Goal: Task Accomplishment & Management: Manage account settings

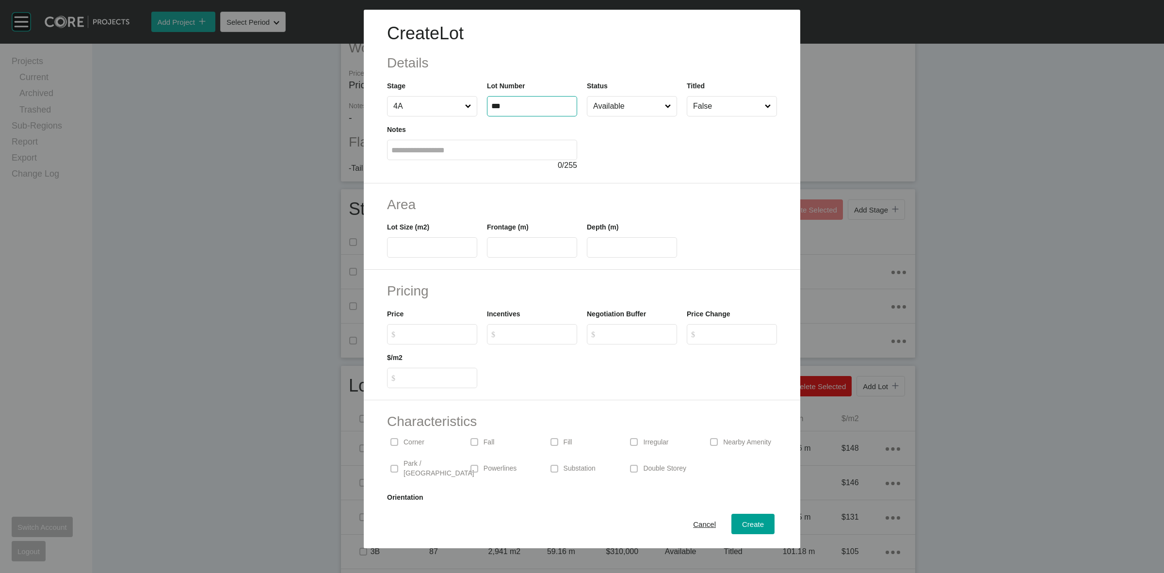
type input "***"
type input "****"
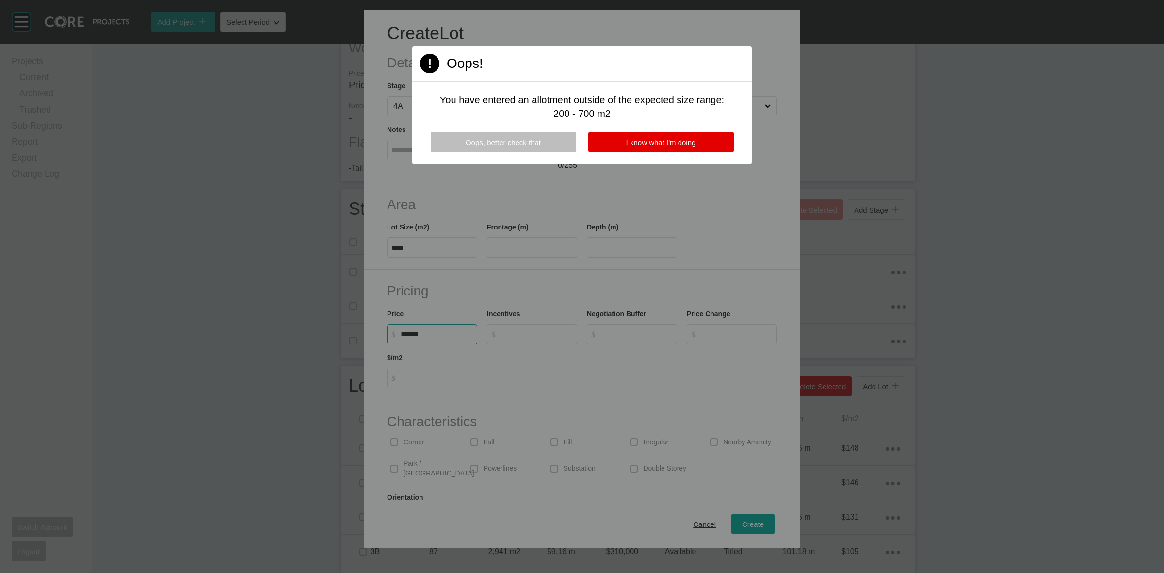
type input "*******"
type input "***"
type input "*"
click at [650, 138] on span "I know what I'm doing" at bounding box center [661, 142] width 70 height 8
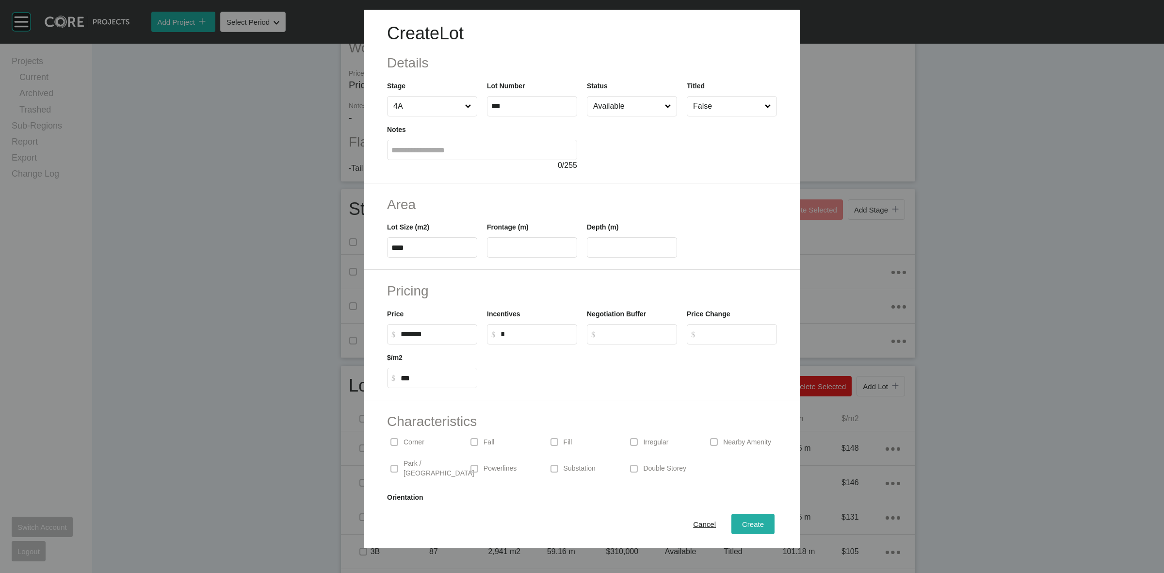
click at [743, 525] on span "Create" at bounding box center [753, 524] width 22 height 8
type input "*"
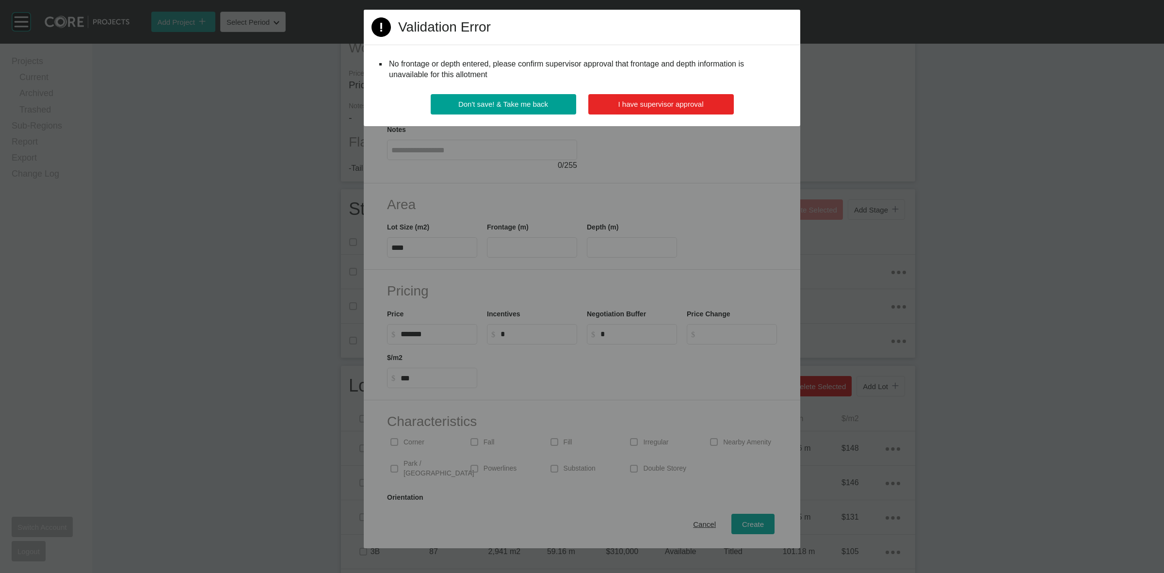
click at [658, 103] on span "I have supervisor approval" at bounding box center [660, 104] width 85 height 8
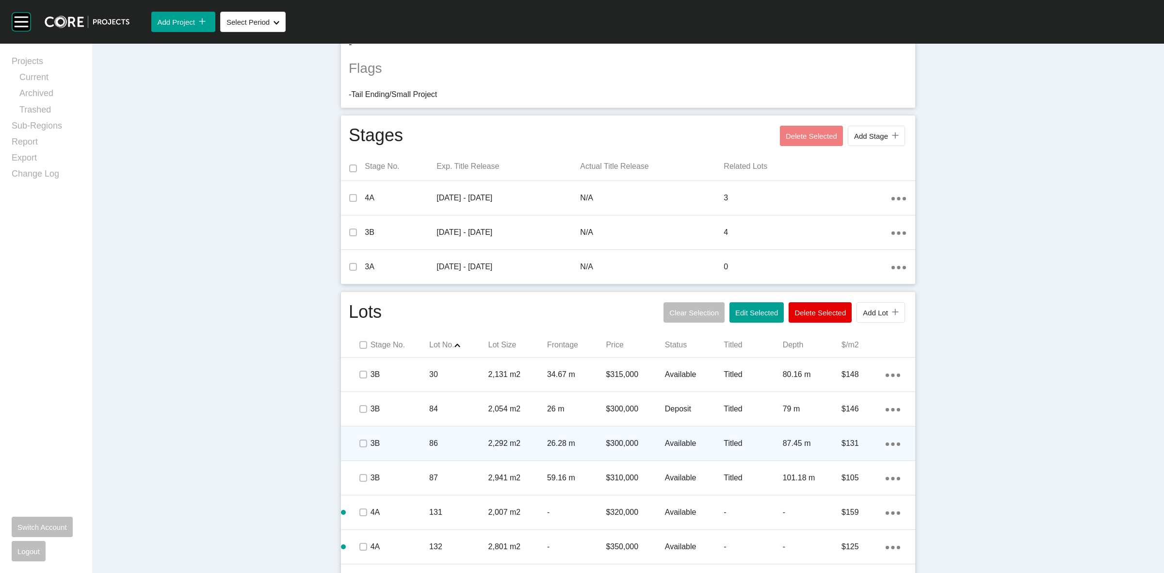
scroll to position [327, 0]
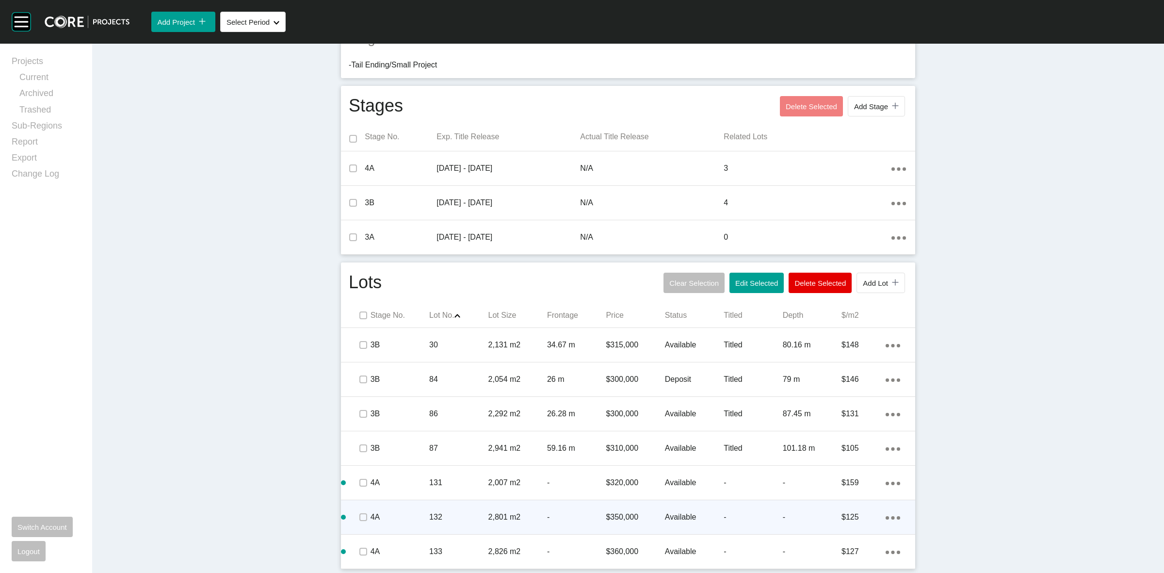
click at [891, 517] on ellipse at bounding box center [892, 517] width 3 height 3
click at [852, 515] on link "Duplicate" at bounding box center [848, 519] width 36 height 15
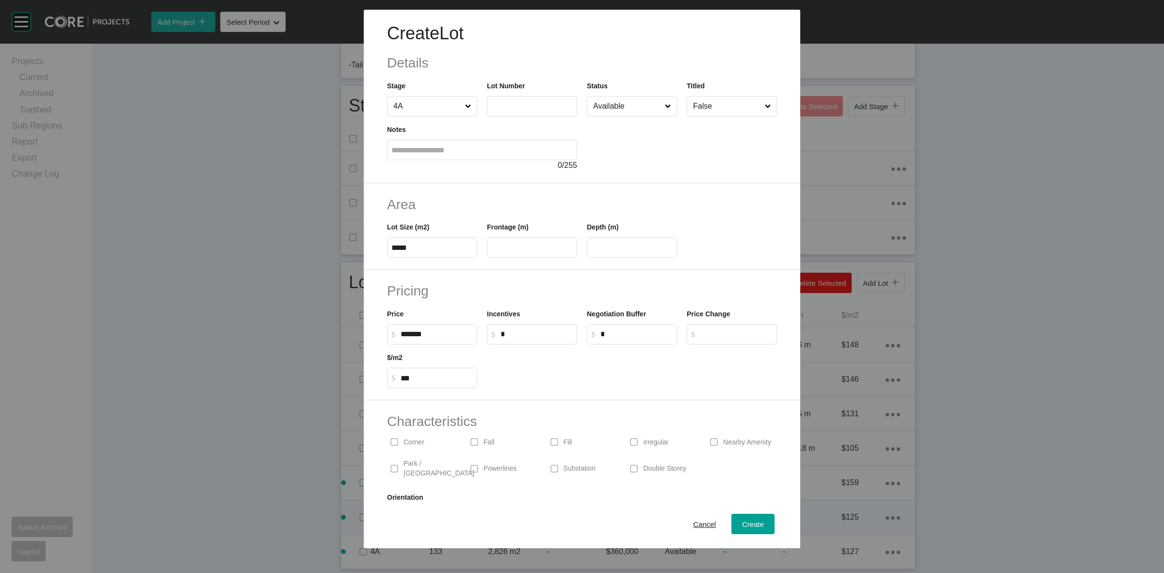
click at [519, 97] on label at bounding box center [532, 106] width 90 height 20
click at [519, 102] on input "text" at bounding box center [531, 106] width 81 height 8
type input "***"
click at [731, 516] on button "Create" at bounding box center [752, 524] width 43 height 20
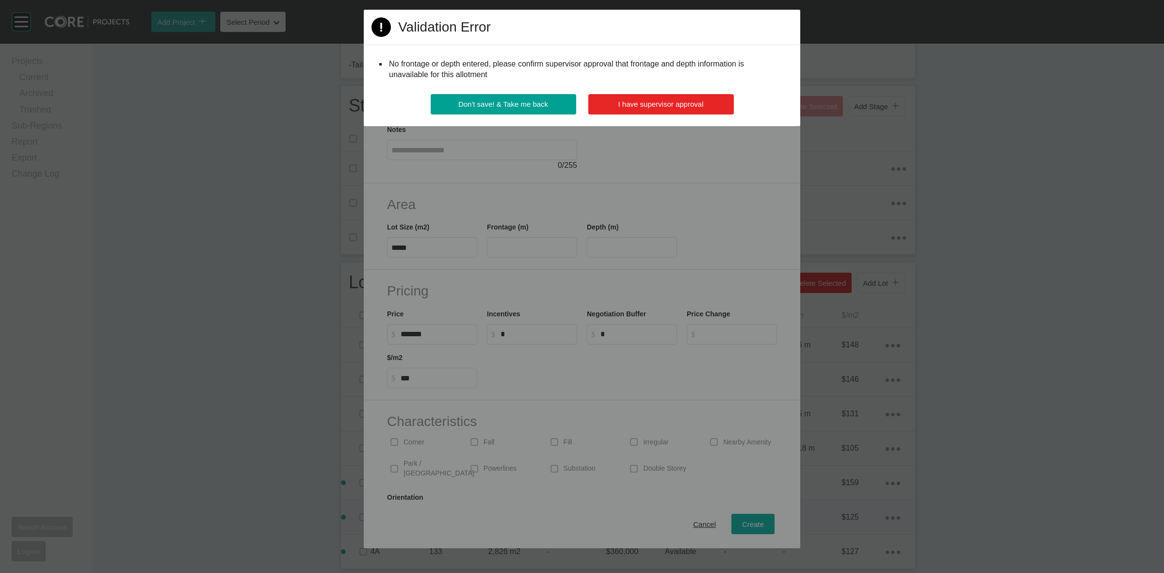
click at [692, 96] on button "I have supervisor approval" at bounding box center [660, 104] width 145 height 20
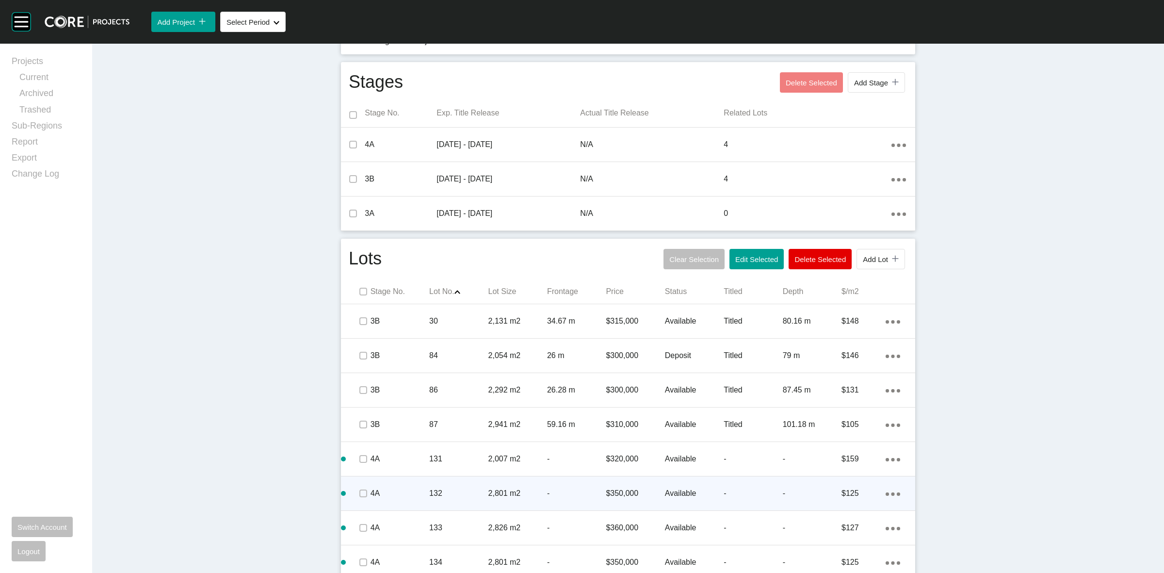
scroll to position [362, 0]
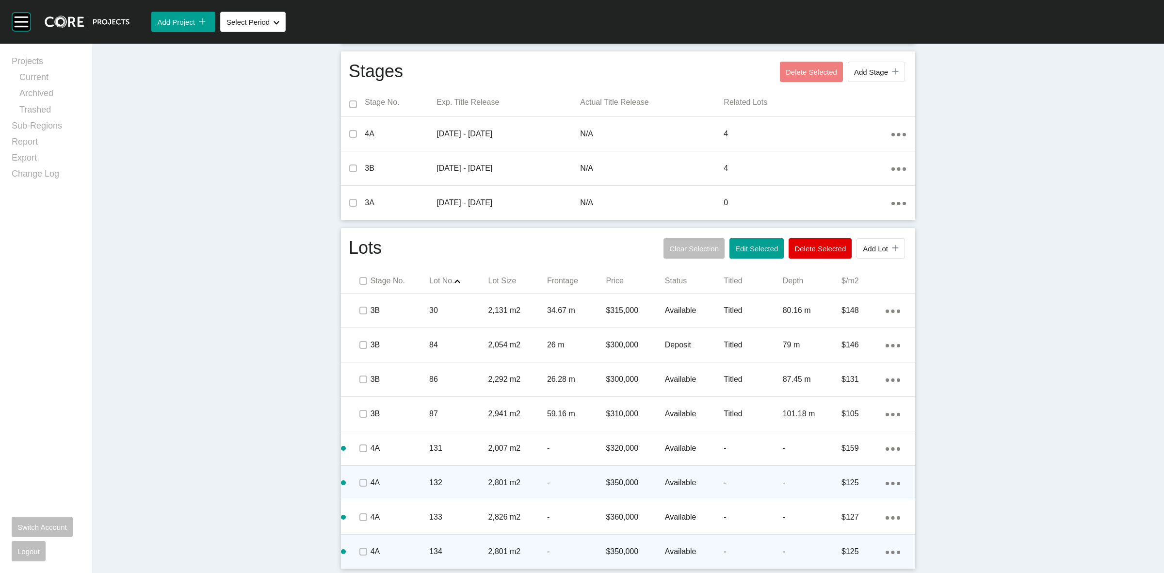
click at [557, 549] on p "-" at bounding box center [576, 551] width 59 height 11
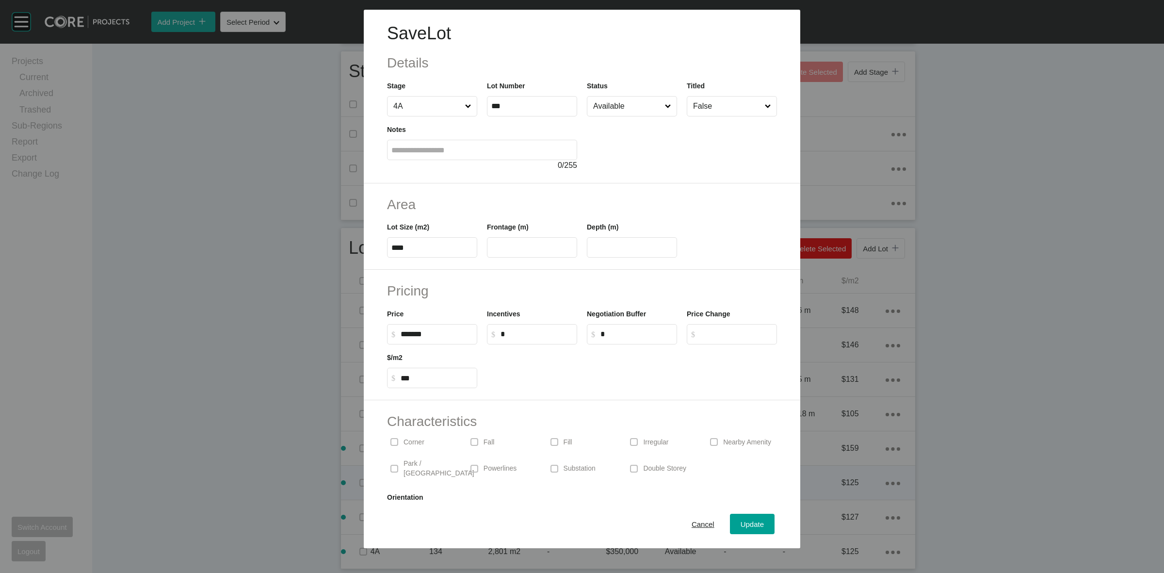
click at [436, 245] on input "****" at bounding box center [431, 247] width 81 height 8
type input "****"
click at [639, 199] on div "Save Lot Details Stage 4A Lot Number *** Status Available Titled False Notes 0 …" at bounding box center [582, 286] width 1164 height 573
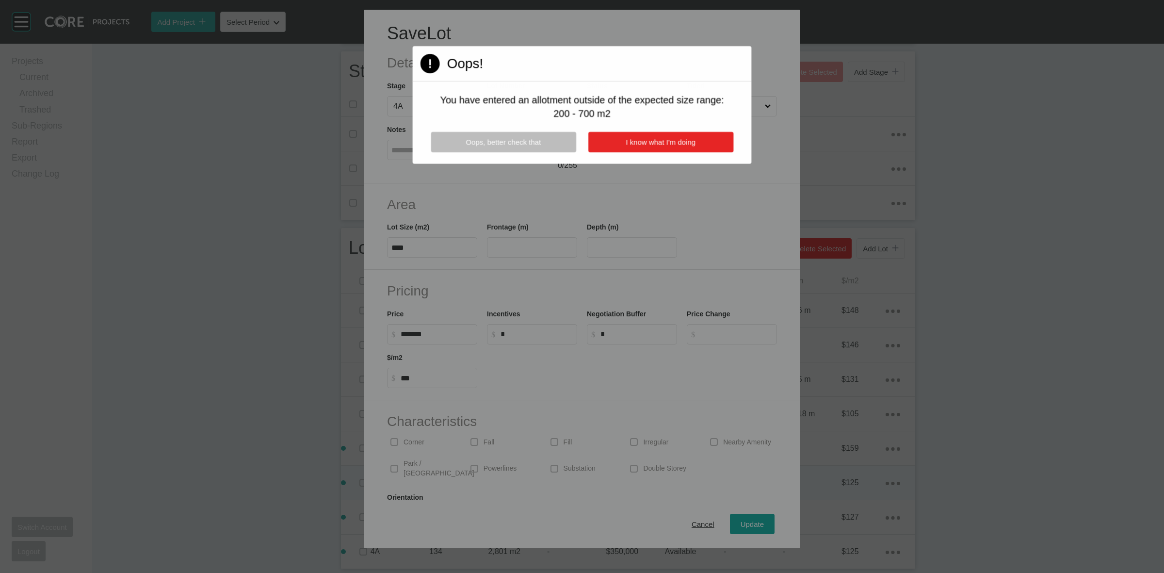
click at [662, 141] on span "I know what I'm doing" at bounding box center [660, 142] width 69 height 8
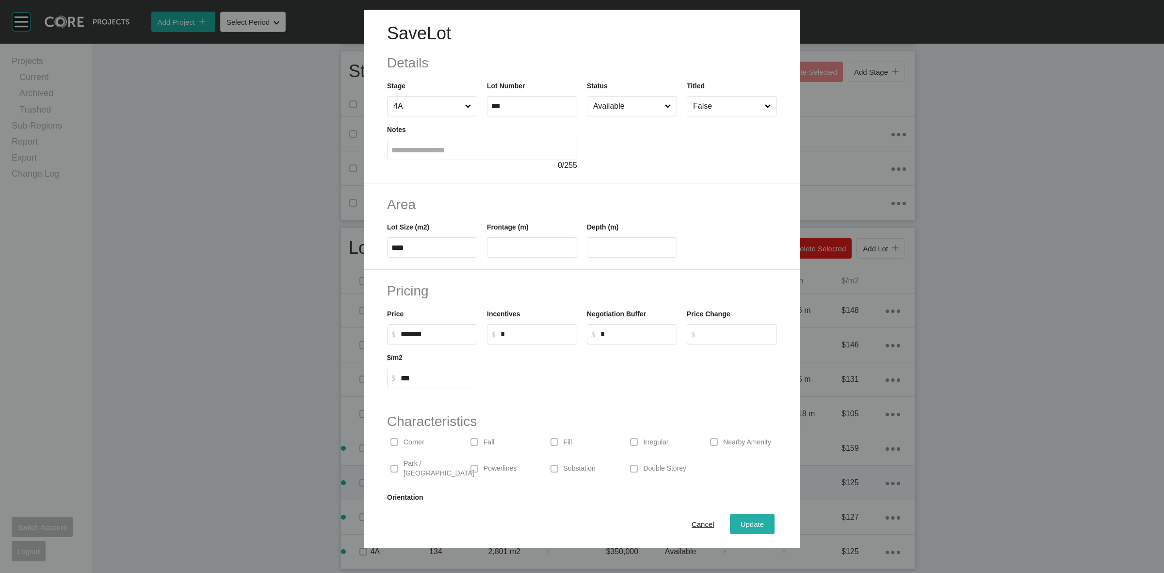
click at [744, 520] on span "Update" at bounding box center [751, 524] width 23 height 8
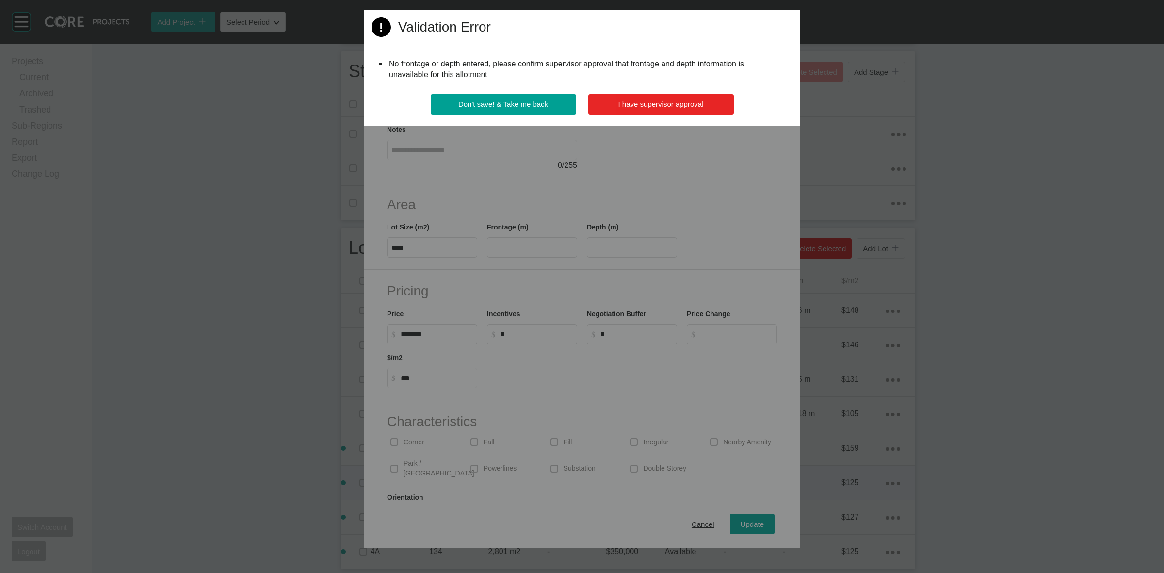
click at [708, 100] on button "I have supervisor approval" at bounding box center [660, 104] width 145 height 20
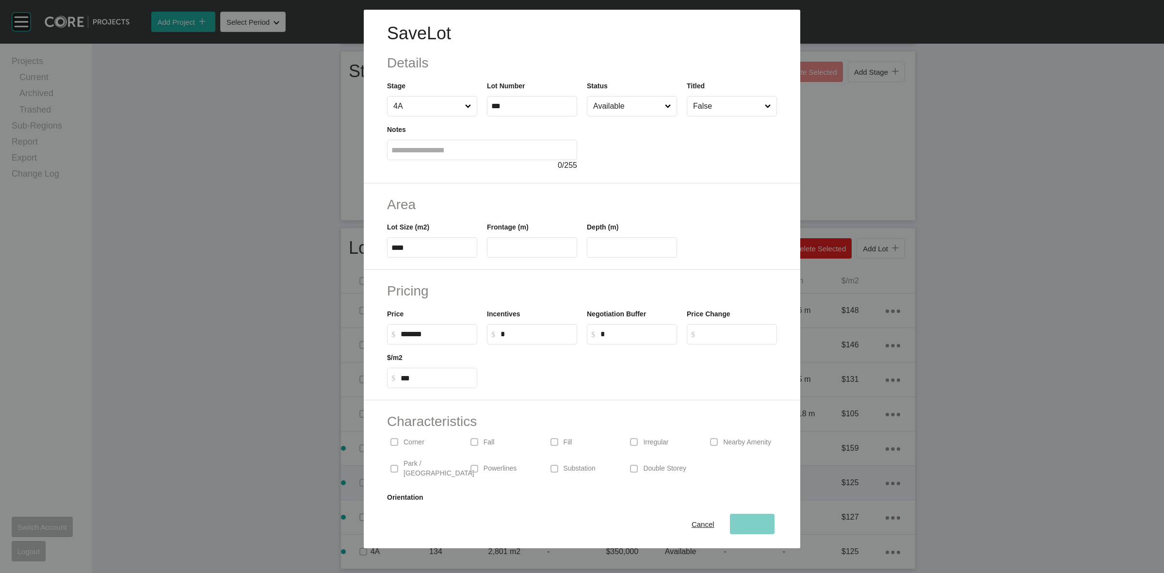
scroll to position [361, 0]
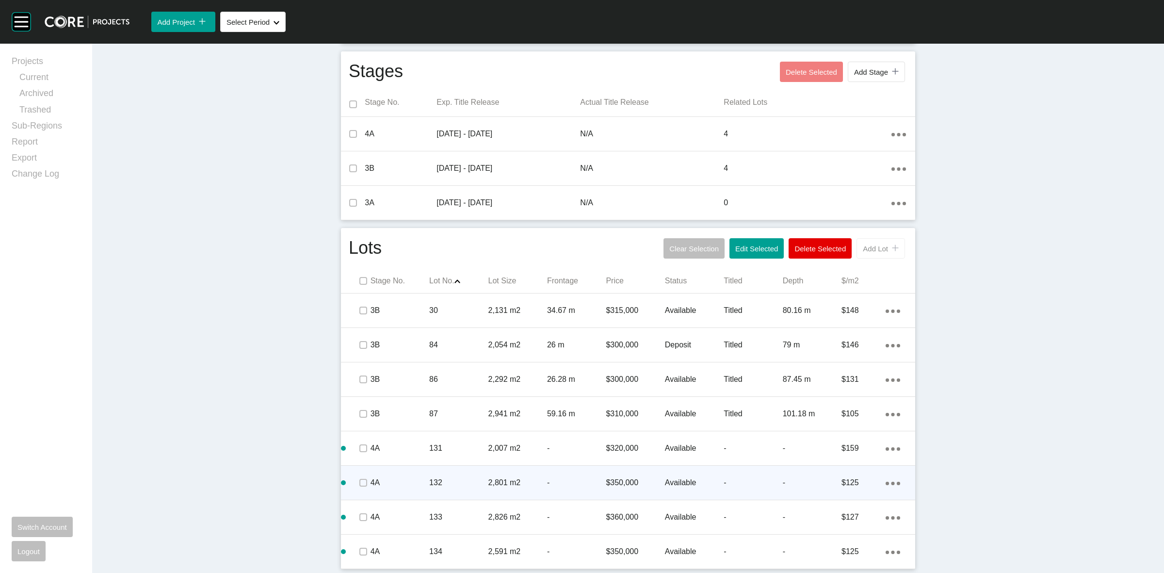
click at [888, 245] on div "icon/tick copy 11 Created with Sketch." at bounding box center [893, 248] width 11 height 8
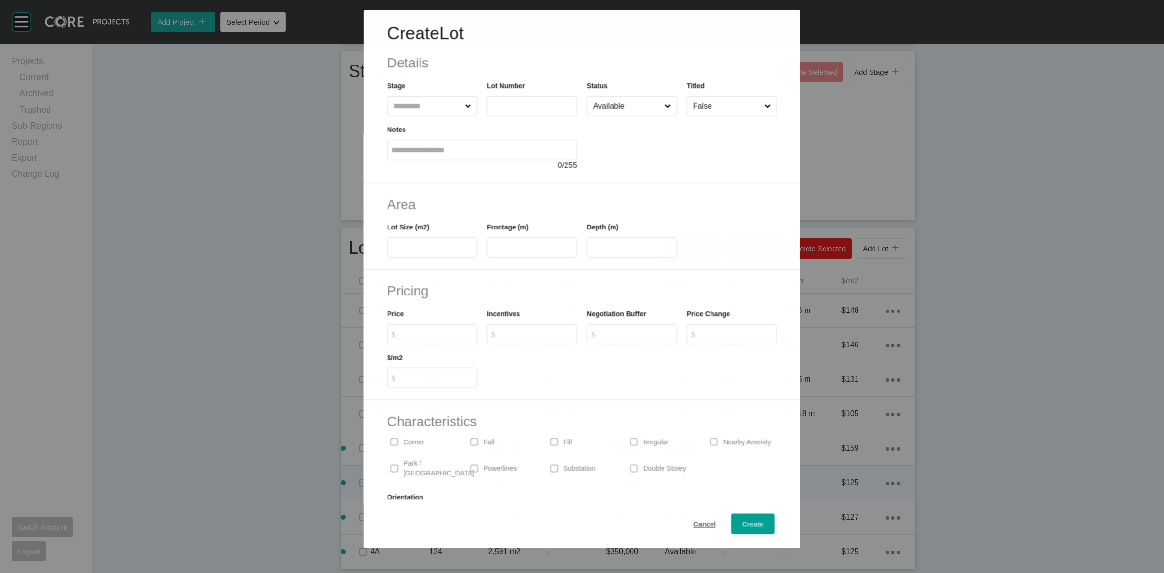
click at [411, 105] on input "text" at bounding box center [426, 105] width 71 height 19
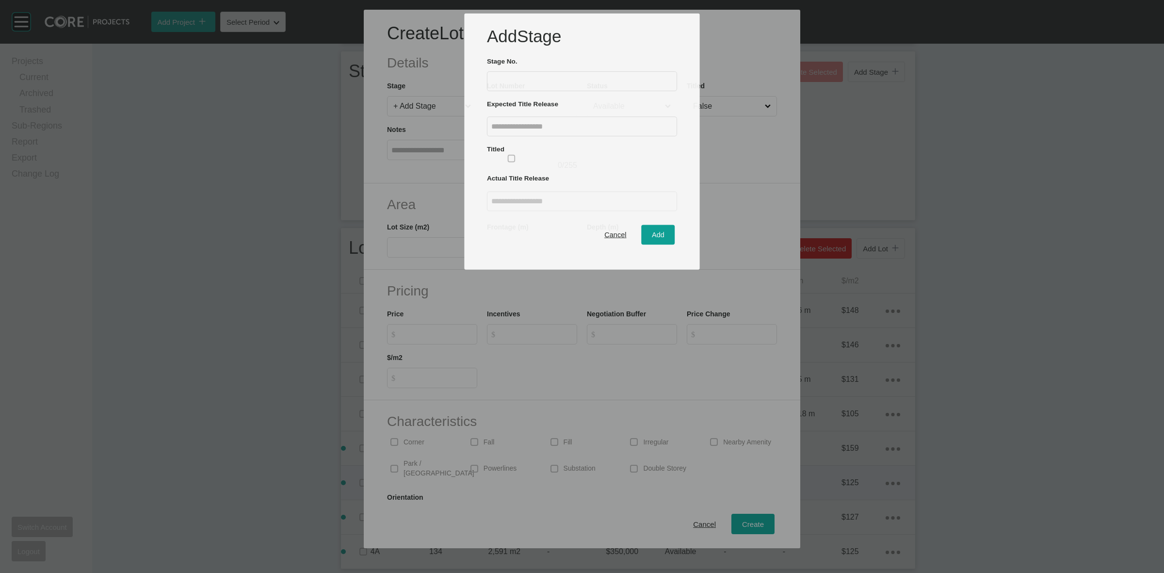
click at [642, 225] on button "Add" at bounding box center [658, 235] width 33 height 20
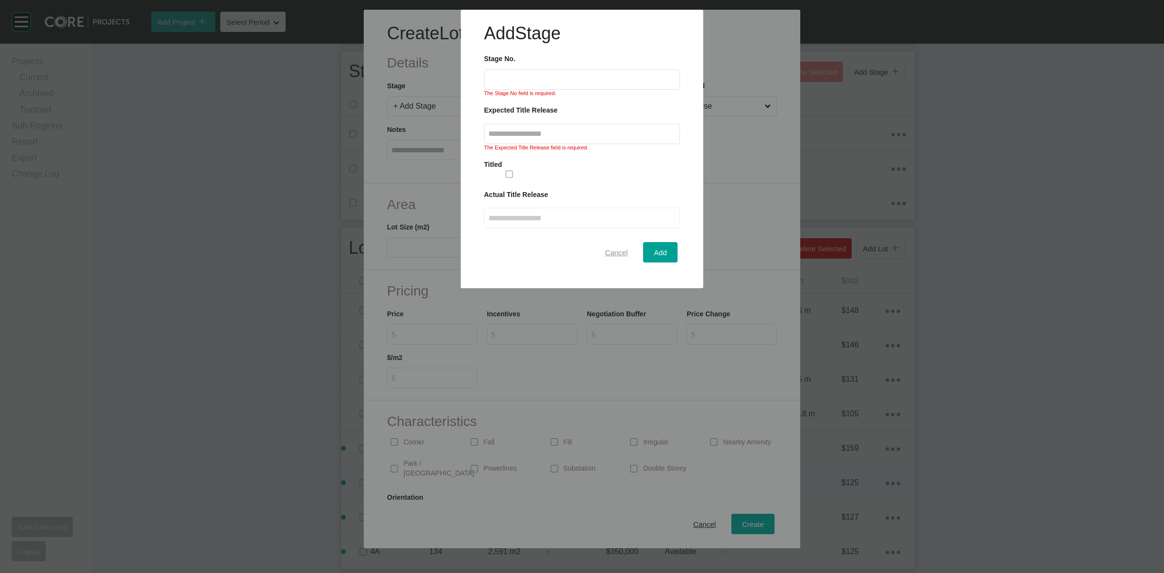
click at [627, 250] on div "Cancel" at bounding box center [617, 252] width 28 height 13
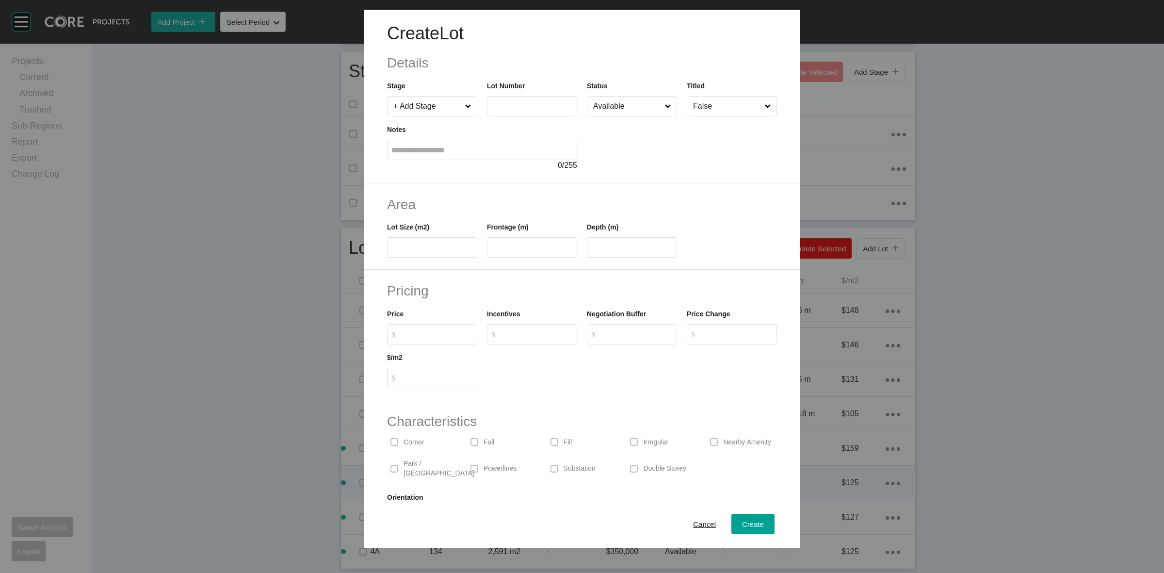
click at [433, 99] on input "+ Add Stage" at bounding box center [427, 105] width 72 height 19
type input "***"
type input "****"
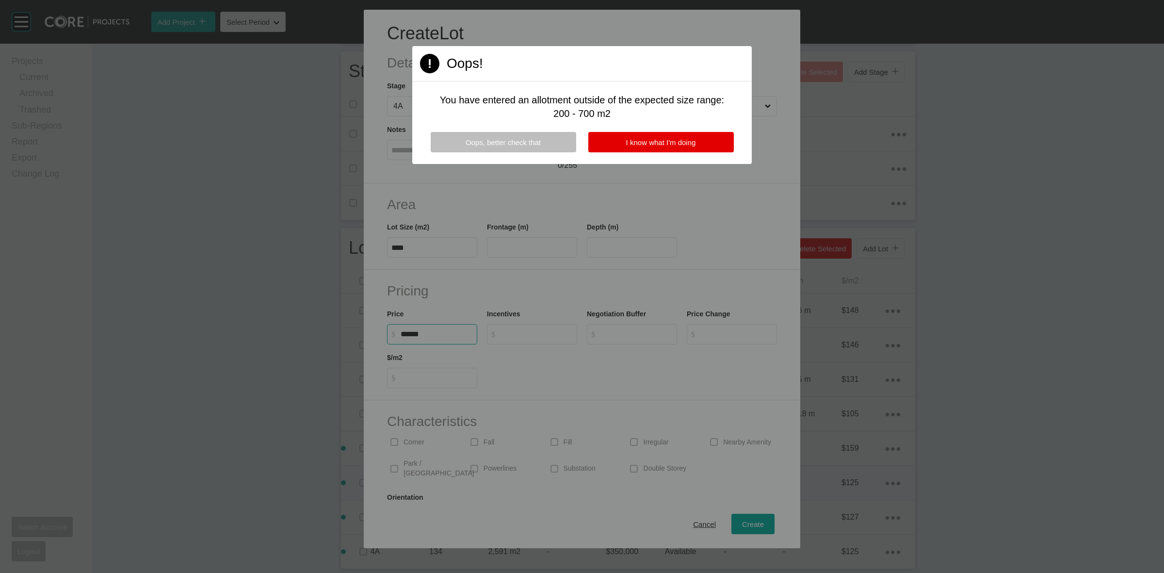
type input "*******"
type input "***"
type input "*"
click at [701, 139] on button "I know what I'm doing" at bounding box center [660, 142] width 145 height 20
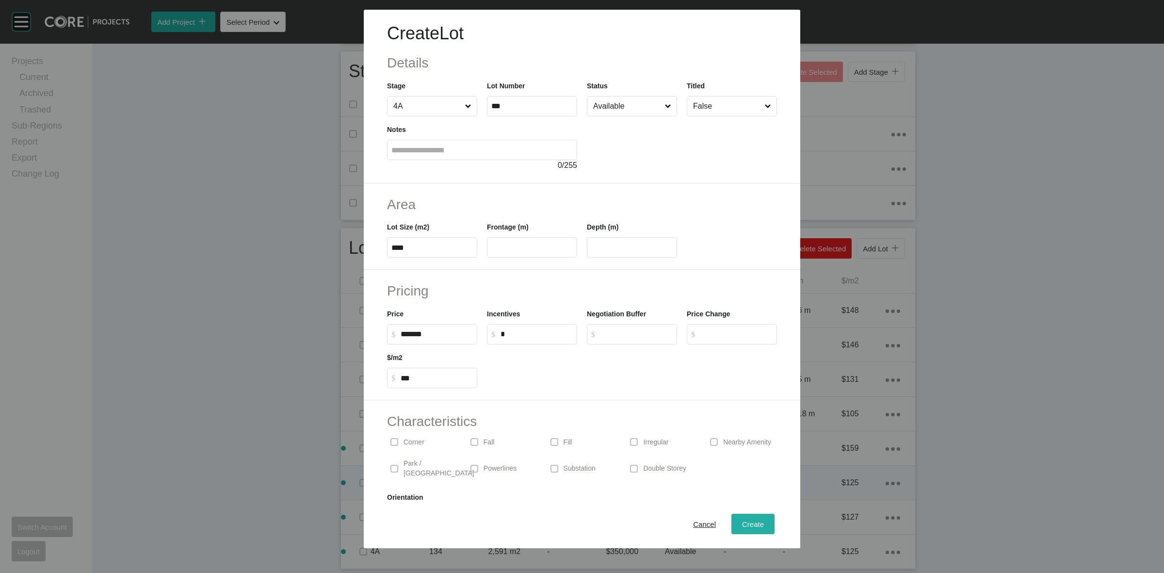
click at [748, 523] on span "Create" at bounding box center [753, 524] width 22 height 8
type input "*"
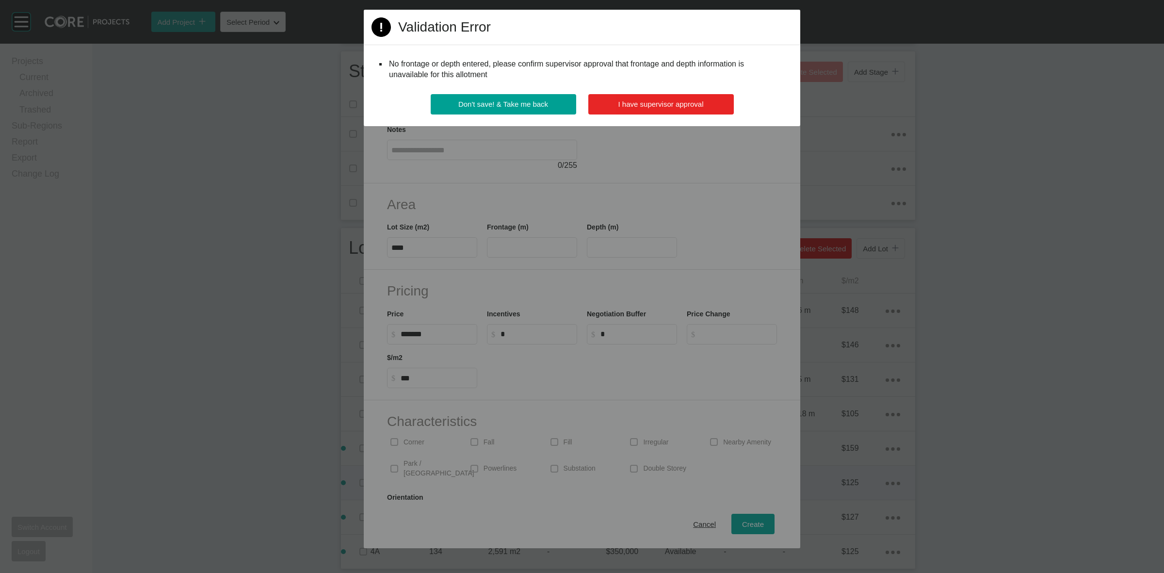
click at [701, 107] on span "I have supervisor approval" at bounding box center [660, 104] width 85 height 8
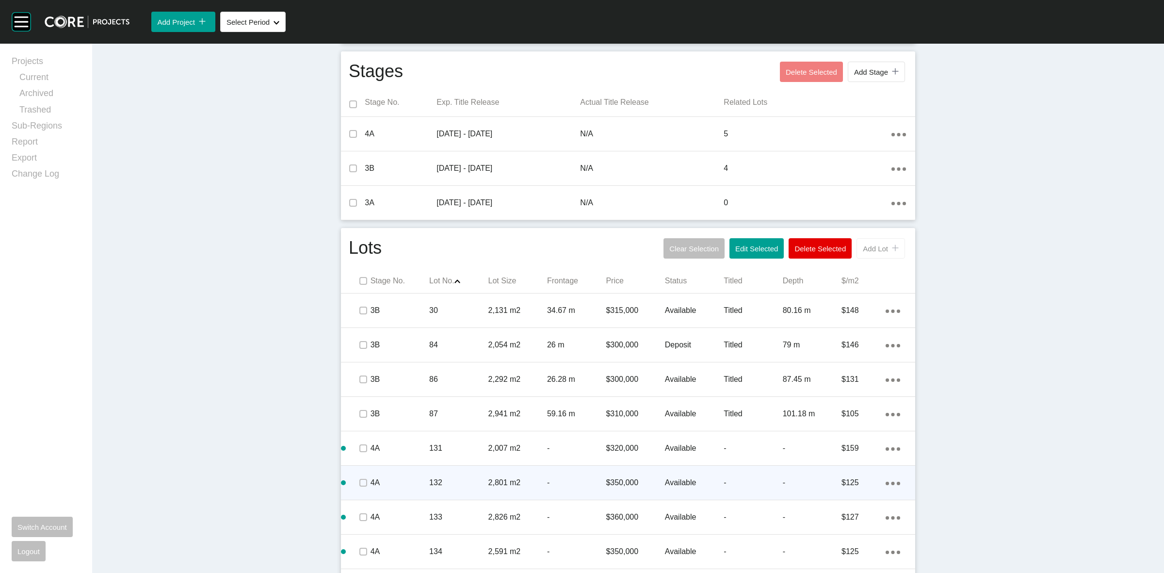
click at [871, 248] on span "Add Lot" at bounding box center [875, 248] width 25 height 8
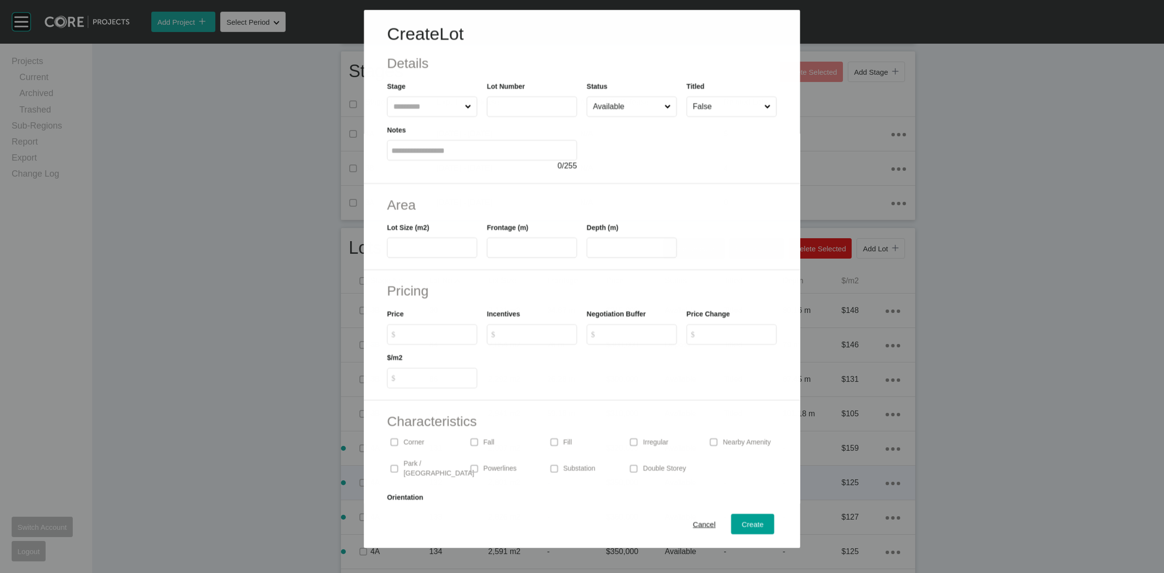
click at [427, 109] on input "text" at bounding box center [426, 105] width 71 height 19
type input "***"
type input "****"
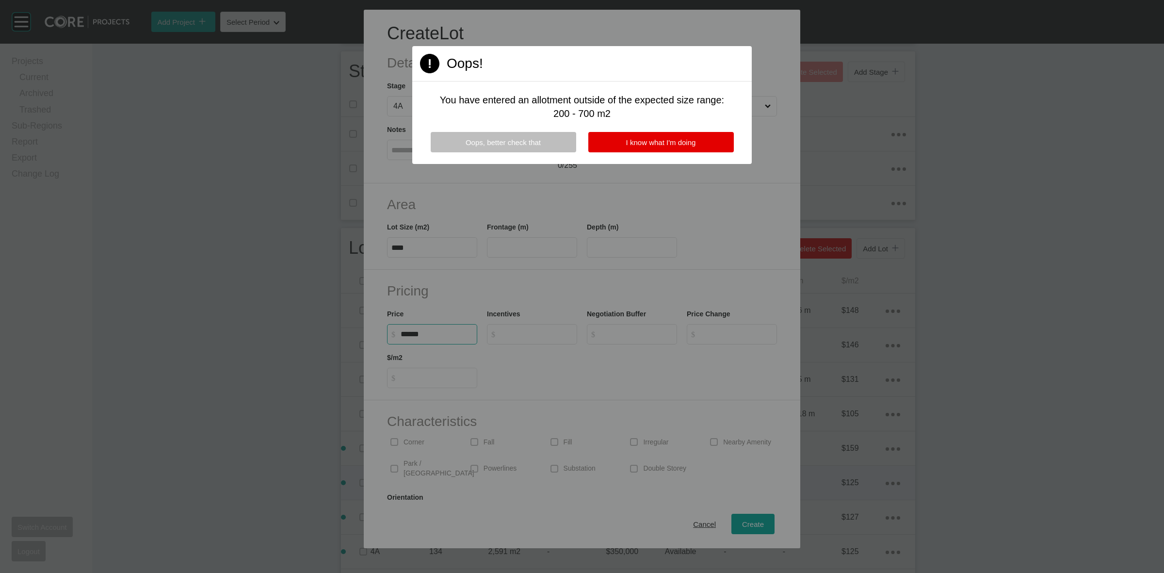
type input "*******"
type input "***"
type input "*"
click at [630, 138] on span "I know what I'm doing" at bounding box center [661, 142] width 70 height 8
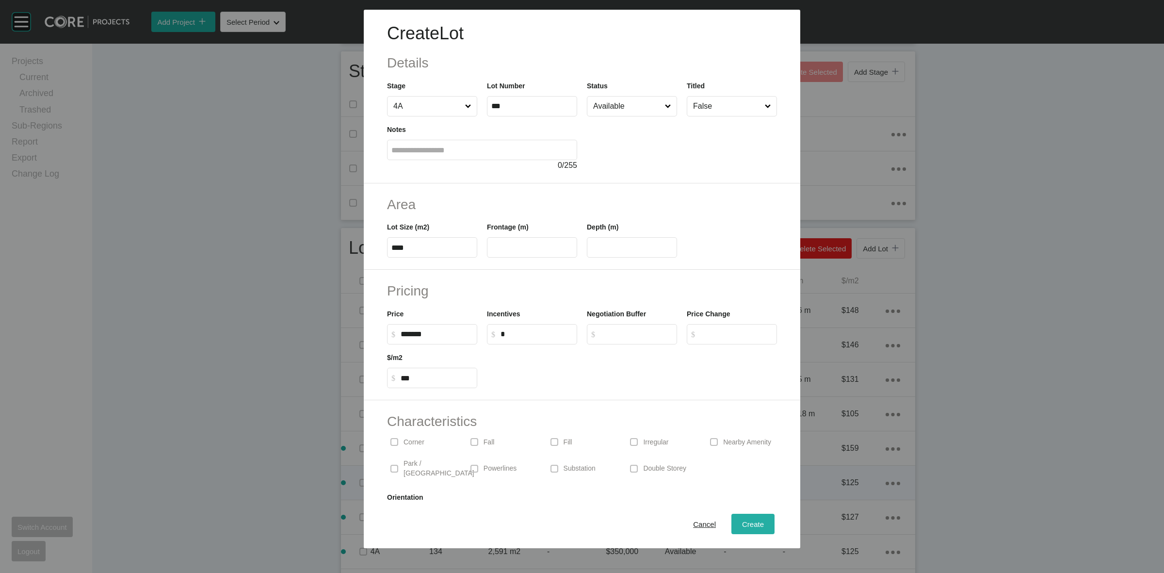
drag, startPoint x: 743, startPoint y: 525, endPoint x: 748, endPoint y: 509, distance: 16.1
click at [743, 524] on span "Create" at bounding box center [753, 524] width 22 height 8
type input "*"
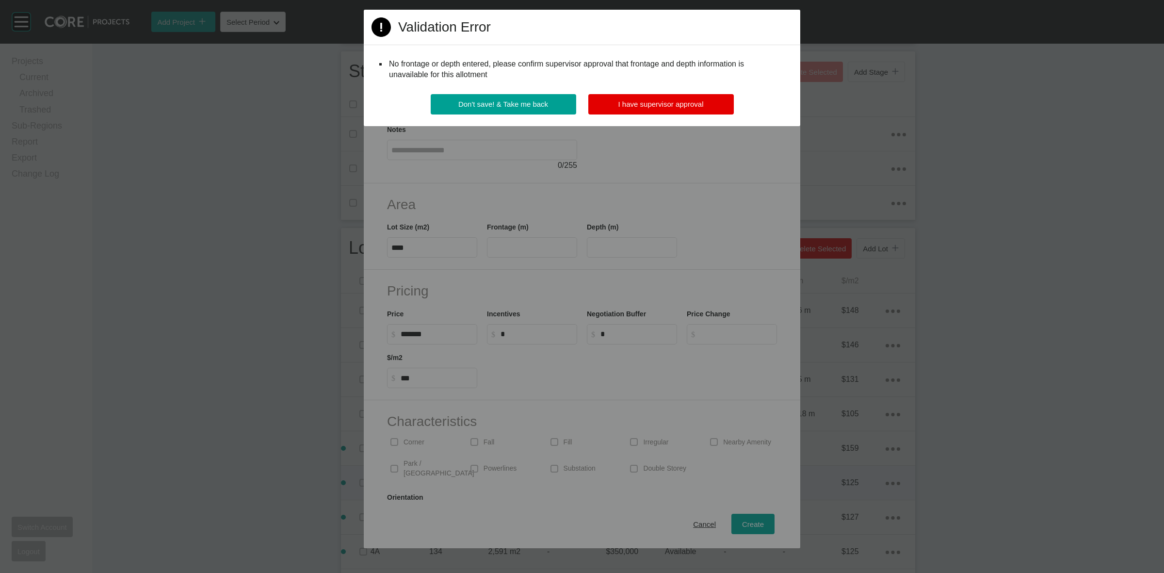
drag, startPoint x: 711, startPoint y: 103, endPoint x: 716, endPoint y: 113, distance: 11.1
click at [710, 103] on button "I have supervisor approval" at bounding box center [660, 104] width 145 height 20
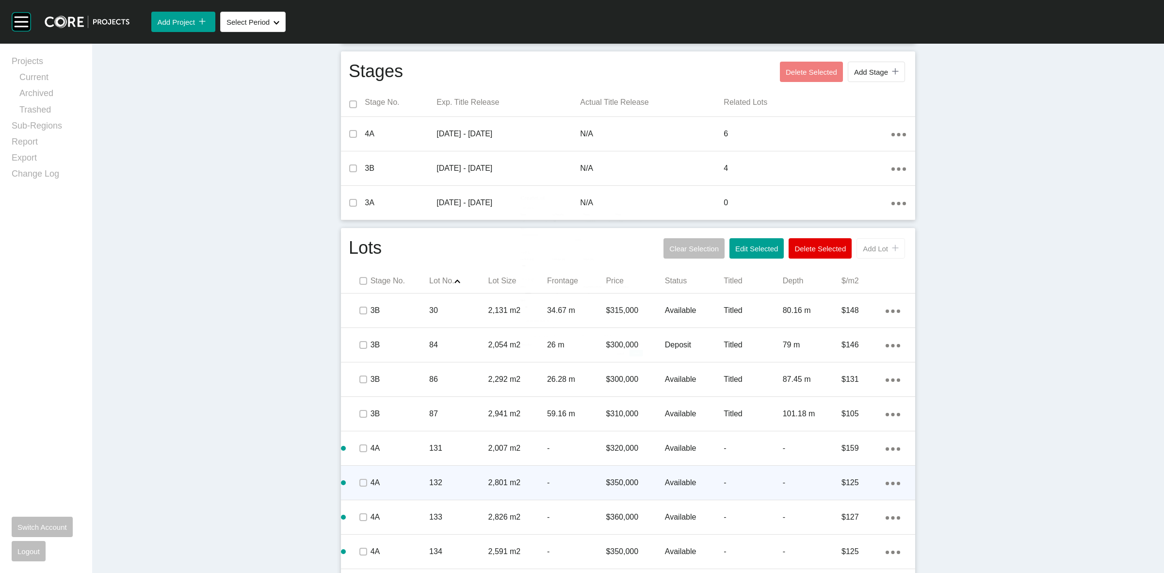
click at [873, 250] on span "Add Lot" at bounding box center [875, 248] width 25 height 8
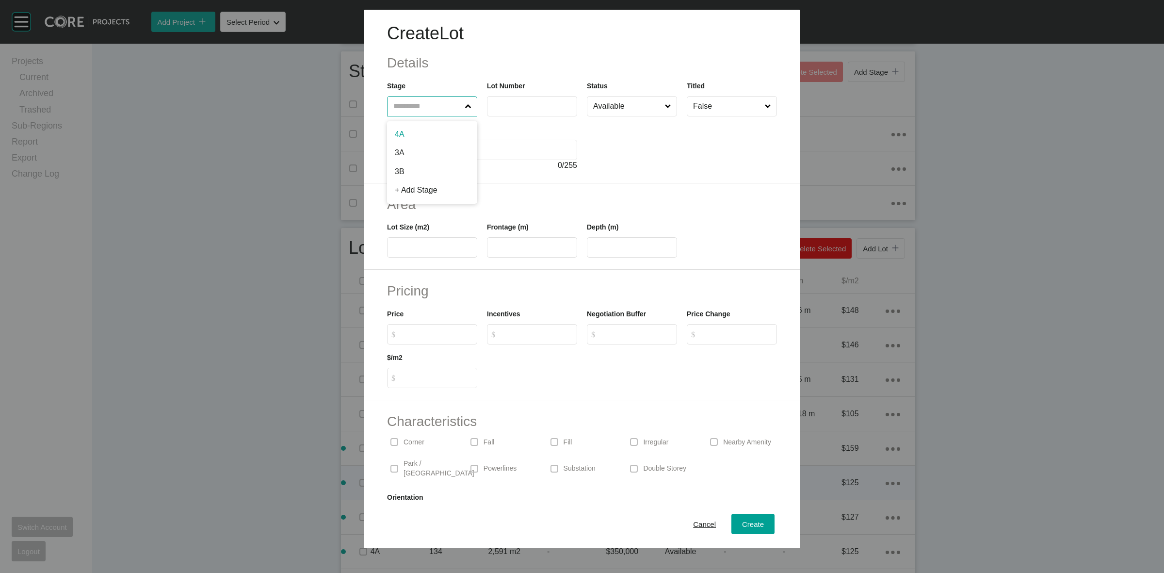
click at [454, 102] on input "text" at bounding box center [427, 105] width 72 height 19
type input "***"
type input "****"
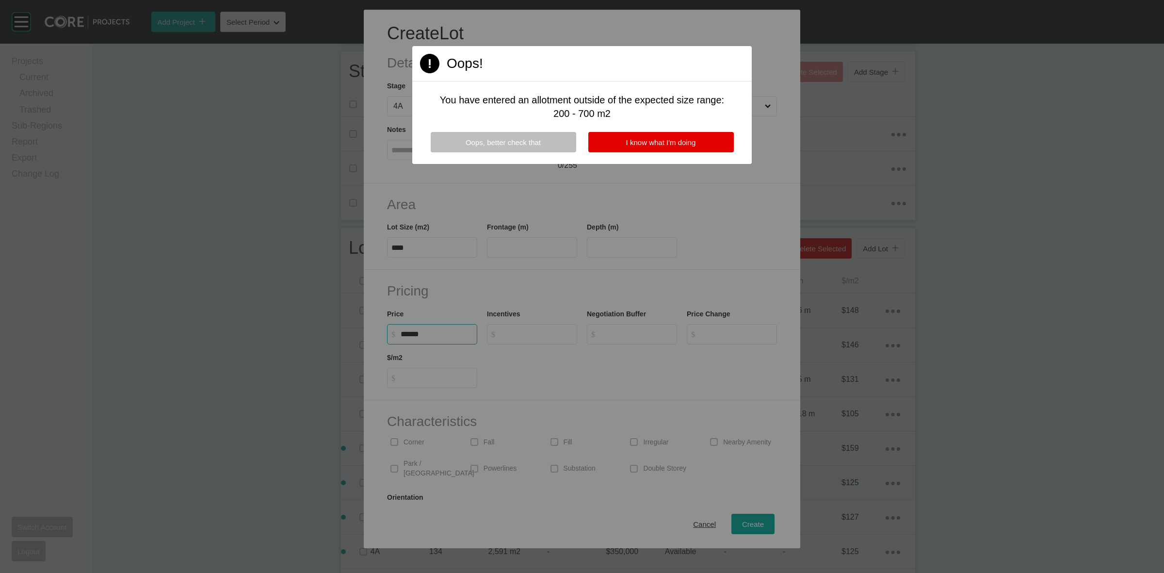
type input "*******"
type input "***"
type input "*"
drag, startPoint x: 669, startPoint y: 131, endPoint x: 667, endPoint y: 141, distance: 9.9
click at [668, 132] on button "I know what I'm doing" at bounding box center [660, 142] width 145 height 20
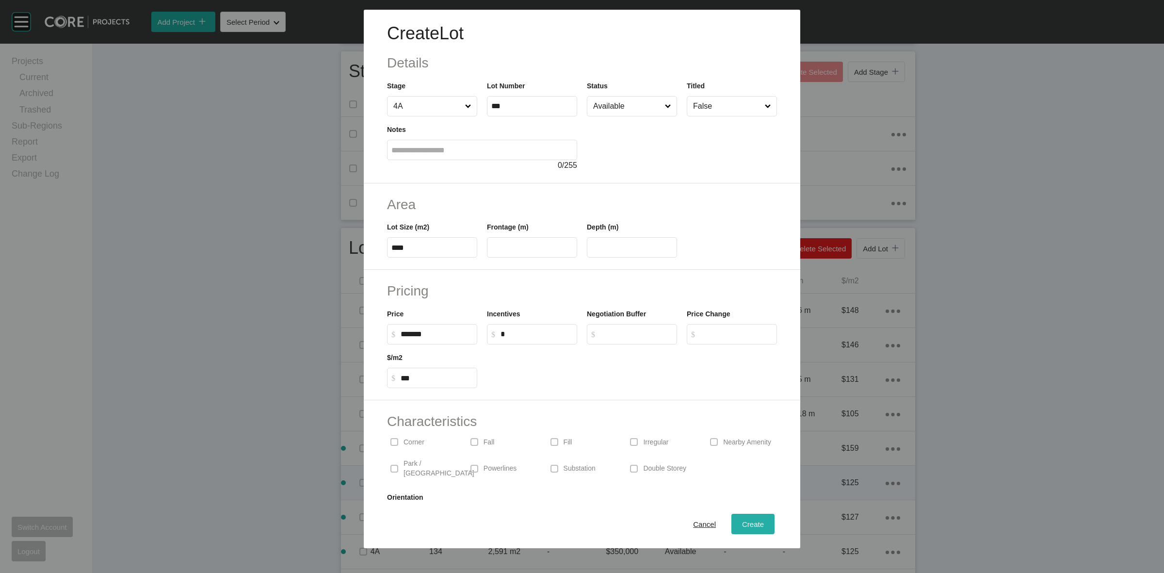
click at [742, 527] on span "Create" at bounding box center [753, 524] width 22 height 8
type input "*"
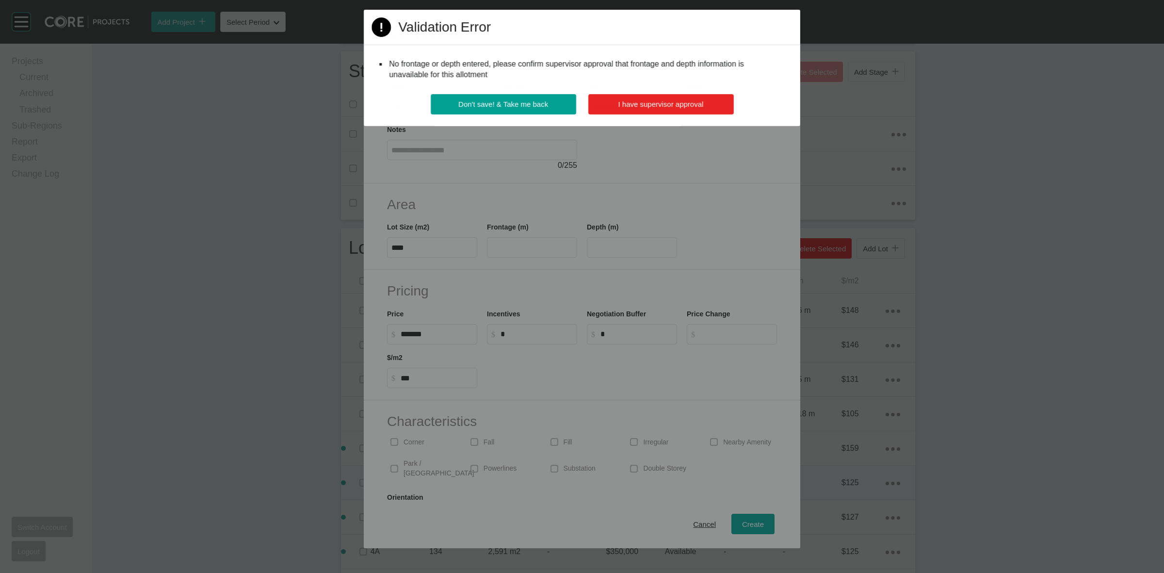
click at [648, 98] on button "I have supervisor approval" at bounding box center [660, 104] width 145 height 20
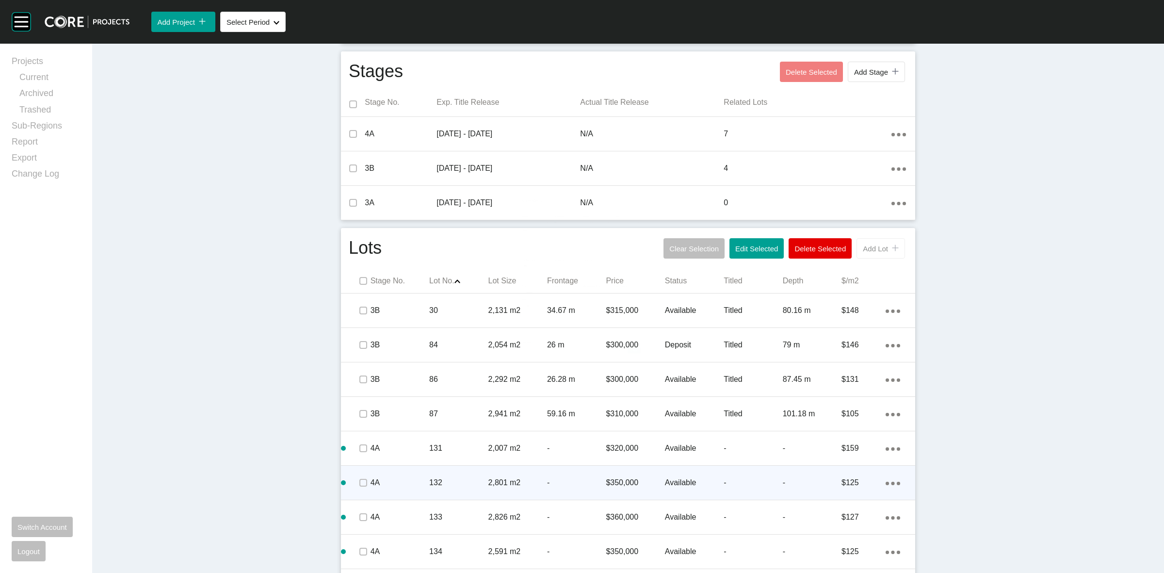
click at [876, 253] on button "Add Lot icon/tick copy 11 Created with Sketch." at bounding box center [880, 248] width 48 height 20
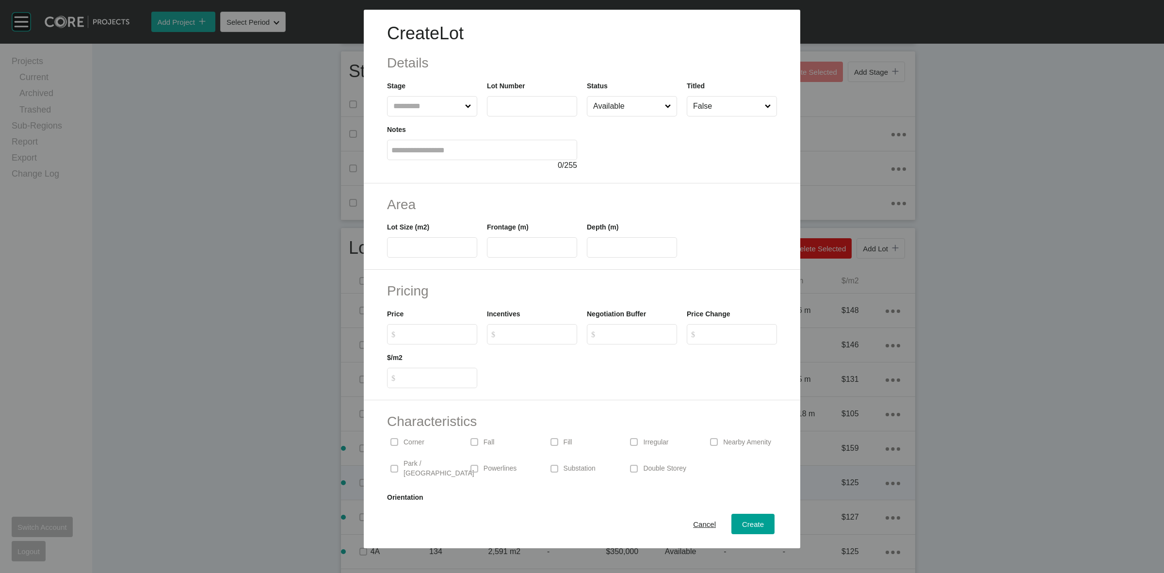
click at [437, 107] on input "text" at bounding box center [427, 105] width 72 height 19
type input "***"
type input "****"
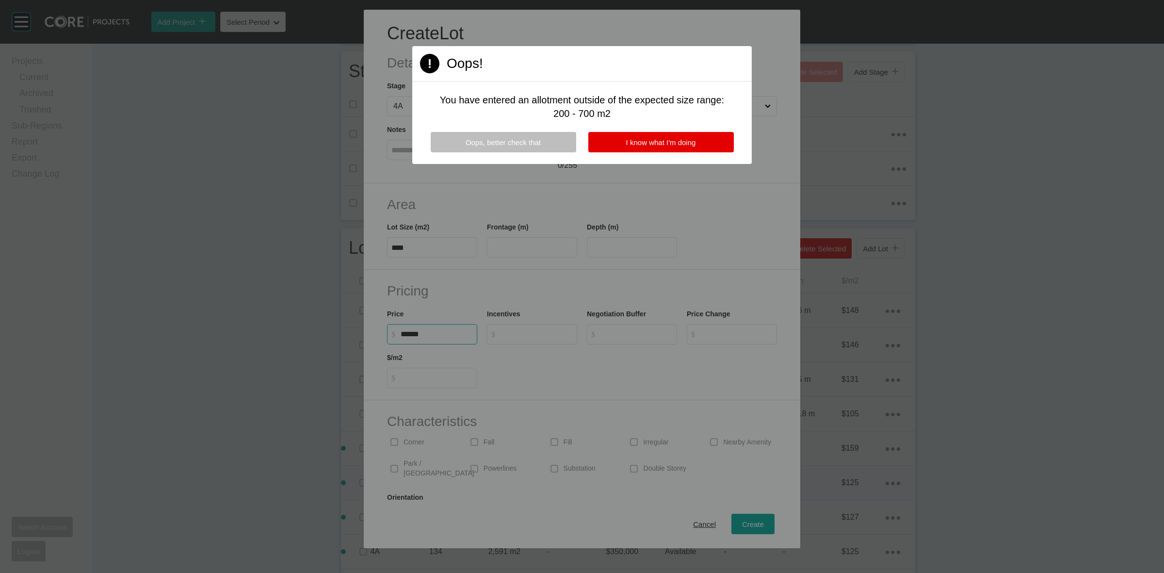
type input "*******"
type input "***"
type input "*"
click at [646, 134] on button "I know what I'm doing" at bounding box center [660, 142] width 145 height 20
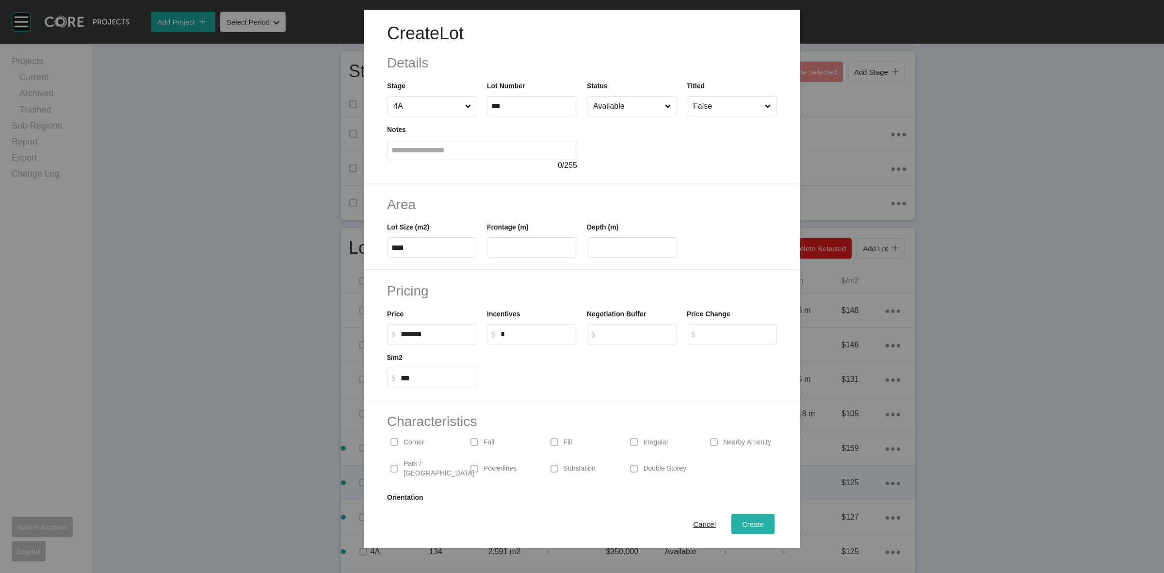
click at [744, 518] on div "Create" at bounding box center [752, 523] width 27 height 13
type input "*"
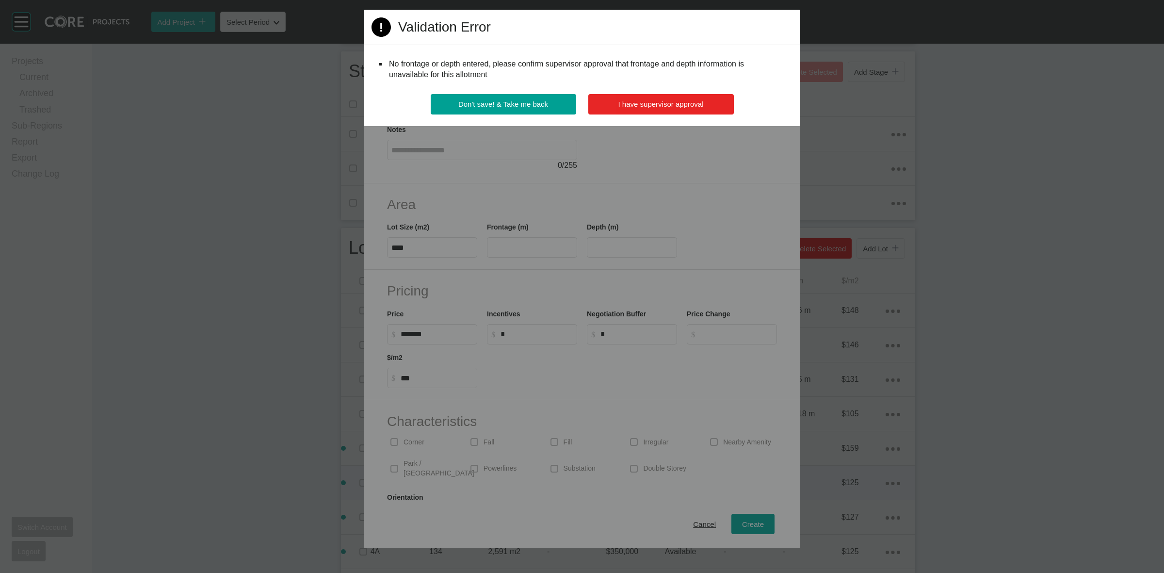
click at [696, 101] on span "I have supervisor approval" at bounding box center [660, 104] width 85 height 8
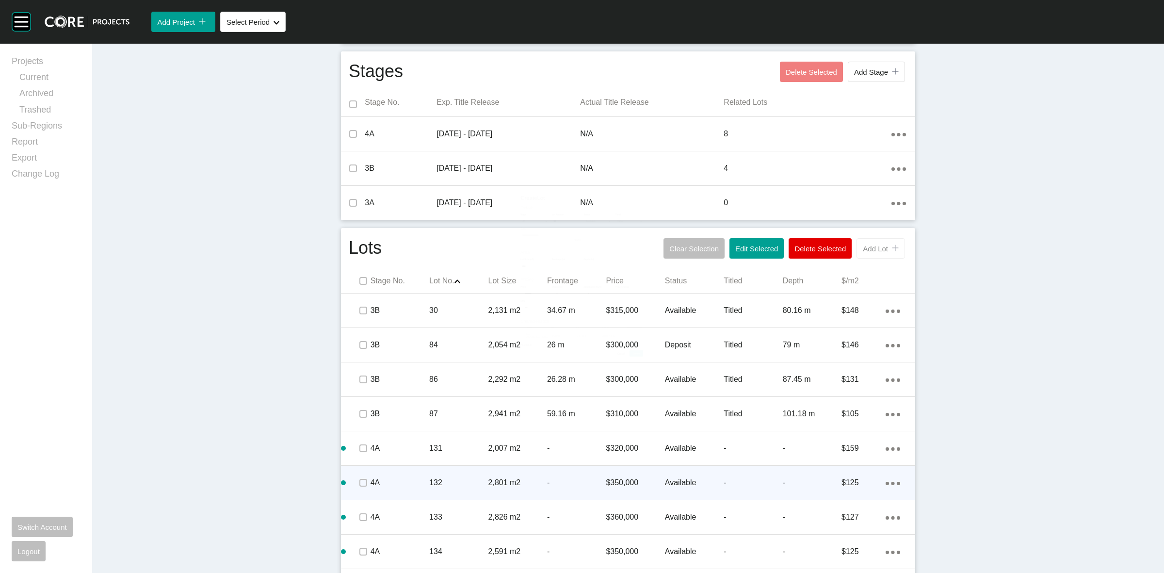
click at [867, 248] on span "Add Lot" at bounding box center [875, 248] width 25 height 8
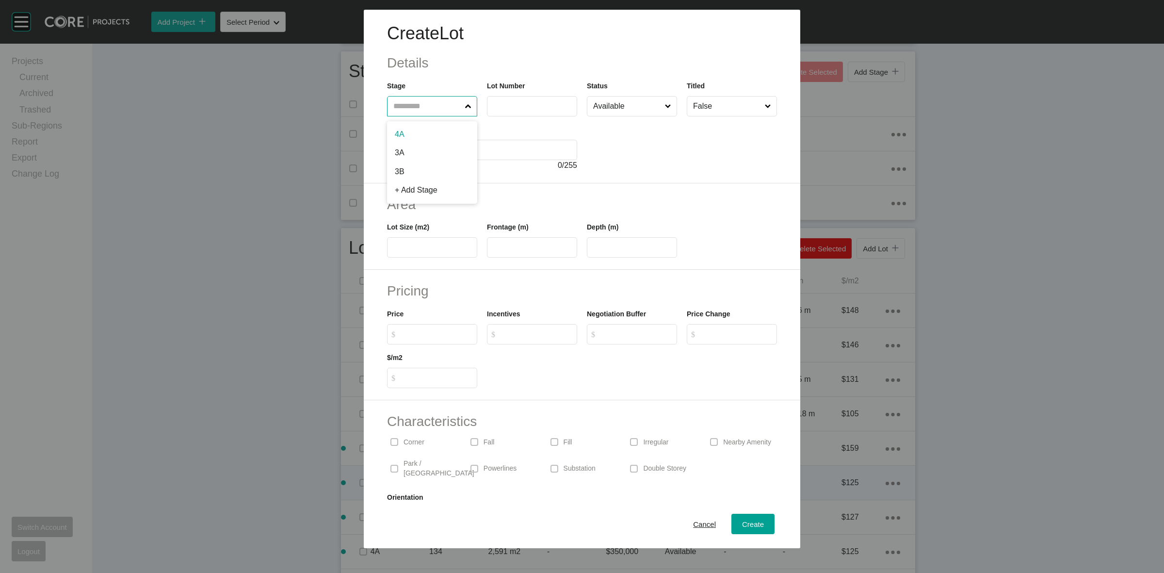
click at [402, 106] on input "text" at bounding box center [427, 105] width 72 height 19
type input "***"
type input "****"
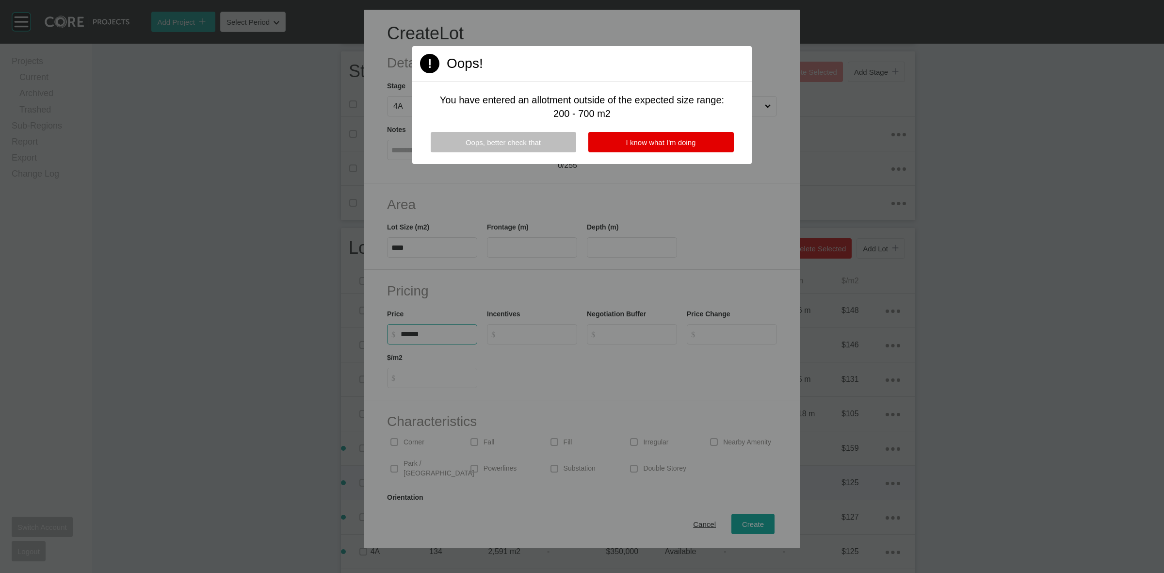
type input "*******"
type input "***"
type input "*"
click at [655, 141] on span "I know what I'm doing" at bounding box center [661, 142] width 70 height 8
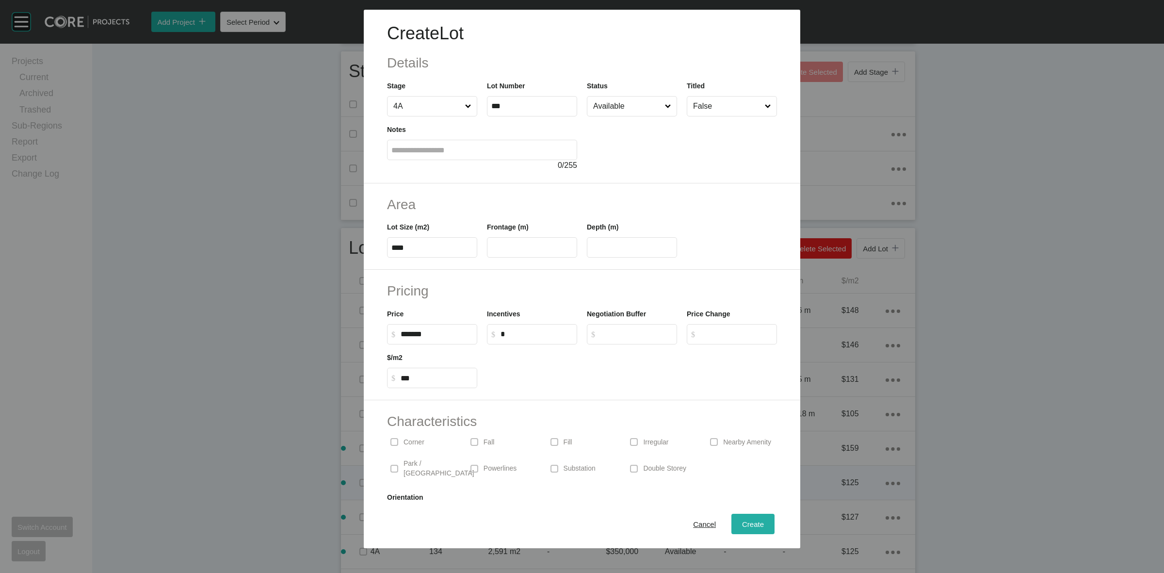
click at [742, 526] on span "Create" at bounding box center [753, 524] width 22 height 8
type input "*"
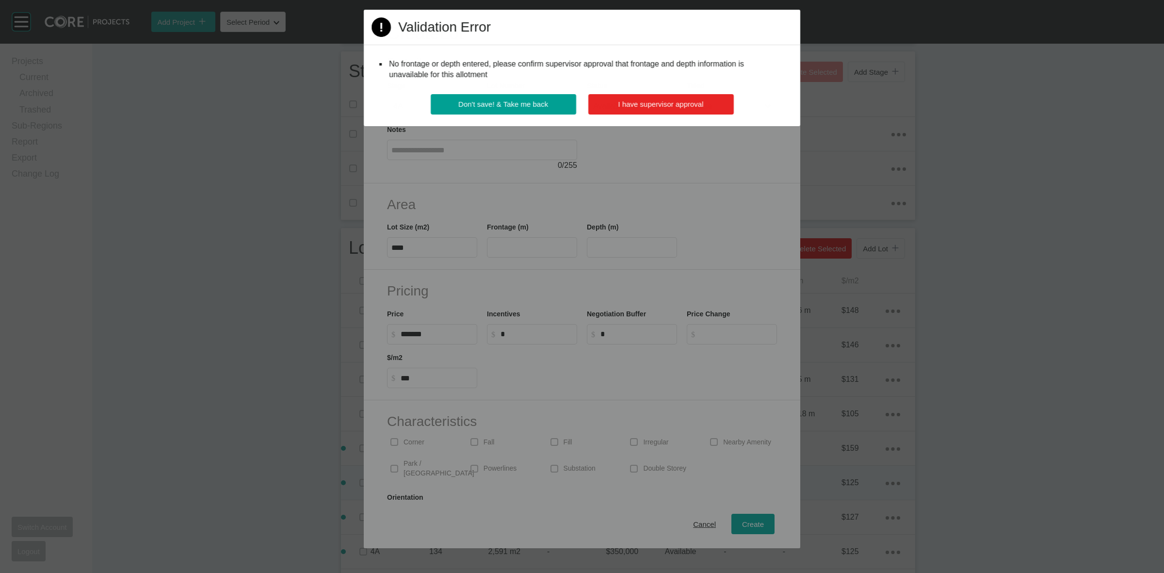
drag, startPoint x: 664, startPoint y: 112, endPoint x: 659, endPoint y: 109, distance: 5.9
click at [663, 112] on button "I have supervisor approval" at bounding box center [660, 104] width 145 height 20
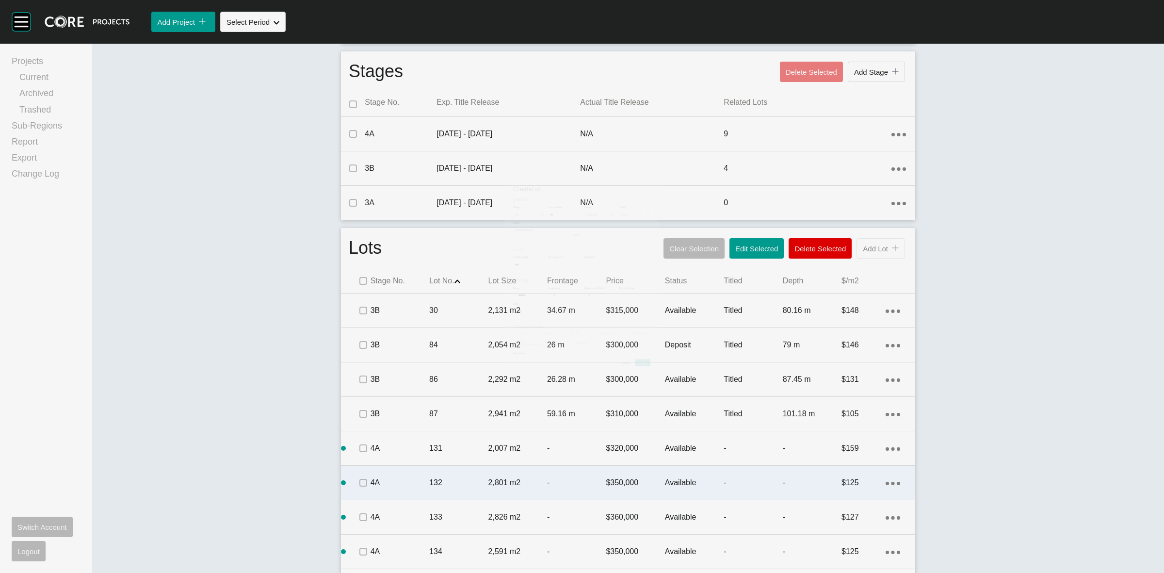
click at [883, 252] on span "Add Lot" at bounding box center [875, 248] width 25 height 8
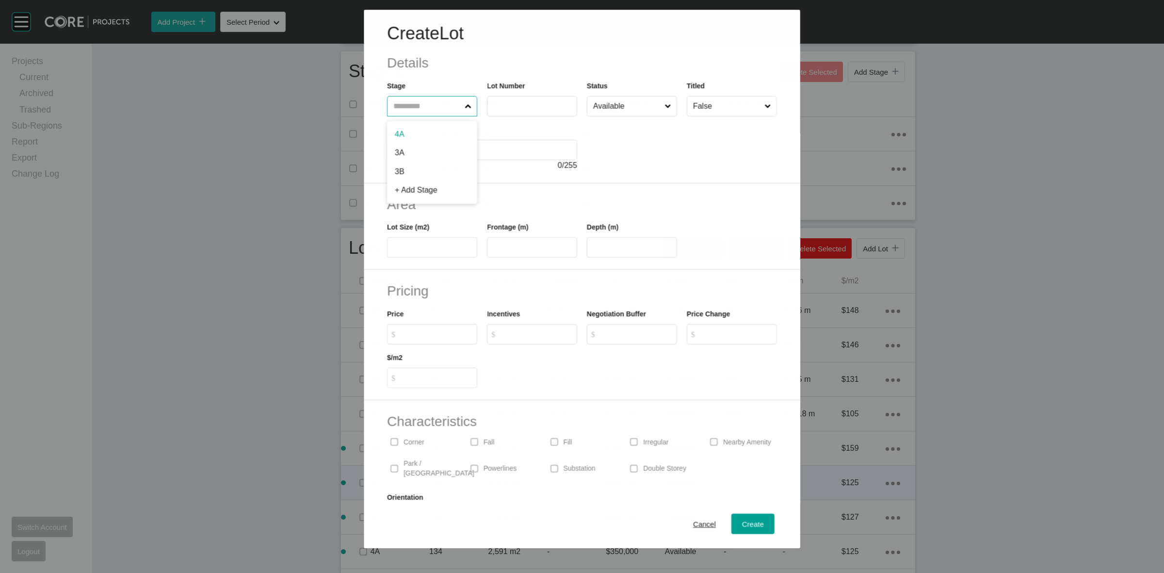
click at [411, 106] on input "text" at bounding box center [426, 105] width 71 height 19
type input "***"
type input "****"
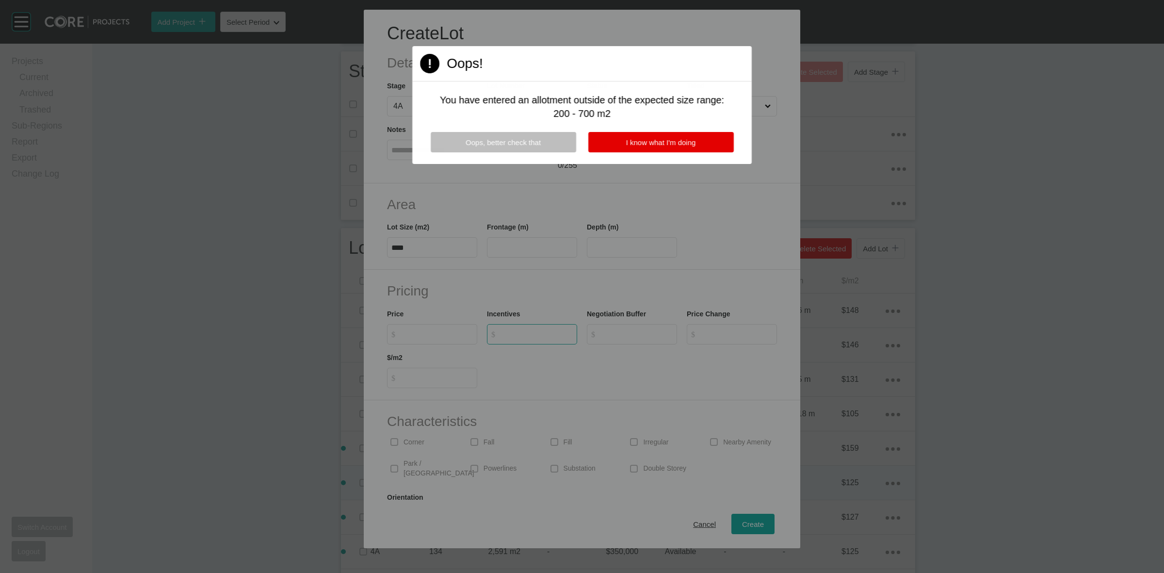
type input "*"
drag, startPoint x: 428, startPoint y: 345, endPoint x: 437, endPoint y: 307, distance: 39.4
click at [428, 329] on div at bounding box center [582, 286] width 1164 height 573
click at [668, 136] on button "I know what I'm doing" at bounding box center [660, 142] width 145 height 20
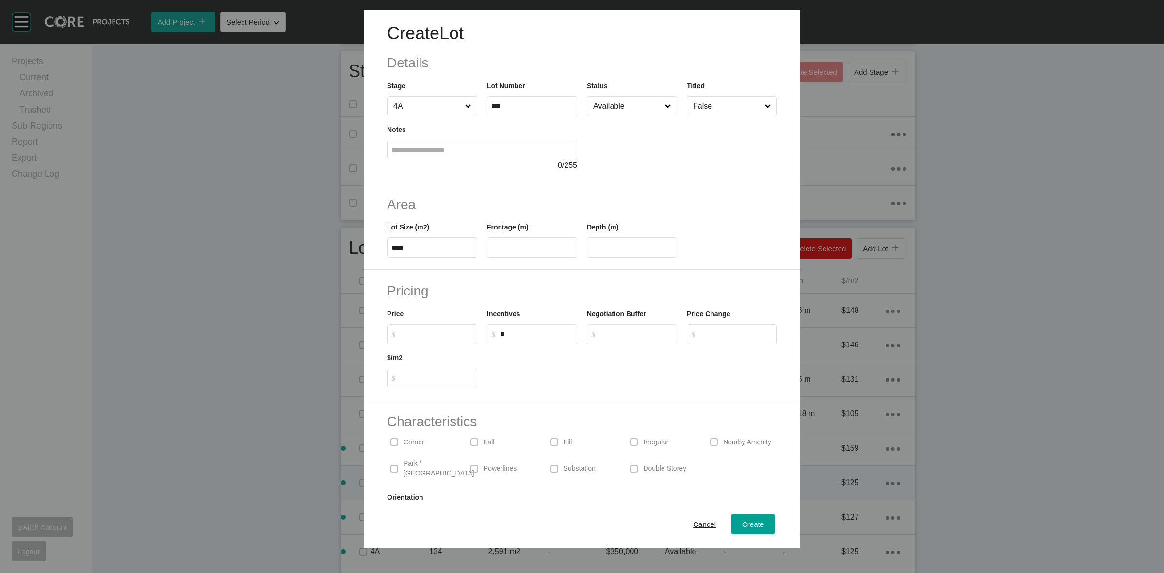
click at [450, 335] on input "$ Created with Sketch. $" at bounding box center [437, 334] width 72 height 8
type input "*******"
type input "***"
click at [738, 511] on div "Cancel Create" at bounding box center [582, 523] width 436 height 48
click at [742, 524] on span "Create" at bounding box center [753, 524] width 22 height 8
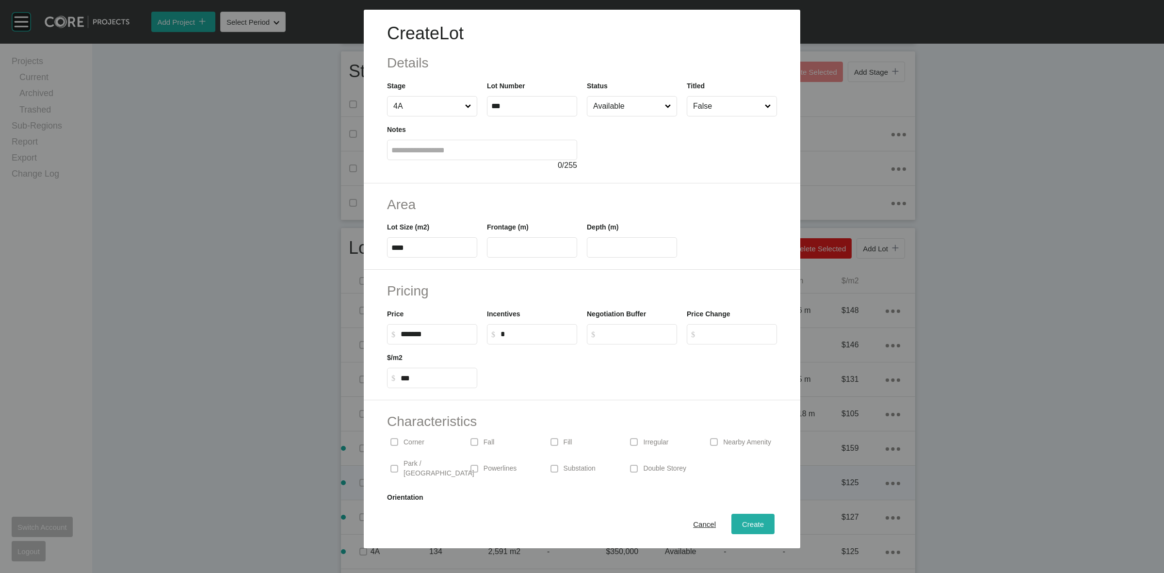
type input "*"
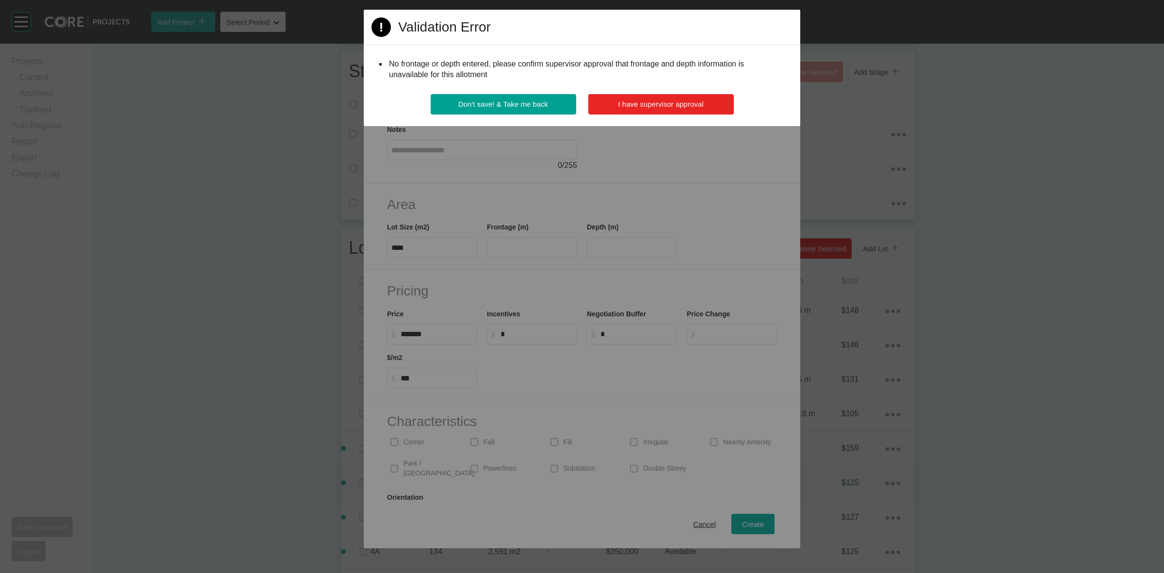
click at [703, 104] on span "I have supervisor approval" at bounding box center [660, 104] width 85 height 8
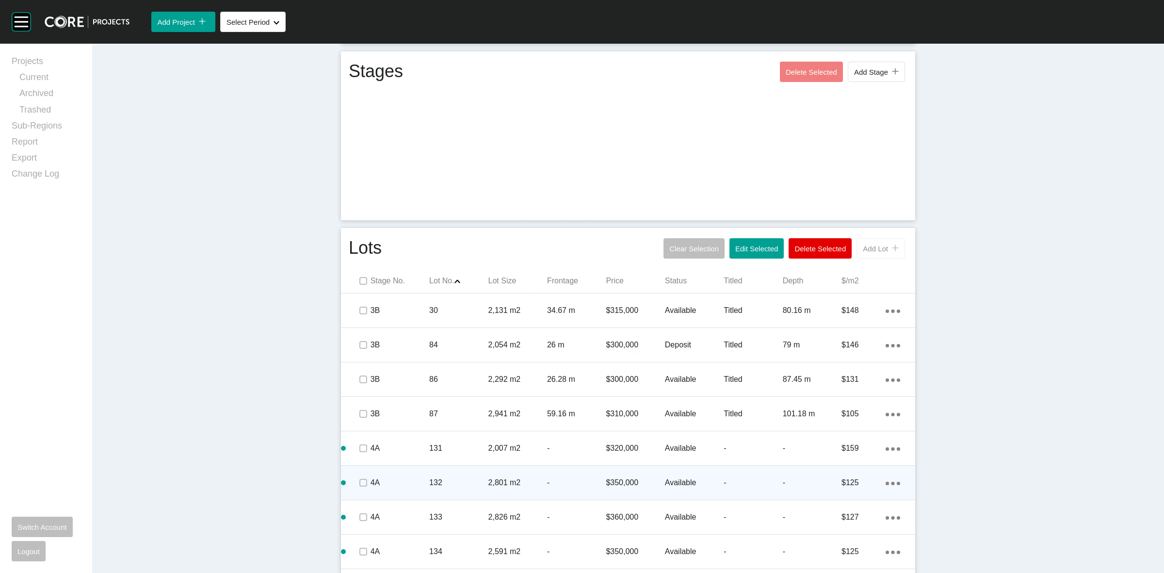
click at [878, 253] on button "Add Lot icon/tick copy 11 Created with Sketch." at bounding box center [880, 248] width 48 height 20
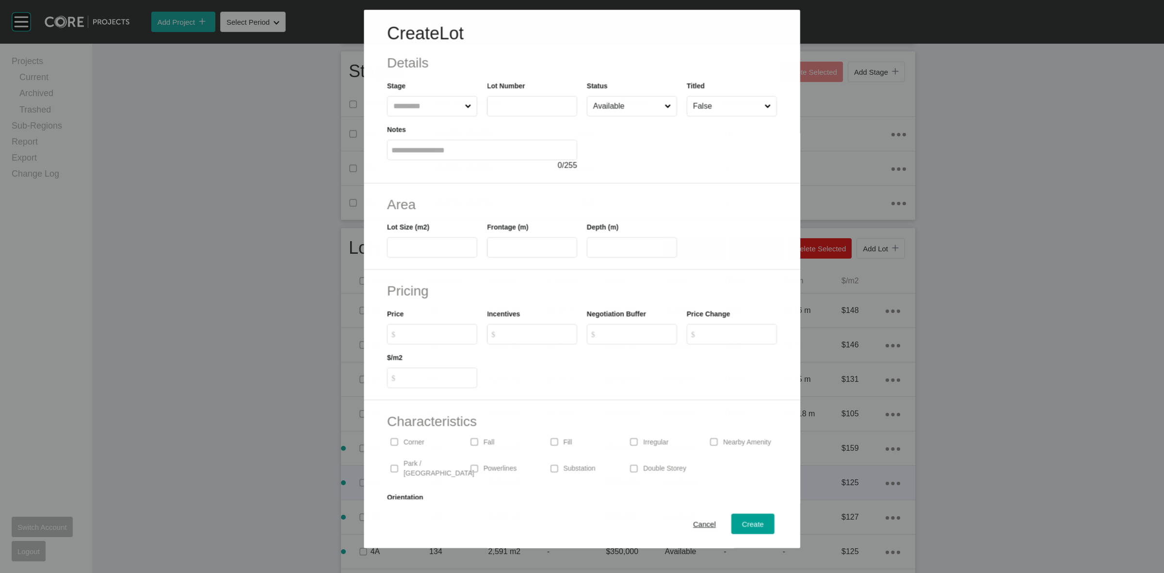
click at [421, 104] on input "text" at bounding box center [426, 105] width 71 height 19
type input "***"
type input "****"
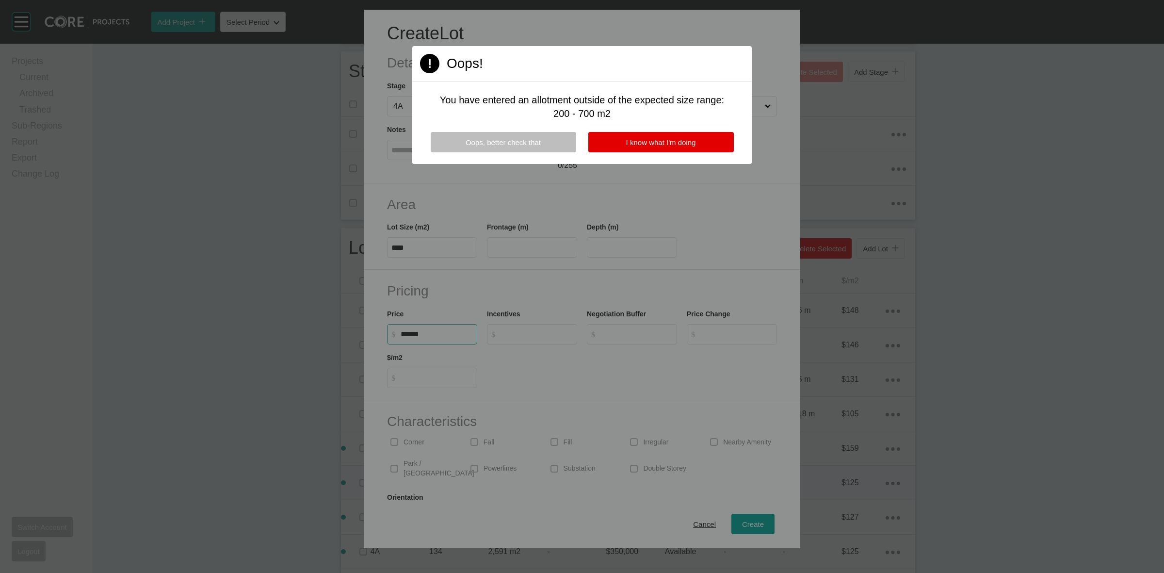
type input "*******"
type input "***"
type input "*"
click at [676, 141] on span "I know what I'm doing" at bounding box center [661, 142] width 70 height 8
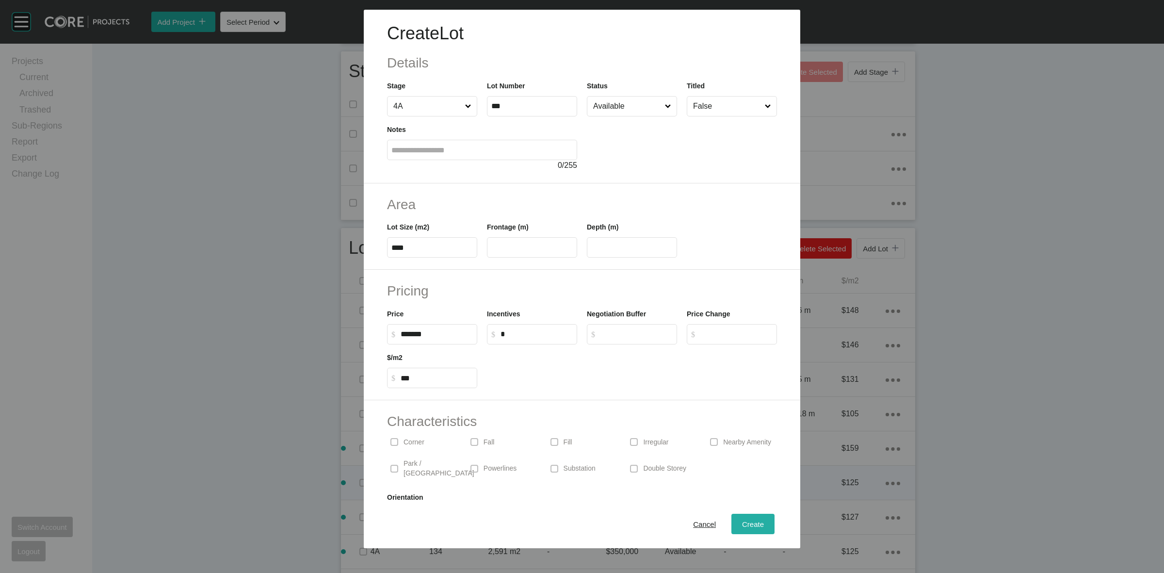
click at [739, 519] on div "Create" at bounding box center [752, 523] width 27 height 13
type input "*"
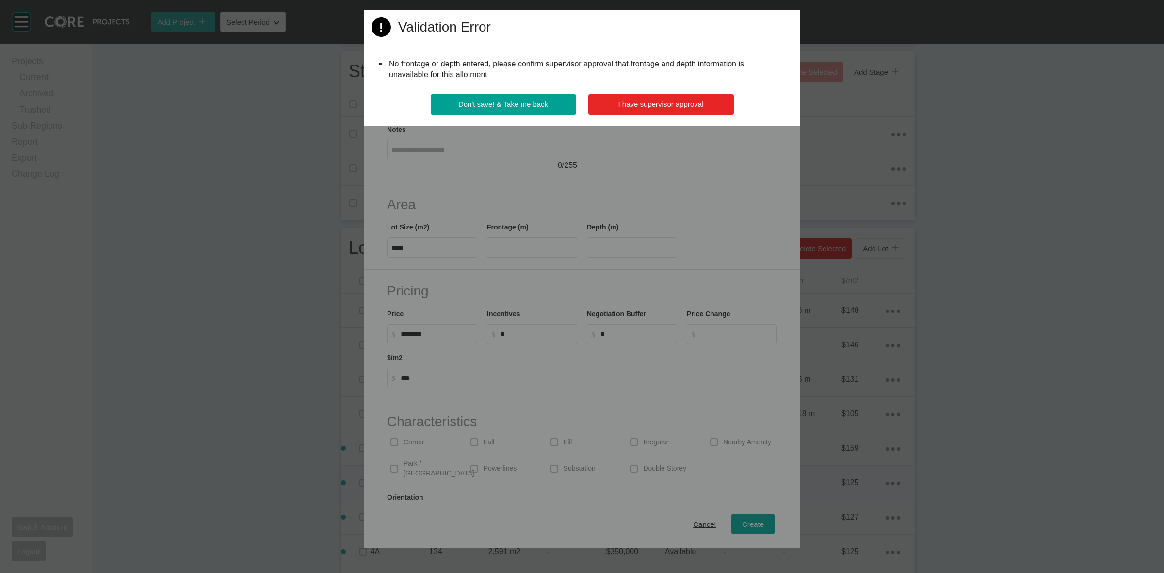
click at [679, 100] on span "I have supervisor approval" at bounding box center [660, 104] width 85 height 8
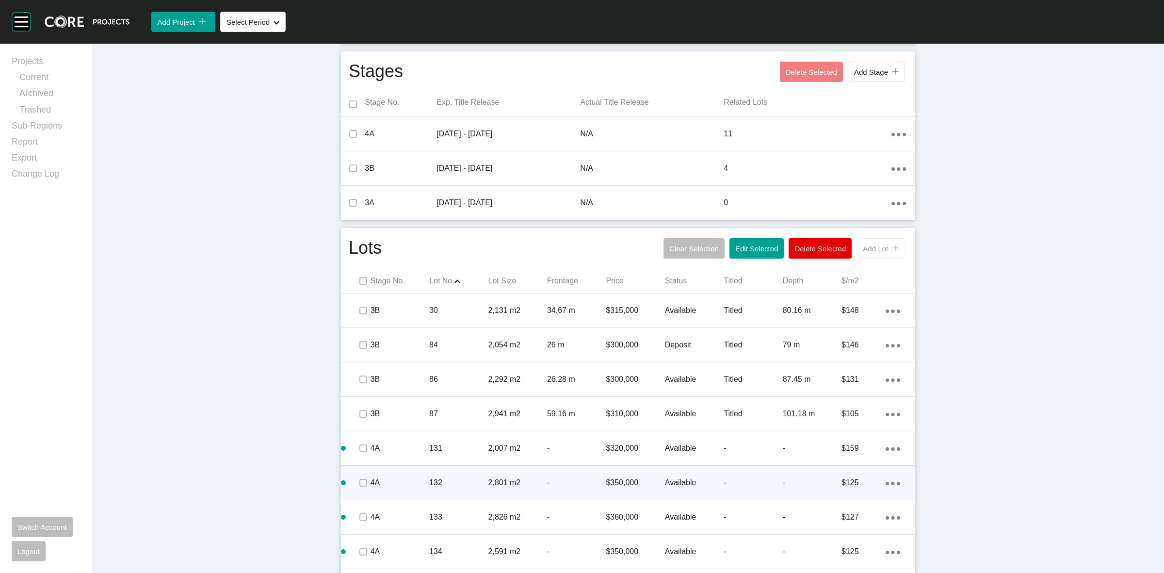
click at [869, 248] on span "Add Lot" at bounding box center [875, 248] width 25 height 8
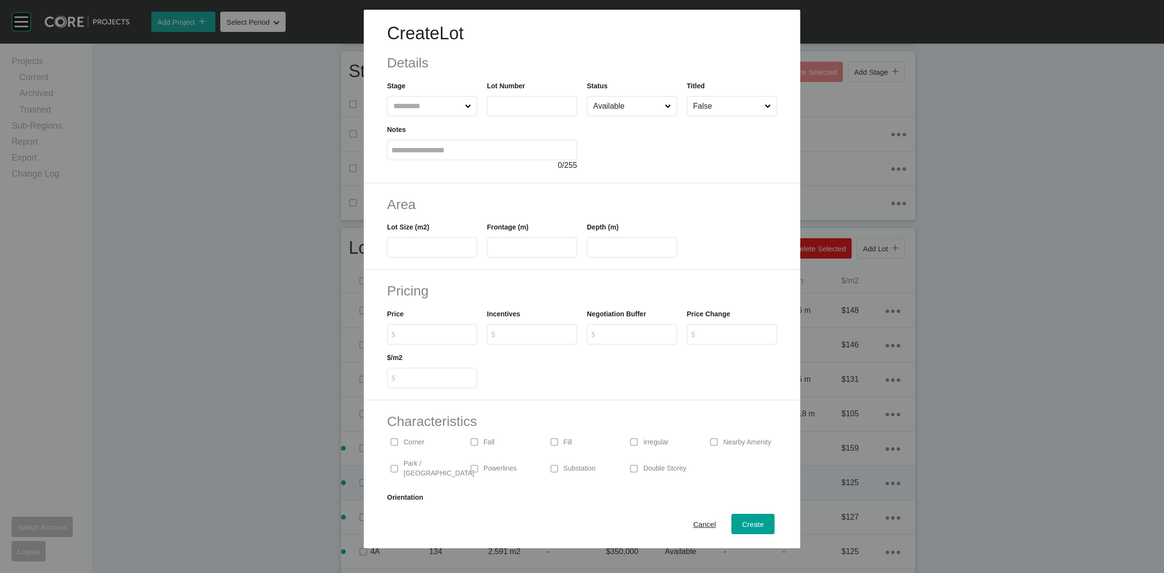
click at [411, 100] on input "text" at bounding box center [427, 105] width 72 height 19
type input "***"
type input "****"
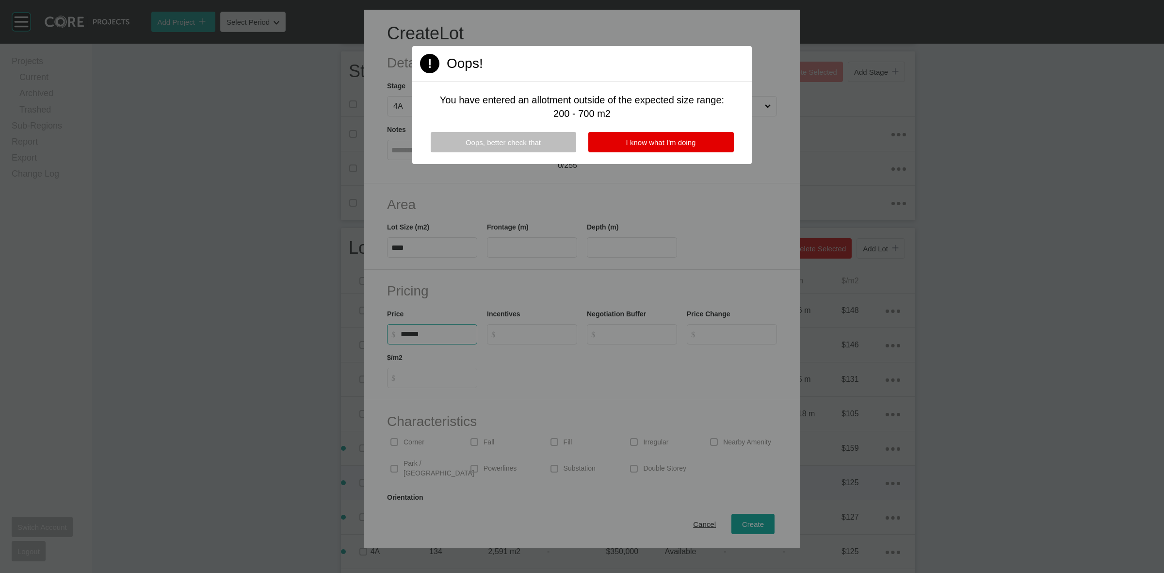
type input "*******"
type input "***"
type input "*"
click at [691, 148] on button "I know what I'm doing" at bounding box center [660, 142] width 145 height 20
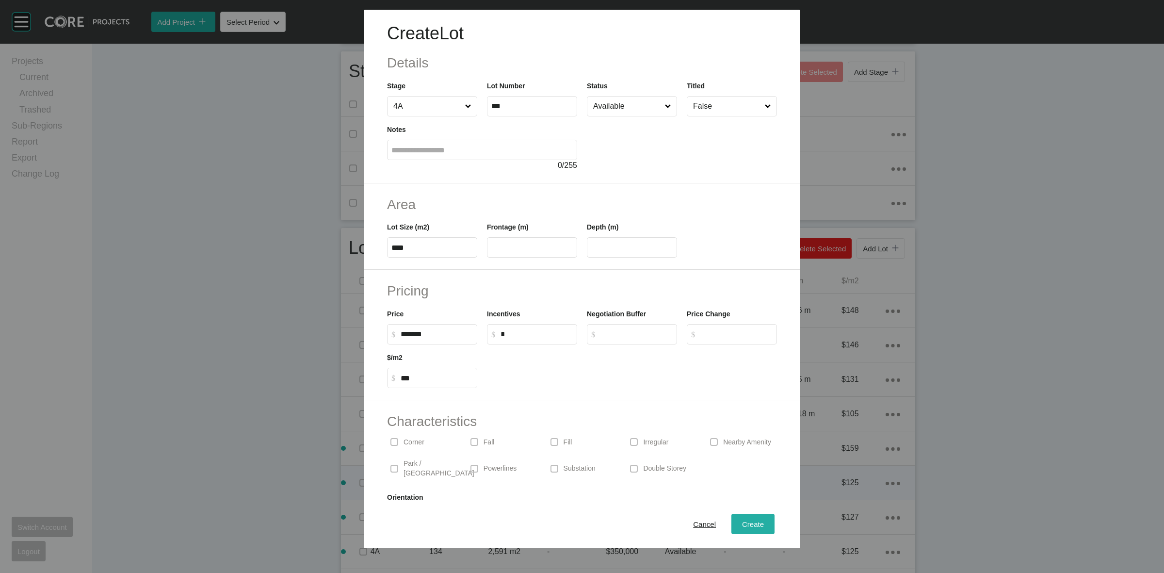
click at [743, 527] on span "Create" at bounding box center [753, 524] width 22 height 8
type input "*"
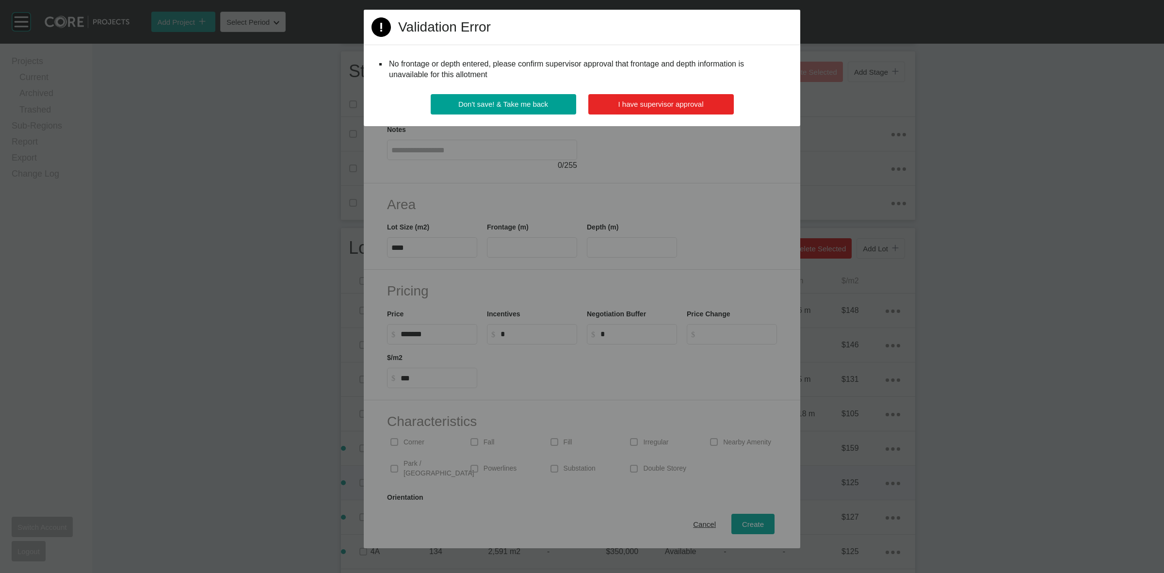
click at [685, 103] on span "I have supervisor approval" at bounding box center [660, 104] width 85 height 8
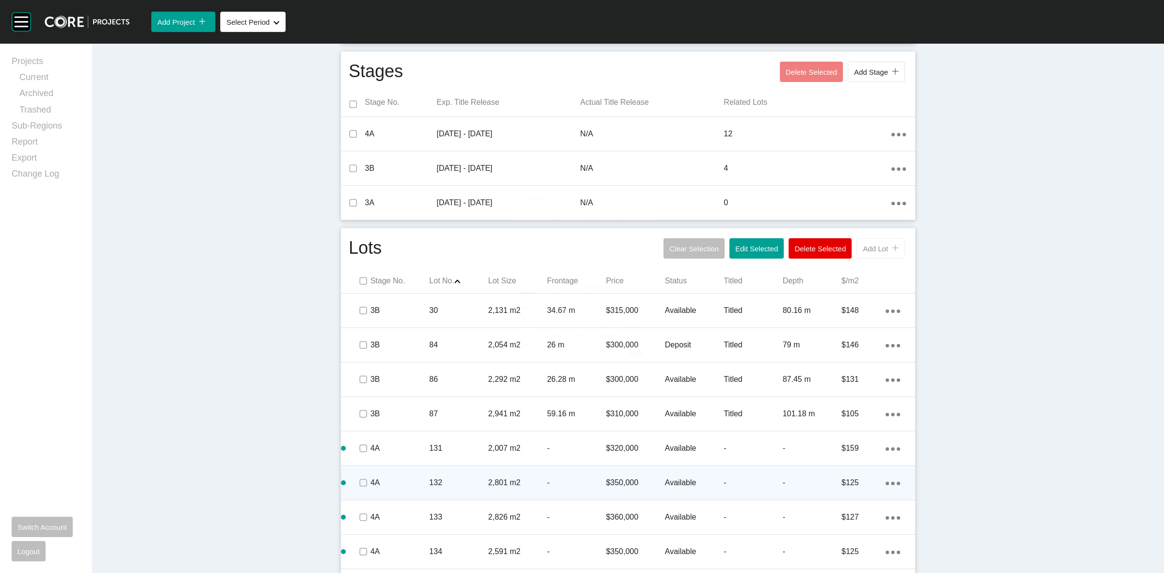
click at [873, 251] on span "Add Lot" at bounding box center [875, 248] width 25 height 8
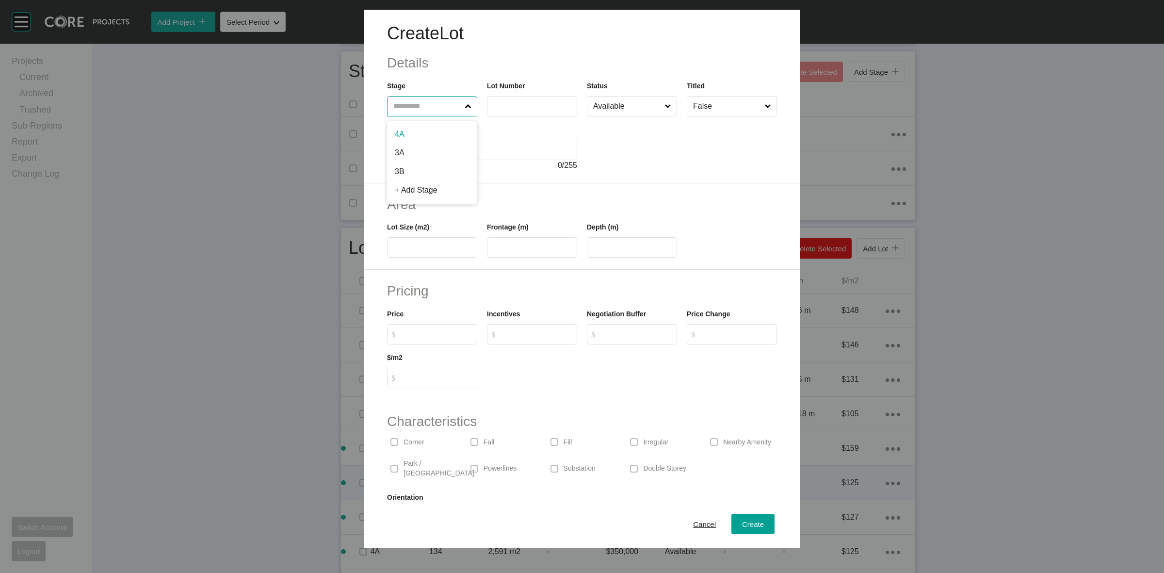
click at [423, 103] on input "text" at bounding box center [427, 105] width 72 height 19
type input "***"
type input "****"
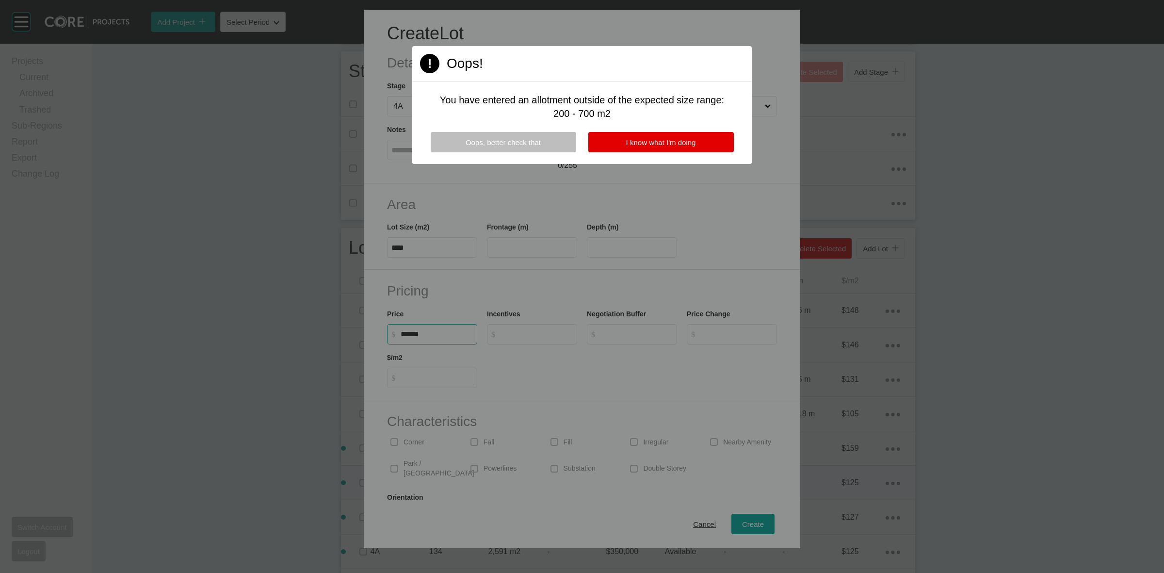
type input "*******"
type input "***"
type input "*"
click at [617, 144] on button "I know what I'm doing" at bounding box center [660, 142] width 145 height 20
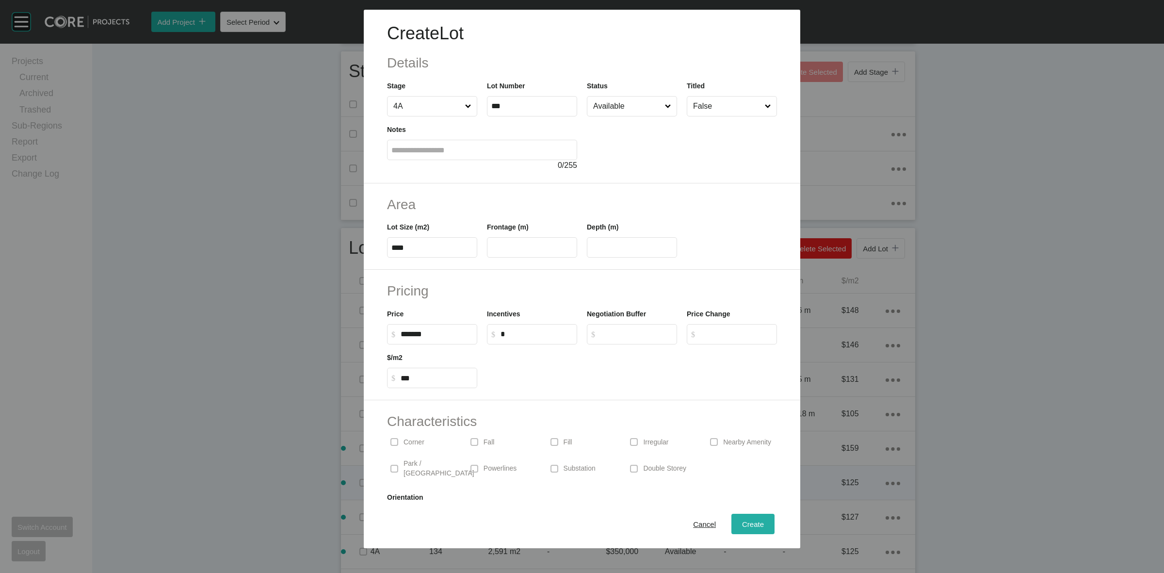
click at [747, 522] on span "Create" at bounding box center [753, 524] width 22 height 8
type input "*"
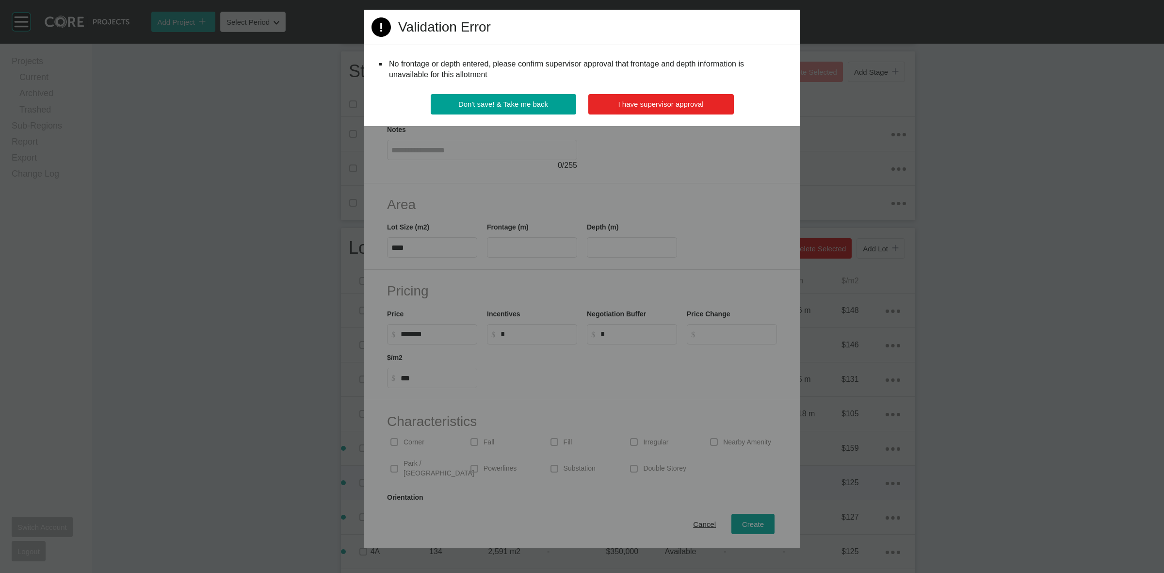
drag, startPoint x: 639, startPoint y: 103, endPoint x: 633, endPoint y: 100, distance: 6.5
click at [636, 102] on span "I have supervisor approval" at bounding box center [660, 104] width 85 height 8
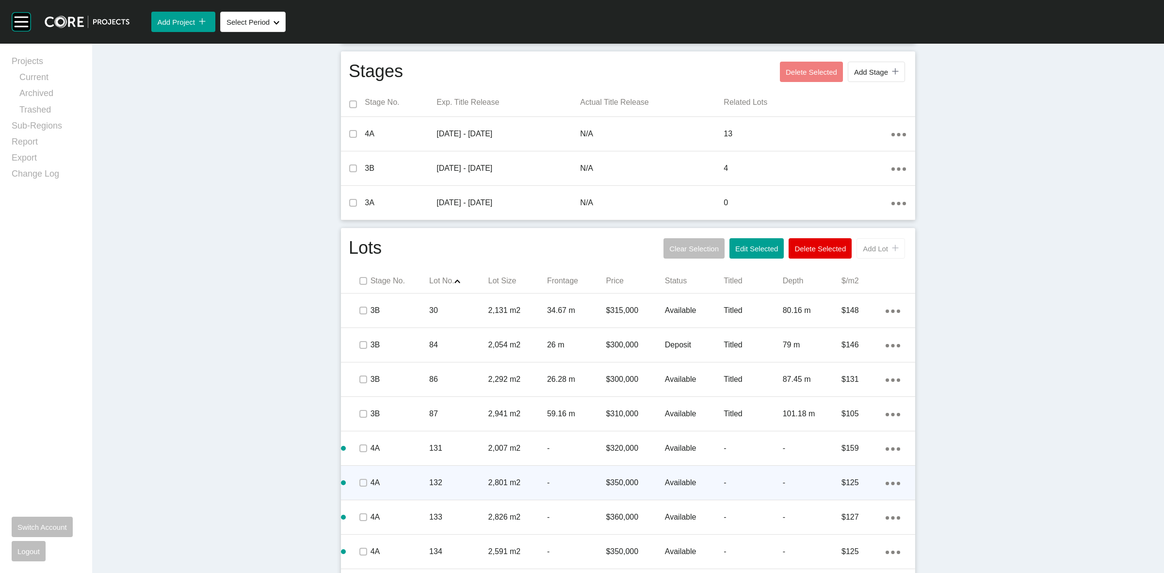
click at [878, 248] on span "Add Lot" at bounding box center [875, 248] width 25 height 8
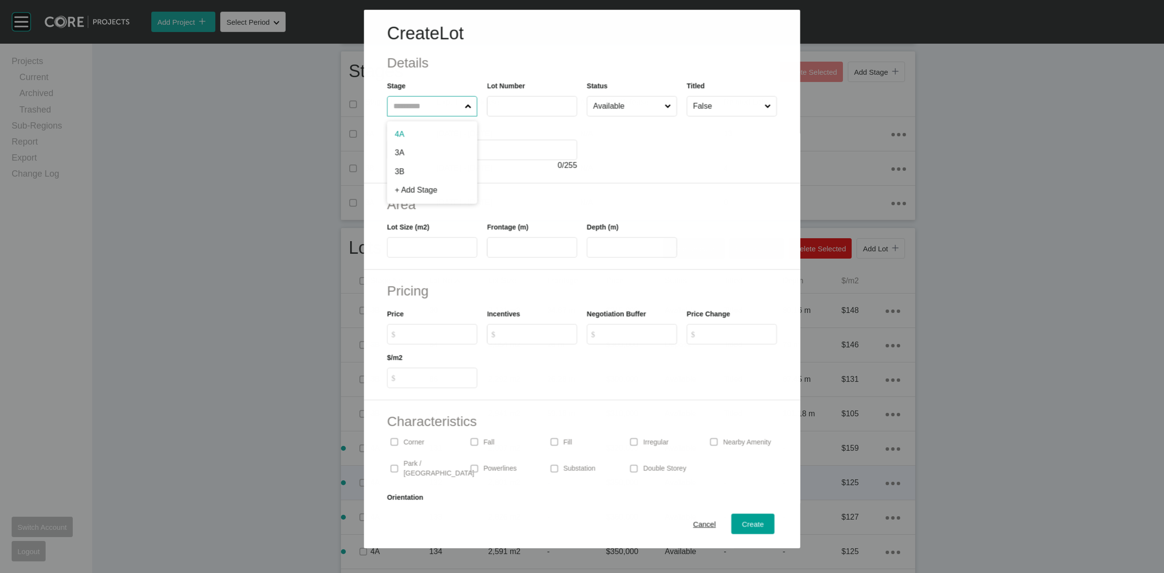
click at [446, 99] on input "text" at bounding box center [426, 105] width 71 height 19
type input "***"
type input "****"
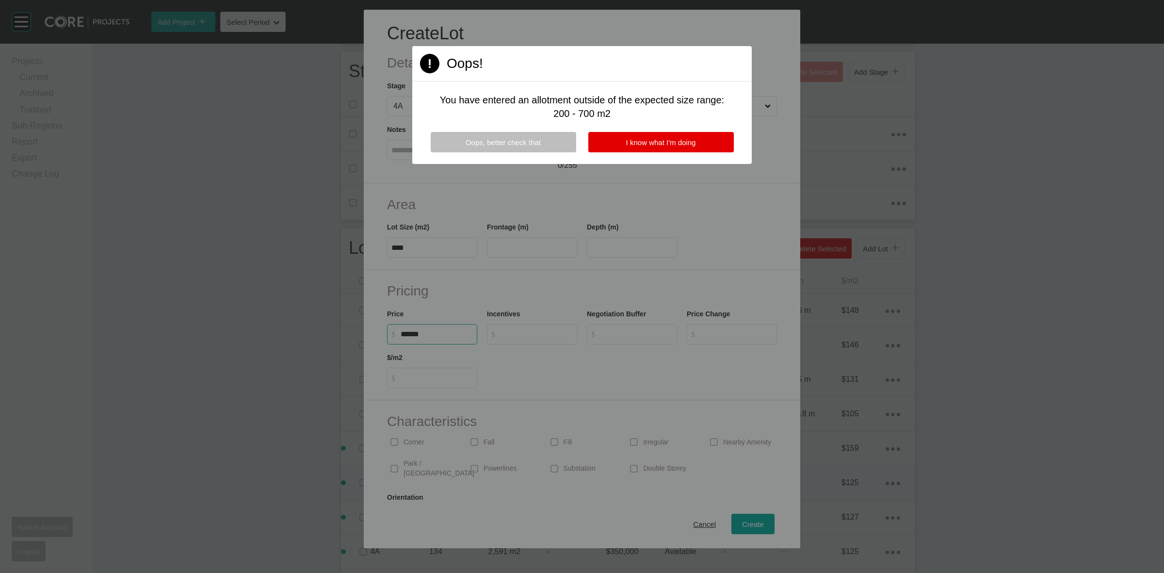
type input "*******"
type input "***"
type input "*"
click at [687, 139] on span "I know what I'm doing" at bounding box center [661, 142] width 70 height 8
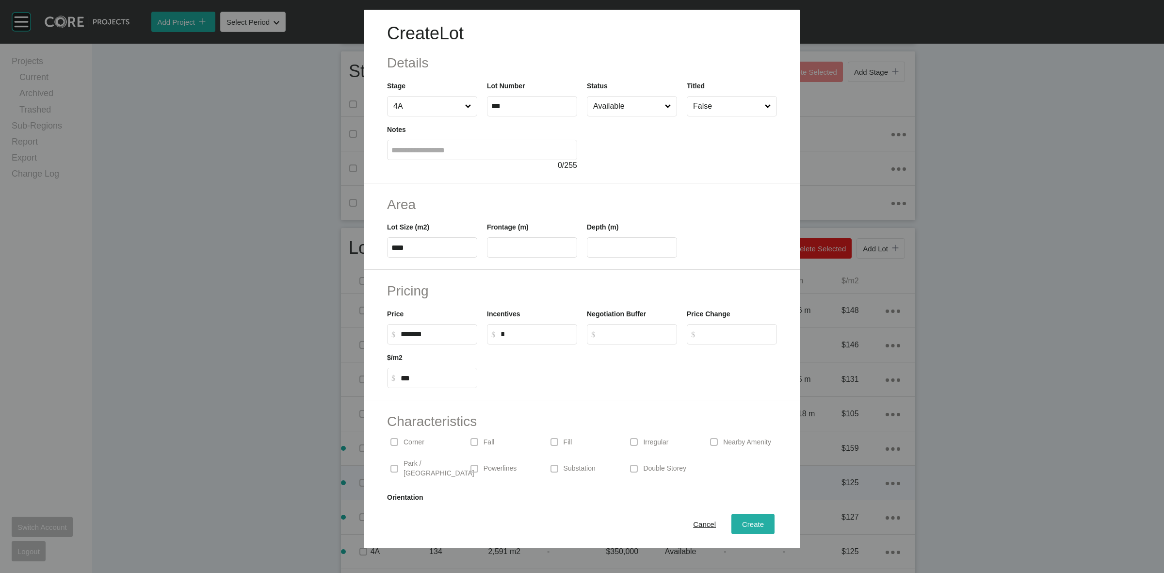
click at [739, 520] on div "Create" at bounding box center [752, 523] width 27 height 13
type input "*"
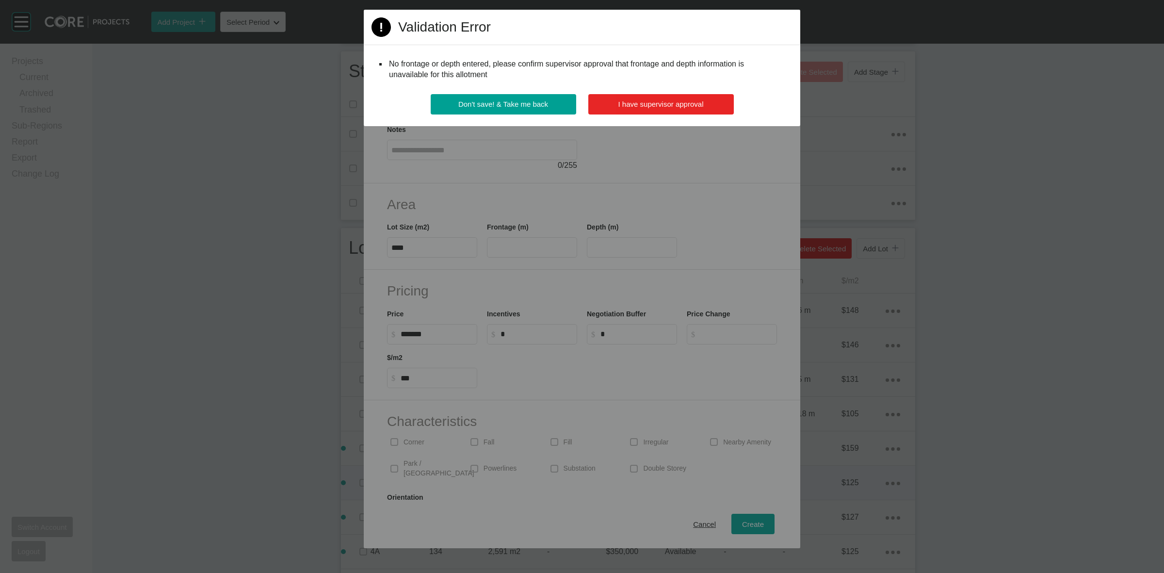
click at [605, 103] on button "I have supervisor approval" at bounding box center [660, 104] width 145 height 20
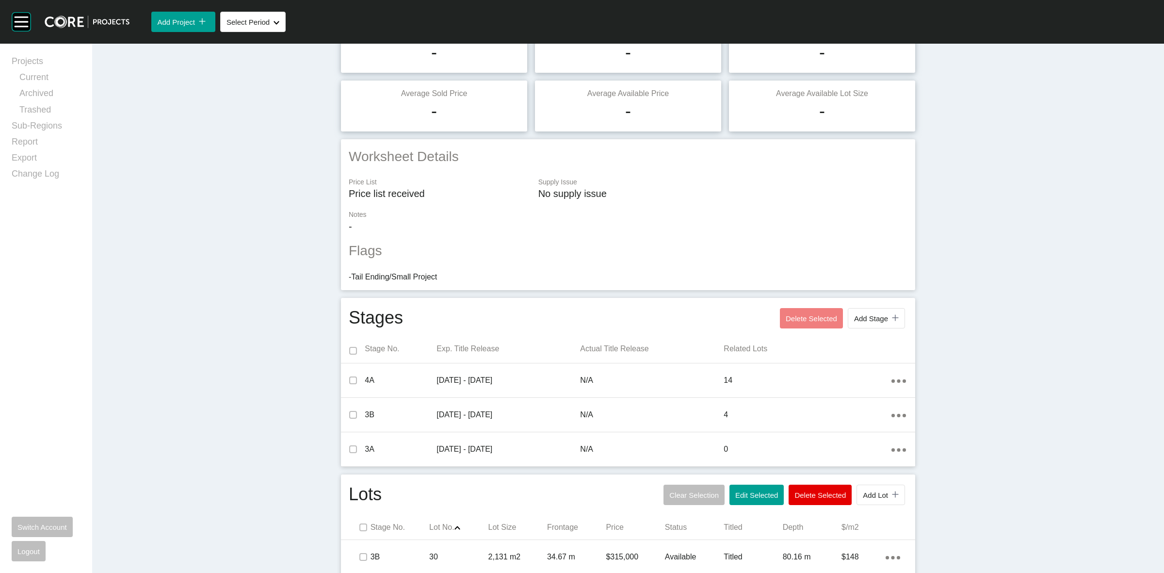
scroll to position [0, 0]
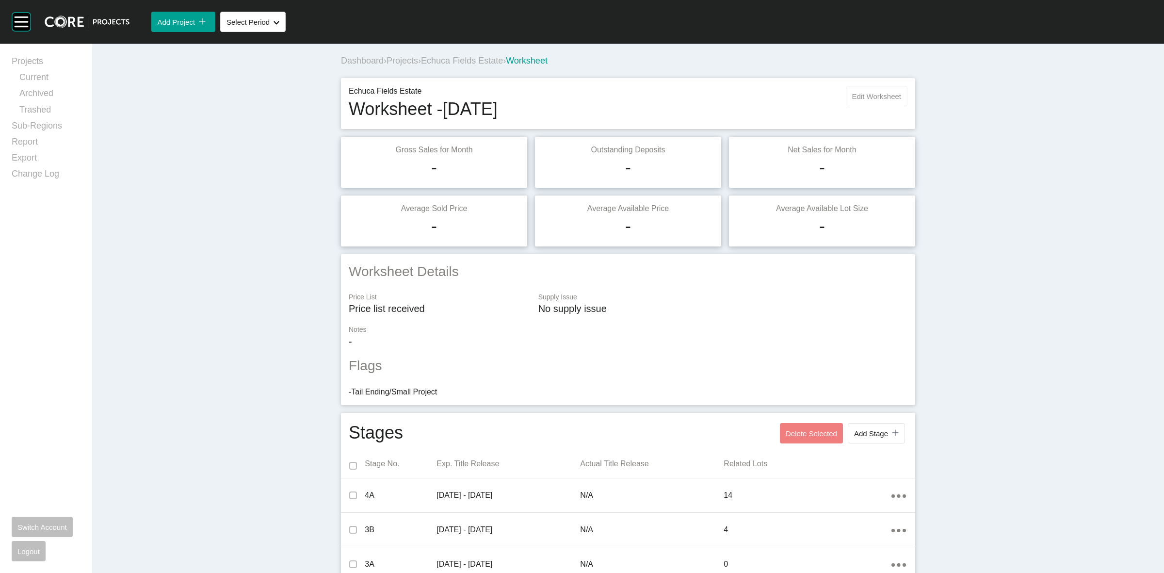
click at [852, 96] on span "Edit Worksheet" at bounding box center [876, 96] width 49 height 8
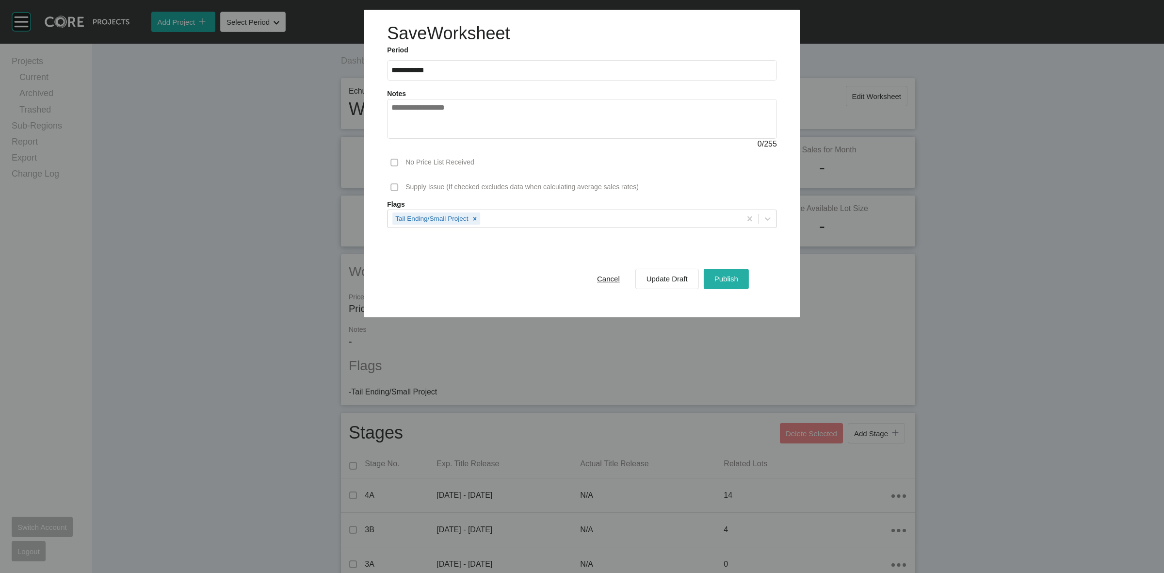
click at [738, 276] on span "Publish" at bounding box center [726, 278] width 24 height 8
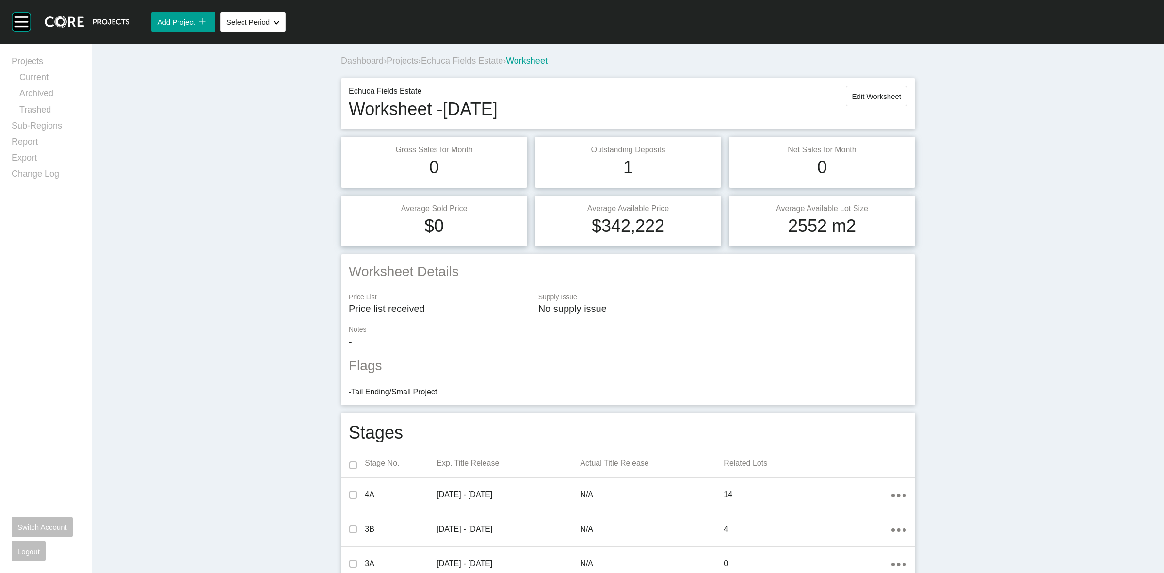
click at [465, 60] on span "Echuca Fields Estate" at bounding box center [462, 61] width 82 height 10
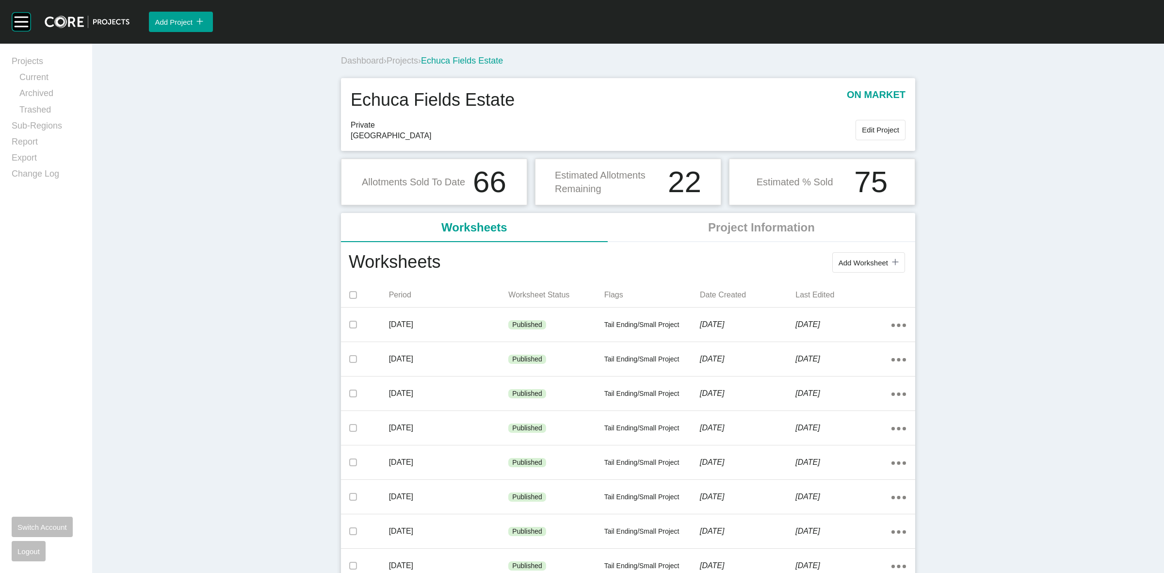
click at [401, 60] on span "Projects" at bounding box center [402, 61] width 32 height 10
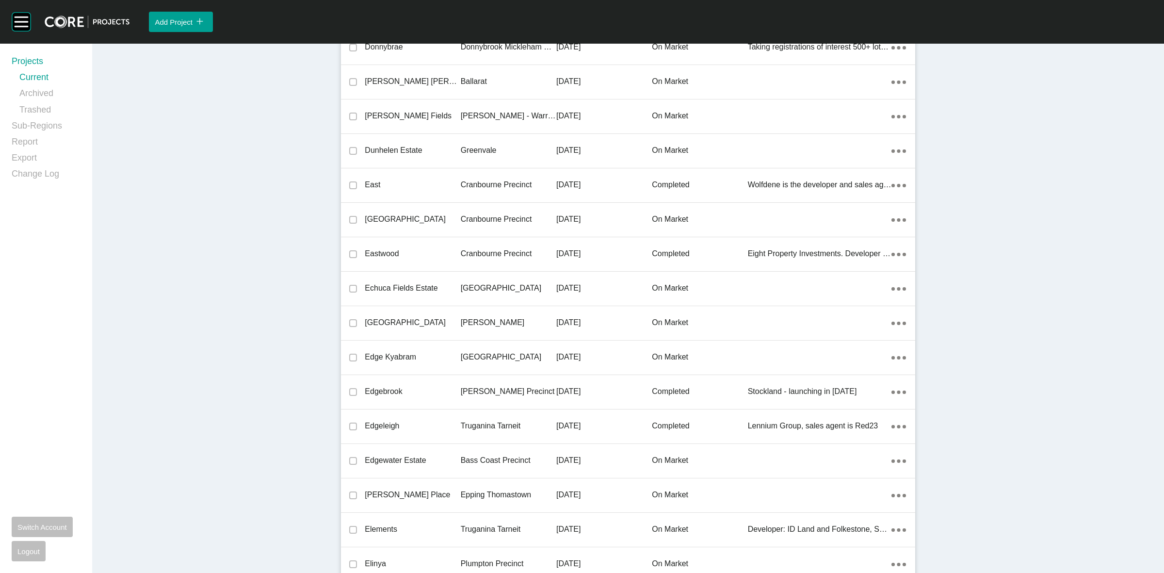
scroll to position [6623, 0]
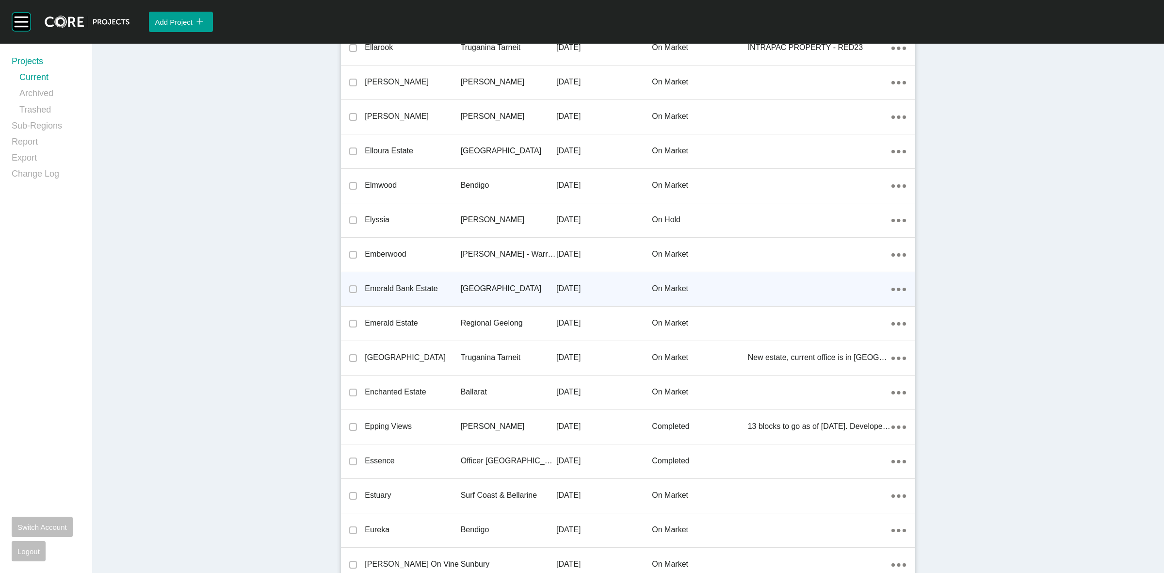
click at [497, 285] on p "[GEOGRAPHIC_DATA]" at bounding box center [509, 288] width 96 height 11
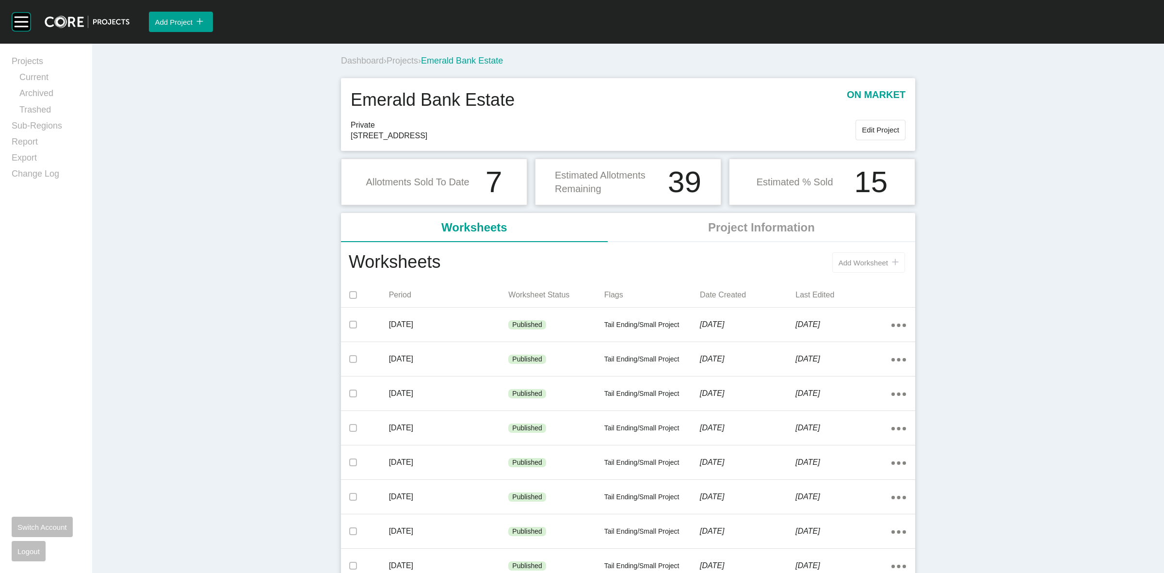
click at [856, 260] on span "Add Worksheet" at bounding box center [862, 262] width 49 height 8
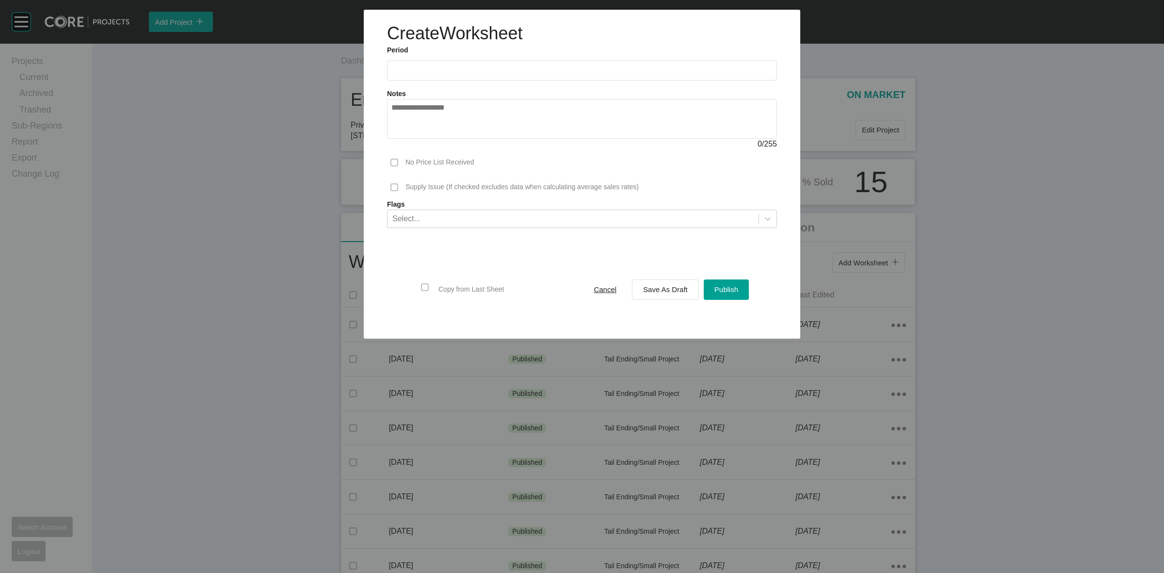
click at [472, 73] on input "text" at bounding box center [581, 70] width 381 height 8
drag, startPoint x: 447, startPoint y: 137, endPoint x: 466, endPoint y: 150, distance: 23.4
click at [446, 137] on li "Aug" at bounding box center [438, 141] width 32 height 16
type input "**********"
click at [653, 292] on span "Save As Draft" at bounding box center [665, 289] width 45 height 8
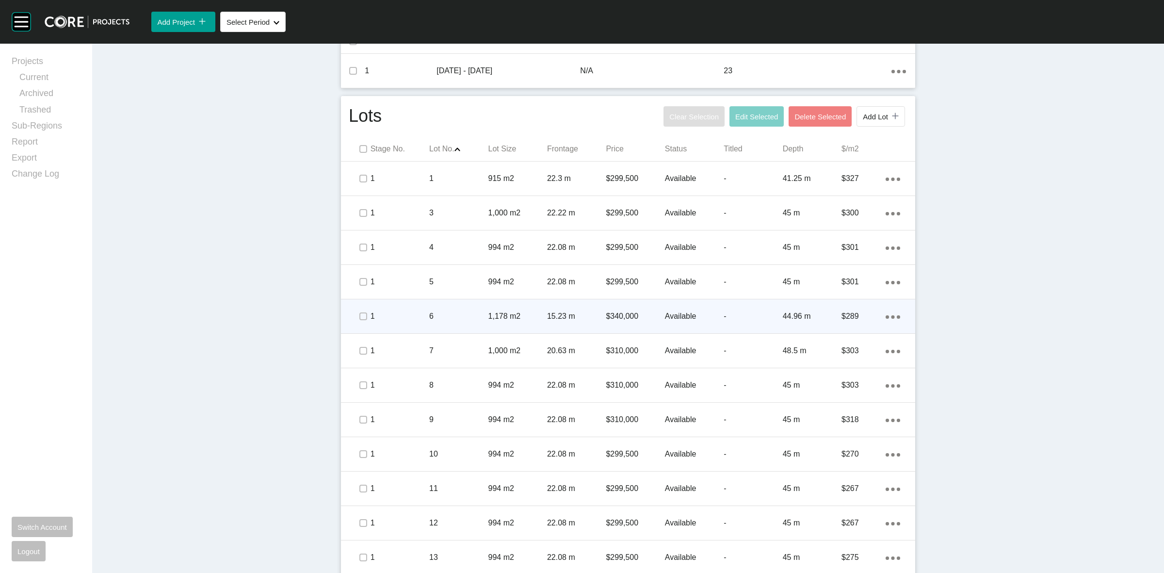
scroll to position [485, 0]
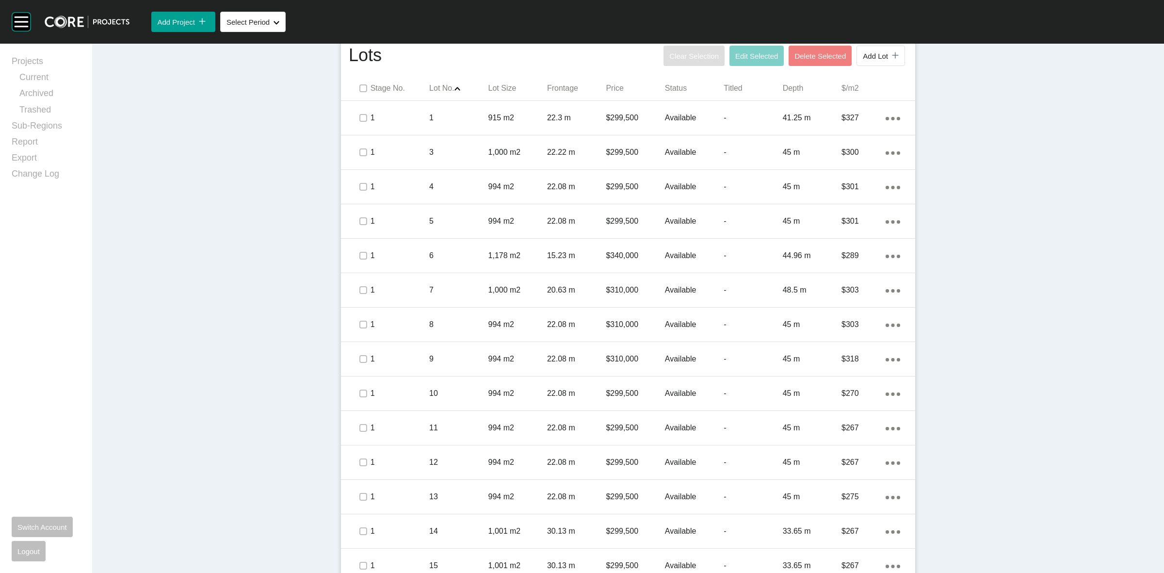
drag, startPoint x: 460, startPoint y: 120, endPoint x: 215, endPoint y: 161, distance: 248.2
click at [215, 161] on div "Dashboard › Projects › Emerald Bank Estate › Worksheet Emerald Bank Estate Work…" at bounding box center [628, 228] width 1072 height 1338
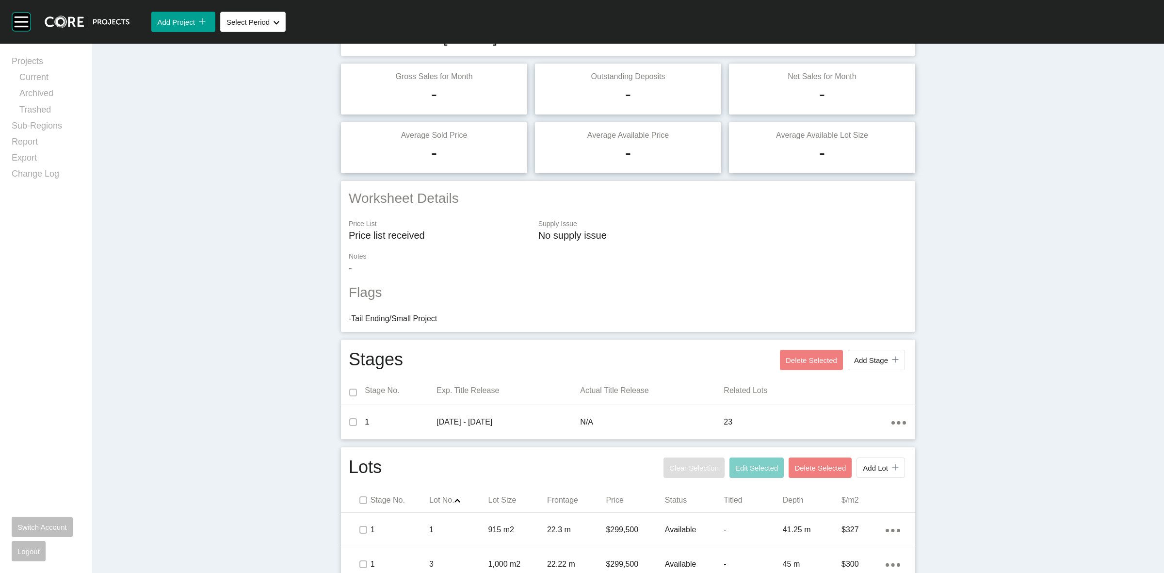
scroll to position [0, 0]
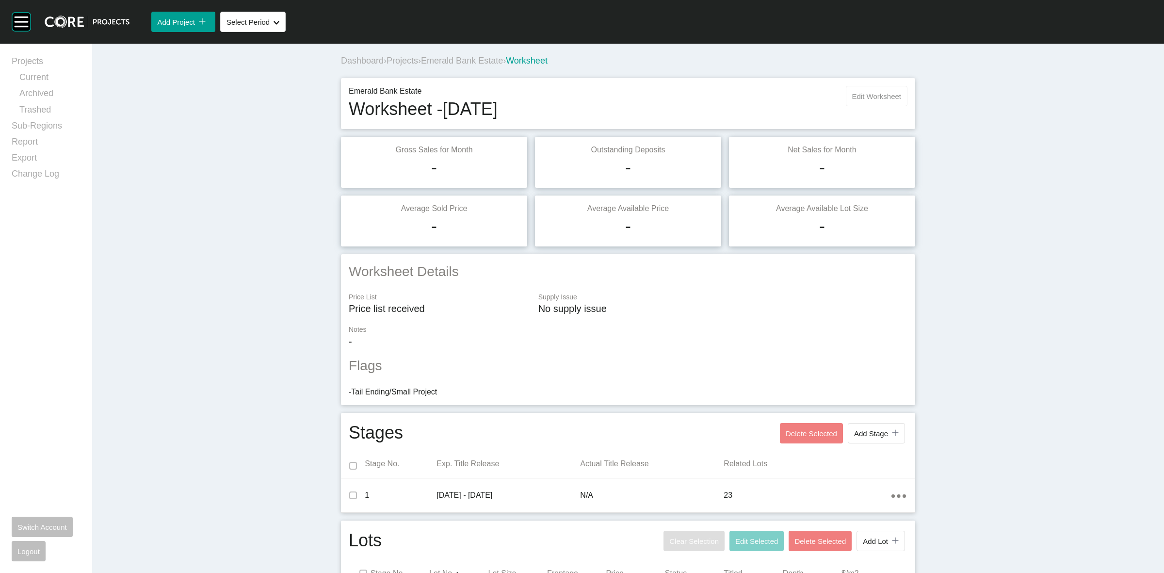
click at [878, 89] on button "Edit Worksheet" at bounding box center [877, 96] width 62 height 20
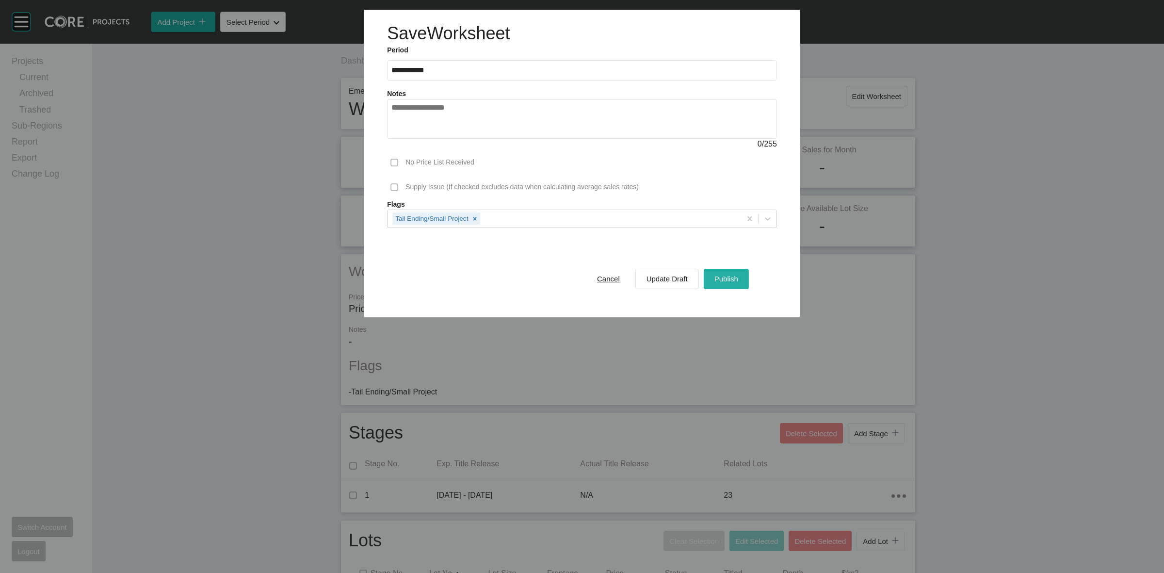
click at [722, 275] on span "Publish" at bounding box center [726, 278] width 24 height 8
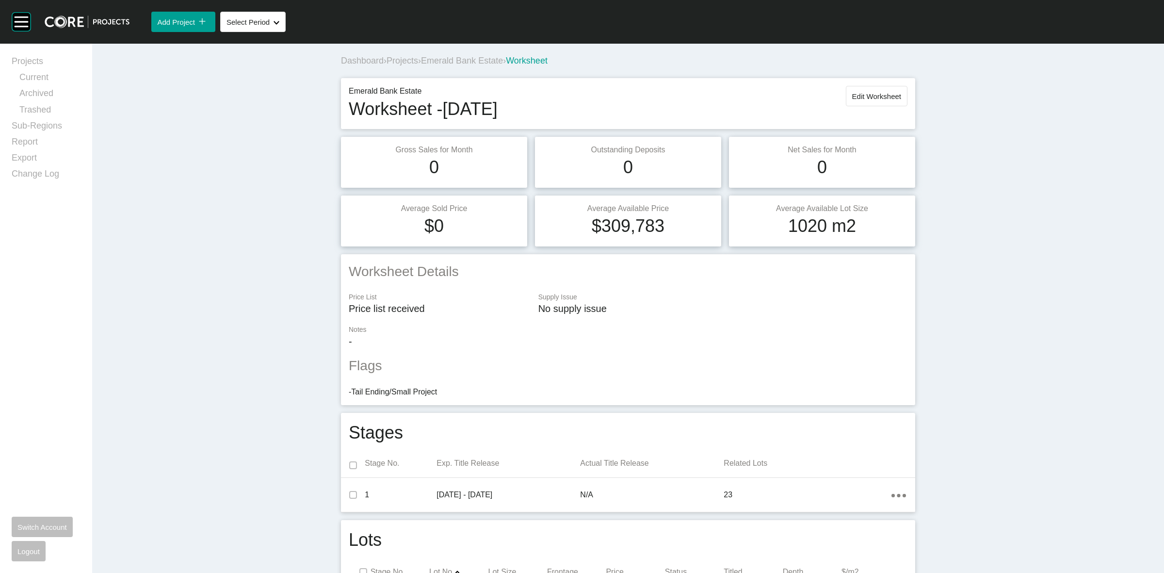
click at [469, 61] on span "Emerald Bank Estate" at bounding box center [462, 61] width 82 height 10
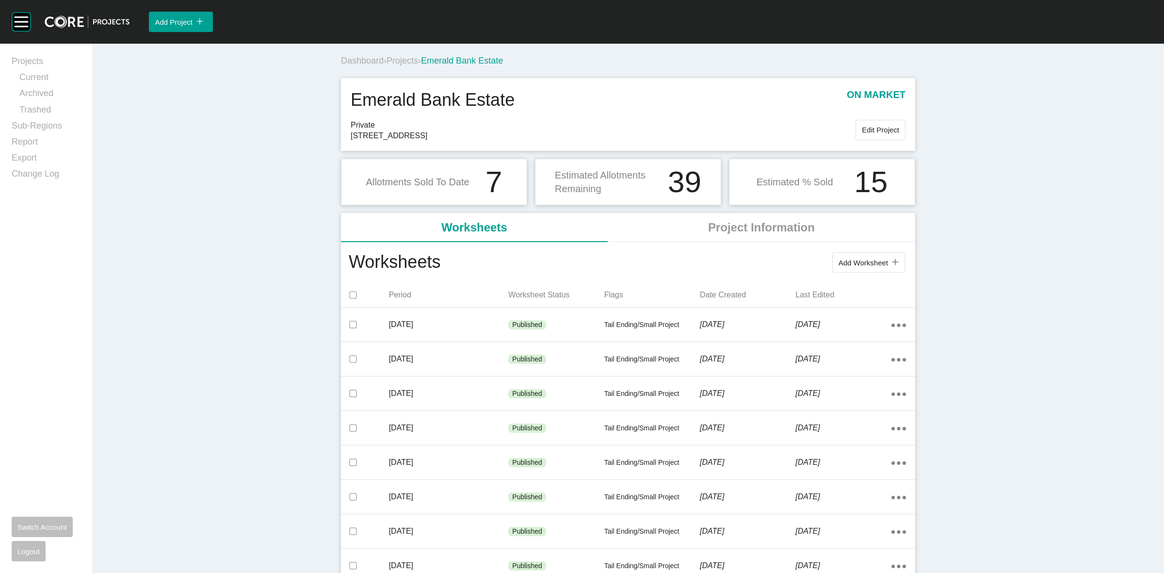
click at [400, 62] on span "Projects" at bounding box center [402, 61] width 32 height 10
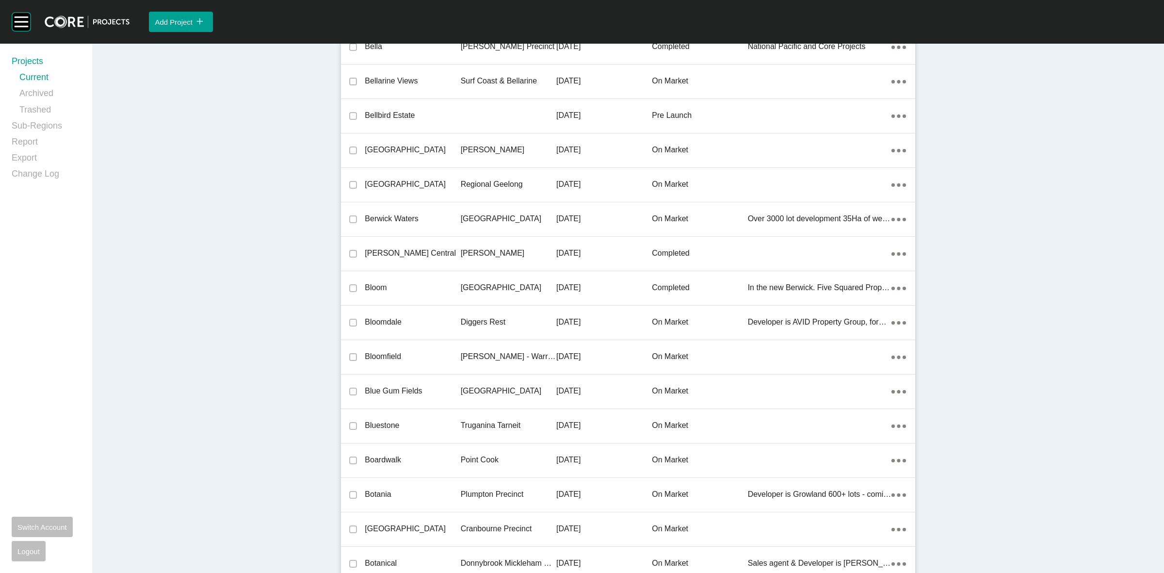
scroll to position [20286, 0]
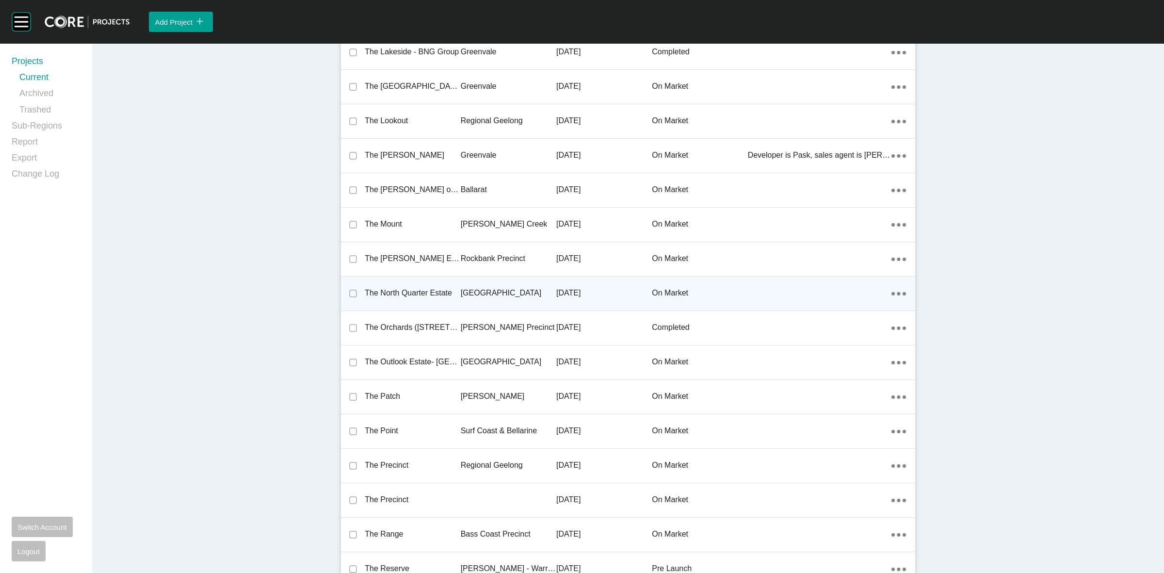
click at [497, 288] on p "[GEOGRAPHIC_DATA]" at bounding box center [509, 293] width 96 height 11
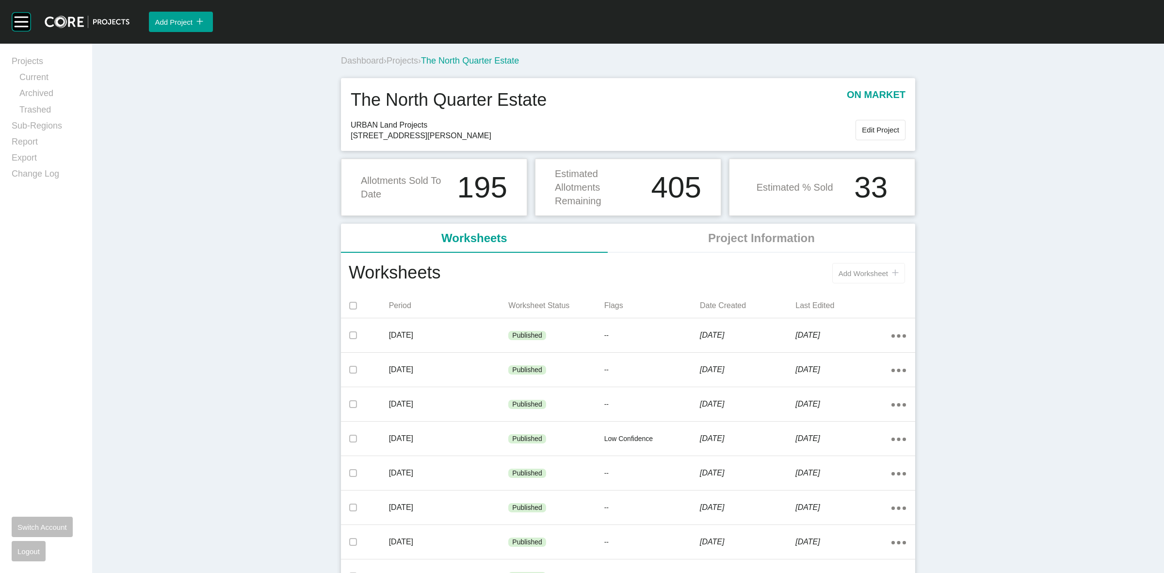
click at [840, 277] on span "Add Worksheet" at bounding box center [862, 273] width 49 height 8
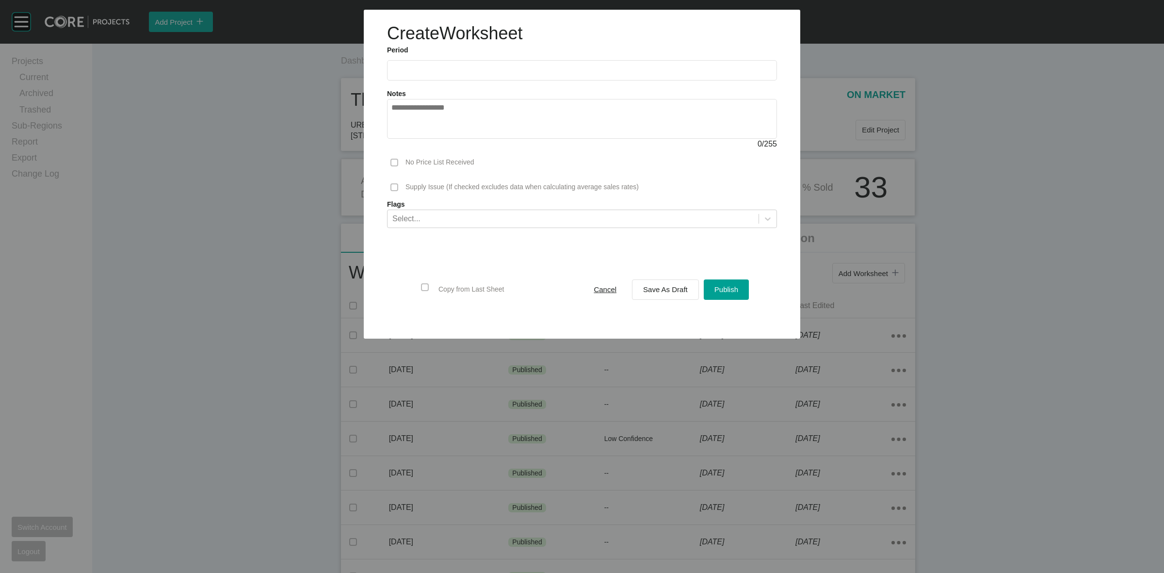
click at [462, 71] on input "text" at bounding box center [581, 70] width 381 height 8
drag, startPoint x: 440, startPoint y: 139, endPoint x: 593, endPoint y: 226, distance: 176.6
click at [439, 139] on li "Aug" at bounding box center [438, 141] width 32 height 16
type input "**********"
click at [656, 293] on span "Save As Draft" at bounding box center [665, 289] width 45 height 8
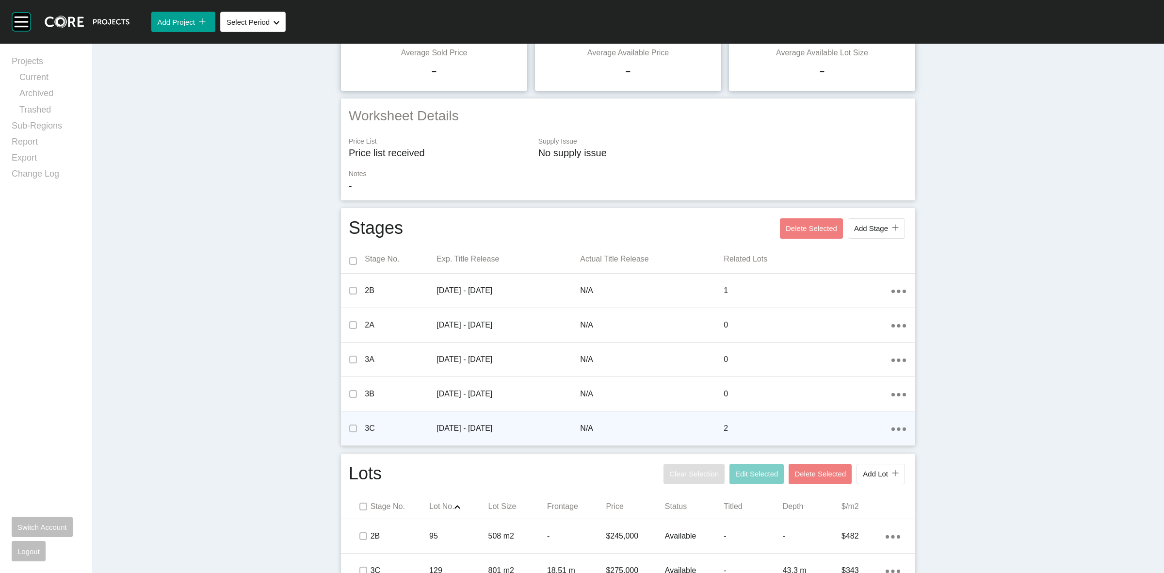
scroll to position [209, 0]
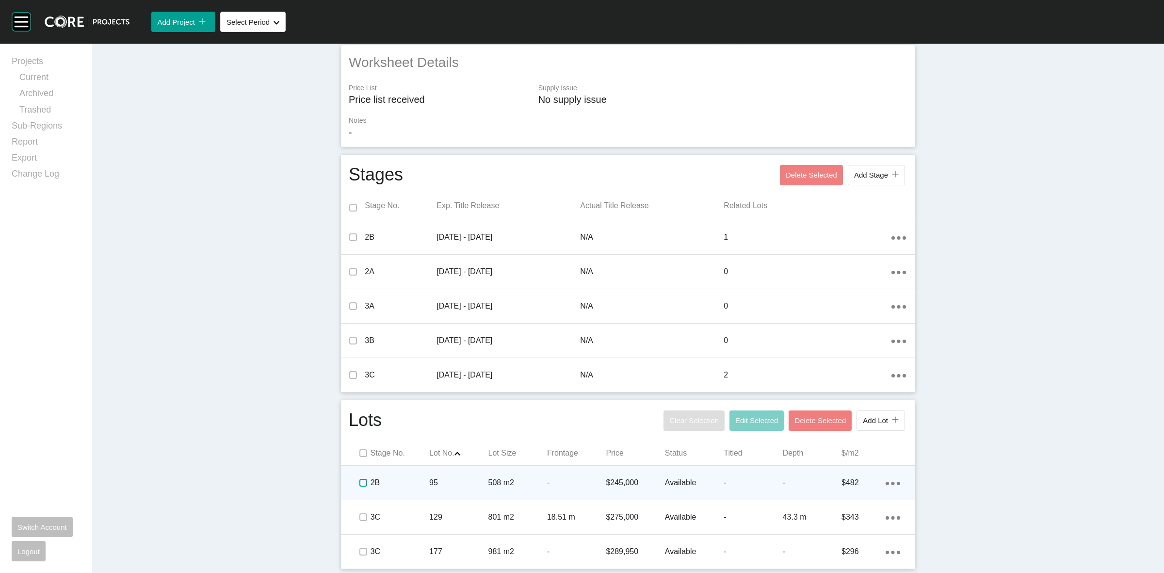
click at [359, 480] on label at bounding box center [363, 483] width 8 height 8
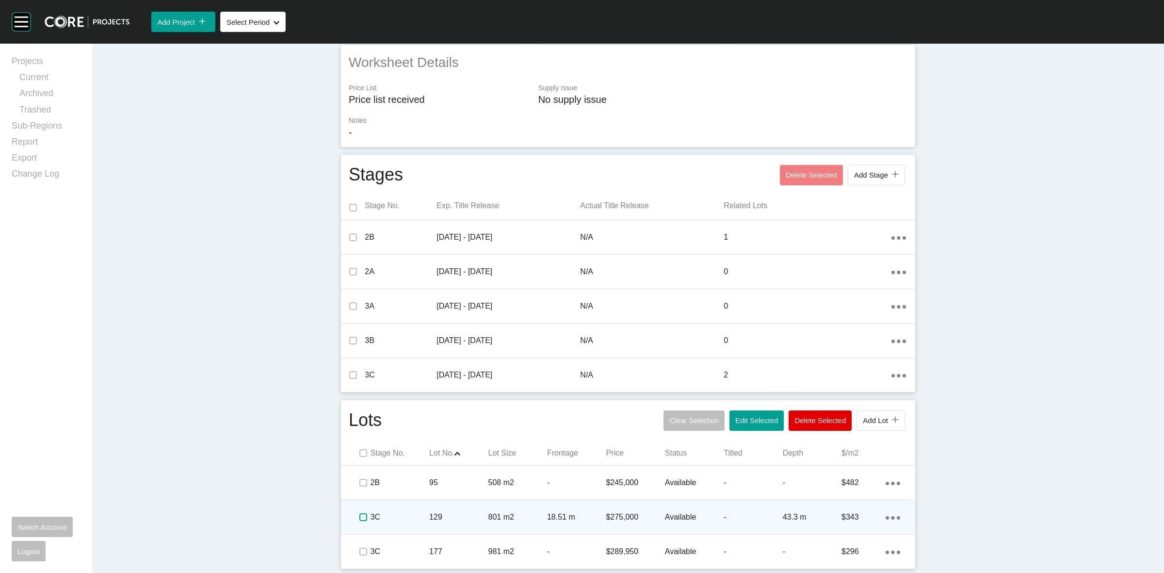
click at [360, 514] on label at bounding box center [363, 517] width 8 height 8
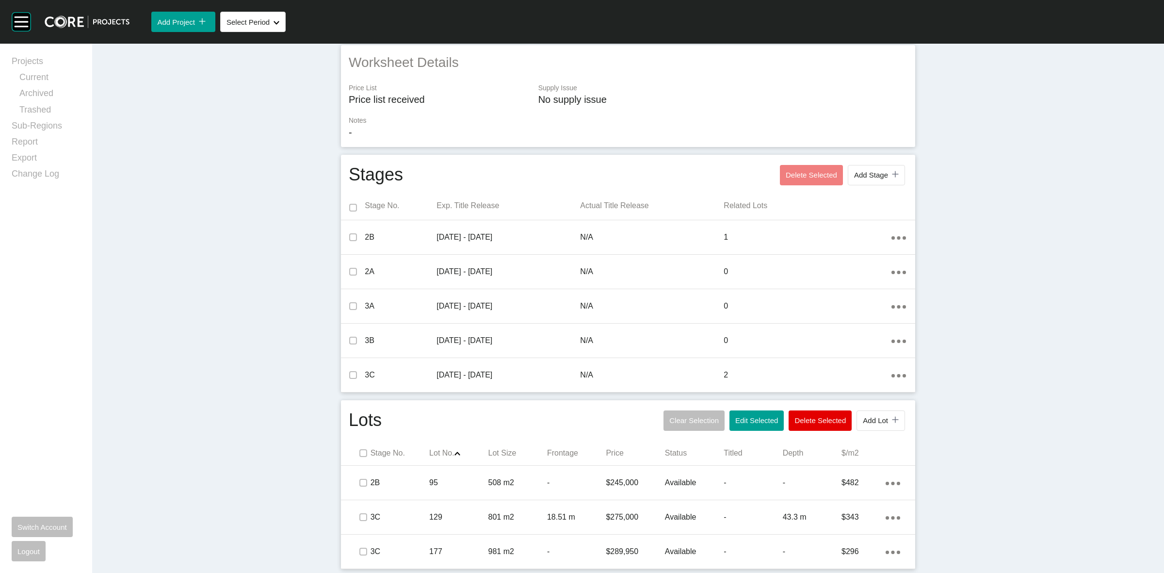
drag, startPoint x: 746, startPoint y: 416, endPoint x: 743, endPoint y: 406, distance: 10.1
click at [746, 415] on button "Edit Selected" at bounding box center [756, 420] width 54 height 20
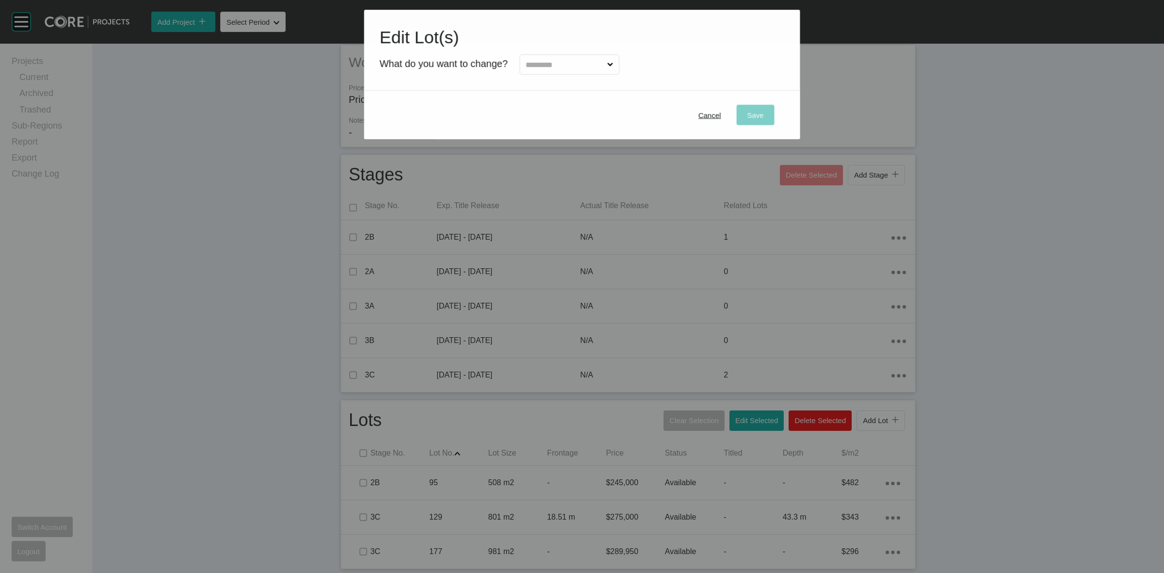
click at [574, 66] on input "text" at bounding box center [564, 64] width 81 height 19
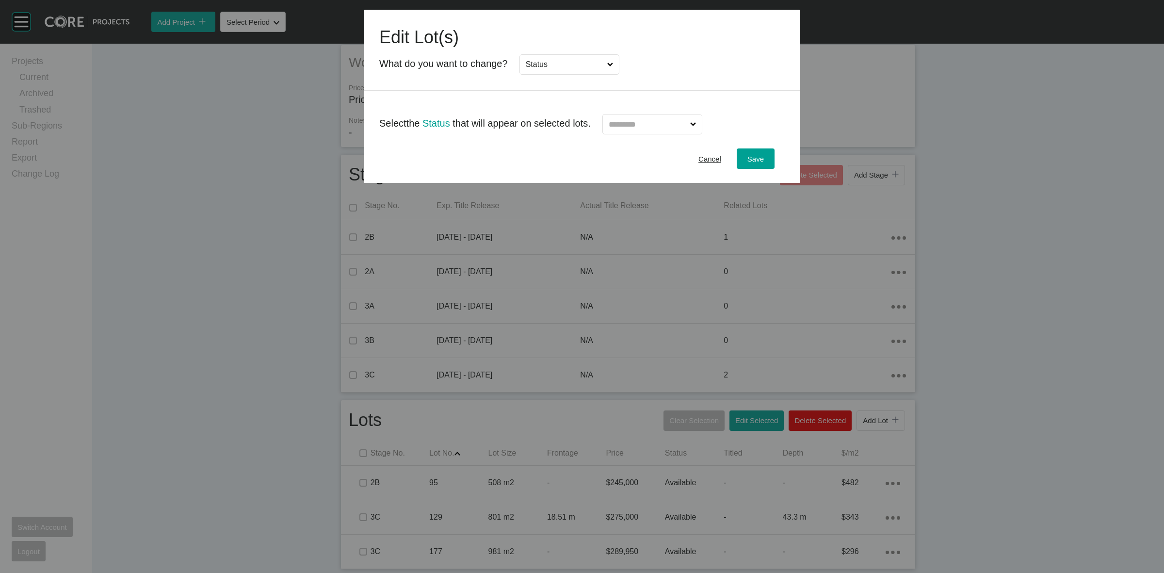
click at [626, 132] on input "text" at bounding box center [647, 123] width 81 height 19
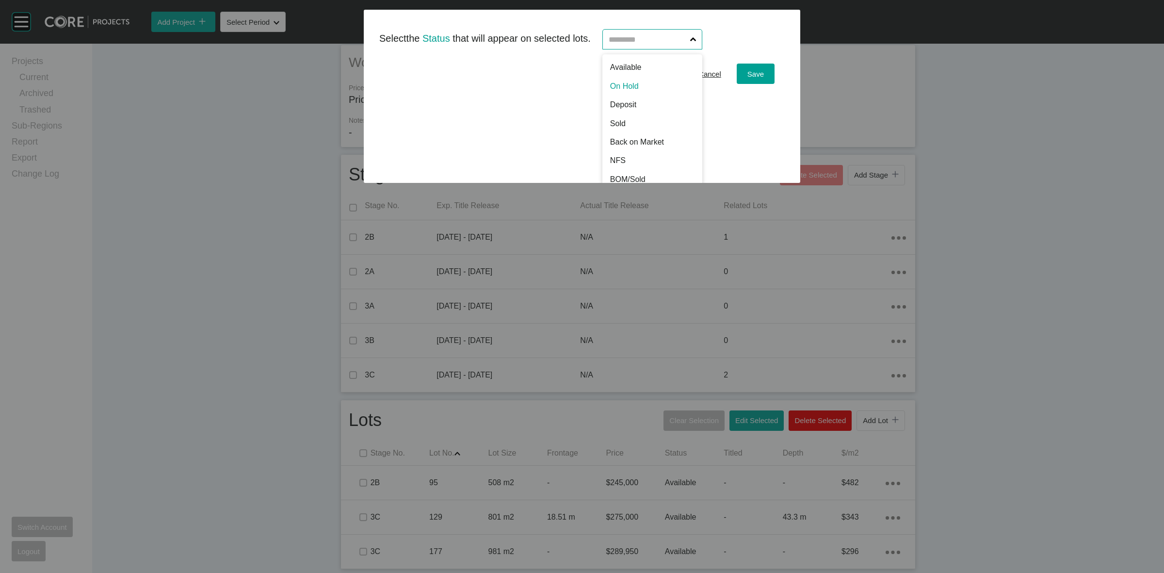
scroll to position [95, 0]
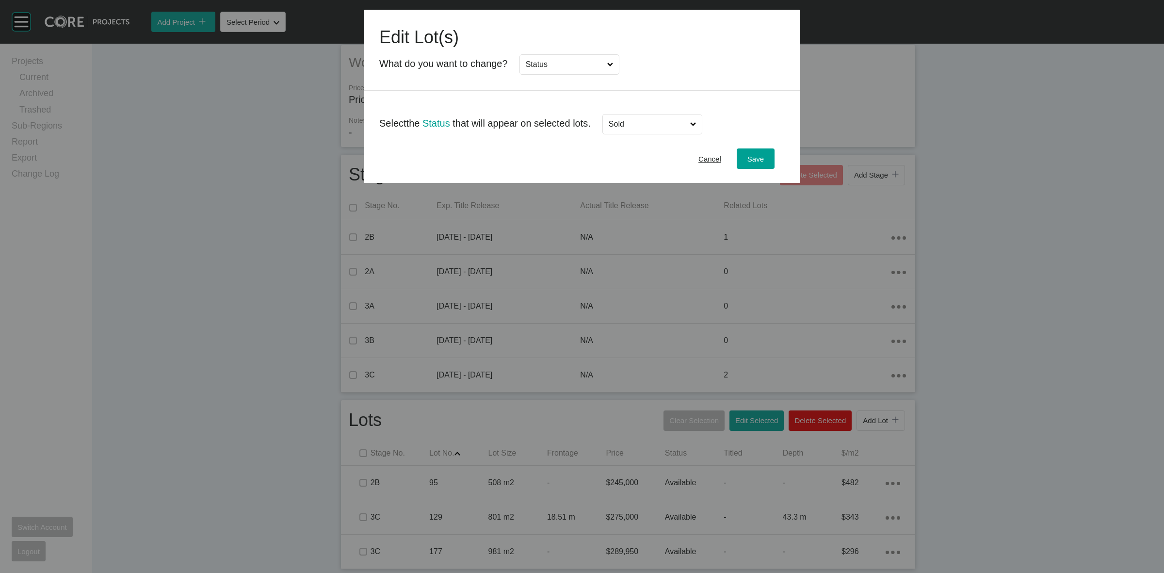
drag, startPoint x: 618, startPoint y: 114, endPoint x: 783, endPoint y: 95, distance: 166.1
click at [753, 158] on span "Save" at bounding box center [755, 159] width 16 height 8
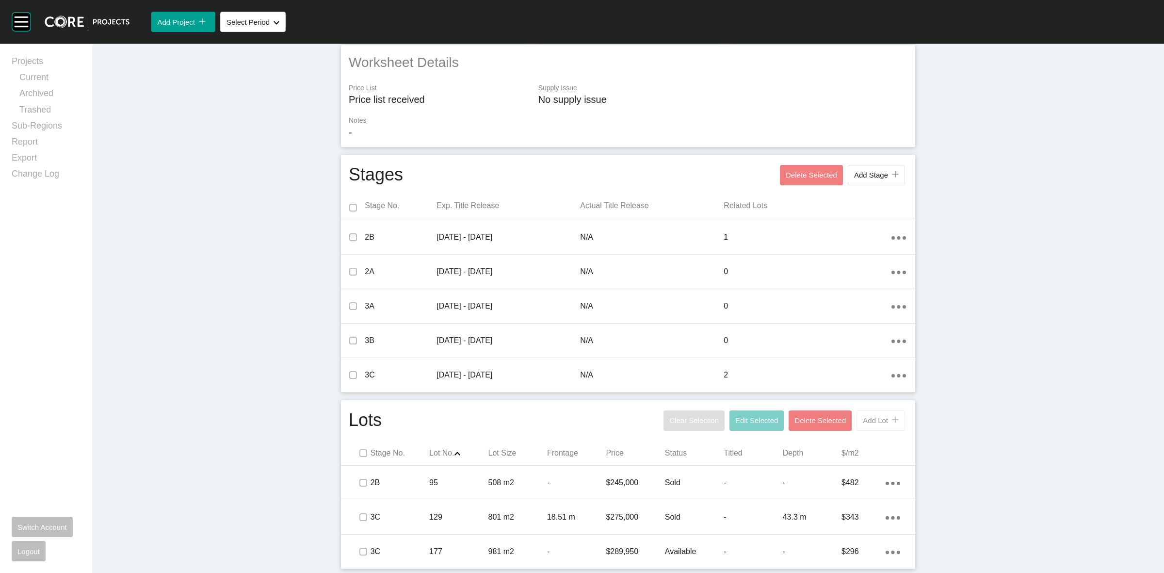
click at [866, 422] on span "Add Lot" at bounding box center [875, 420] width 25 height 8
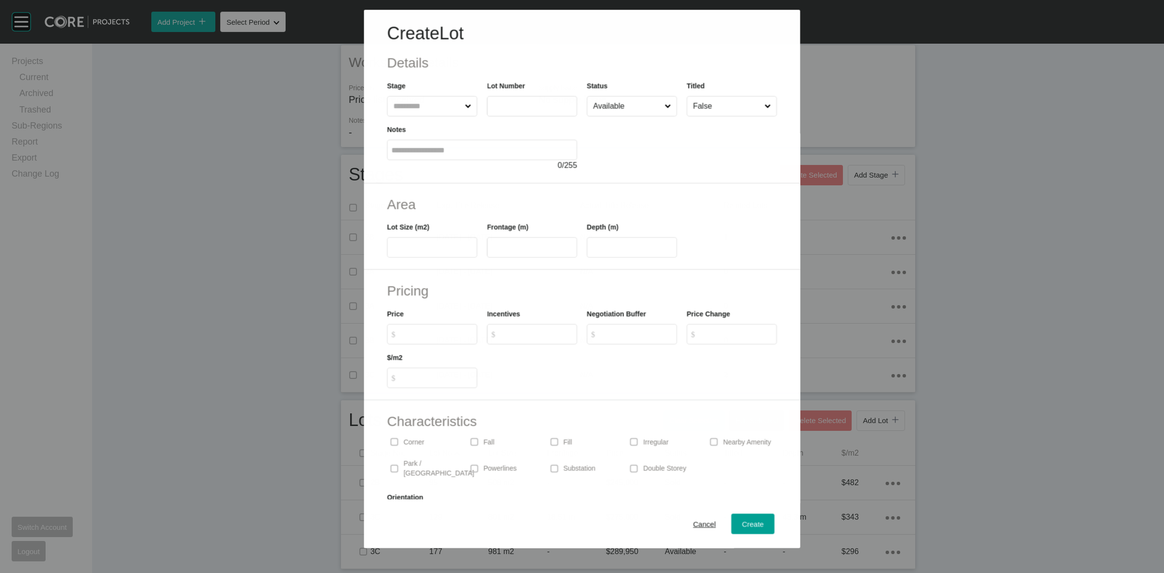
click at [402, 112] on input "text" at bounding box center [426, 105] width 71 height 19
type input "*"
click at [399, 111] on input "text" at bounding box center [427, 105] width 72 height 19
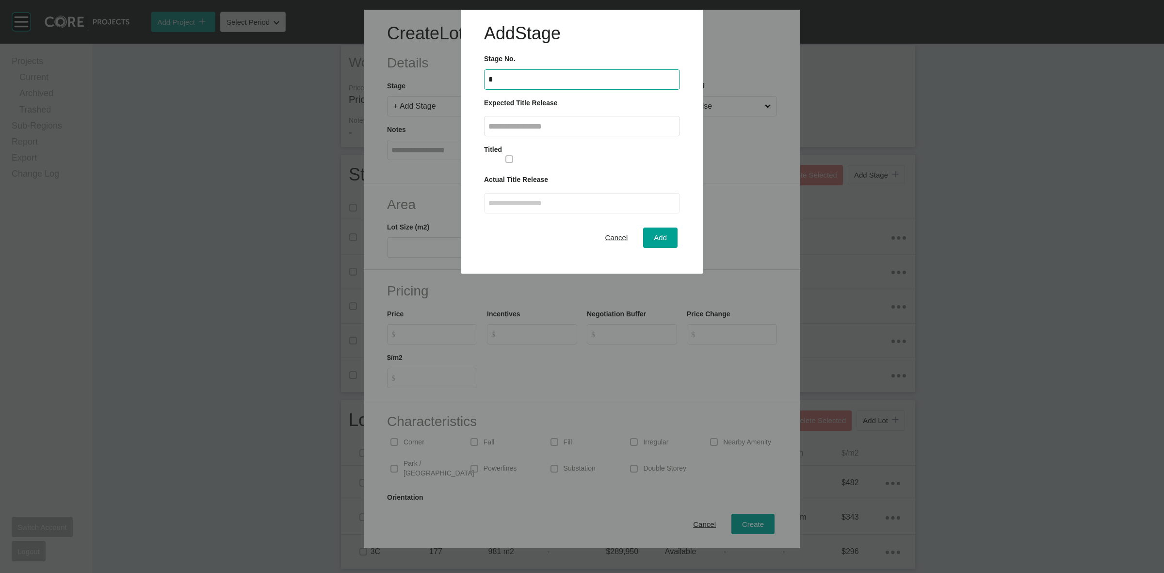
type input "*"
click at [530, 128] on input "text" at bounding box center [581, 126] width 187 height 8
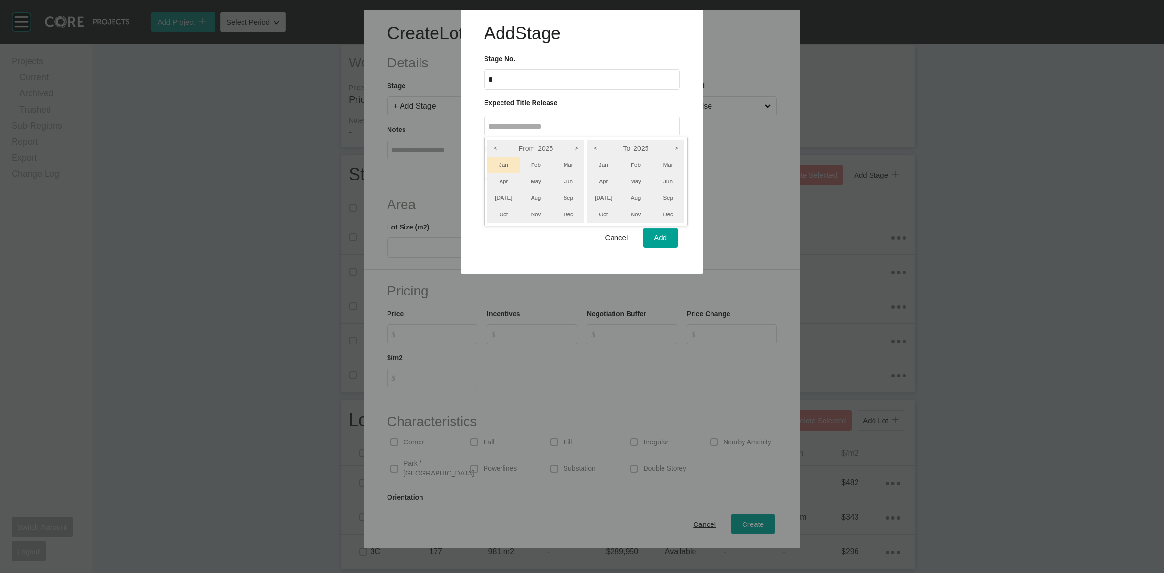
click at [501, 159] on li "Jan" at bounding box center [503, 165] width 32 height 16
click at [673, 160] on li "Mar" at bounding box center [668, 165] width 32 height 16
click at [664, 235] on div at bounding box center [582, 136] width 1164 height 273
type input "**********"
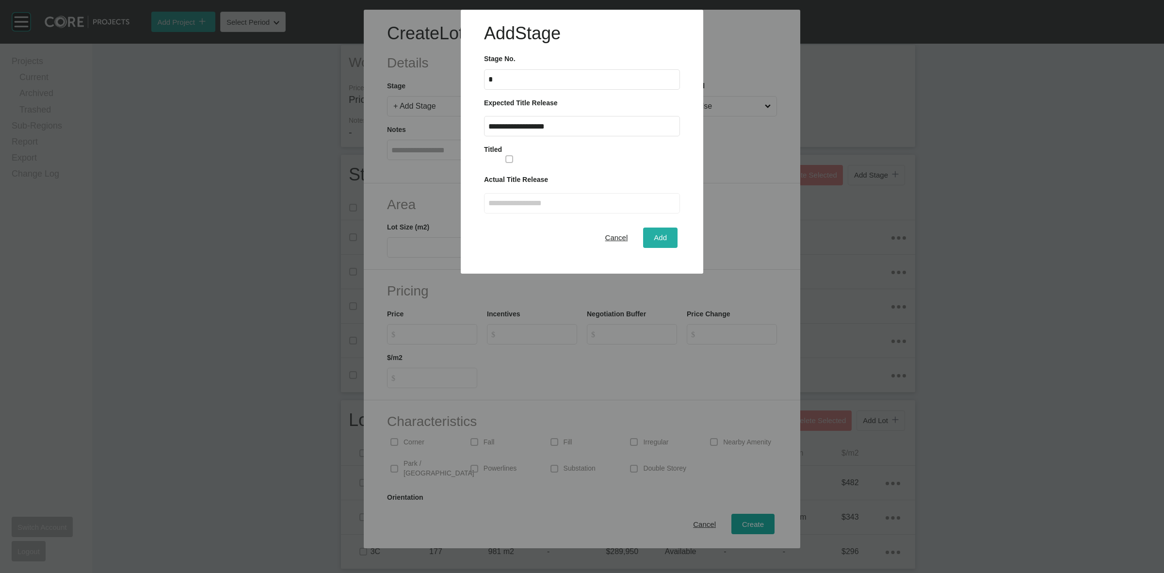
click at [663, 238] on span "Add" at bounding box center [660, 237] width 13 height 8
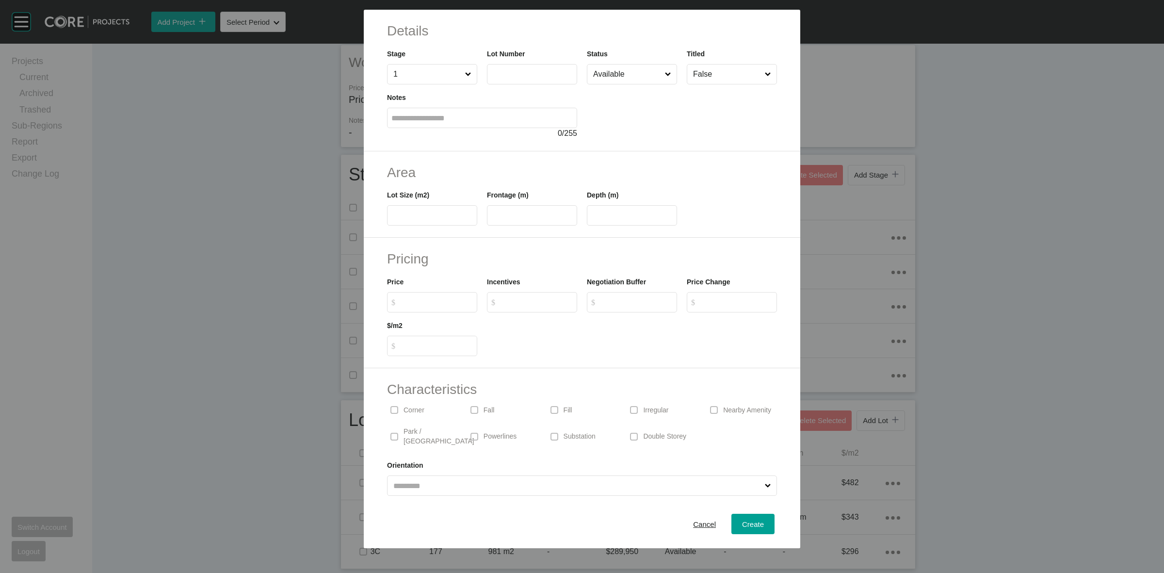
click at [538, 68] on label at bounding box center [532, 74] width 90 height 20
click at [538, 70] on input "text" at bounding box center [531, 74] width 81 height 8
type input "**"
type input "***"
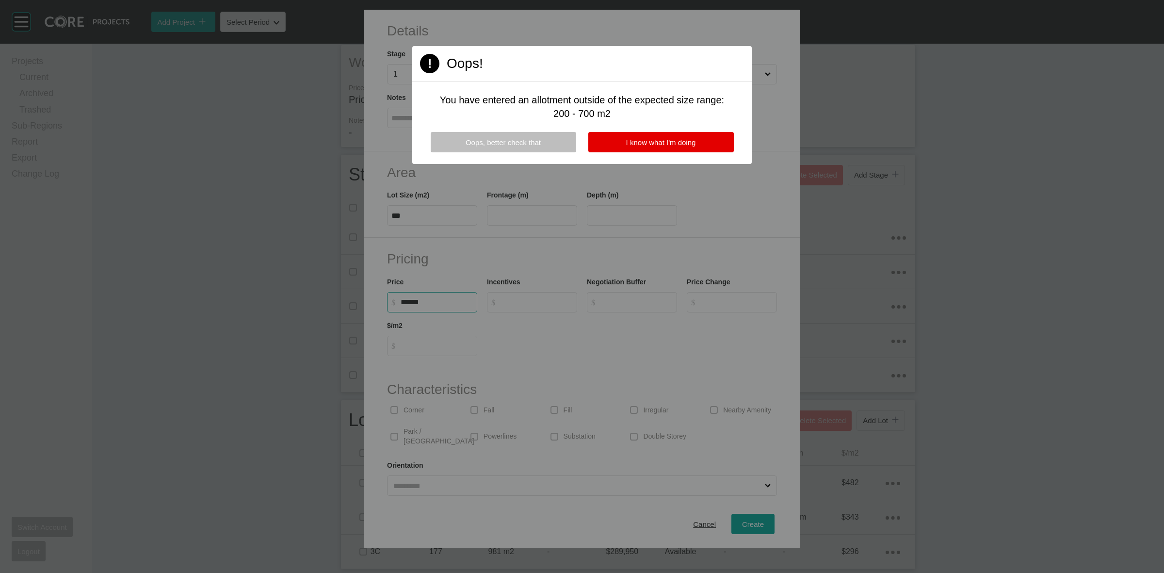
type input "*******"
type input "***"
type input "*"
click at [670, 139] on span "I know what I'm doing" at bounding box center [661, 142] width 70 height 8
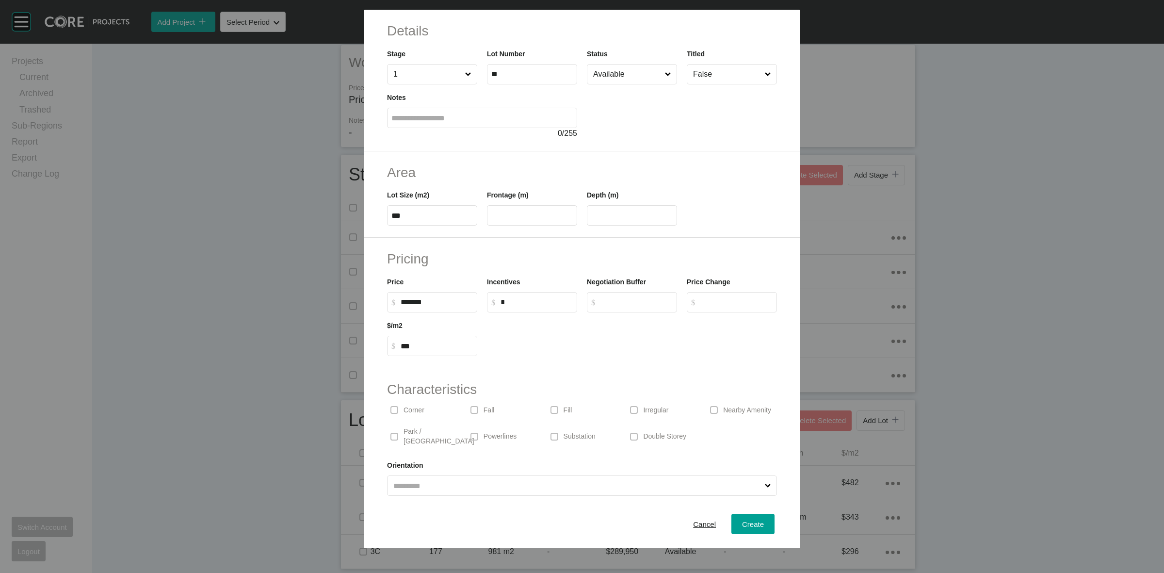
click at [736, 73] on input "False" at bounding box center [727, 73] width 72 height 19
click at [745, 524] on span "Create" at bounding box center [753, 524] width 22 height 8
type input "*"
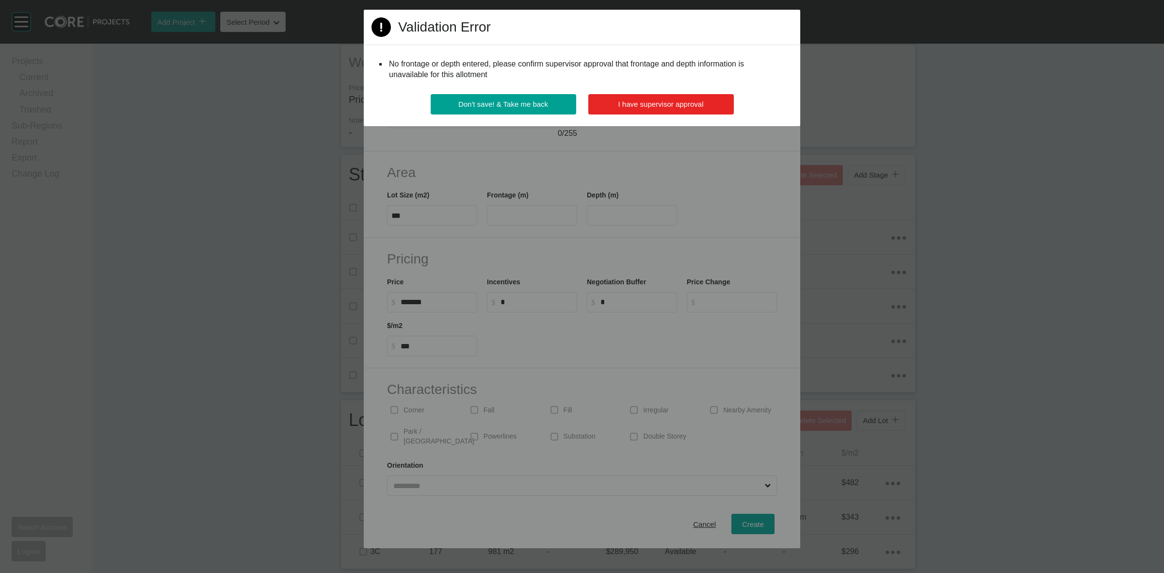
click at [642, 105] on span "I have supervisor approval" at bounding box center [660, 104] width 85 height 8
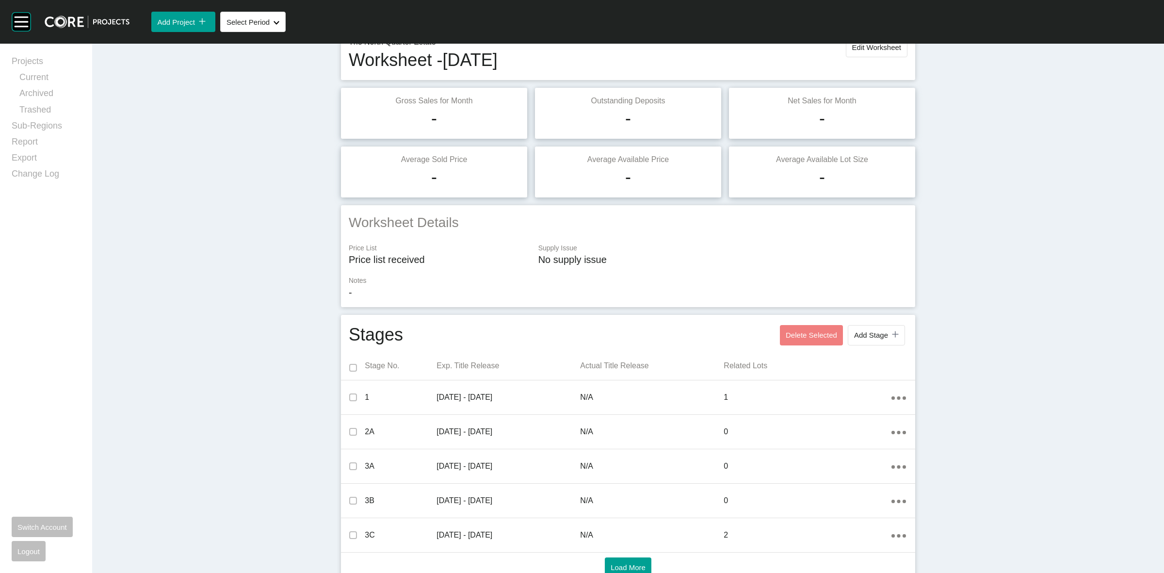
scroll to position [0, 0]
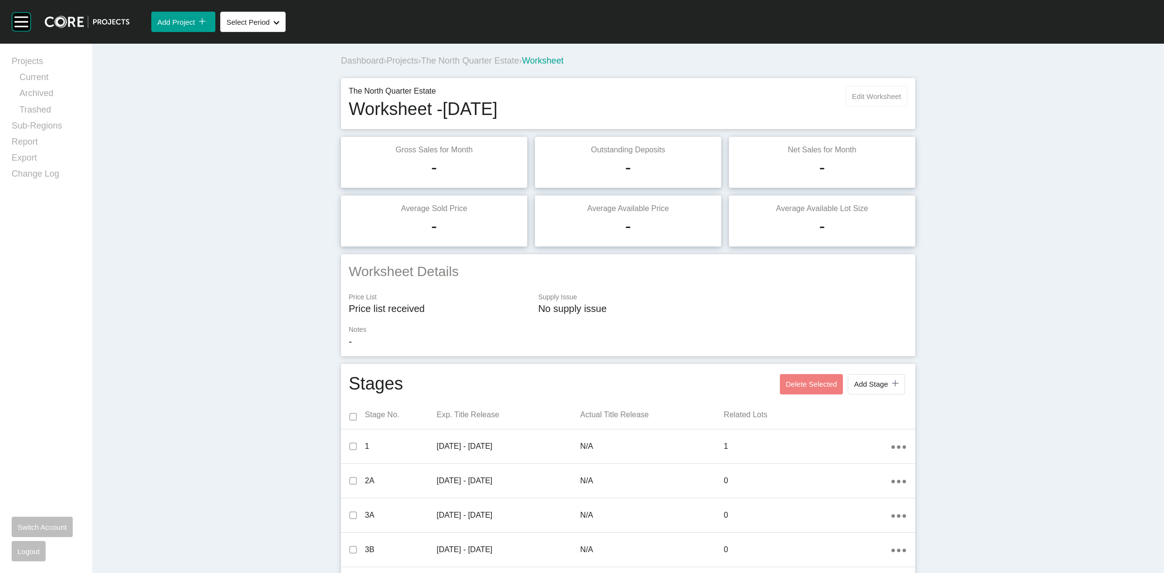
click at [849, 103] on button "Edit Worksheet" at bounding box center [877, 96] width 62 height 20
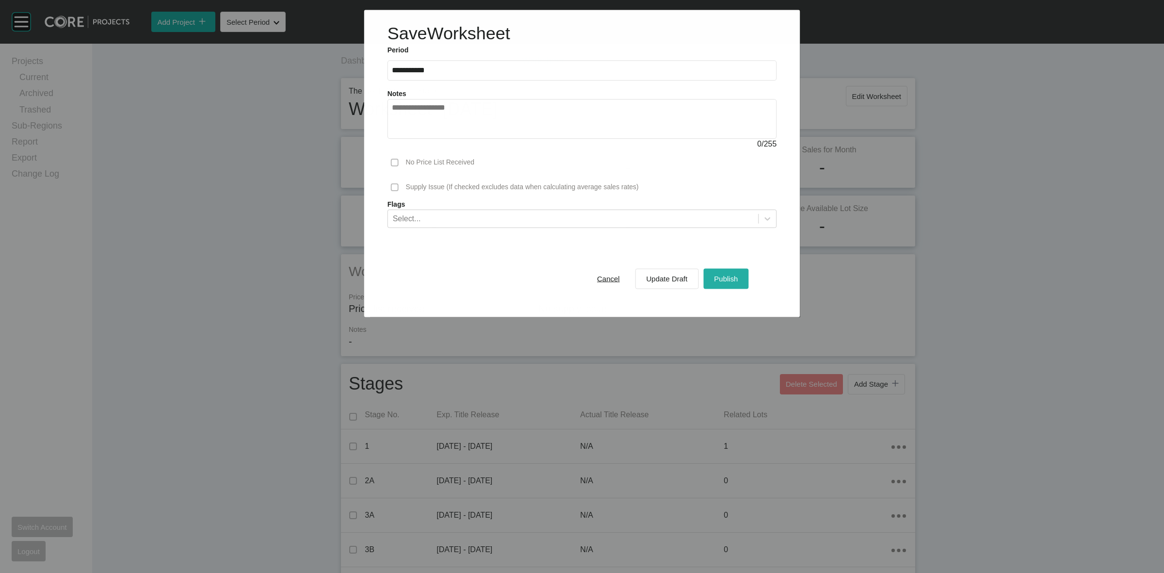
click at [738, 273] on div "Publish" at bounding box center [725, 278] width 29 height 13
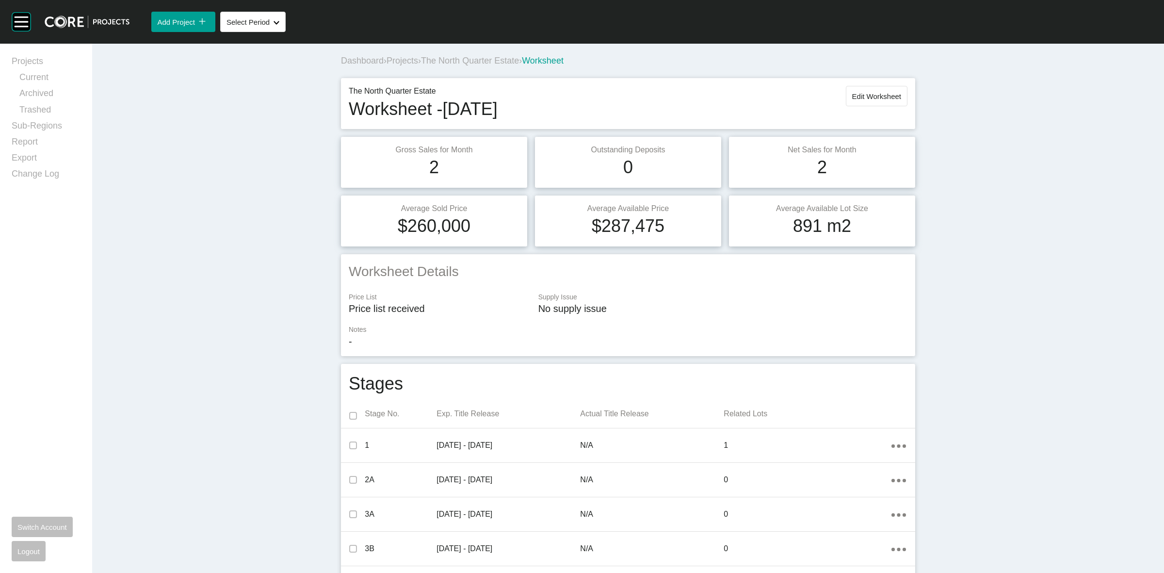
click at [485, 59] on span "The North Quarter Estate" at bounding box center [470, 61] width 98 height 10
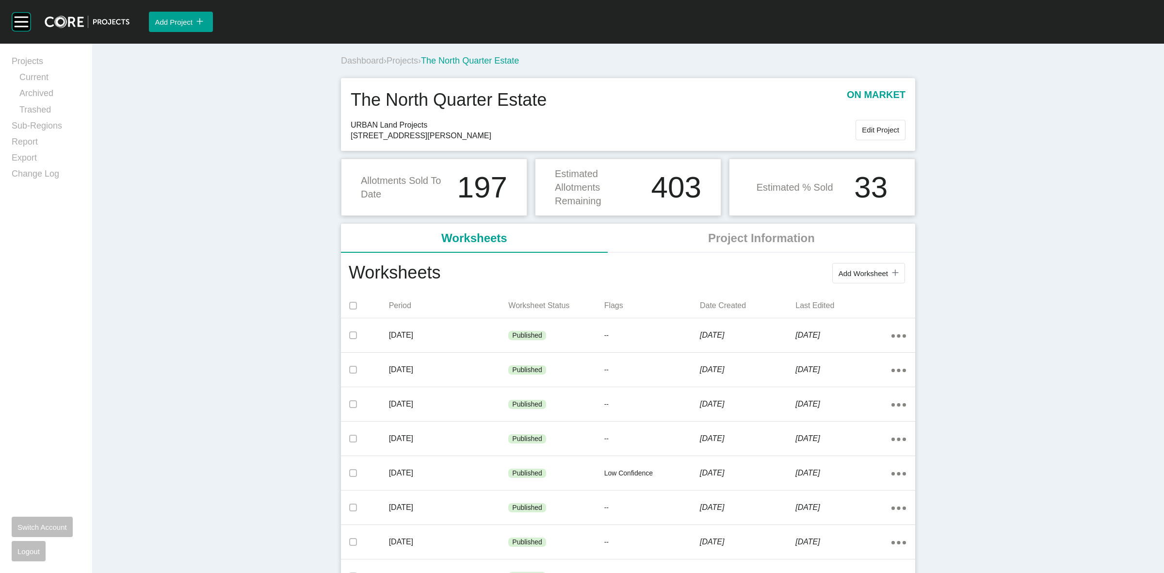
click at [406, 59] on span "Projects" at bounding box center [402, 61] width 32 height 10
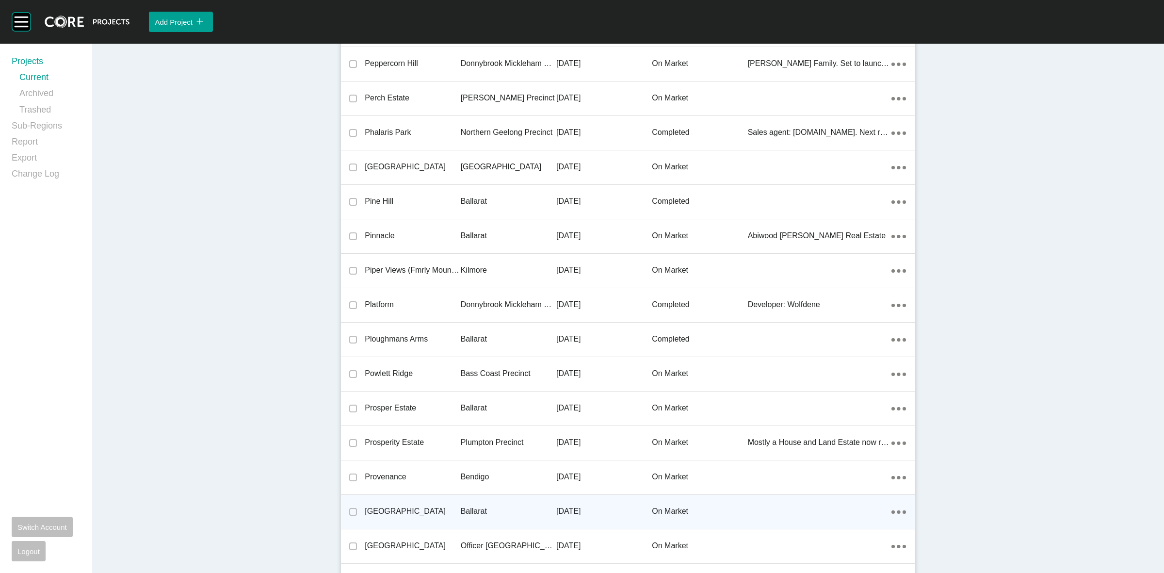
scroll to position [15678, 0]
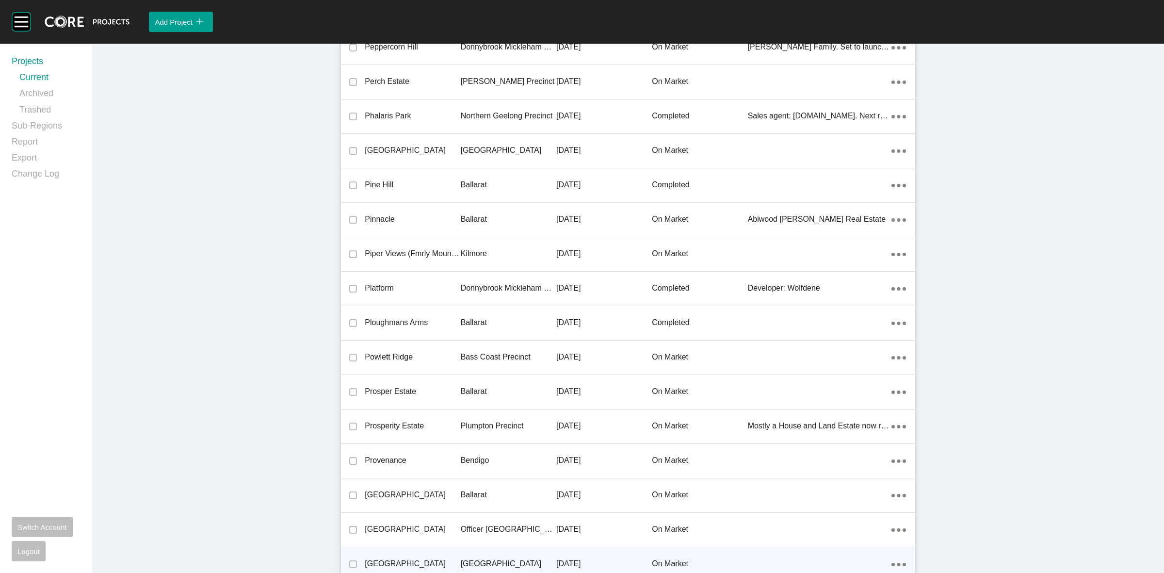
click at [471, 560] on p "[GEOGRAPHIC_DATA]" at bounding box center [509, 563] width 96 height 11
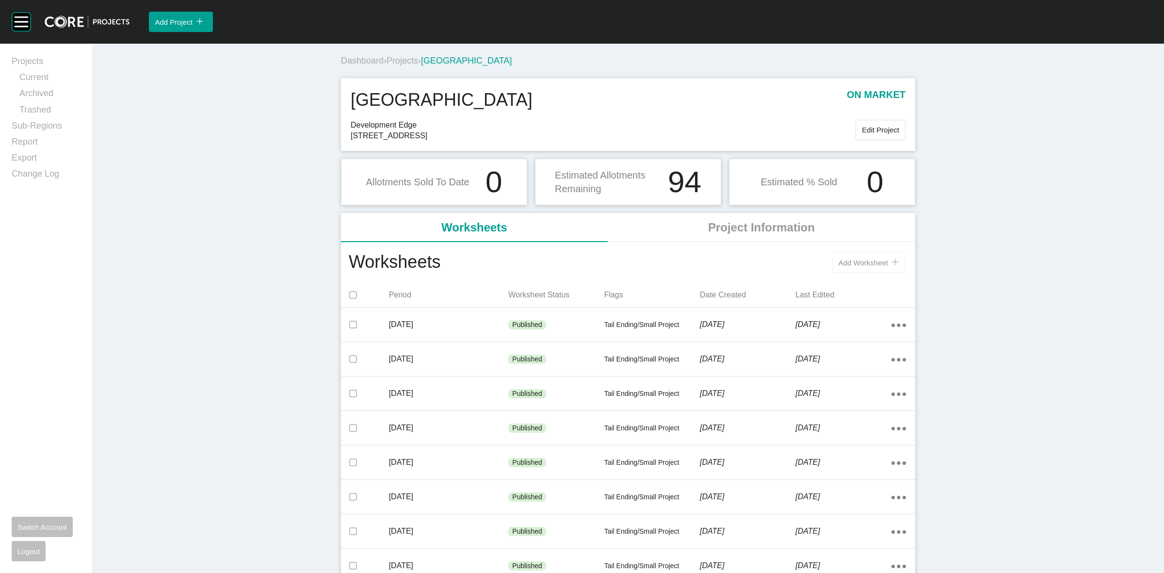
click at [852, 270] on button "Add Worksheet icon/tick copy 11 Created with Sketch." at bounding box center [868, 262] width 73 height 20
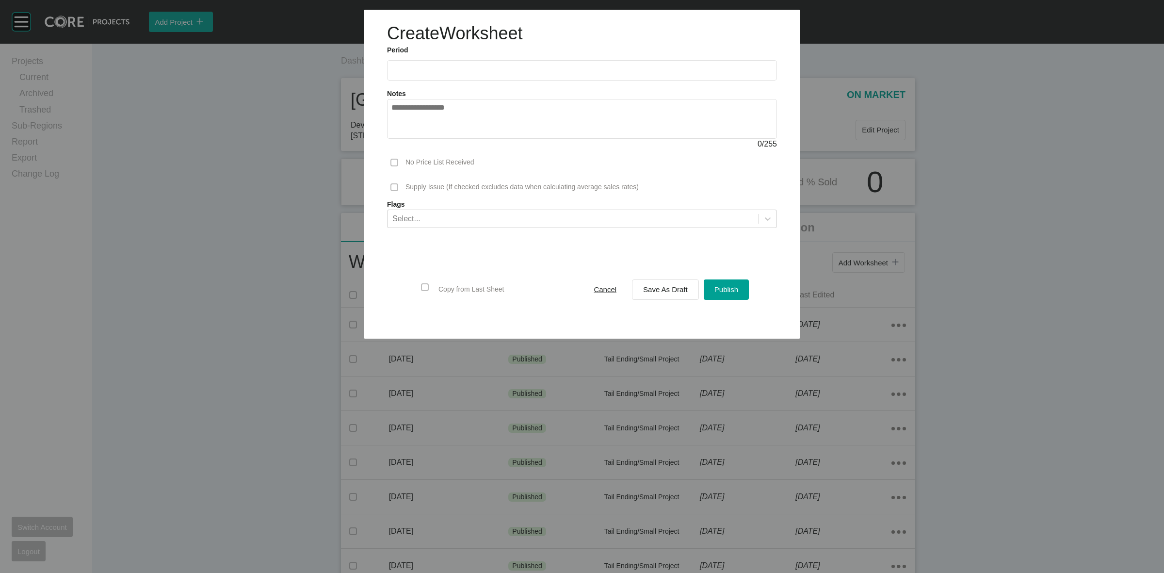
drag, startPoint x: 473, startPoint y: 79, endPoint x: 466, endPoint y: 73, distance: 9.3
click at [471, 77] on label at bounding box center [582, 70] width 390 height 20
click at [471, 74] on input "text" at bounding box center [581, 70] width 381 height 8
drag, startPoint x: 440, startPoint y: 141, endPoint x: 631, endPoint y: 274, distance: 232.7
click at [439, 141] on li "Aug" at bounding box center [438, 141] width 32 height 16
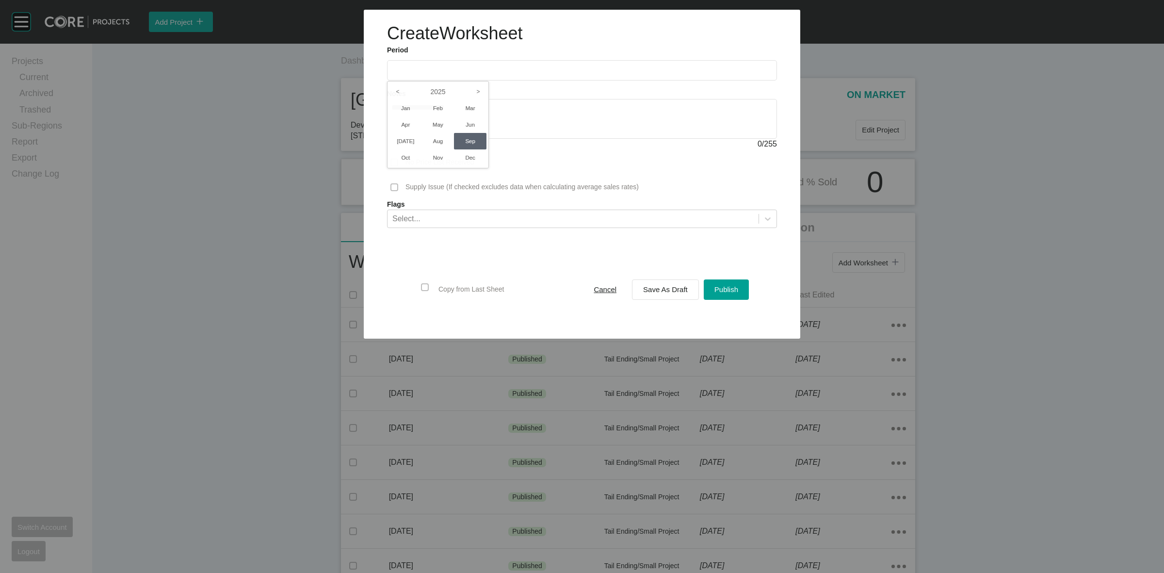
type input "**********"
click at [655, 292] on span "Save As Draft" at bounding box center [665, 289] width 45 height 8
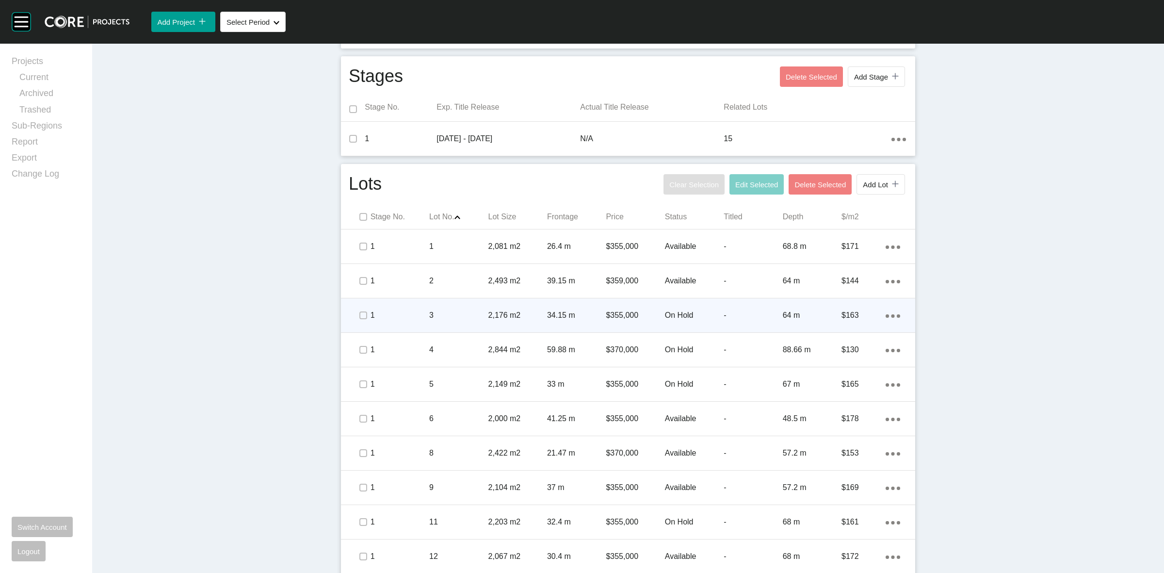
scroll to position [364, 0]
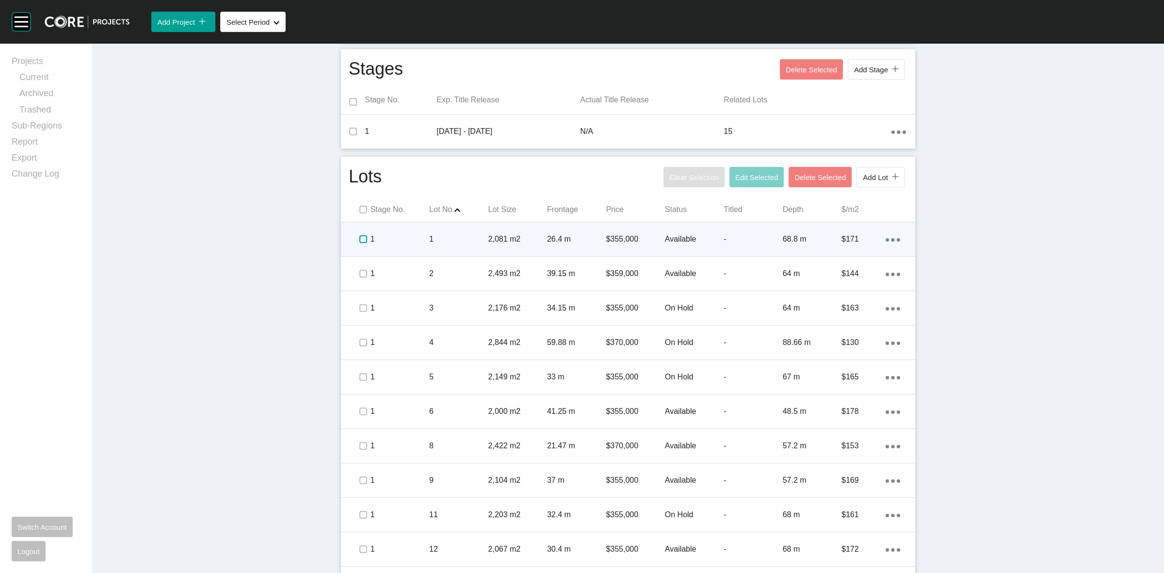
click at [359, 241] on label at bounding box center [363, 239] width 8 height 8
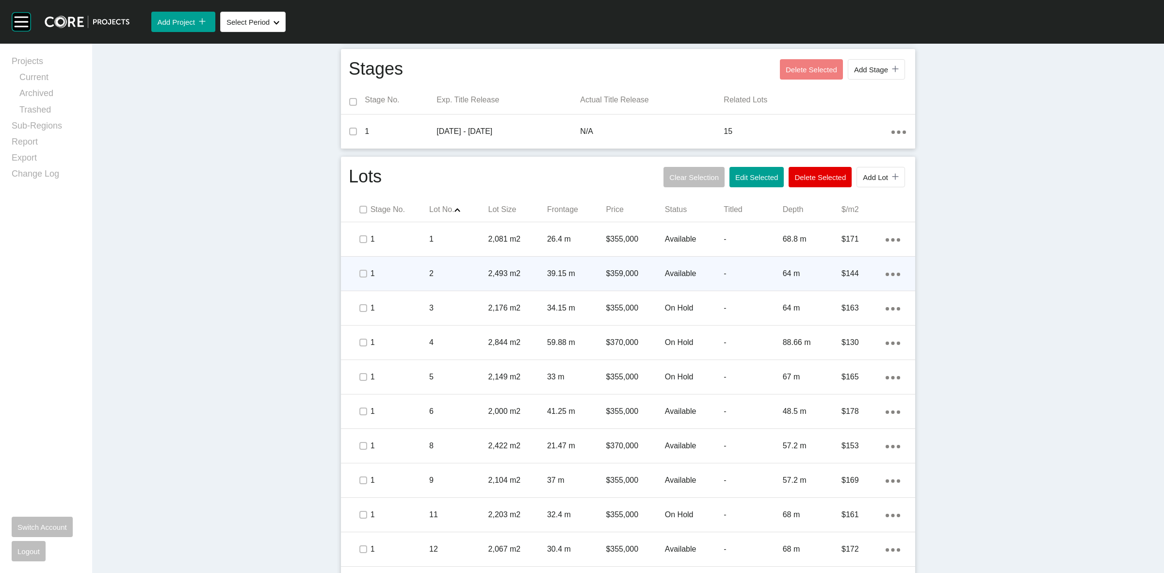
click at [403, 276] on p "1" at bounding box center [399, 273] width 59 height 11
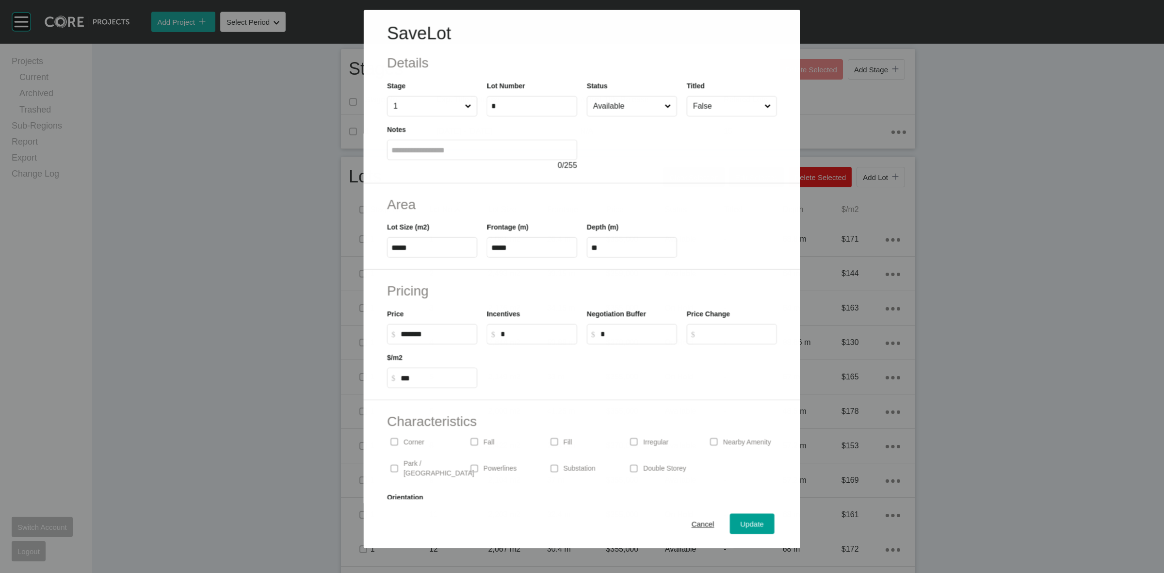
click at [591, 115] on input "Available" at bounding box center [626, 105] width 71 height 19
click at [742, 523] on span "Update" at bounding box center [751, 524] width 23 height 8
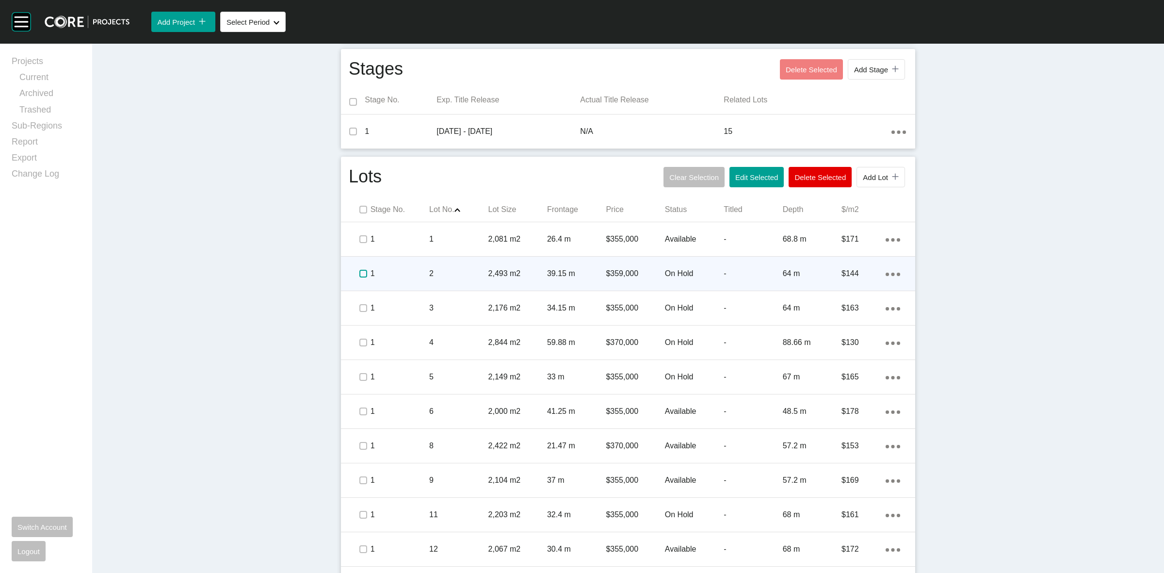
click at [359, 272] on label at bounding box center [363, 274] width 8 height 8
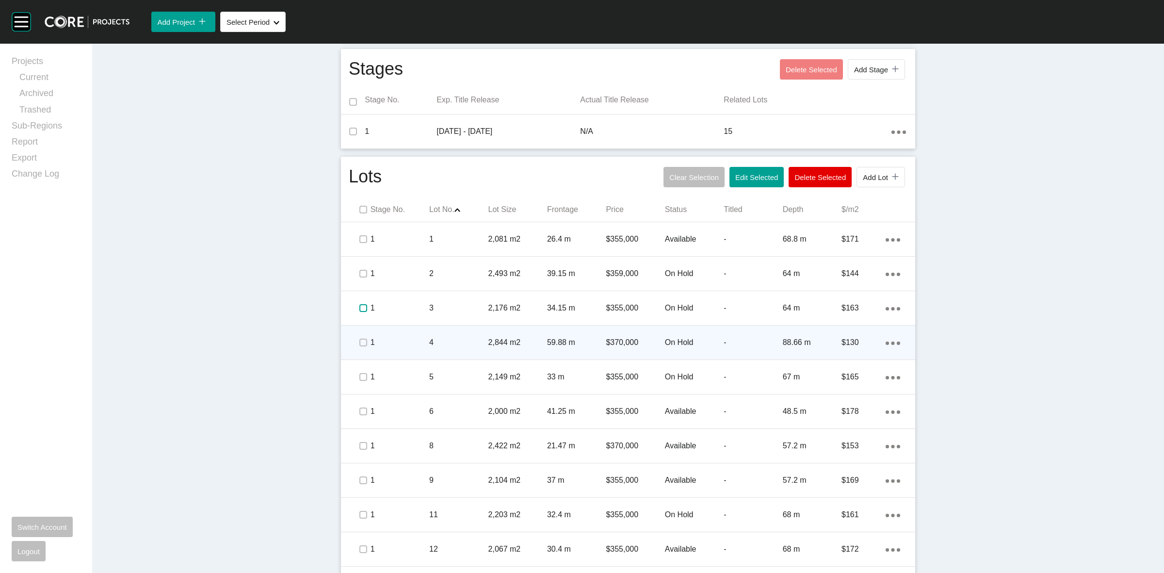
drag, startPoint x: 357, startPoint y: 309, endPoint x: 357, endPoint y: 326, distance: 17.5
click at [359, 312] on label at bounding box center [363, 308] width 8 height 8
click at [359, 340] on label at bounding box center [363, 342] width 8 height 8
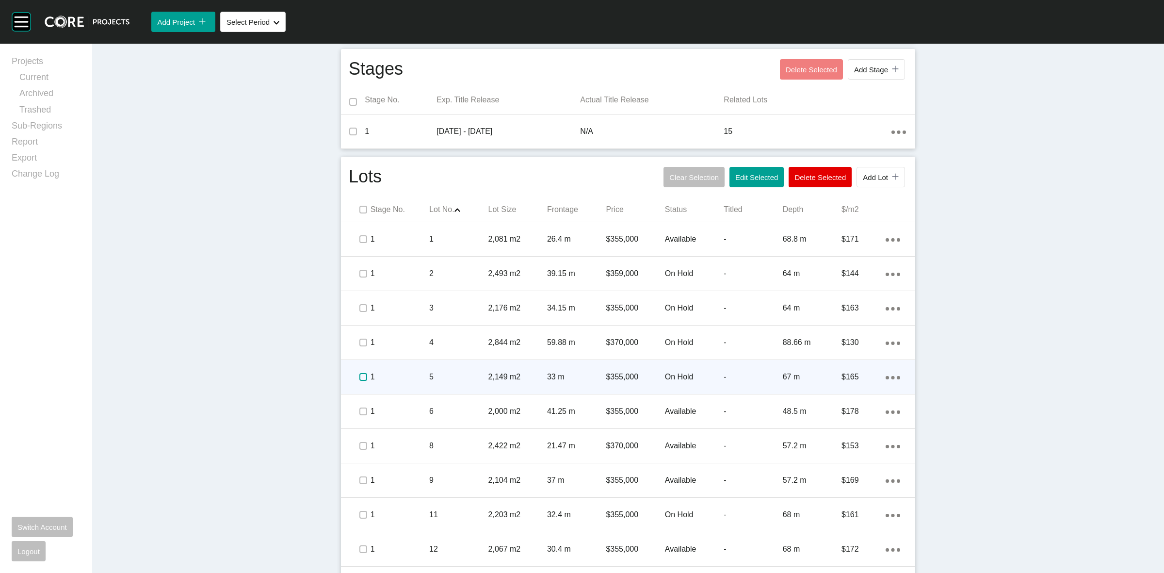
click at [359, 373] on label at bounding box center [363, 377] width 8 height 8
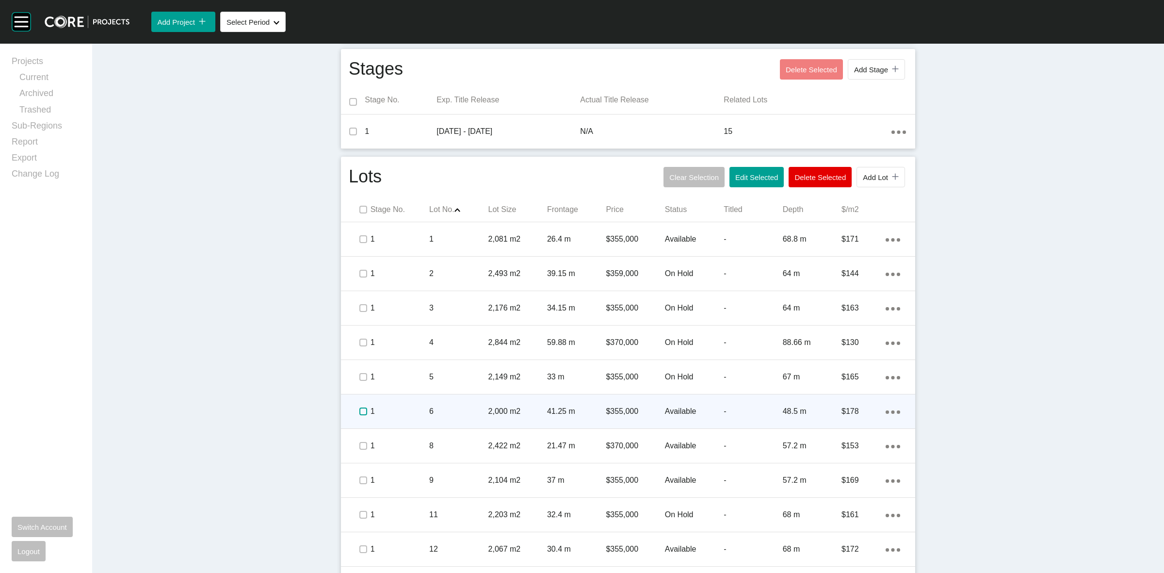
click at [359, 415] on label at bounding box center [363, 411] width 8 height 8
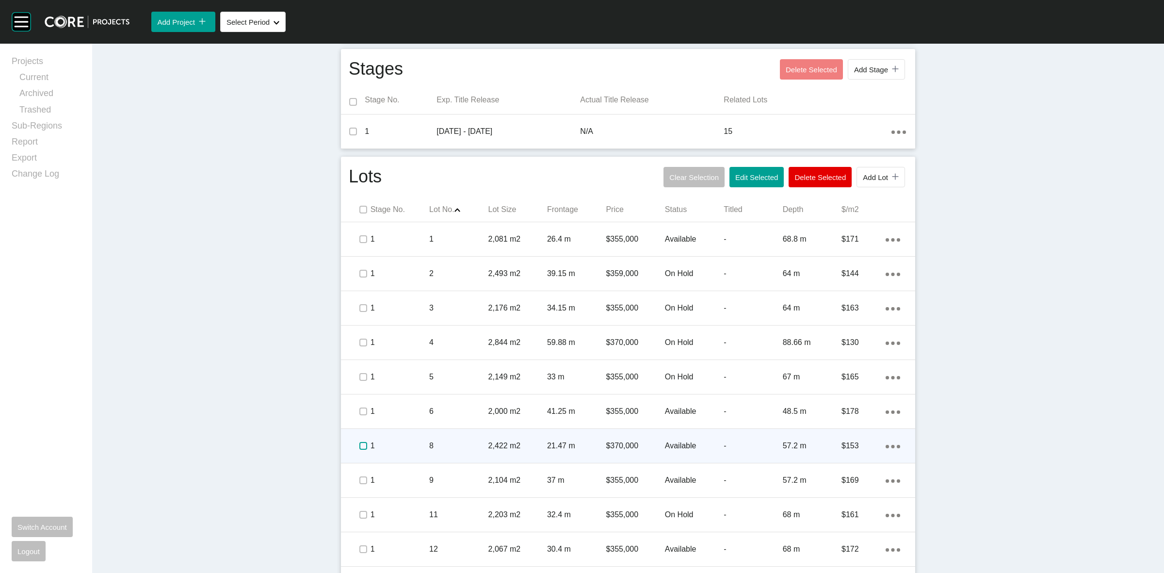
click at [359, 444] on label at bounding box center [363, 446] width 8 height 8
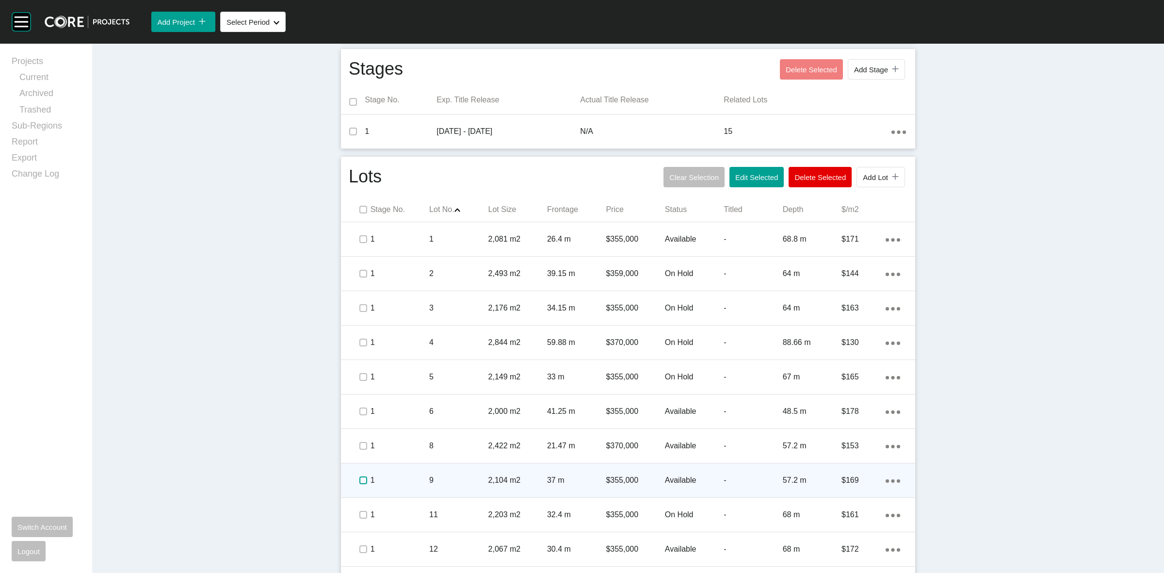
click at [359, 480] on label at bounding box center [363, 480] width 8 height 8
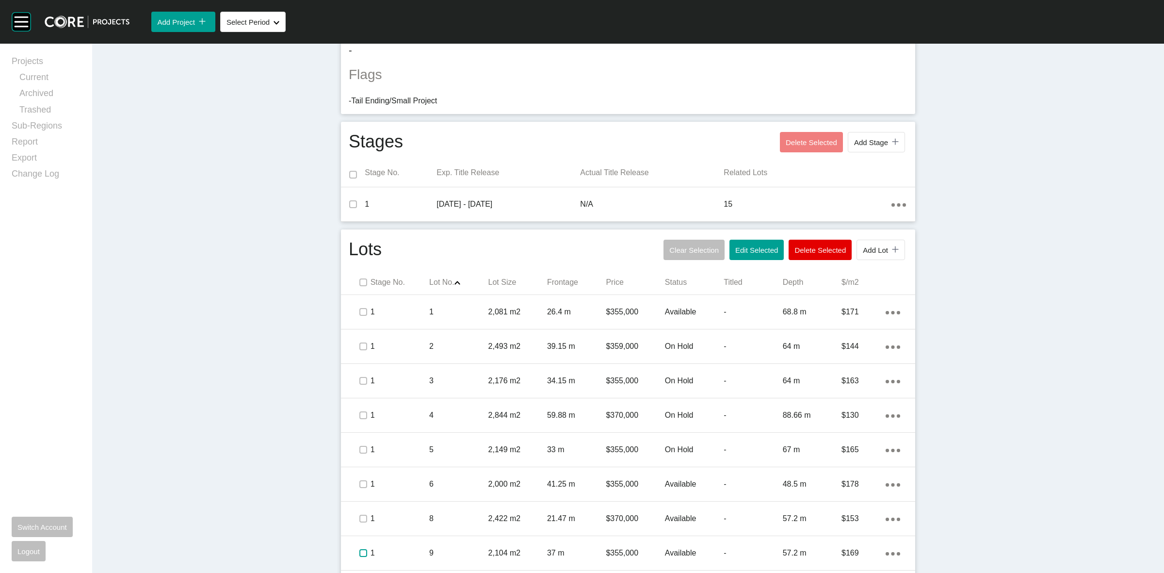
scroll to position [0, 0]
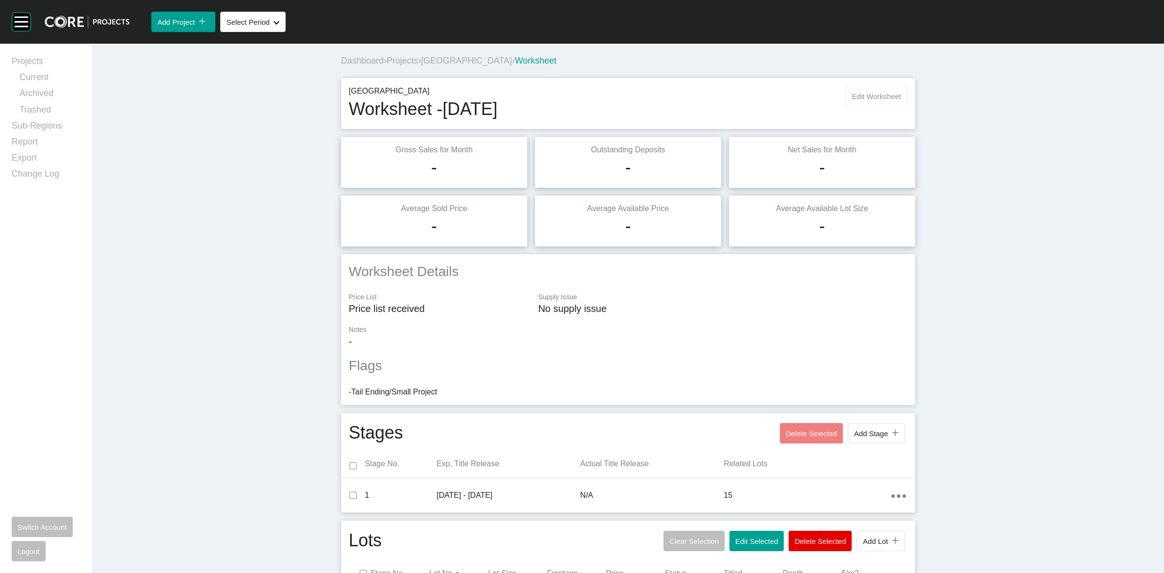
click at [878, 97] on span "Edit Worksheet" at bounding box center [876, 96] width 49 height 8
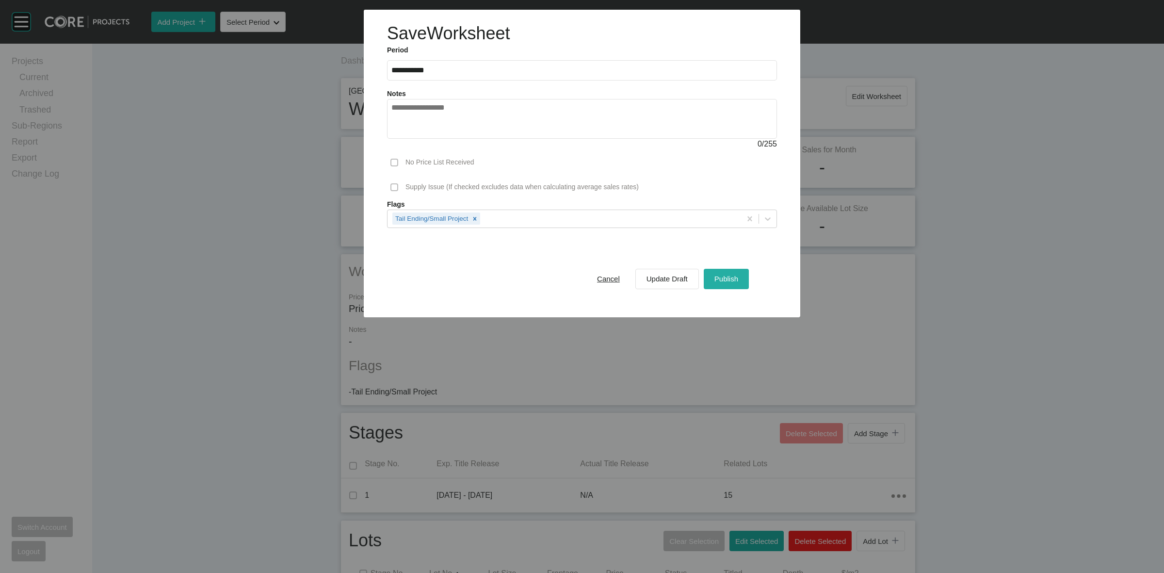
click at [728, 280] on span "Publish" at bounding box center [726, 278] width 24 height 8
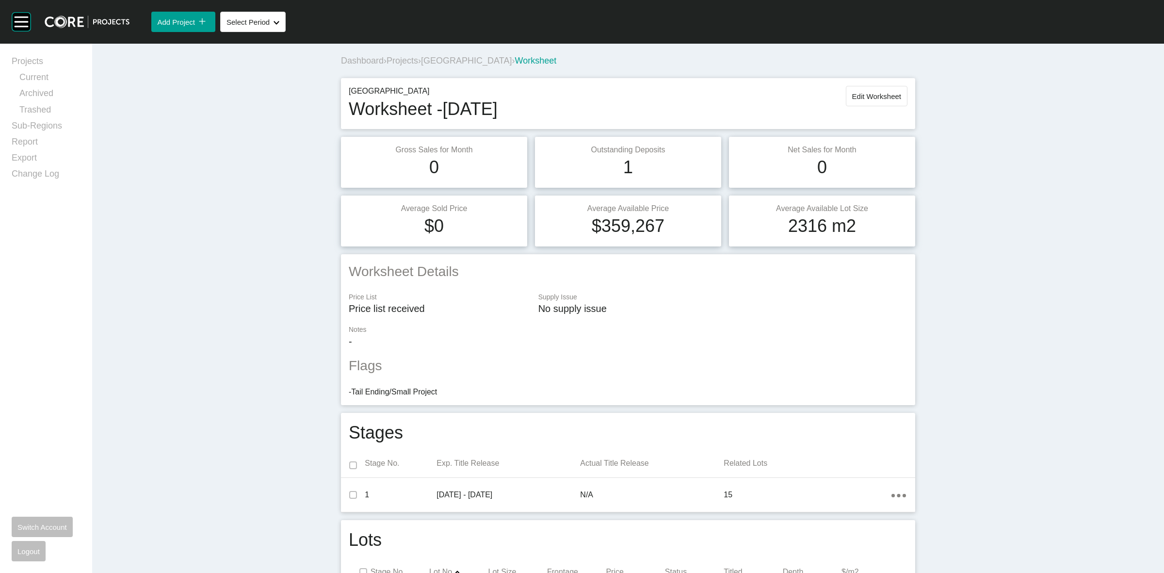
click at [490, 59] on span "[GEOGRAPHIC_DATA]" at bounding box center [466, 61] width 91 height 10
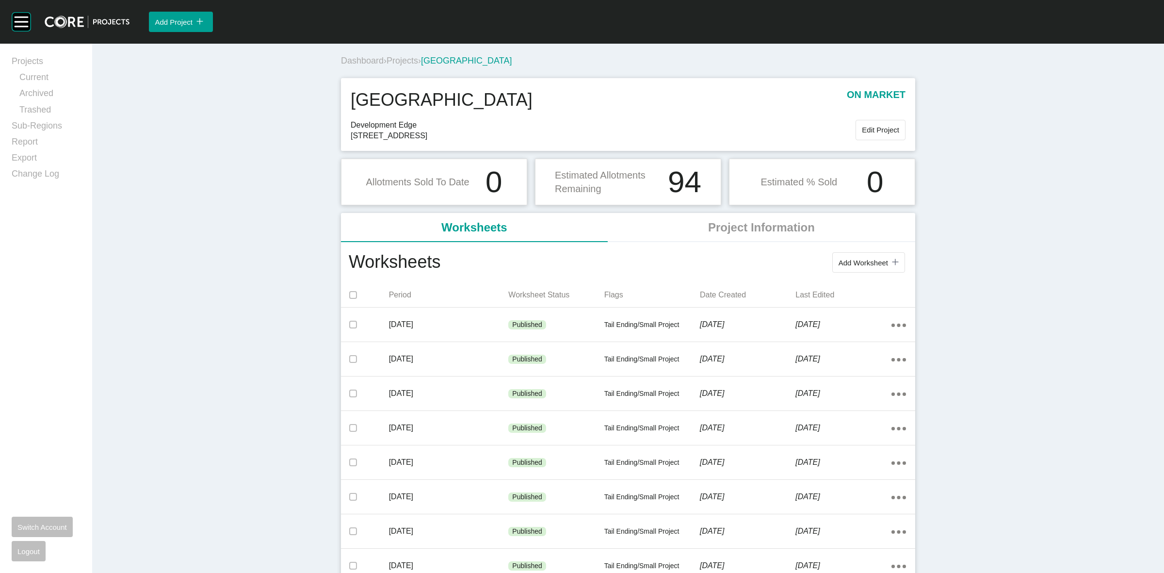
click at [403, 56] on span "Projects" at bounding box center [402, 61] width 32 height 10
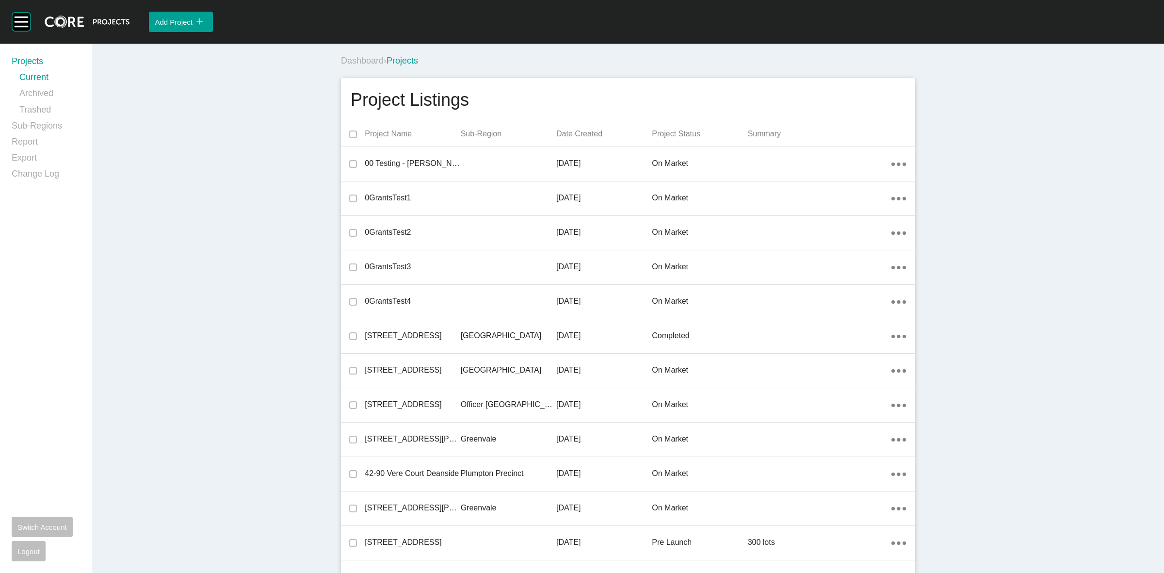
scroll to position [11028, 0]
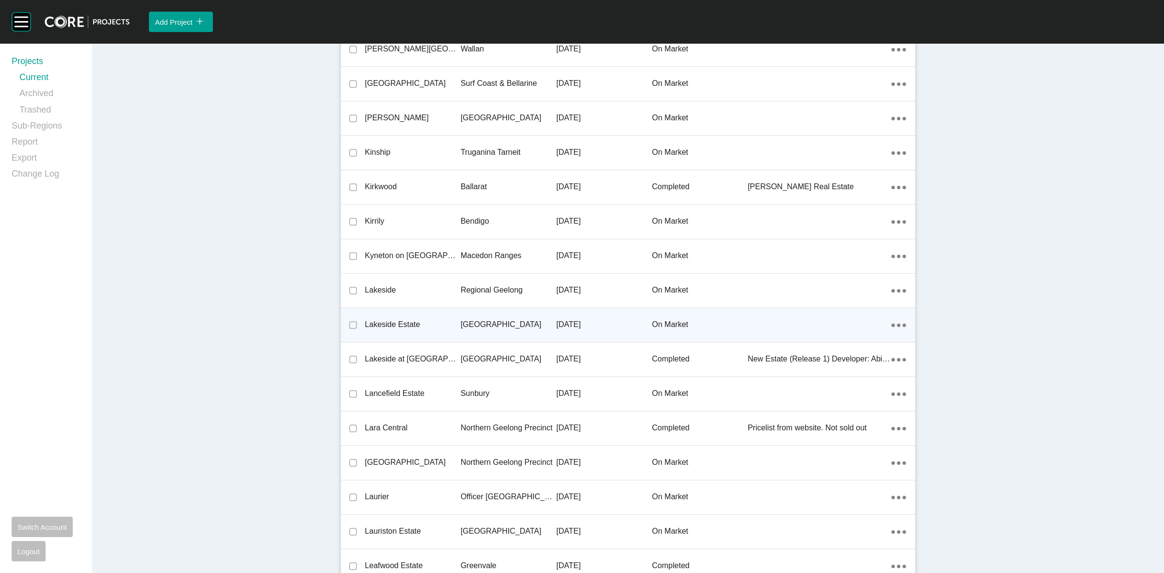
click at [492, 319] on p "[GEOGRAPHIC_DATA]" at bounding box center [509, 324] width 96 height 11
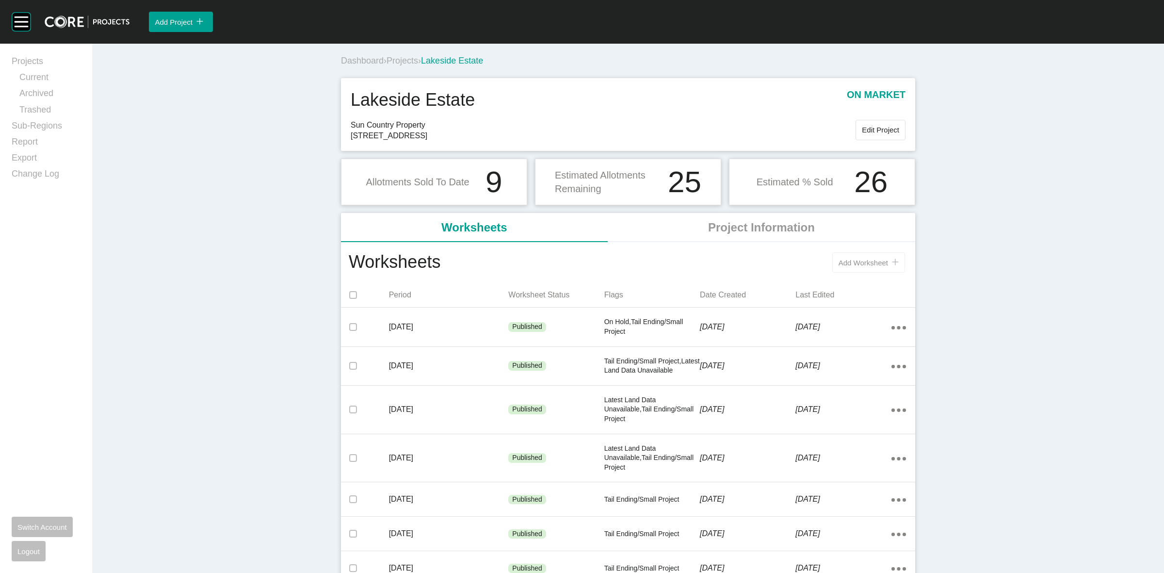
click at [851, 264] on span "Add Worksheet" at bounding box center [862, 262] width 49 height 8
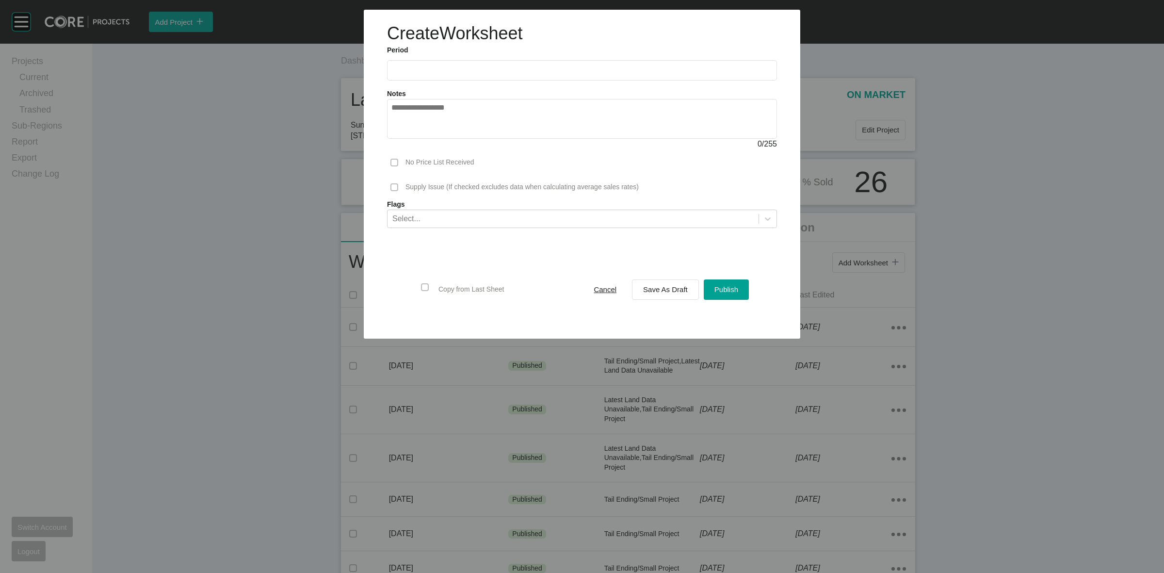
click at [498, 70] on input "text" at bounding box center [581, 70] width 381 height 8
click at [435, 142] on li "Aug" at bounding box center [438, 141] width 32 height 16
type input "**********"
click at [435, 219] on div "Select..." at bounding box center [572, 218] width 371 height 16
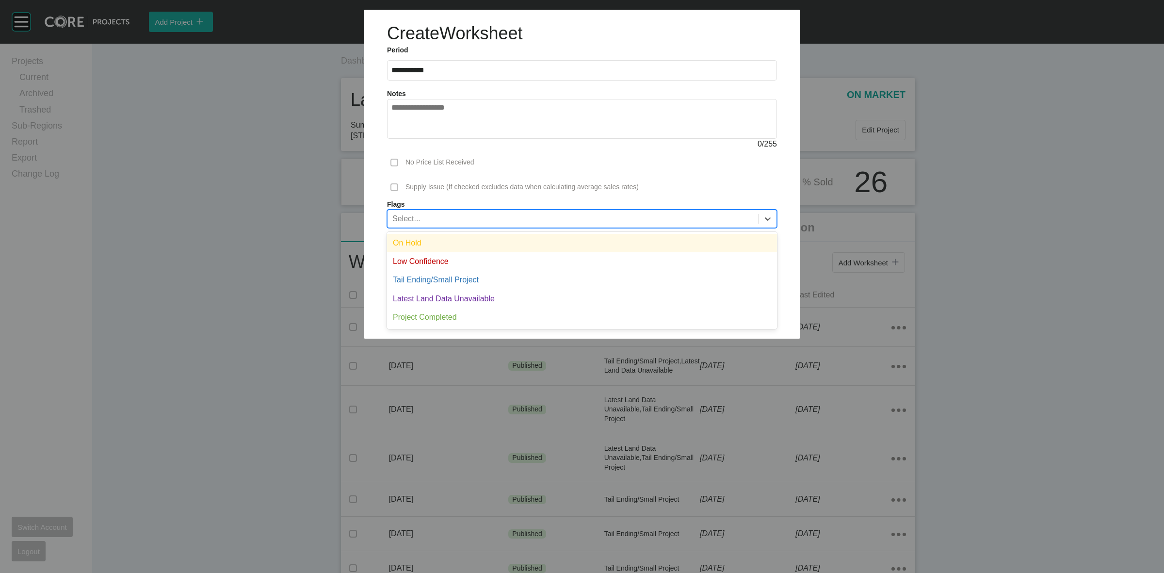
drag, startPoint x: 421, startPoint y: 240, endPoint x: 643, endPoint y: 246, distance: 222.2
click at [425, 240] on div "On Hold" at bounding box center [582, 243] width 390 height 18
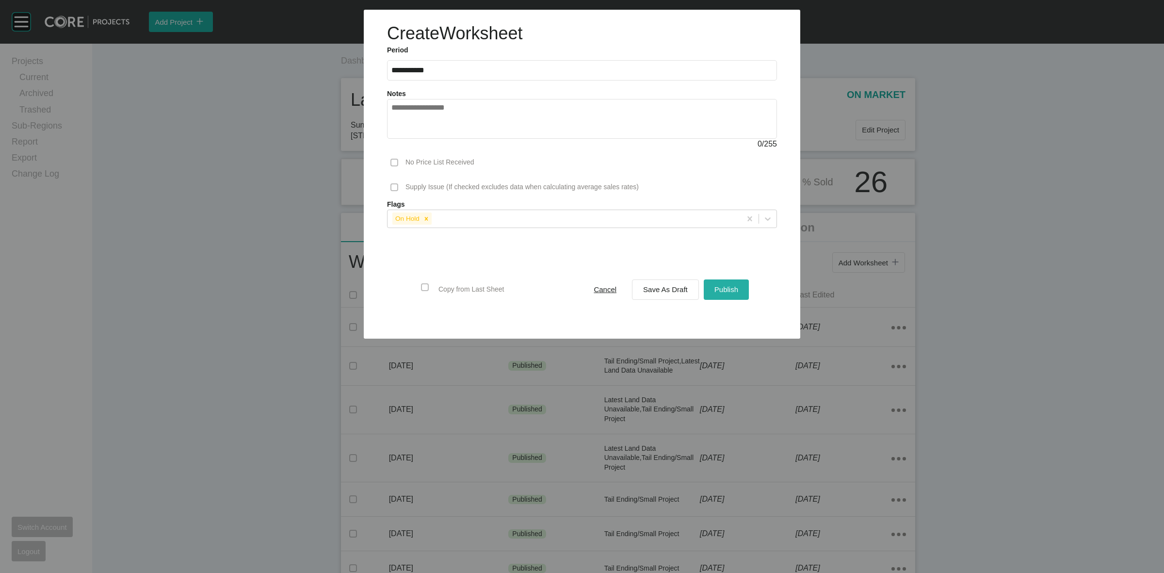
click at [736, 286] on span "Publish" at bounding box center [726, 289] width 24 height 8
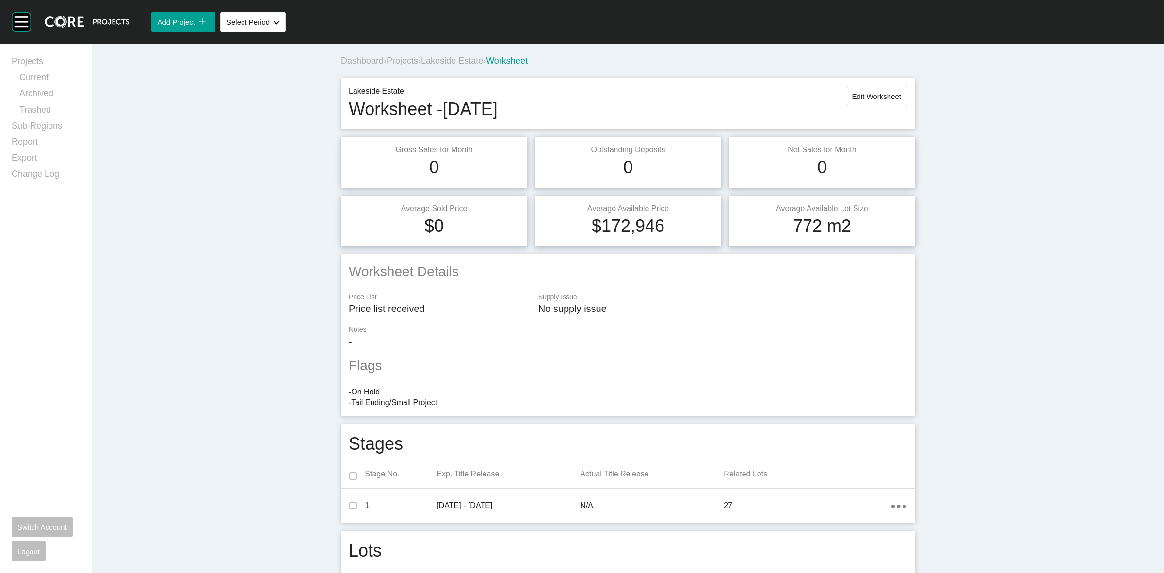
click at [466, 61] on span "Lakeside Estate" at bounding box center [452, 61] width 62 height 10
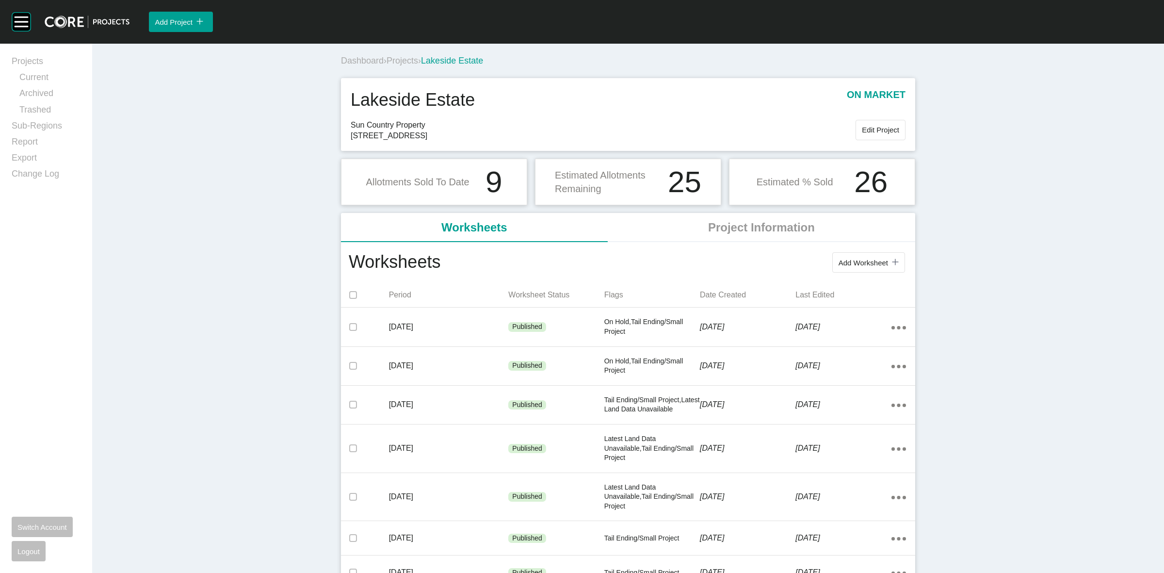
click at [399, 60] on span "Projects" at bounding box center [402, 61] width 32 height 10
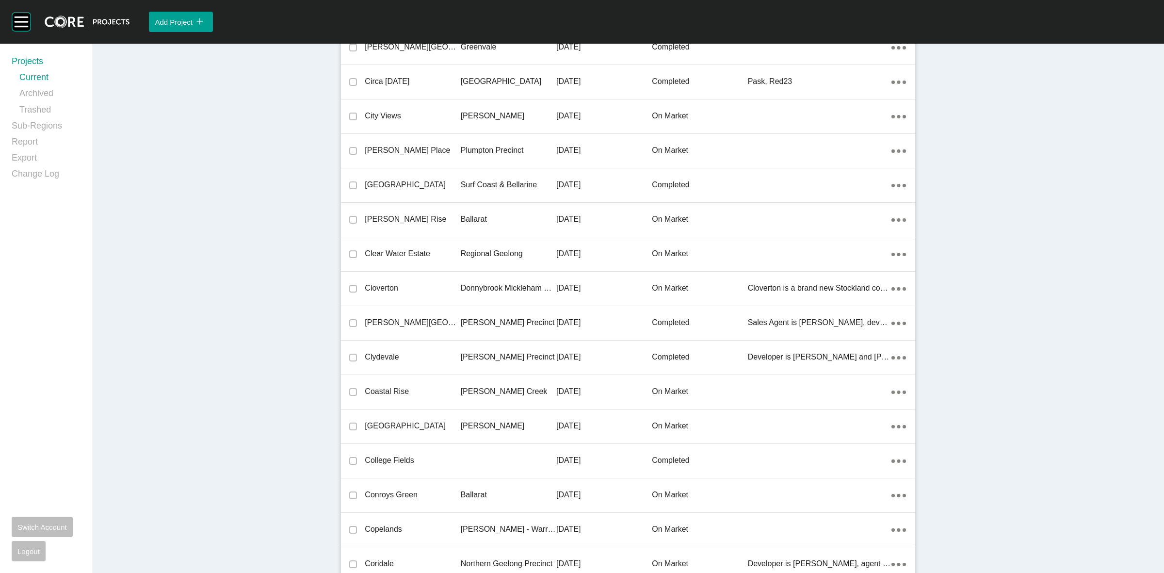
scroll to position [20768, 0]
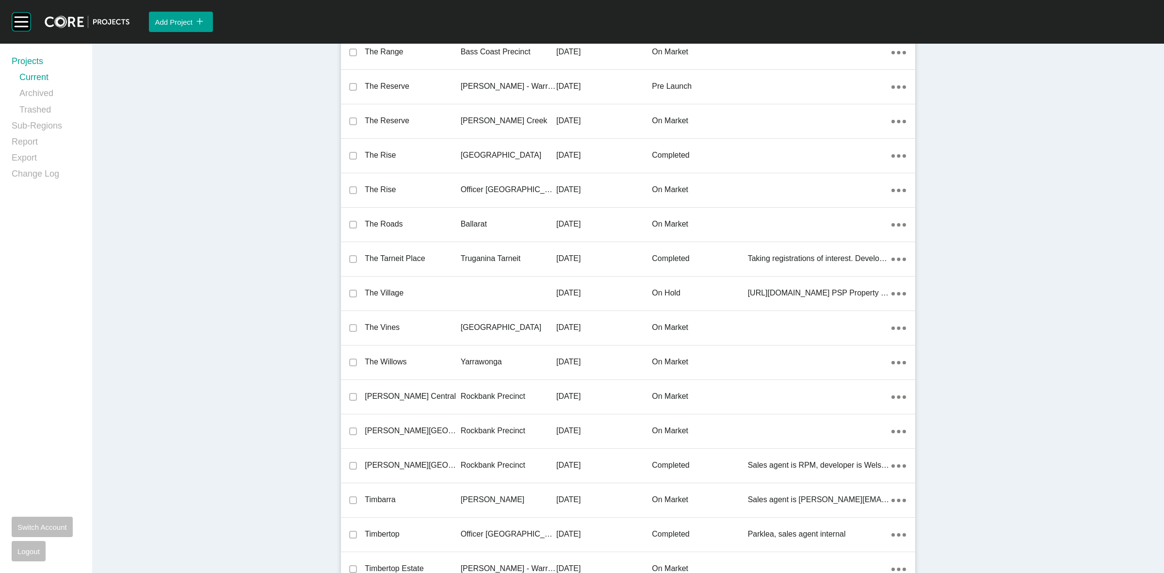
drag, startPoint x: 493, startPoint y: 314, endPoint x: 491, endPoint y: 309, distance: 5.0
click at [494, 314] on div "[GEOGRAPHIC_DATA]" at bounding box center [509, 327] width 96 height 30
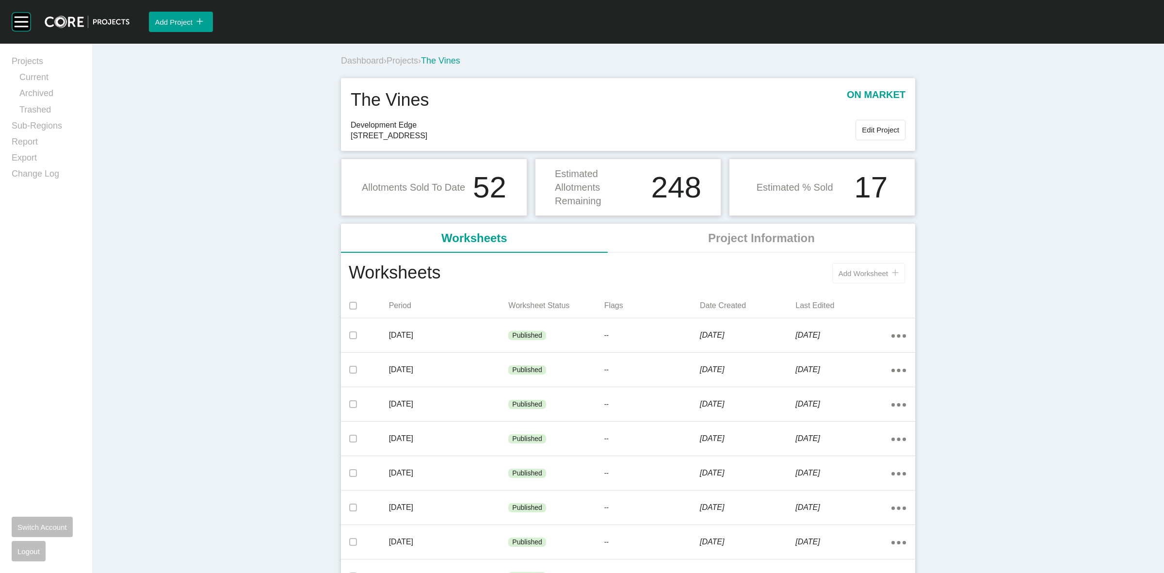
click at [862, 269] on span "Add Worksheet" at bounding box center [862, 273] width 49 height 8
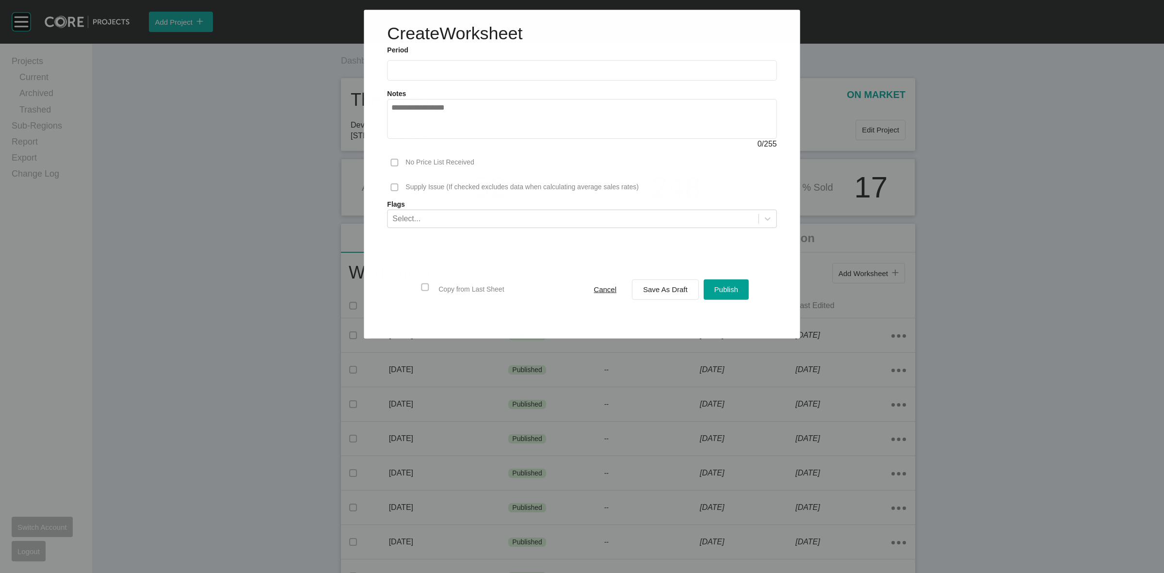
click at [492, 69] on input "text" at bounding box center [581, 70] width 381 height 8
drag, startPoint x: 432, startPoint y: 141, endPoint x: 588, endPoint y: 223, distance: 177.0
click at [431, 141] on li "Aug" at bounding box center [438, 141] width 32 height 16
type input "**********"
click at [658, 291] on span "Save As Draft" at bounding box center [665, 289] width 45 height 8
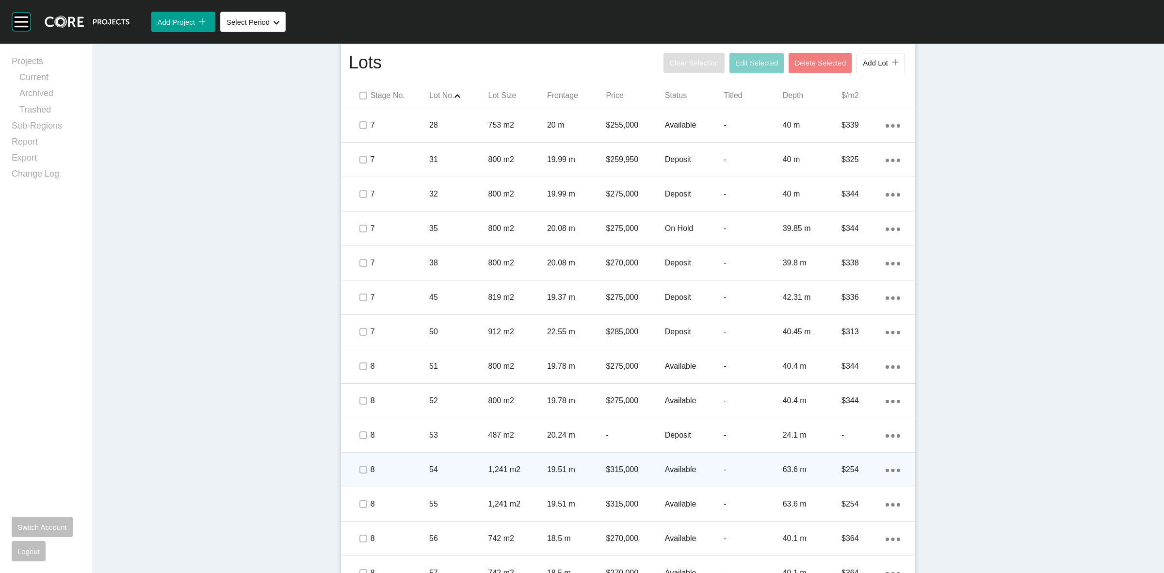
scroll to position [606, 0]
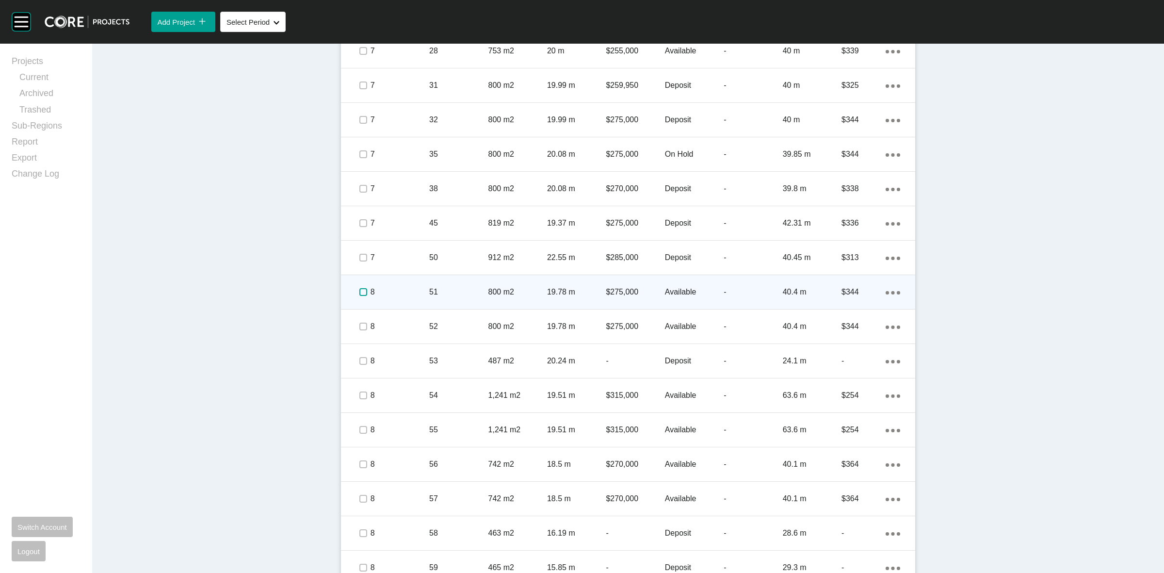
click at [359, 288] on label at bounding box center [363, 292] width 8 height 8
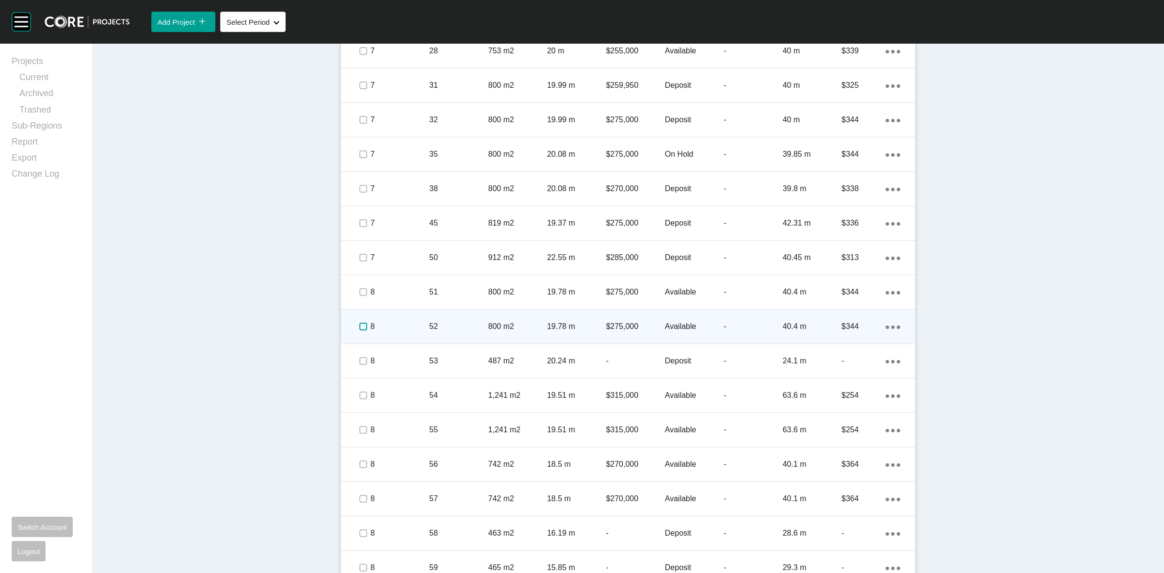
click at [359, 324] on label at bounding box center [363, 326] width 8 height 8
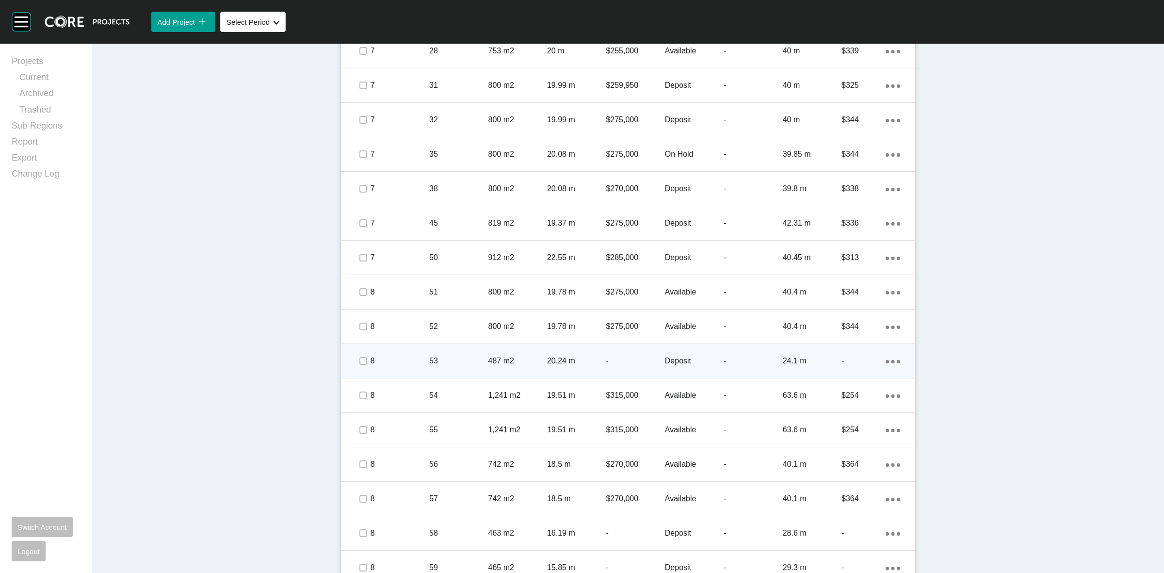
click at [360, 354] on span at bounding box center [362, 360] width 15 height 15
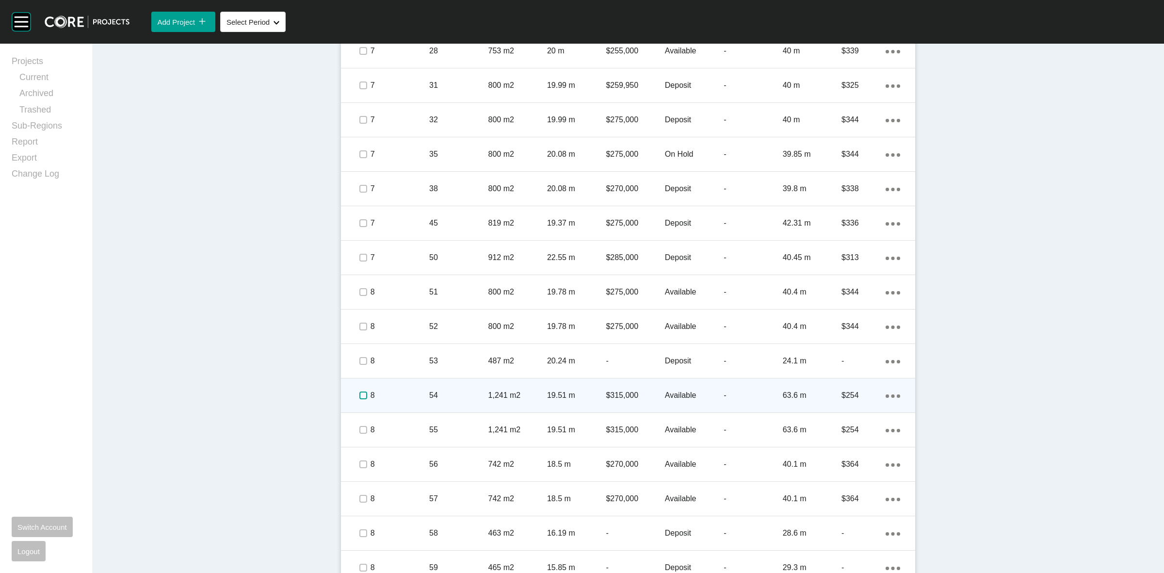
click at [361, 391] on label at bounding box center [363, 395] width 8 height 8
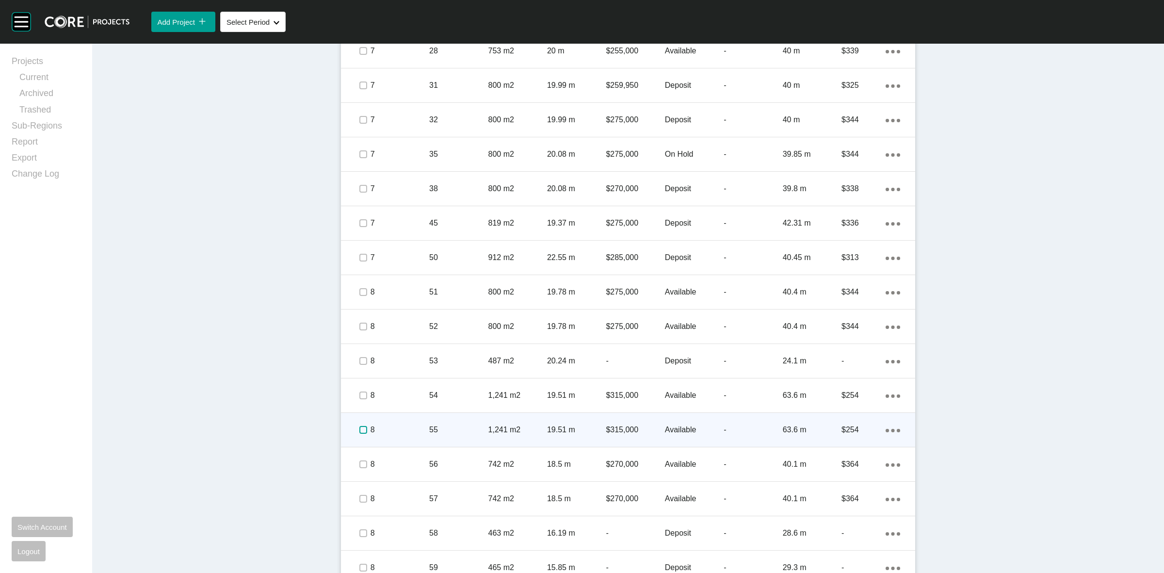
click at [359, 427] on label at bounding box center [363, 430] width 8 height 8
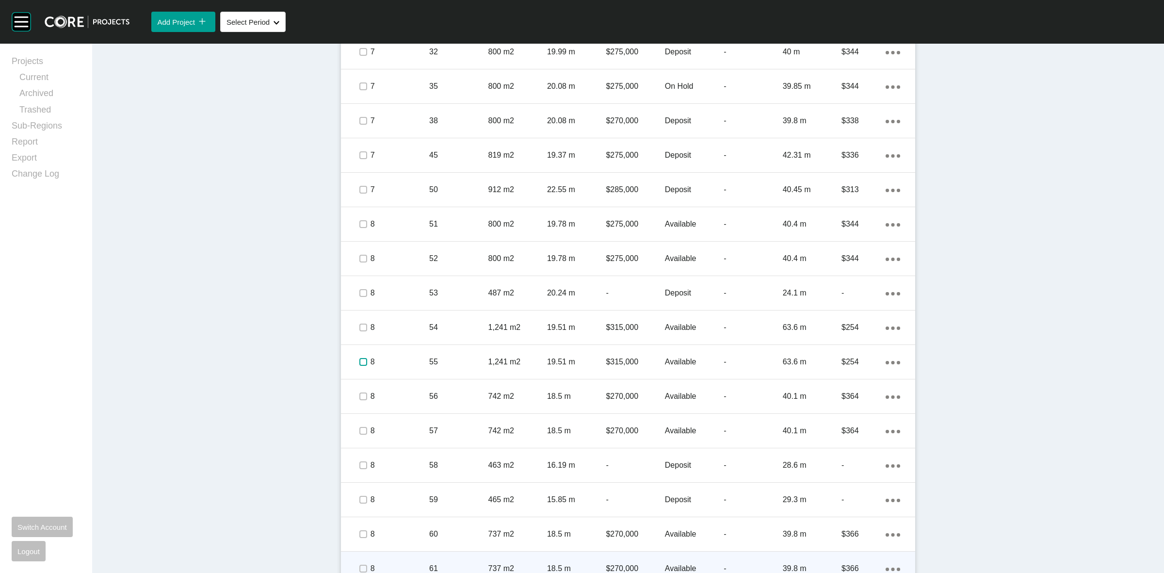
scroll to position [909, 0]
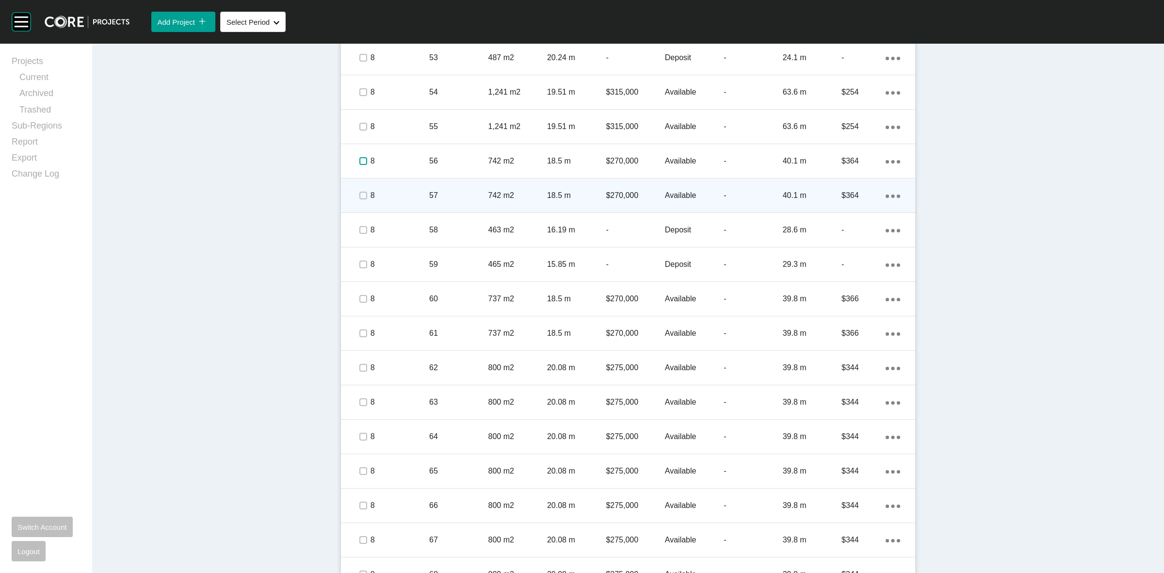
drag, startPoint x: 357, startPoint y: 159, endPoint x: 361, endPoint y: 202, distance: 42.9
click at [359, 160] on label at bounding box center [363, 161] width 8 height 8
click at [359, 194] on label at bounding box center [363, 196] width 8 height 8
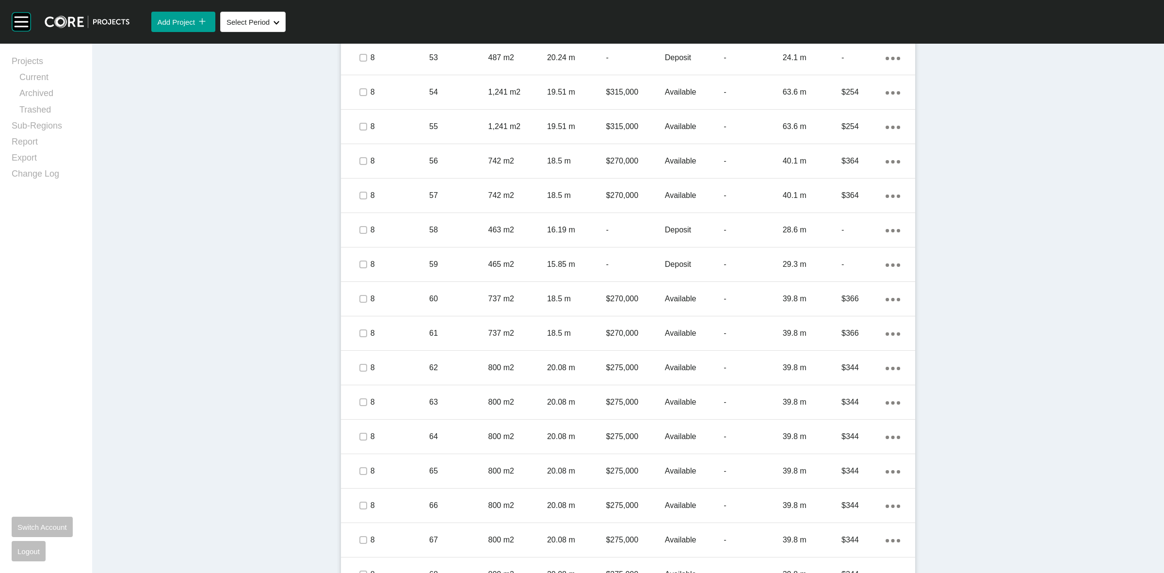
drag, startPoint x: 362, startPoint y: 236, endPoint x: 250, endPoint y: 240, distance: 112.1
click at [244, 241] on div "Dashboard › Projects › The Vines › Worksheet The Vines Worksheet - [DATE] Edit …" at bounding box center [628, 140] width 1072 height 2012
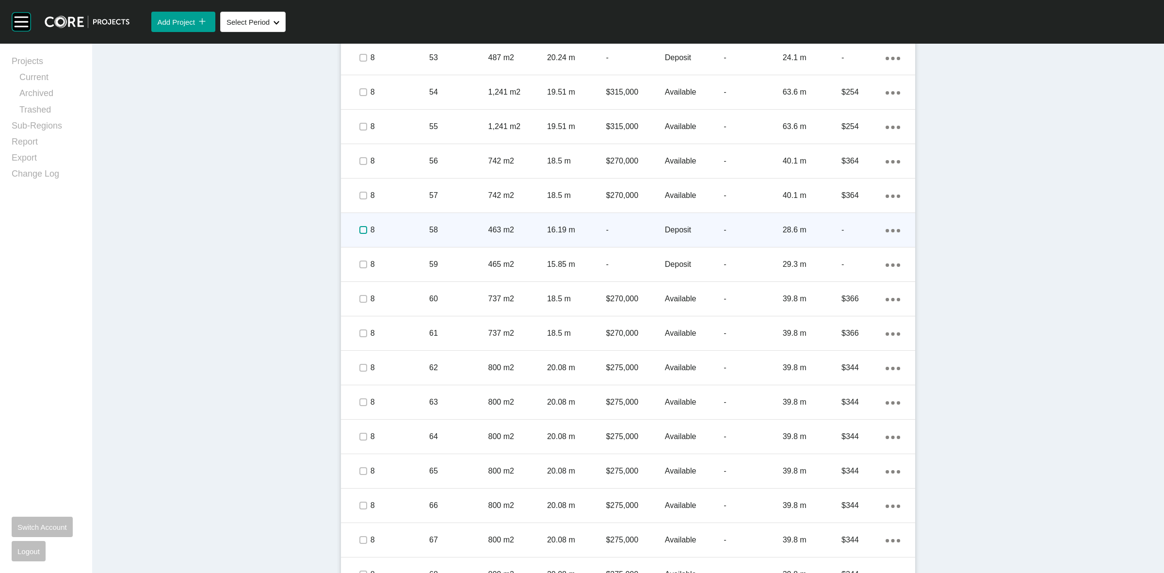
click at [360, 231] on label at bounding box center [363, 230] width 8 height 8
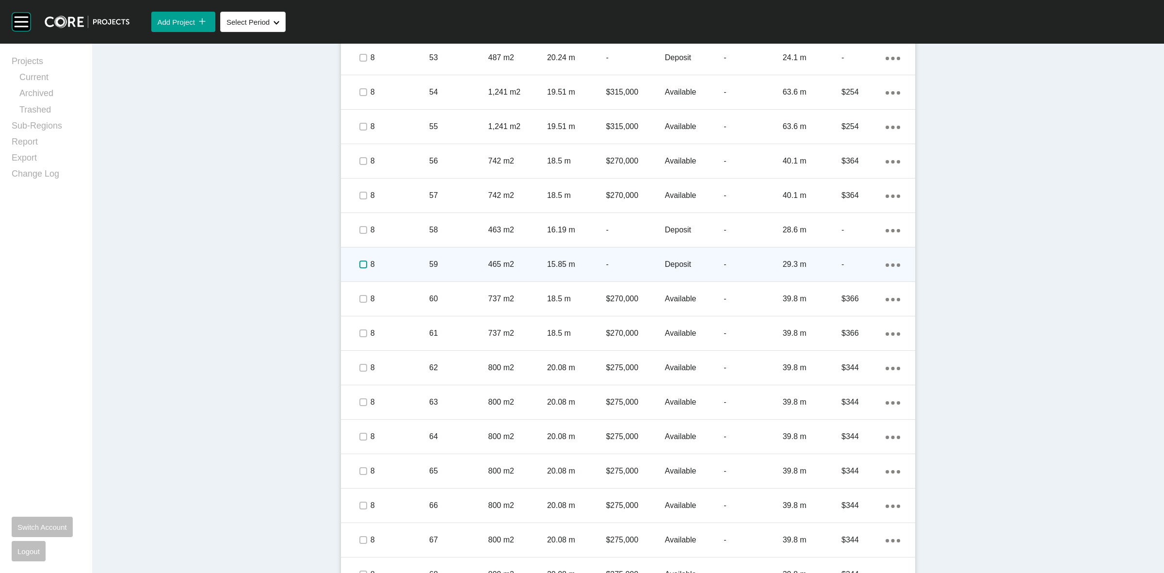
click at [359, 260] on label at bounding box center [363, 264] width 8 height 8
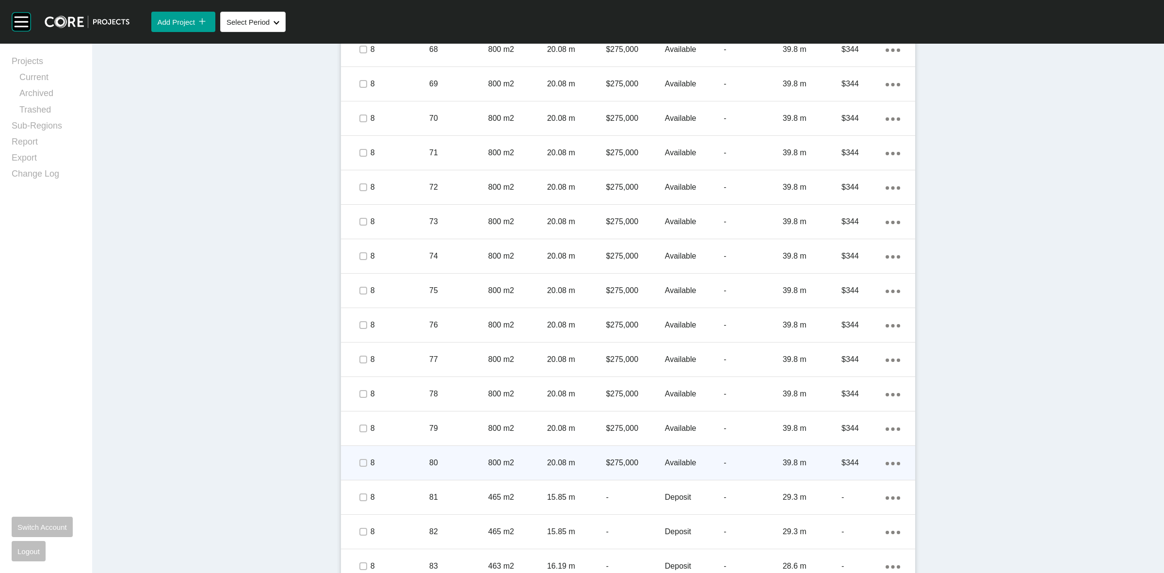
scroll to position [1482, 0]
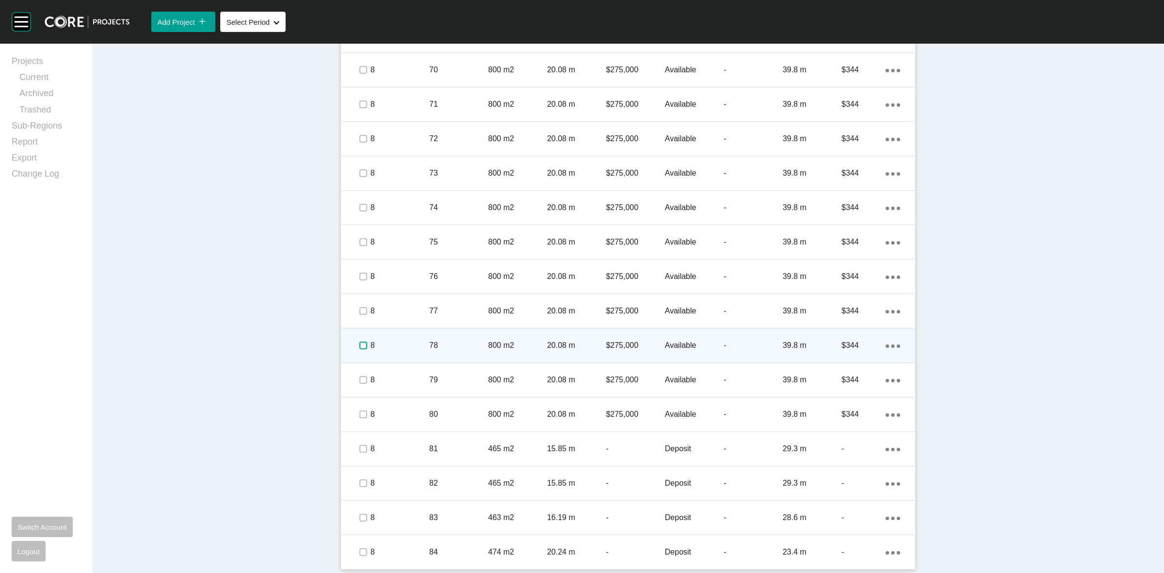
click at [359, 345] on label at bounding box center [363, 345] width 8 height 8
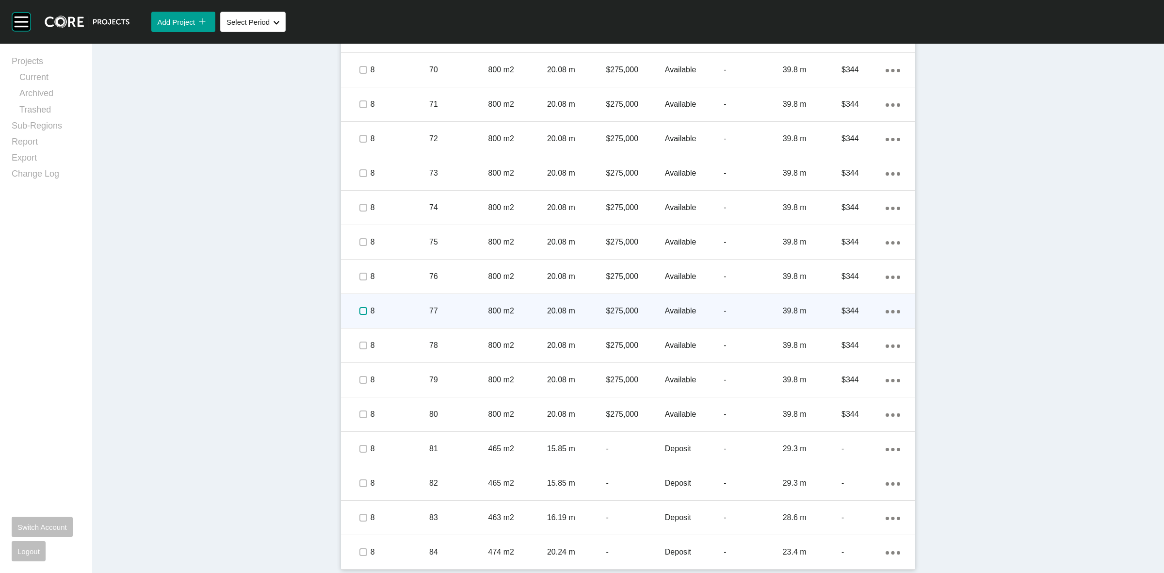
click at [360, 311] on label at bounding box center [363, 311] width 8 height 8
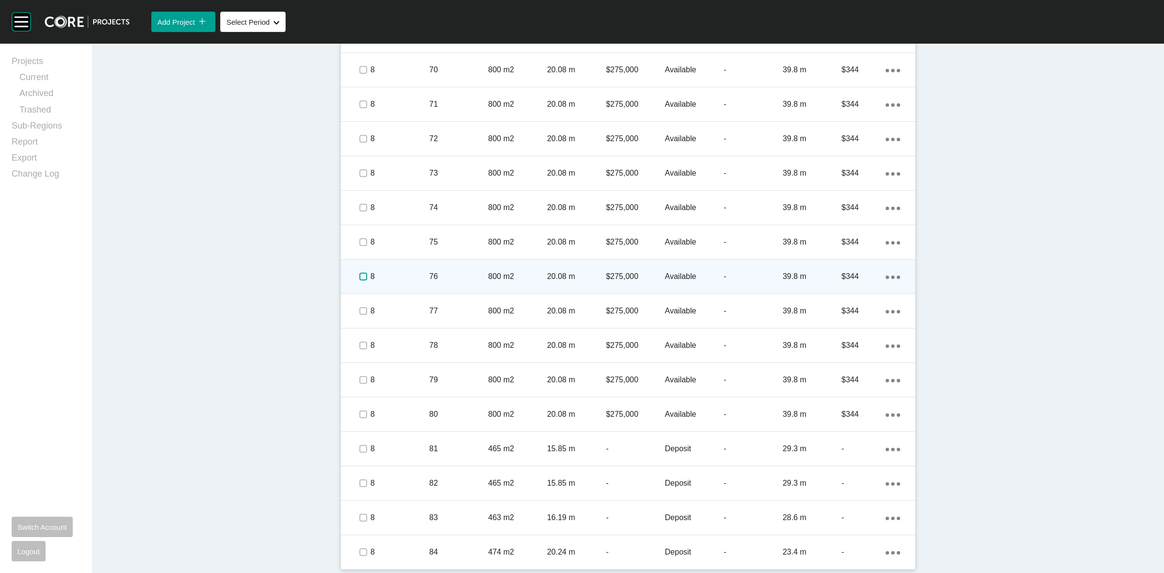
drag, startPoint x: 358, startPoint y: 272, endPoint x: 357, endPoint y: 260, distance: 11.6
click at [359, 273] on label at bounding box center [363, 277] width 8 height 8
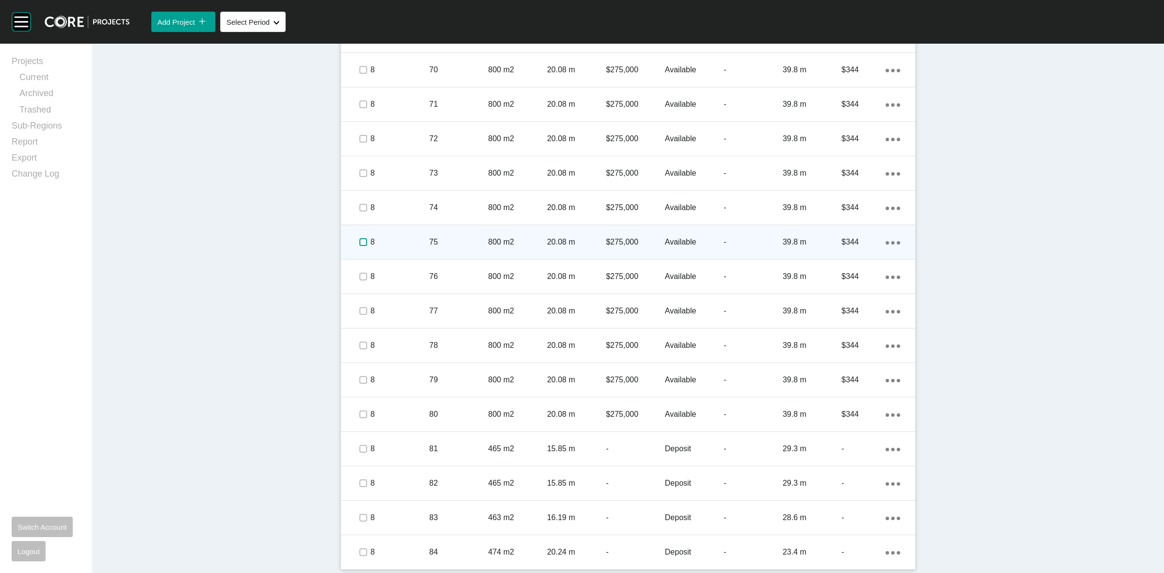
click at [359, 241] on label at bounding box center [363, 242] width 8 height 8
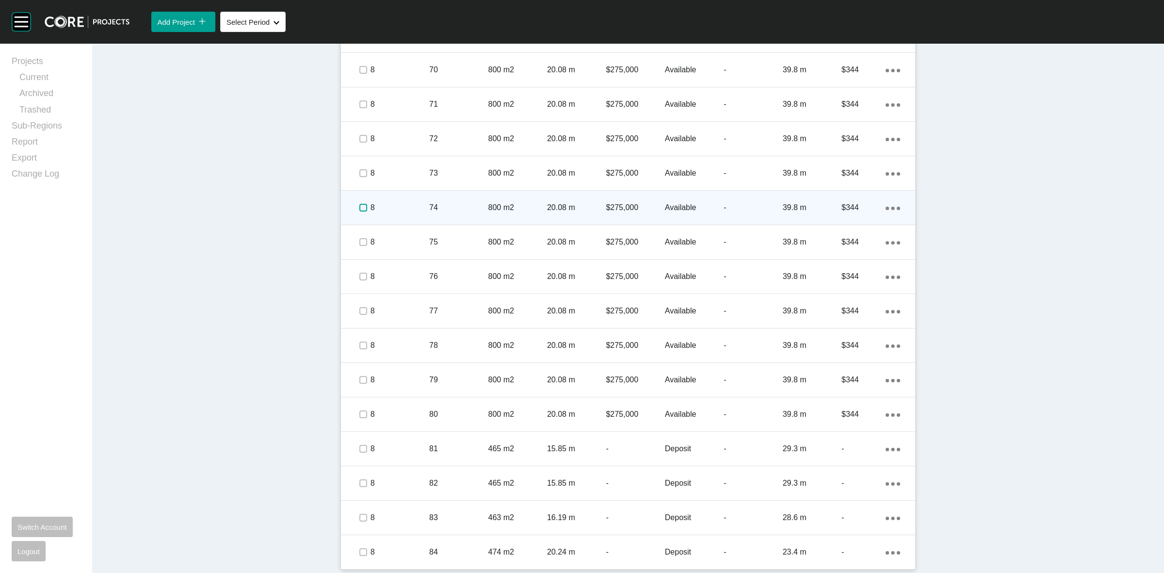
click at [359, 204] on label at bounding box center [363, 208] width 8 height 8
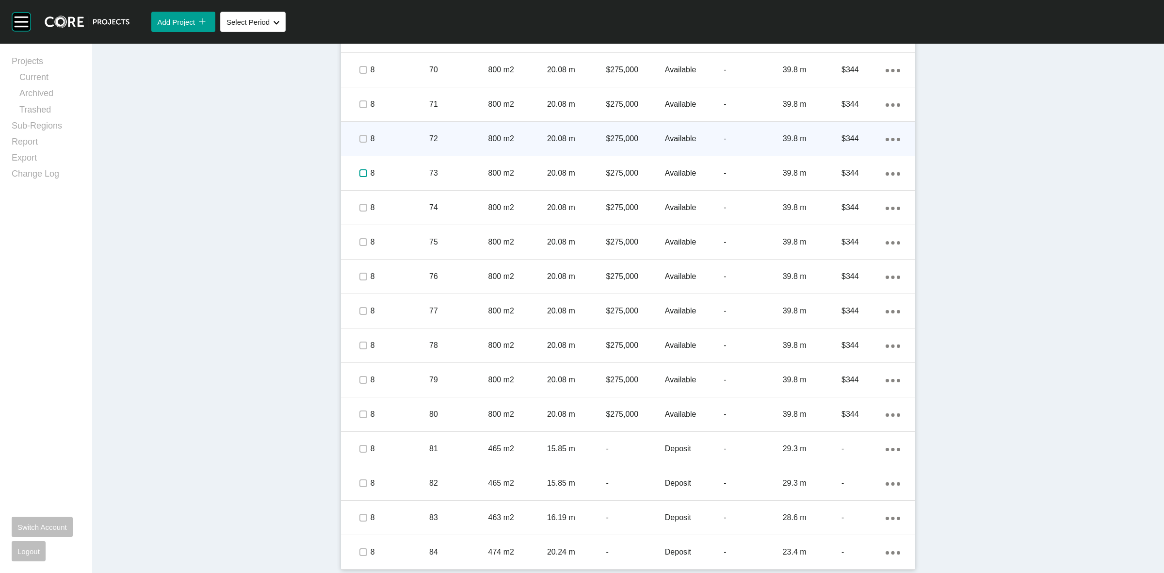
drag, startPoint x: 357, startPoint y: 168, endPoint x: 355, endPoint y: 151, distance: 17.1
click at [357, 166] on span at bounding box center [362, 173] width 15 height 15
drag, startPoint x: 353, startPoint y: 141, endPoint x: 354, endPoint y: 128, distance: 12.7
click at [355, 135] on span at bounding box center [362, 138] width 15 height 15
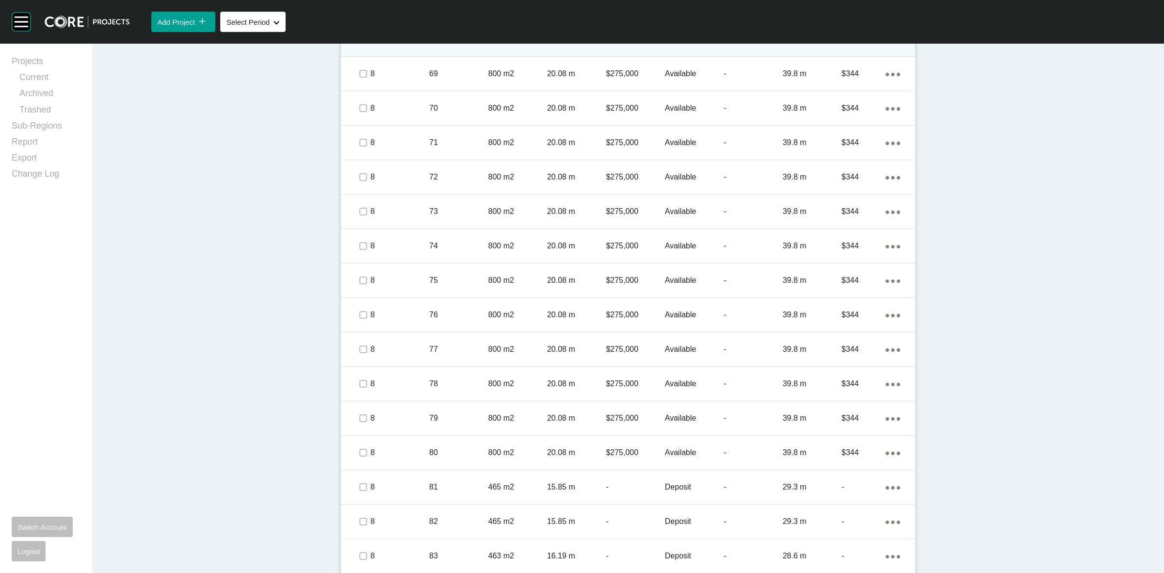
scroll to position [1300, 0]
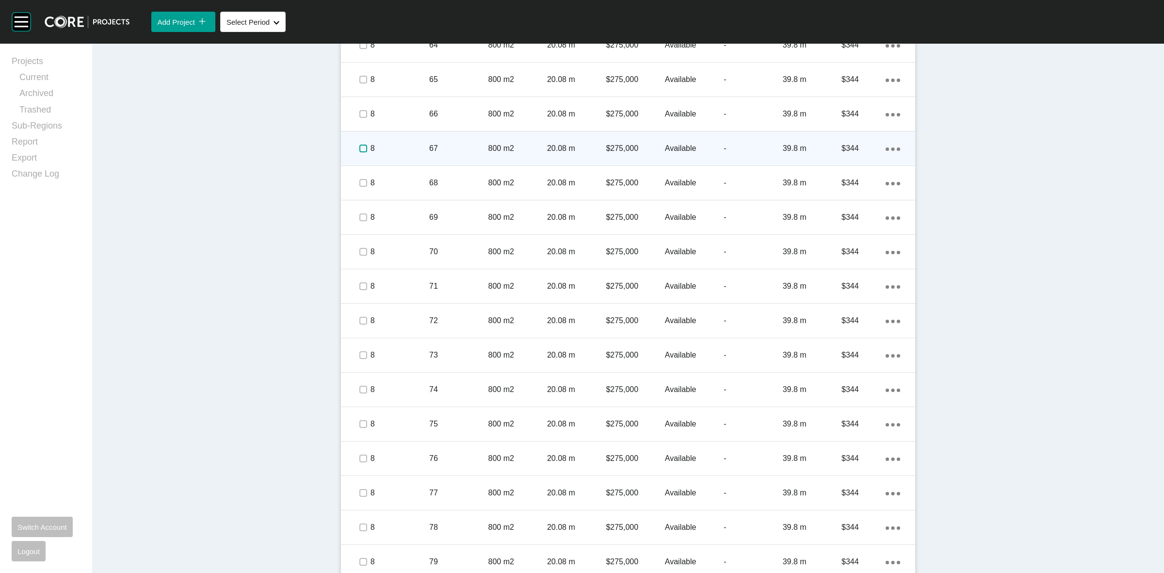
click at [359, 144] on label at bounding box center [363, 148] width 8 height 8
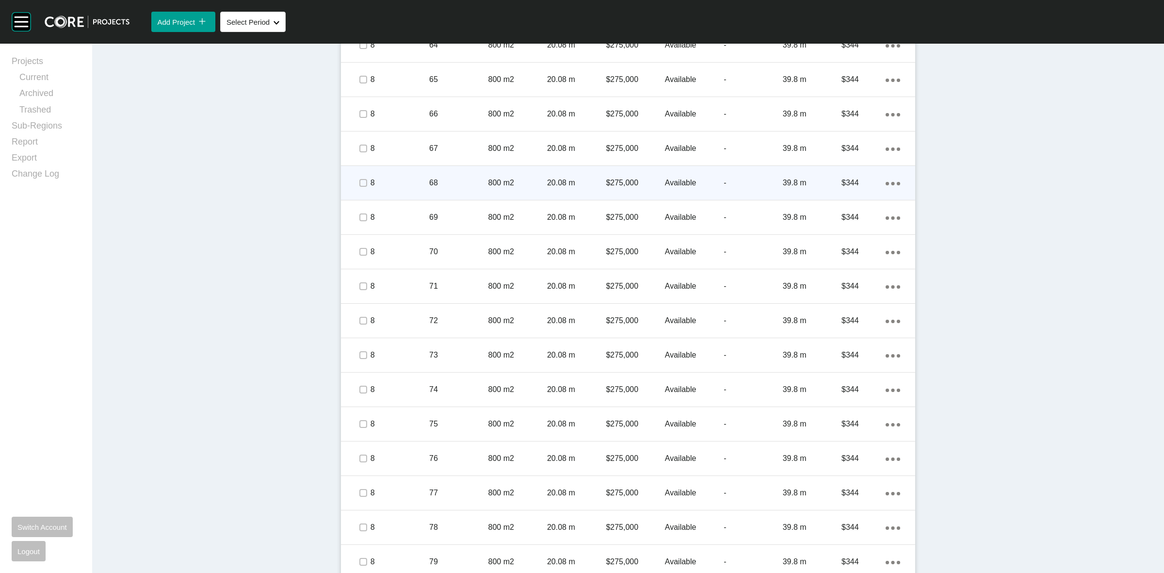
click at [361, 176] on span at bounding box center [362, 183] width 15 height 15
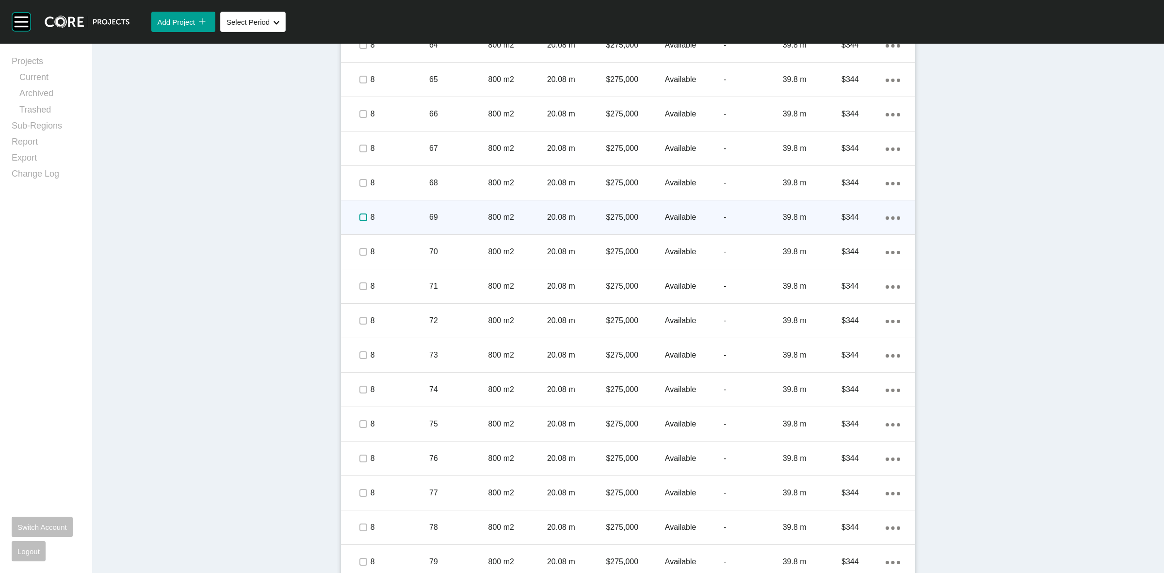
click at [362, 221] on label at bounding box center [363, 217] width 8 height 8
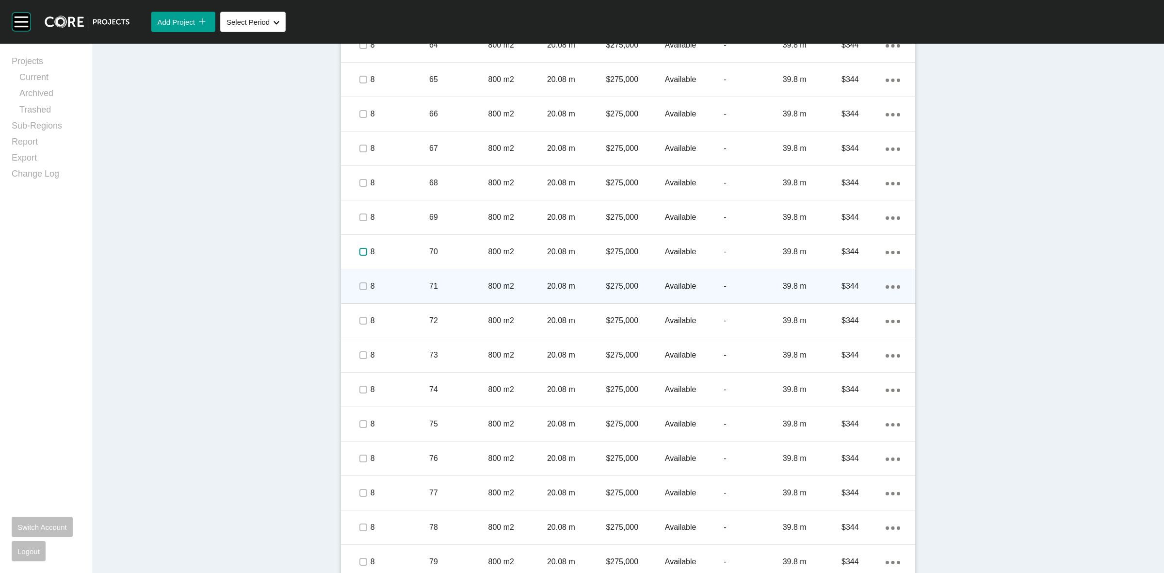
drag, startPoint x: 362, startPoint y: 253, endPoint x: 359, endPoint y: 284, distance: 31.1
click at [362, 255] on label at bounding box center [363, 252] width 8 height 8
click at [359, 282] on label at bounding box center [363, 286] width 8 height 8
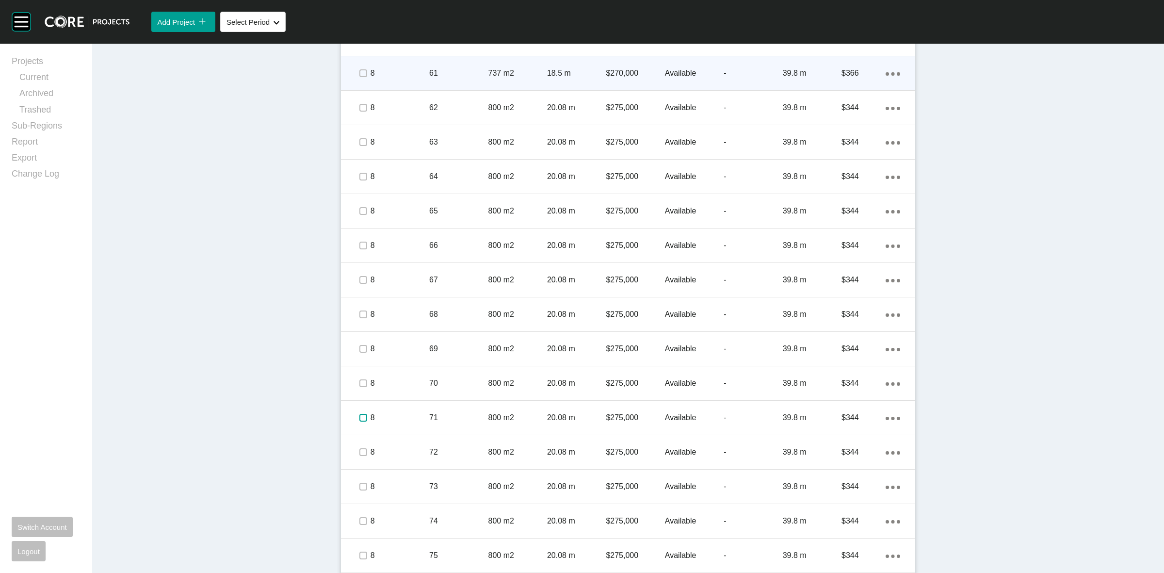
scroll to position [997, 0]
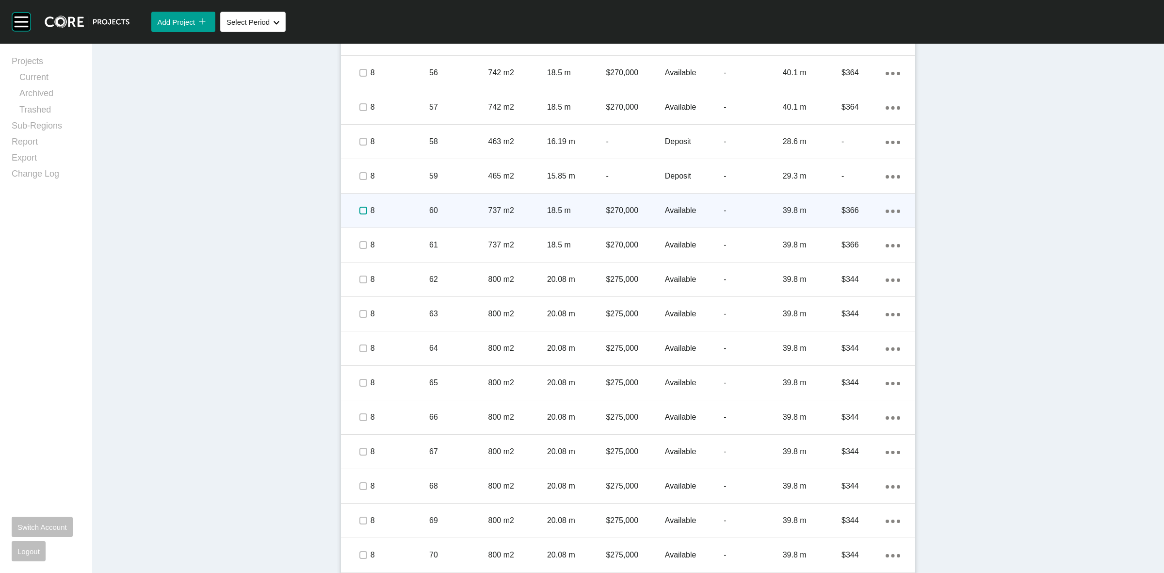
click at [359, 213] on label at bounding box center [363, 211] width 8 height 8
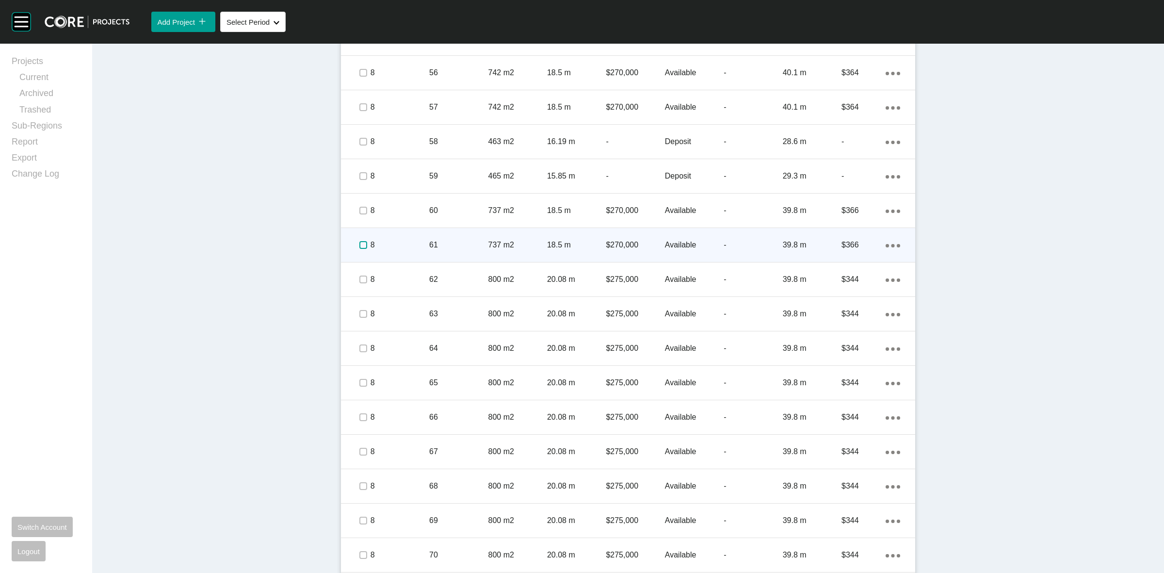
click at [362, 241] on label at bounding box center [363, 245] width 8 height 8
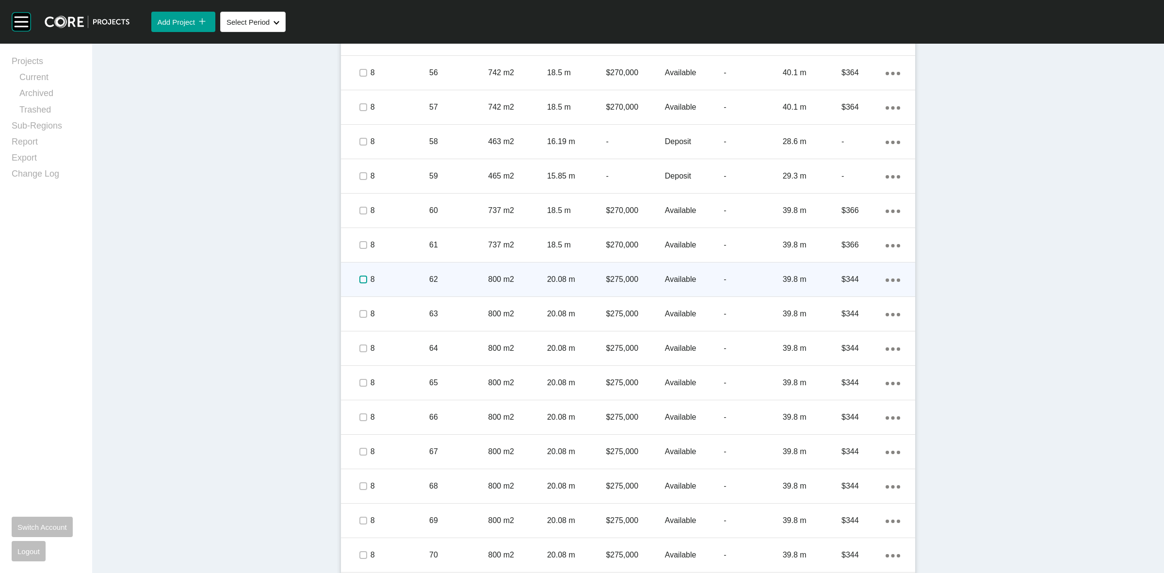
click at [359, 279] on label at bounding box center [363, 279] width 8 height 8
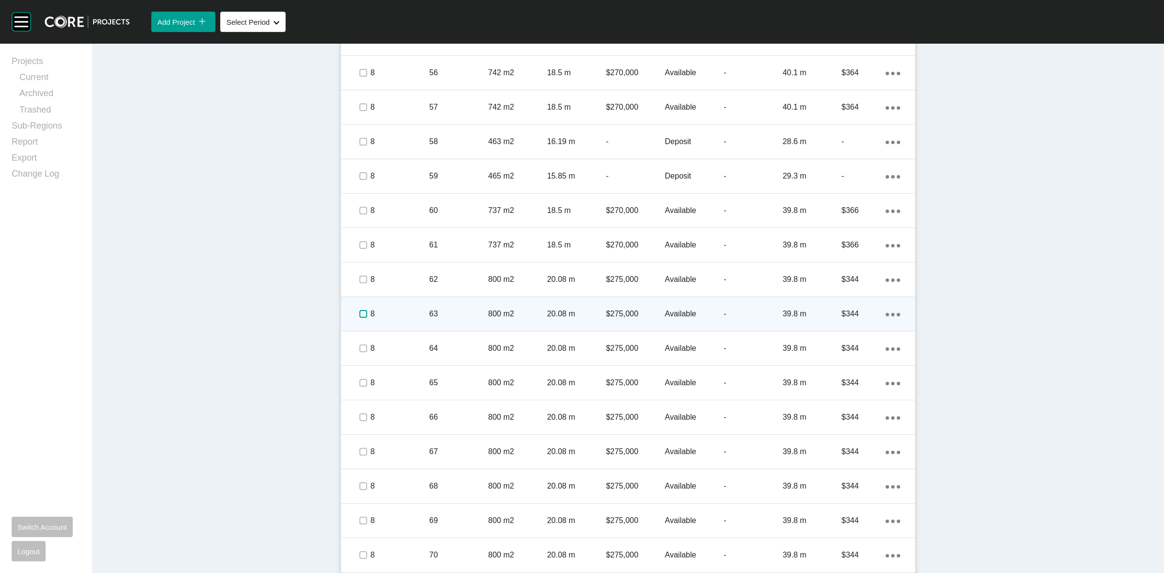
click at [359, 314] on label at bounding box center [363, 314] width 8 height 8
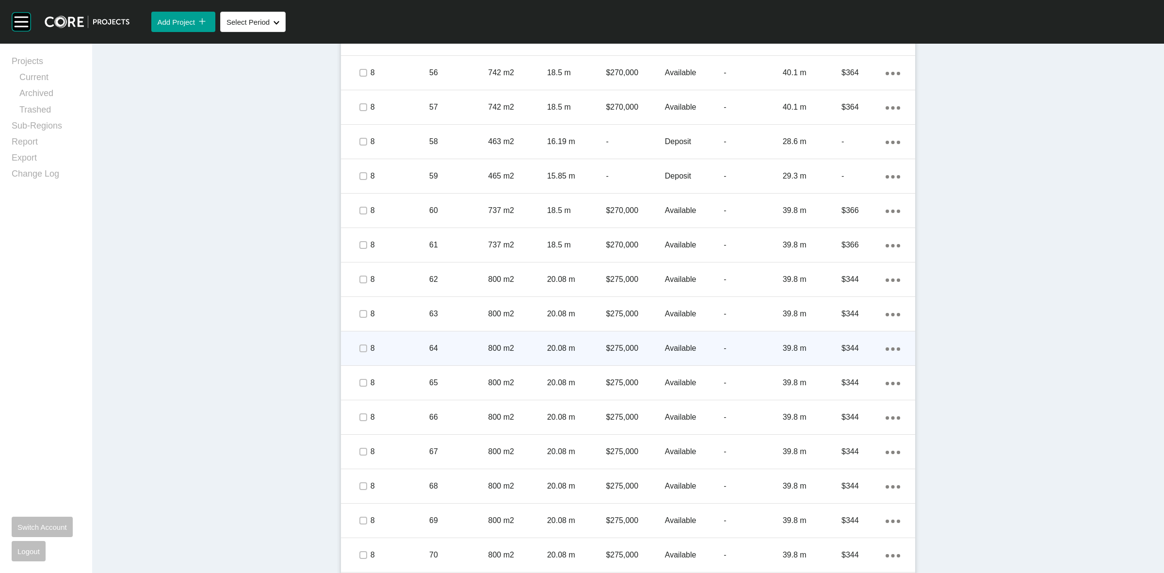
click at [355, 351] on span at bounding box center [362, 348] width 15 height 15
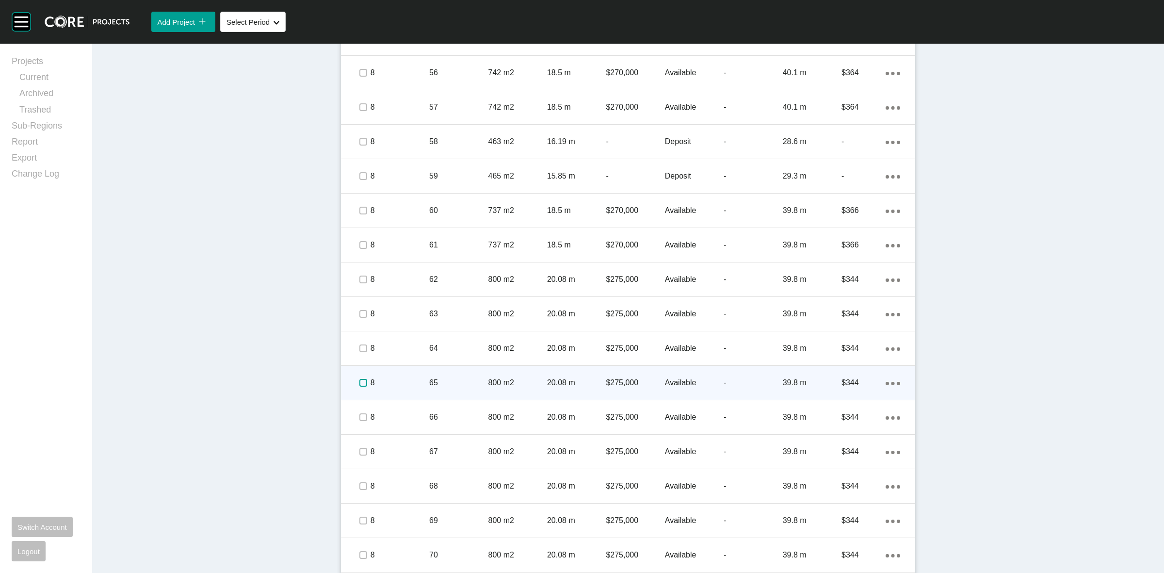
click at [359, 383] on label at bounding box center [363, 383] width 8 height 8
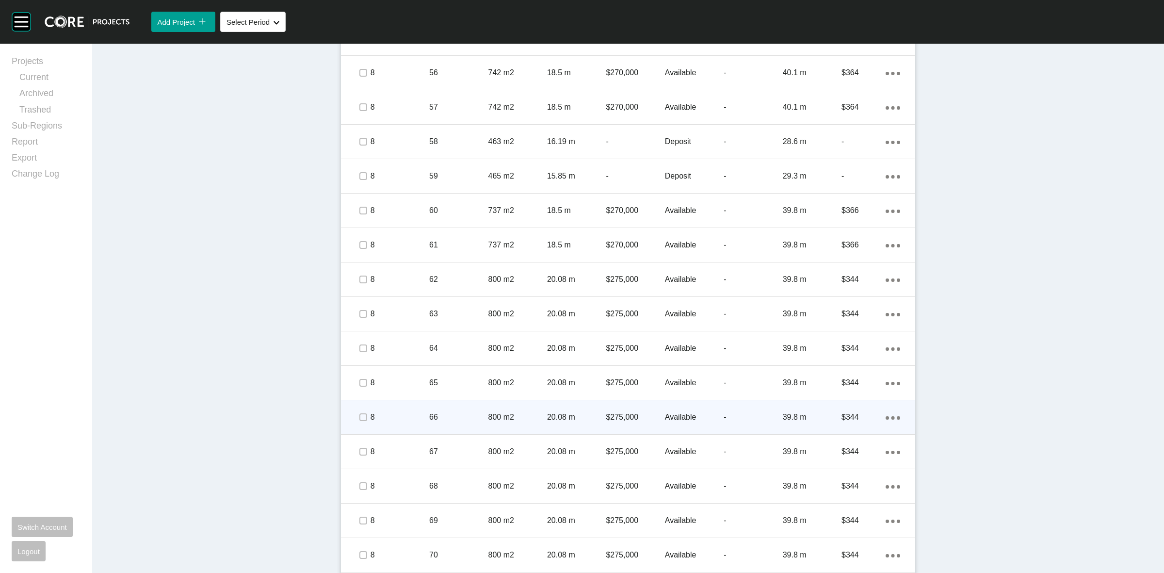
click at [364, 416] on span at bounding box center [362, 417] width 15 height 15
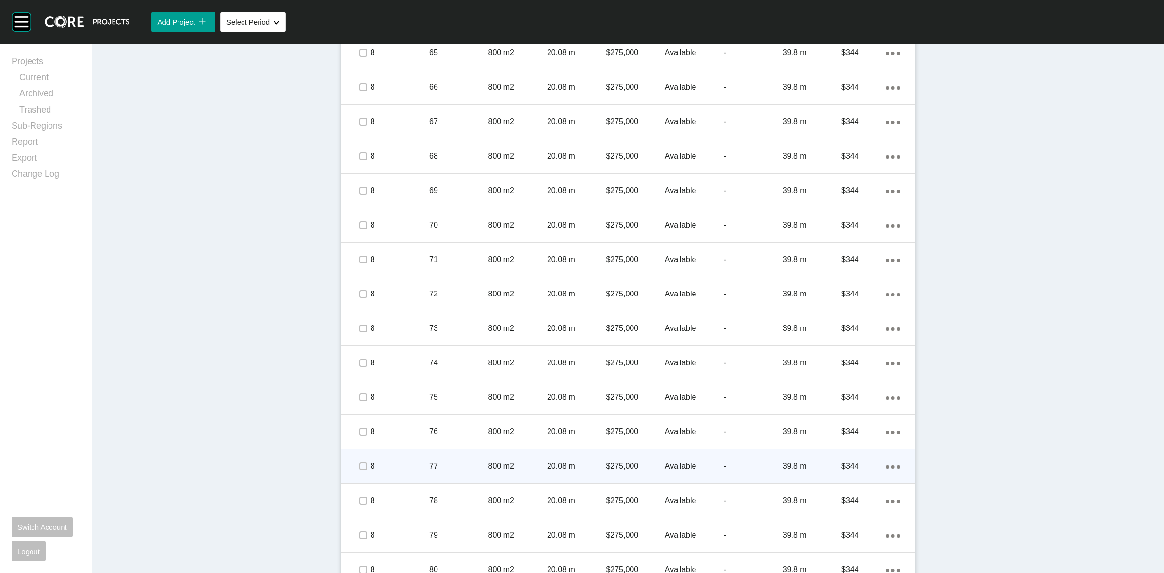
scroll to position [1482, 0]
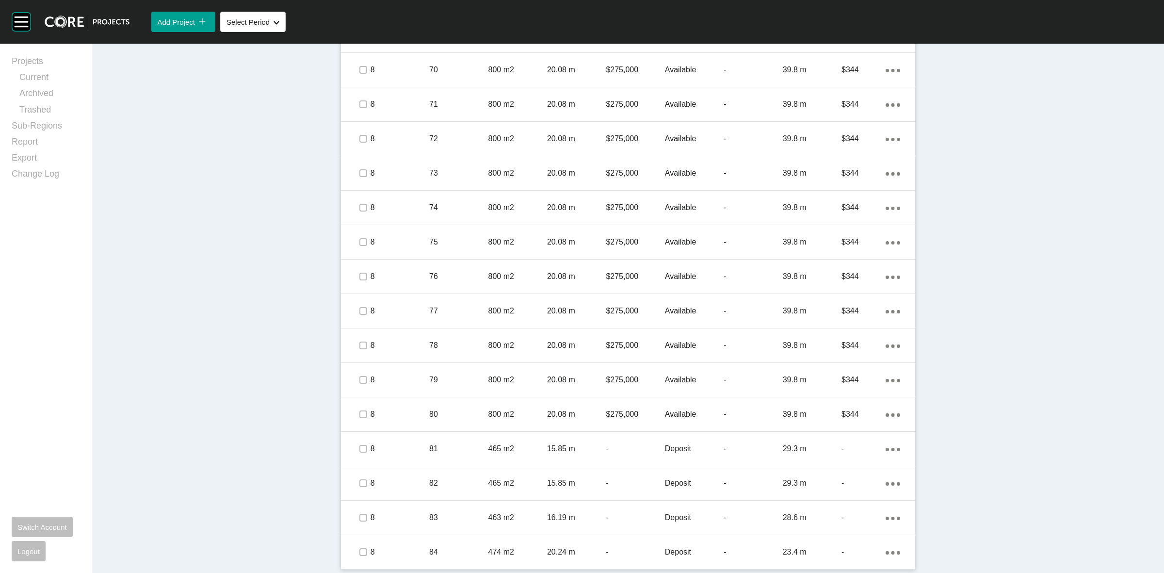
drag, startPoint x: 463, startPoint y: 406, endPoint x: 211, endPoint y: 449, distance: 255.8
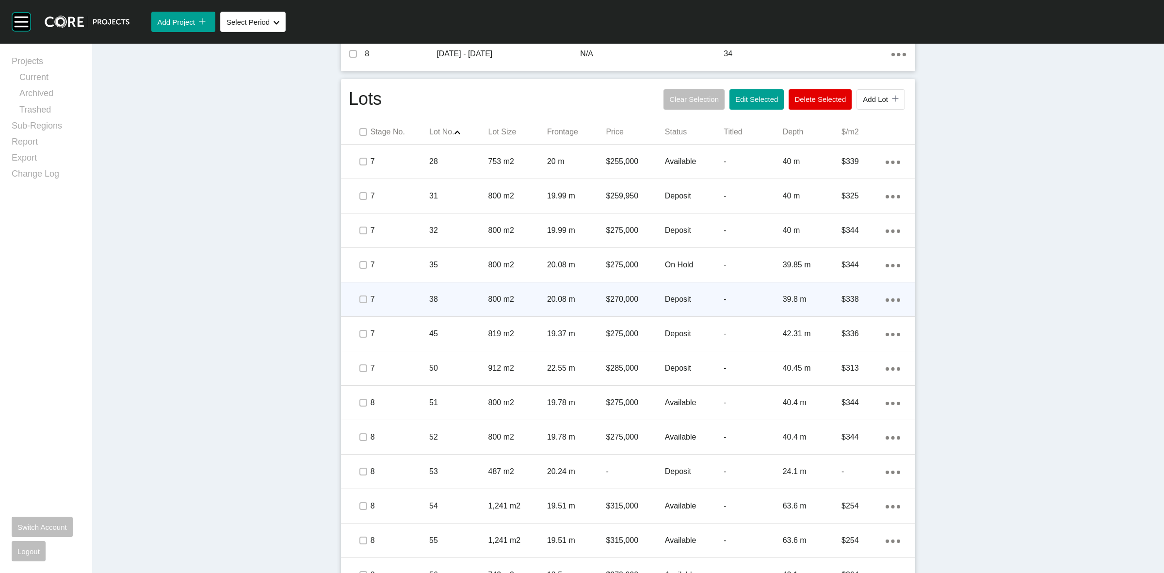
scroll to position [513, 0]
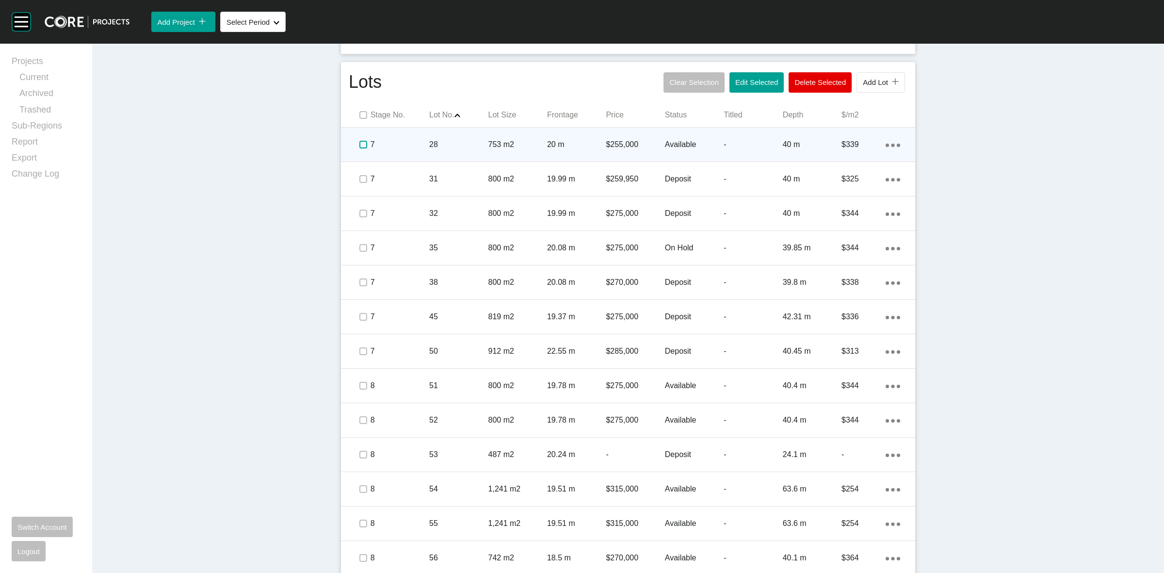
click at [360, 146] on label at bounding box center [363, 145] width 8 height 8
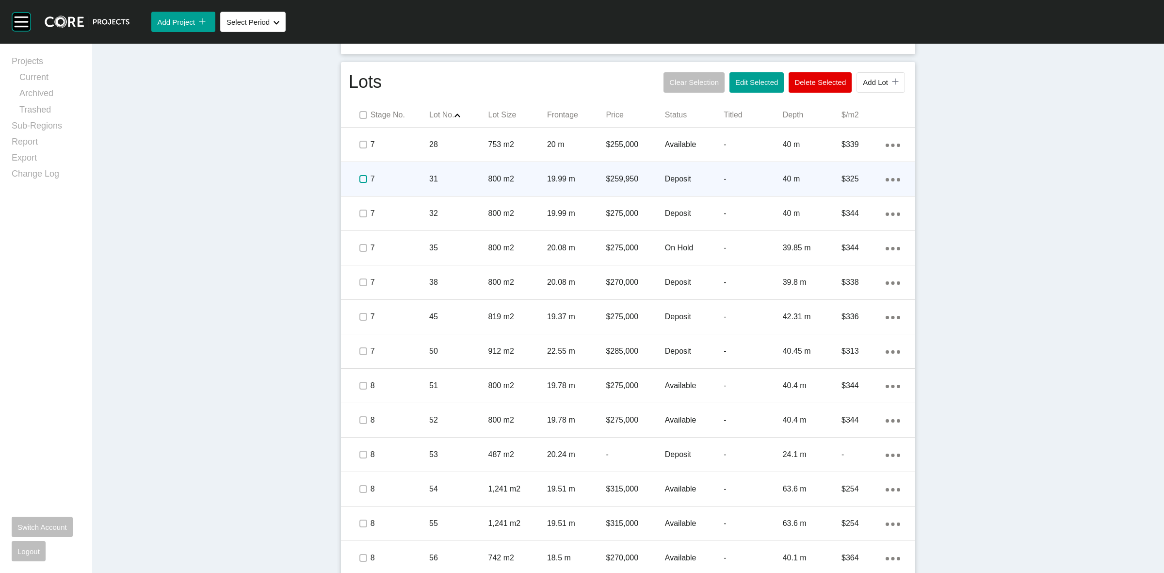
click at [359, 176] on label at bounding box center [363, 179] width 8 height 8
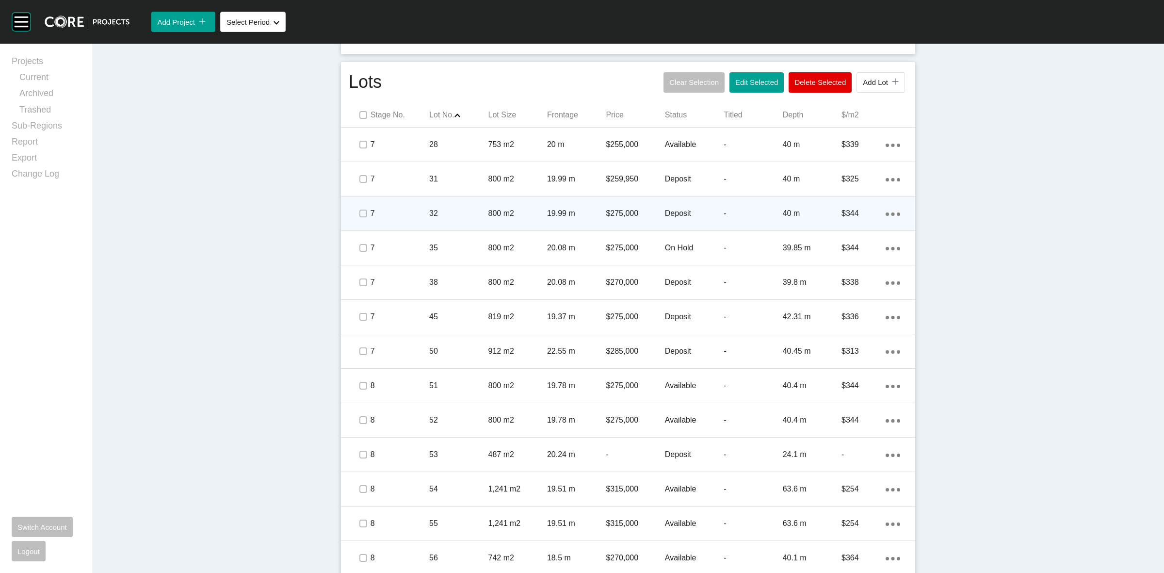
click at [358, 207] on span at bounding box center [362, 213] width 15 height 15
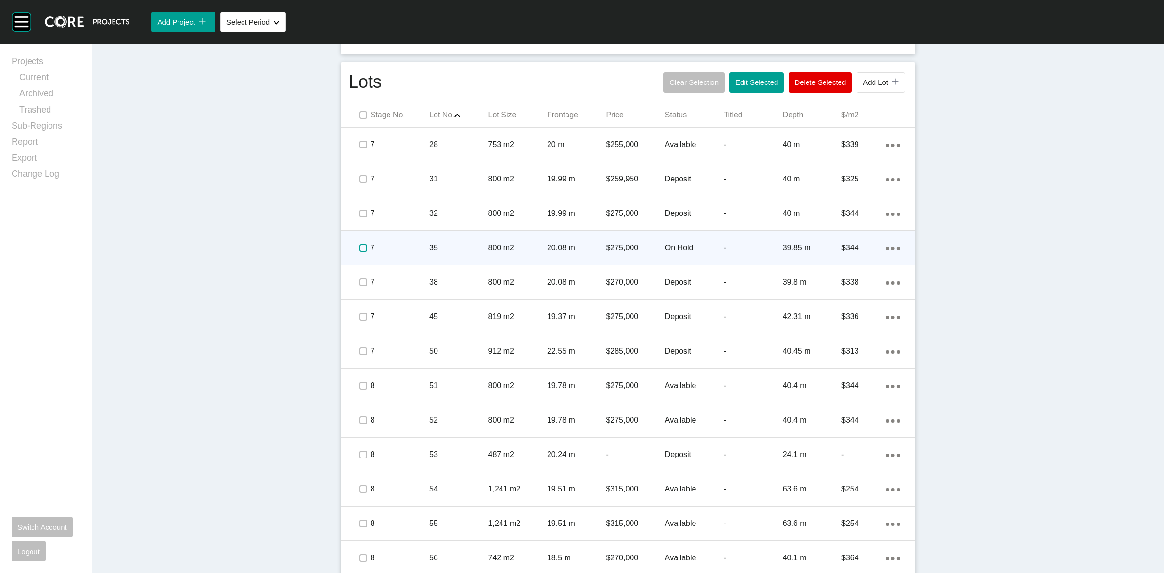
click at [359, 244] on label at bounding box center [363, 248] width 8 height 8
click at [396, 246] on p "7" at bounding box center [399, 247] width 59 height 11
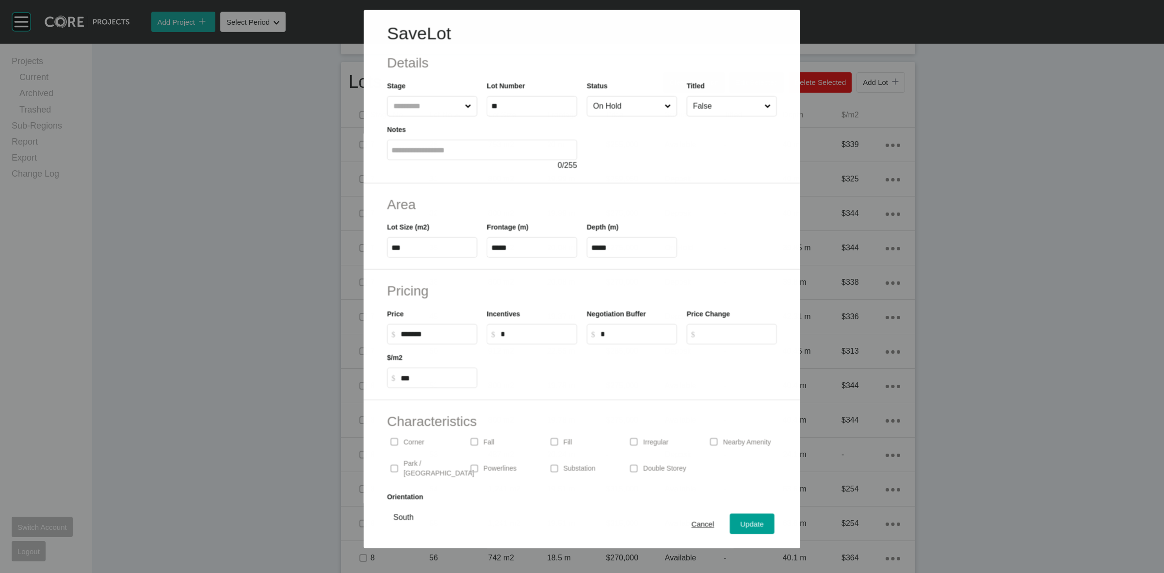
click at [620, 111] on input "On Hold" at bounding box center [626, 105] width 71 height 19
click at [730, 523] on button "Update" at bounding box center [752, 524] width 45 height 20
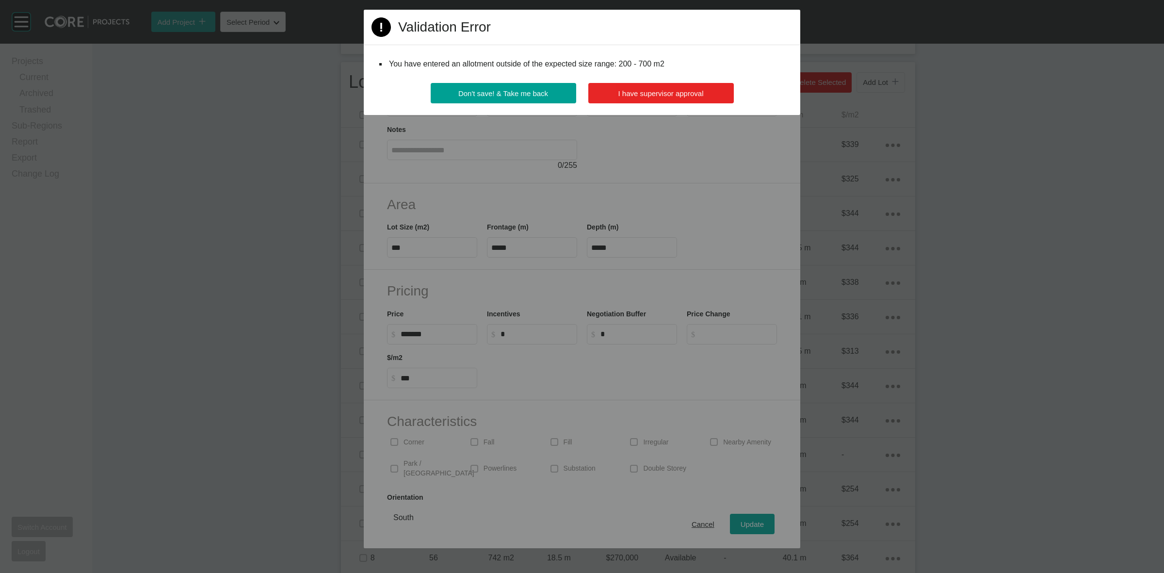
click at [611, 100] on button "I have supervisor approval" at bounding box center [660, 93] width 145 height 20
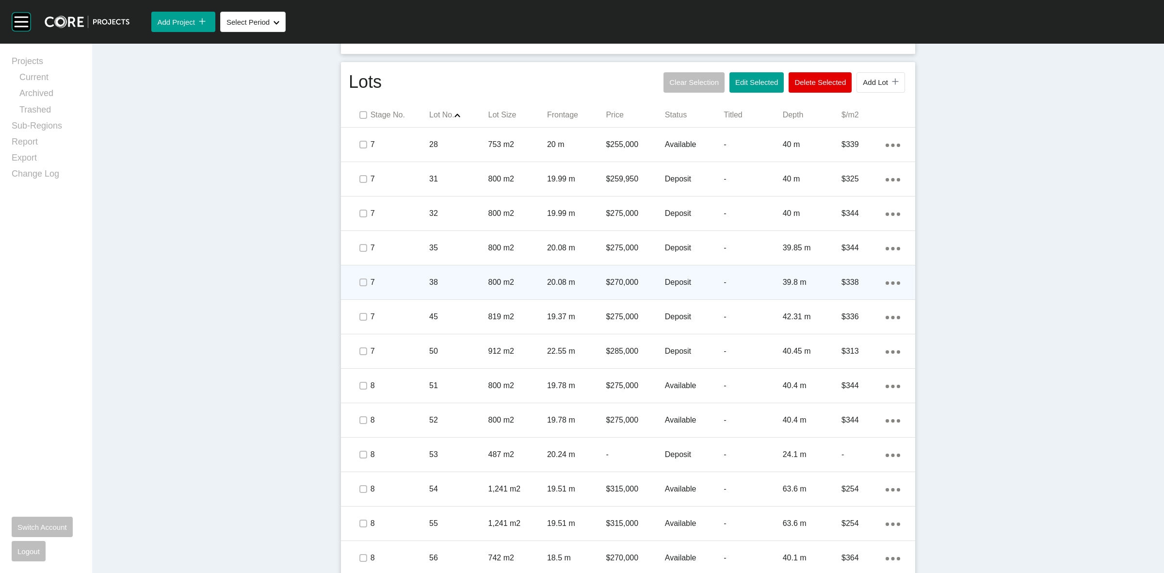
click at [355, 283] on span at bounding box center [362, 282] width 15 height 15
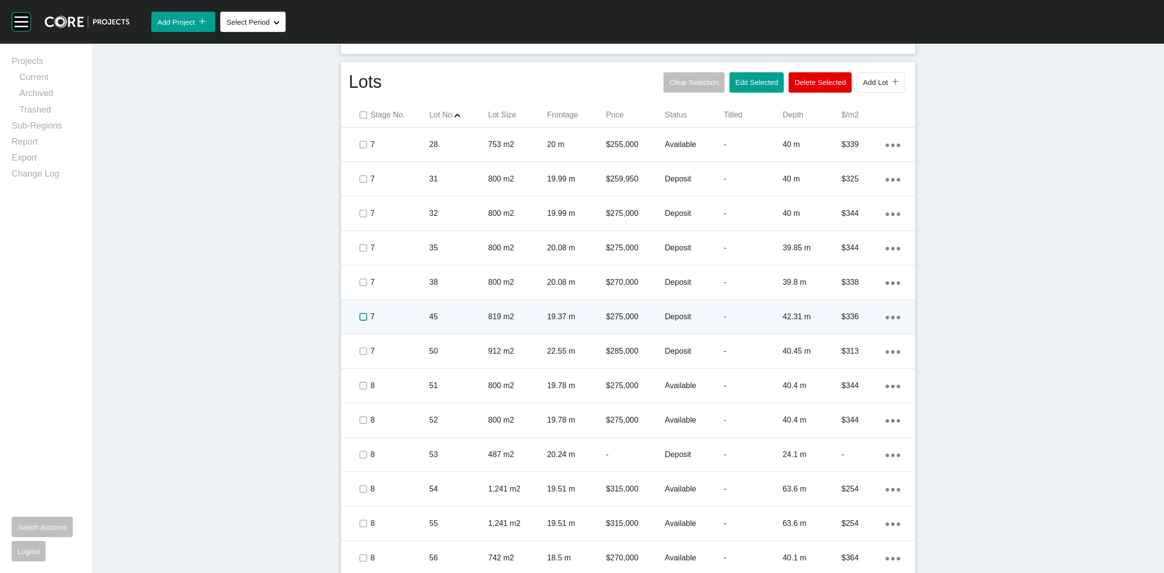
click at [360, 317] on label at bounding box center [363, 317] width 8 height 8
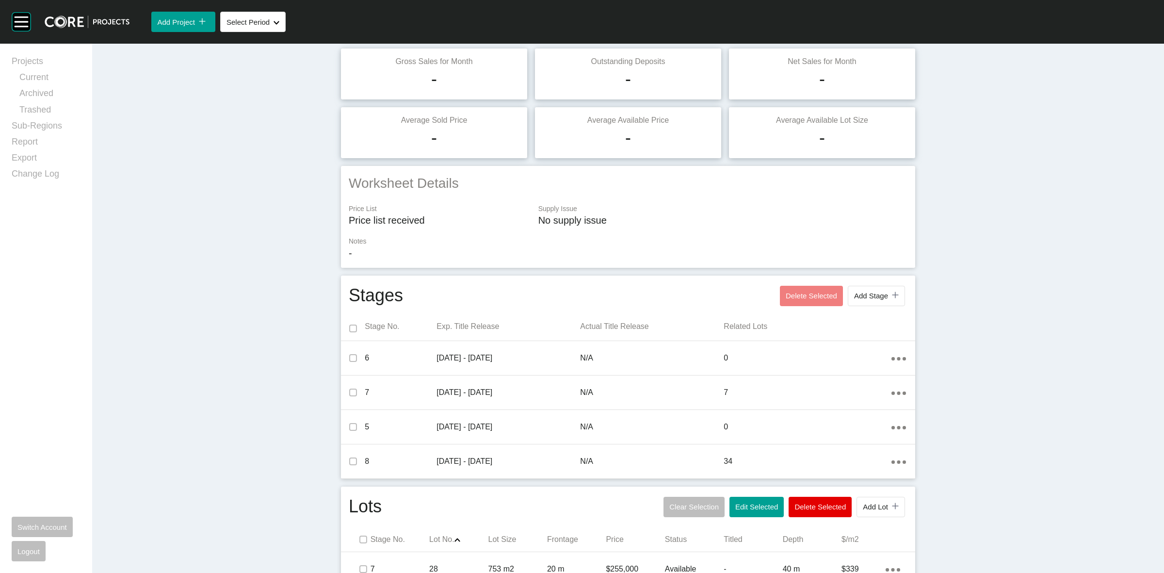
scroll to position [0, 0]
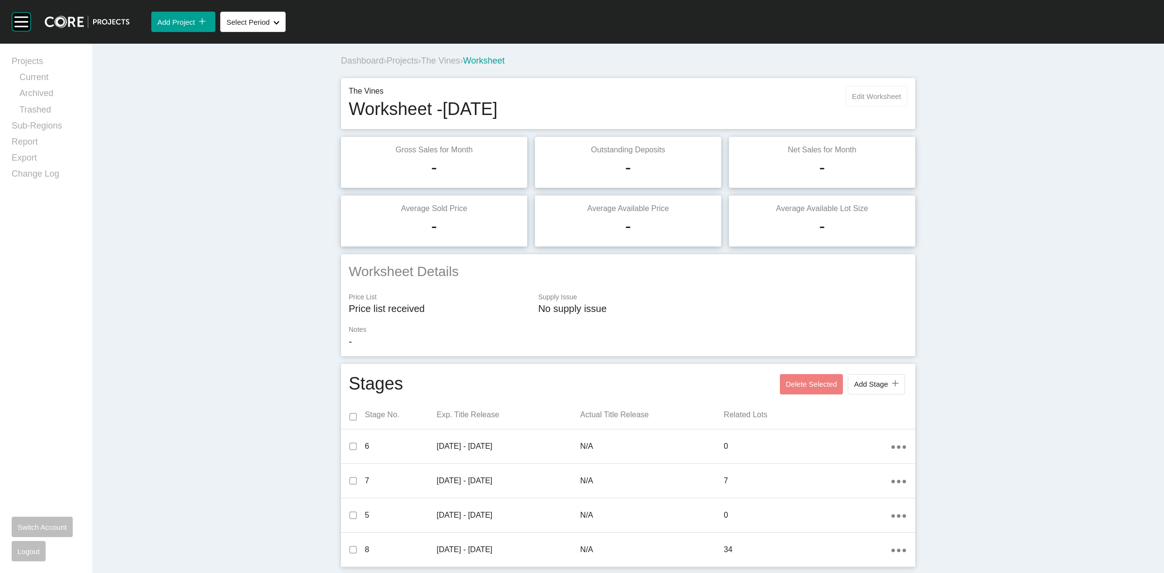
click at [864, 88] on button "Edit Worksheet" at bounding box center [877, 96] width 62 height 20
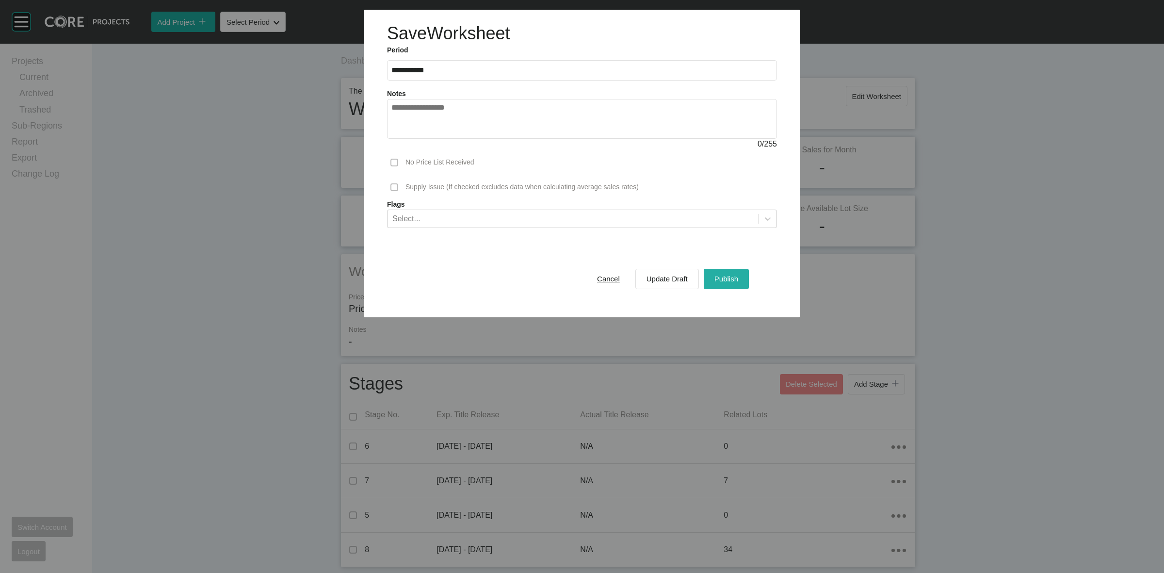
click at [732, 276] on span "Publish" at bounding box center [726, 278] width 24 height 8
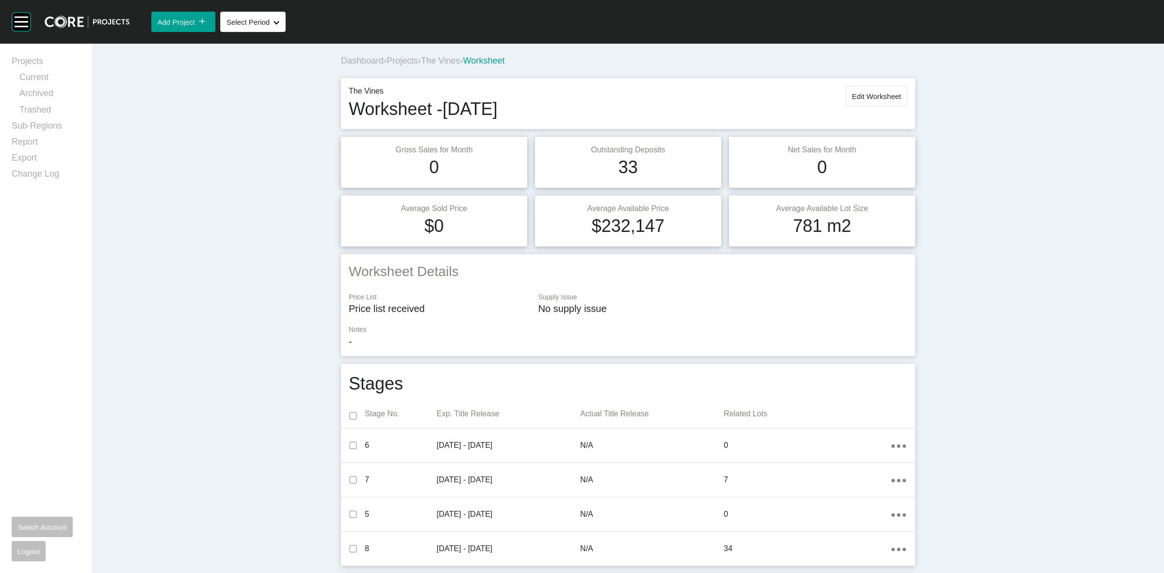
click at [454, 59] on span "The Vines" at bounding box center [440, 61] width 39 height 10
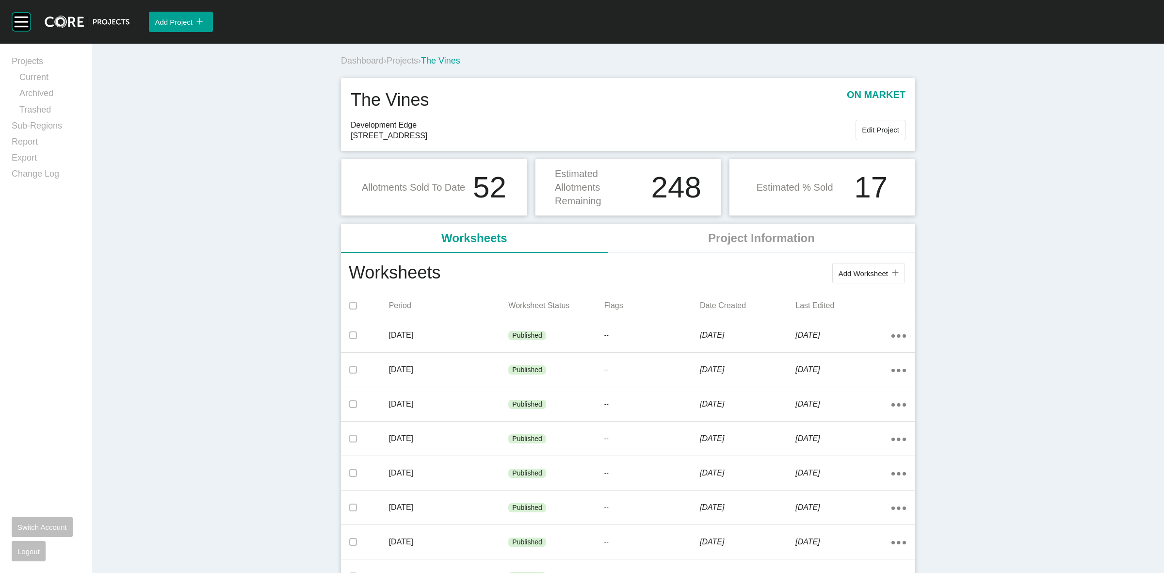
click at [406, 63] on span "Projects" at bounding box center [402, 61] width 32 height 10
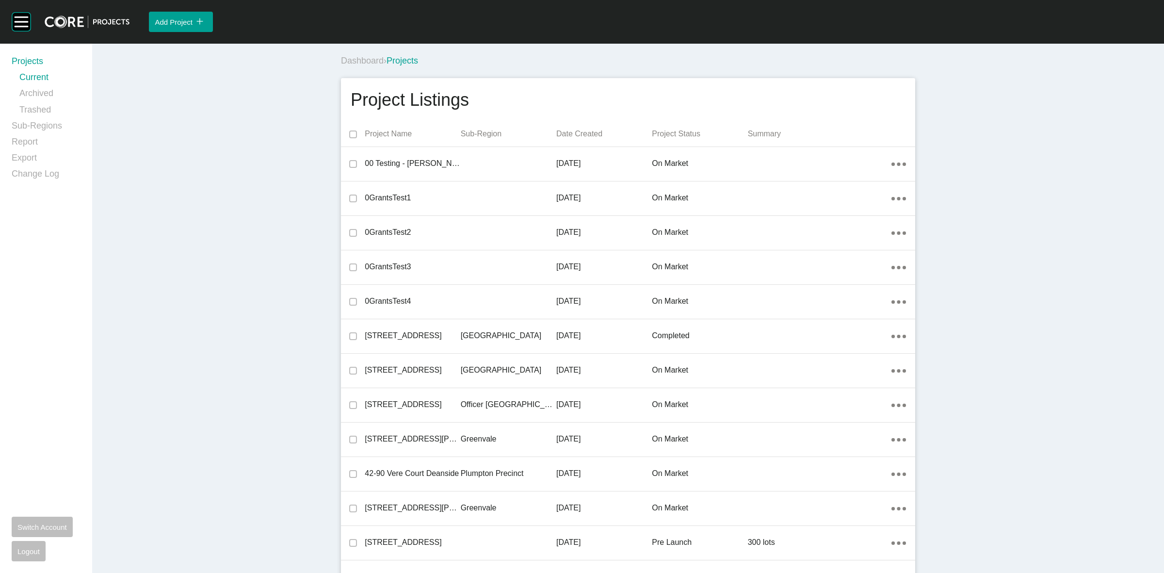
scroll to position [17292, 0]
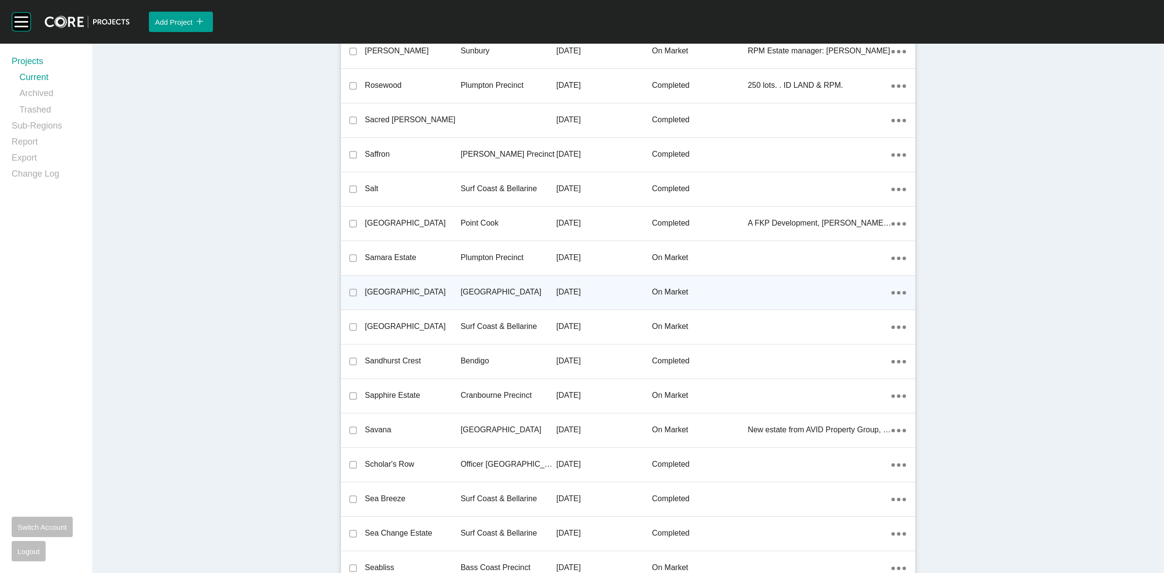
click at [483, 287] on p "[GEOGRAPHIC_DATA]" at bounding box center [509, 292] width 96 height 11
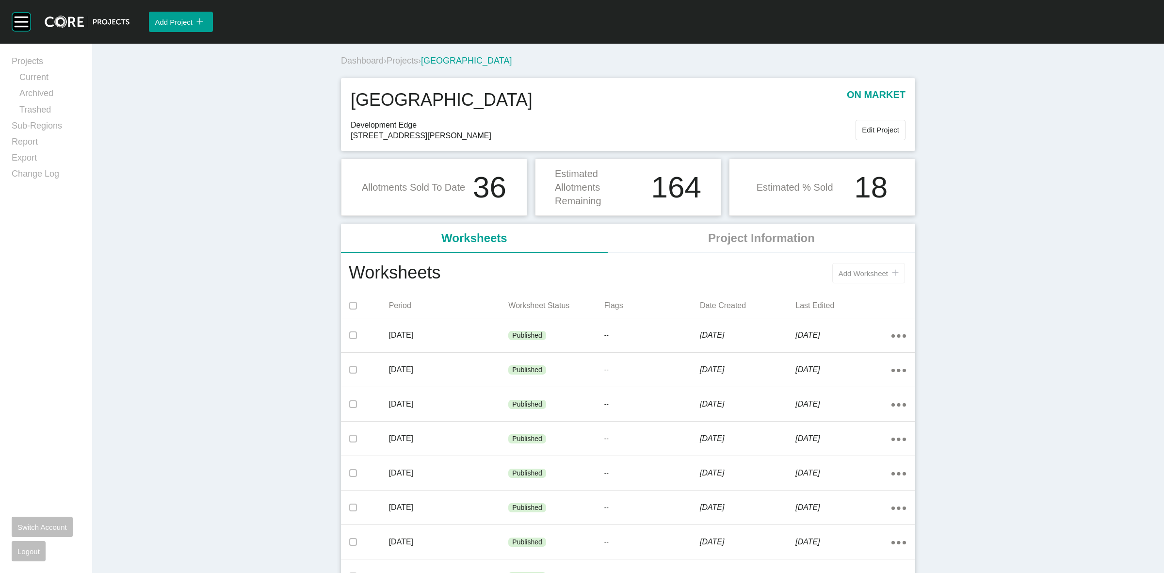
click at [857, 265] on button "Add Worksheet icon/tick copy 11 Created with Sketch." at bounding box center [868, 273] width 73 height 20
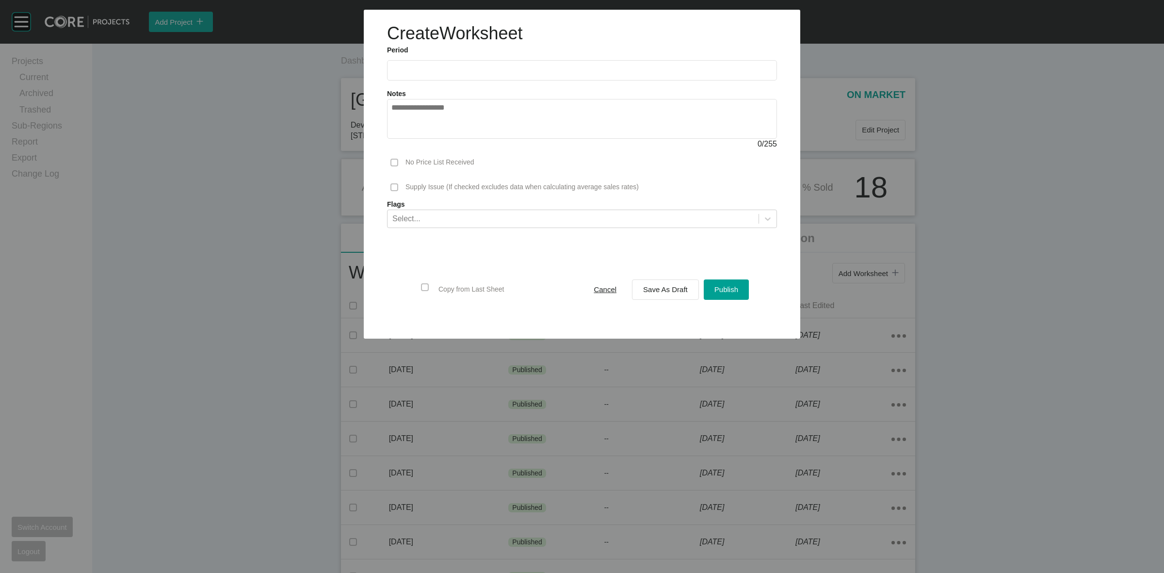
click at [431, 78] on label at bounding box center [582, 70] width 390 height 20
click at [431, 74] on input "text" at bounding box center [581, 70] width 381 height 8
click at [437, 134] on li "Aug" at bounding box center [438, 141] width 32 height 16
type input "**********"
click at [662, 289] on span "Save As Draft" at bounding box center [665, 289] width 45 height 8
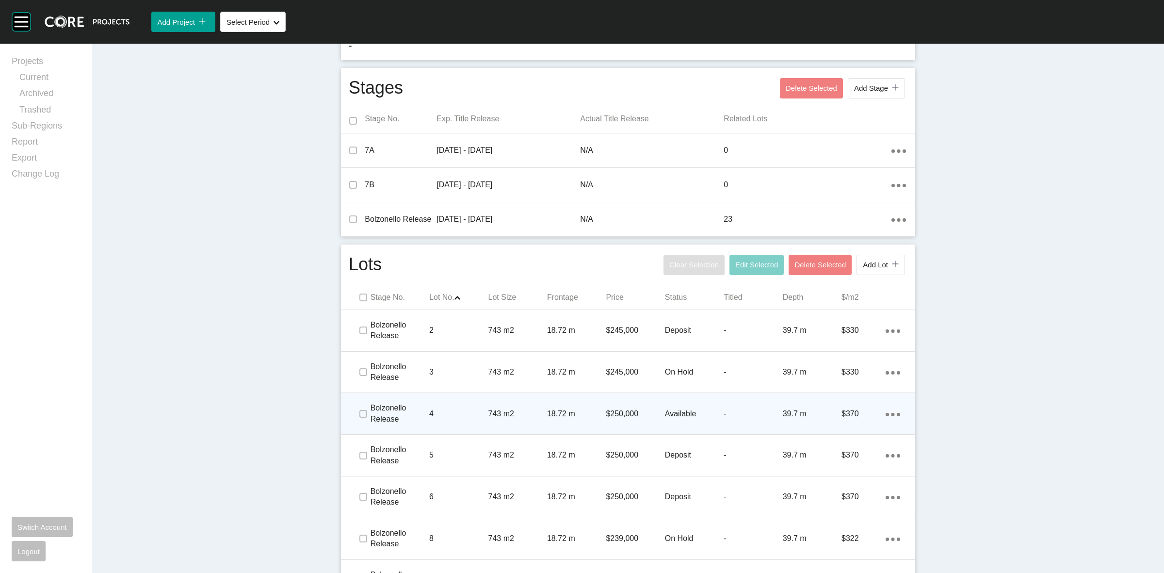
scroll to position [424, 0]
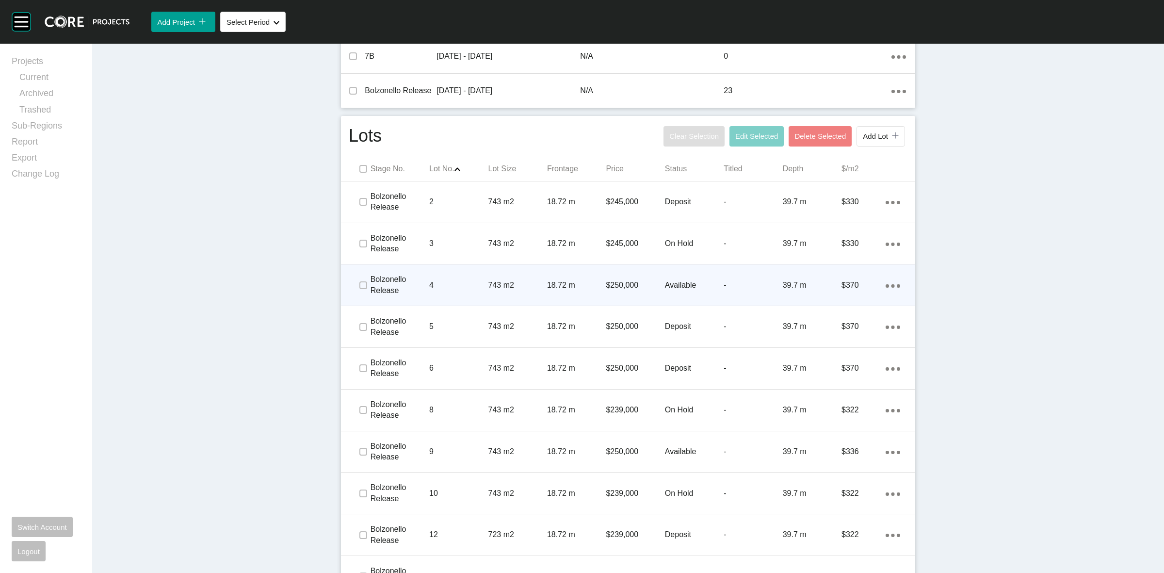
click at [452, 283] on p "4" at bounding box center [458, 285] width 59 height 11
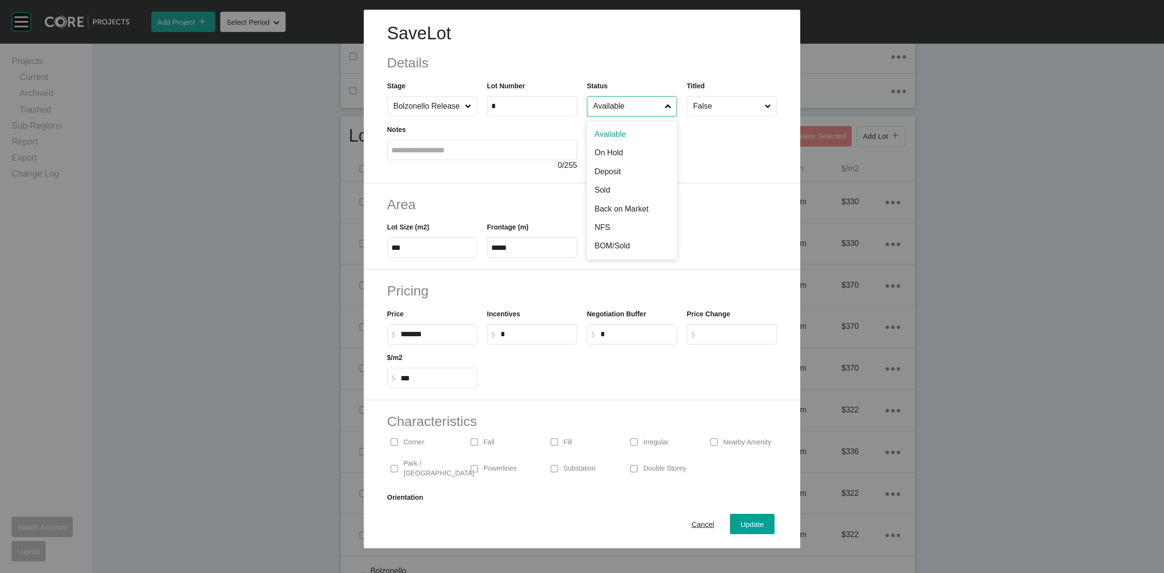
click at [597, 107] on input "Available" at bounding box center [627, 105] width 72 height 19
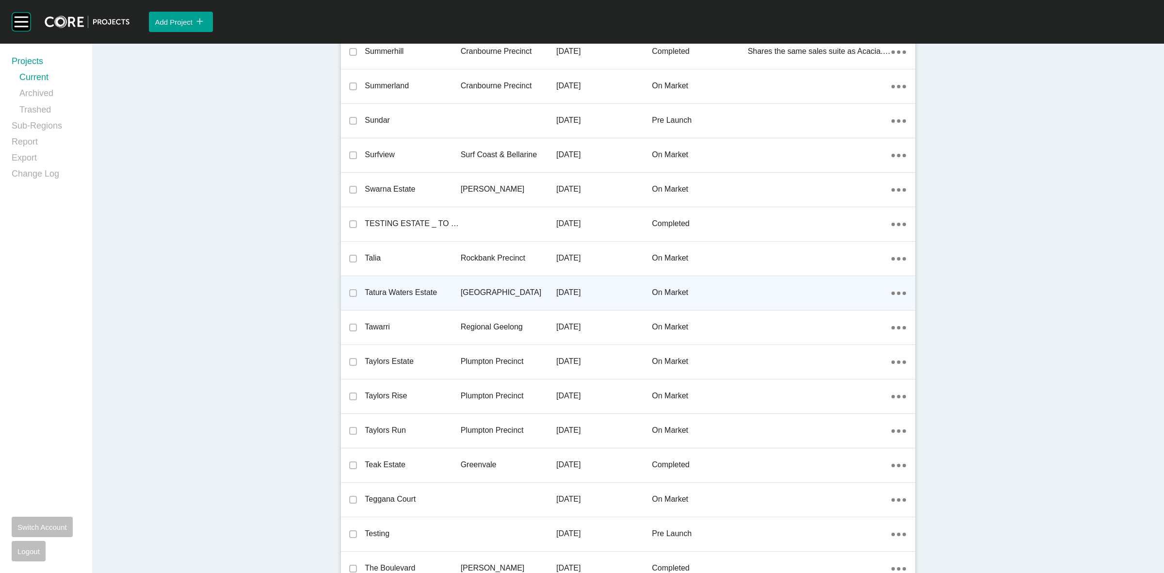
click at [465, 287] on p "[GEOGRAPHIC_DATA]" at bounding box center [509, 292] width 96 height 11
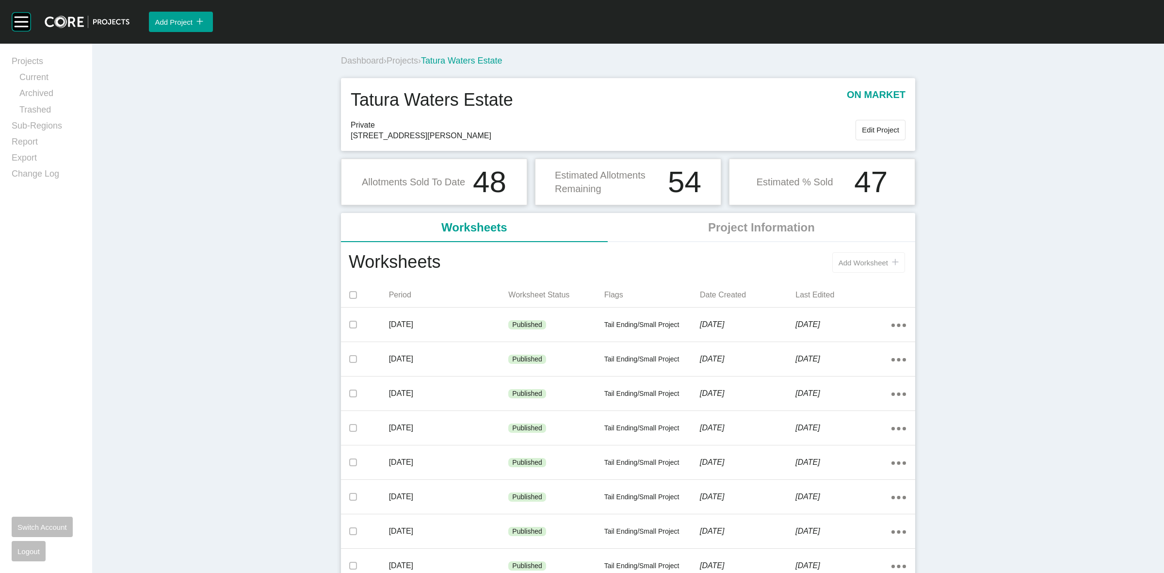
click at [848, 268] on button "Add Worksheet icon/tick copy 11 Created with Sketch." at bounding box center [868, 262] width 73 height 20
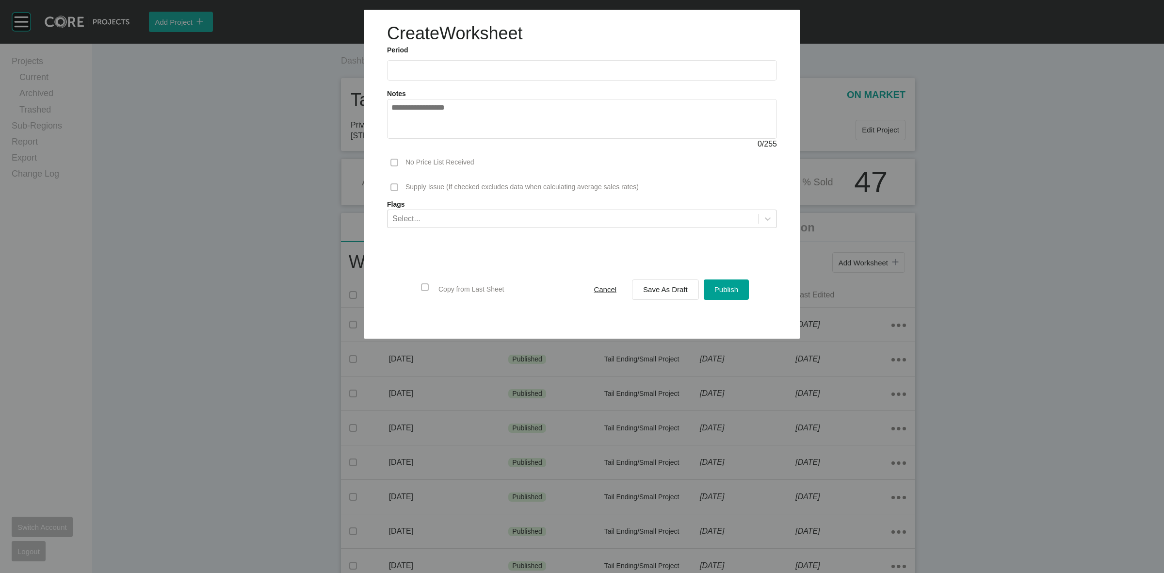
click at [428, 73] on input "text" at bounding box center [581, 70] width 381 height 8
drag, startPoint x: 440, startPoint y: 140, endPoint x: 650, endPoint y: 274, distance: 249.7
click at [440, 141] on li "Aug" at bounding box center [438, 141] width 32 height 16
type input "**********"
click at [665, 290] on span "Save As Draft" at bounding box center [665, 289] width 45 height 8
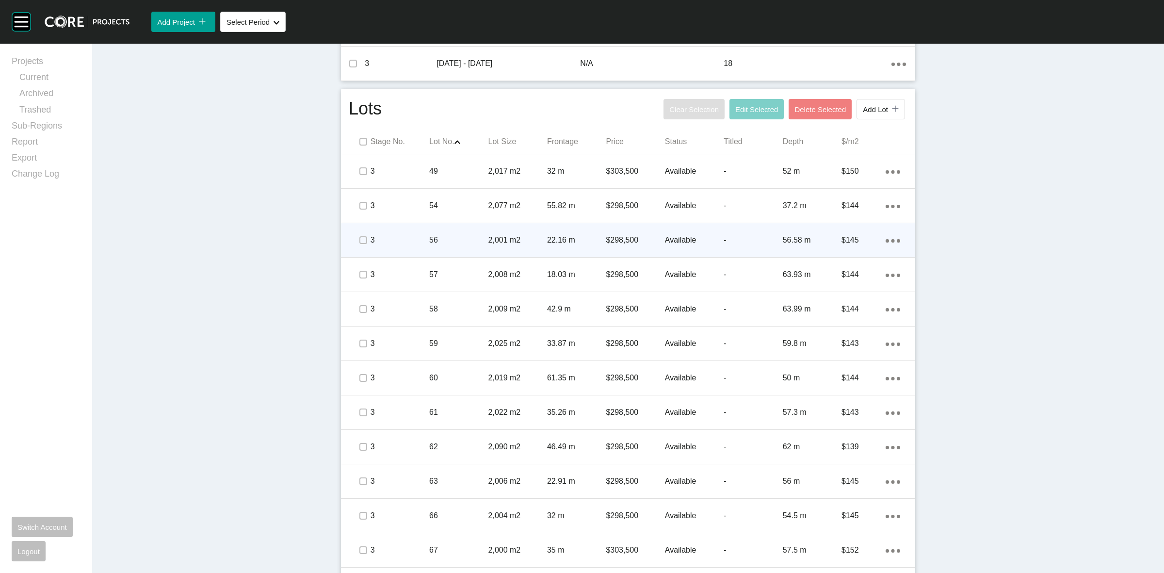
scroll to position [424, 0]
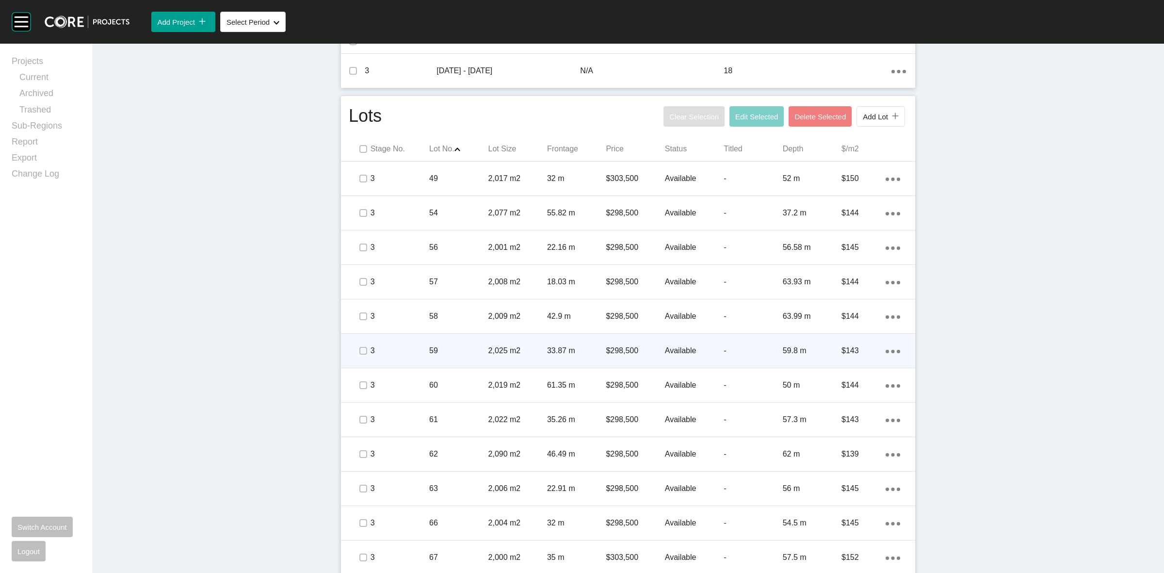
click at [355, 351] on span at bounding box center [362, 350] width 15 height 15
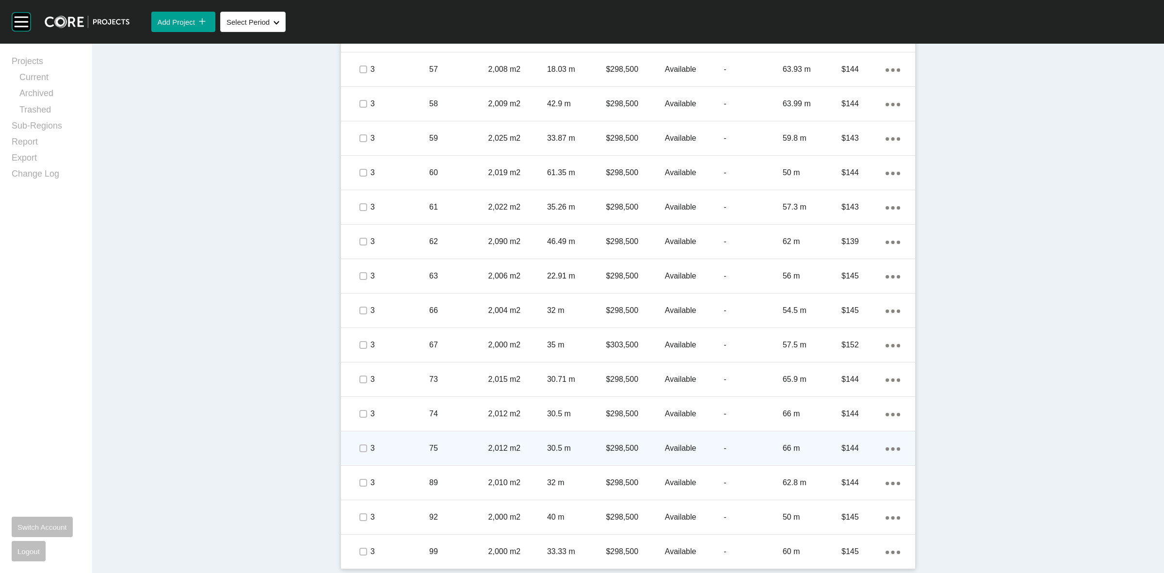
scroll to position [515, 0]
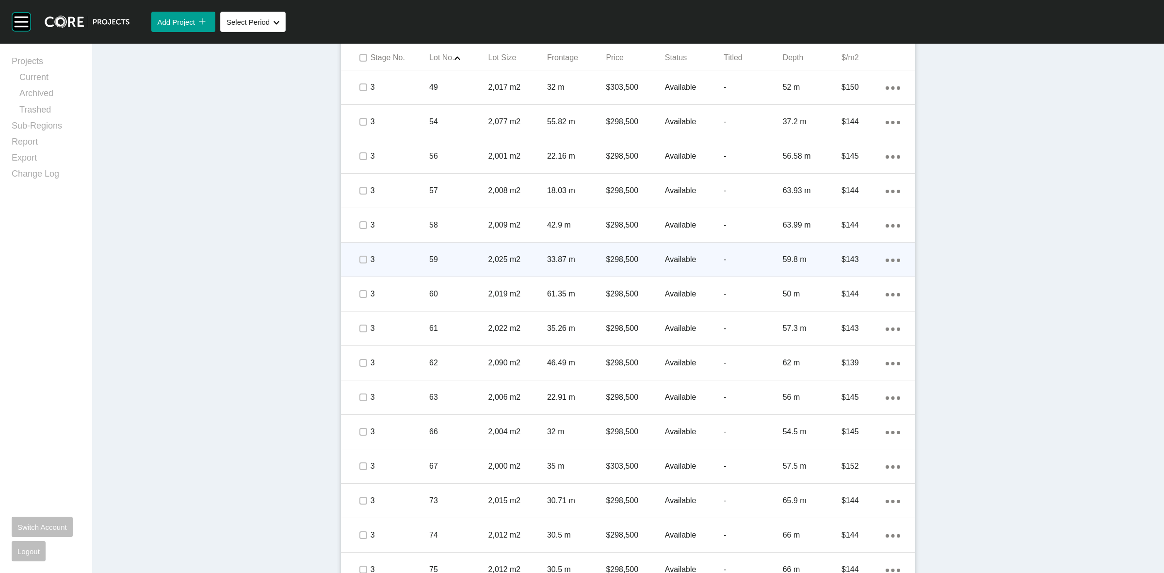
drag, startPoint x: 459, startPoint y: 262, endPoint x: 452, endPoint y: 257, distance: 8.7
click at [452, 257] on p "59" at bounding box center [458, 259] width 59 height 11
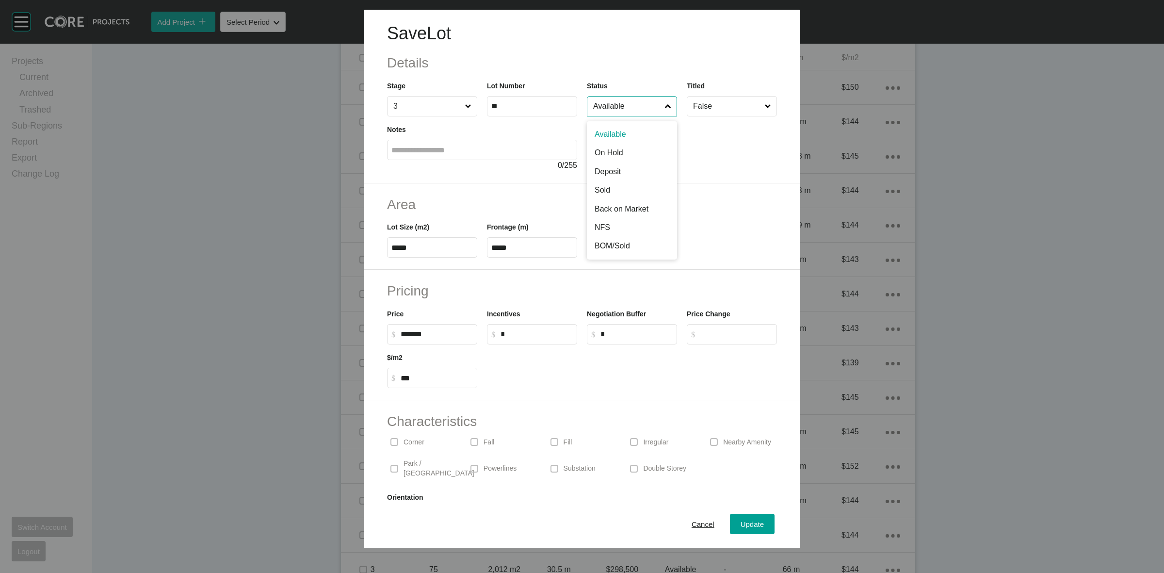
click at [622, 109] on input "Available" at bounding box center [627, 105] width 72 height 19
click at [740, 520] on span "Update" at bounding box center [751, 524] width 23 height 8
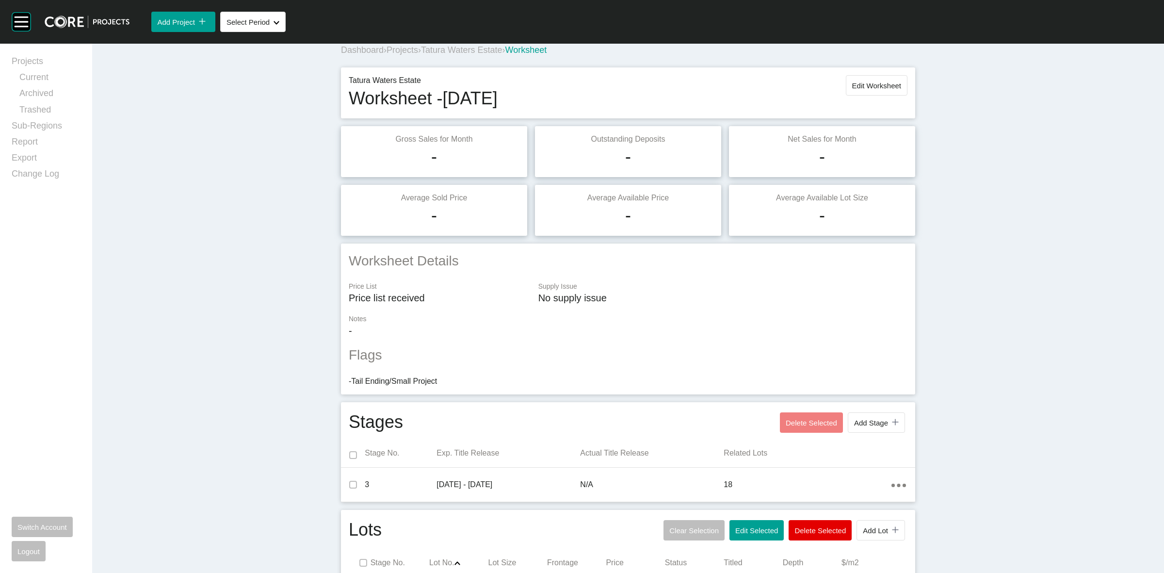
scroll to position [0, 0]
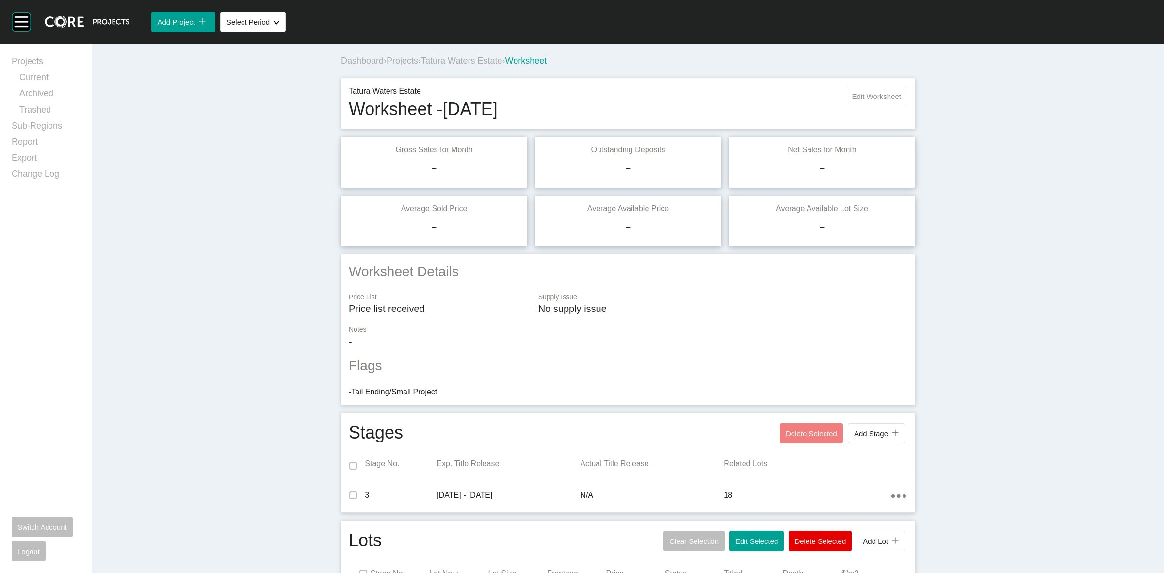
click at [890, 96] on span "Edit Worksheet" at bounding box center [876, 96] width 49 height 8
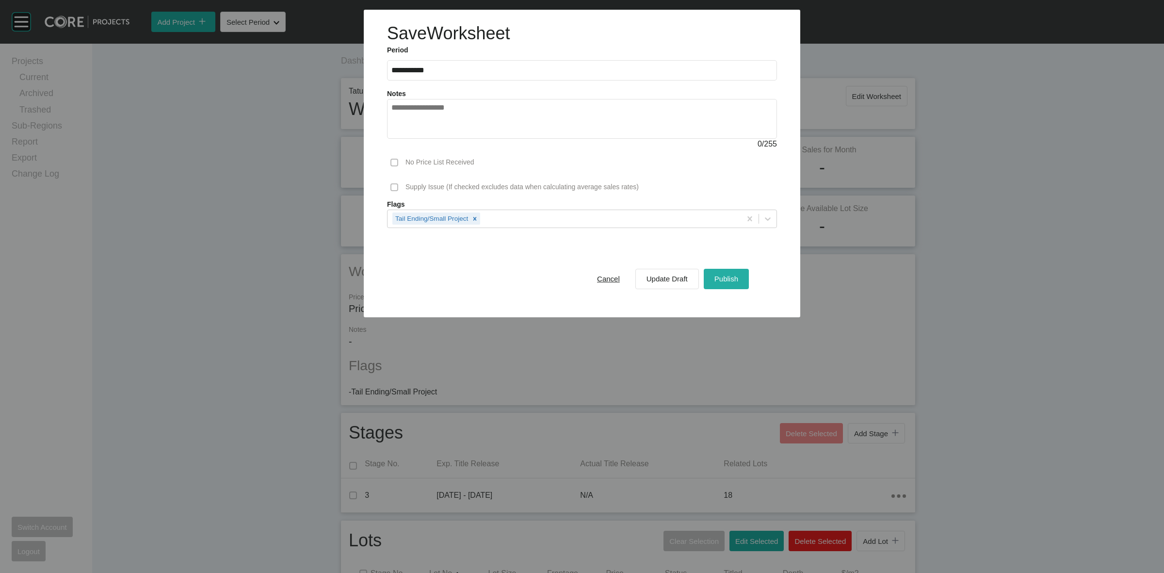
click at [731, 282] on span "Publish" at bounding box center [726, 278] width 24 height 8
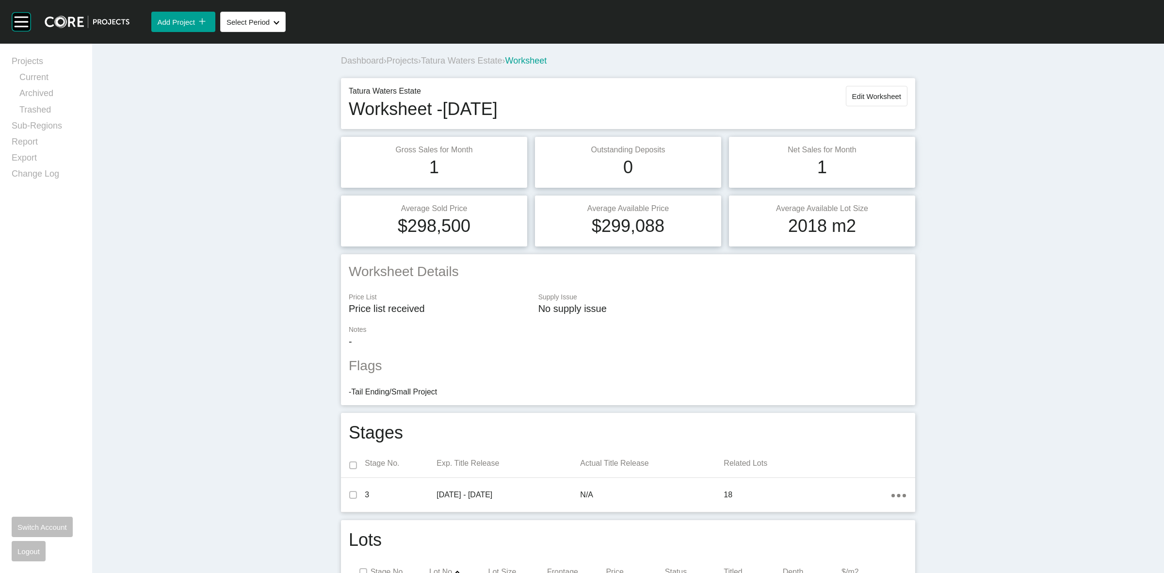
click at [475, 61] on span "Tatura Waters Estate" at bounding box center [461, 61] width 81 height 10
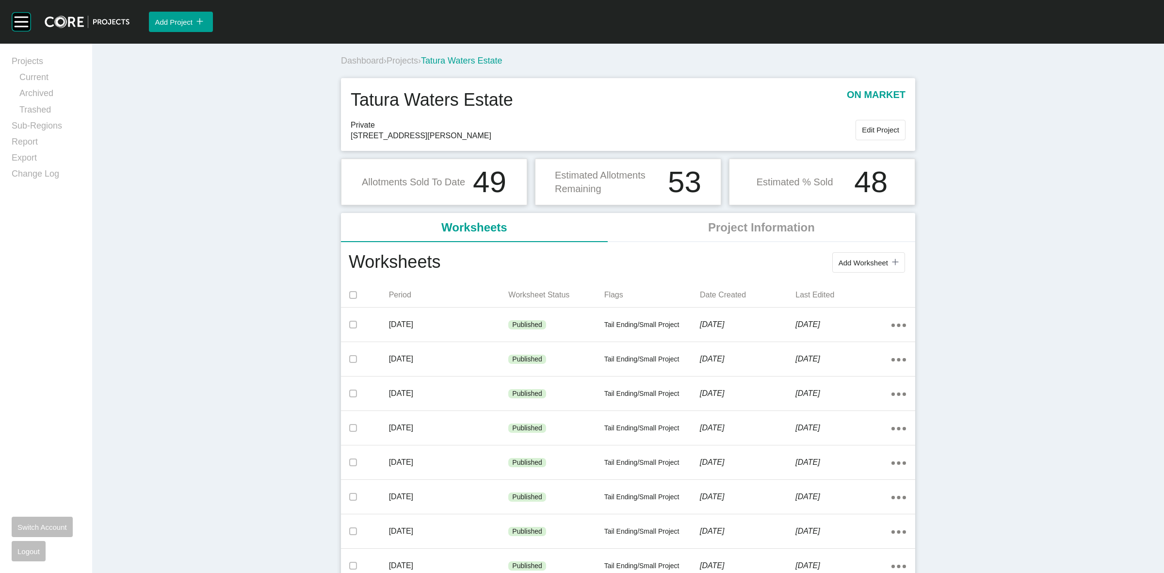
click at [403, 59] on span "Projects" at bounding box center [402, 61] width 32 height 10
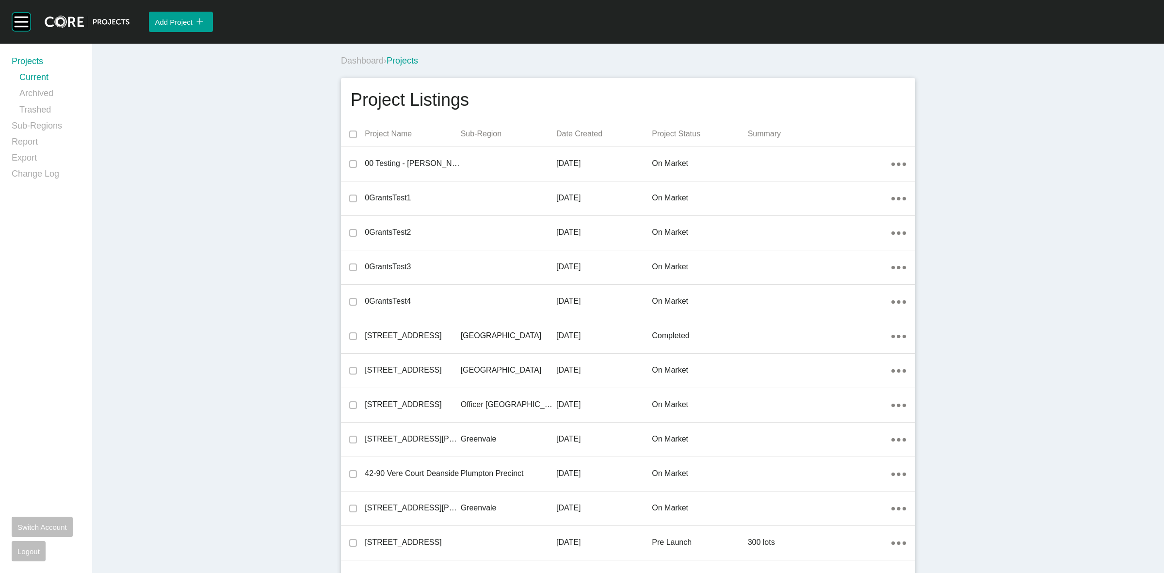
scroll to position [11235, 0]
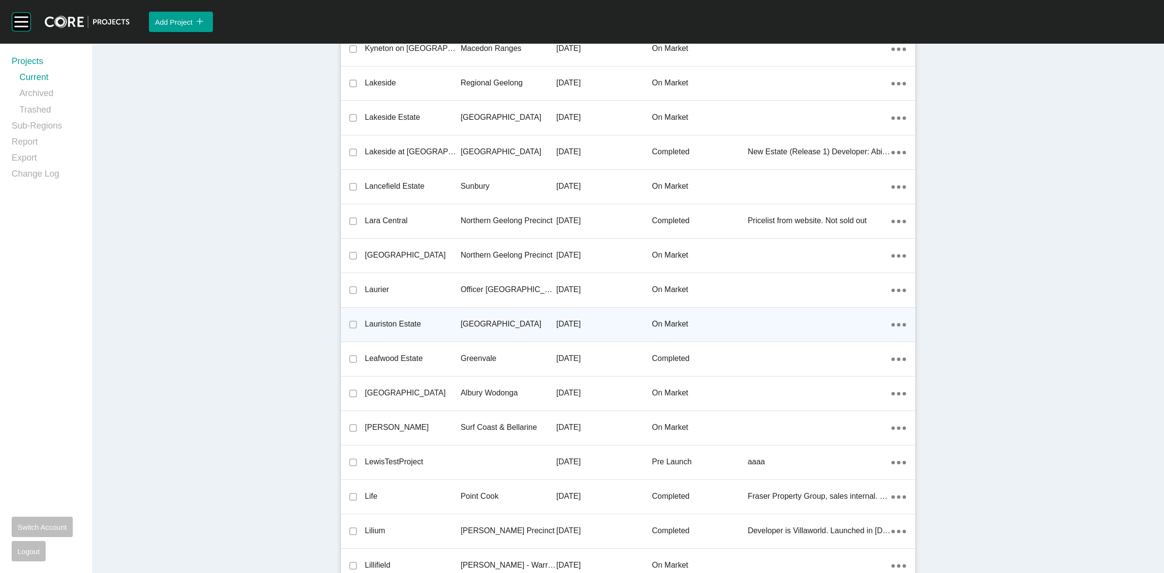
click at [474, 319] on p "[GEOGRAPHIC_DATA]" at bounding box center [509, 324] width 96 height 11
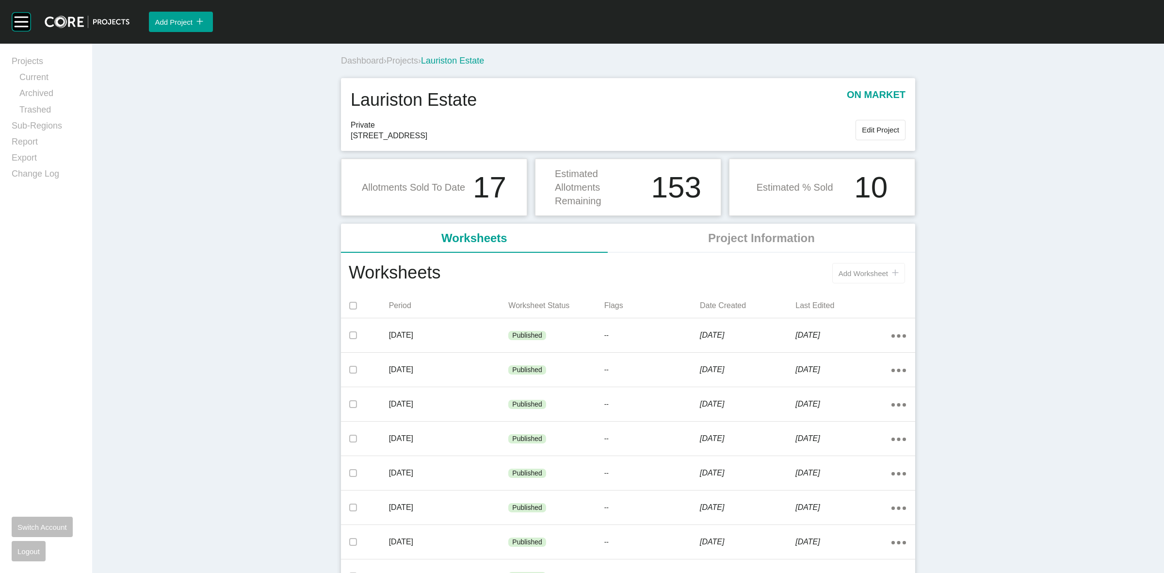
click at [869, 278] on button "Add Worksheet icon/tick copy 11 Created with Sketch." at bounding box center [868, 273] width 73 height 20
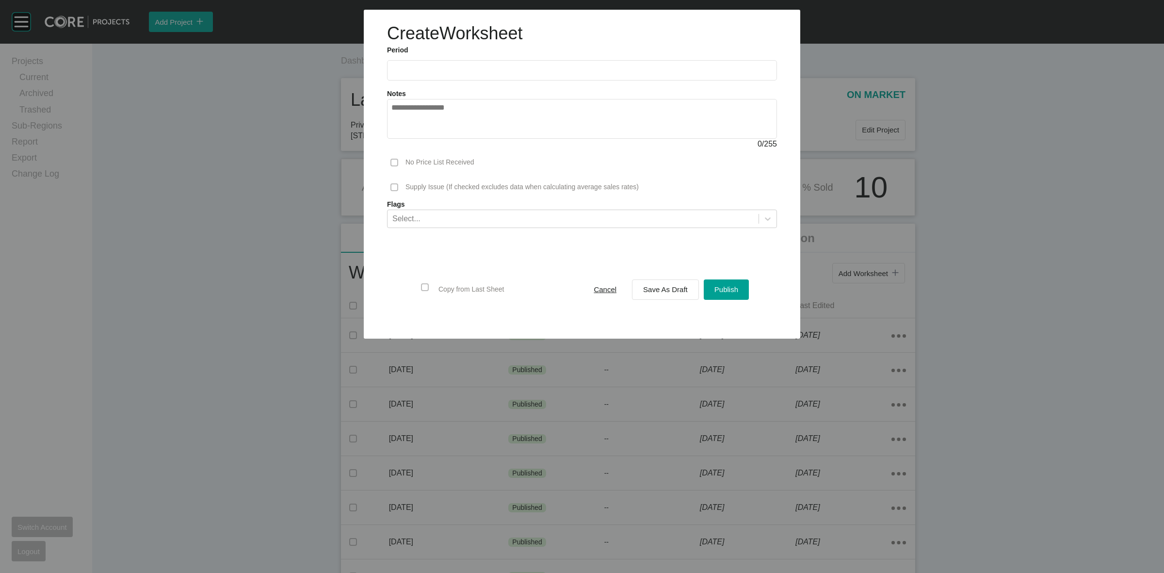
click at [464, 72] on input "text" at bounding box center [581, 70] width 381 height 8
click at [440, 137] on li "Aug" at bounding box center [438, 141] width 32 height 16
type input "**********"
click at [665, 290] on span "Save As Draft" at bounding box center [665, 289] width 45 height 8
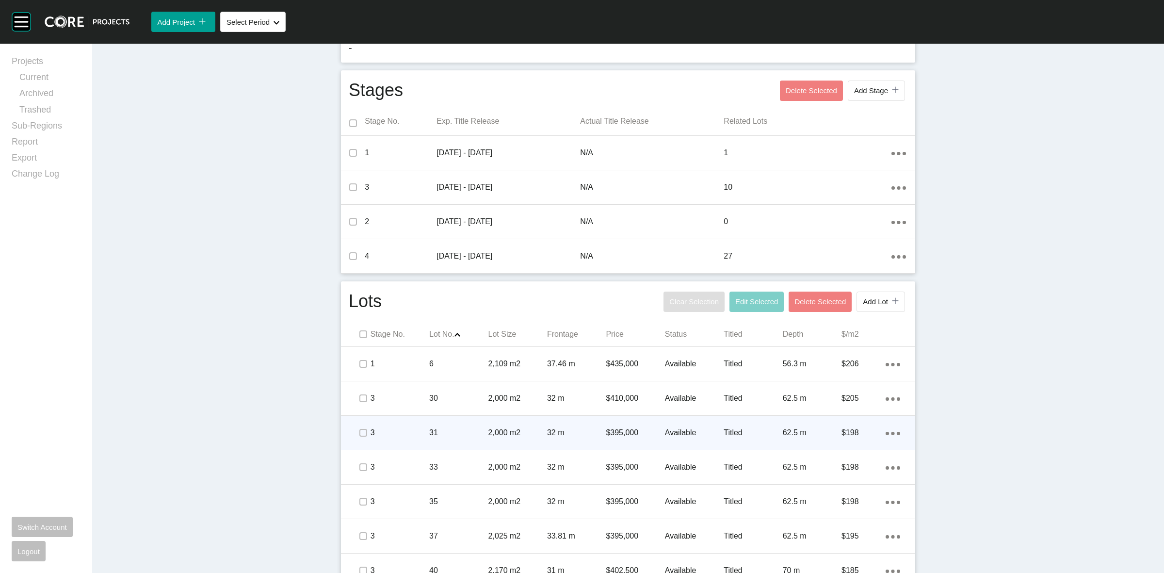
scroll to position [303, 0]
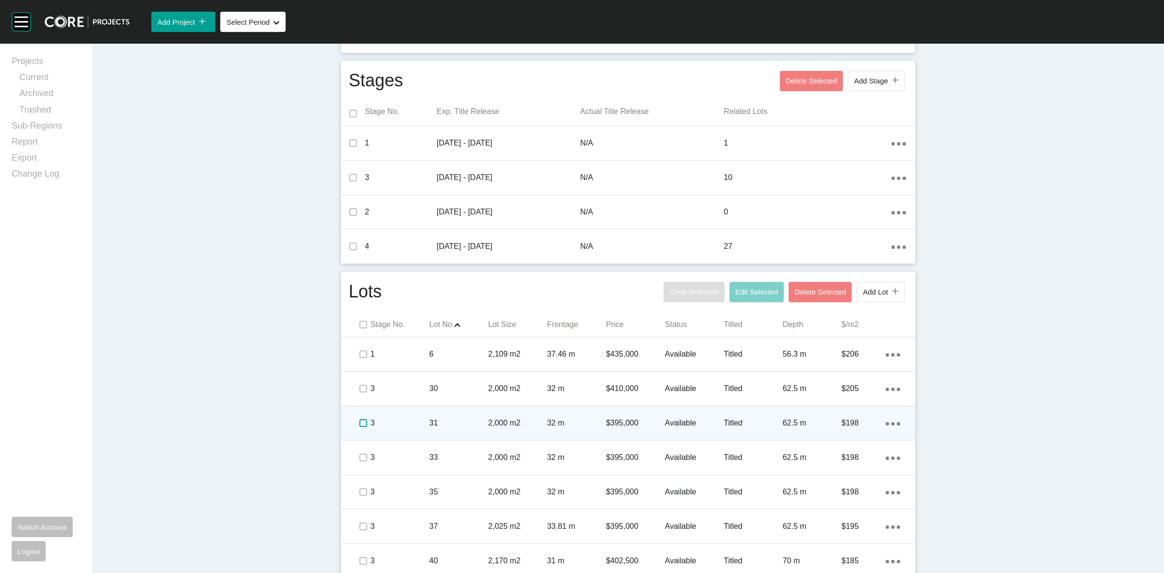
click at [359, 419] on label at bounding box center [363, 423] width 8 height 8
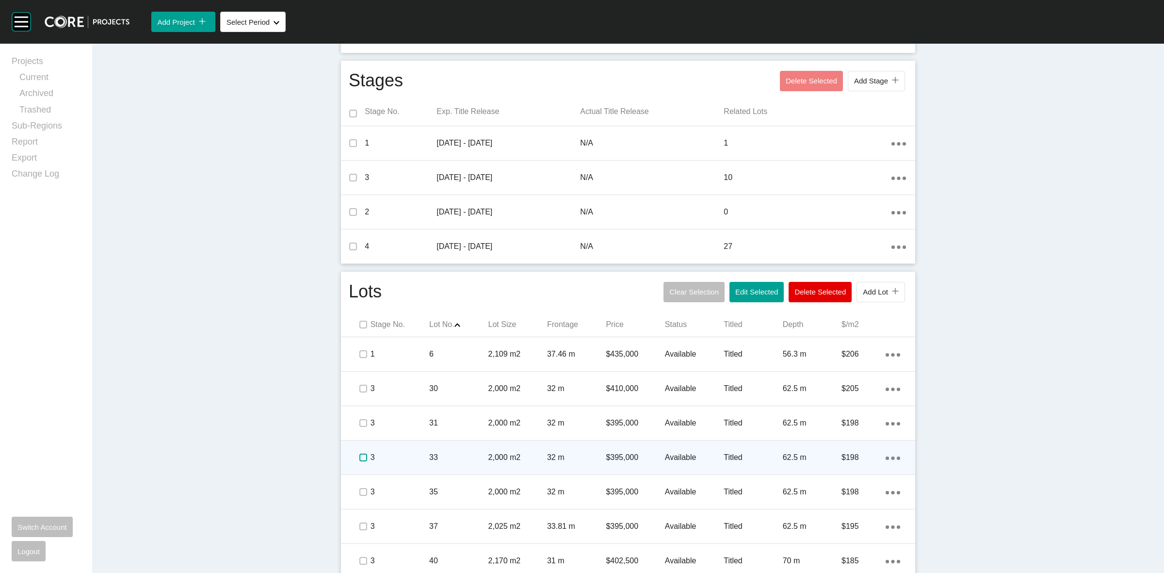
click at [360, 455] on label at bounding box center [363, 457] width 8 height 8
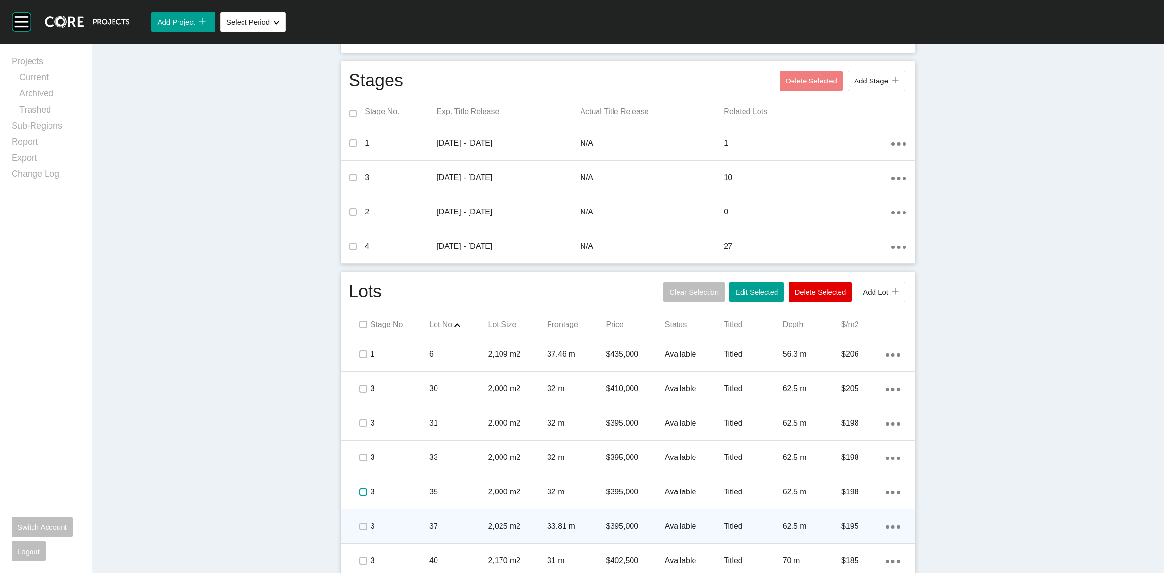
drag, startPoint x: 363, startPoint y: 486, endPoint x: 359, endPoint y: 527, distance: 40.4
click at [363, 488] on label at bounding box center [363, 492] width 8 height 8
click at [359, 522] on label at bounding box center [363, 526] width 8 height 8
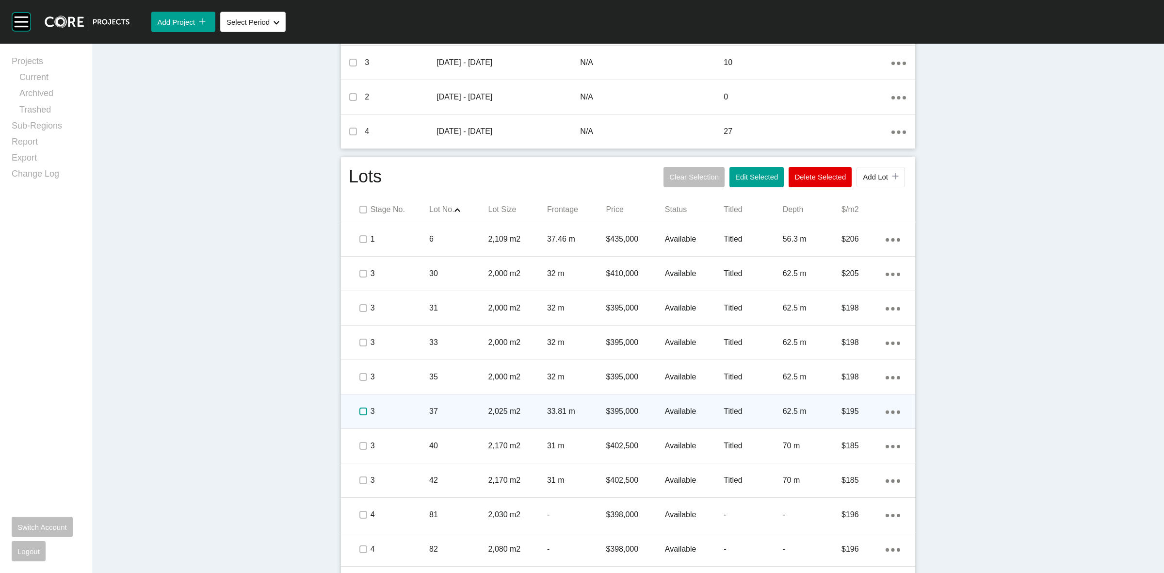
scroll to position [485, 0]
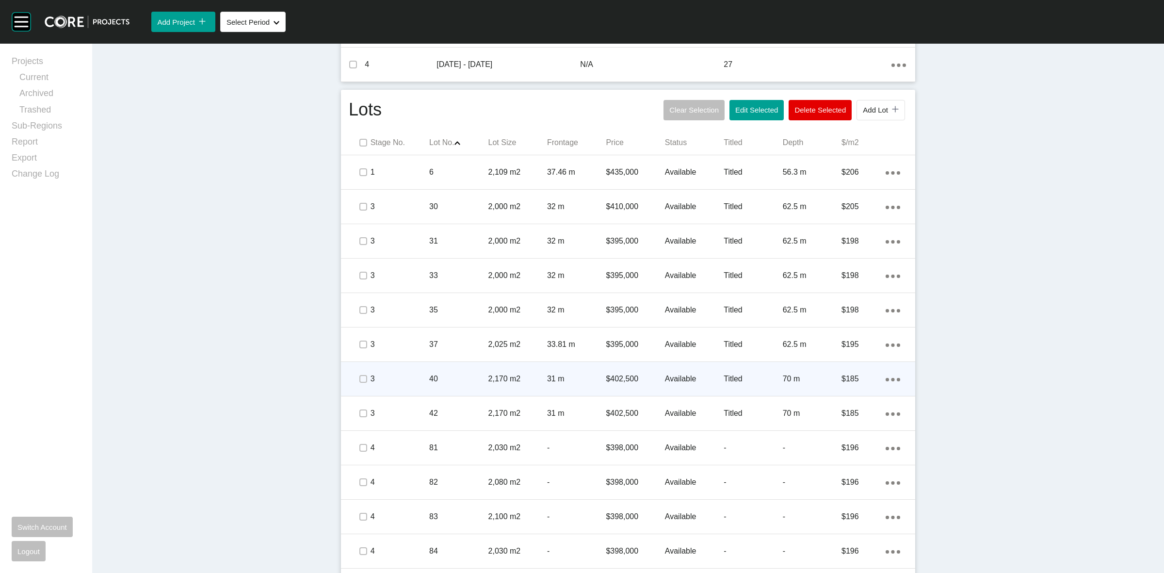
click at [364, 372] on span at bounding box center [362, 378] width 15 height 15
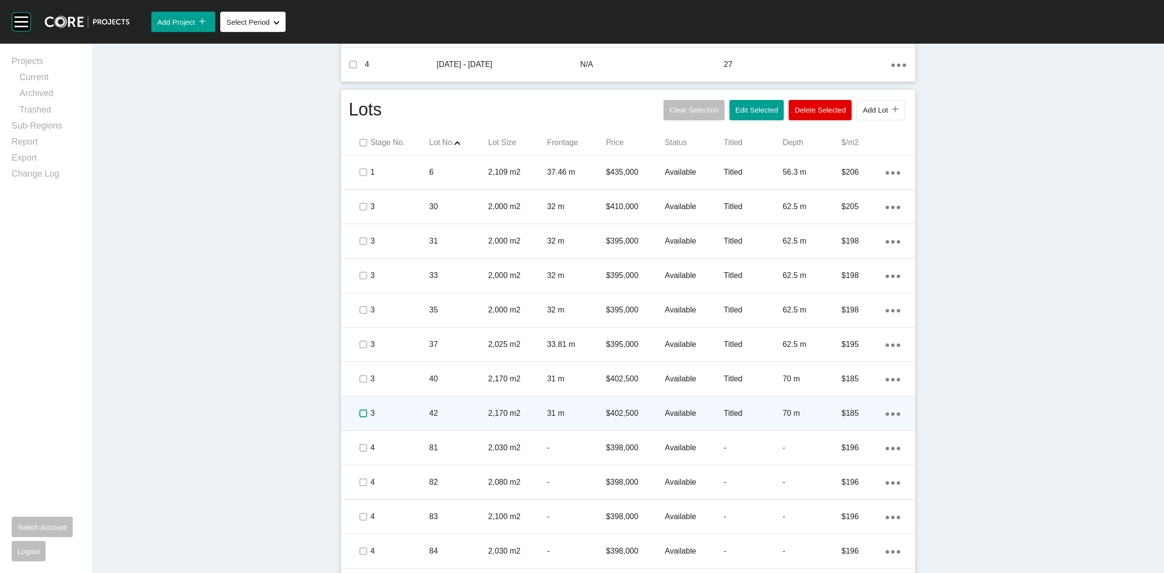
click at [360, 412] on label at bounding box center [363, 413] width 8 height 8
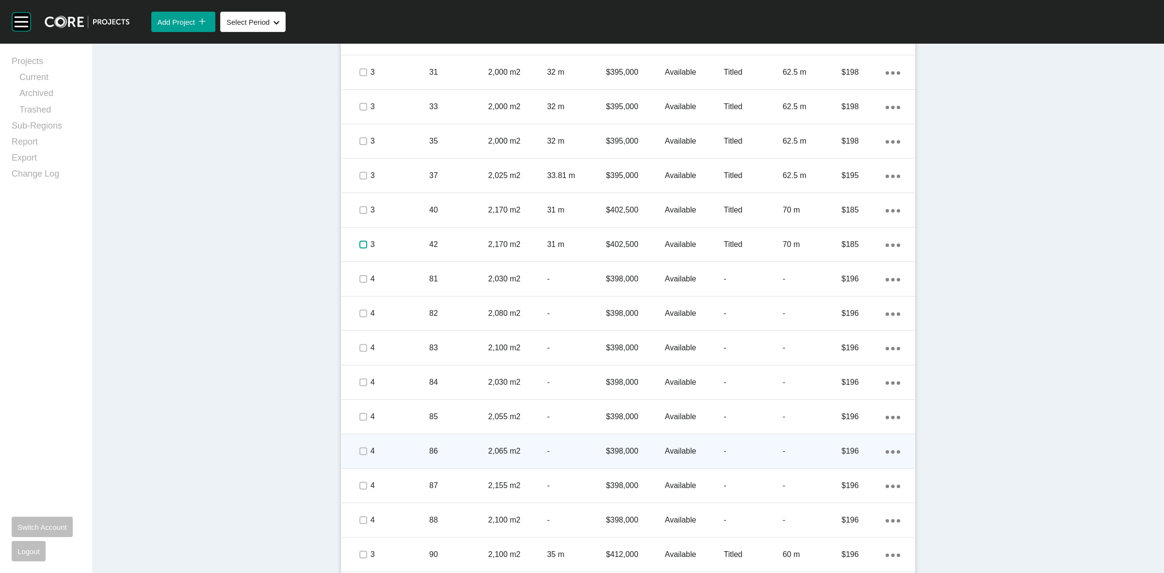
scroll to position [727, 0]
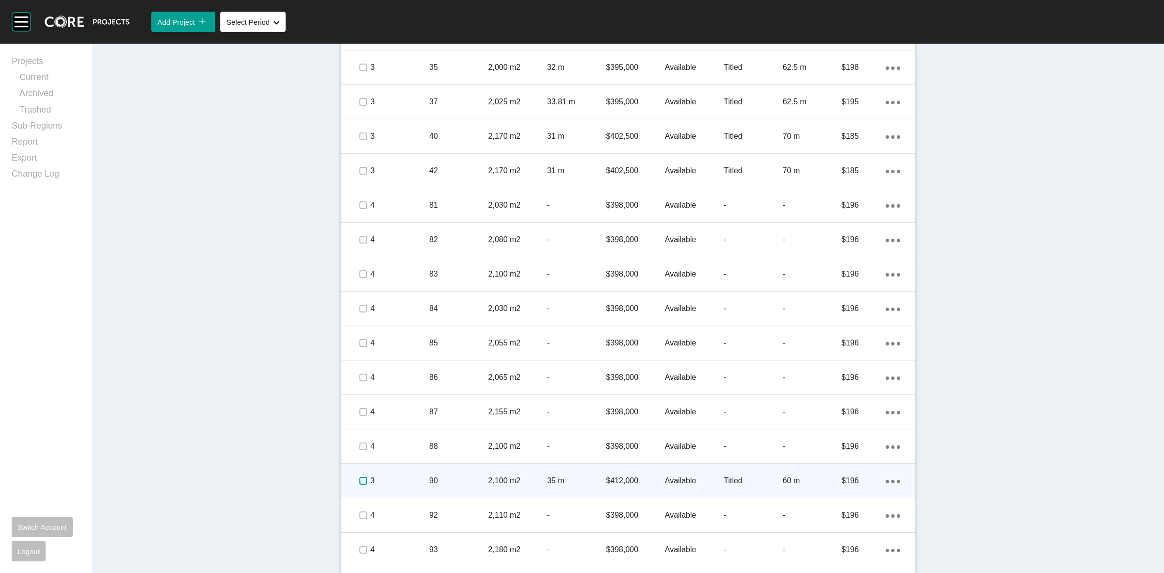
click at [359, 481] on label at bounding box center [363, 481] width 8 height 8
click at [359, 475] on label at bounding box center [363, 478] width 8 height 8
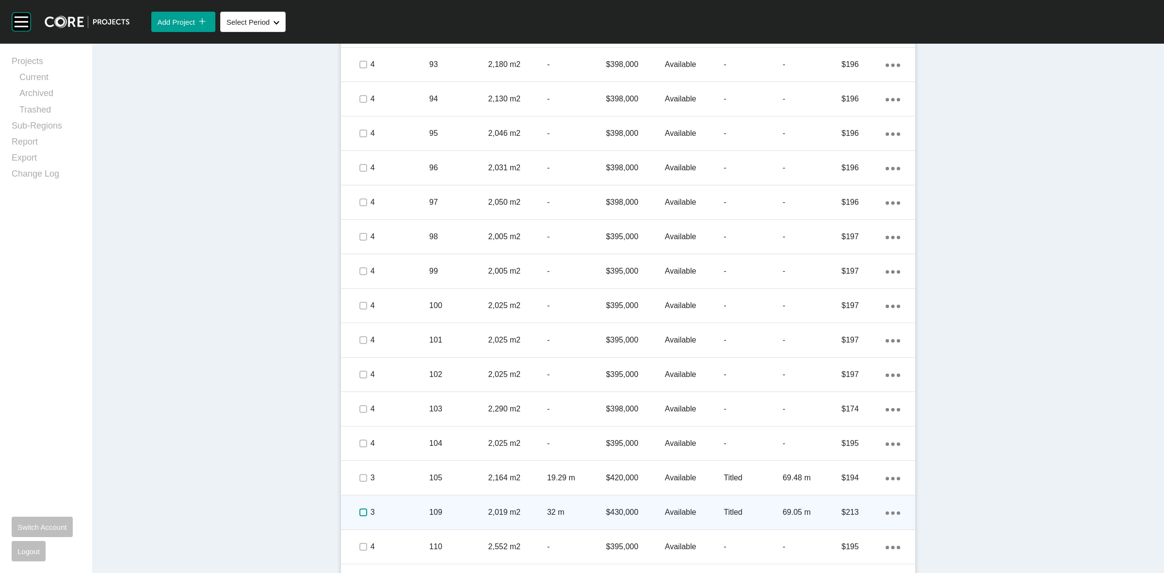
click at [360, 512] on label at bounding box center [363, 512] width 8 height 8
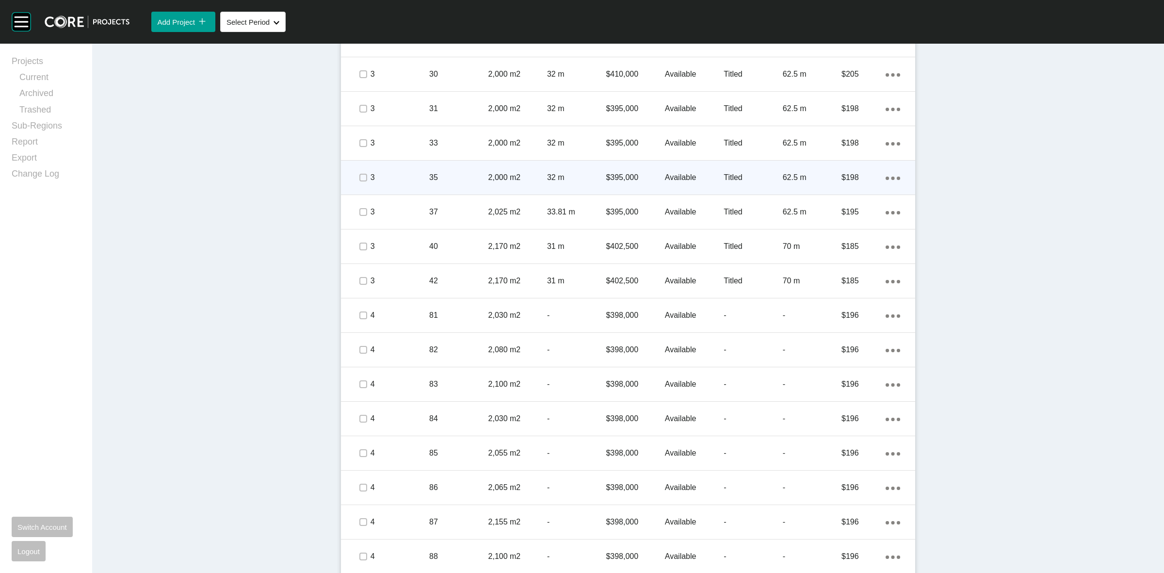
scroll to position [485, 0]
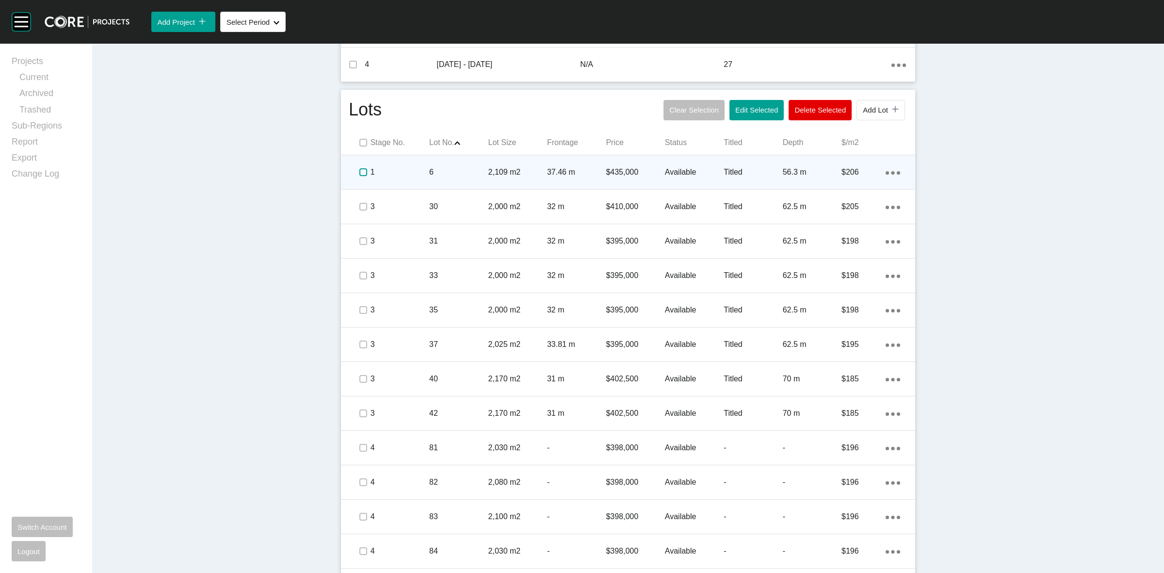
click at [359, 168] on label at bounding box center [363, 172] width 8 height 8
click at [566, 173] on p "37.46 m" at bounding box center [576, 172] width 59 height 11
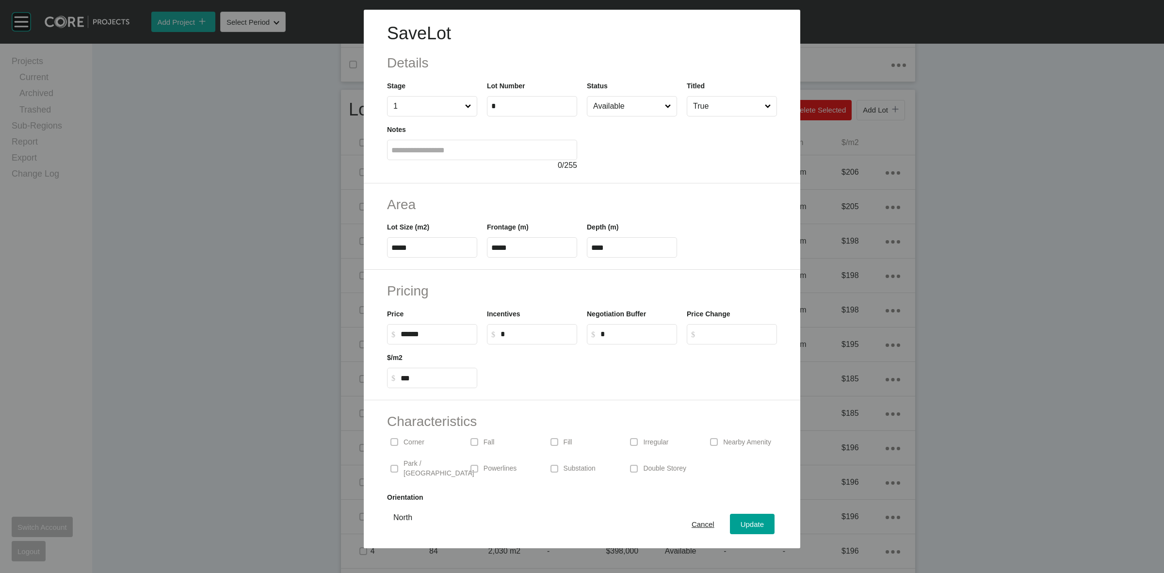
drag, startPoint x: 411, startPoint y: 331, endPoint x: 408, endPoint y: 351, distance: 20.2
click at [410, 333] on input "******" at bounding box center [437, 334] width 72 height 8
type input "*******"
type input "***"
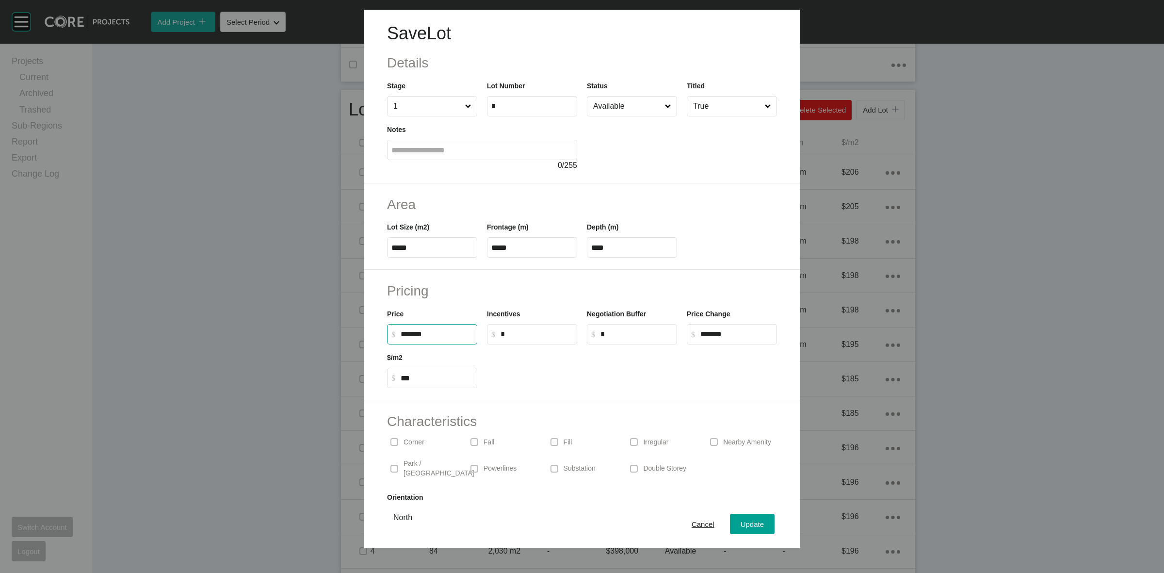
click at [602, 369] on div at bounding box center [632, 366] width 300 height 44
click at [738, 517] on div "Update" at bounding box center [752, 523] width 28 height 13
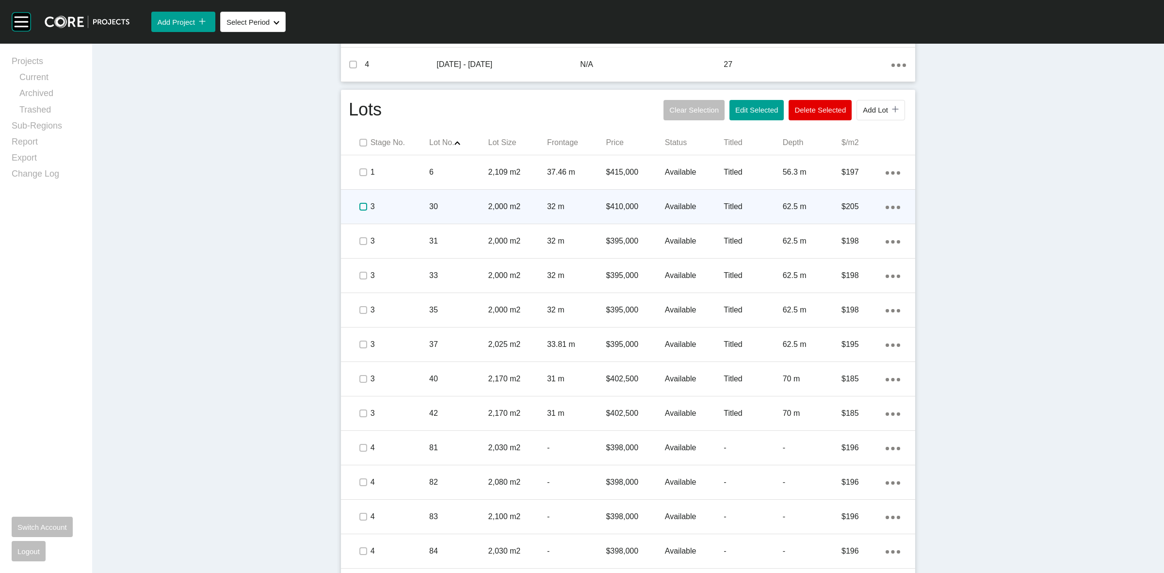
drag, startPoint x: 359, startPoint y: 206, endPoint x: 386, endPoint y: 205, distance: 26.7
click at [359, 205] on label at bounding box center [363, 207] width 8 height 8
click at [431, 209] on p "30" at bounding box center [458, 206] width 59 height 11
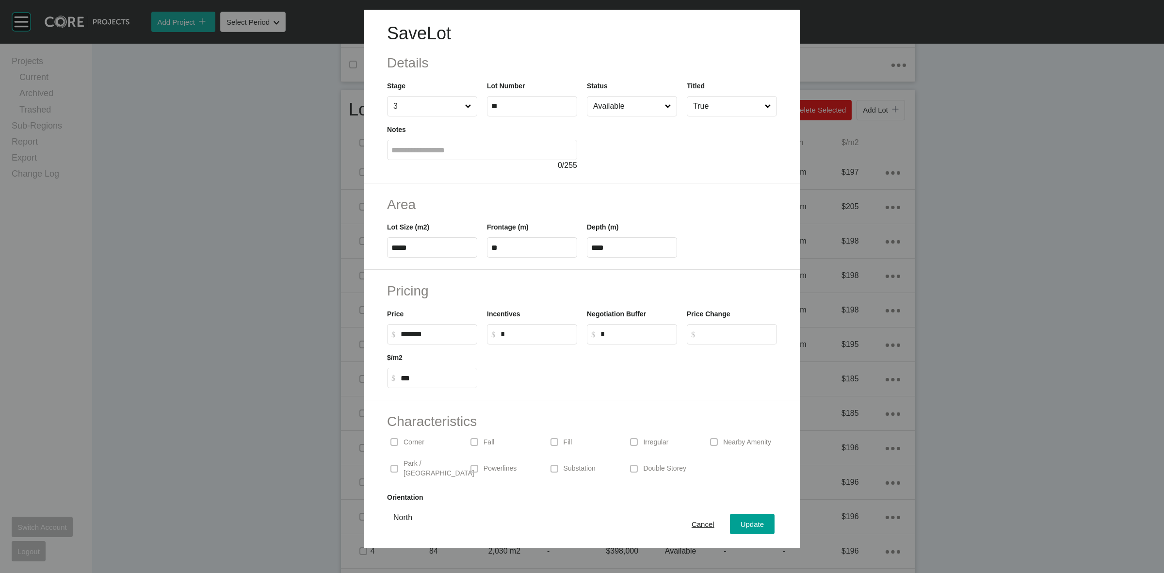
click at [617, 108] on input "Available" at bounding box center [627, 105] width 72 height 19
click at [740, 520] on span "Update" at bounding box center [751, 524] width 23 height 8
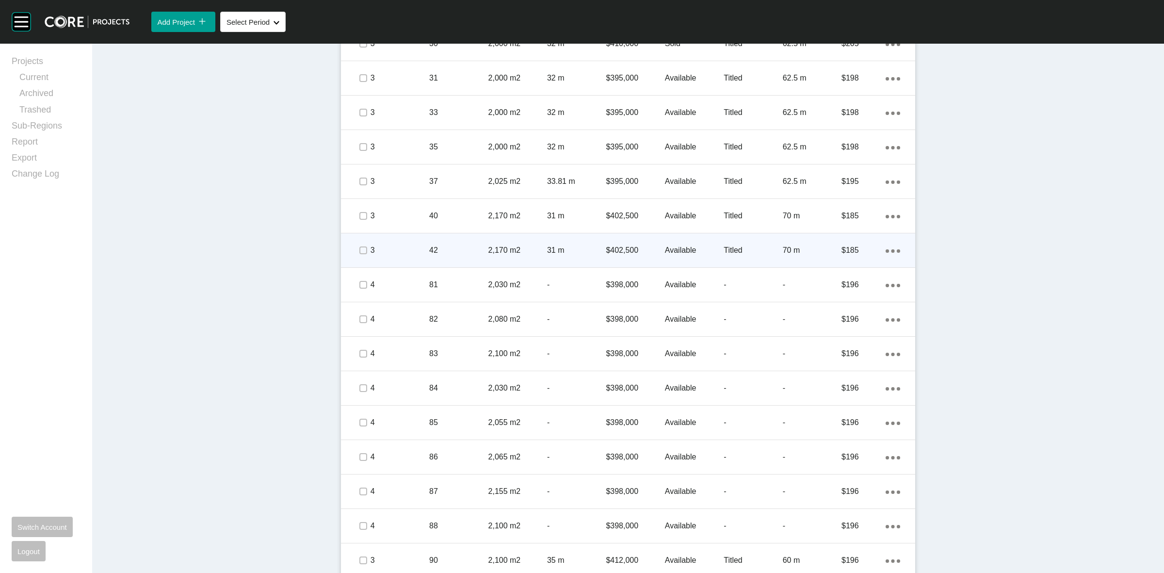
scroll to position [470, 0]
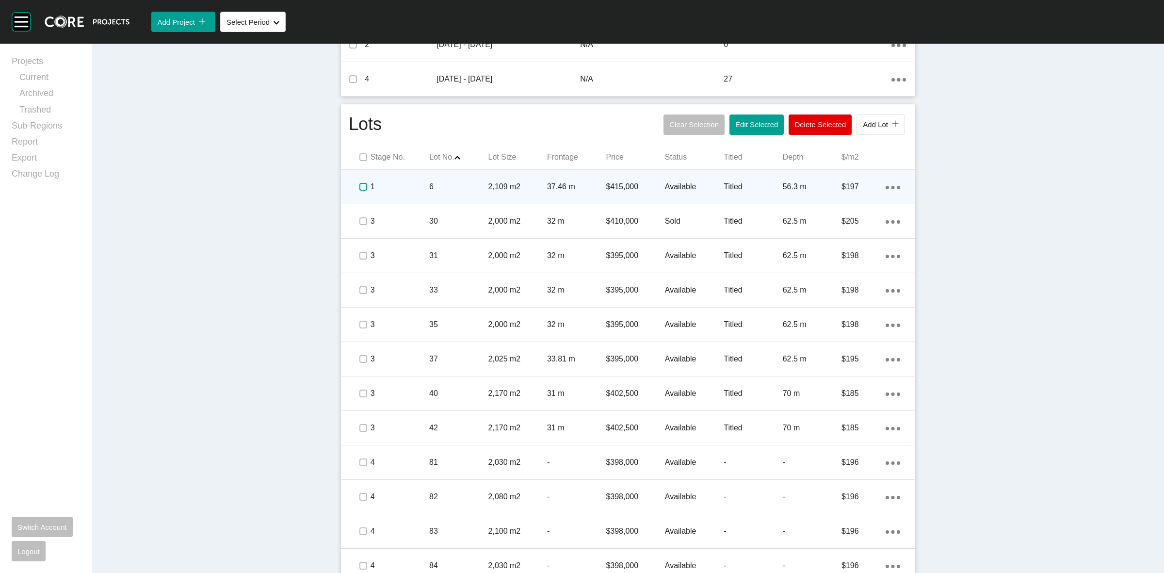
drag, startPoint x: 355, startPoint y: 185, endPoint x: 356, endPoint y: 203, distance: 18.0
click at [359, 185] on label at bounding box center [363, 187] width 8 height 8
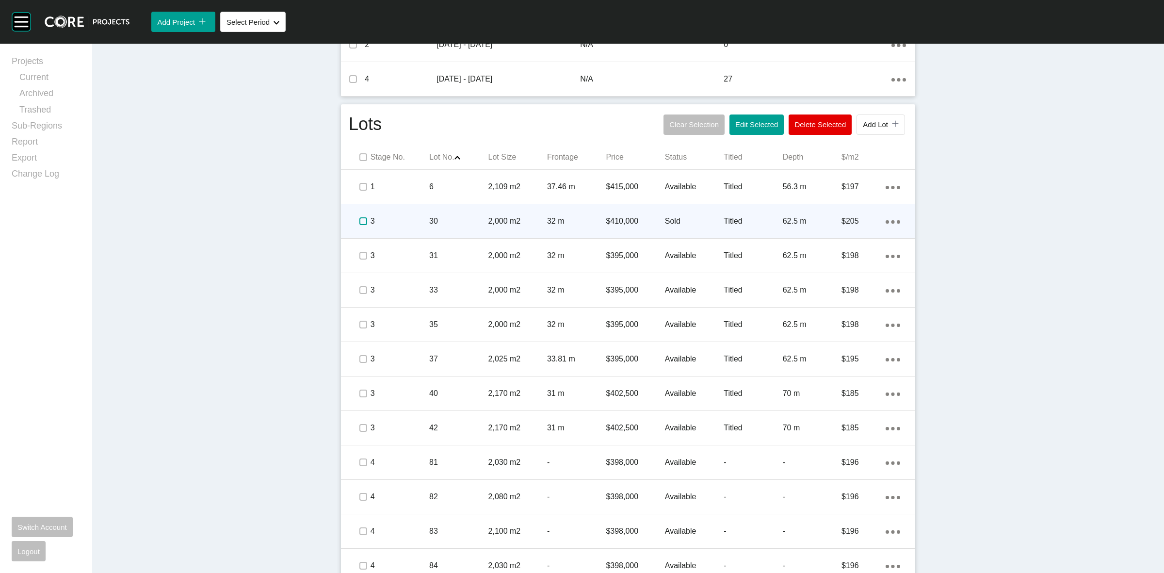
drag, startPoint x: 355, startPoint y: 217, endPoint x: 356, endPoint y: 222, distance: 5.4
click at [359, 219] on label at bounding box center [363, 221] width 8 height 8
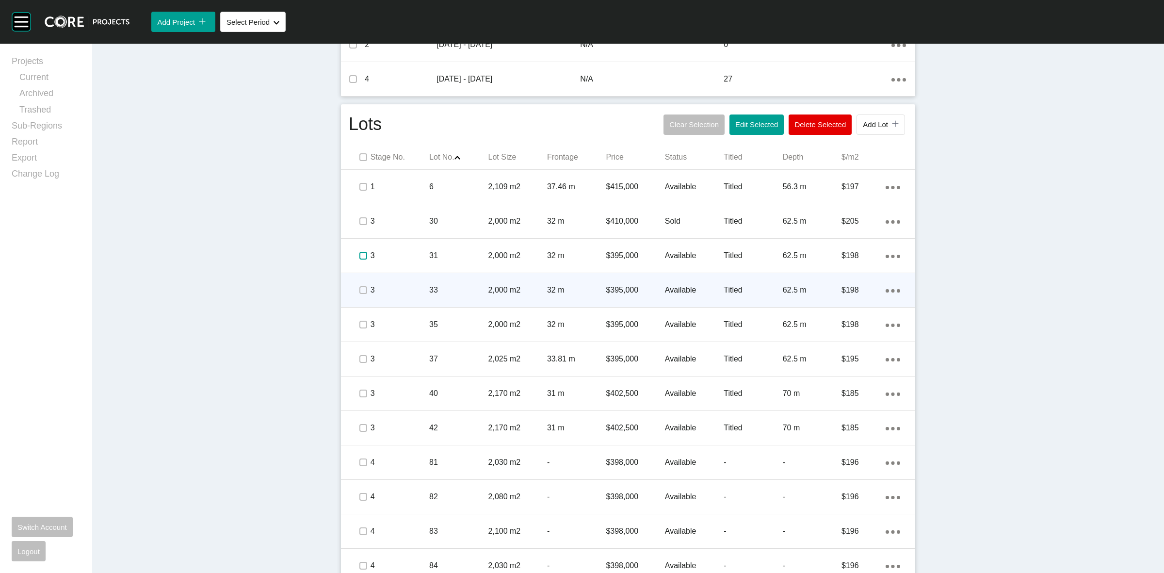
drag, startPoint x: 359, startPoint y: 250, endPoint x: 357, endPoint y: 285, distance: 35.0
click at [359, 253] on label at bounding box center [363, 256] width 8 height 8
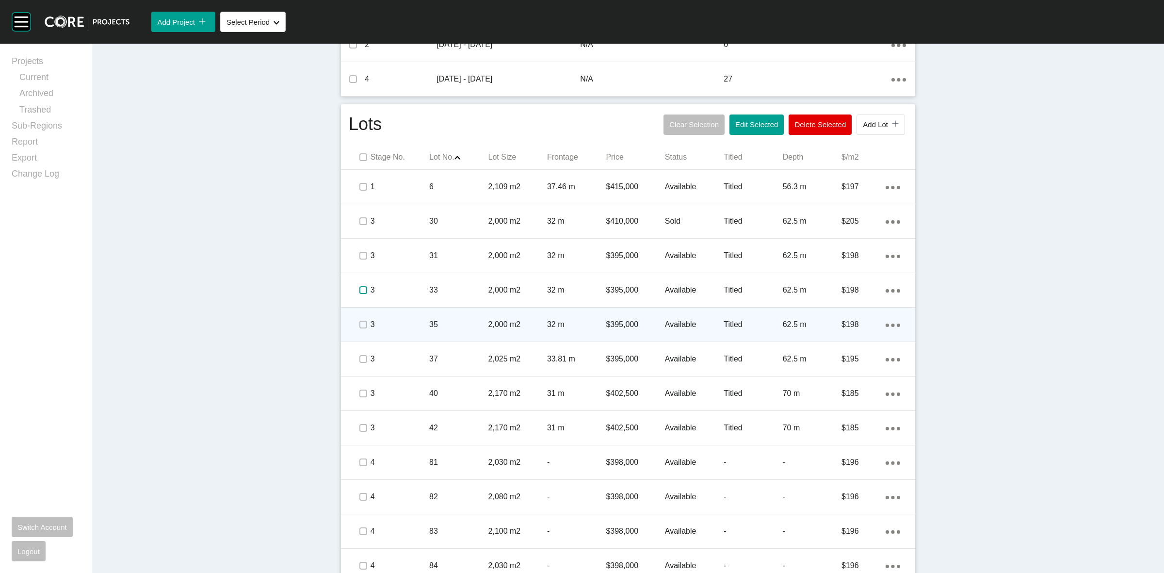
drag, startPoint x: 356, startPoint y: 291, endPoint x: 356, endPoint y: 323, distance: 31.5
click at [359, 294] on label at bounding box center [363, 290] width 8 height 8
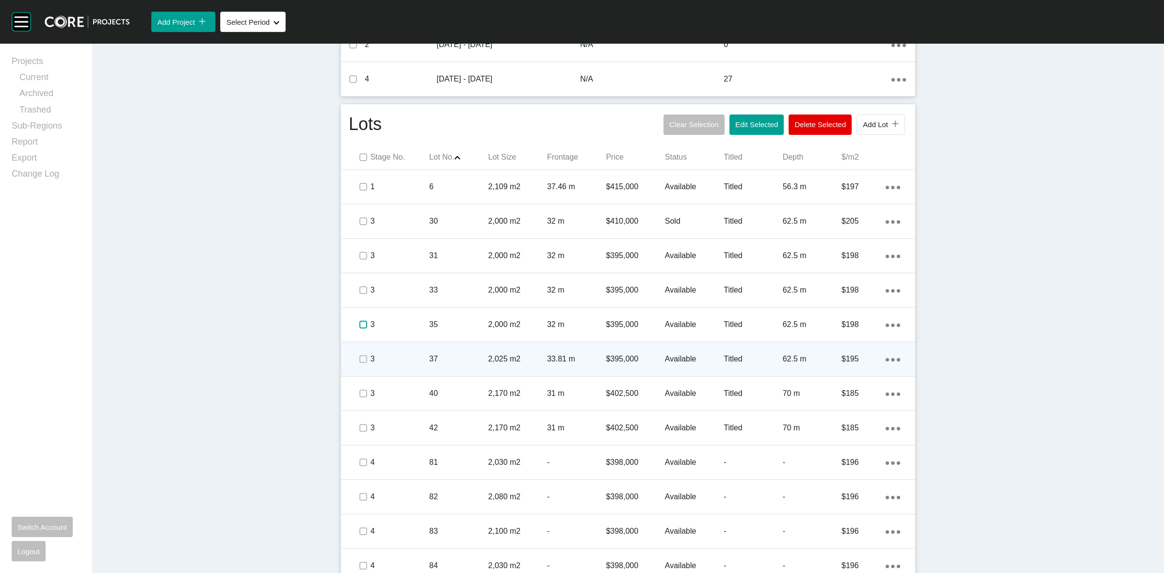
drag, startPoint x: 358, startPoint y: 324, endPoint x: 355, endPoint y: 345, distance: 21.5
click at [359, 328] on label at bounding box center [363, 325] width 8 height 8
click at [350, 364] on div at bounding box center [348, 358] width 15 height 19
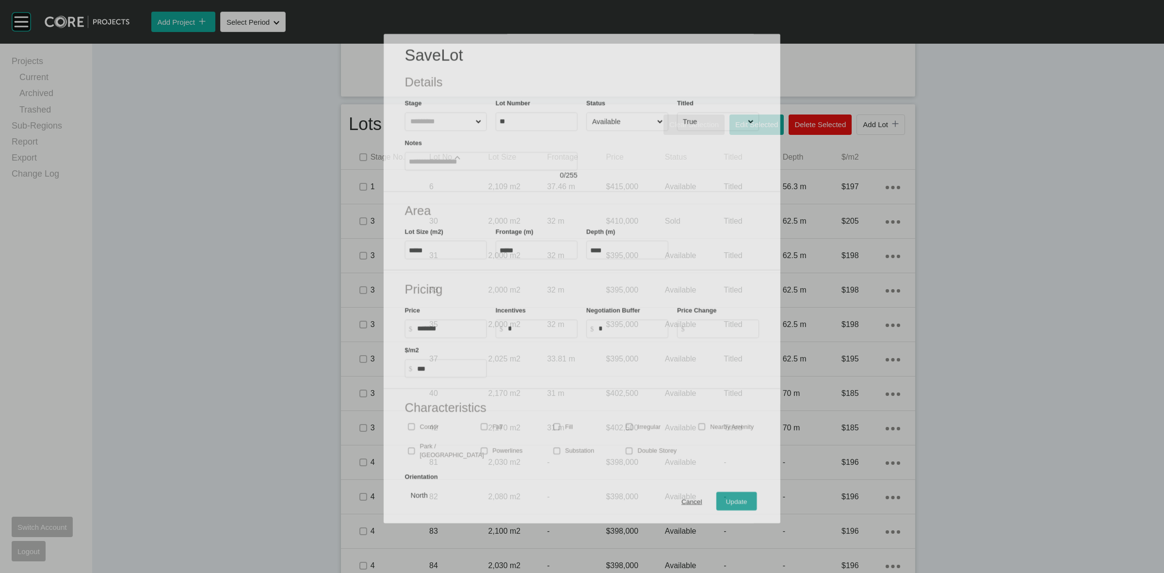
drag, startPoint x: 353, startPoint y: 394, endPoint x: 360, endPoint y: 431, distance: 37.5
click at [354, 398] on div "Save Lot Details Stage Lot Number ** Status Available Titled True Notes 0 / 255…" at bounding box center [581, 274] width 1057 height 498
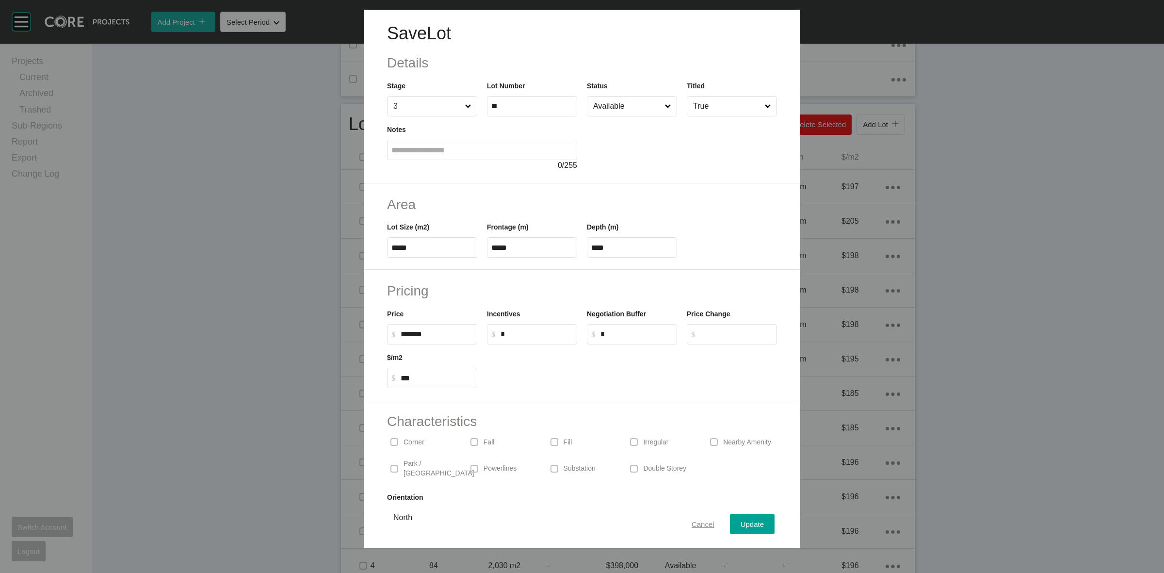
drag, startPoint x: 701, startPoint y: 525, endPoint x: 561, endPoint y: 448, distance: 159.8
click at [700, 525] on span "Cancel" at bounding box center [702, 524] width 23 height 8
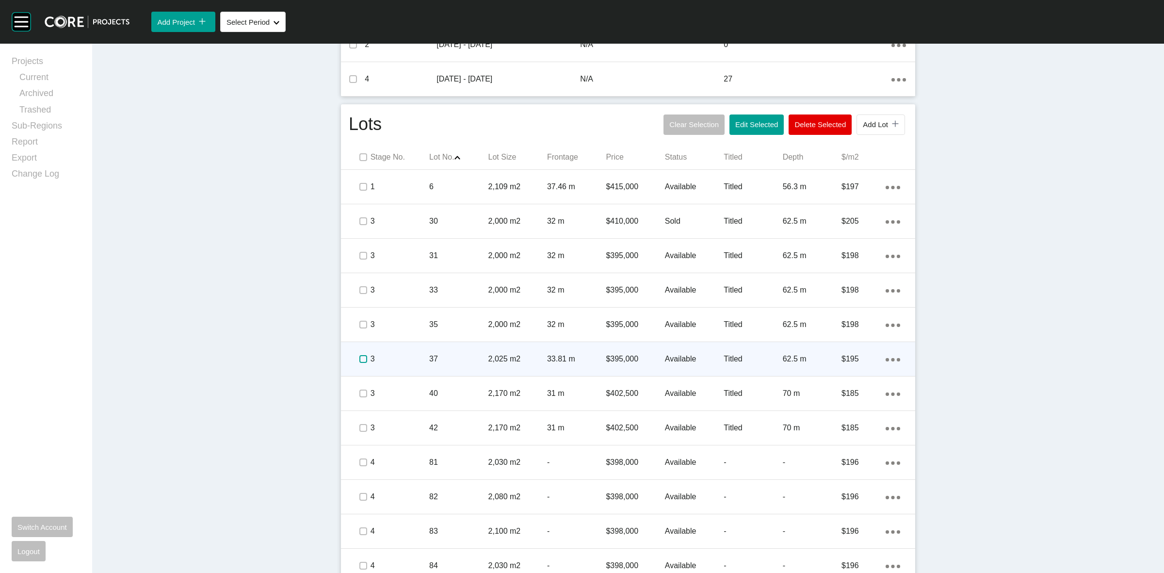
click at [359, 356] on label at bounding box center [363, 359] width 8 height 8
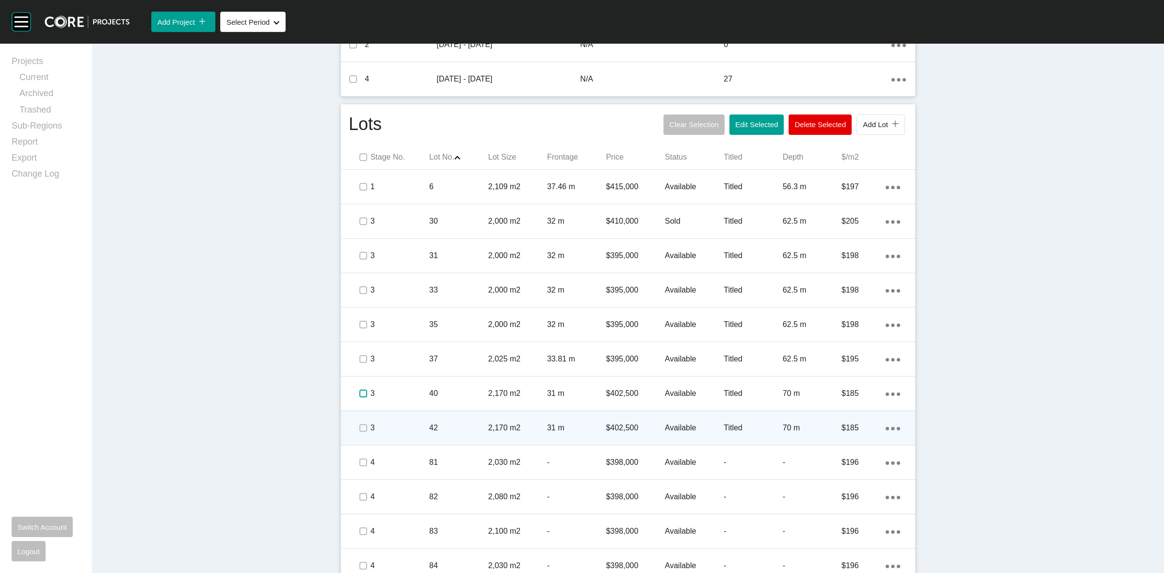
drag, startPoint x: 362, startPoint y: 396, endPoint x: 359, endPoint y: 426, distance: 30.2
click at [362, 401] on div at bounding box center [362, 393] width 15 height 34
click at [359, 427] on label at bounding box center [363, 428] width 8 height 8
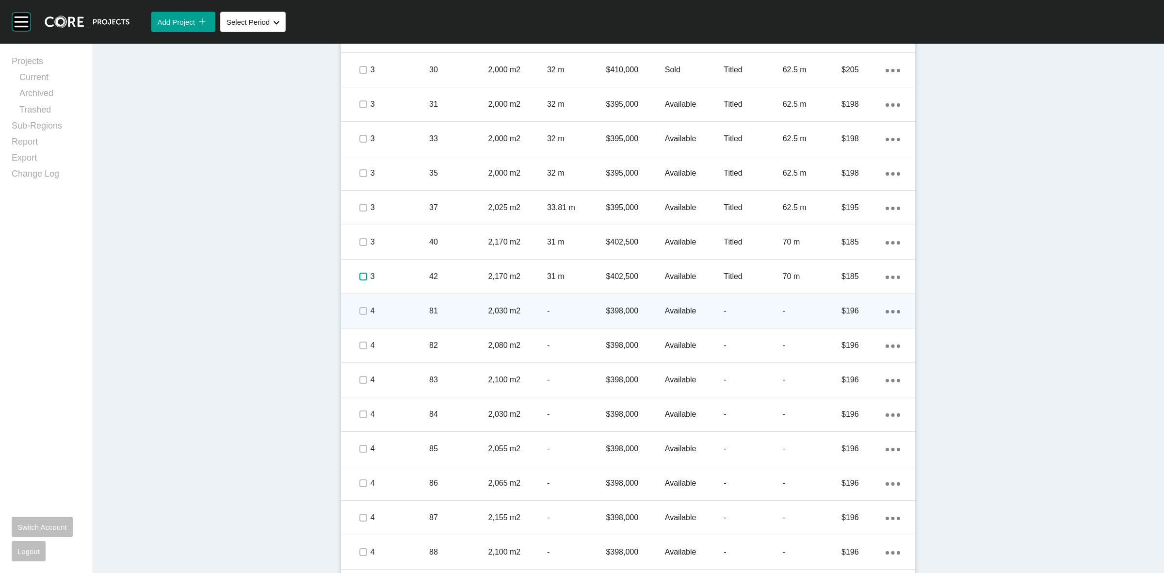
scroll to position [652, 0]
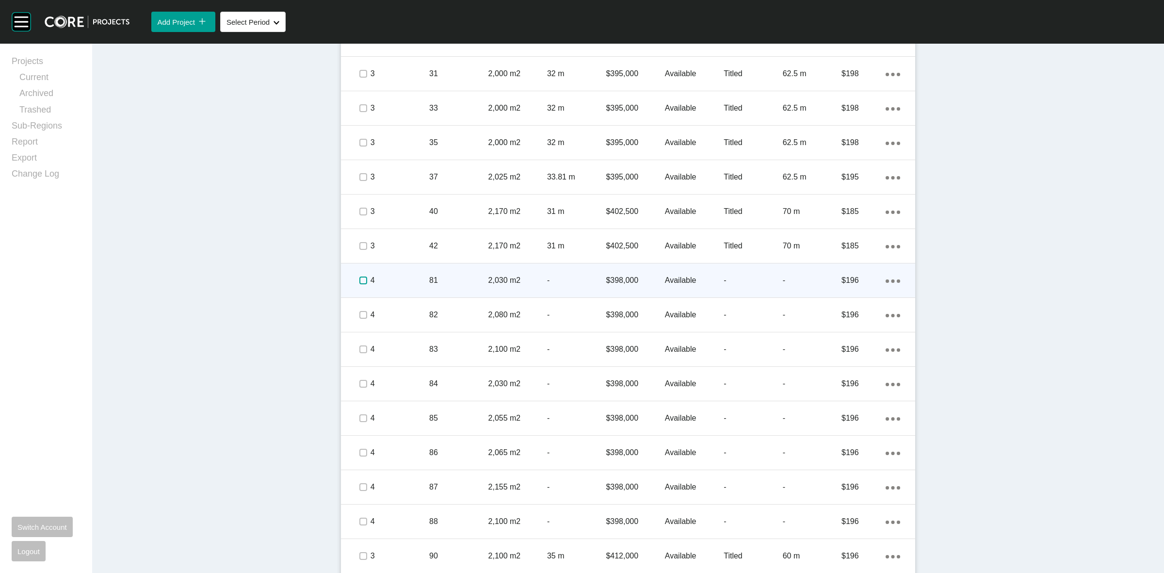
click at [359, 279] on label at bounding box center [363, 280] width 8 height 8
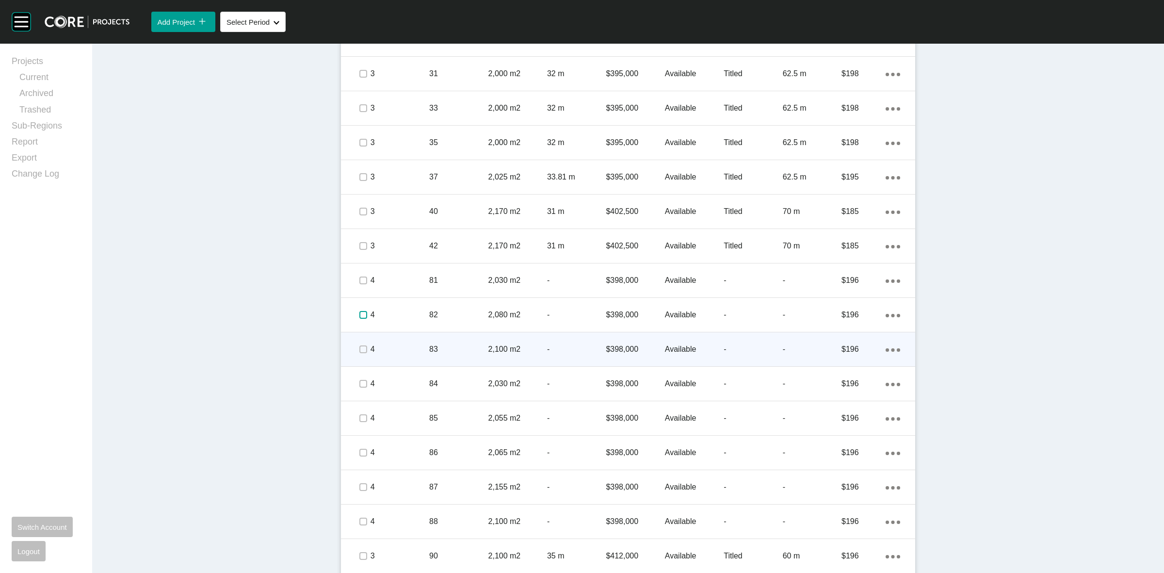
drag, startPoint x: 355, startPoint y: 319, endPoint x: 357, endPoint y: 347, distance: 27.7
click at [355, 321] on span at bounding box center [362, 314] width 15 height 15
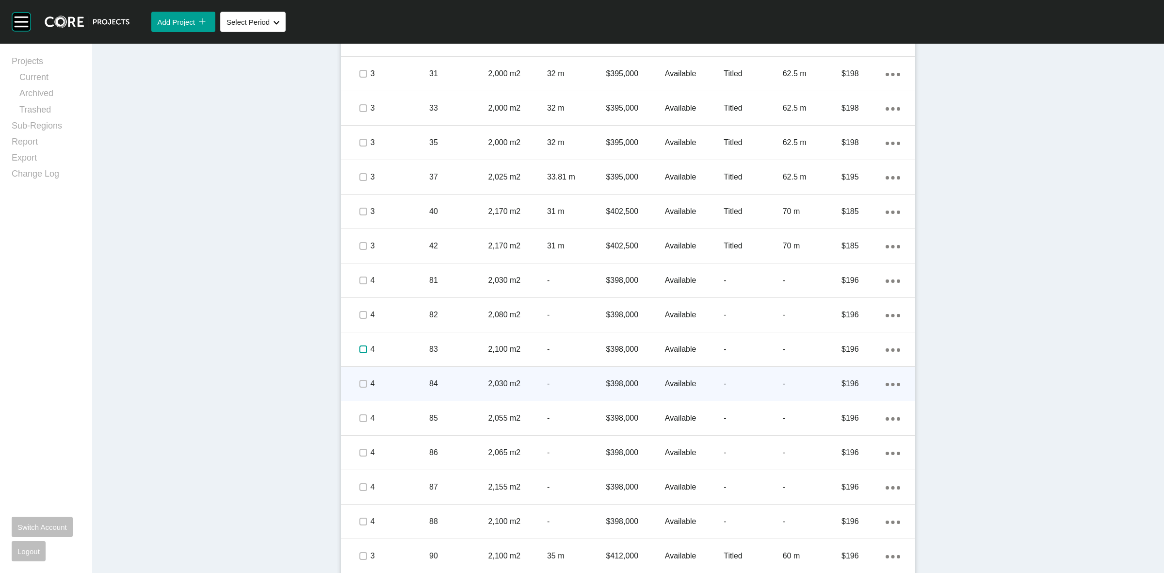
click at [359, 353] on label at bounding box center [363, 349] width 8 height 8
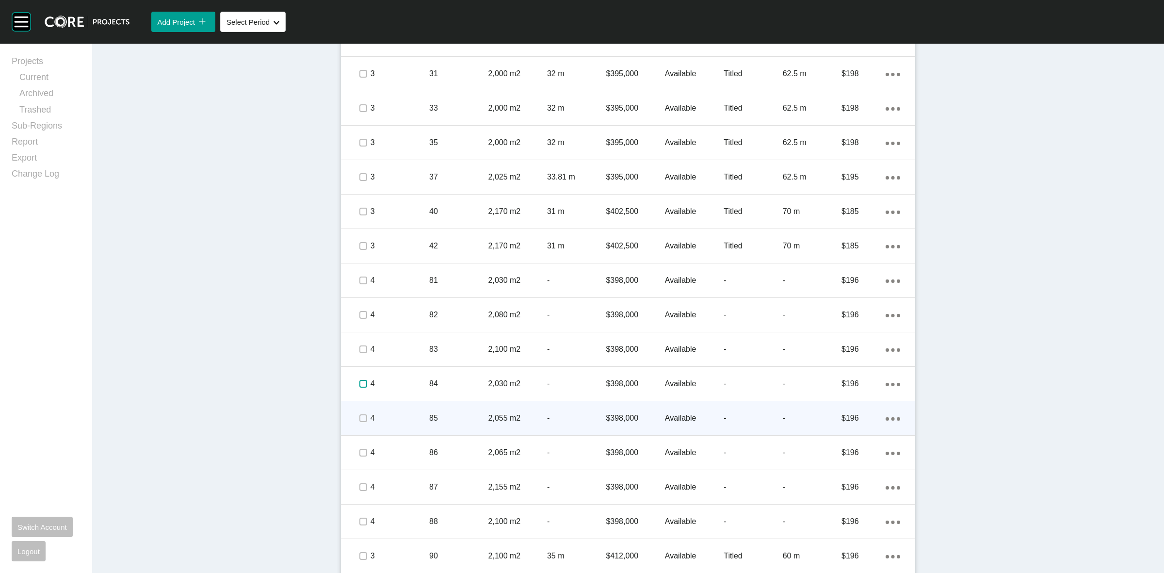
drag, startPoint x: 359, startPoint y: 381, endPoint x: 353, endPoint y: 409, distance: 28.8
click at [359, 382] on label at bounding box center [363, 384] width 8 height 8
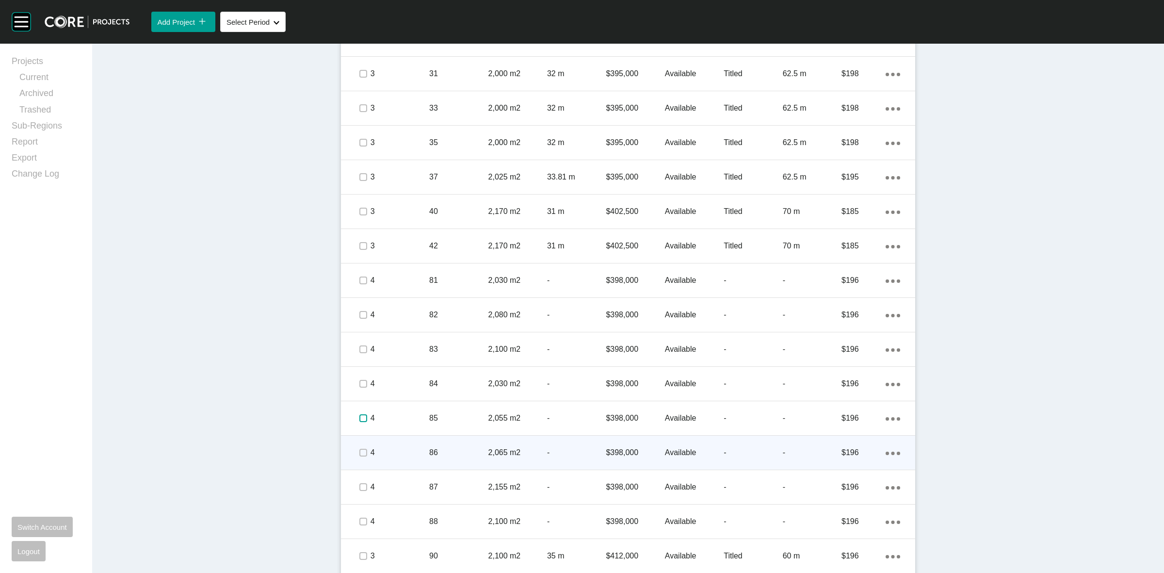
drag, startPoint x: 354, startPoint y: 422, endPoint x: 355, endPoint y: 459, distance: 36.9
click at [355, 423] on span at bounding box center [362, 418] width 15 height 15
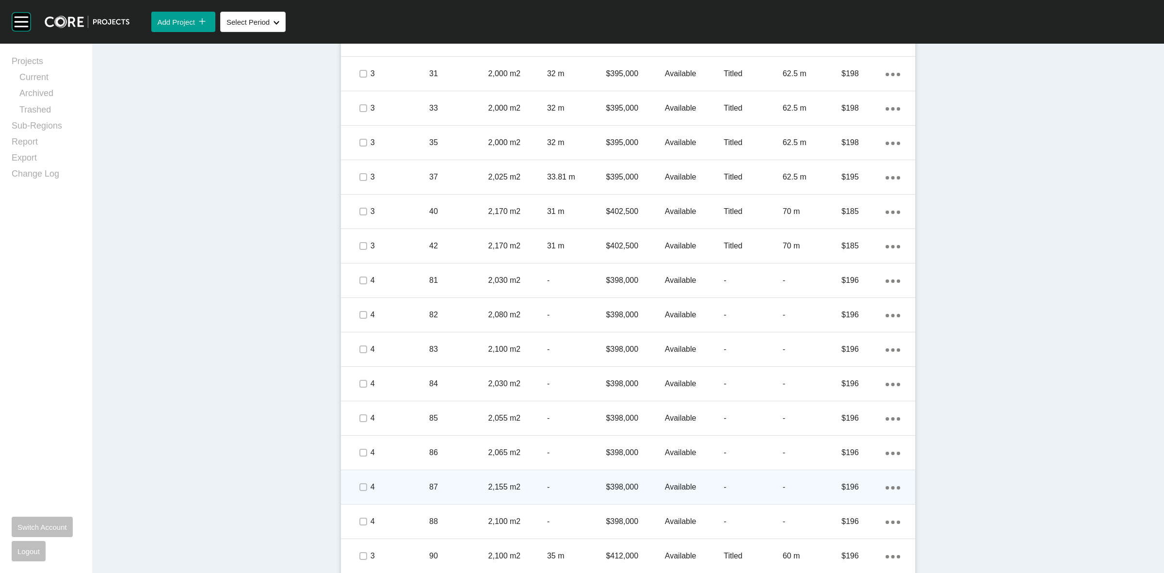
drag, startPoint x: 355, startPoint y: 459, endPoint x: 355, endPoint y: 490, distance: 31.0
click at [355, 462] on div at bounding box center [362, 452] width 15 height 34
click at [357, 493] on span at bounding box center [362, 487] width 15 height 15
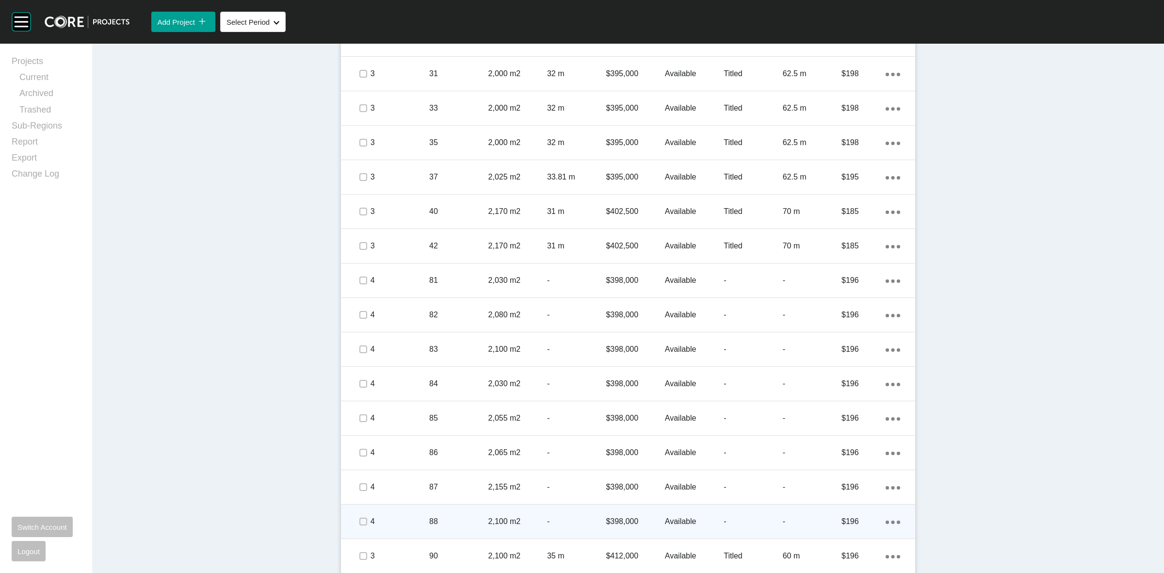
click at [355, 510] on div at bounding box center [362, 521] width 15 height 34
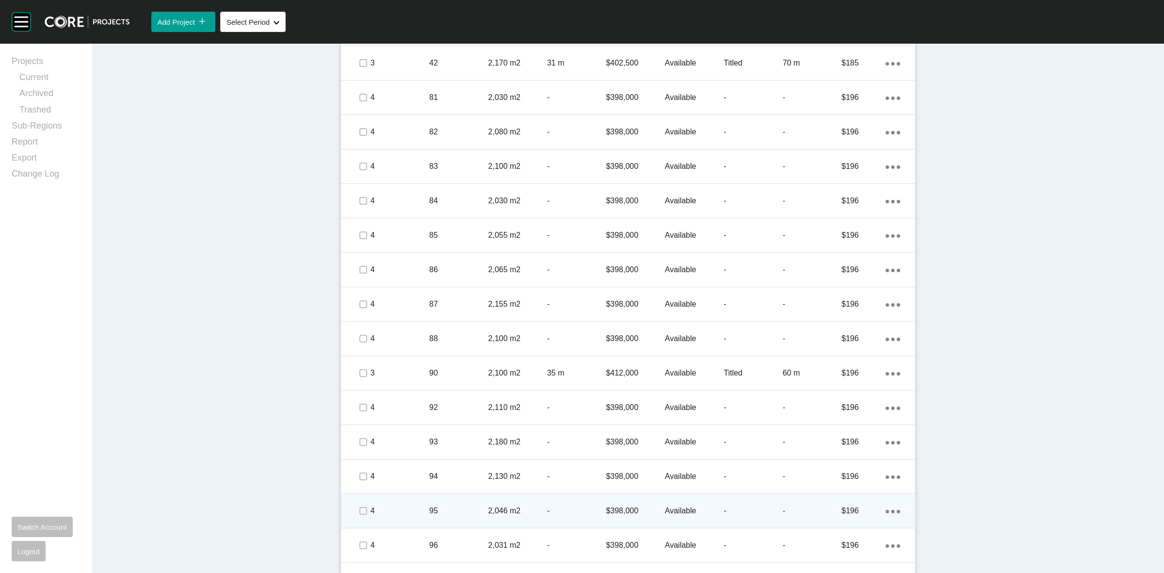
scroll to position [895, 0]
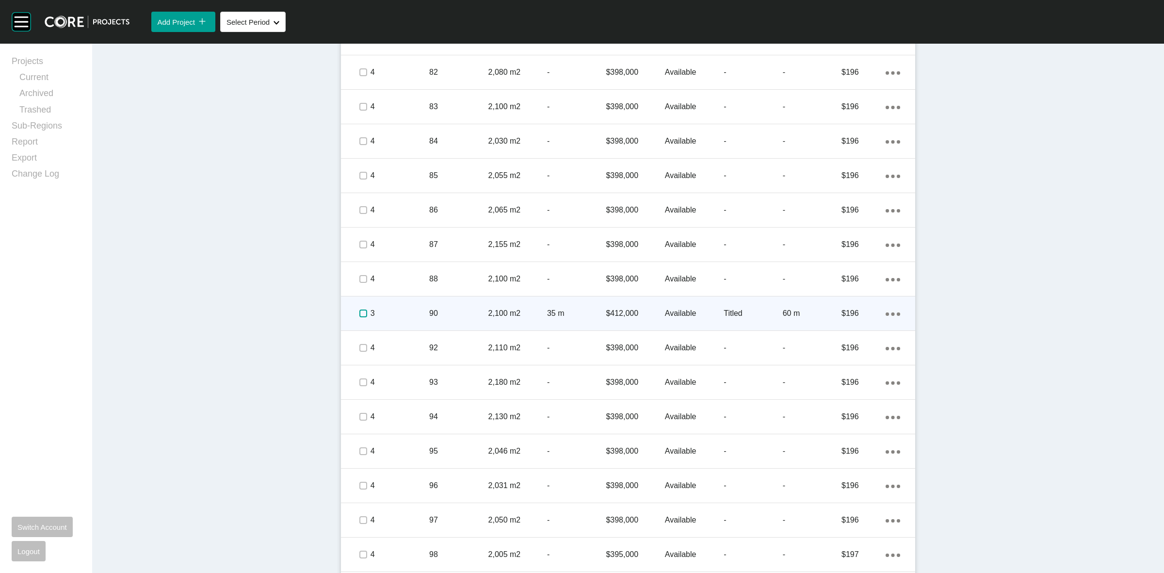
click at [359, 310] on label at bounding box center [363, 313] width 8 height 8
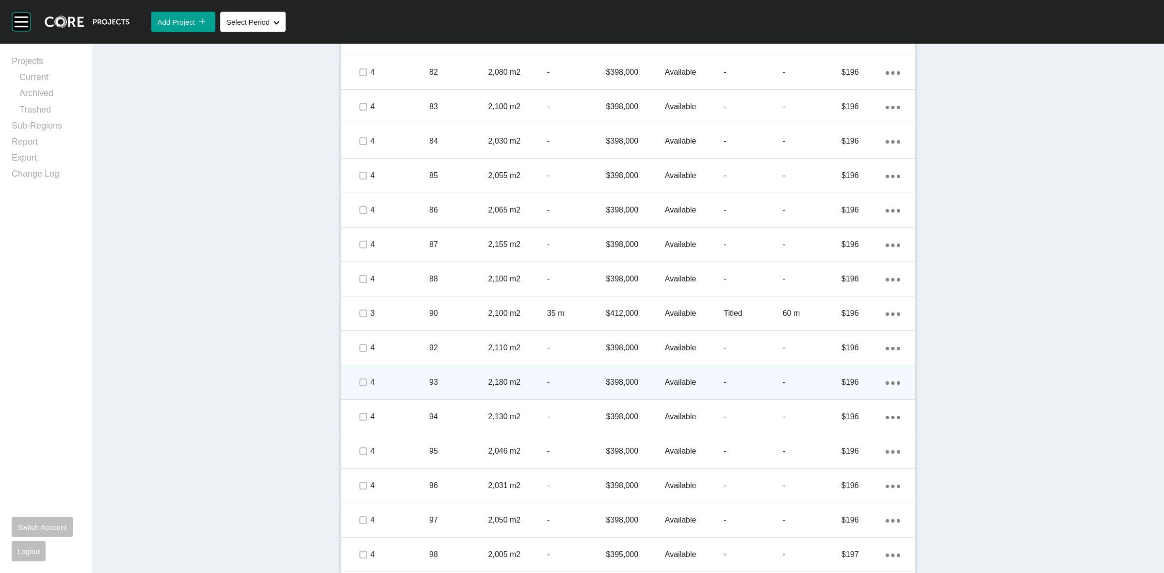
drag, startPoint x: 353, startPoint y: 347, endPoint x: 361, endPoint y: 377, distance: 31.8
click at [355, 347] on span at bounding box center [362, 347] width 15 height 15
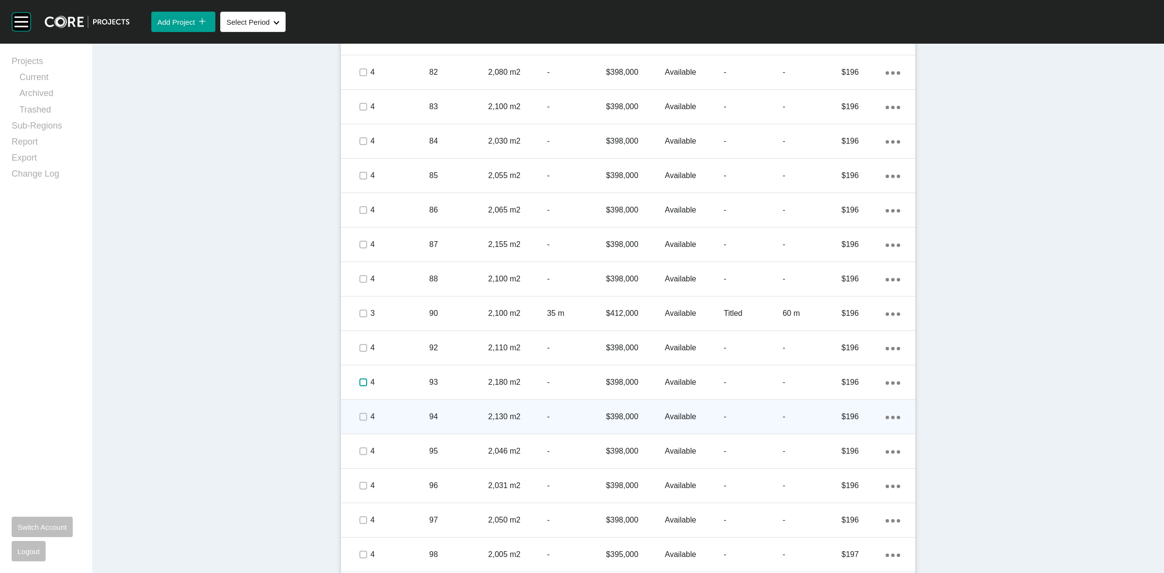
drag, startPoint x: 361, startPoint y: 384, endPoint x: 359, endPoint y: 413, distance: 28.7
click at [361, 386] on label at bounding box center [363, 382] width 8 height 8
click at [359, 418] on label at bounding box center [363, 417] width 8 height 8
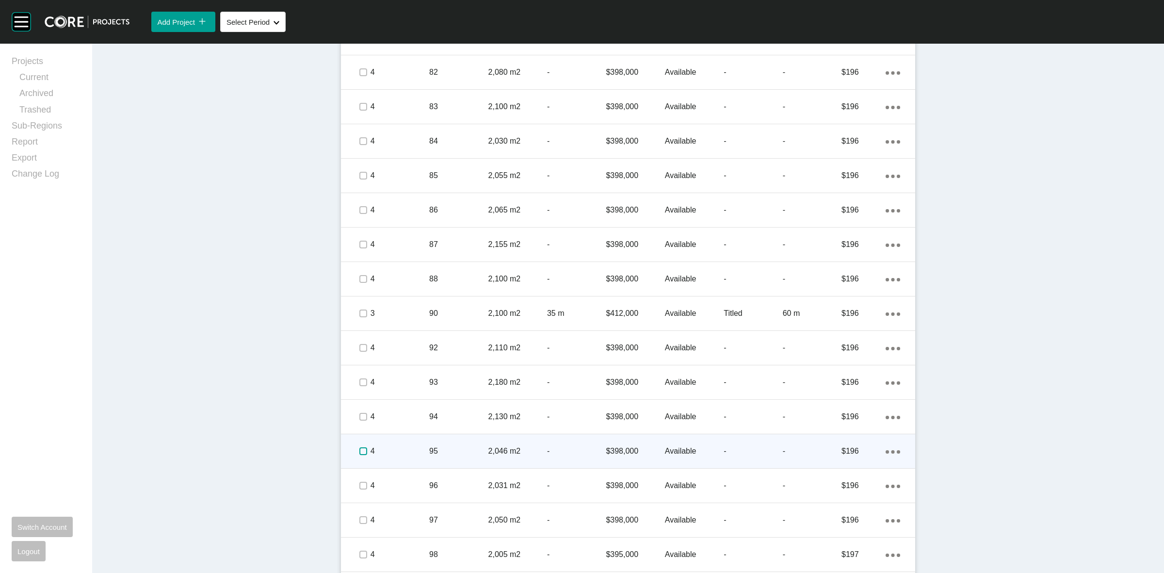
drag, startPoint x: 356, startPoint y: 450, endPoint x: 354, endPoint y: 459, distance: 9.4
click at [359, 451] on label at bounding box center [363, 451] width 8 height 8
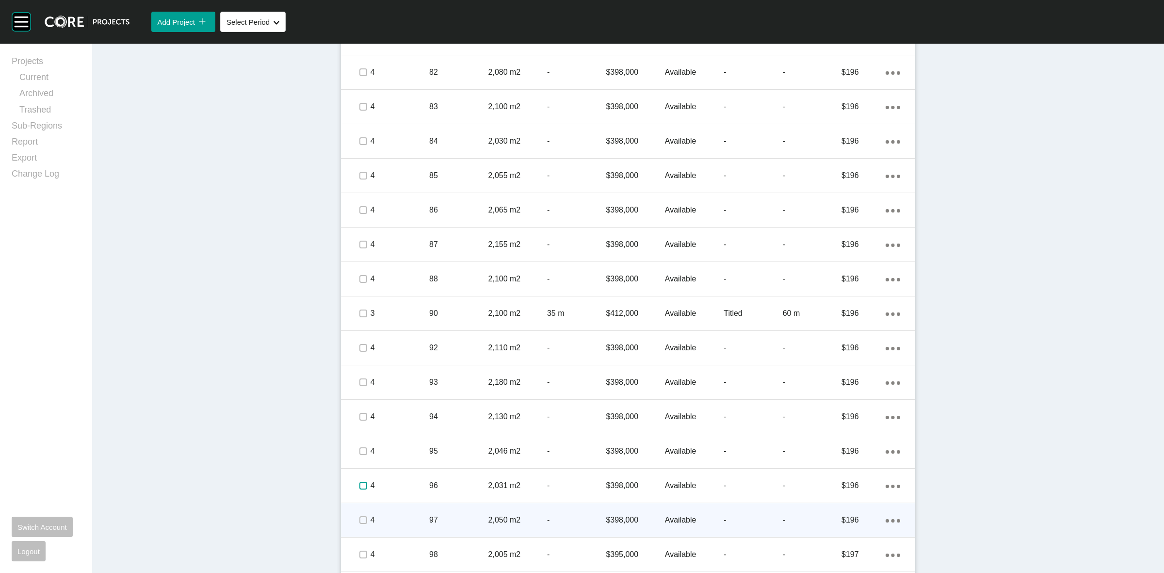
drag, startPoint x: 354, startPoint y: 484, endPoint x: 359, endPoint y: 520, distance: 36.7
click at [359, 489] on label at bounding box center [363, 485] width 8 height 8
drag, startPoint x: 360, startPoint y: 521, endPoint x: 360, endPoint y: 528, distance: 6.3
click at [360, 527] on span at bounding box center [362, 520] width 15 height 15
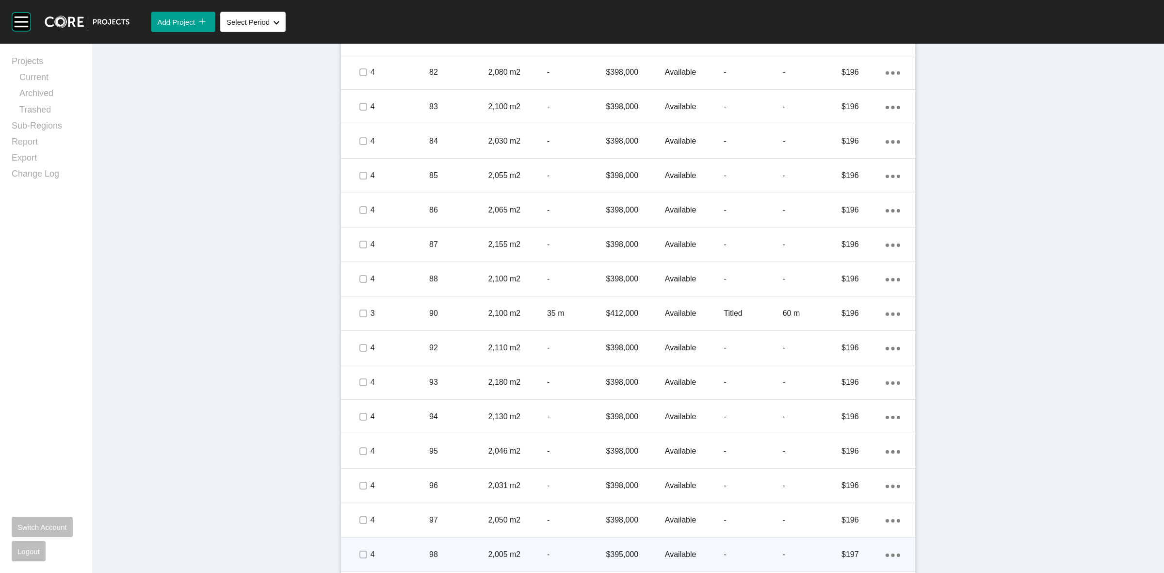
click at [360, 548] on span at bounding box center [362, 554] width 15 height 15
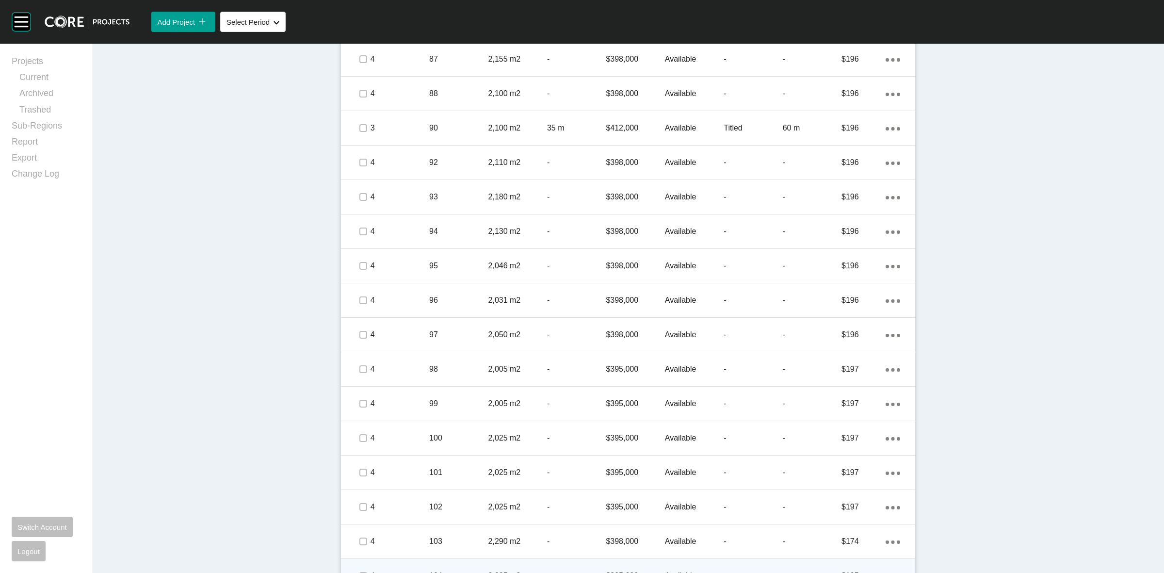
scroll to position [1137, 0]
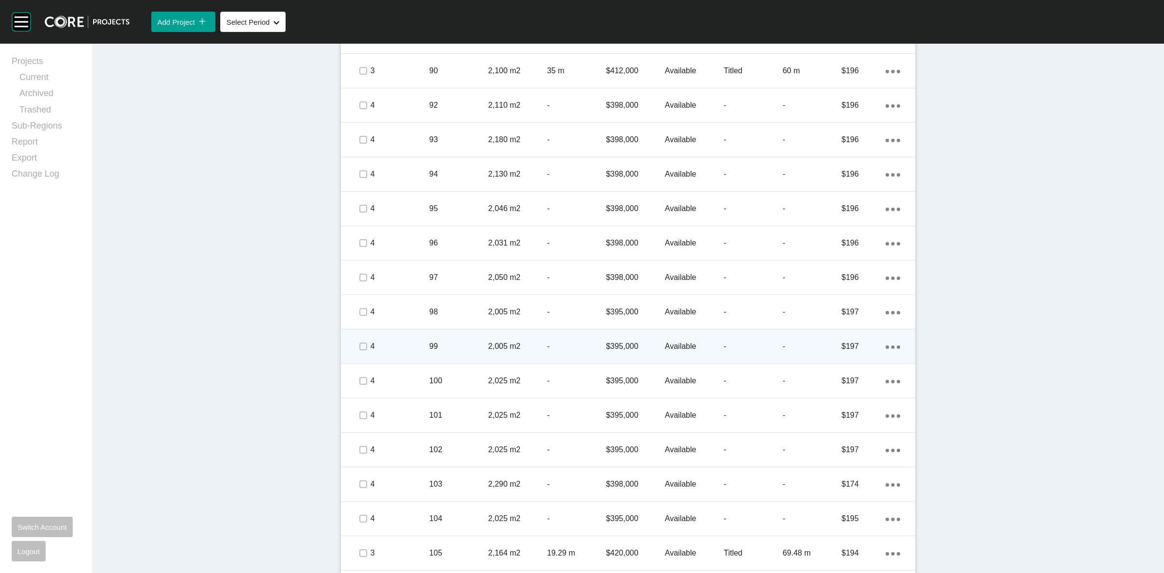
click at [355, 339] on span at bounding box center [362, 346] width 15 height 15
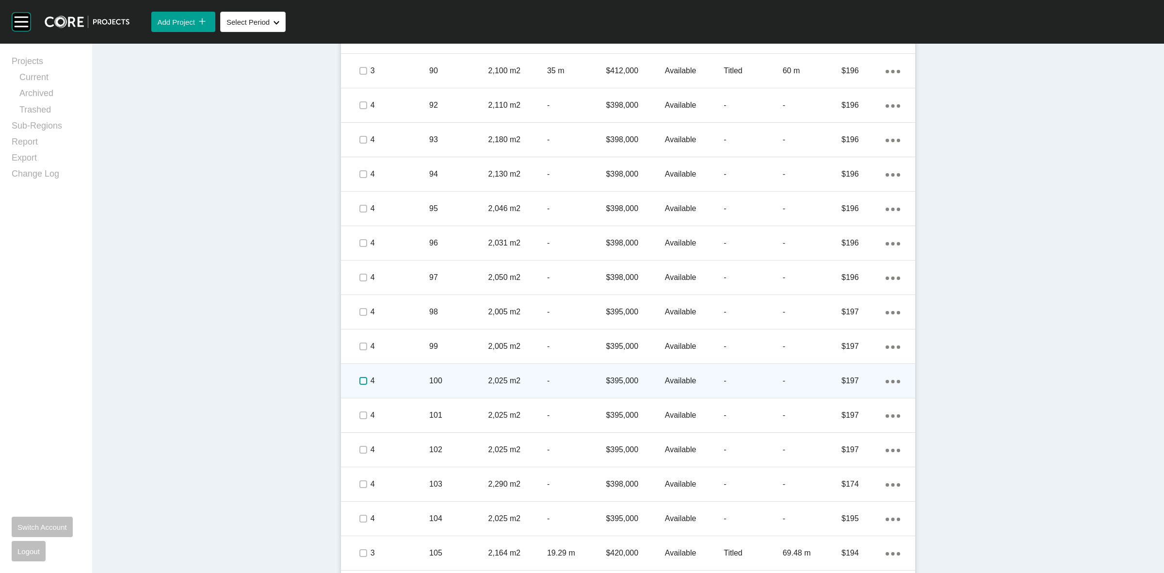
click at [359, 377] on label at bounding box center [363, 381] width 8 height 8
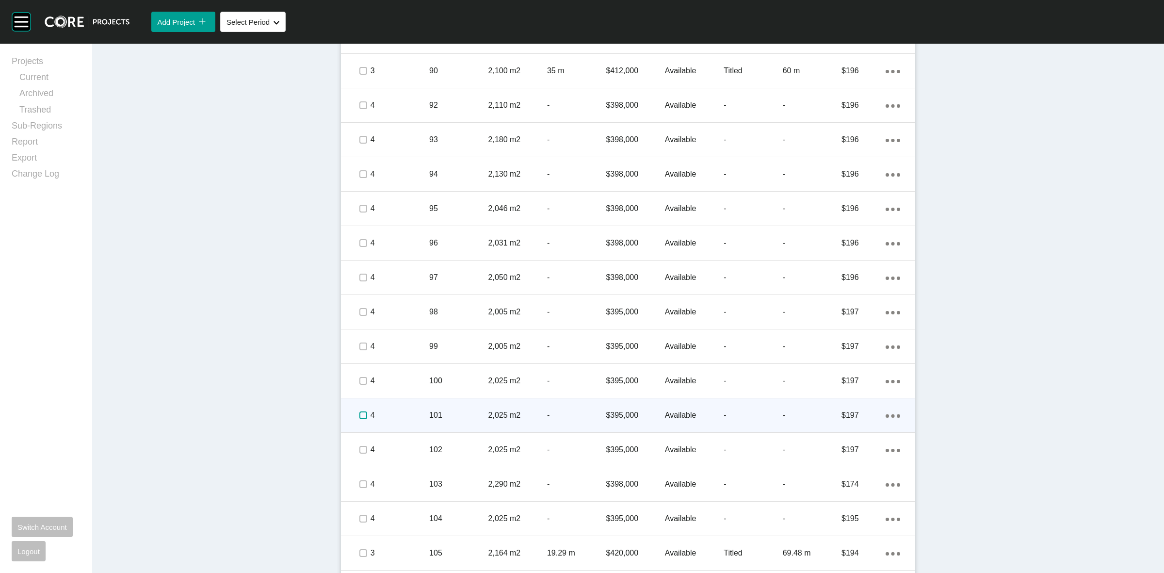
drag, startPoint x: 358, startPoint y: 416, endPoint x: 355, endPoint y: 447, distance: 31.7
click at [359, 416] on label at bounding box center [363, 415] width 8 height 8
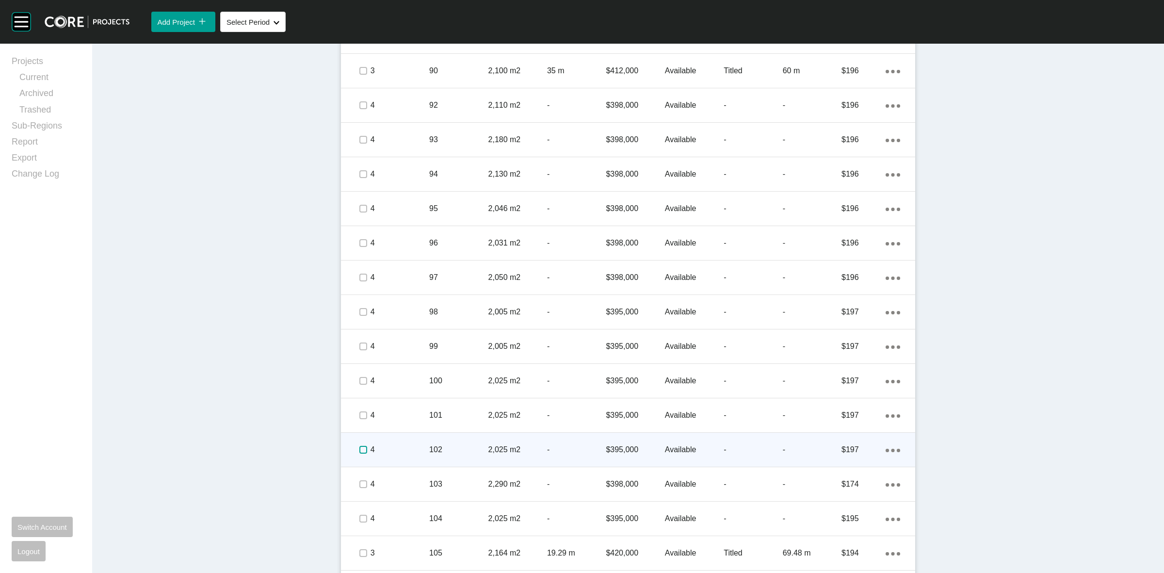
drag, startPoint x: 355, startPoint y: 451, endPoint x: 355, endPoint y: 466, distance: 15.0
click at [359, 452] on label at bounding box center [363, 450] width 8 height 8
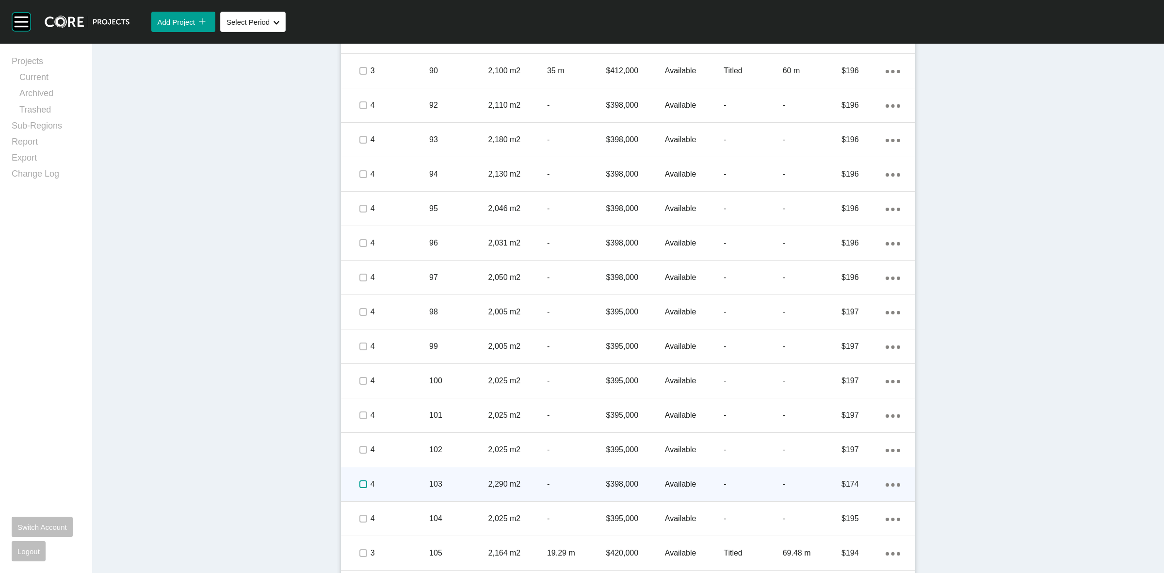
click at [359, 481] on label at bounding box center [363, 484] width 8 height 8
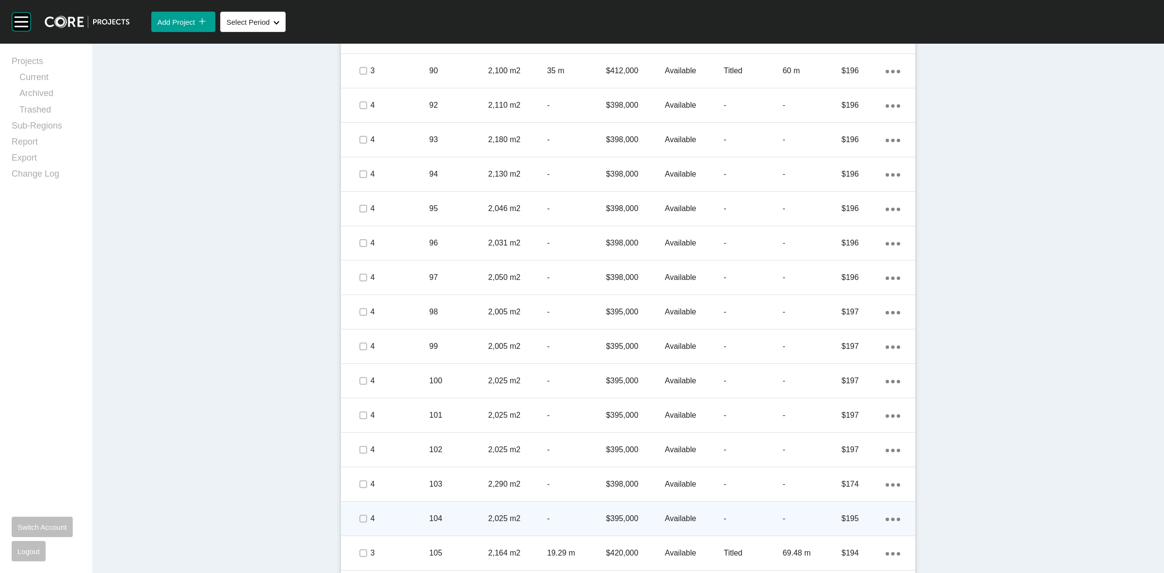
drag, startPoint x: 356, startPoint y: 512, endPoint x: 362, endPoint y: 522, distance: 11.7
click at [356, 512] on span at bounding box center [362, 518] width 15 height 15
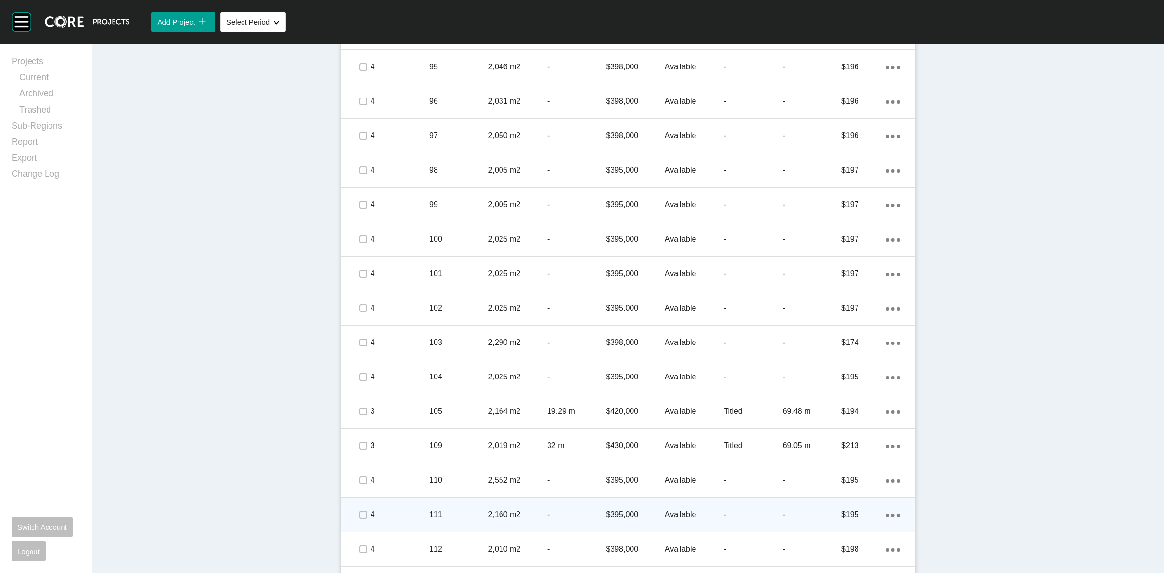
scroll to position [1319, 0]
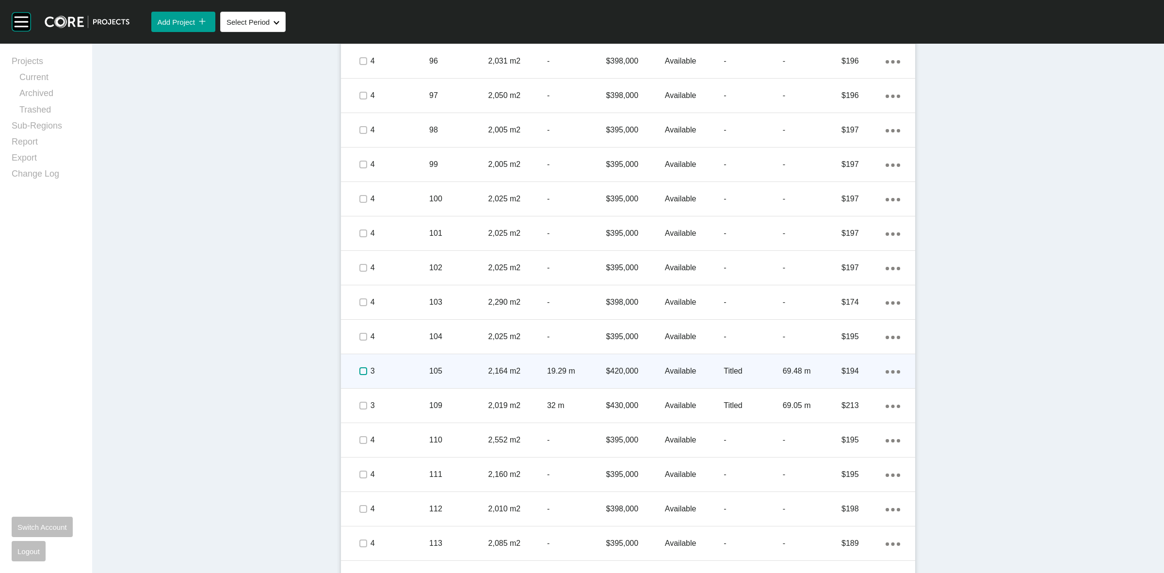
click at [359, 368] on label at bounding box center [363, 371] width 8 height 8
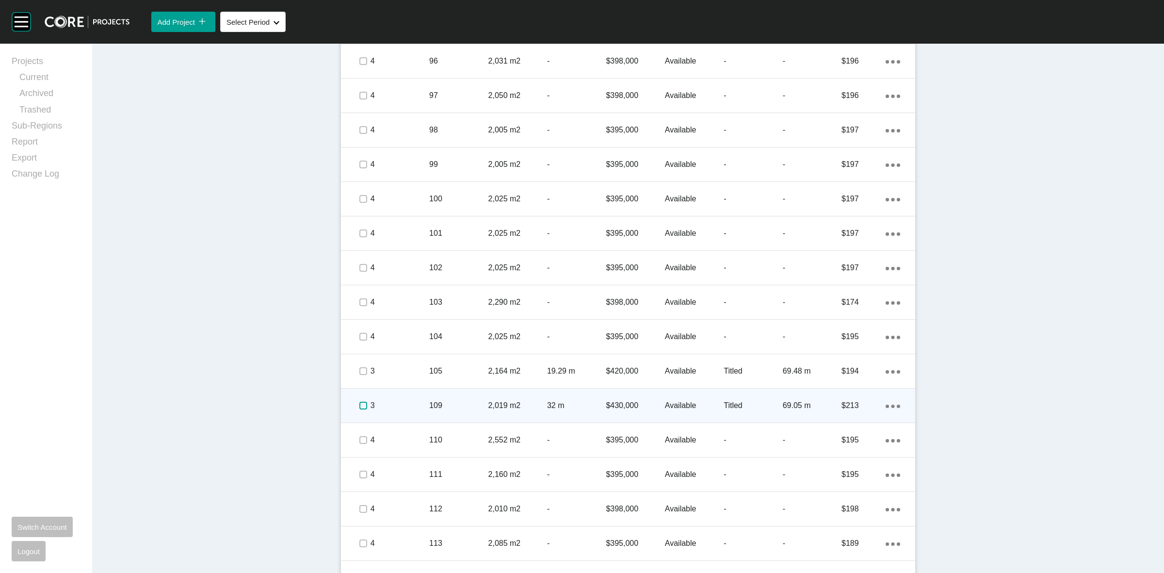
click at [359, 402] on label at bounding box center [363, 405] width 8 height 8
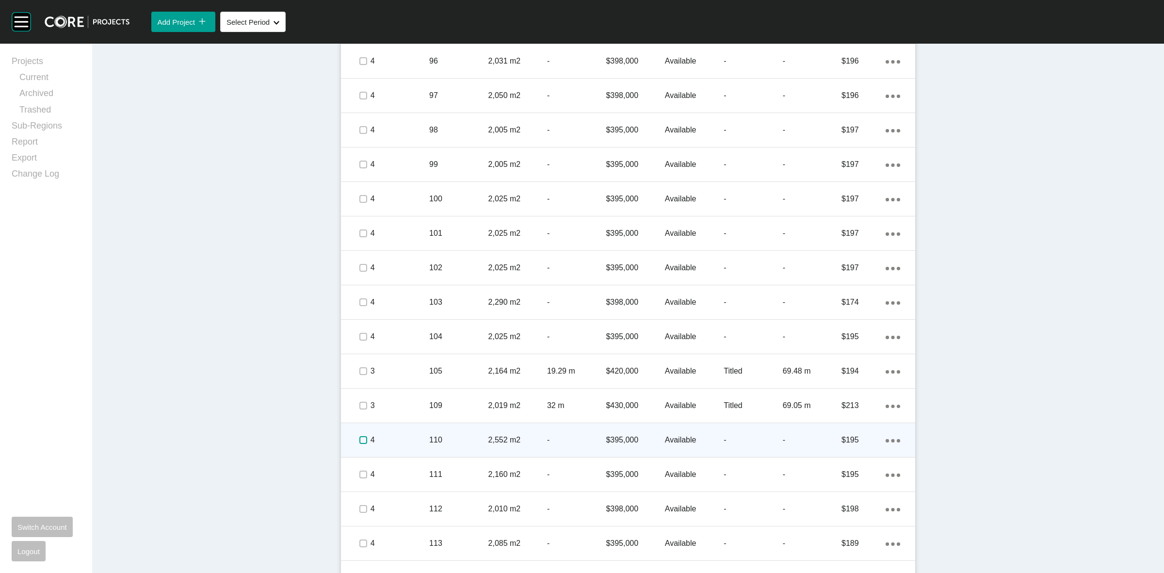
click at [359, 440] on label at bounding box center [363, 440] width 8 height 8
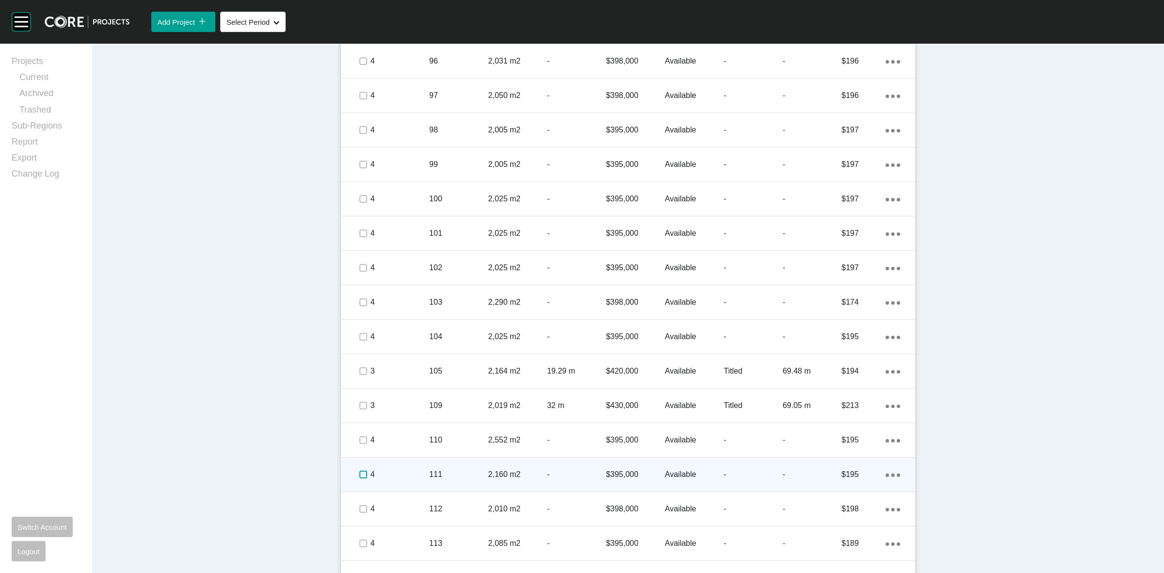
click at [359, 474] on label at bounding box center [363, 474] width 8 height 8
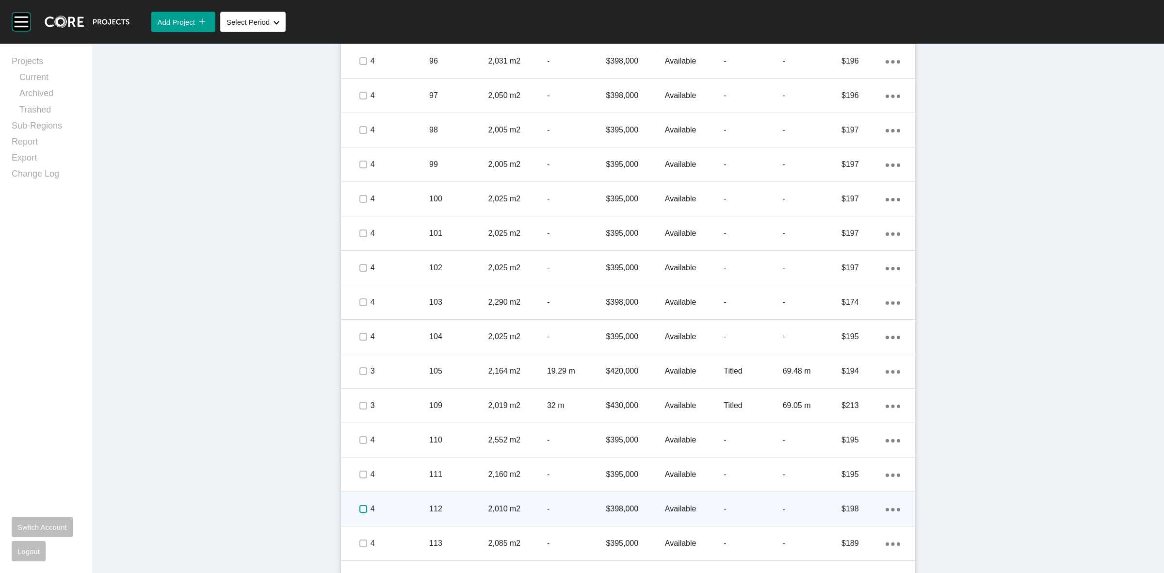
click at [359, 507] on label at bounding box center [363, 509] width 8 height 8
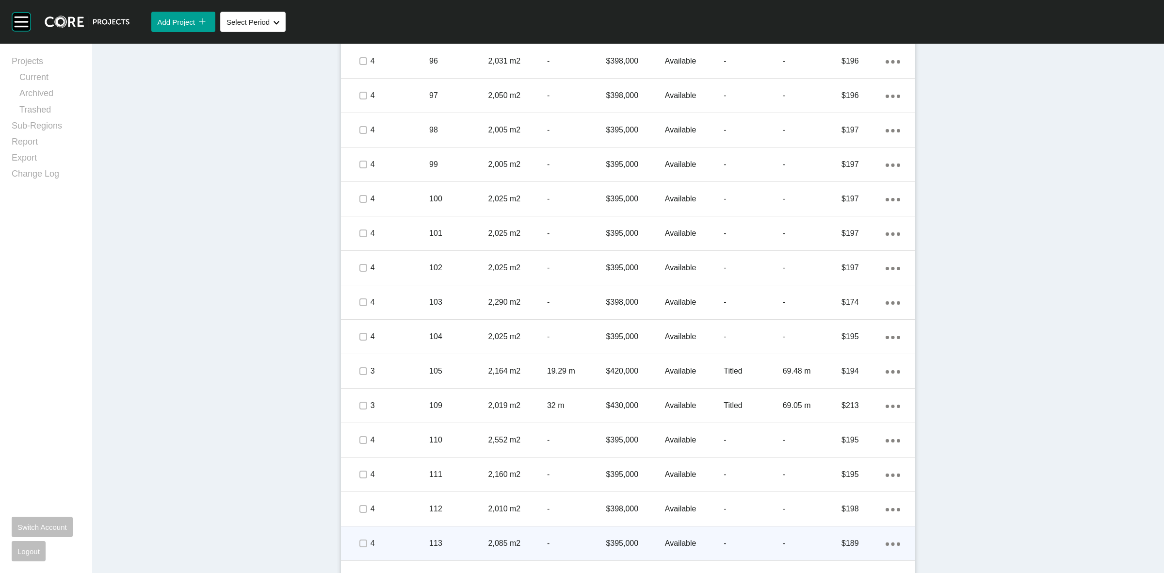
click at [356, 534] on div at bounding box center [362, 543] width 15 height 34
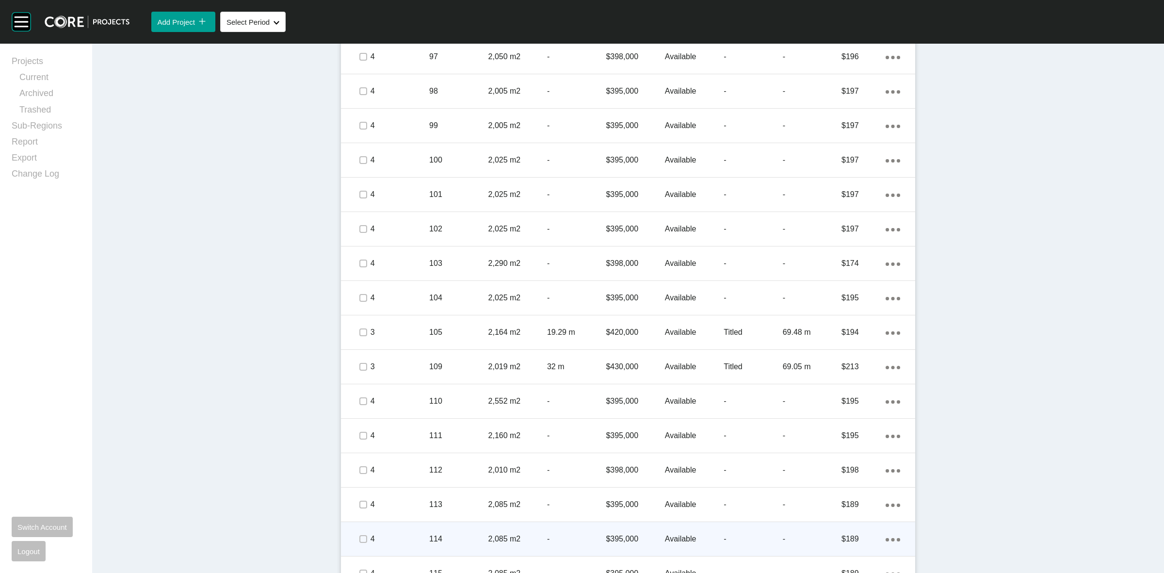
scroll to position [1380, 0]
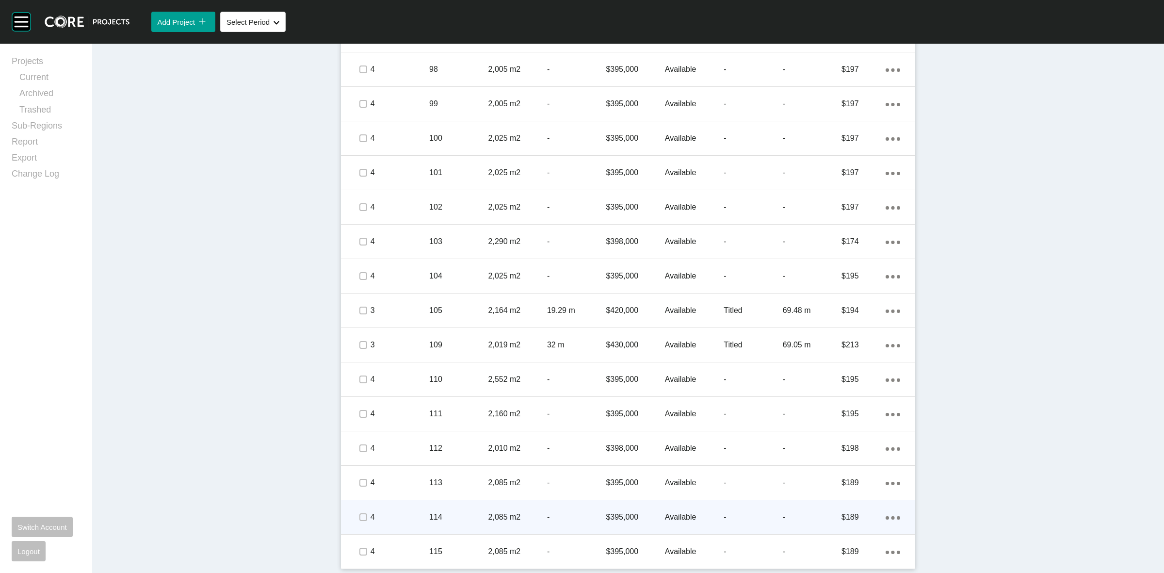
click at [360, 524] on span at bounding box center [362, 517] width 15 height 15
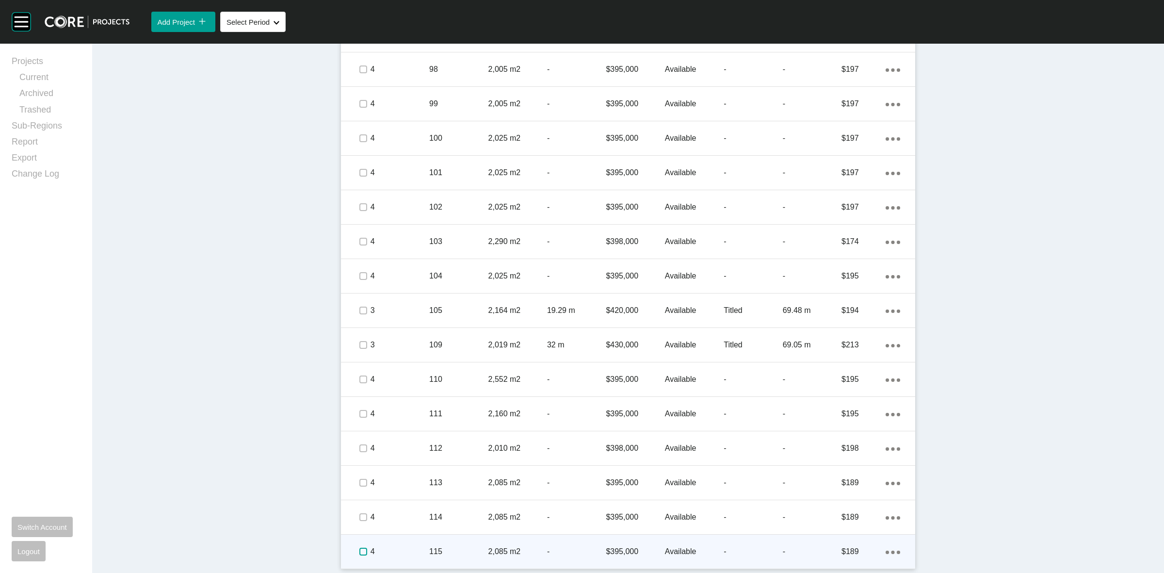
click at [359, 548] on label at bounding box center [363, 551] width 8 height 8
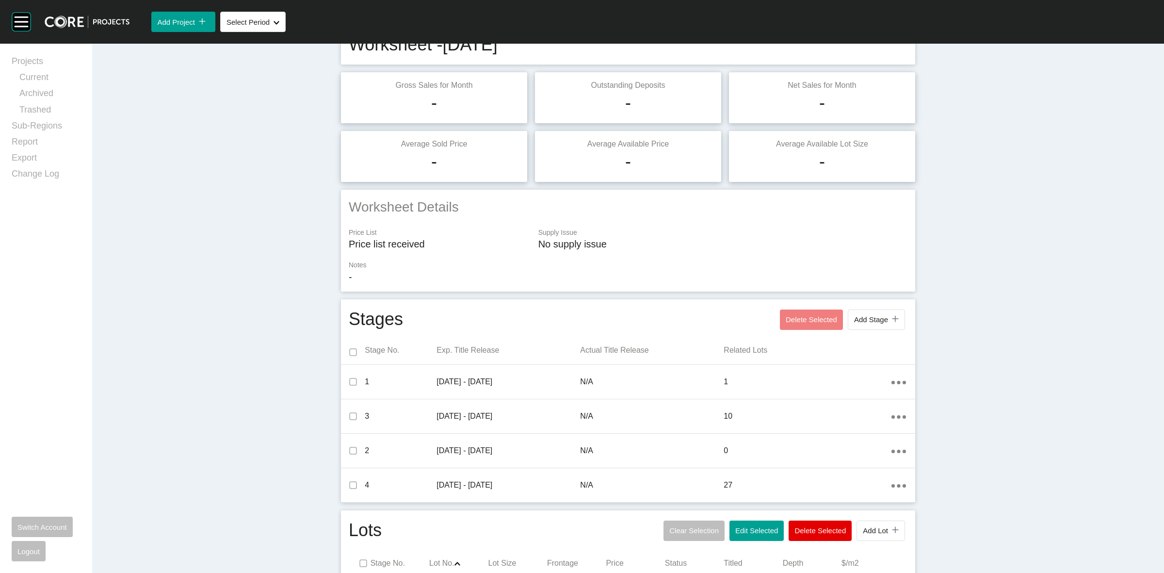
scroll to position [0, 0]
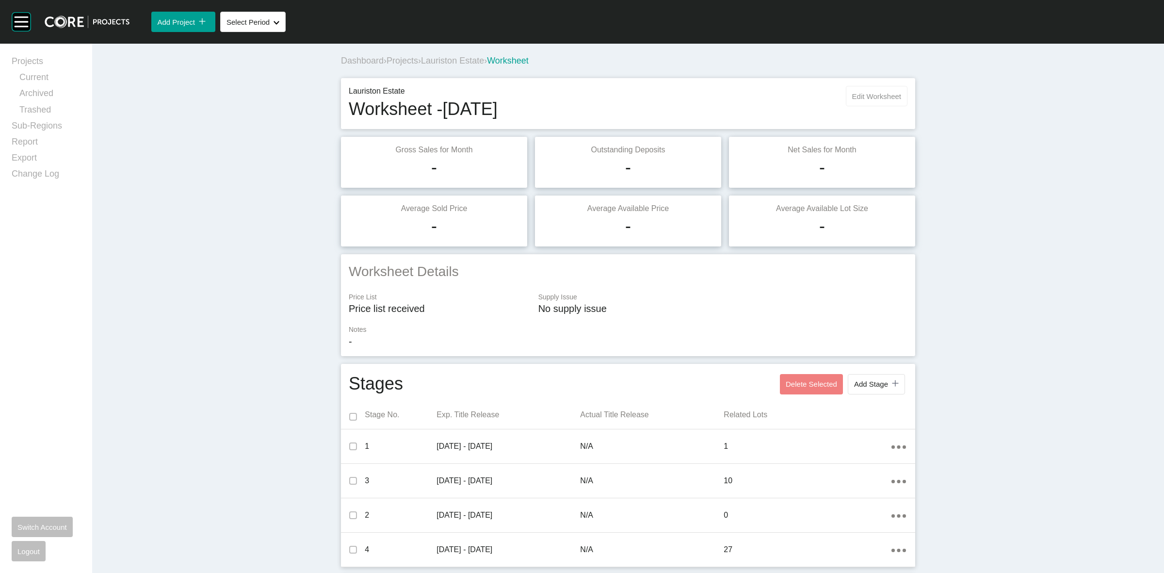
click at [882, 92] on span "Edit Worksheet" at bounding box center [876, 96] width 49 height 8
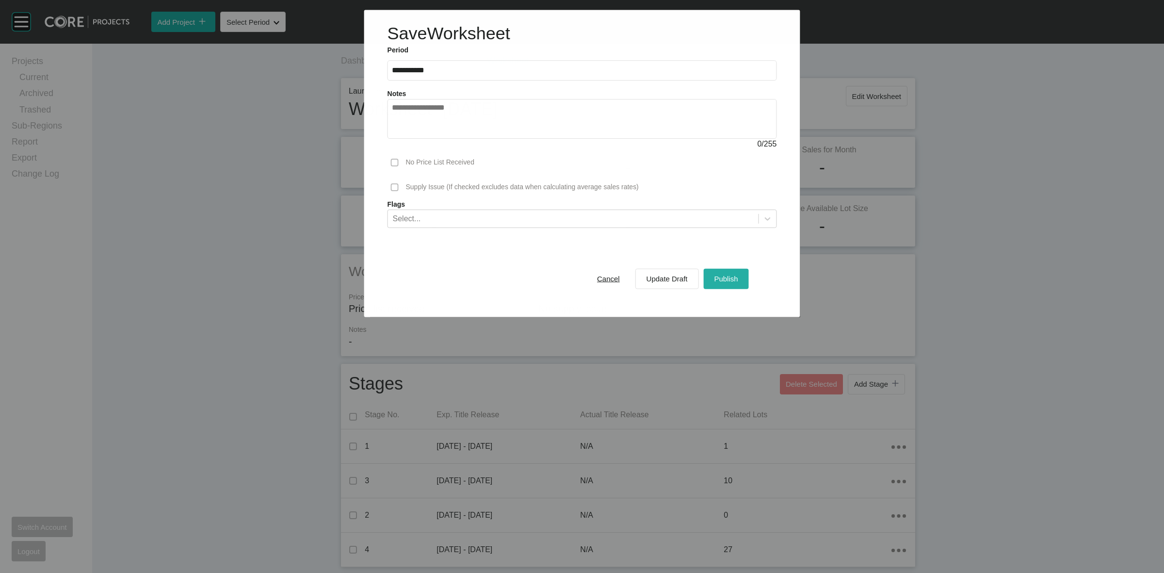
click at [726, 276] on span "Publish" at bounding box center [726, 278] width 24 height 8
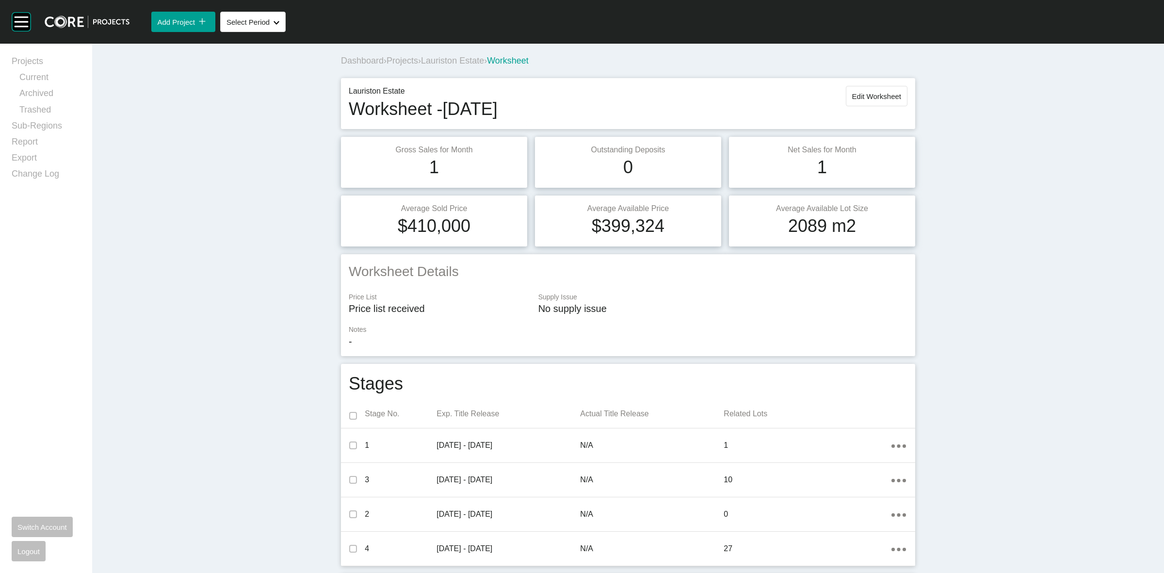
click at [452, 60] on span "Lauriston Estate" at bounding box center [452, 61] width 63 height 10
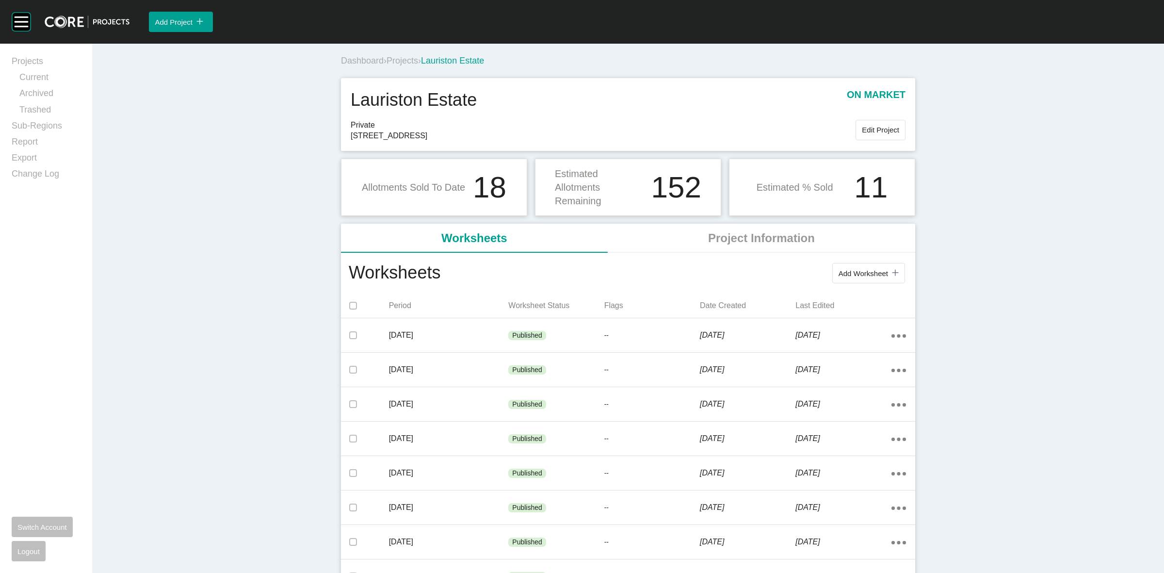
click at [400, 62] on span "Projects" at bounding box center [402, 61] width 32 height 10
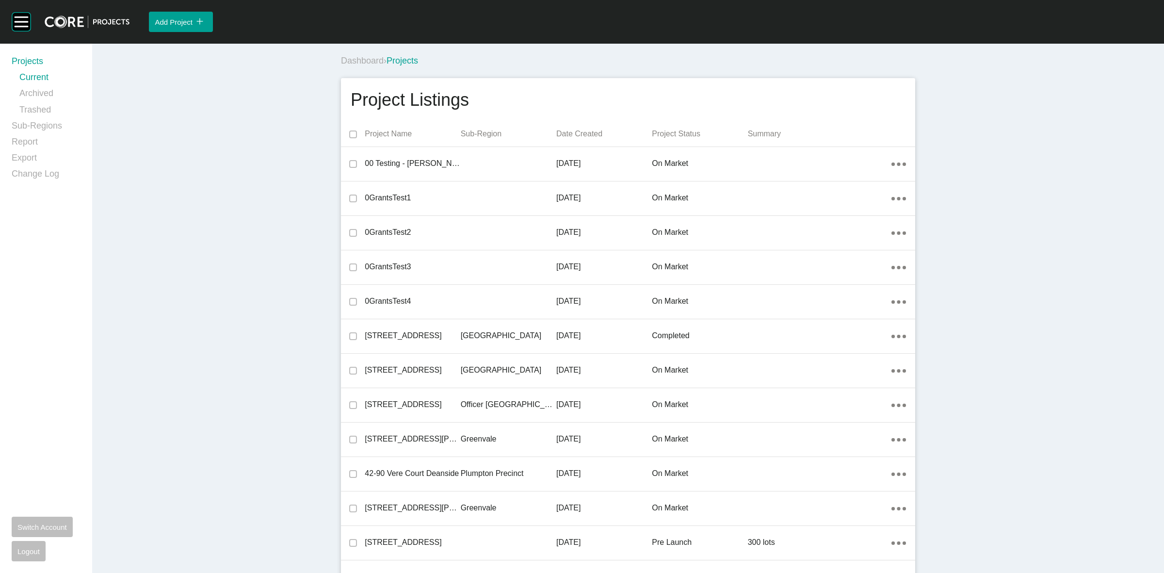
scroll to position [14710, 0]
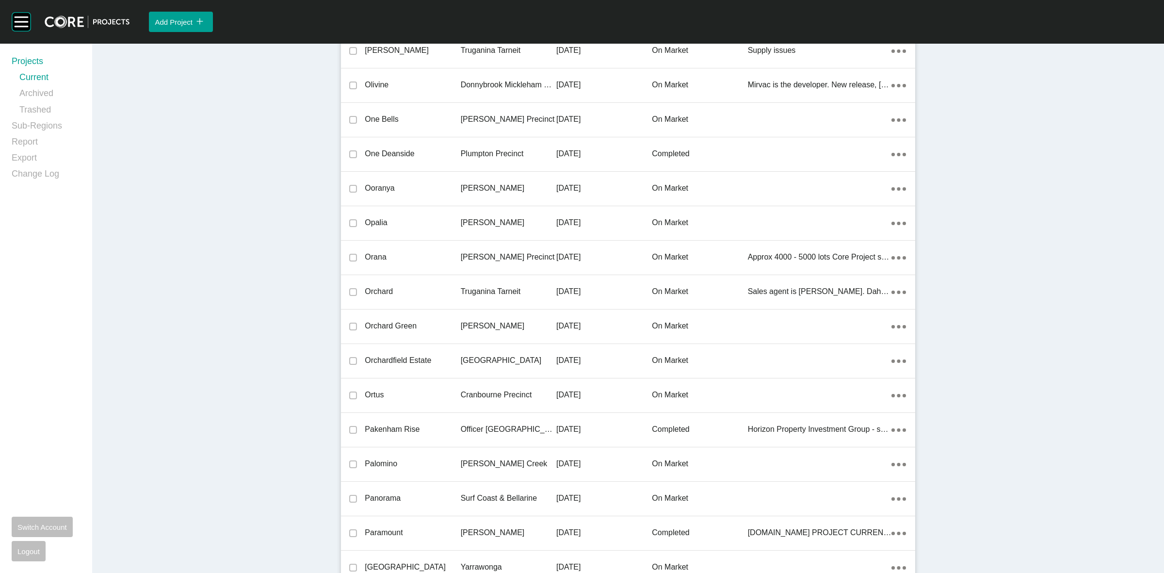
drag, startPoint x: 476, startPoint y: 357, endPoint x: 638, endPoint y: 571, distance: 268.9
click at [475, 356] on p "[GEOGRAPHIC_DATA]" at bounding box center [509, 360] width 96 height 11
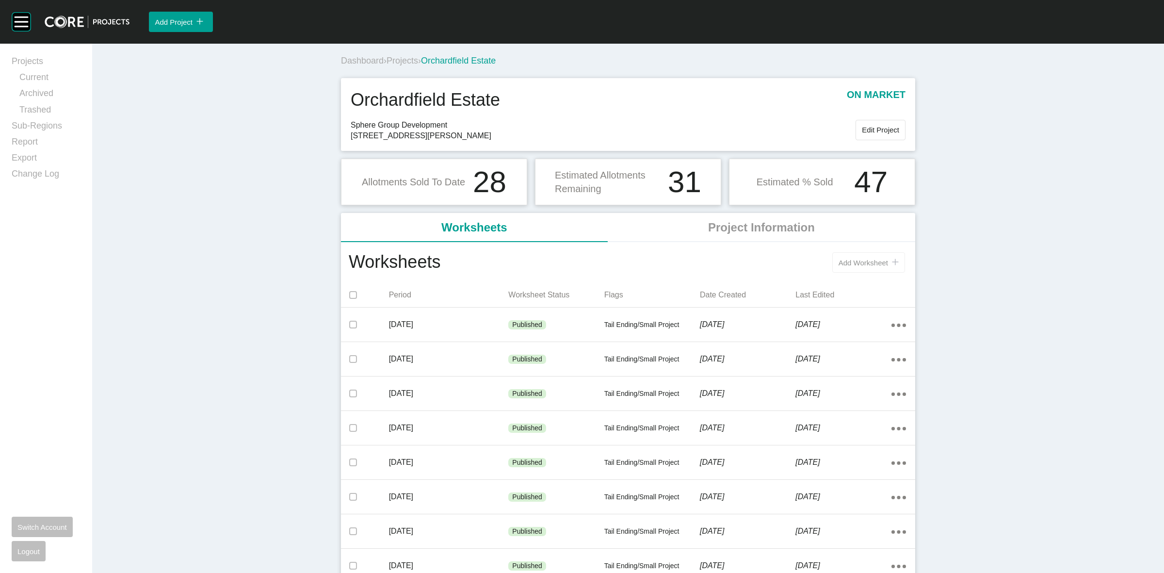
click at [842, 261] on span "Add Worksheet" at bounding box center [862, 262] width 49 height 8
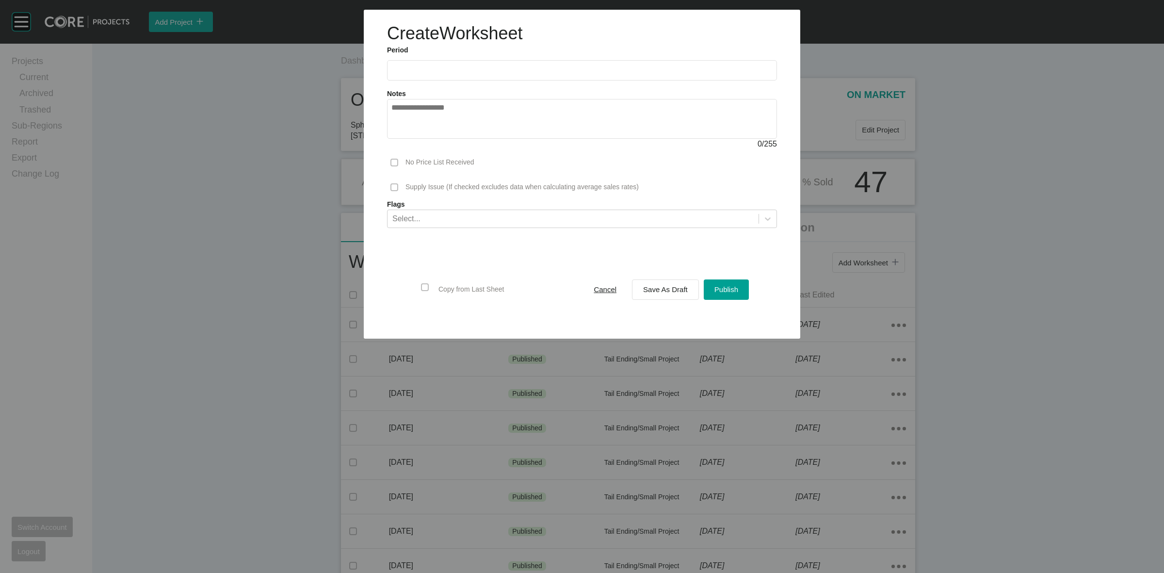
drag, startPoint x: 457, startPoint y: 71, endPoint x: 458, endPoint y: 105, distance: 34.0
click at [457, 71] on input "text" at bounding box center [581, 70] width 381 height 8
drag, startPoint x: 442, startPoint y: 137, endPoint x: 570, endPoint y: 208, distance: 145.6
click at [439, 136] on li "Aug" at bounding box center [438, 141] width 32 height 16
type input "**********"
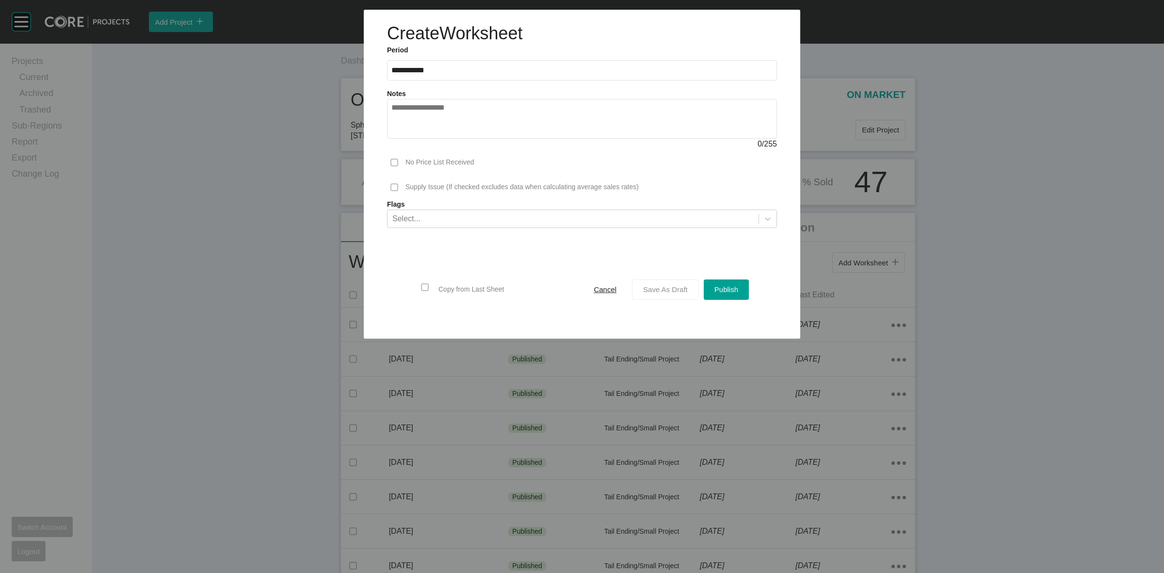
click at [658, 291] on span "Save As Draft" at bounding box center [665, 289] width 45 height 8
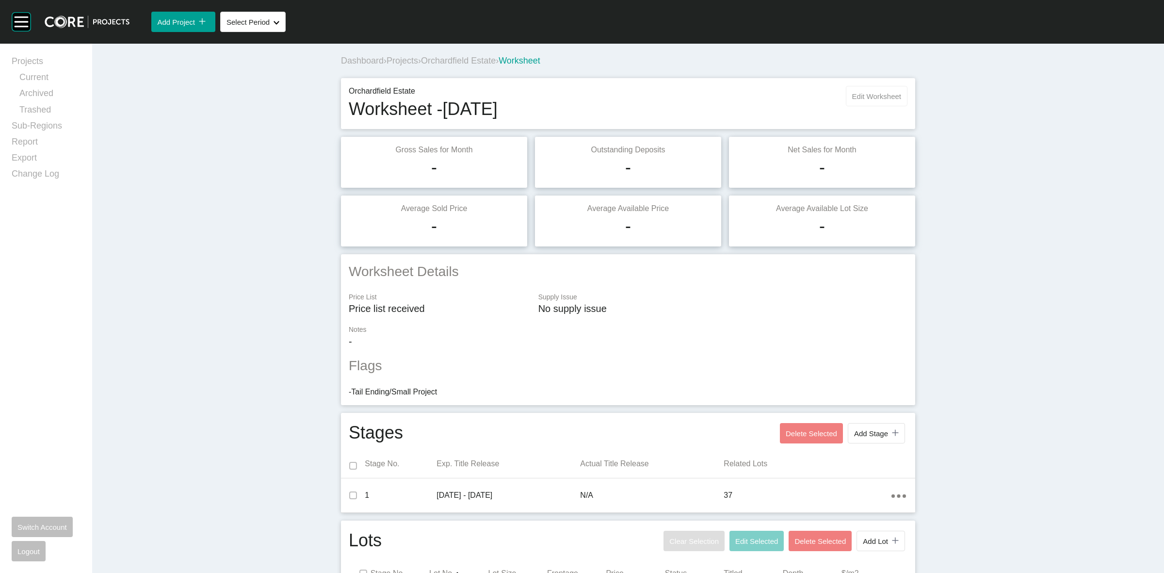
click at [865, 93] on span "Edit Worksheet" at bounding box center [876, 96] width 49 height 8
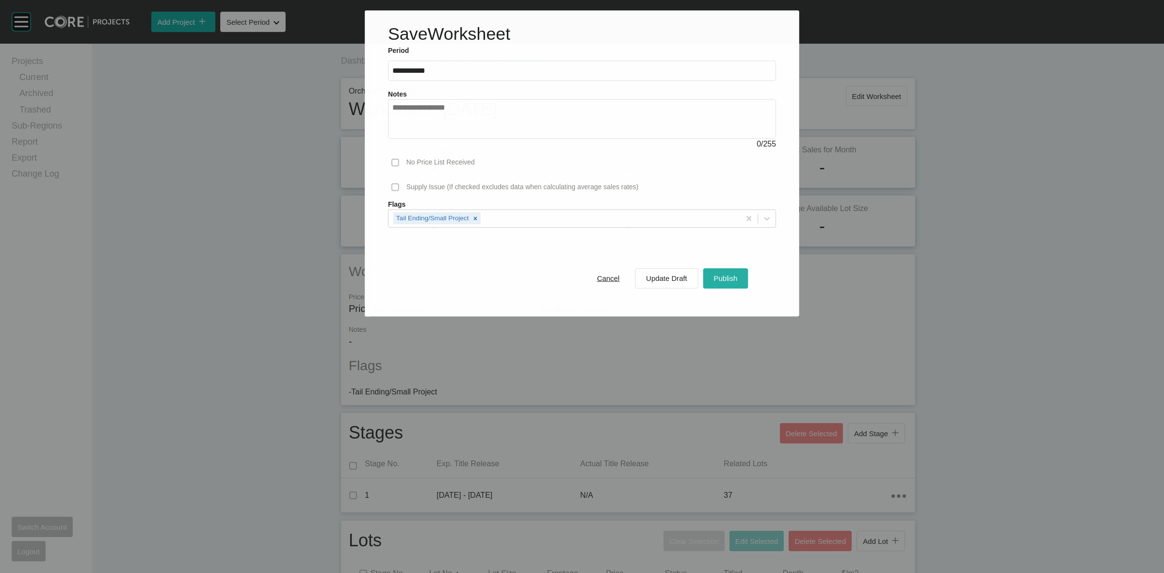
click at [707, 277] on button "Publish" at bounding box center [725, 278] width 45 height 20
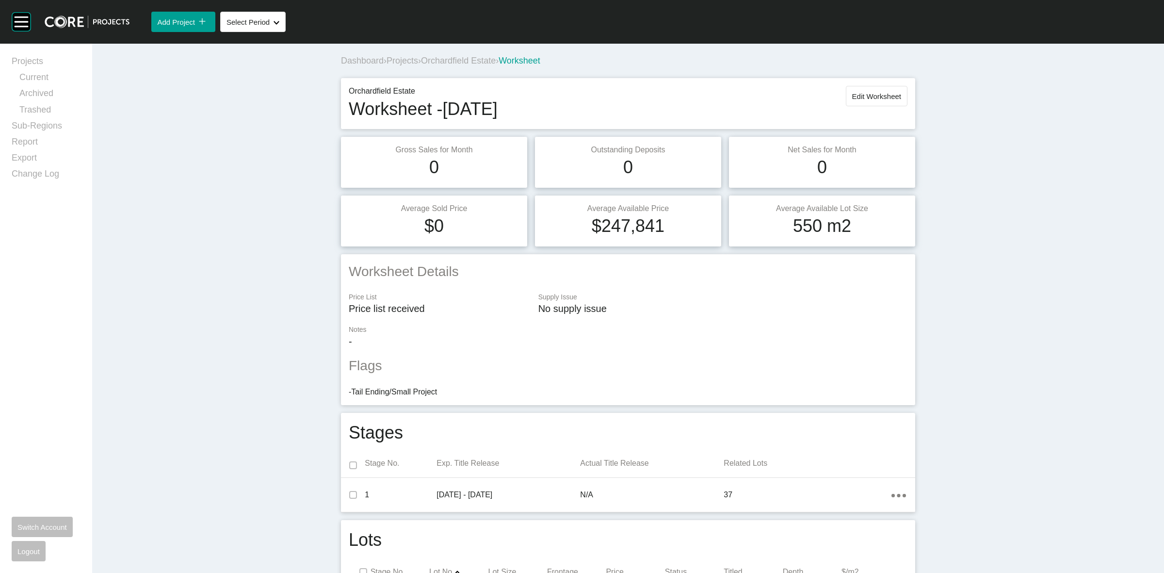
click at [474, 62] on span "Orchardfield Estate" at bounding box center [458, 61] width 75 height 10
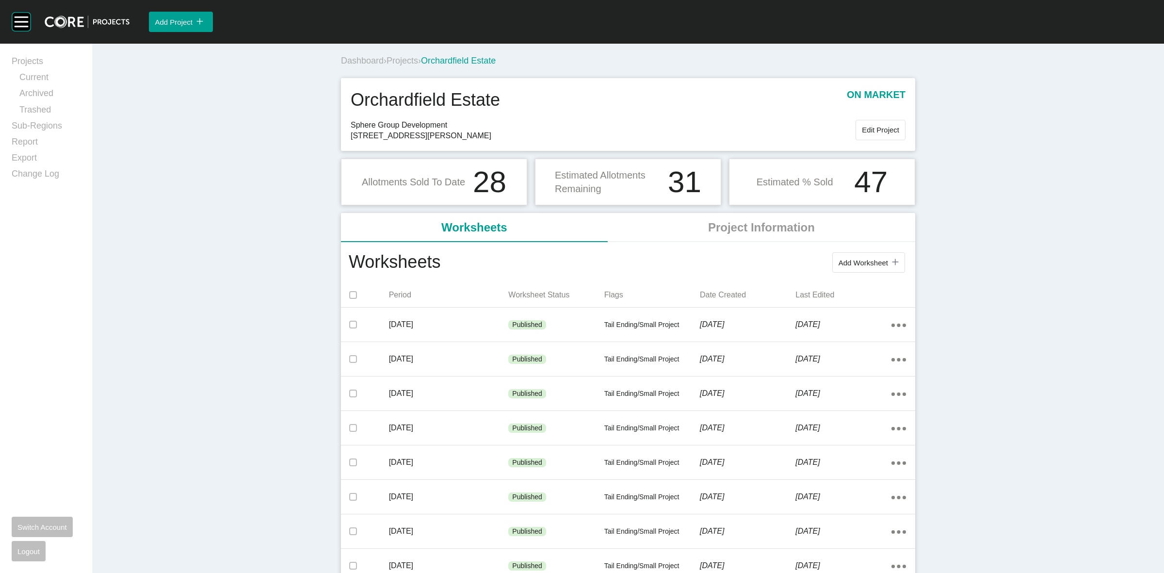
click at [398, 59] on span "Projects" at bounding box center [402, 61] width 32 height 10
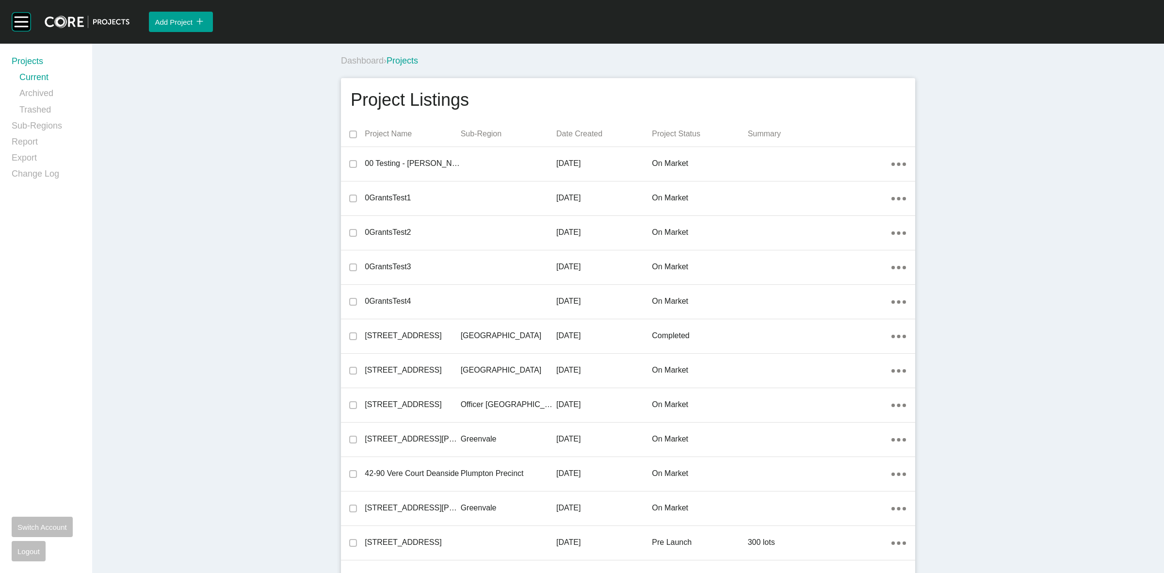
scroll to position [22386, 0]
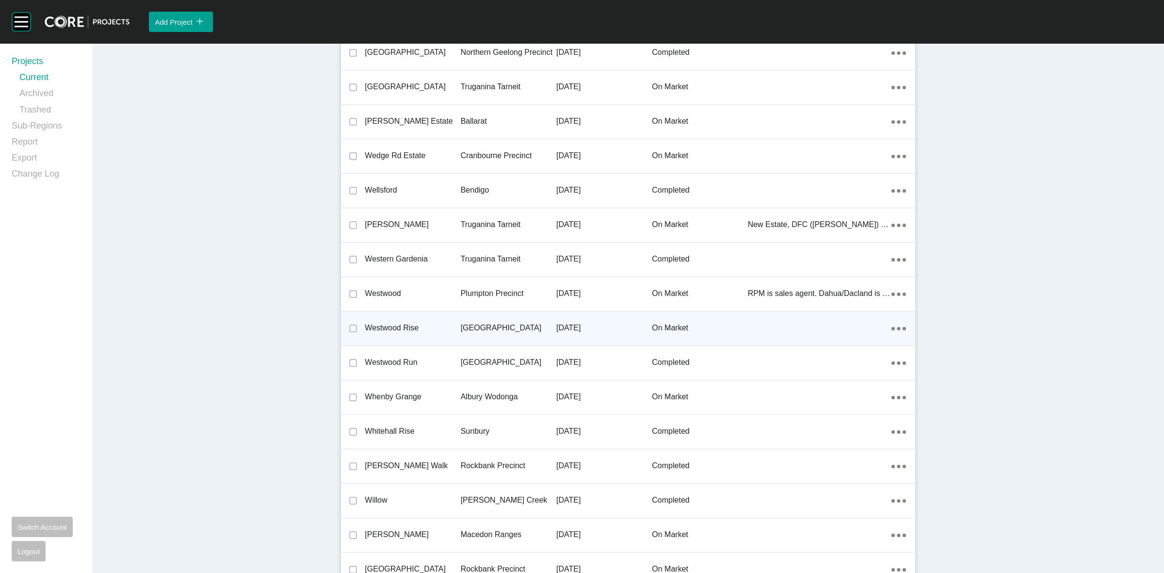
click at [491, 322] on p "[GEOGRAPHIC_DATA]" at bounding box center [509, 327] width 96 height 11
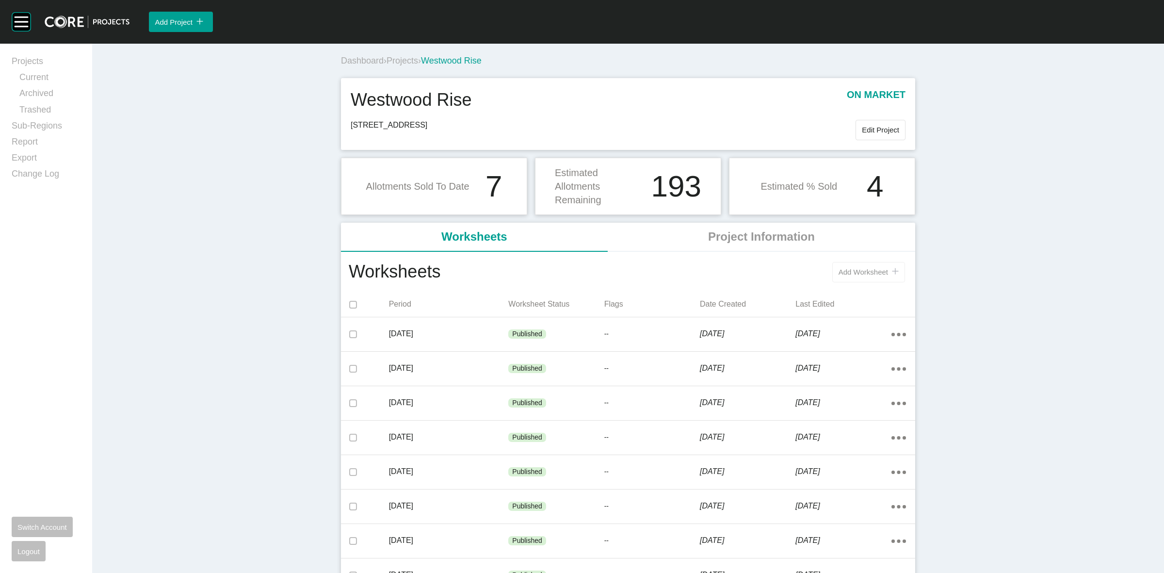
click at [859, 268] on span "Add Worksheet" at bounding box center [862, 272] width 49 height 8
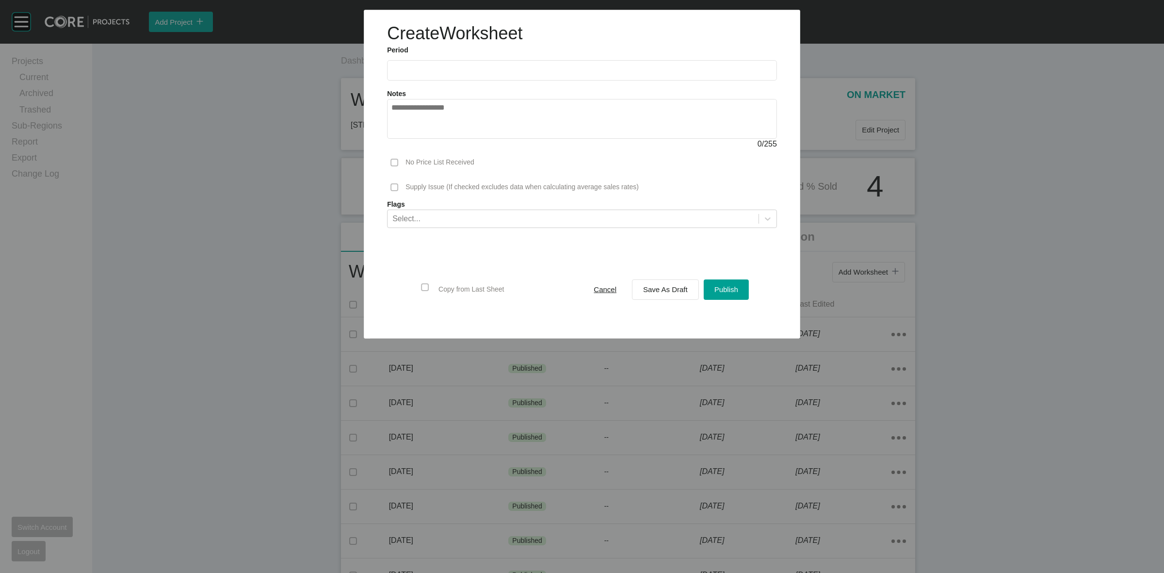
click at [493, 64] on label at bounding box center [582, 70] width 390 height 20
click at [493, 66] on input "text" at bounding box center [581, 70] width 381 height 8
click at [440, 142] on li "Aug" at bounding box center [438, 141] width 32 height 16
type input "**********"
click at [651, 291] on span "Save As Draft" at bounding box center [665, 289] width 45 height 8
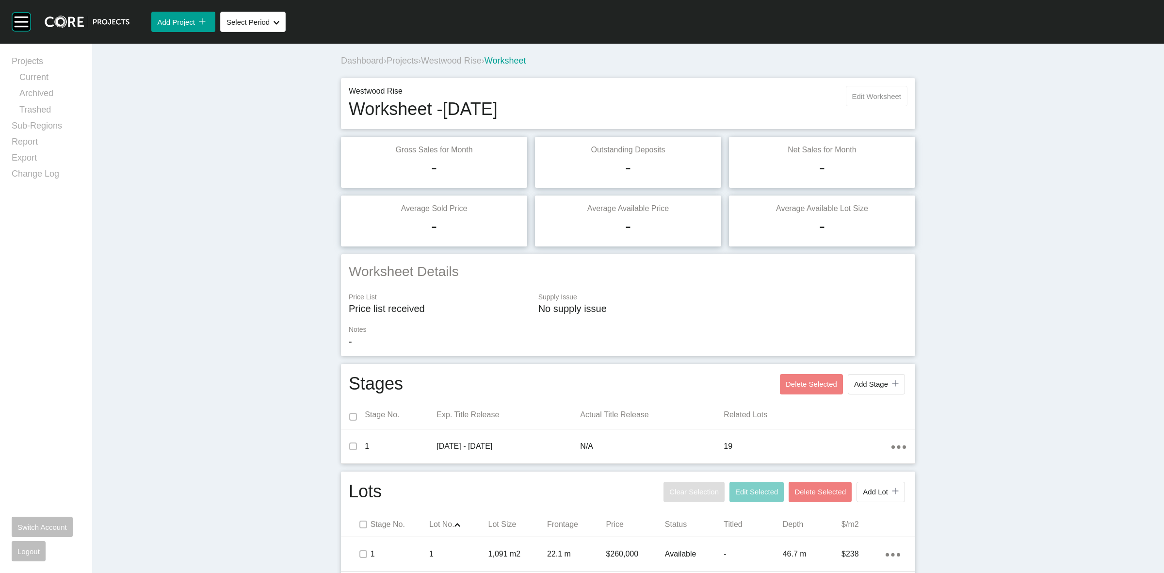
click at [864, 96] on span "Edit Worksheet" at bounding box center [876, 96] width 49 height 8
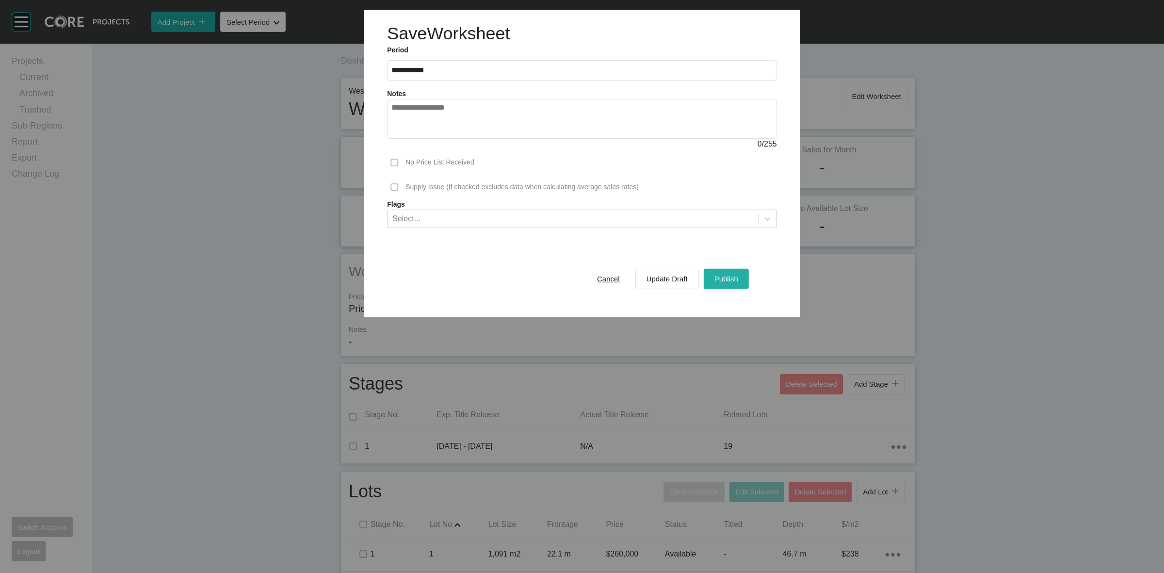
click at [720, 275] on span "Publish" at bounding box center [726, 278] width 24 height 8
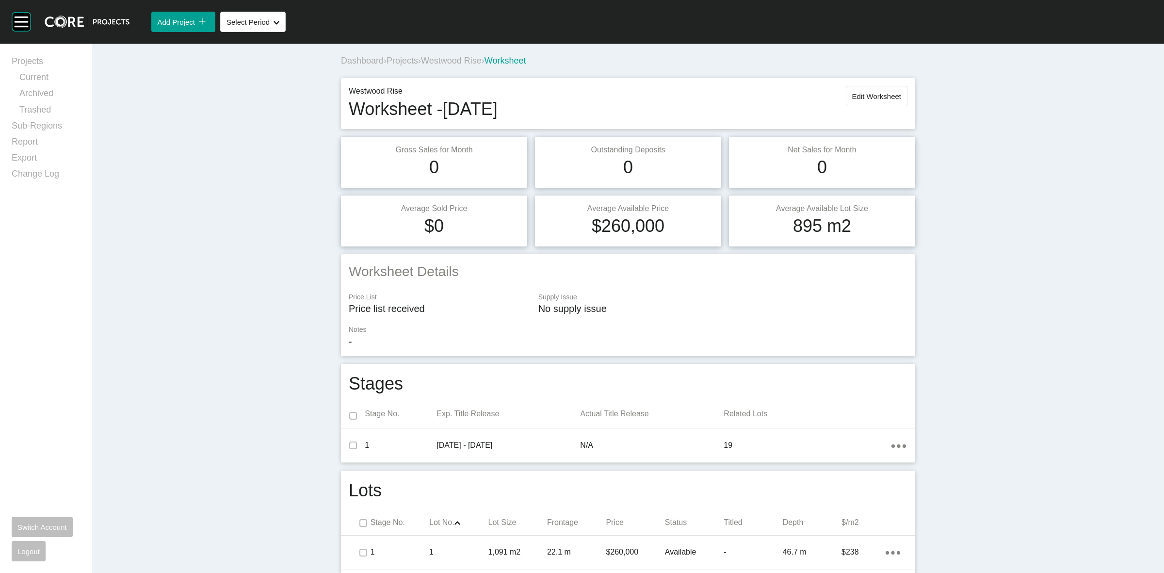
click at [448, 61] on span "Westwood Rise" at bounding box center [451, 61] width 61 height 10
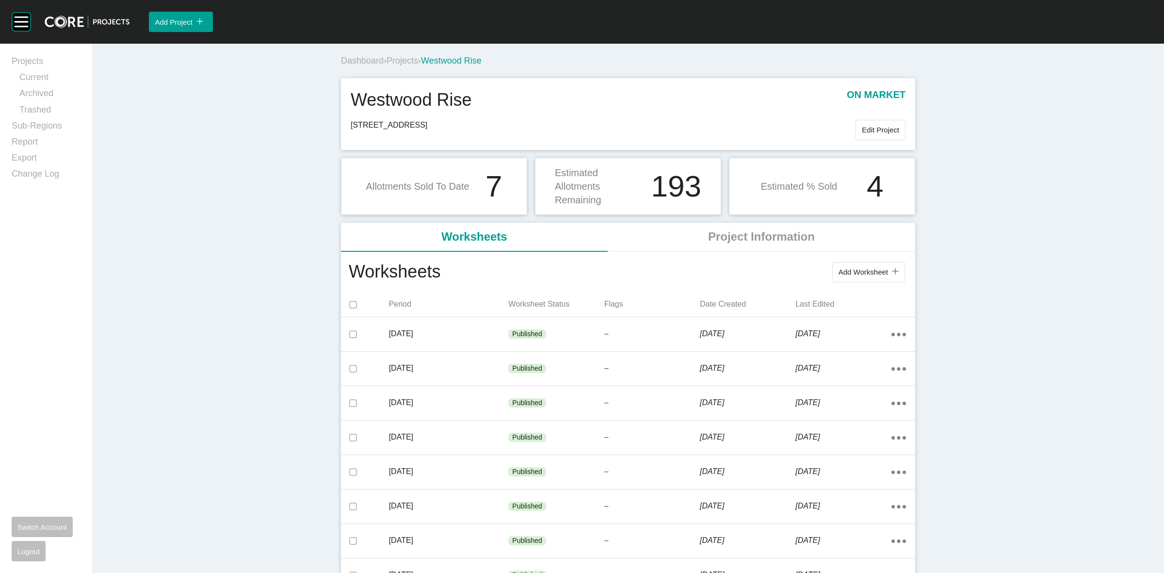
click at [403, 59] on span "Projects" at bounding box center [402, 61] width 32 height 10
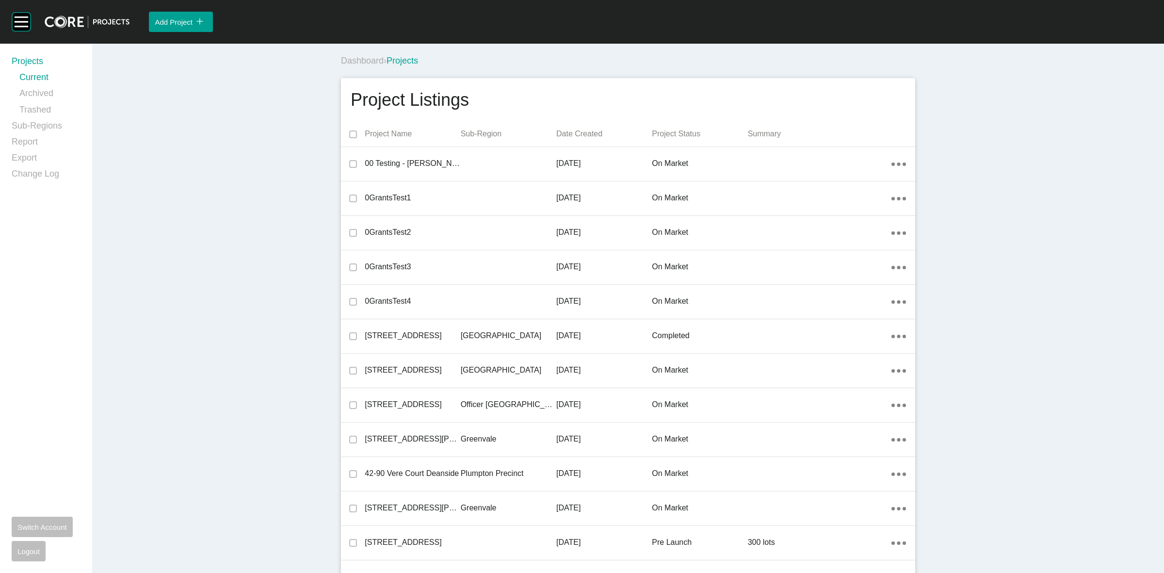
scroll to position [8069, 0]
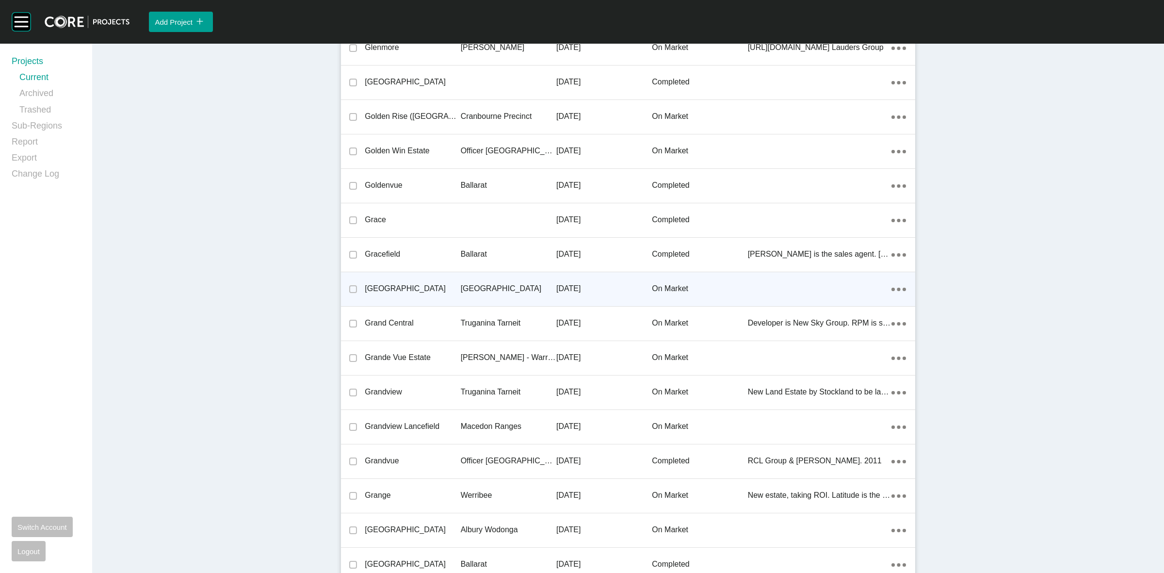
click at [495, 288] on p "[GEOGRAPHIC_DATA]" at bounding box center [509, 288] width 96 height 11
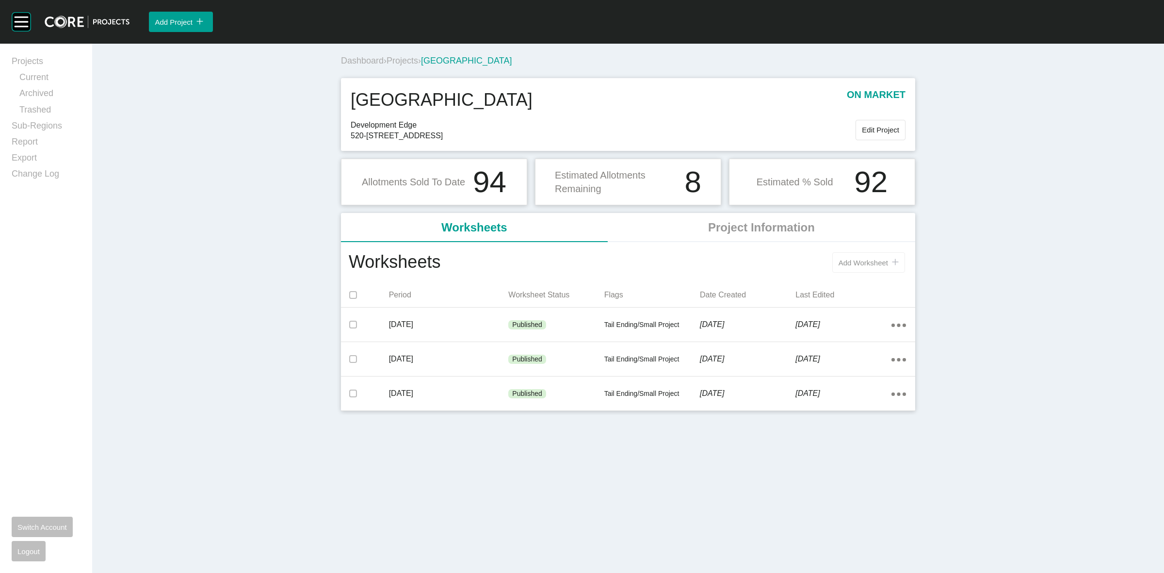
click at [861, 260] on span "Add Worksheet" at bounding box center [862, 262] width 49 height 8
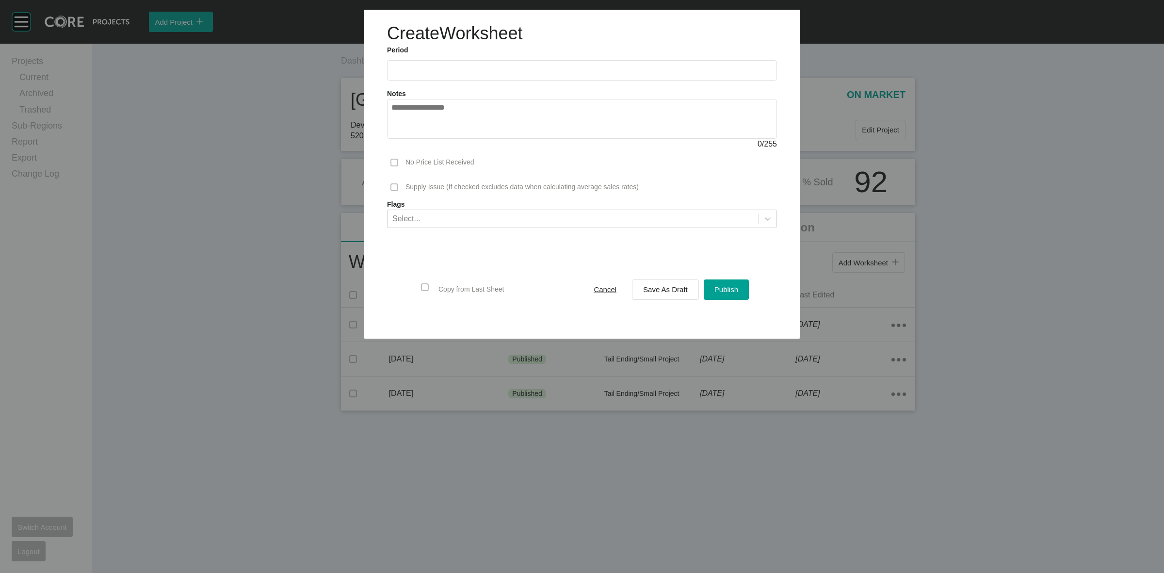
drag, startPoint x: 443, startPoint y: 72, endPoint x: 437, endPoint y: 83, distance: 13.0
click at [443, 71] on input "text" at bounding box center [581, 70] width 381 height 8
click at [435, 137] on li "Aug" at bounding box center [438, 141] width 32 height 16
type input "**********"
drag, startPoint x: 648, startPoint y: 287, endPoint x: 642, endPoint y: 280, distance: 8.9
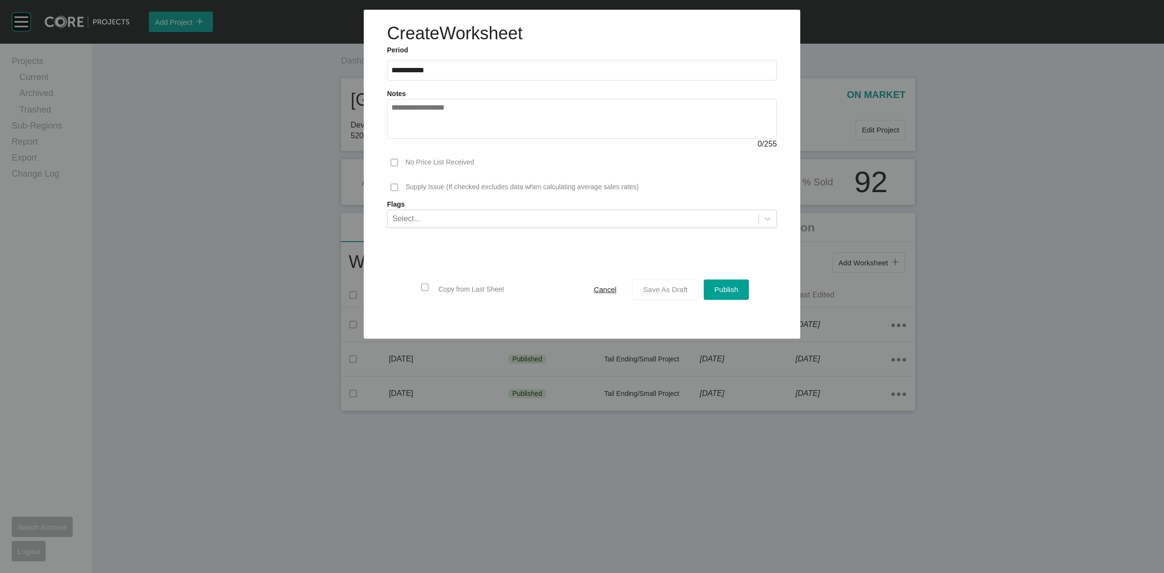
click at [647, 287] on span "Save As Draft" at bounding box center [665, 289] width 45 height 8
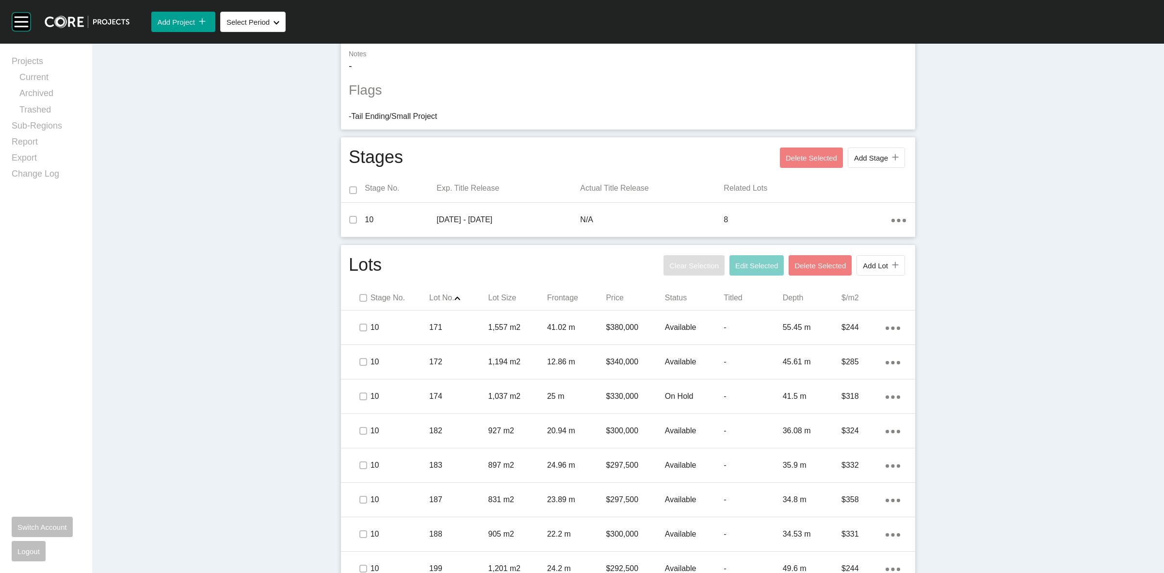
scroll to position [292, 0]
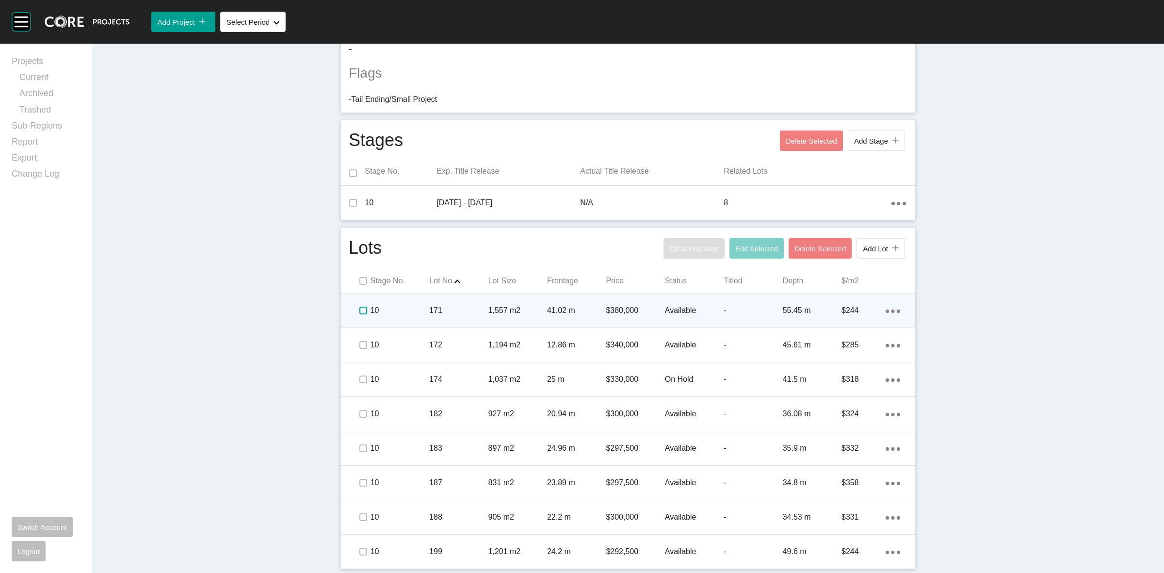
click at [359, 311] on label at bounding box center [363, 310] width 8 height 8
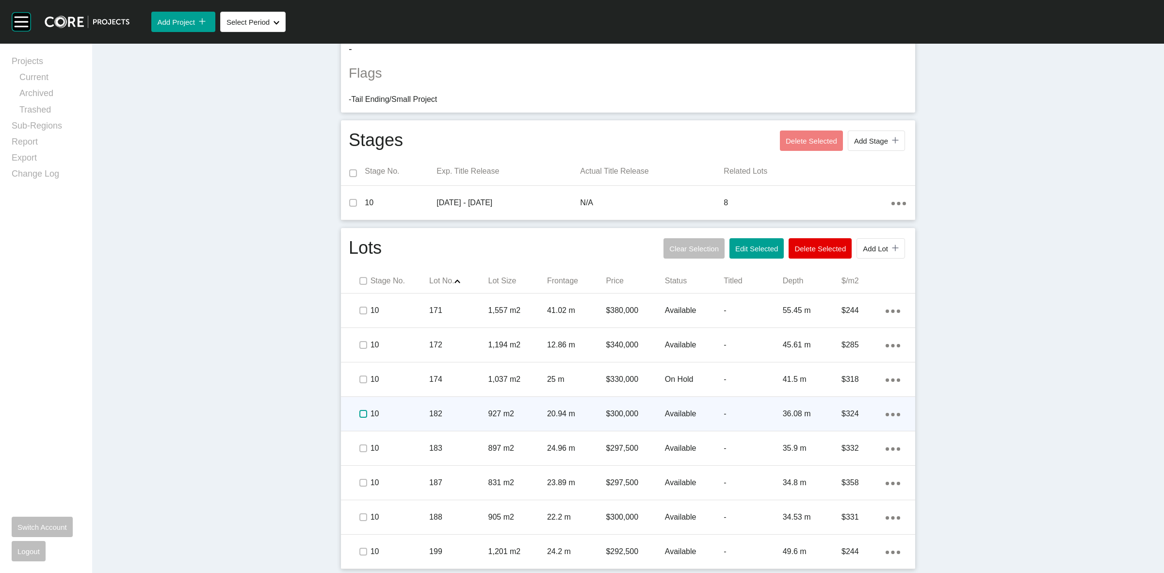
click at [359, 411] on label at bounding box center [363, 414] width 8 height 8
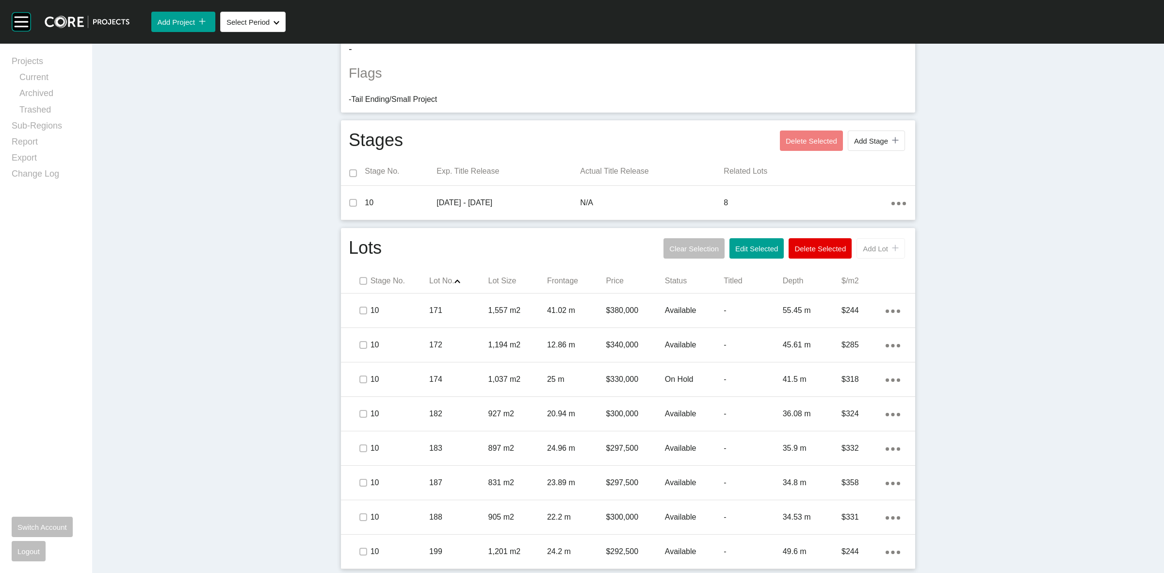
click at [872, 247] on span "Add Lot" at bounding box center [875, 248] width 25 height 8
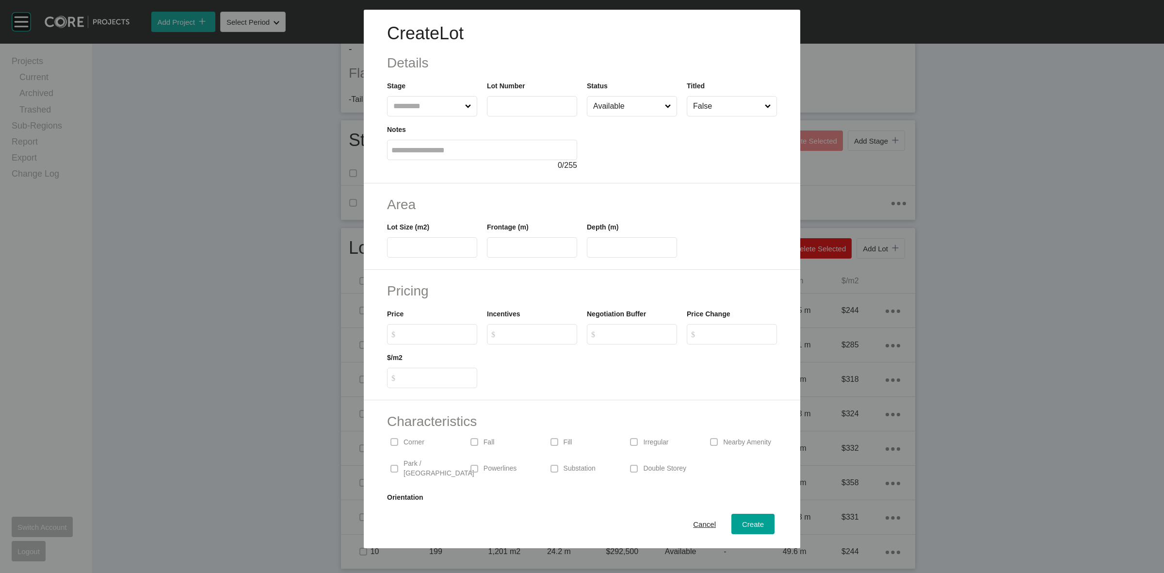
click at [393, 109] on input "text" at bounding box center [427, 105] width 72 height 19
type input "***"
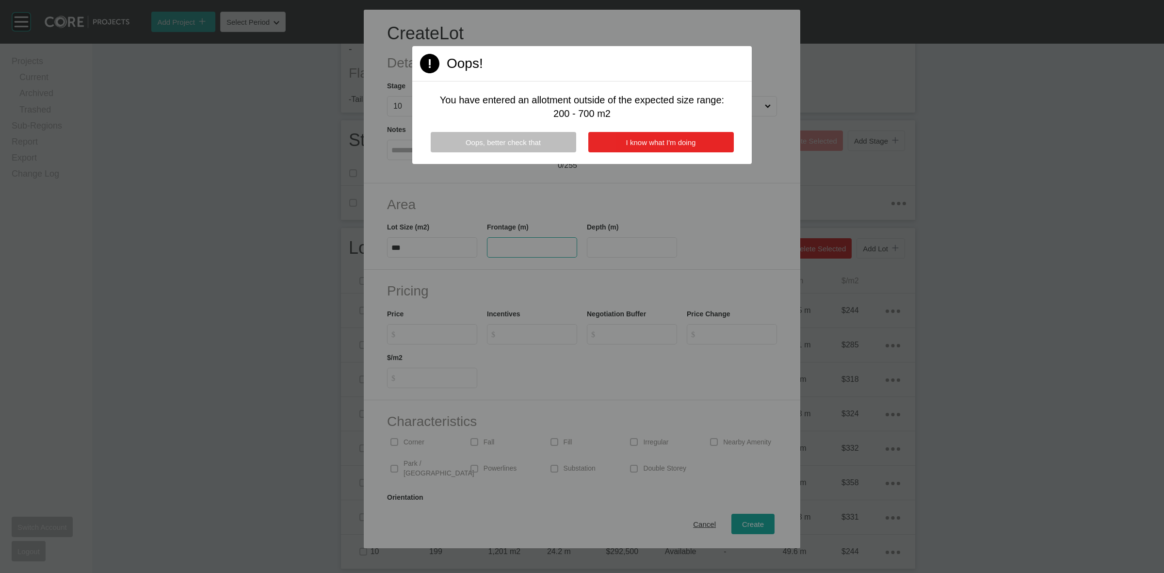
click at [645, 144] on span "I know what I'm doing" at bounding box center [661, 142] width 70 height 8
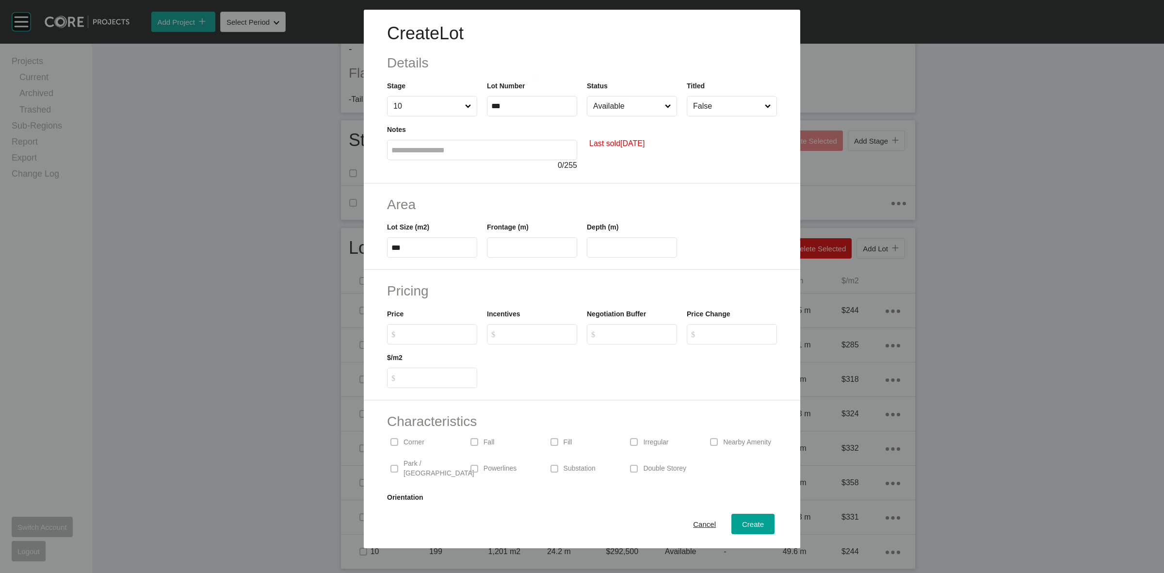
click at [528, 246] on input "text" at bounding box center [531, 247] width 81 height 8
type input "*****"
type input "****"
click at [603, 92] on div "Status Available" at bounding box center [632, 98] width 90 height 36
click at [607, 106] on input "Available" at bounding box center [627, 105] width 72 height 19
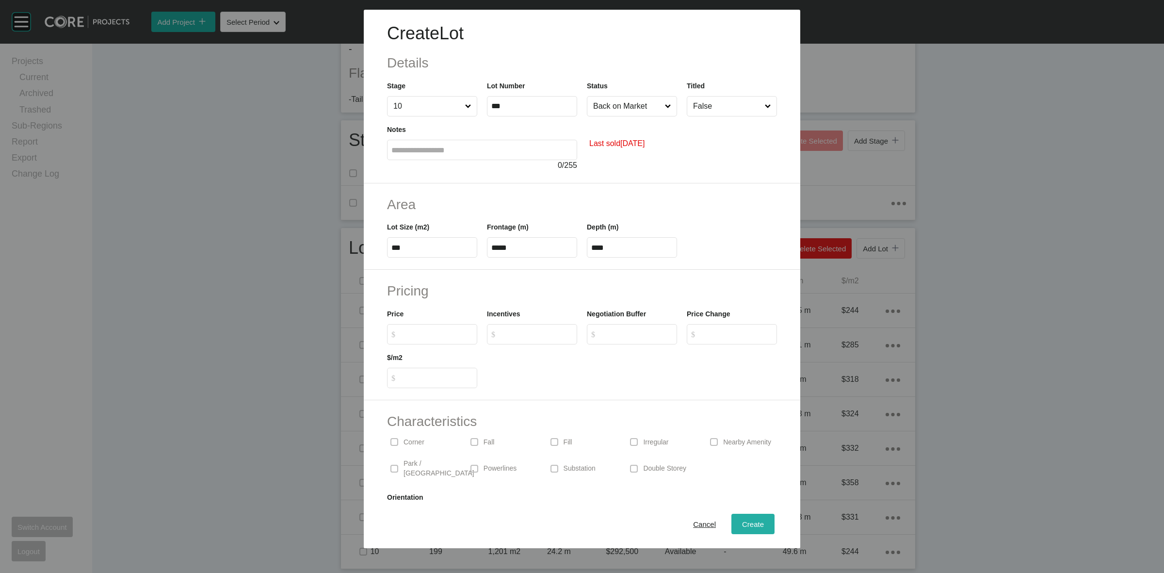
click at [746, 522] on span "Create" at bounding box center [753, 524] width 22 height 8
type input "*"
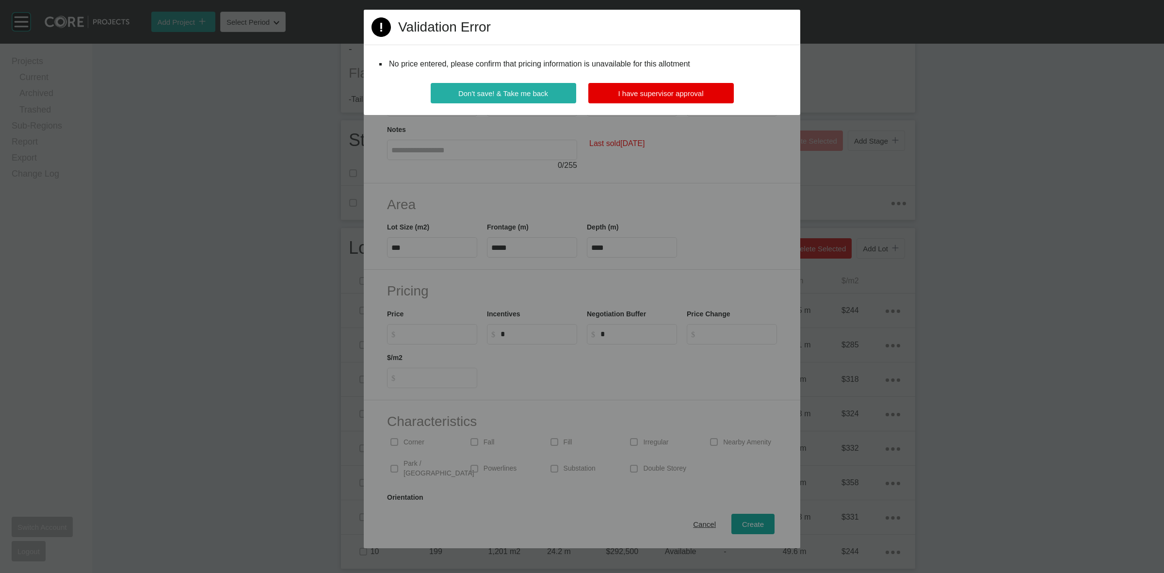
click at [529, 96] on span "Don't save! & Take me back" at bounding box center [503, 93] width 90 height 8
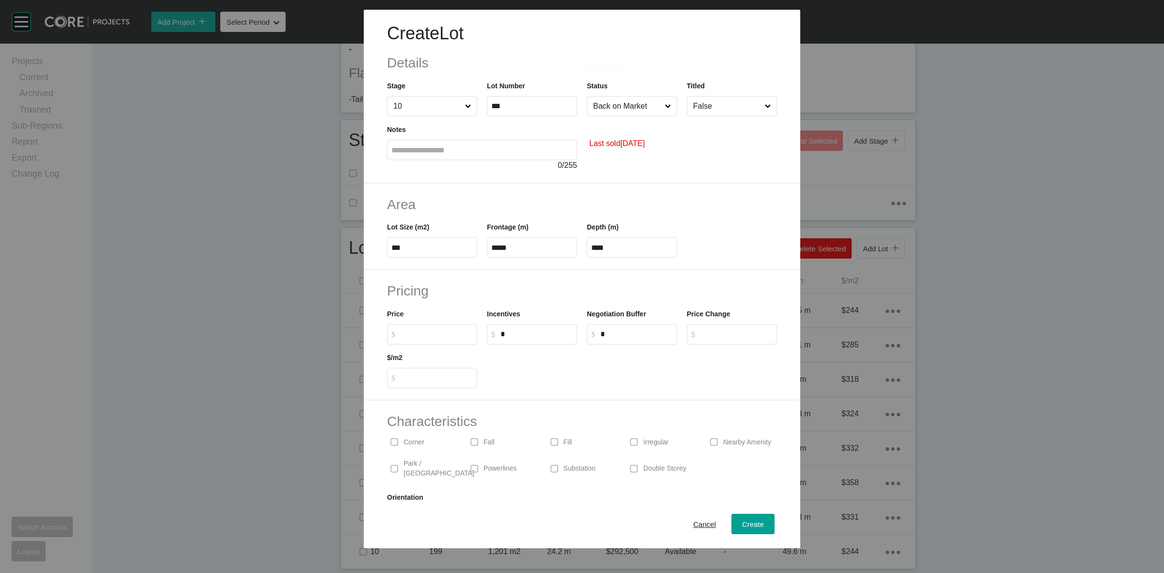
click at [440, 332] on input "$ Created with Sketch. $" at bounding box center [437, 334] width 72 height 8
type input "*******"
type input "*"
type input "***"
click at [547, 387] on div at bounding box center [632, 366] width 300 height 44
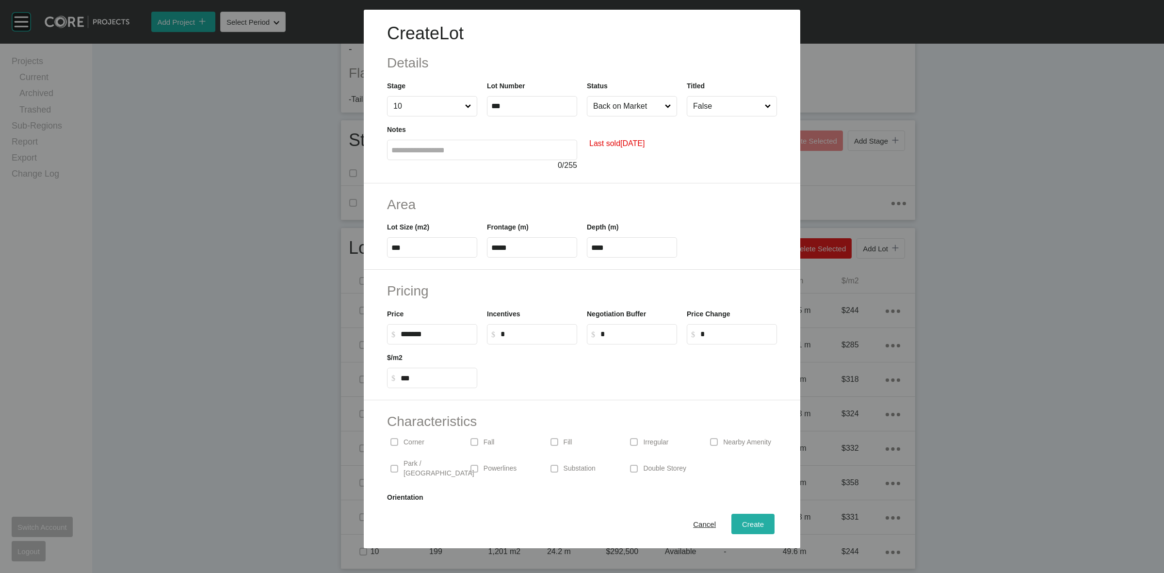
click at [742, 523] on span "Create" at bounding box center [753, 524] width 22 height 8
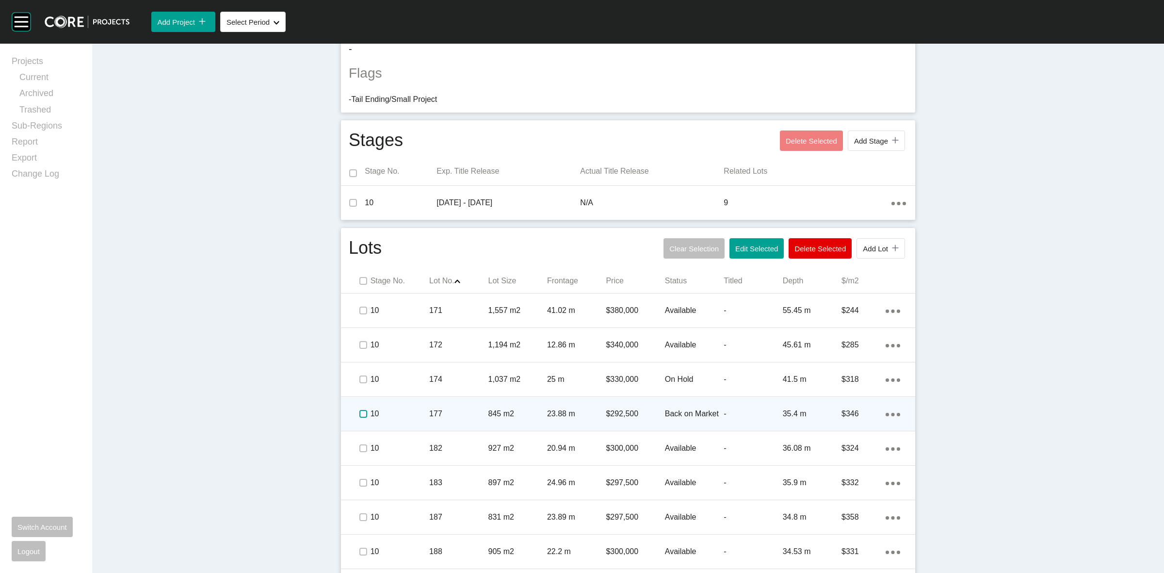
click at [360, 415] on label at bounding box center [363, 414] width 8 height 8
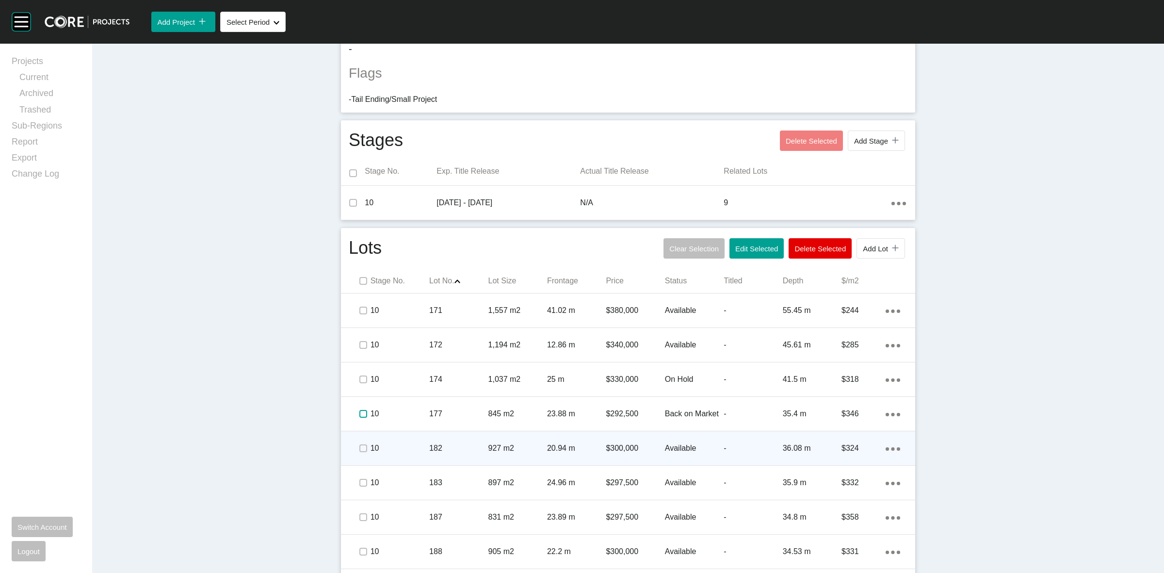
scroll to position [327, 0]
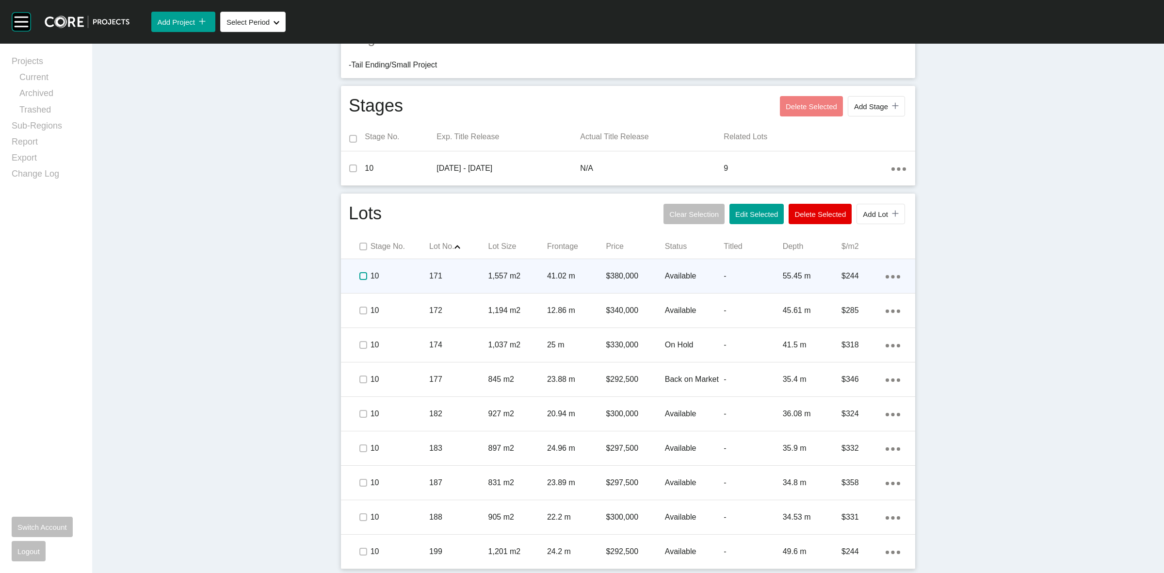
click at [359, 272] on label at bounding box center [363, 276] width 8 height 8
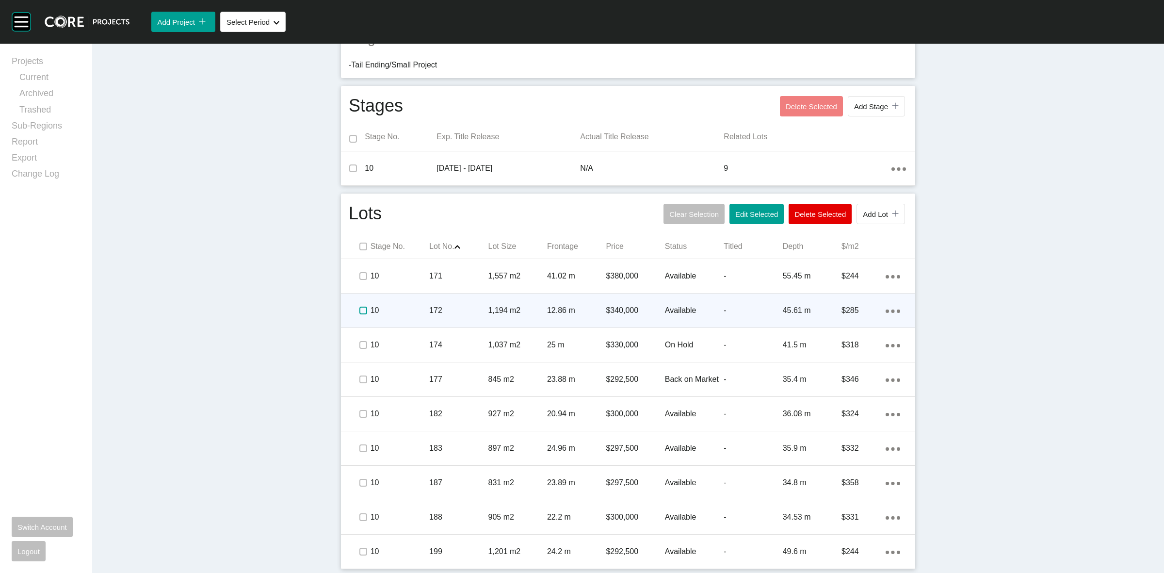
click at [359, 308] on label at bounding box center [363, 310] width 8 height 8
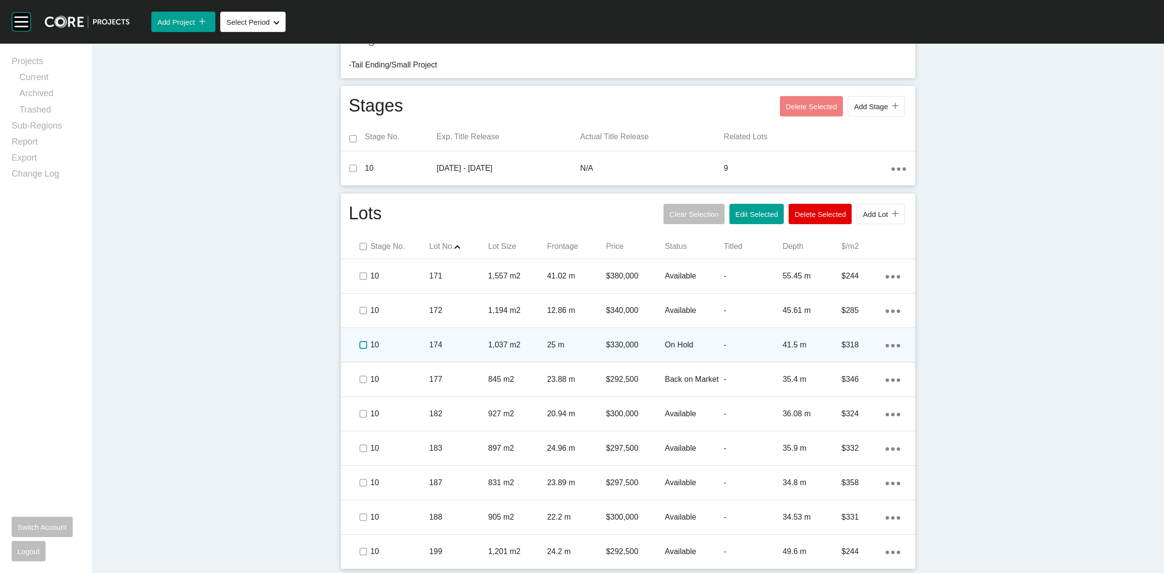
click at [359, 345] on label at bounding box center [363, 345] width 8 height 8
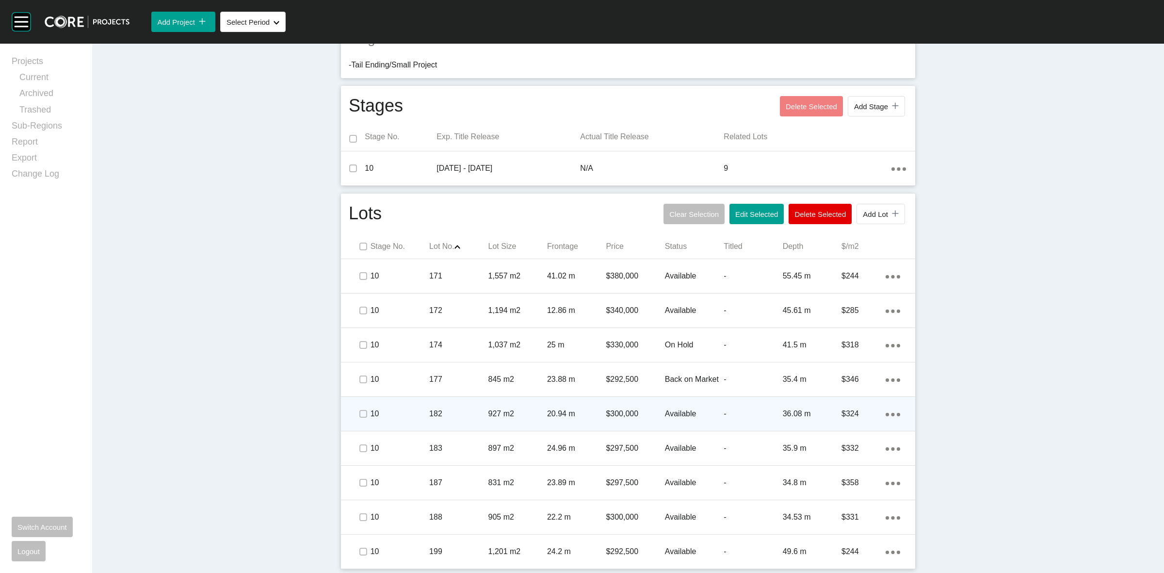
drag, startPoint x: 354, startPoint y: 385, endPoint x: 357, endPoint y: 409, distance: 24.4
click at [355, 387] on div at bounding box center [362, 379] width 15 height 34
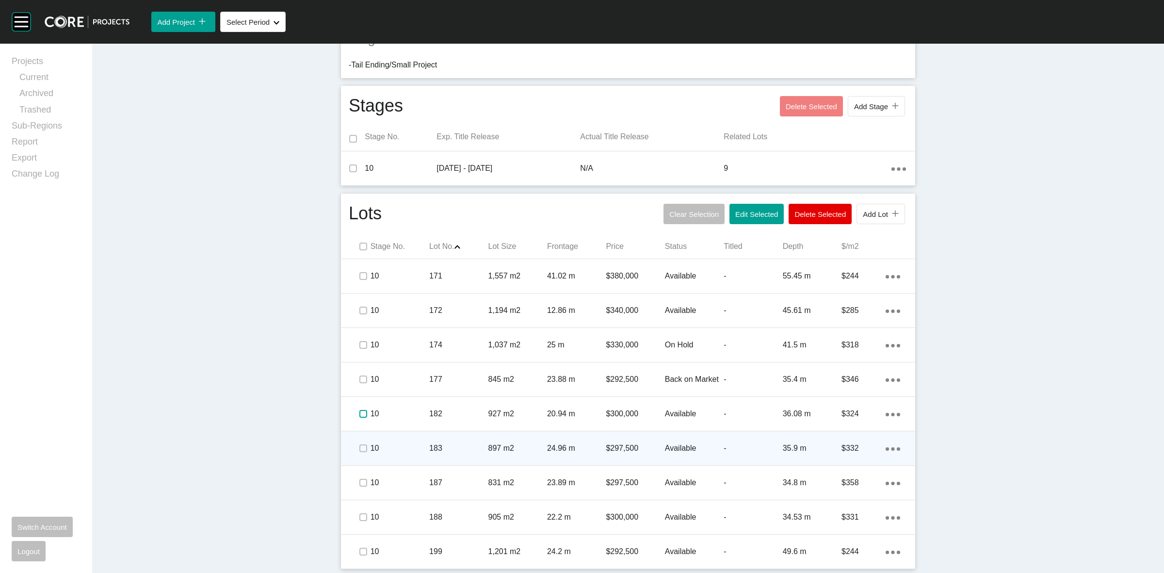
drag, startPoint x: 358, startPoint y: 418, endPoint x: 357, endPoint y: 434, distance: 16.5
click at [358, 421] on div at bounding box center [362, 414] width 15 height 34
click at [359, 447] on label at bounding box center [363, 448] width 8 height 8
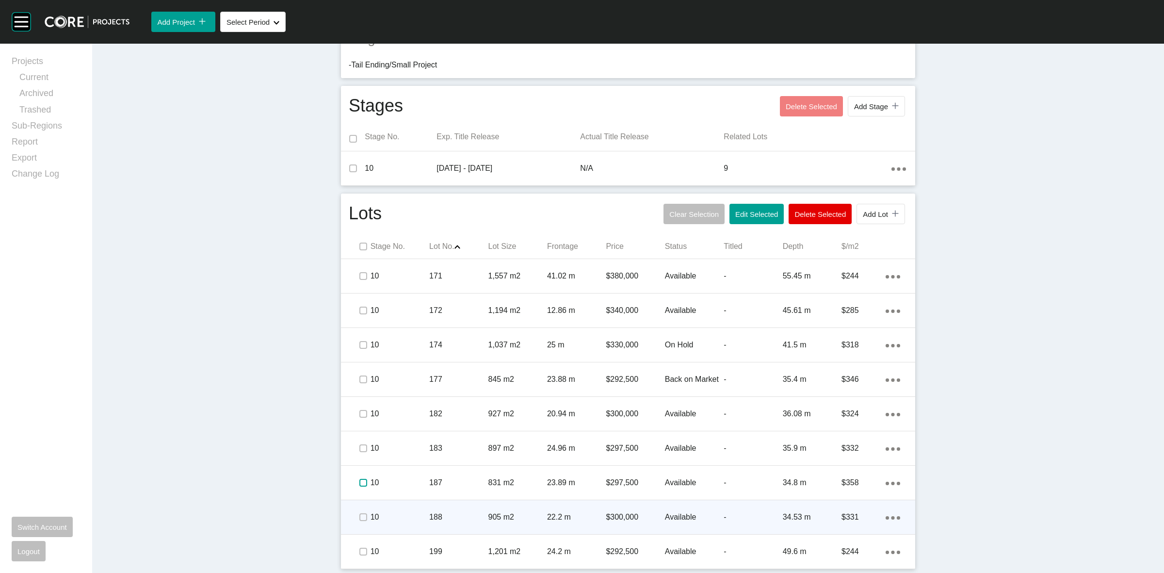
drag, startPoint x: 353, startPoint y: 479, endPoint x: 353, endPoint y: 505, distance: 26.7
click at [355, 488] on span at bounding box center [362, 482] width 15 height 15
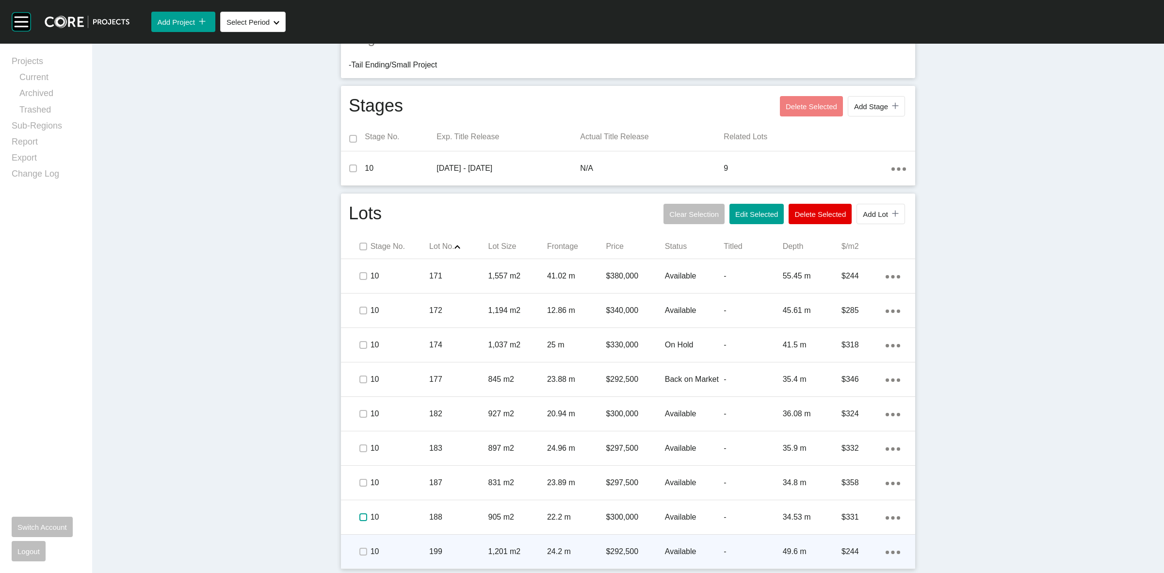
drag, startPoint x: 354, startPoint y: 516, endPoint x: 357, endPoint y: 541, distance: 24.9
click at [355, 523] on span at bounding box center [362, 517] width 15 height 15
click at [359, 542] on div at bounding box center [362, 551] width 15 height 34
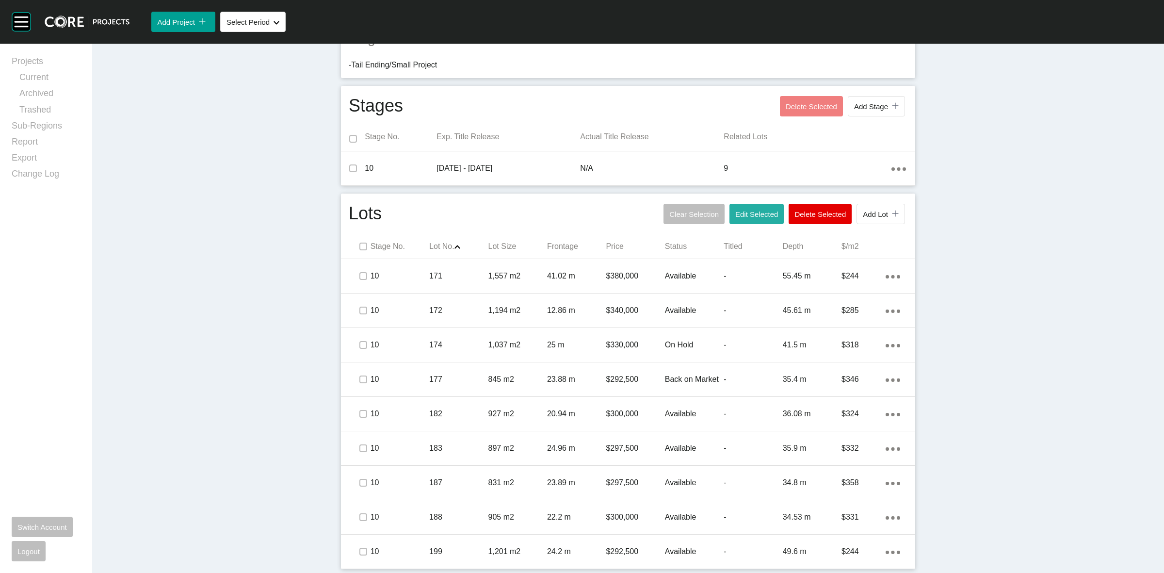
click at [755, 212] on span "Edit Selected" at bounding box center [756, 214] width 43 height 8
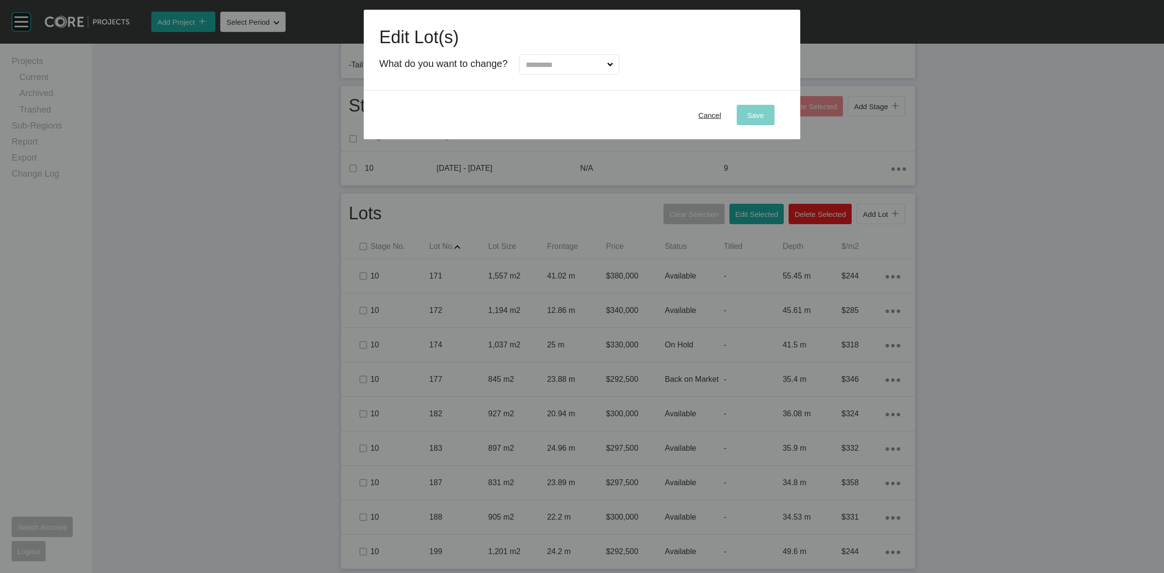
click at [536, 61] on input "text" at bounding box center [564, 64] width 81 height 19
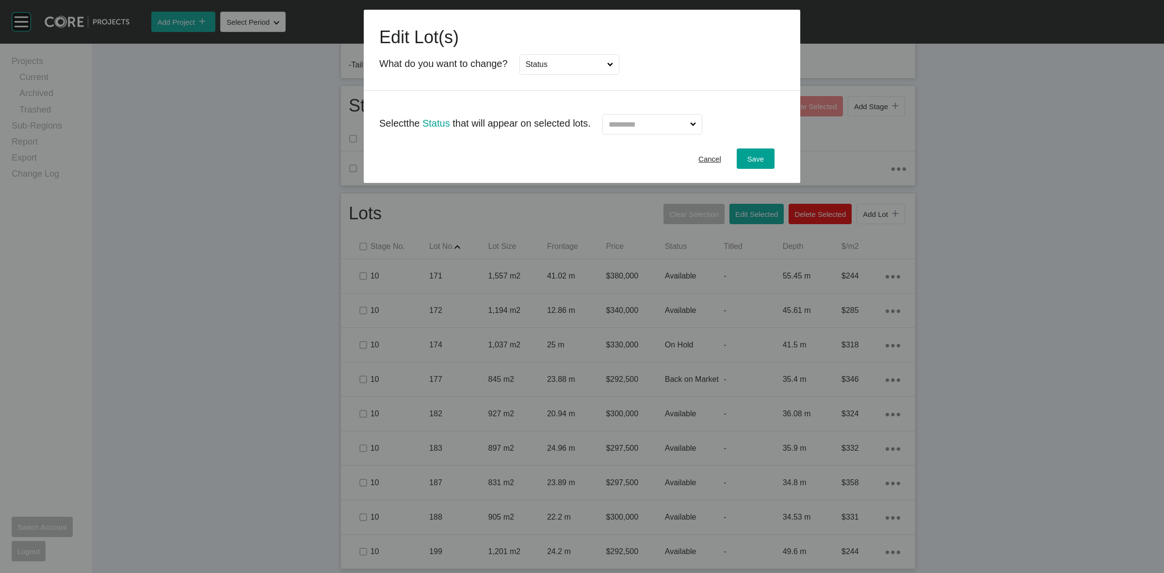
click at [685, 122] on input "text" at bounding box center [647, 123] width 81 height 19
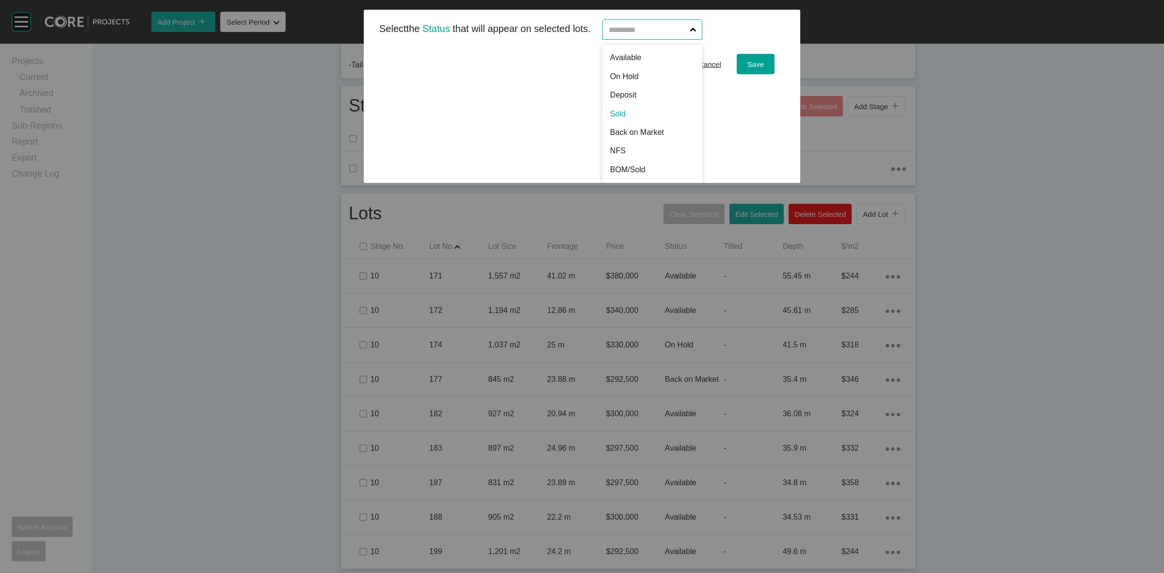
scroll to position [0, 0]
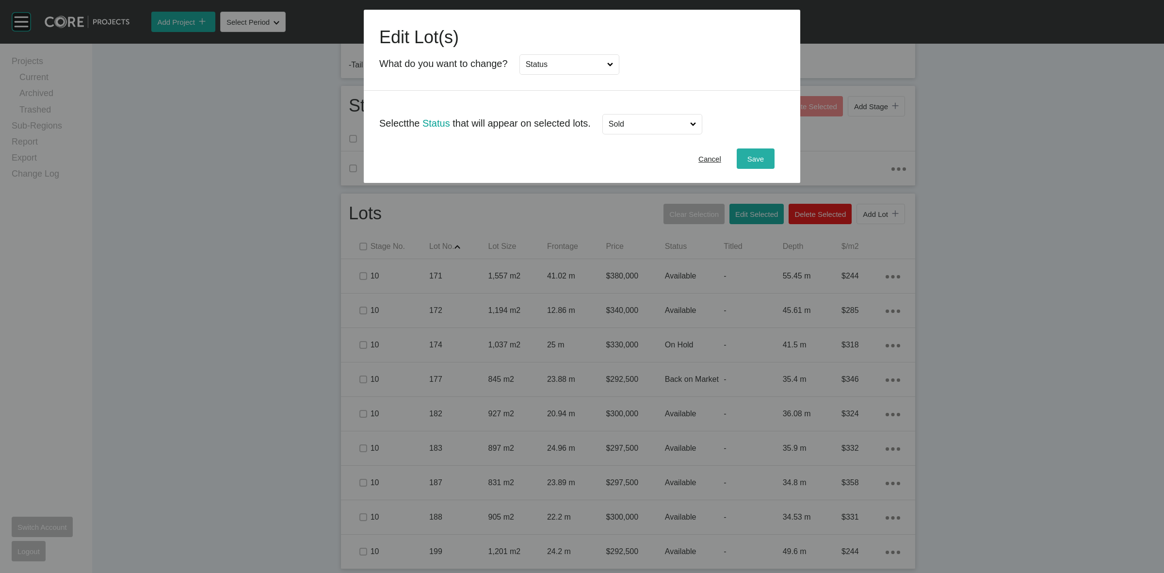
click at [758, 164] on div "Save" at bounding box center [755, 158] width 21 height 13
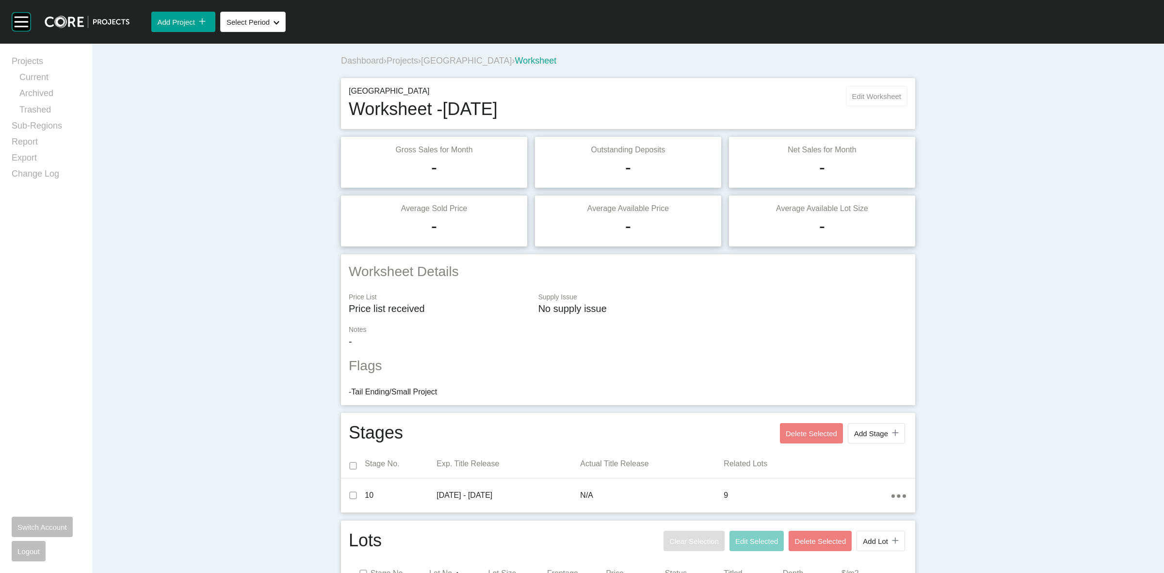
click at [846, 97] on button "Edit Worksheet" at bounding box center [877, 96] width 62 height 20
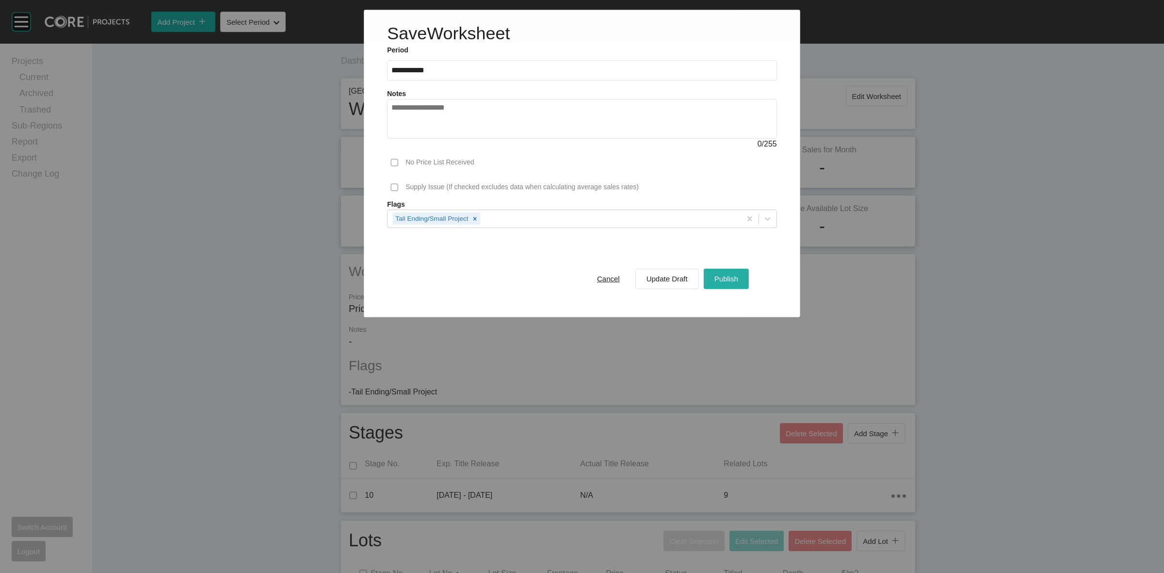
click at [711, 274] on button "Publish" at bounding box center [726, 278] width 45 height 20
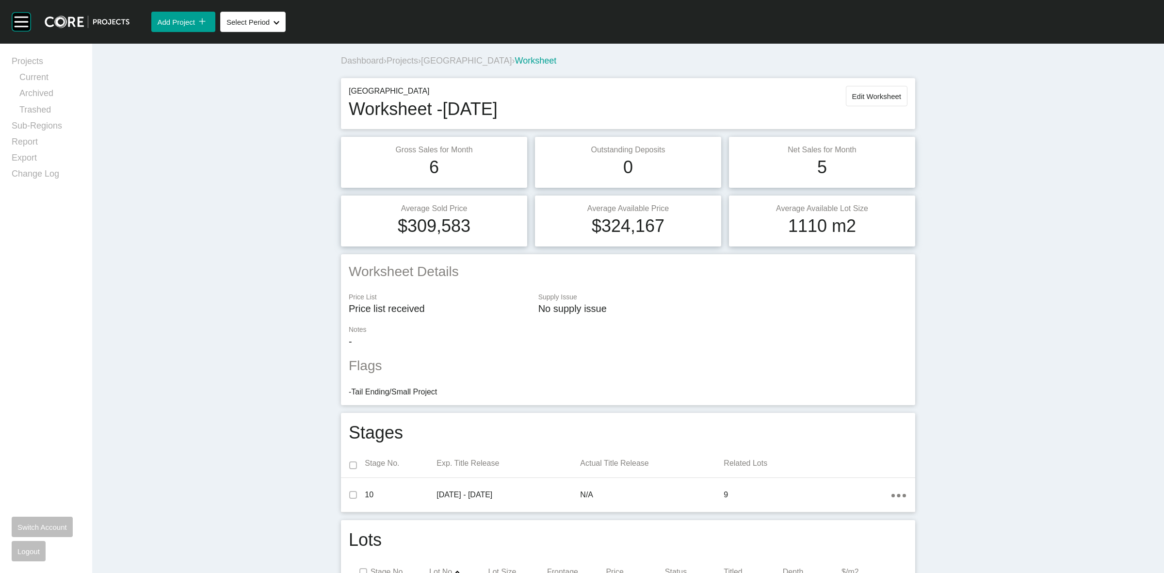
click at [406, 62] on span "Projects" at bounding box center [402, 61] width 32 height 10
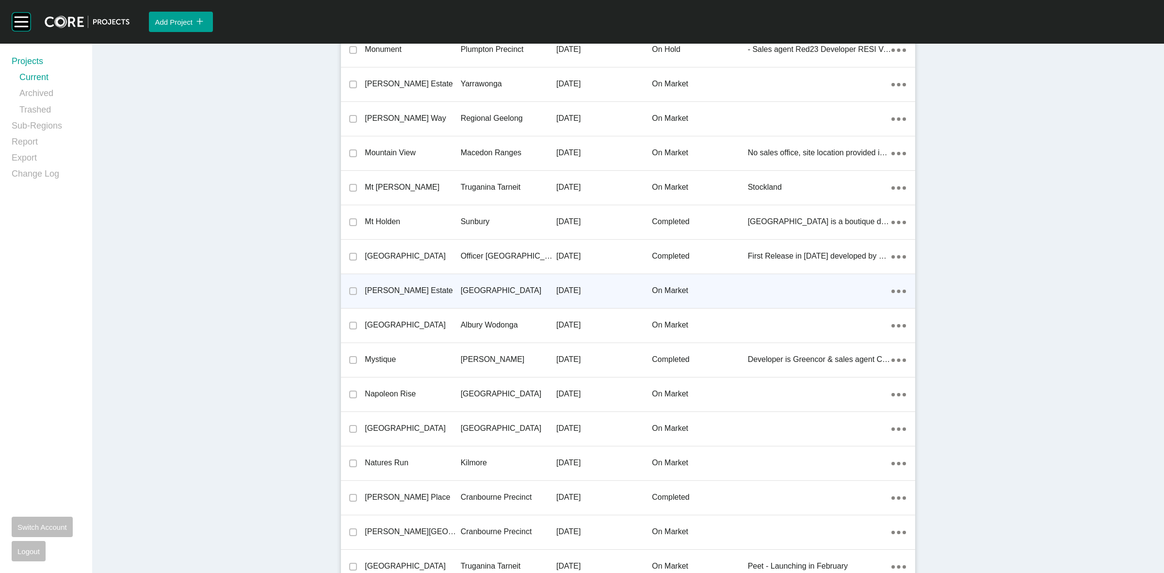
click at [468, 287] on p "[GEOGRAPHIC_DATA]" at bounding box center [509, 290] width 96 height 11
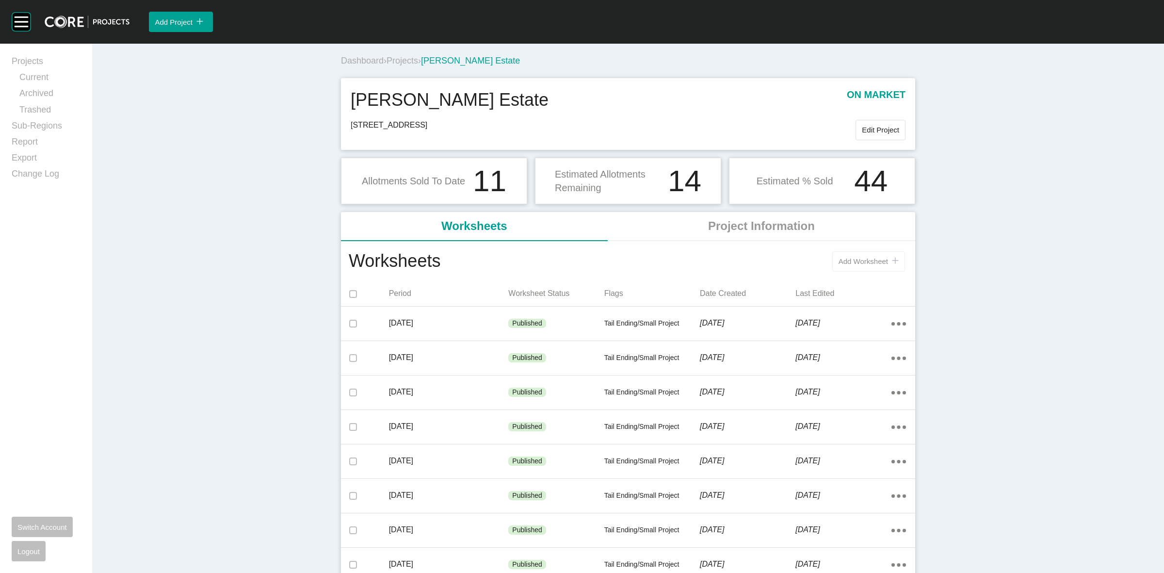
click at [856, 258] on span "Add Worksheet" at bounding box center [862, 261] width 49 height 8
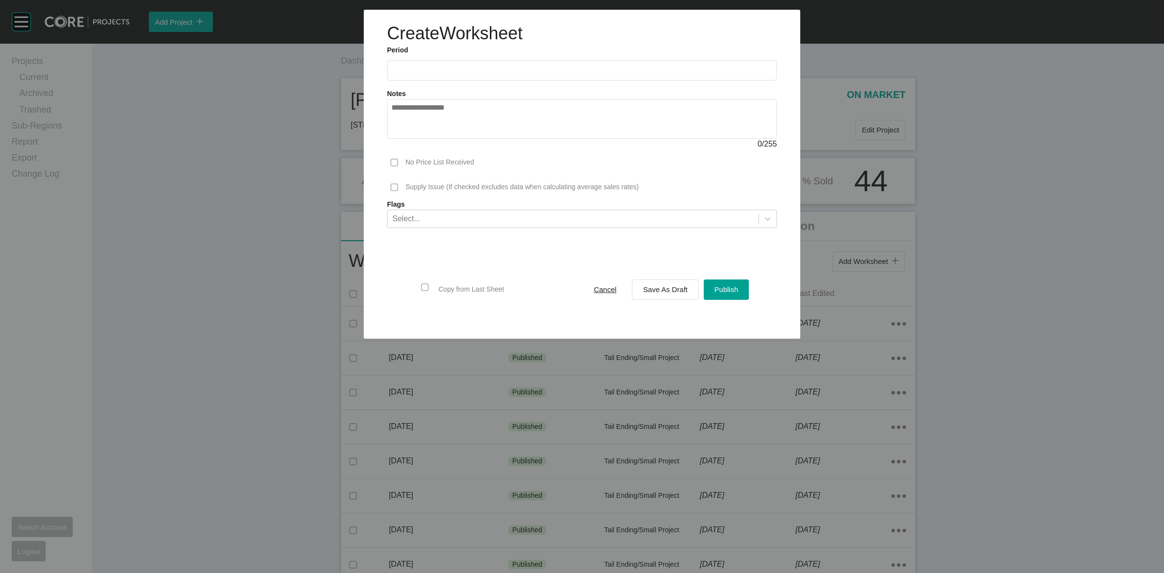
click at [432, 69] on input "text" at bounding box center [581, 70] width 381 height 8
click at [440, 142] on li "Aug" at bounding box center [438, 141] width 32 height 16
type input "**********"
click at [643, 290] on span "Save As Draft" at bounding box center [665, 289] width 45 height 8
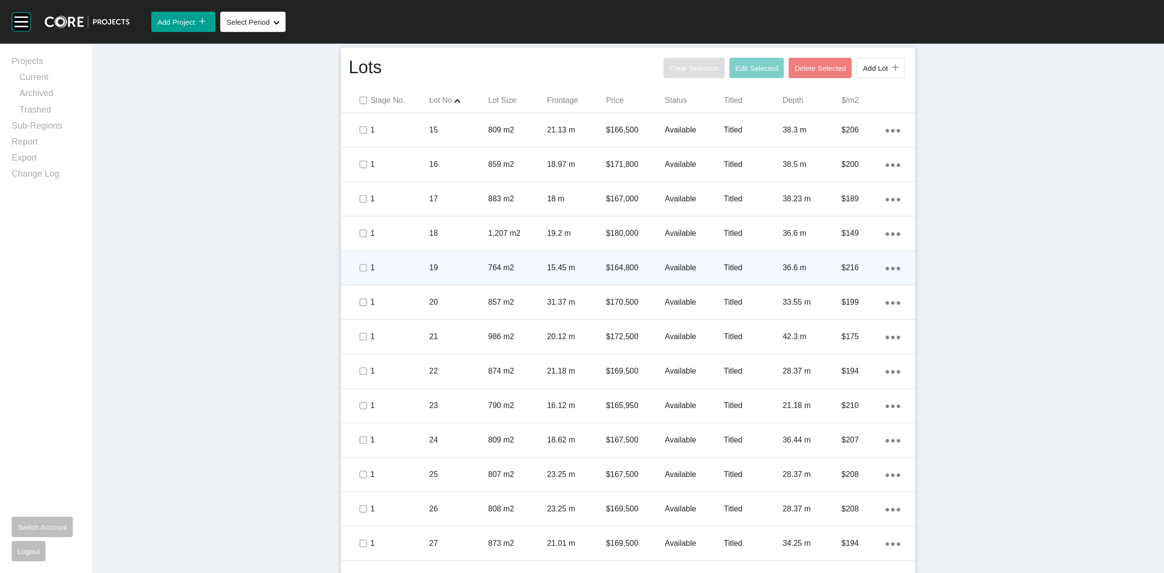
scroll to position [533, 0]
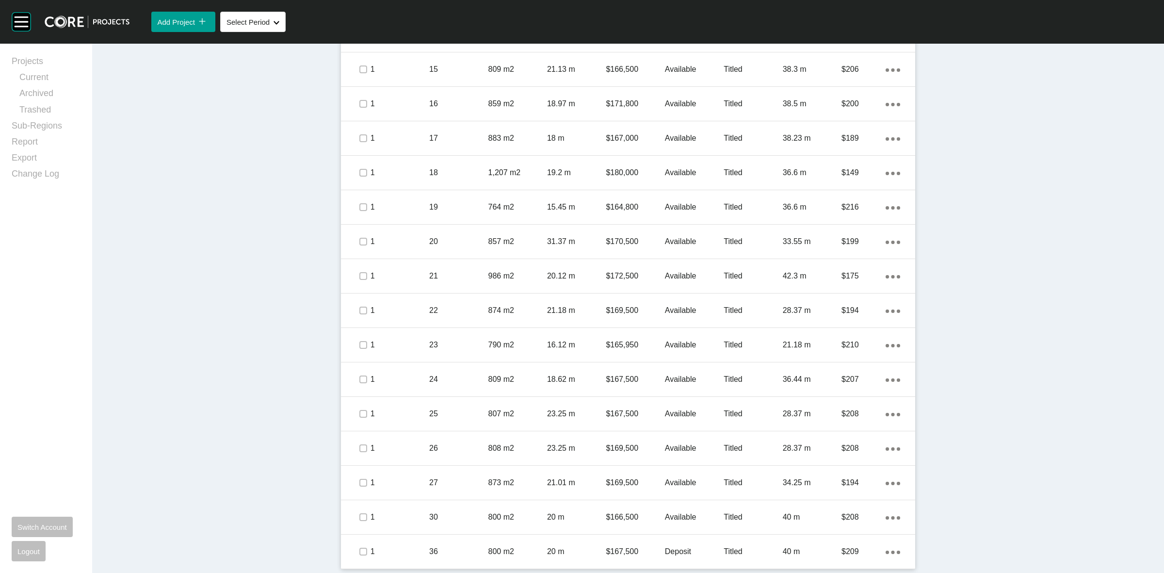
click at [975, 295] on div "Dashboard › Projects › Murray Estate › Worksheet Murray Estate Worksheet - Augu…" at bounding box center [628, 41] width 1072 height 1062
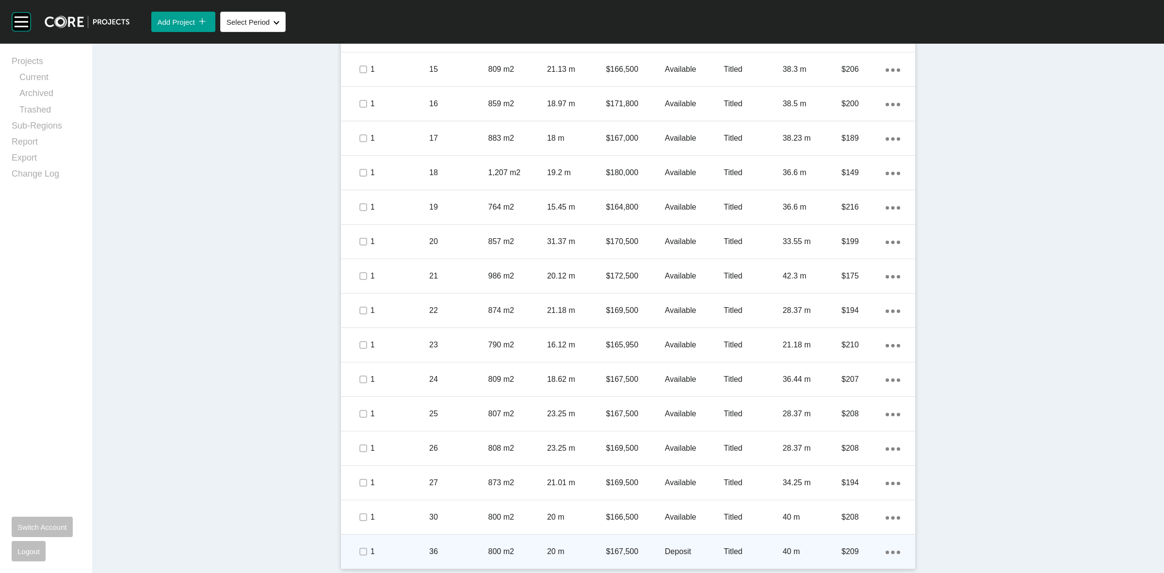
click at [631, 541] on div "$167,500" at bounding box center [635, 551] width 59 height 30
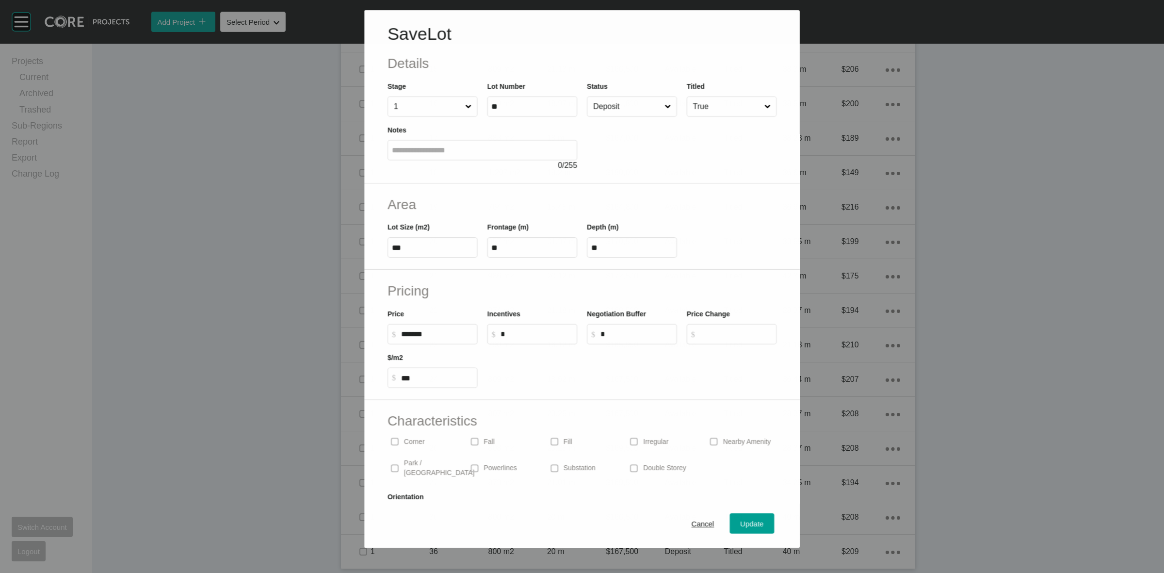
click at [599, 109] on input "Deposit" at bounding box center [626, 106] width 71 height 19
click at [740, 527] on span "Update" at bounding box center [751, 524] width 23 height 8
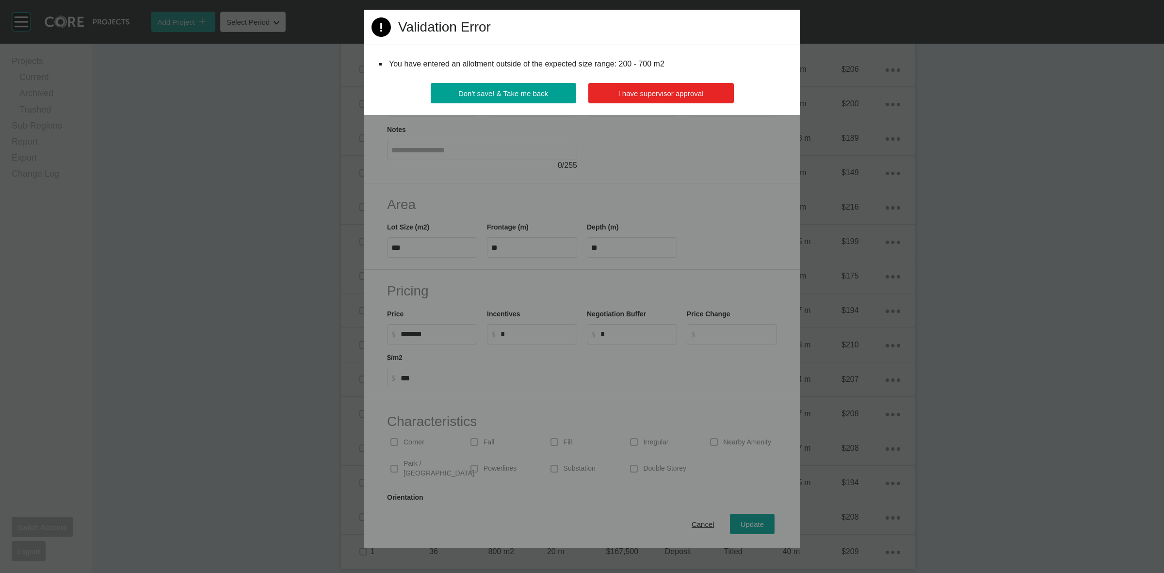
click at [676, 98] on button "I have supervisor approval" at bounding box center [660, 93] width 145 height 20
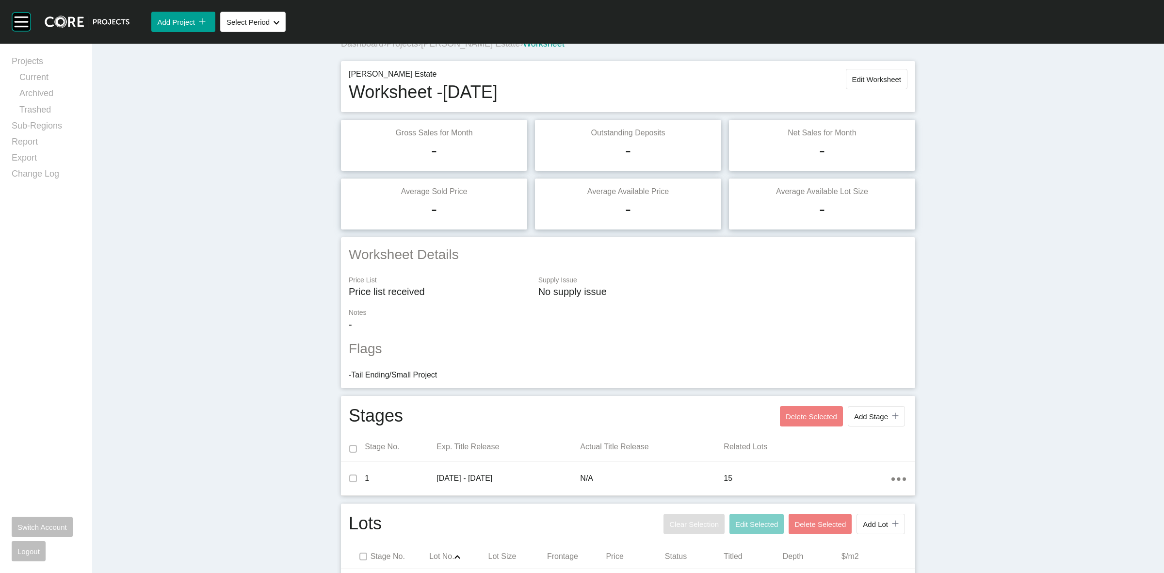
scroll to position [0, 0]
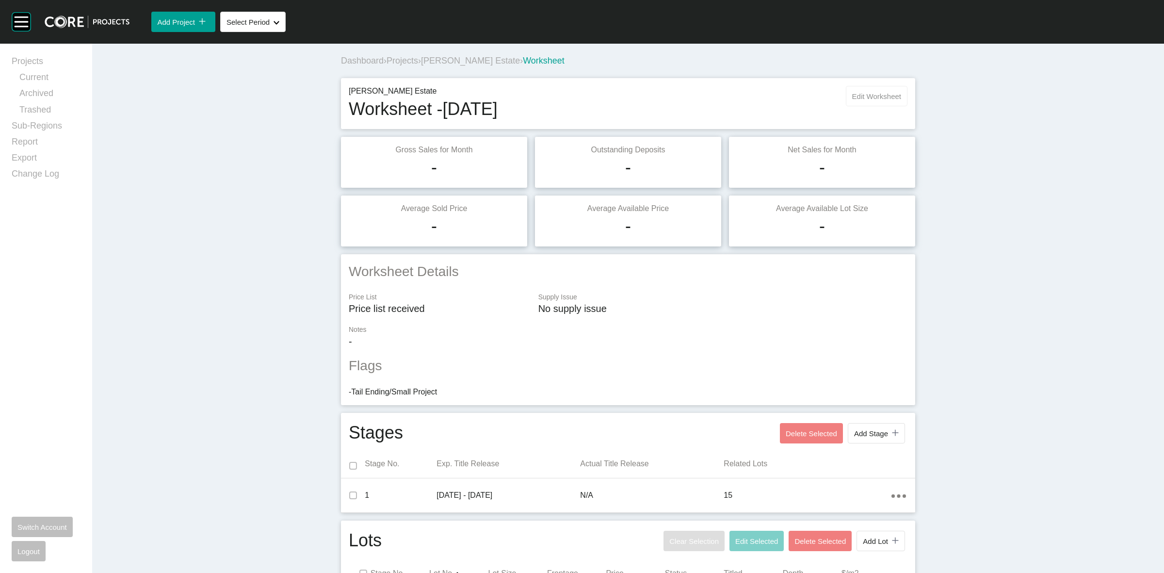
click at [888, 93] on span "Edit Worksheet" at bounding box center [876, 96] width 49 height 8
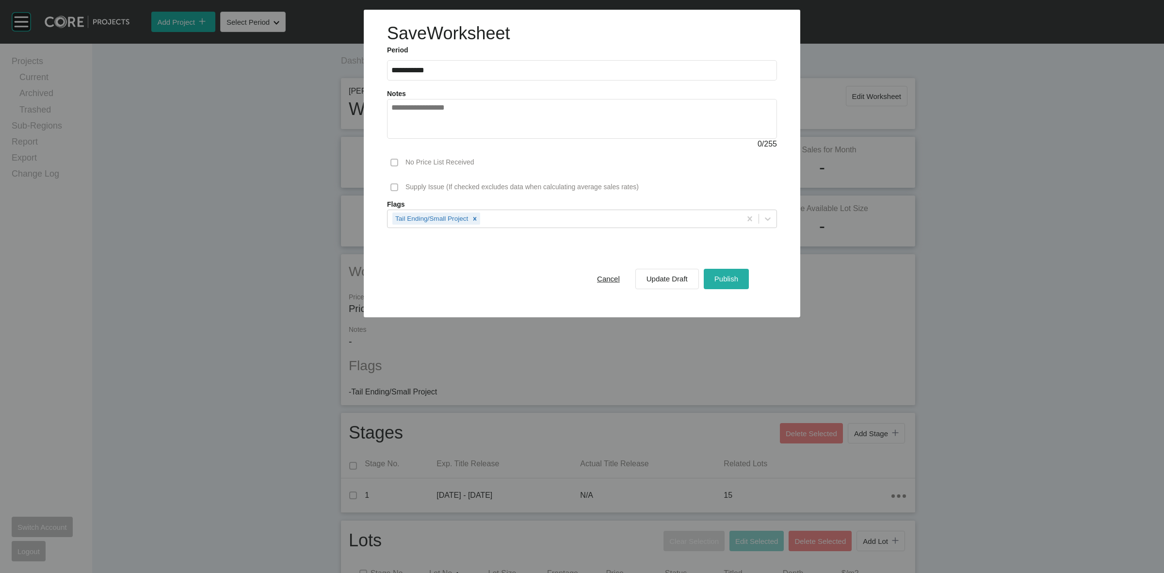
click at [721, 277] on span "Publish" at bounding box center [726, 278] width 24 height 8
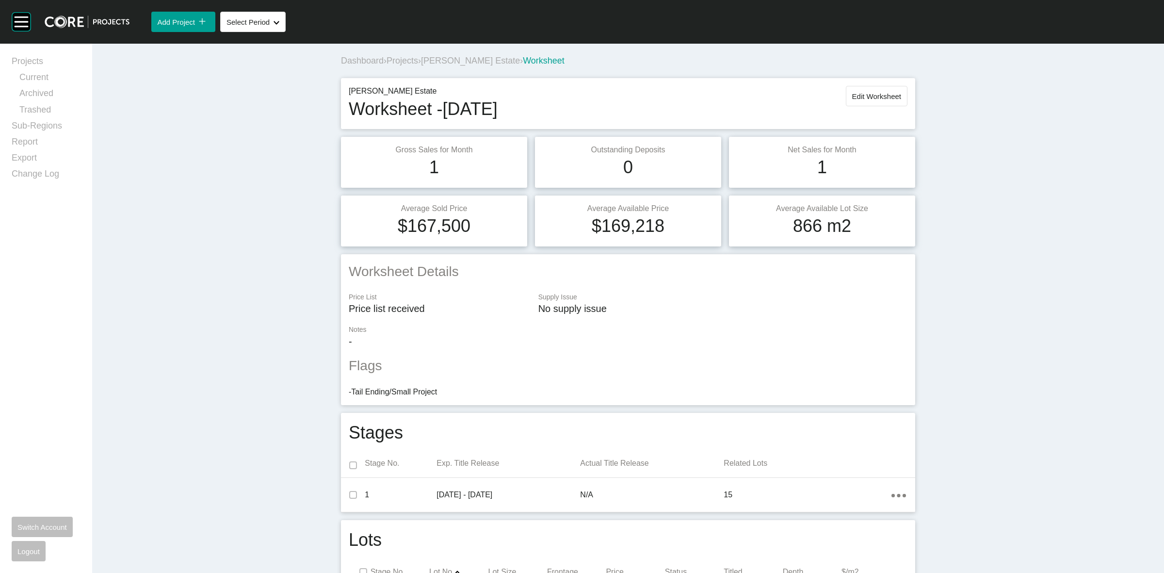
click at [449, 54] on div "Dashboard › Projects › Murray Estate › Worksheet" at bounding box center [630, 61] width 578 height 27
click at [430, 59] on span "[PERSON_NAME] Estate" at bounding box center [470, 61] width 99 height 10
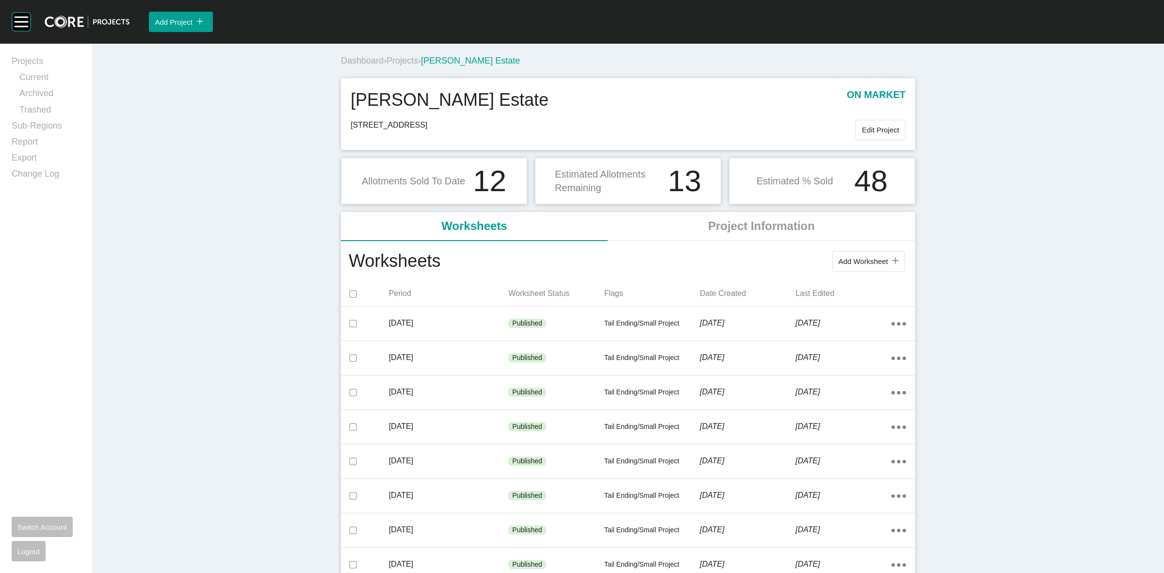
click at [405, 62] on span "Projects" at bounding box center [402, 61] width 32 height 10
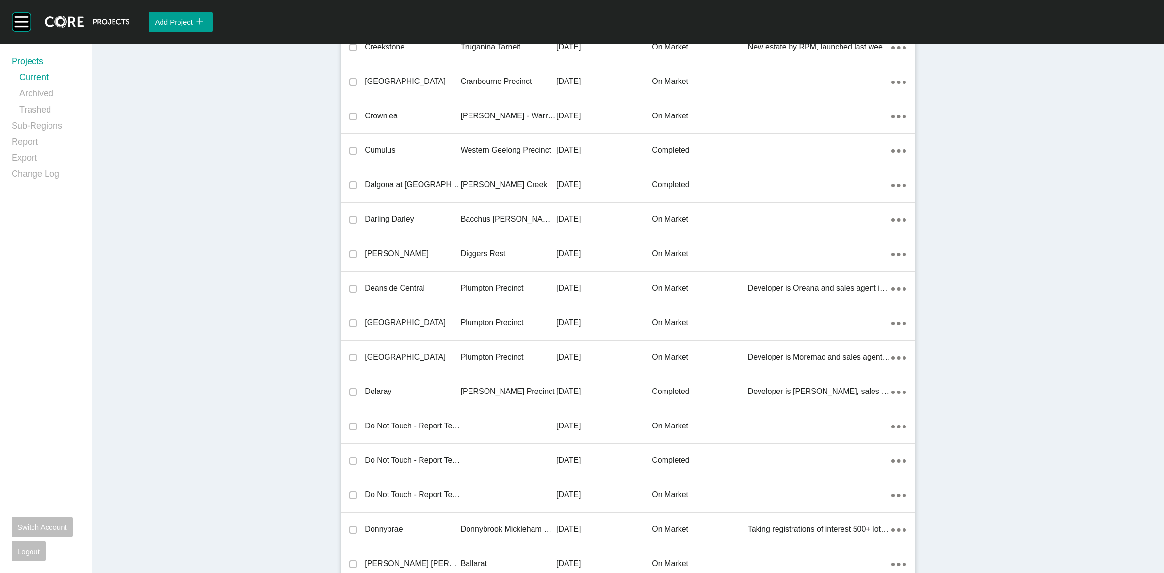
scroll to position [17774, 0]
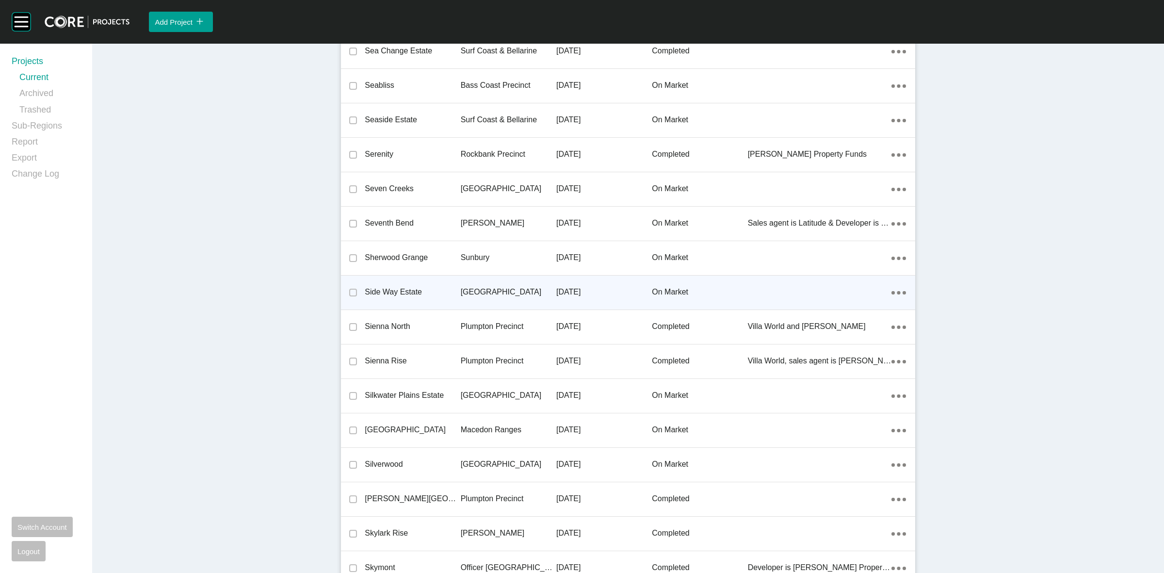
click at [487, 287] on p "[GEOGRAPHIC_DATA]" at bounding box center [509, 292] width 96 height 11
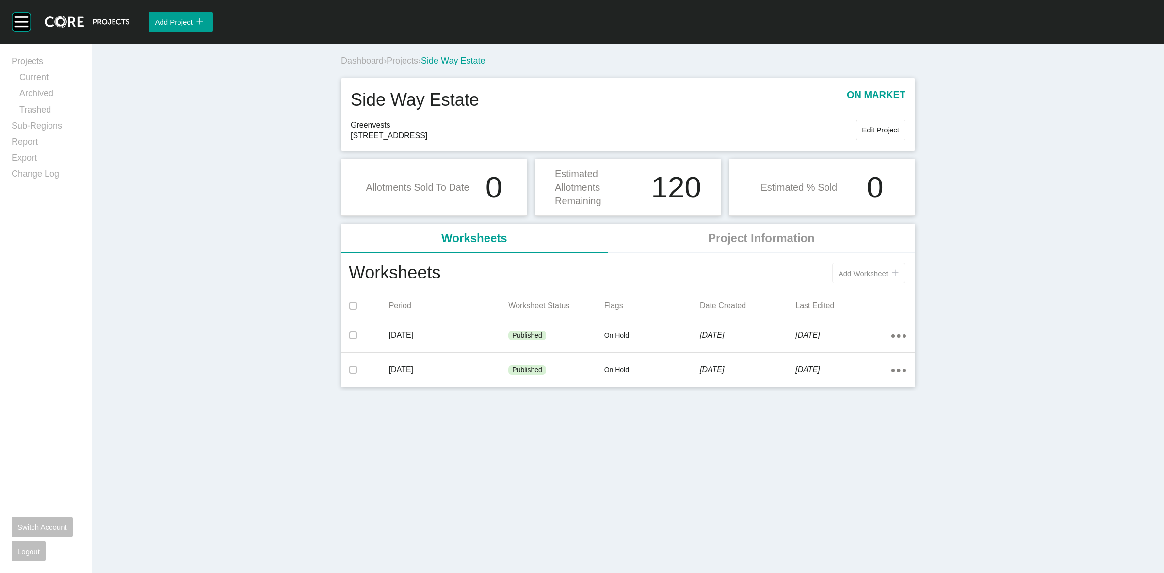
click at [871, 273] on span "Add Worksheet" at bounding box center [862, 273] width 49 height 8
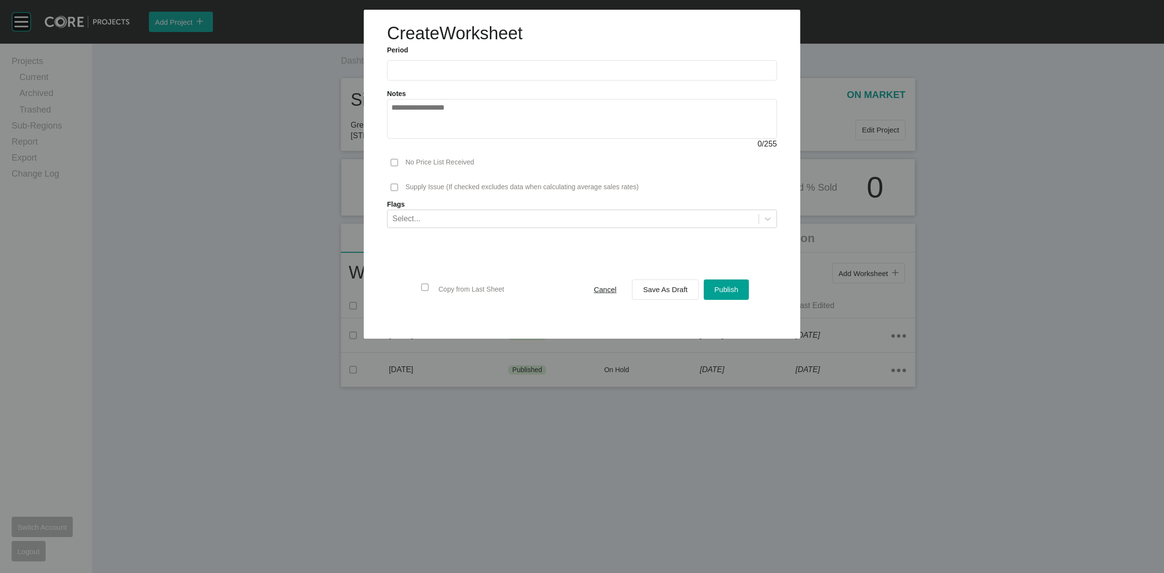
click at [493, 68] on input "text" at bounding box center [581, 70] width 381 height 8
click at [444, 137] on li "Aug" at bounding box center [438, 141] width 32 height 16
type input "**********"
click at [457, 218] on div "Select..." at bounding box center [572, 218] width 371 height 16
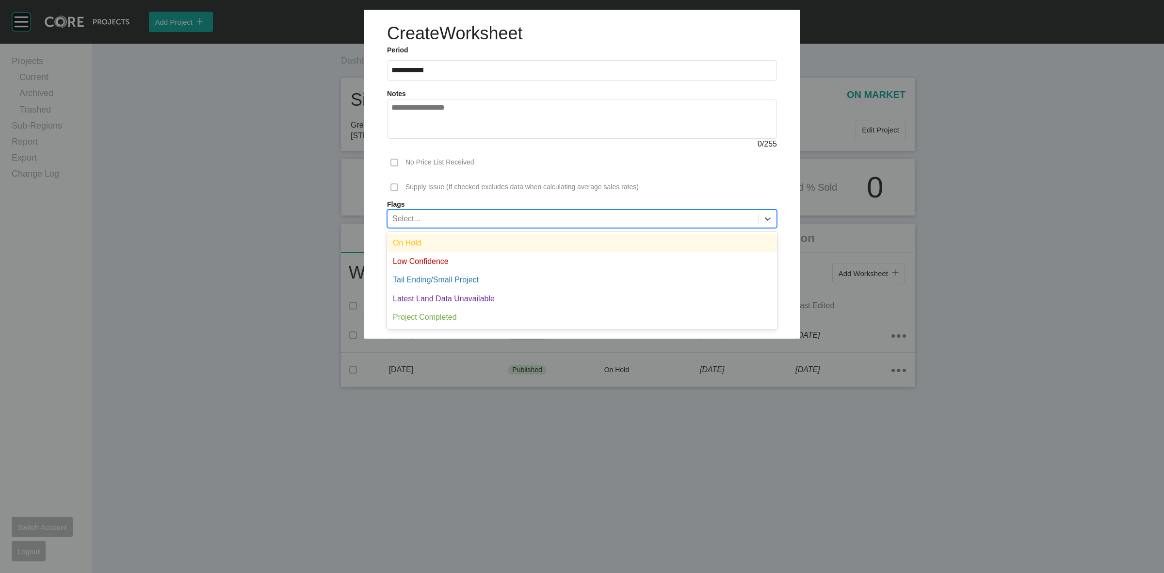
click at [444, 238] on div "On Hold" at bounding box center [582, 243] width 390 height 18
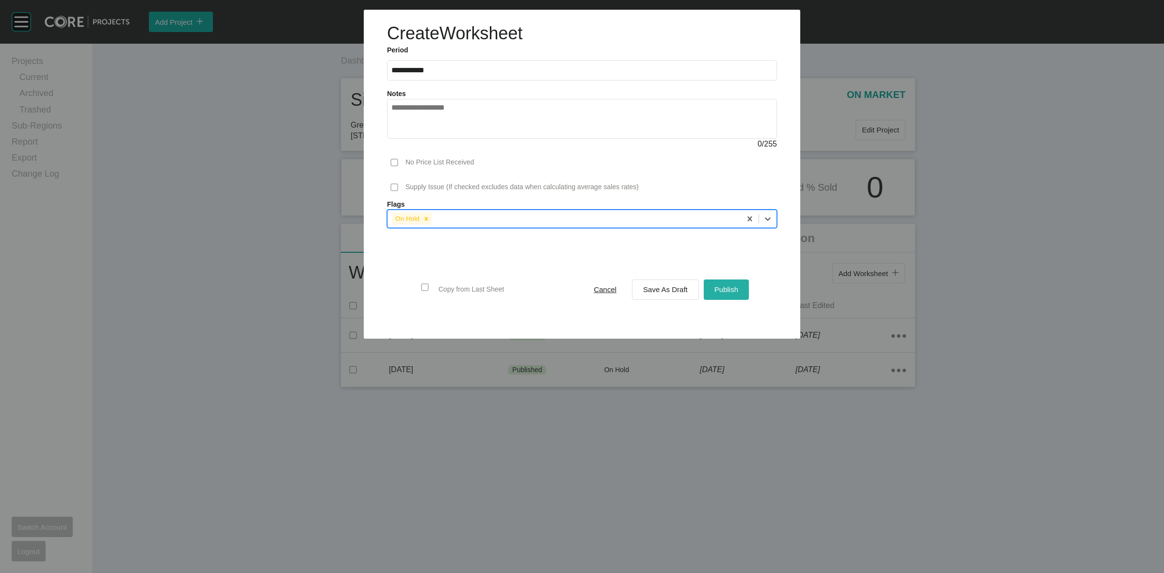
click at [723, 290] on span "Publish" at bounding box center [726, 289] width 24 height 8
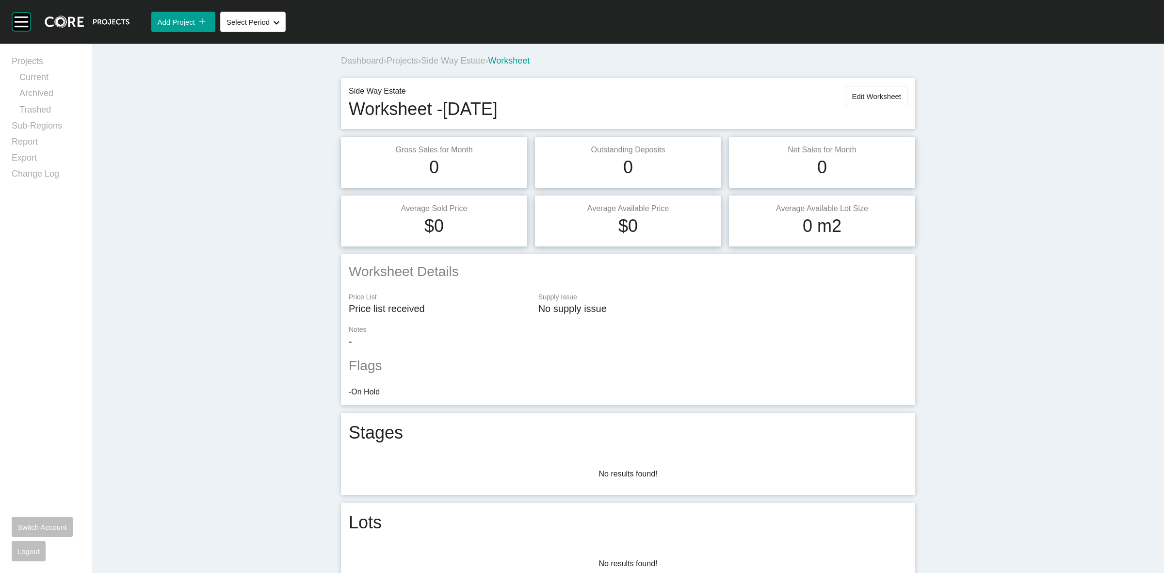
click at [436, 58] on span "Side Way Estate" at bounding box center [453, 61] width 64 height 10
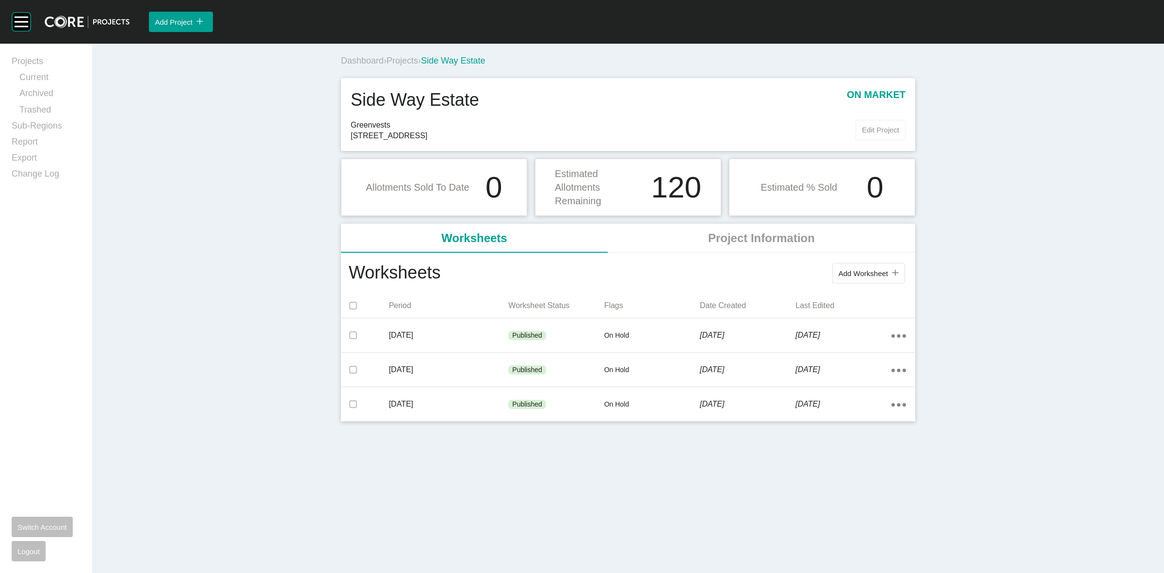
click at [867, 130] on span "Edit Project" at bounding box center [880, 130] width 37 height 8
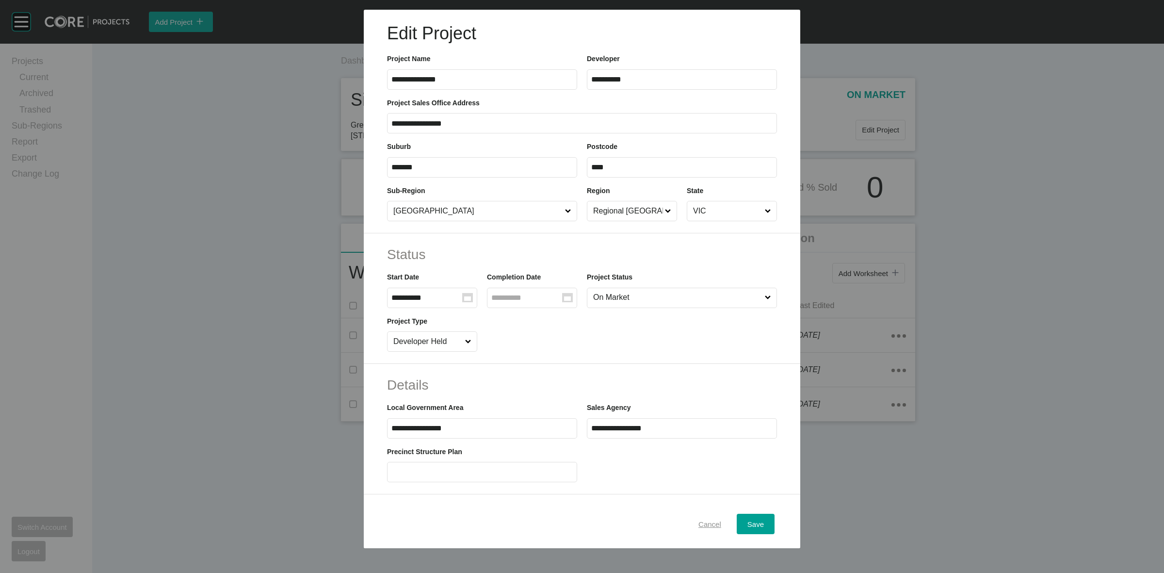
click at [698, 523] on span "Cancel" at bounding box center [709, 524] width 23 height 8
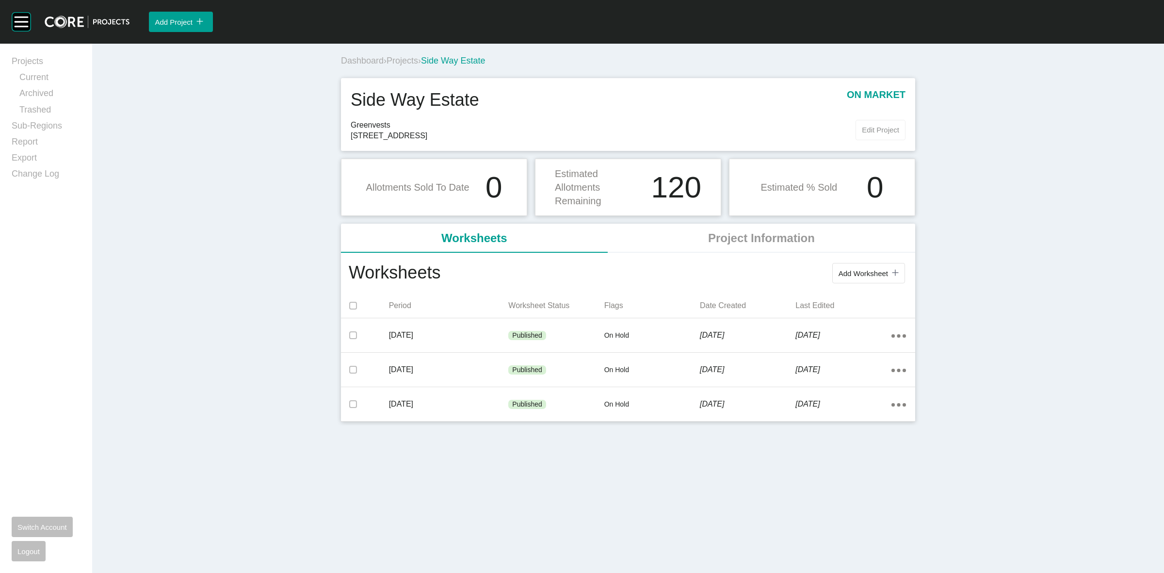
click at [873, 131] on span "Edit Project" at bounding box center [880, 130] width 37 height 8
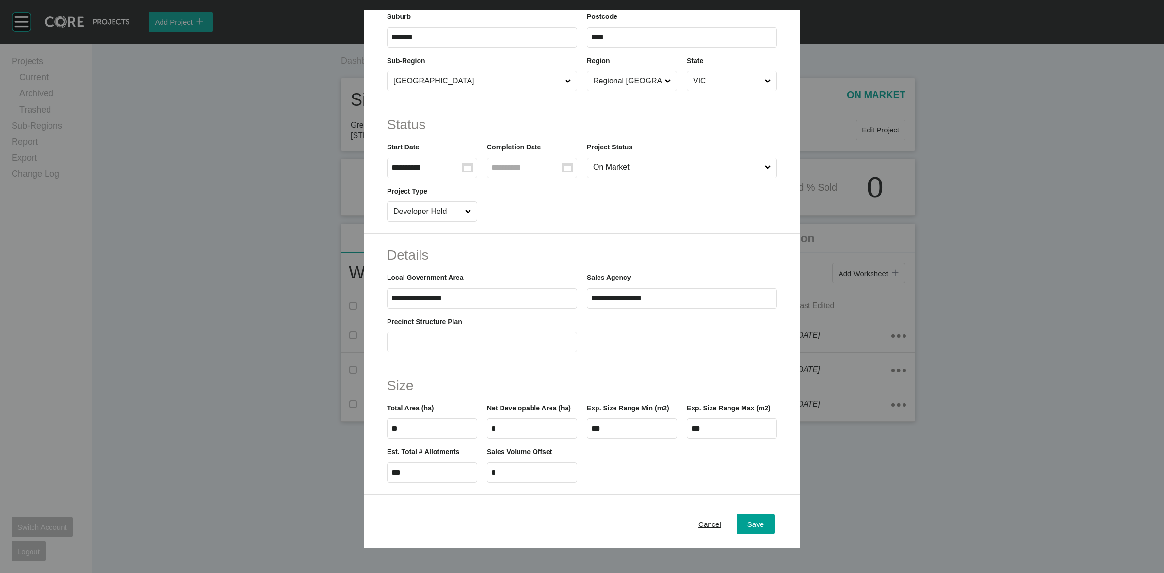
scroll to position [303, 0]
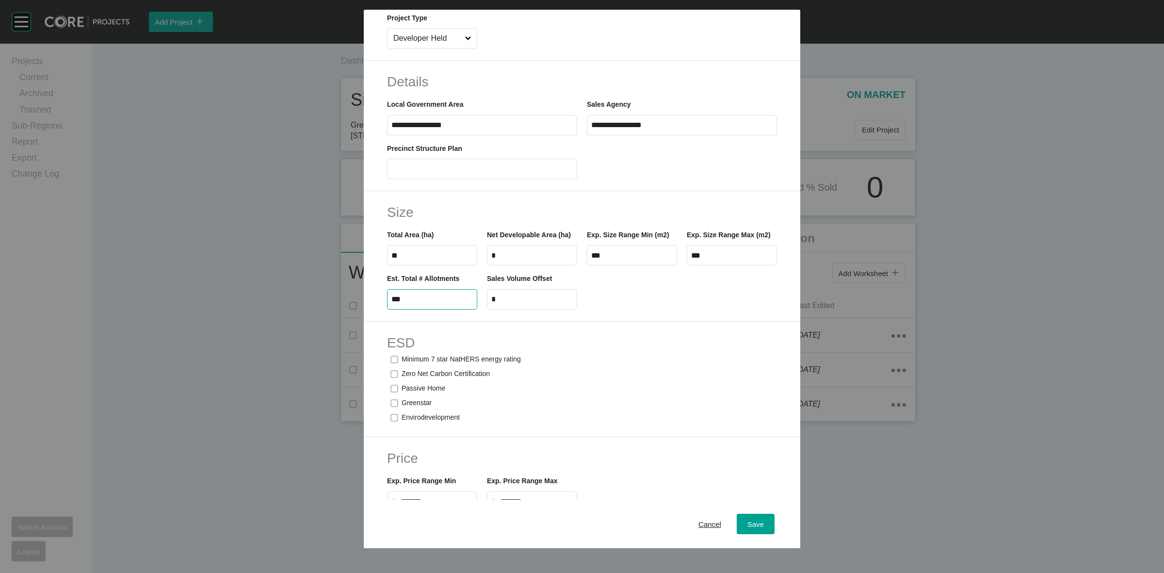
click at [432, 303] on input "***" at bounding box center [431, 299] width 81 height 8
type input "*"
type input "**"
click at [730, 410] on div "Greenstar" at bounding box center [582, 403] width 390 height 15
click at [749, 529] on div "Save" at bounding box center [755, 523] width 21 height 13
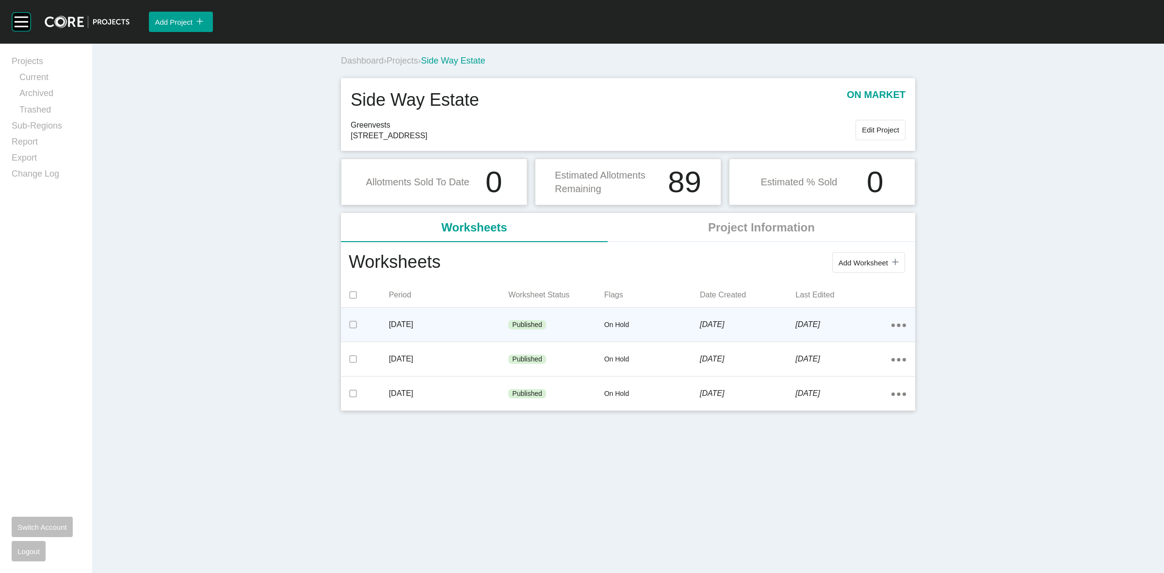
click at [900, 323] on icon "Action Menu Dots Copy 6 Created with Sketch." at bounding box center [898, 324] width 15 height 3
click at [862, 325] on link "Edit" at bounding box center [864, 327] width 26 height 15
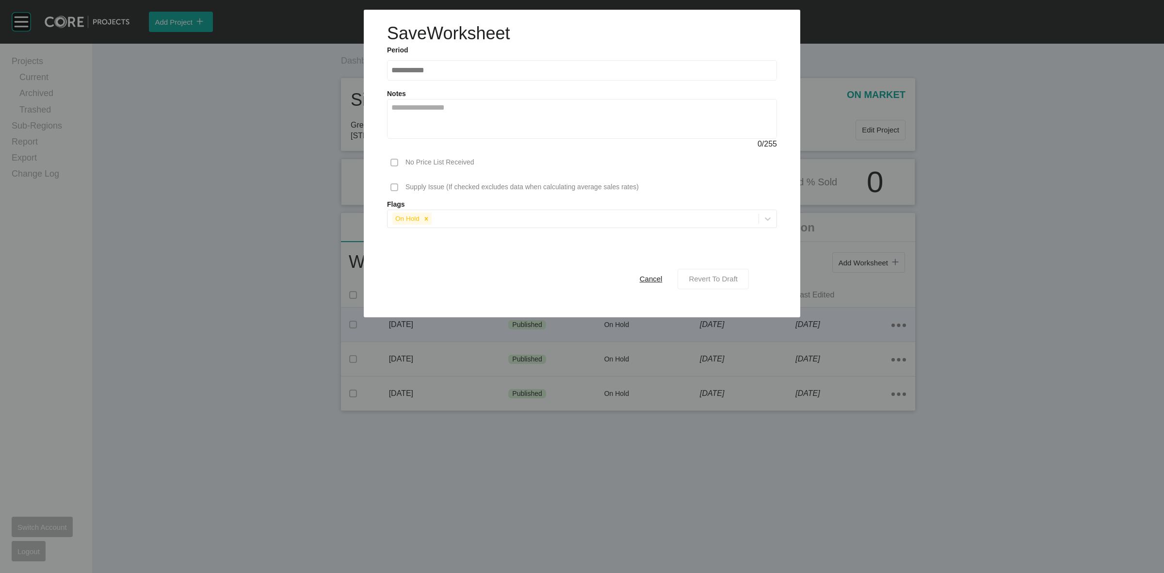
click at [719, 277] on span "Revert To Draft" at bounding box center [713, 278] width 49 height 8
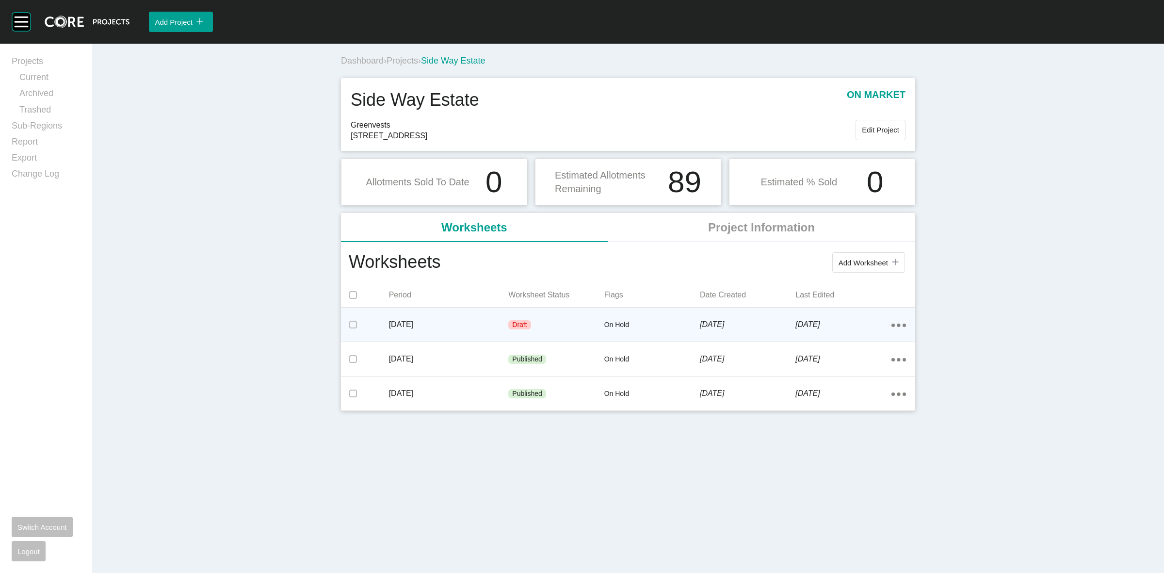
click at [655, 325] on p "On Hold" at bounding box center [652, 325] width 96 height 10
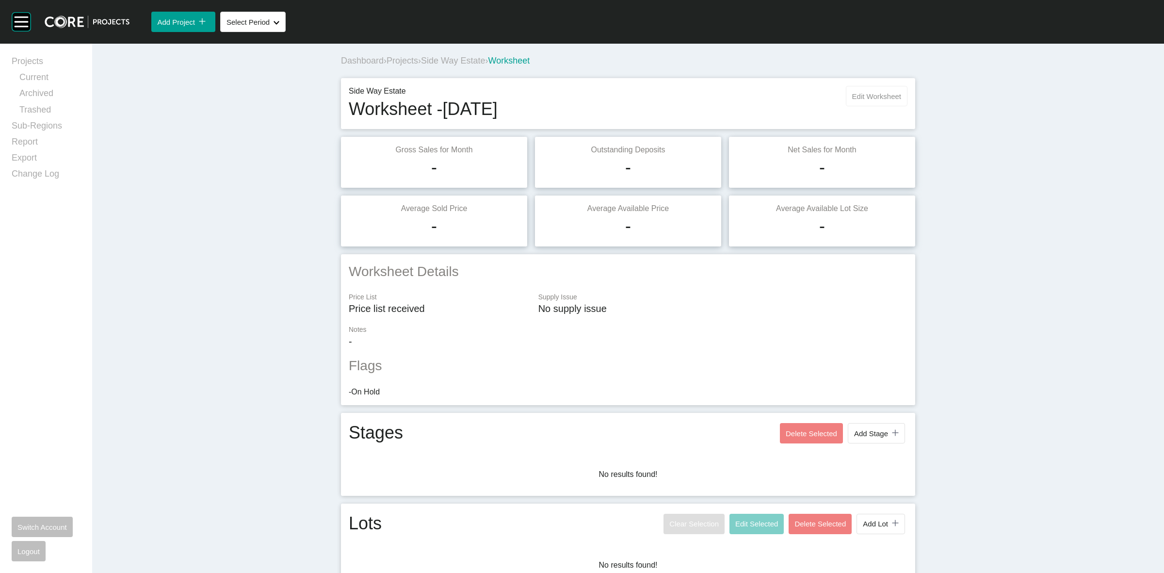
click at [859, 98] on span "Edit Worksheet" at bounding box center [876, 96] width 49 height 8
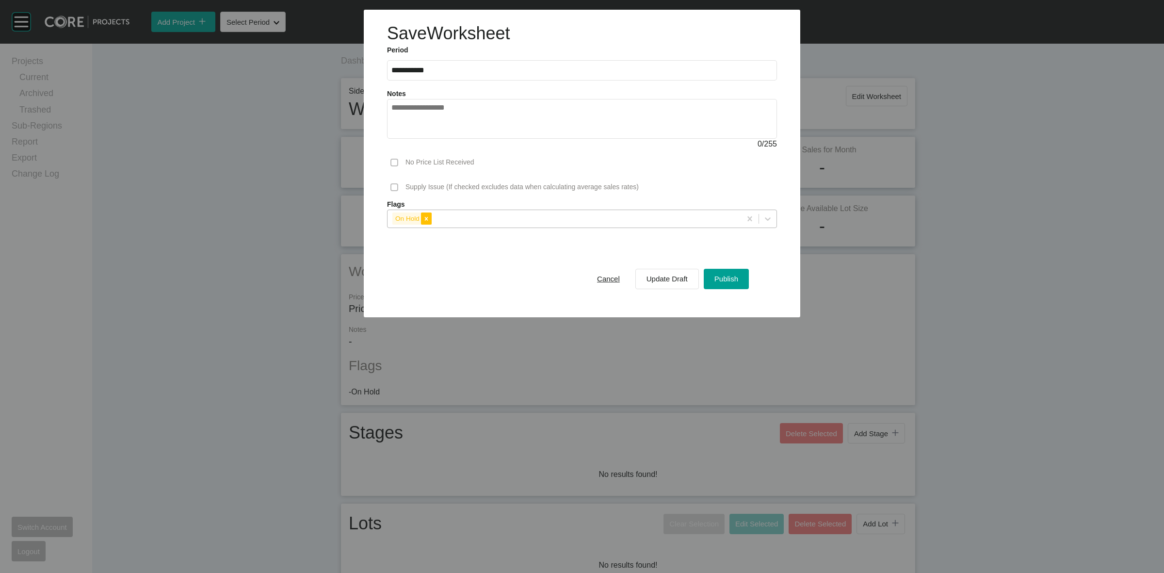
click at [425, 217] on icon at bounding box center [426, 218] width 3 height 3
click at [655, 275] on span "Update Draft" at bounding box center [666, 278] width 41 height 8
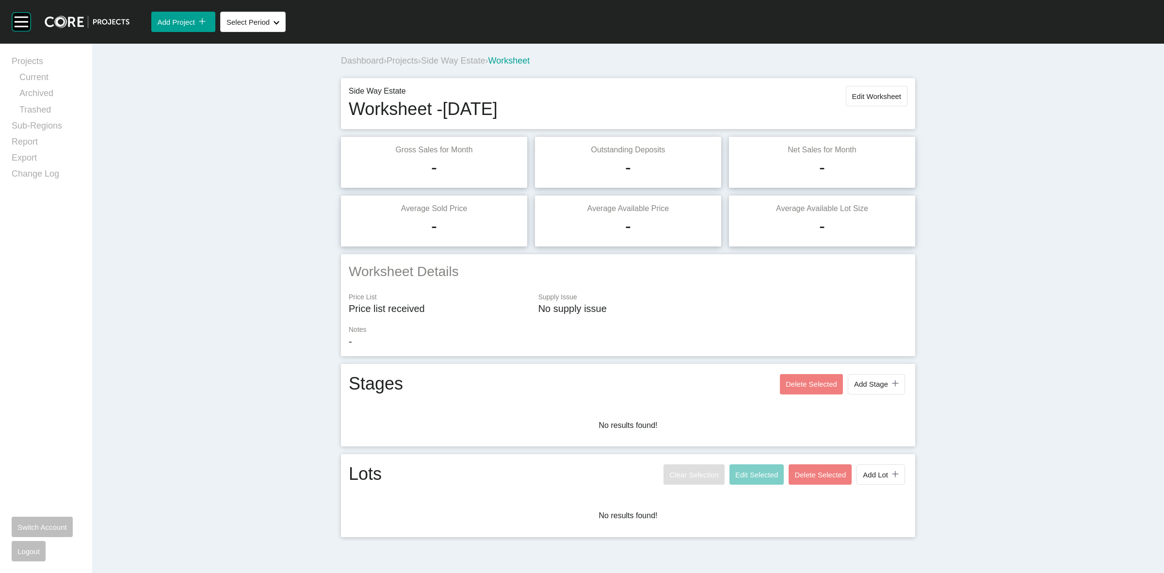
click at [394, 64] on span "Projects" at bounding box center [402, 61] width 32 height 10
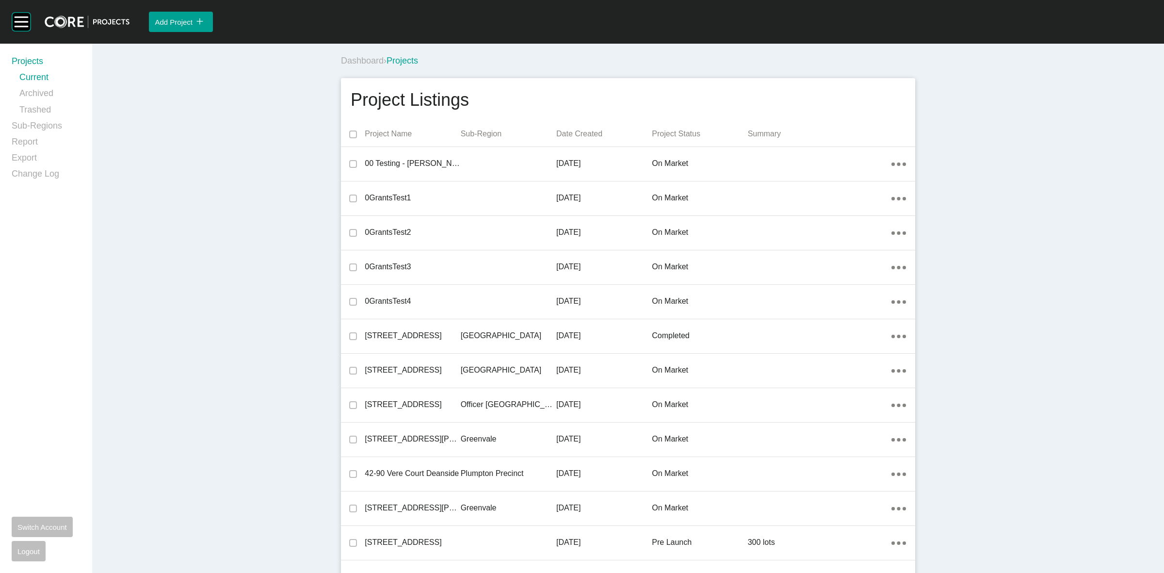
scroll to position [12749, 0]
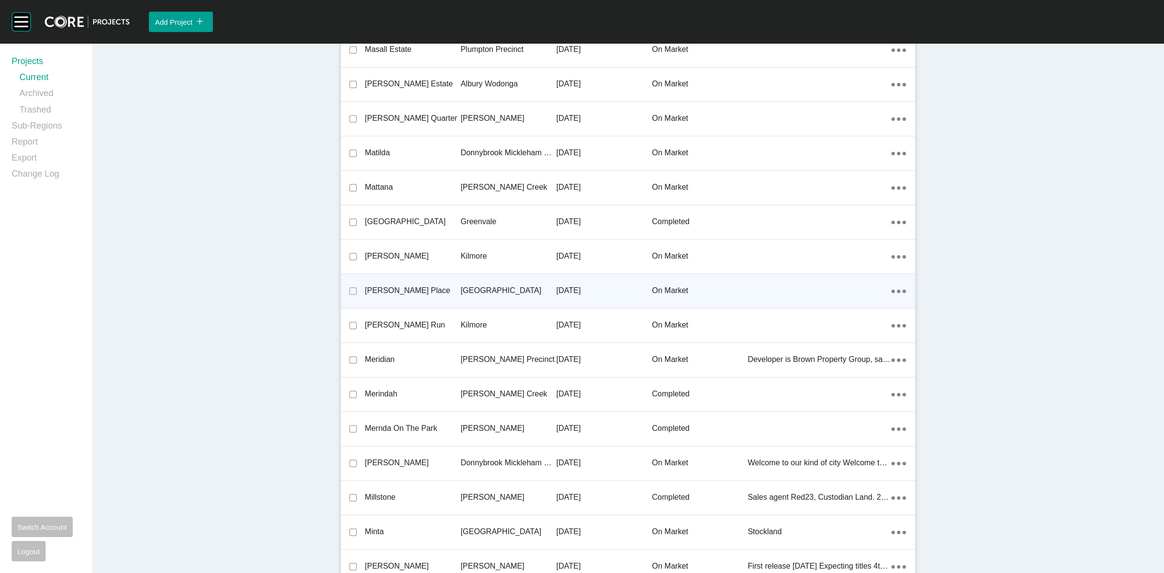
click at [491, 286] on p "[GEOGRAPHIC_DATA]" at bounding box center [509, 290] width 96 height 11
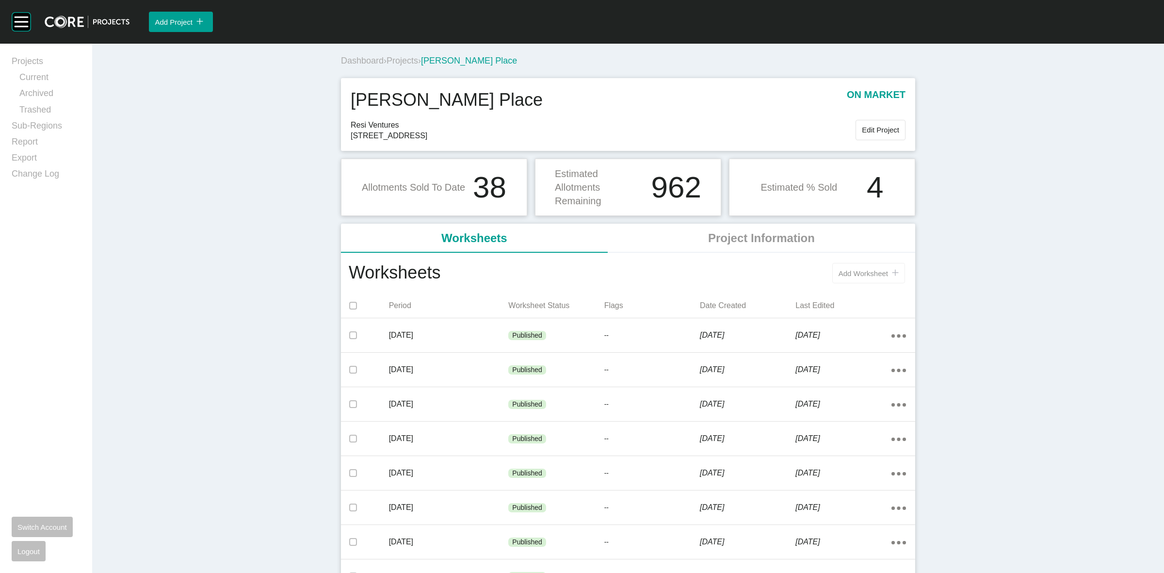
click at [869, 278] on button "Add Worksheet icon/tick copy 11 Created with Sketch." at bounding box center [868, 273] width 73 height 20
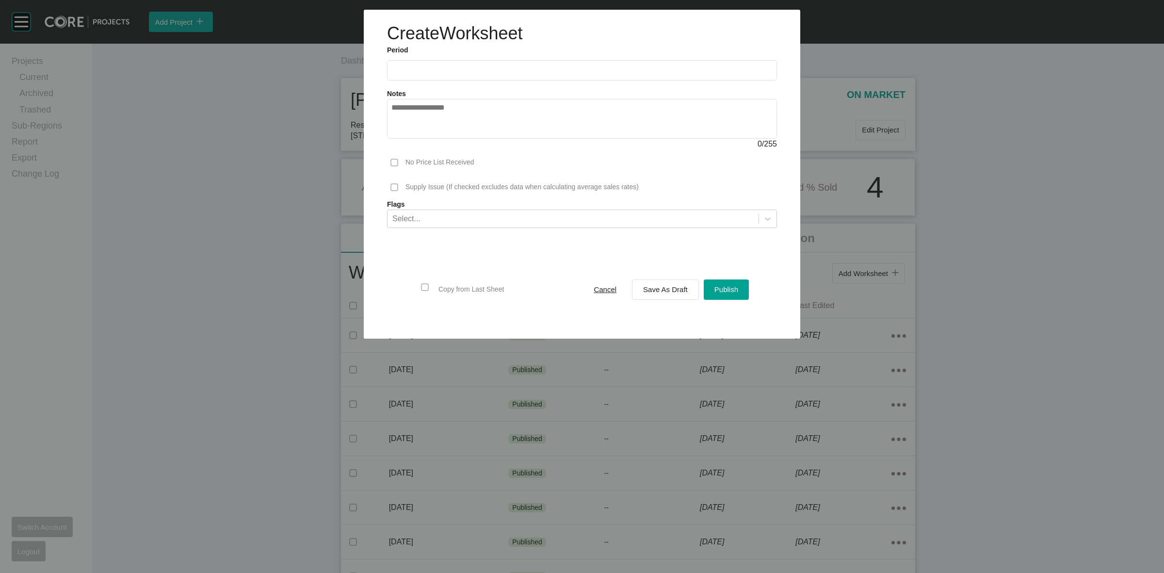
click at [466, 66] on input "text" at bounding box center [581, 70] width 381 height 8
click at [435, 140] on li "Aug" at bounding box center [438, 141] width 32 height 16
type input "**********"
click at [661, 291] on span "Save As Draft" at bounding box center [665, 289] width 45 height 8
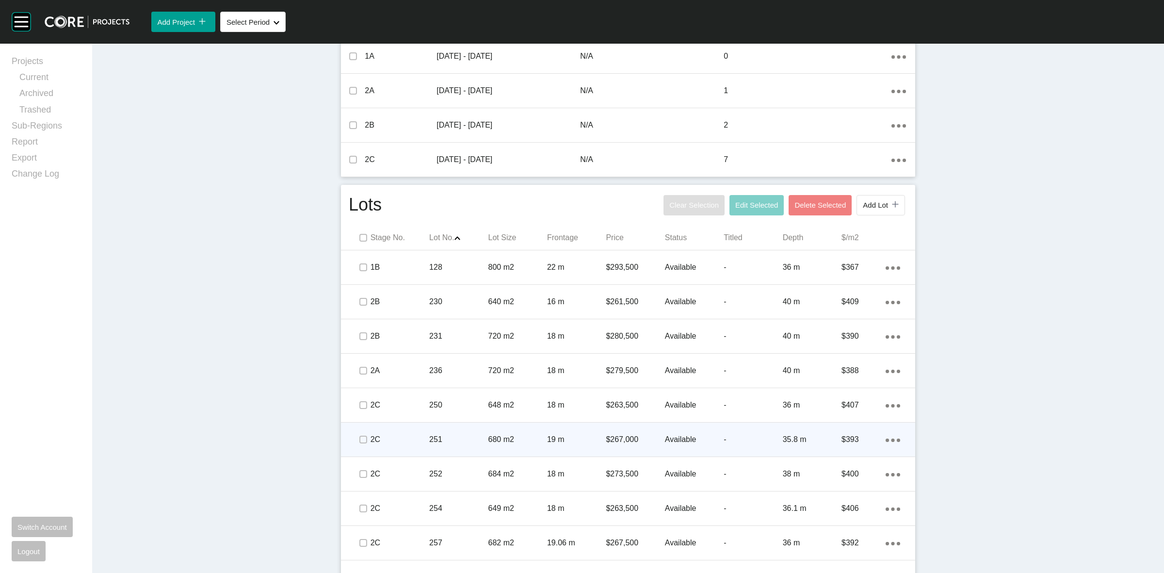
scroll to position [484, 0]
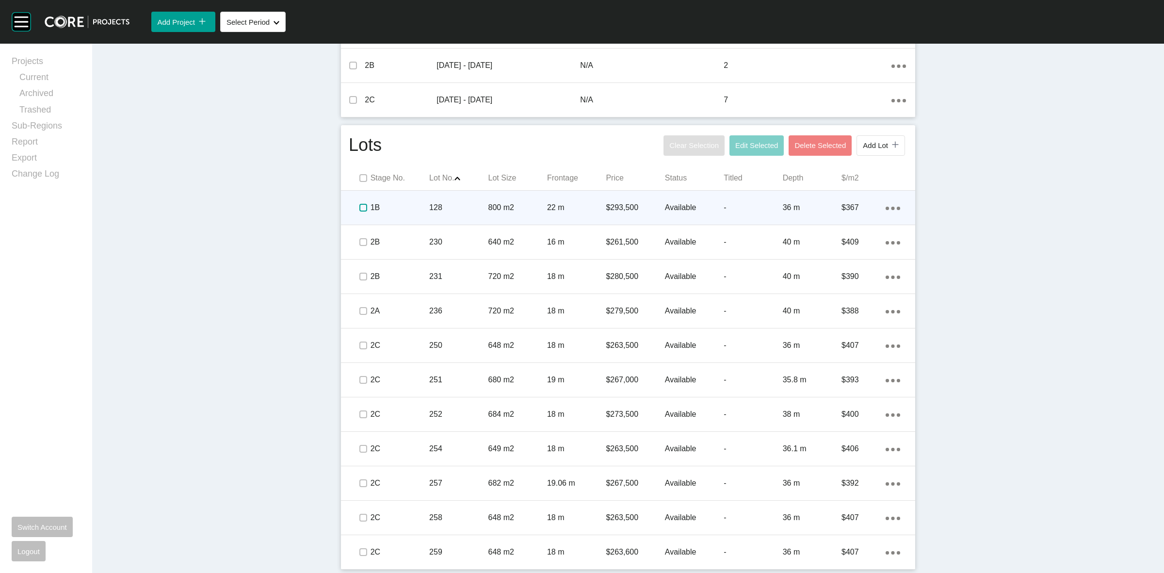
click at [359, 207] on label at bounding box center [363, 208] width 8 height 8
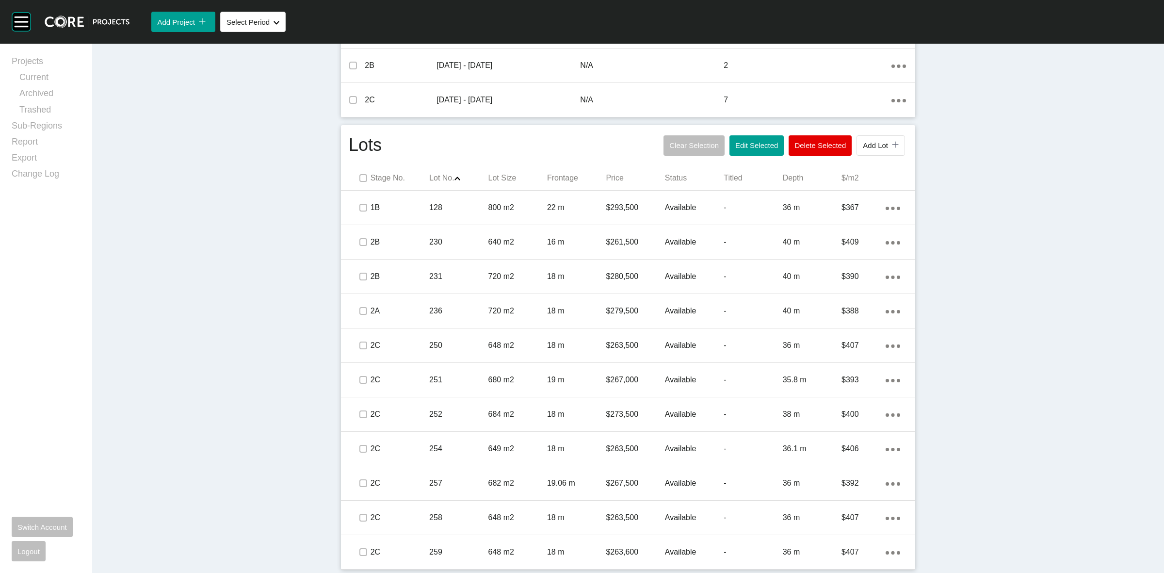
click at [1009, 317] on div "Dashboard › Projects › McMahon's Place › Worksheet McMahon's Place Worksheet - …" at bounding box center [628, 66] width 1072 height 1013
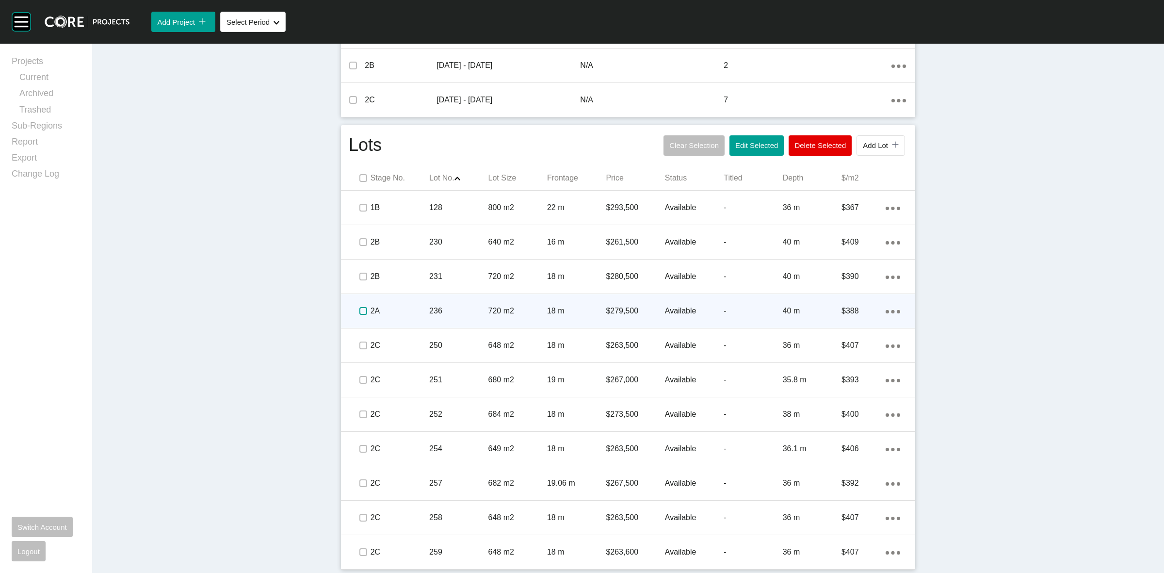
click at [359, 311] on label at bounding box center [363, 311] width 8 height 8
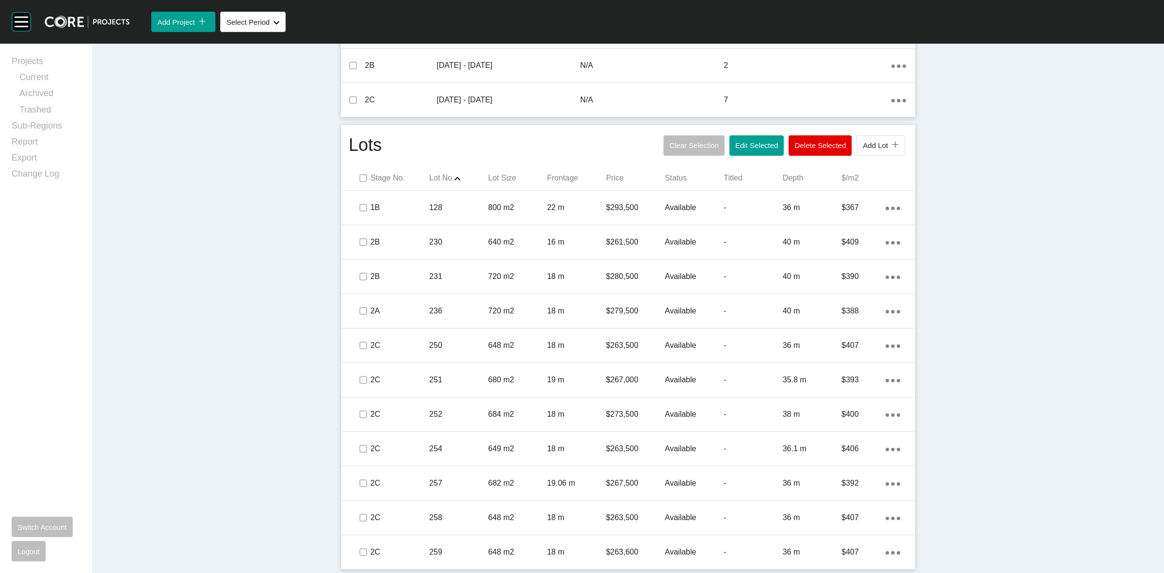
click at [975, 430] on div "Dashboard › Projects › McMahon's Place › Worksheet McMahon's Place Worksheet - …" at bounding box center [628, 66] width 1072 height 1013
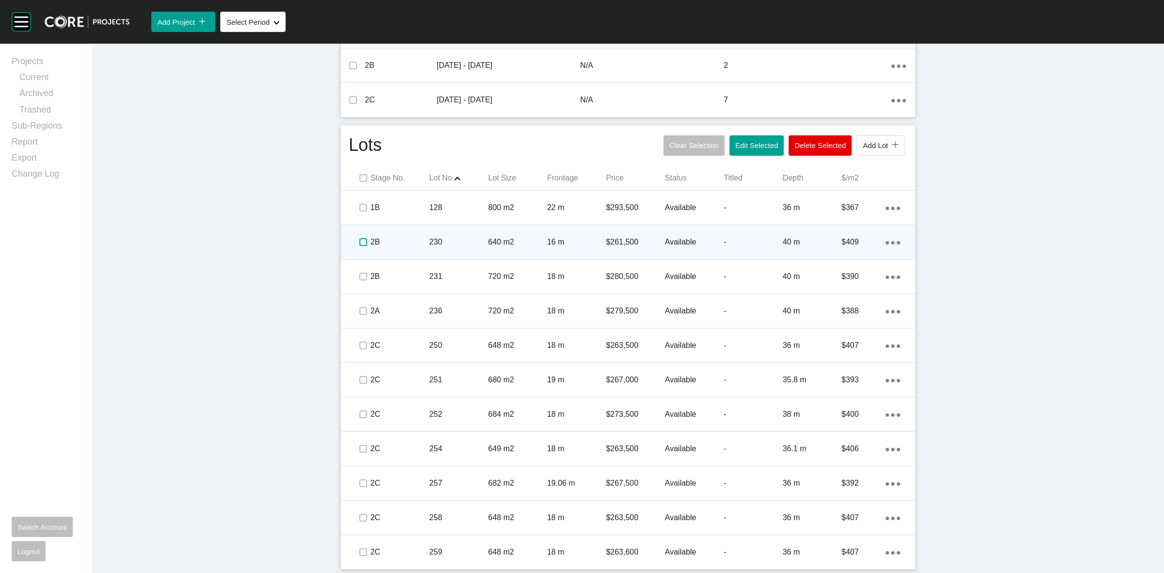
click at [359, 241] on label at bounding box center [363, 242] width 8 height 8
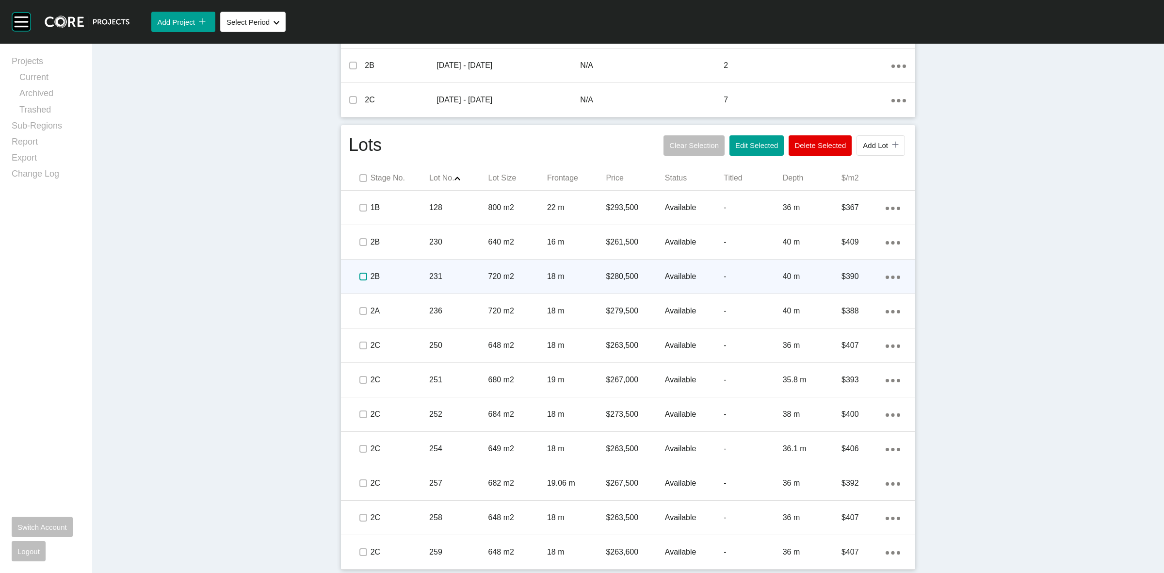
click at [359, 274] on label at bounding box center [363, 277] width 8 height 8
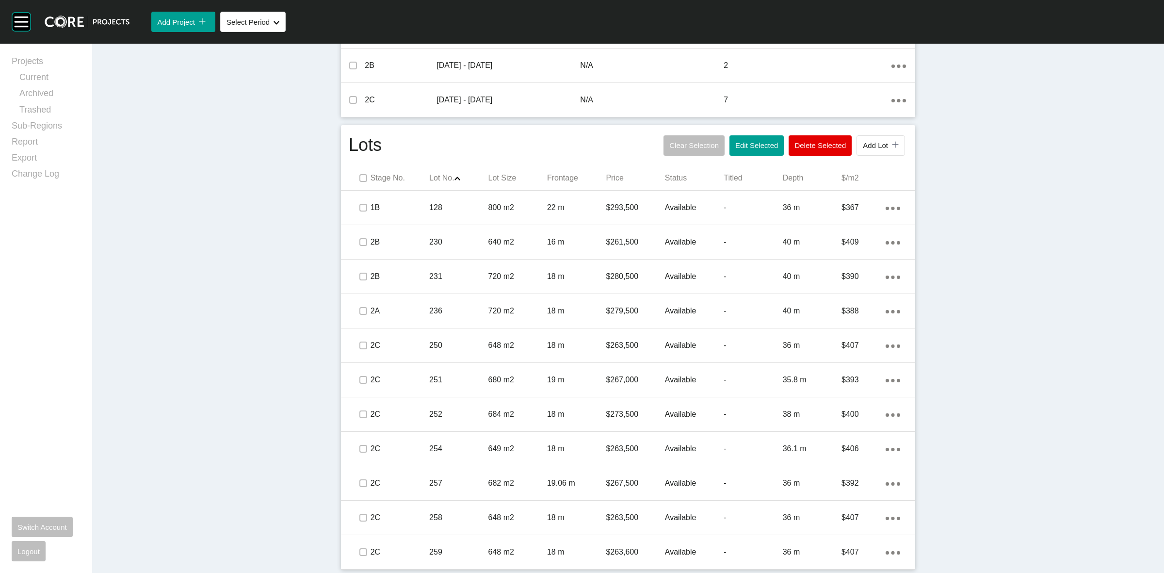
click at [965, 420] on div "Dashboard › Projects › McMahon's Place › Worksheet McMahon's Place Worksheet - …" at bounding box center [628, 66] width 1072 height 1013
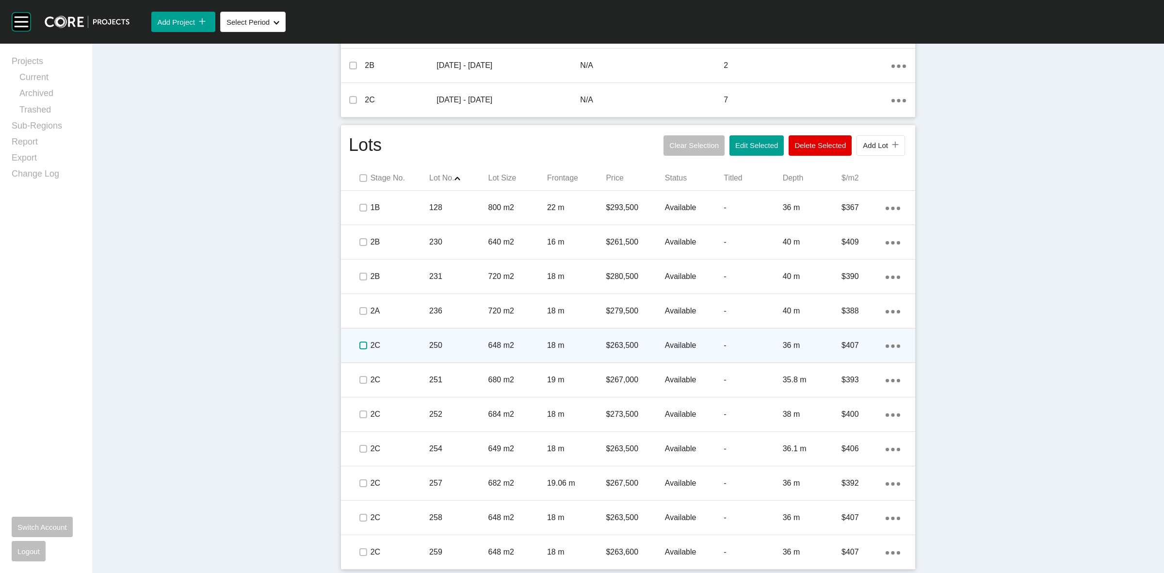
click at [359, 344] on label at bounding box center [363, 345] width 8 height 8
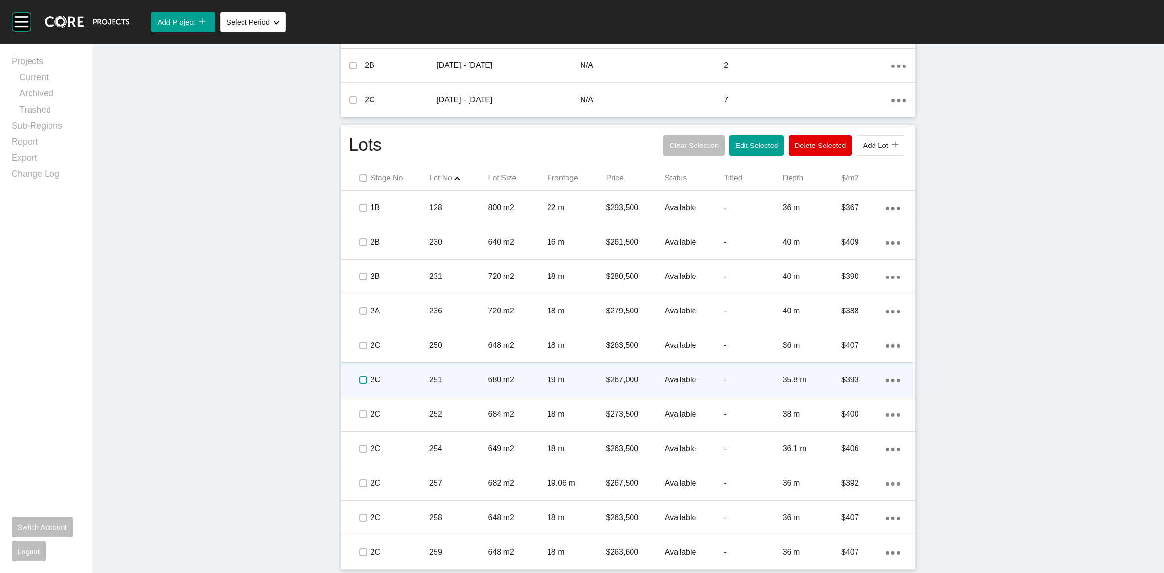
click at [360, 376] on label at bounding box center [363, 380] width 8 height 8
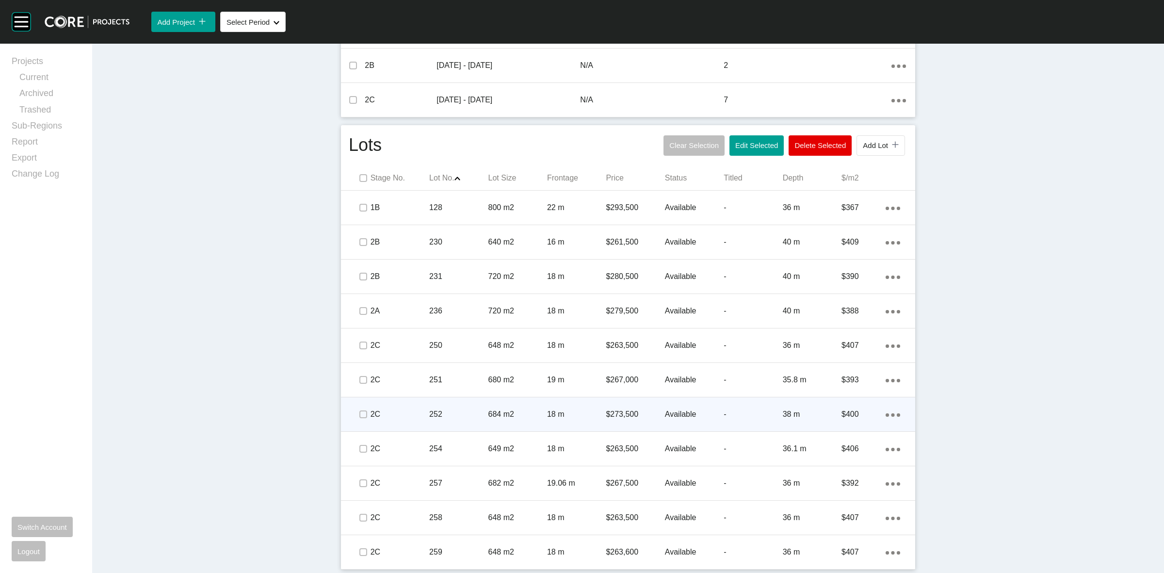
click at [359, 405] on div at bounding box center [362, 414] width 15 height 34
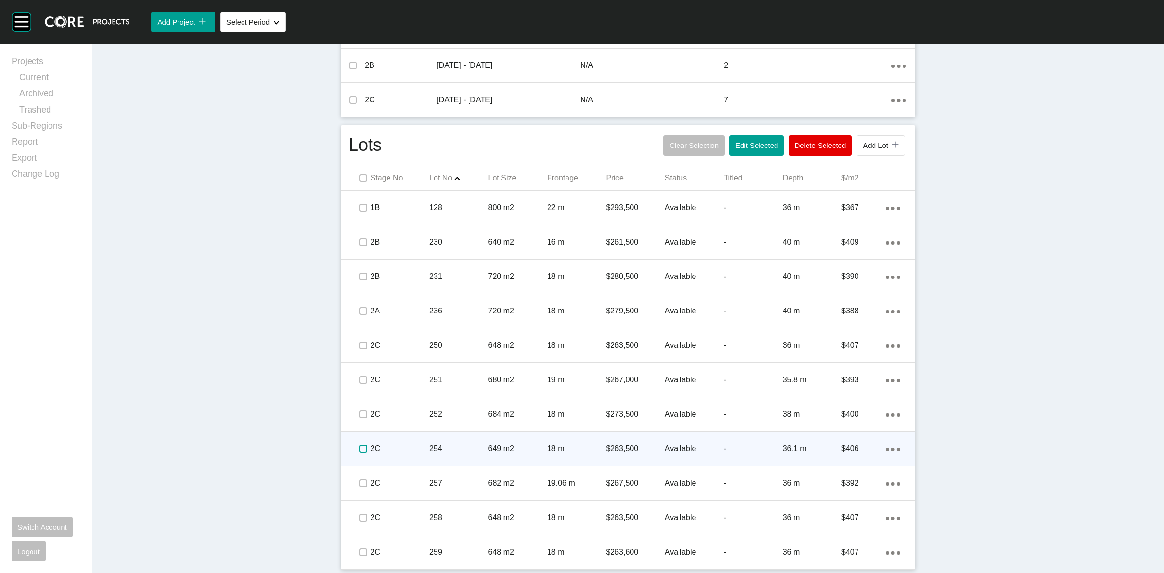
click at [360, 445] on label at bounding box center [363, 449] width 8 height 8
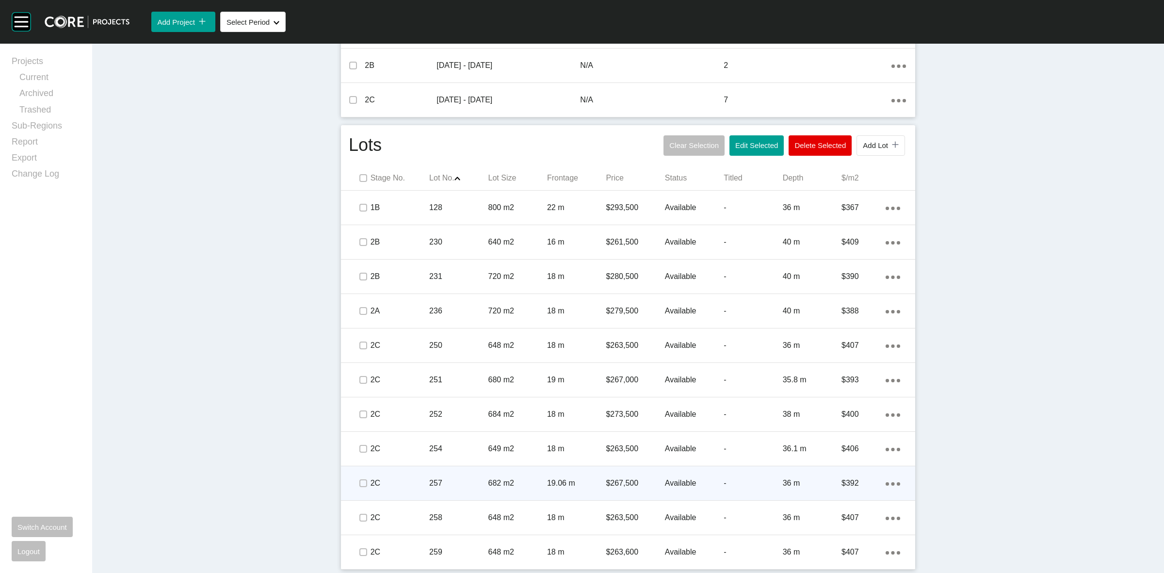
click at [359, 476] on span at bounding box center [362, 483] width 15 height 15
click at [430, 486] on p "257" at bounding box center [458, 483] width 59 height 11
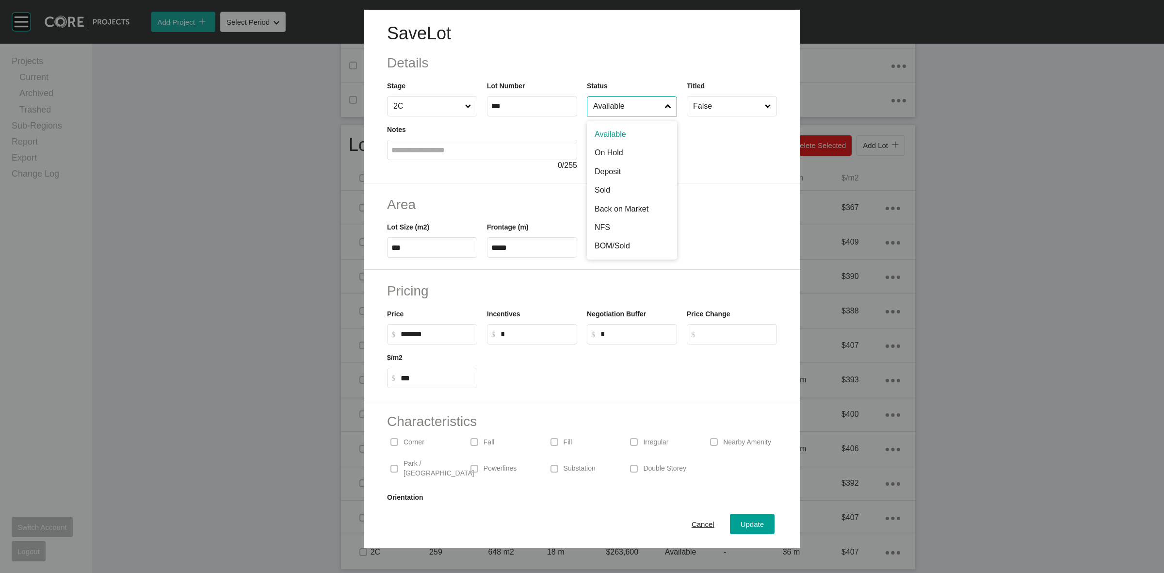
click at [627, 109] on input "Available" at bounding box center [627, 105] width 72 height 19
click at [740, 524] on span "Update" at bounding box center [751, 524] width 23 height 8
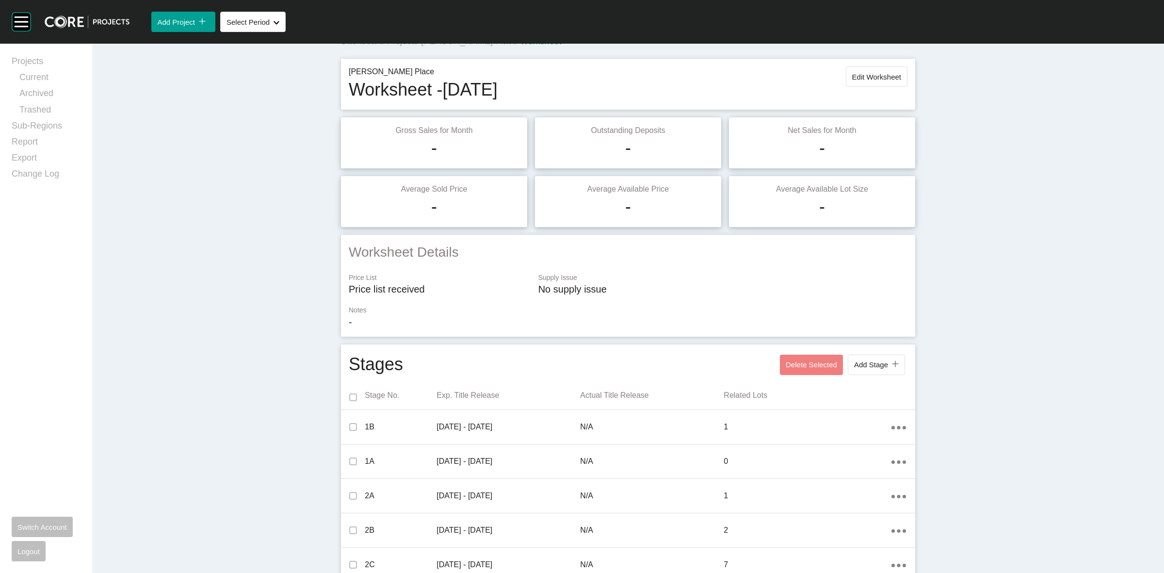
scroll to position [0, 0]
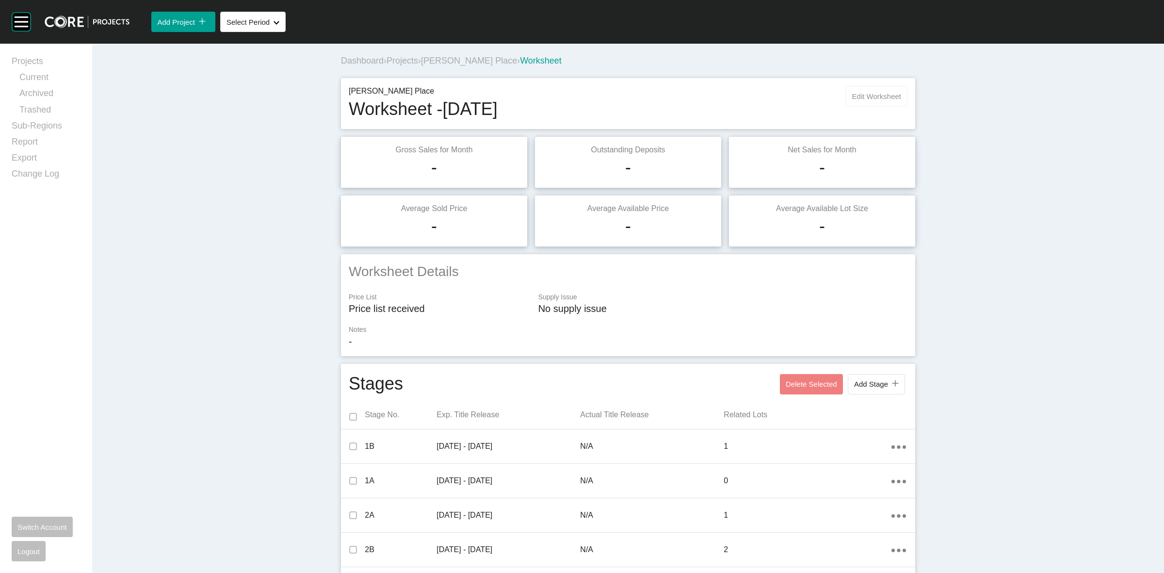
click at [868, 94] on span "Edit Worksheet" at bounding box center [876, 96] width 49 height 8
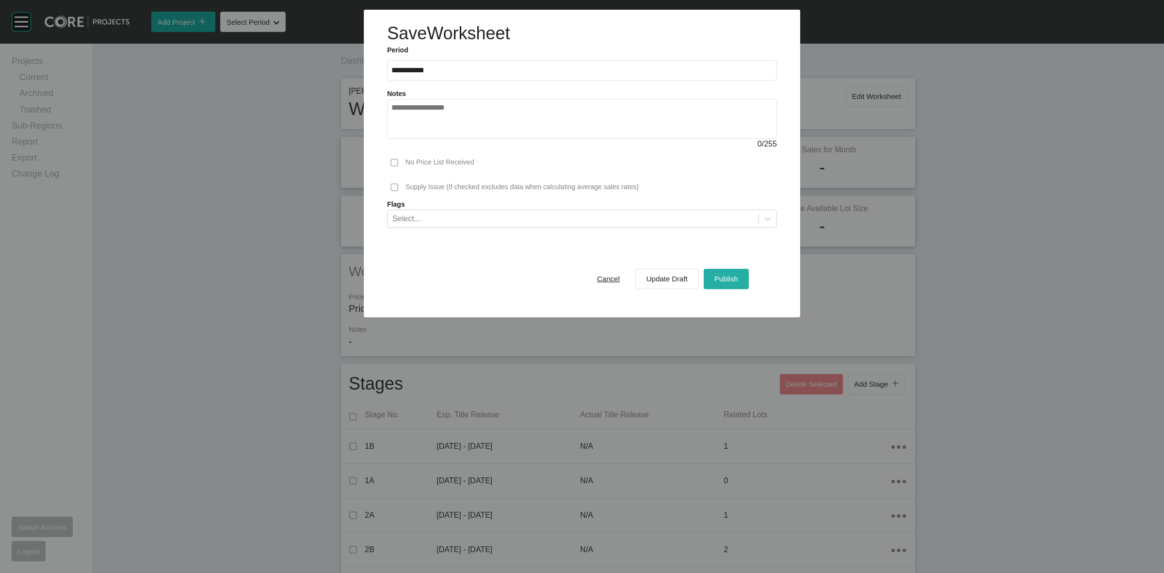
click at [736, 279] on span "Publish" at bounding box center [726, 278] width 24 height 8
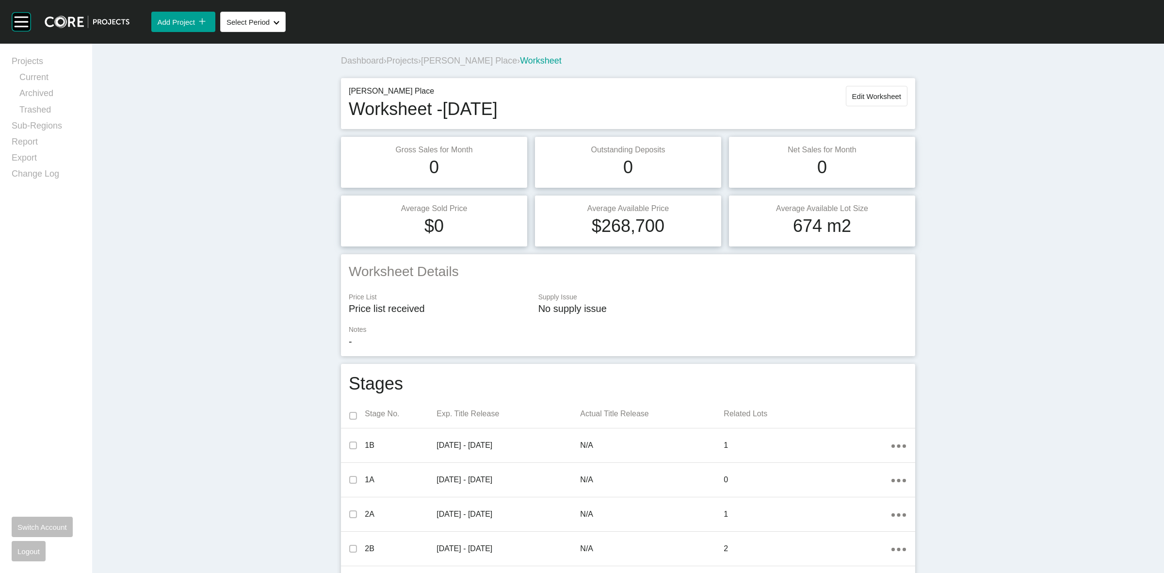
click at [979, 146] on div "Dashboard › Projects › McMahon's Place › Worksheet McMahon's Place Worksheet - …" at bounding box center [628, 550] width 1072 height 1012
click at [465, 56] on span "[PERSON_NAME] Place" at bounding box center [469, 61] width 96 height 10
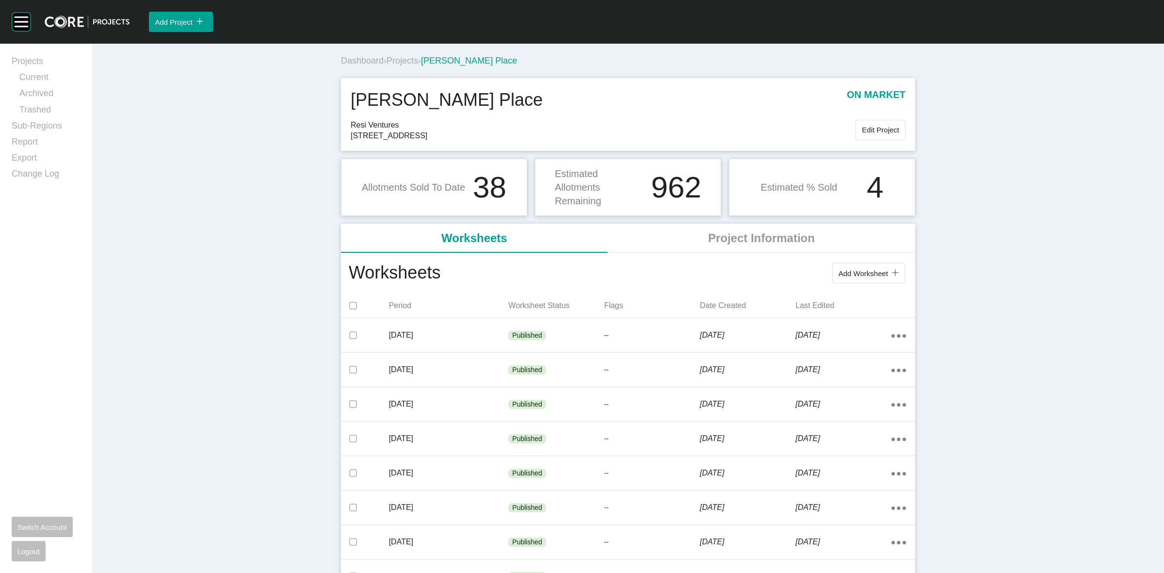
click at [393, 61] on span "Projects" at bounding box center [402, 61] width 32 height 10
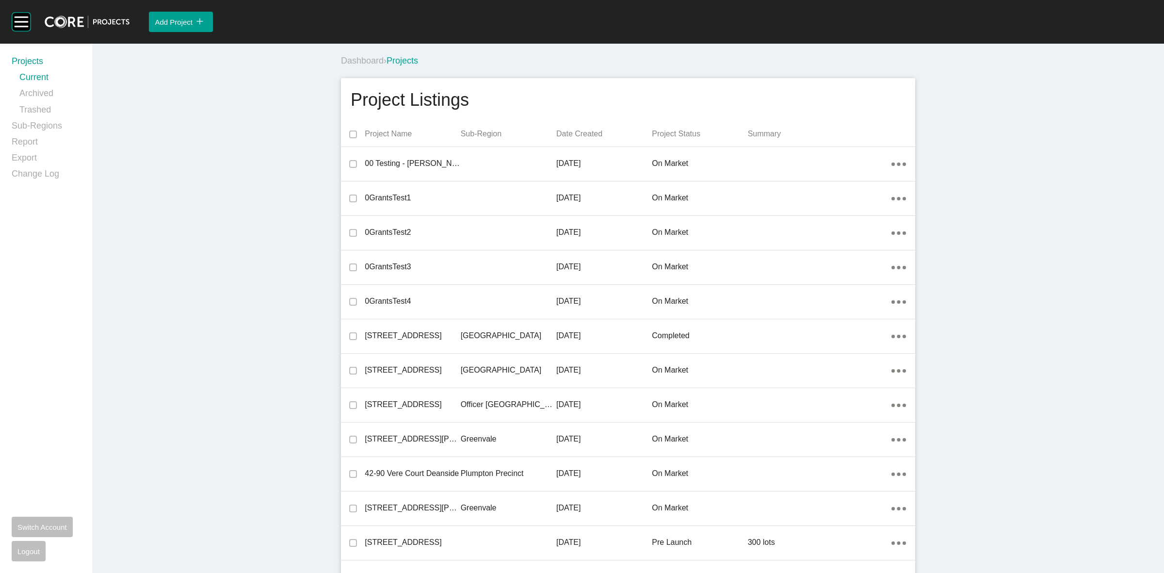
scroll to position [23074, 0]
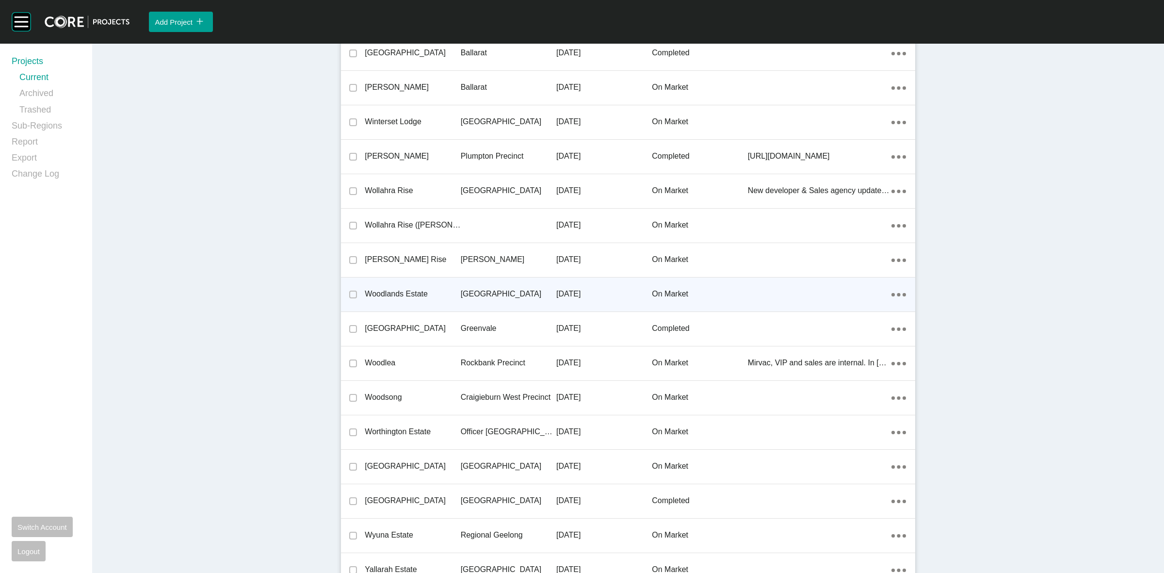
click at [469, 289] on p "[GEOGRAPHIC_DATA]" at bounding box center [509, 294] width 96 height 11
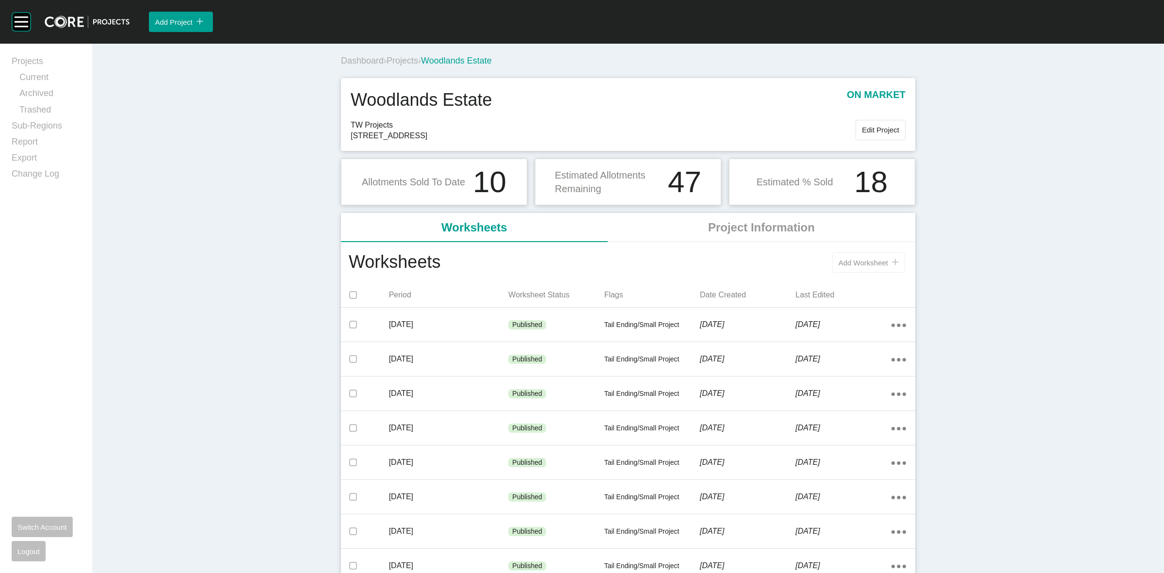
click at [856, 267] on span "Add Worksheet" at bounding box center [862, 262] width 49 height 8
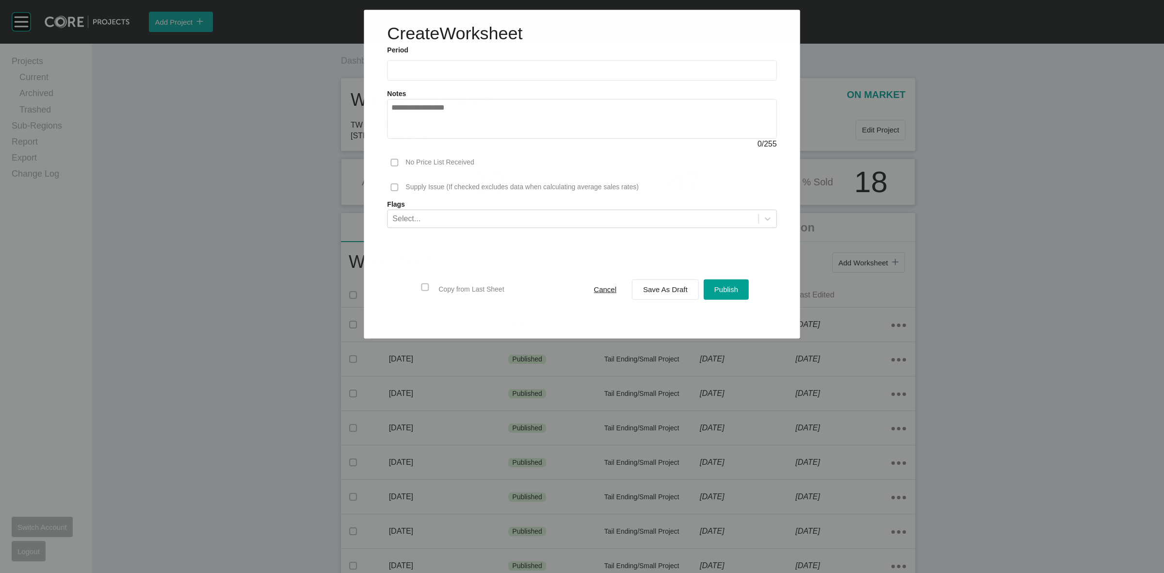
click at [428, 67] on input "text" at bounding box center [581, 70] width 381 height 8
click at [435, 143] on li "Aug" at bounding box center [438, 141] width 32 height 16
type input "**********"
click at [660, 292] on span "Save As Draft" at bounding box center [665, 289] width 45 height 8
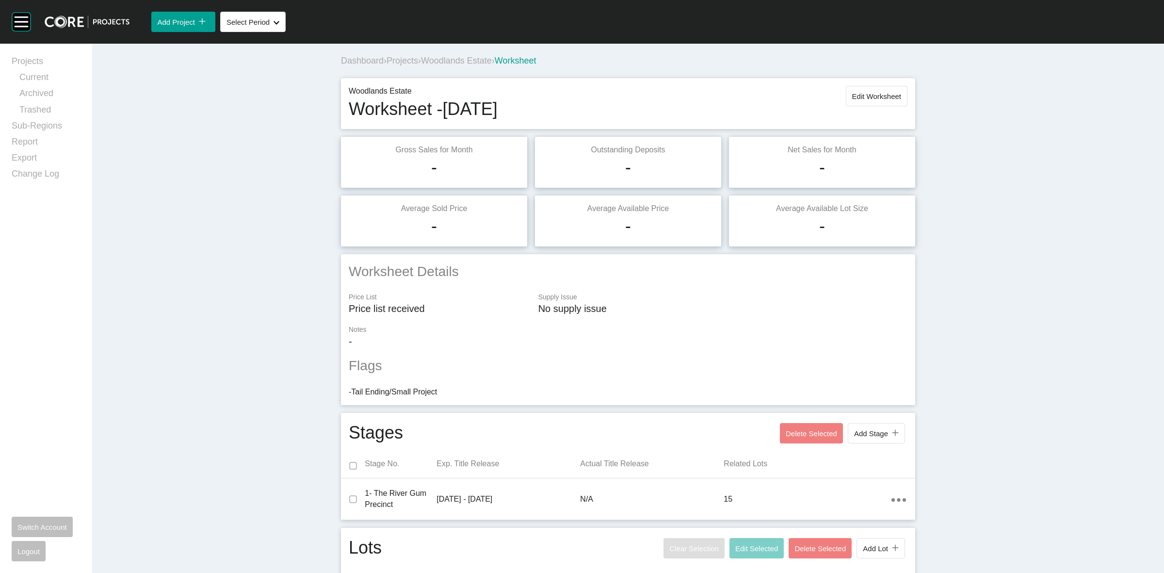
click at [467, 59] on span "Woodlands Estate" at bounding box center [456, 61] width 71 height 10
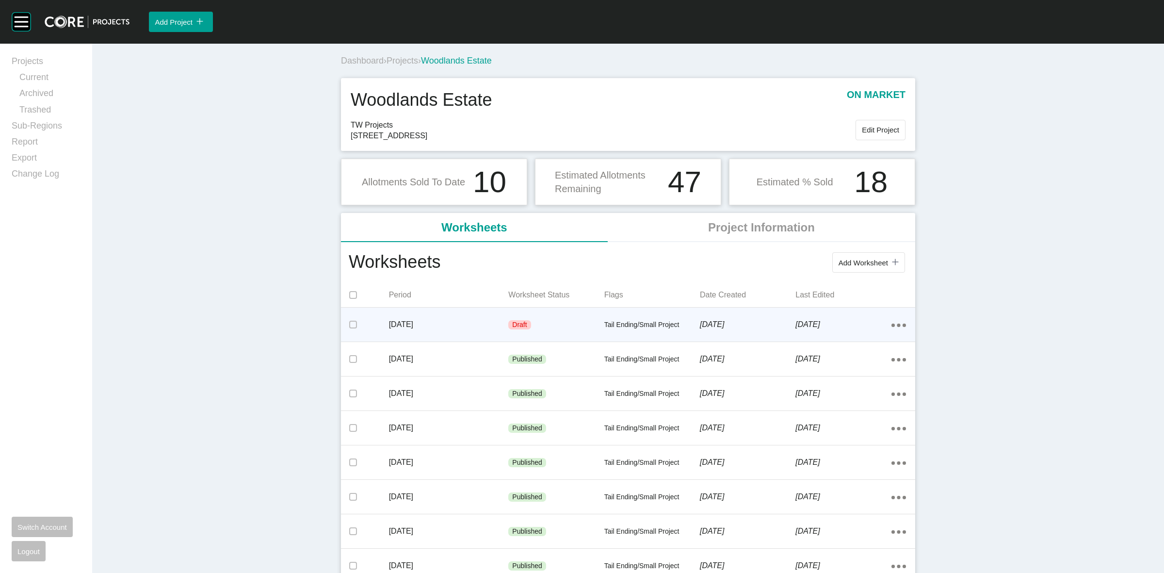
click at [476, 323] on p "[DATE]" at bounding box center [449, 324] width 120 height 11
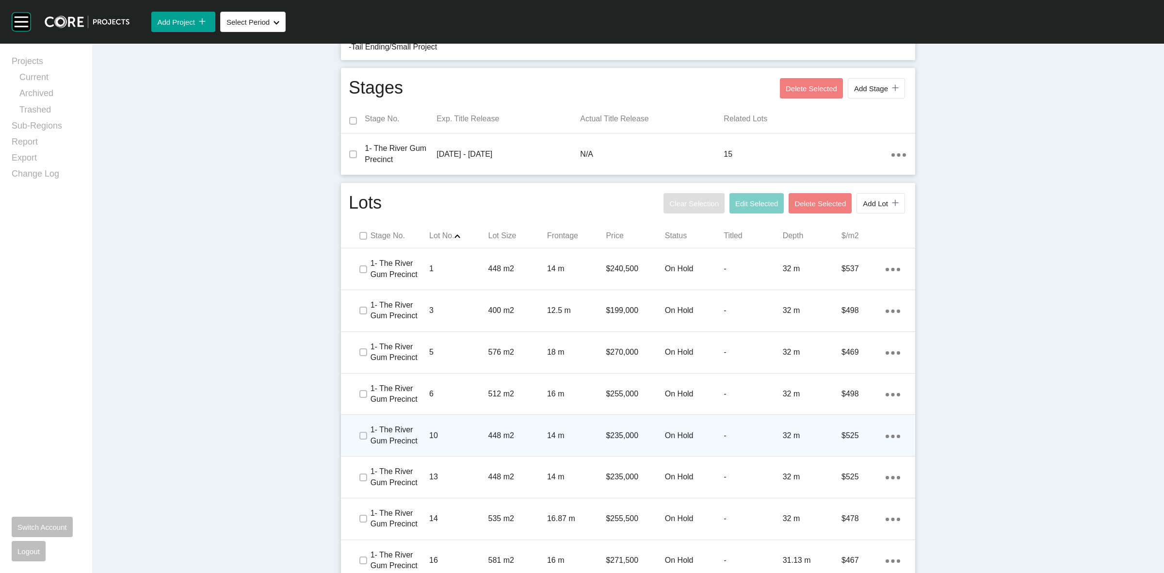
scroll to position [345, 0]
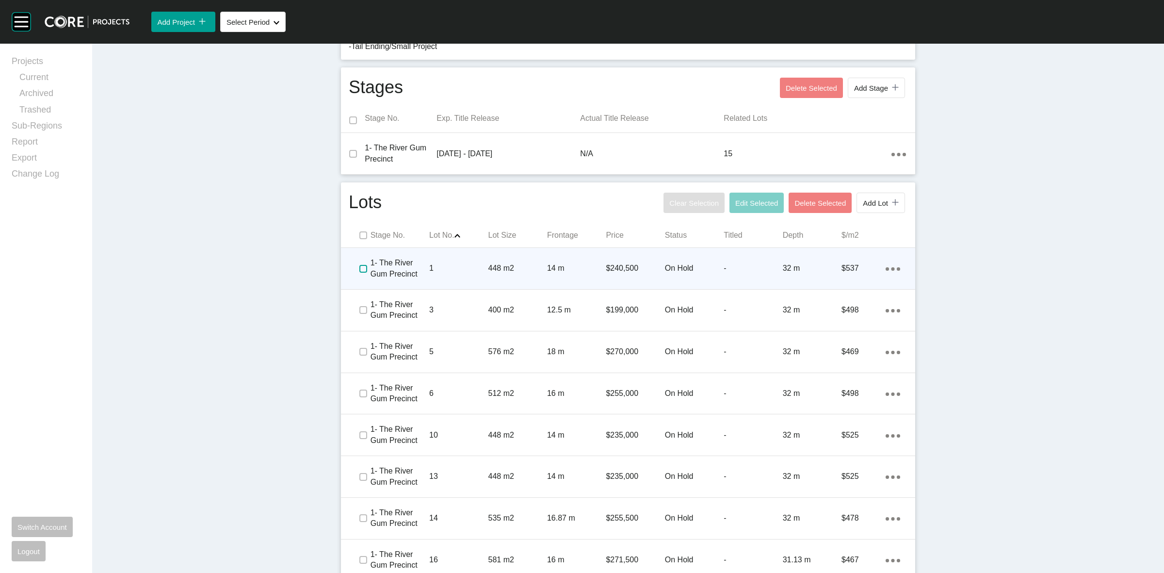
click at [359, 268] on label at bounding box center [363, 269] width 8 height 8
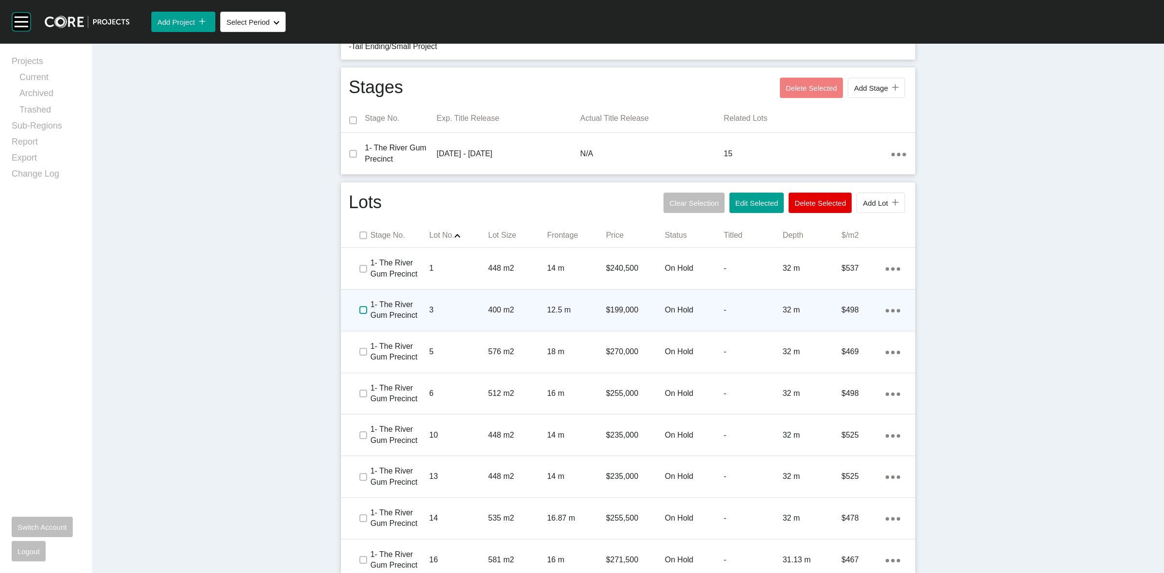
click at [359, 308] on label at bounding box center [363, 310] width 8 height 8
click at [451, 311] on p "3" at bounding box center [458, 310] width 59 height 11
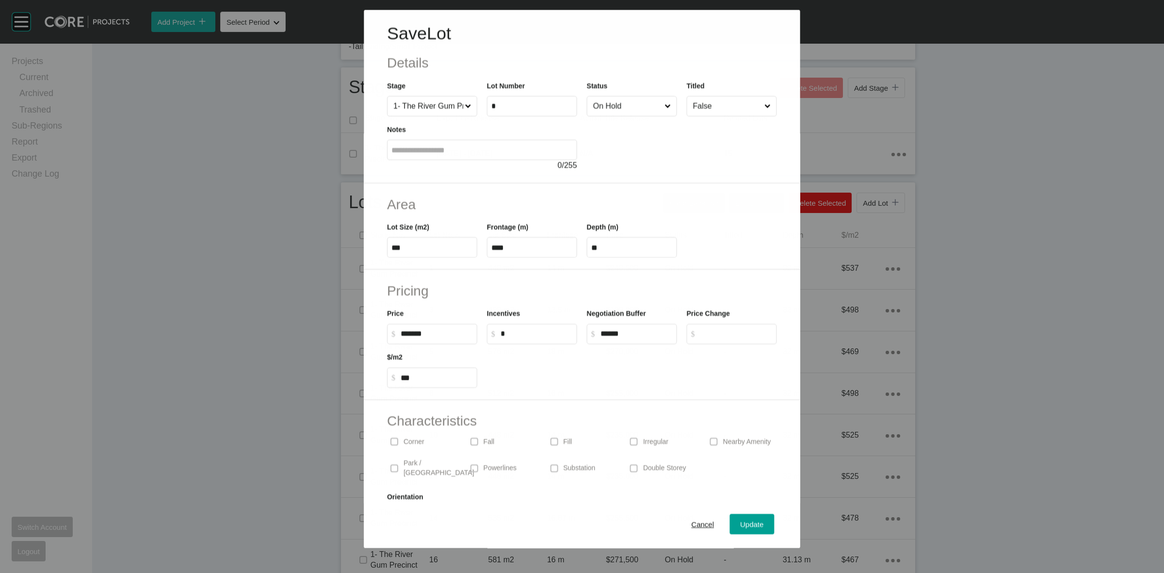
click at [596, 117] on div at bounding box center [682, 143] width 190 height 55
click at [612, 106] on input "On Hold" at bounding box center [627, 105] width 72 height 19
click at [742, 520] on span "Update" at bounding box center [751, 524] width 23 height 8
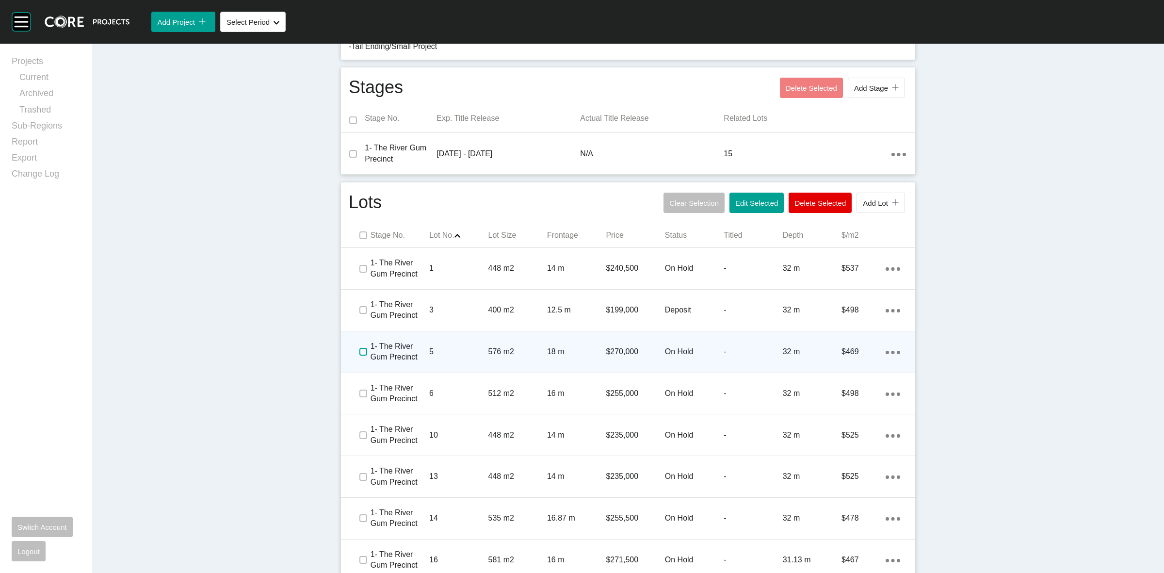
click at [362, 351] on label at bounding box center [363, 352] width 8 height 8
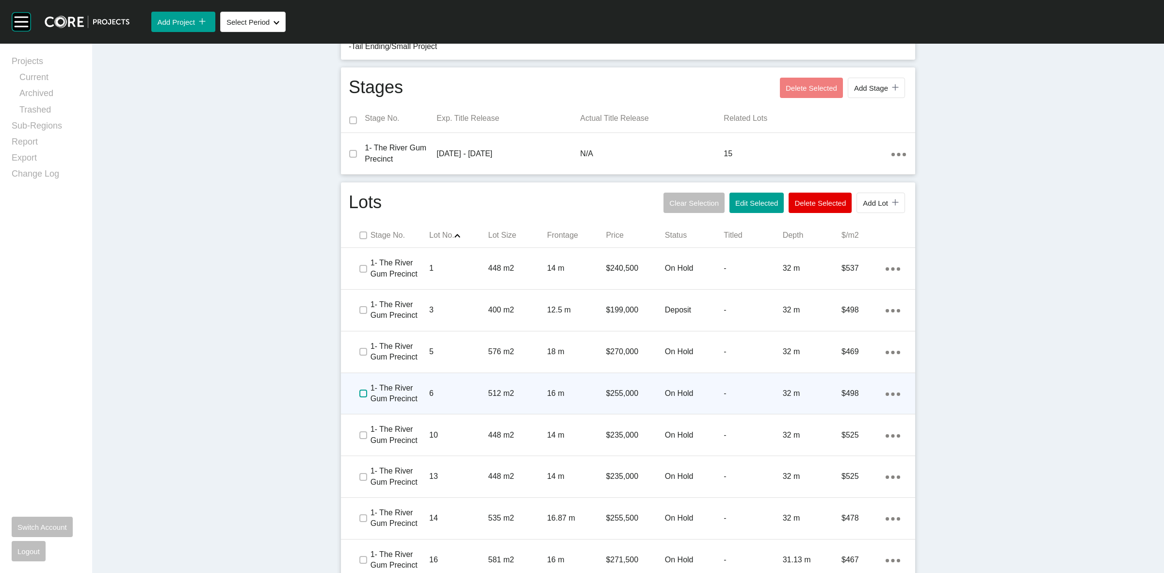
click at [360, 391] on label at bounding box center [363, 393] width 8 height 8
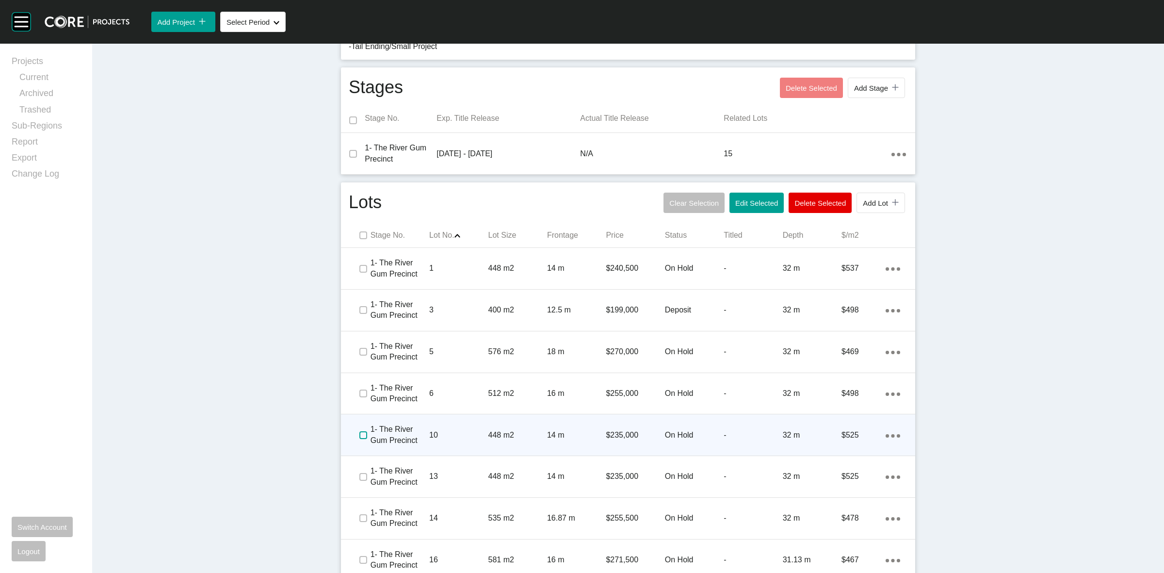
click at [359, 438] on label at bounding box center [363, 435] width 8 height 8
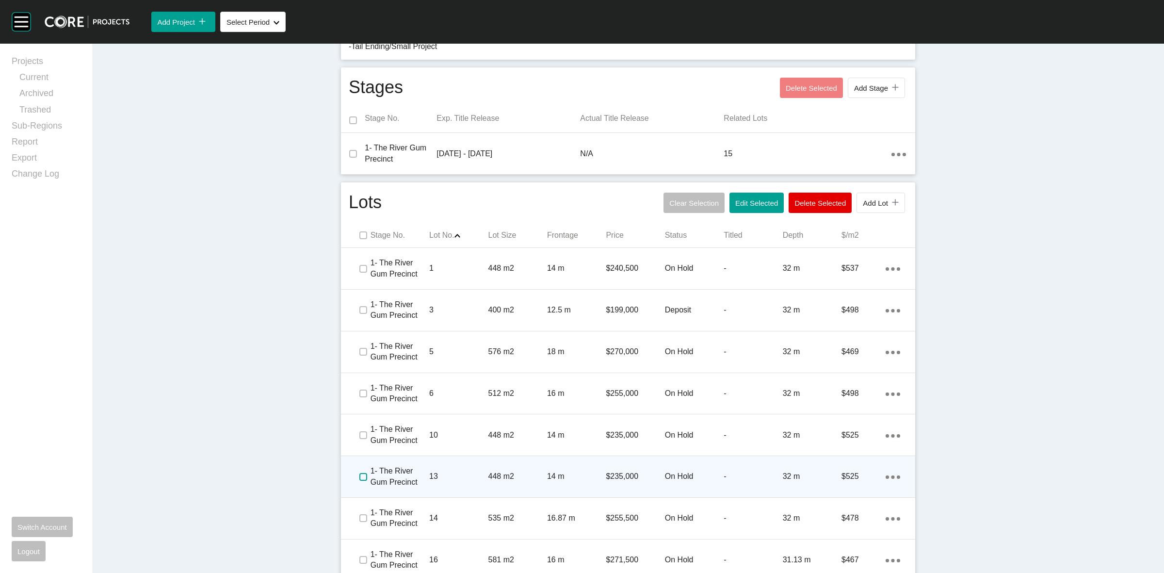
click at [360, 473] on label at bounding box center [363, 477] width 8 height 8
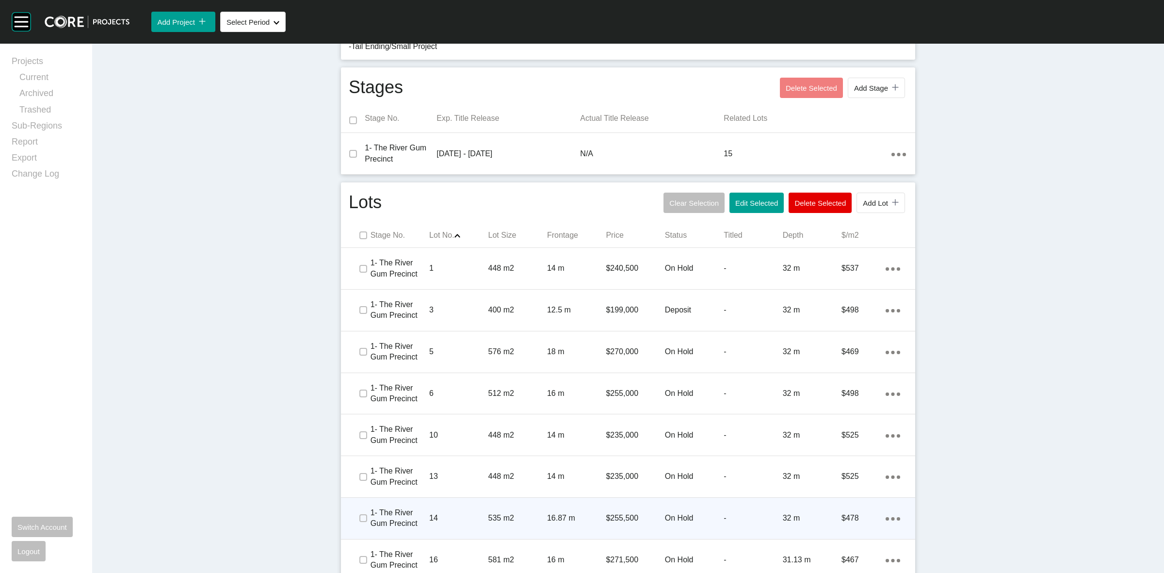
click at [362, 505] on div at bounding box center [362, 518] width 15 height 34
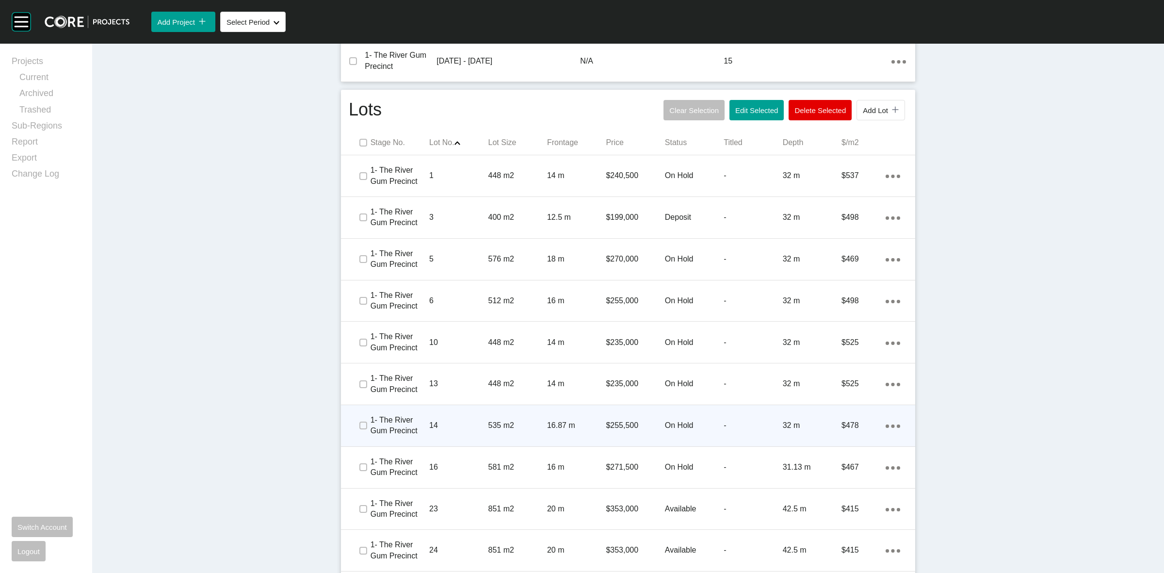
scroll to position [466, 0]
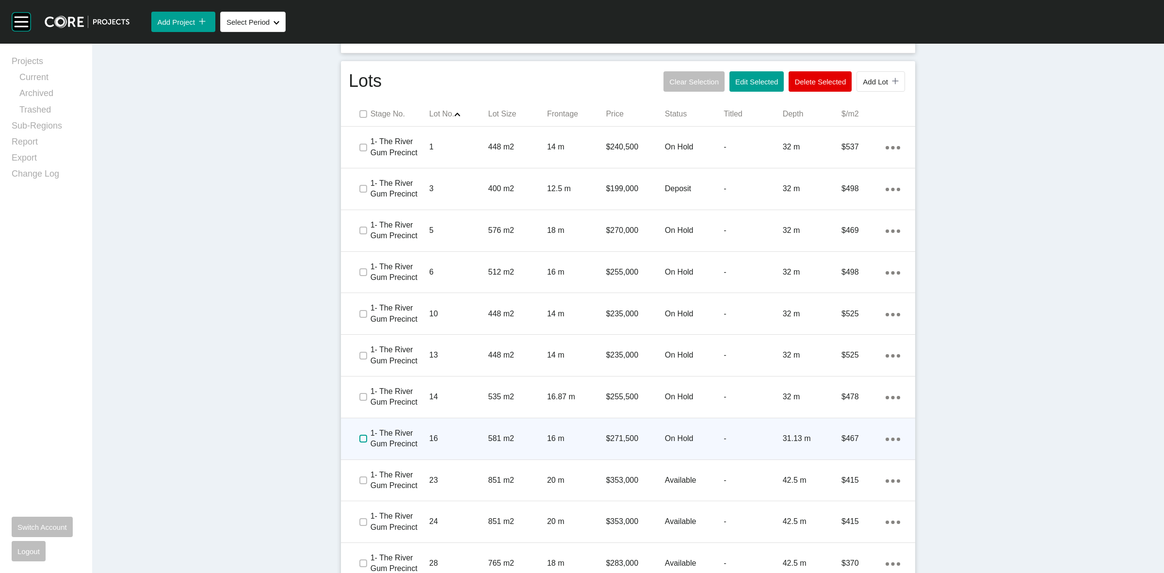
drag, startPoint x: 359, startPoint y: 435, endPoint x: 428, endPoint y: 442, distance: 69.1
click at [359, 434] on label at bounding box center [363, 438] width 8 height 8
click at [448, 435] on p "16" at bounding box center [458, 438] width 59 height 11
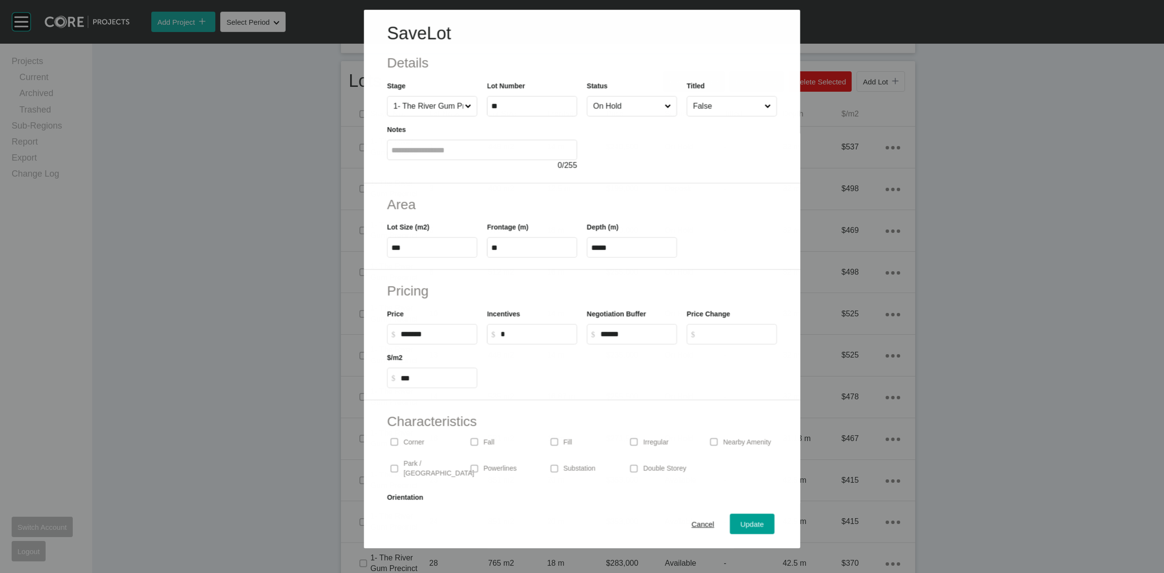
click at [609, 112] on input "On Hold" at bounding box center [626, 105] width 71 height 19
click at [750, 522] on span "Update" at bounding box center [751, 524] width 23 height 8
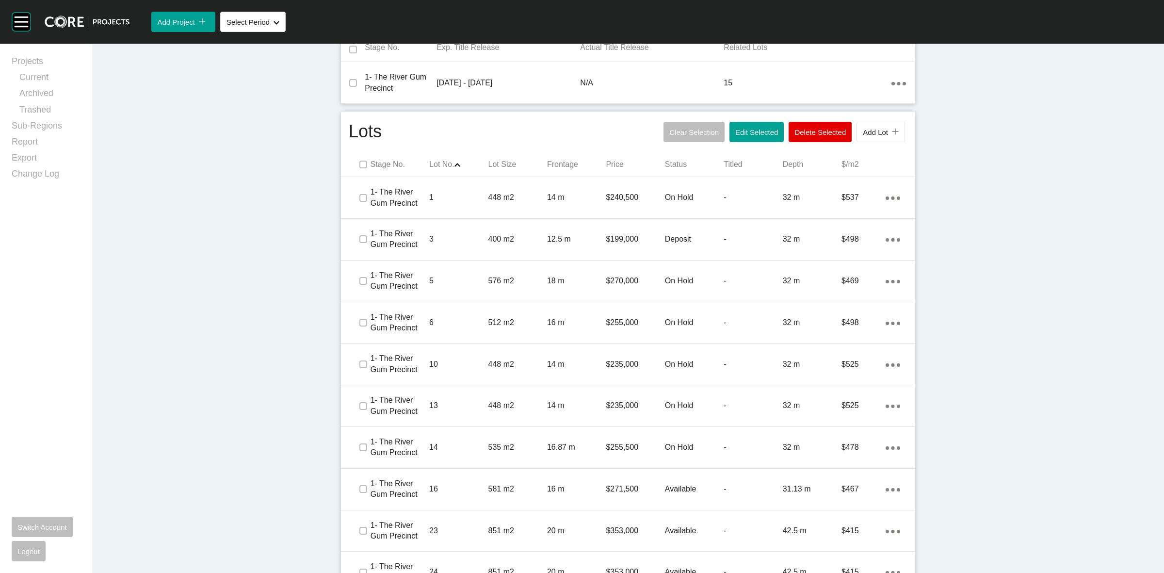
scroll to position [406, 0]
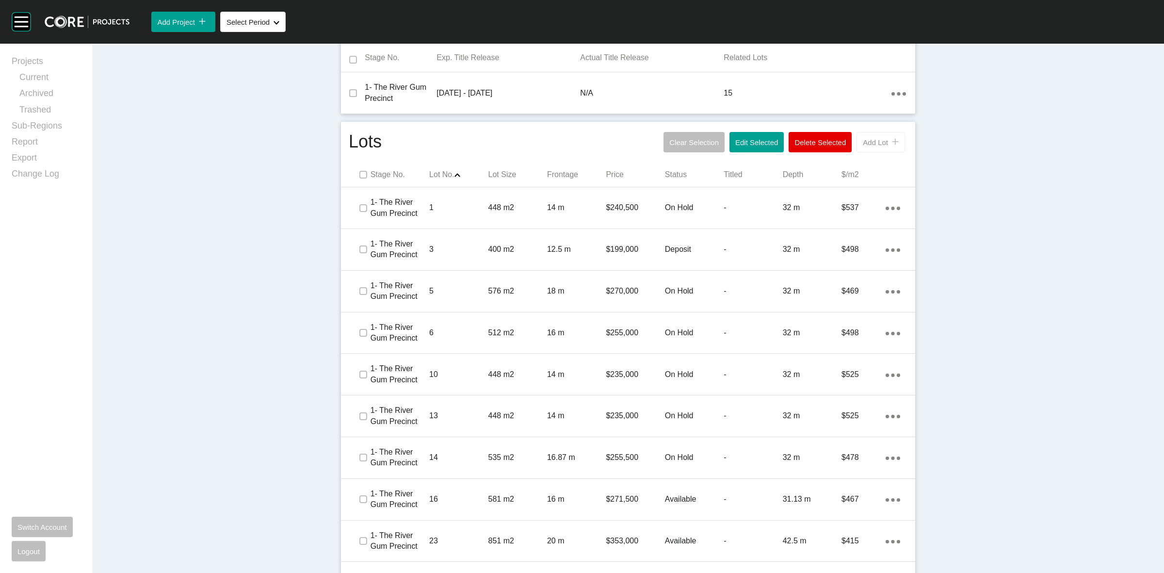
click at [867, 142] on span "Add Lot" at bounding box center [875, 142] width 25 height 8
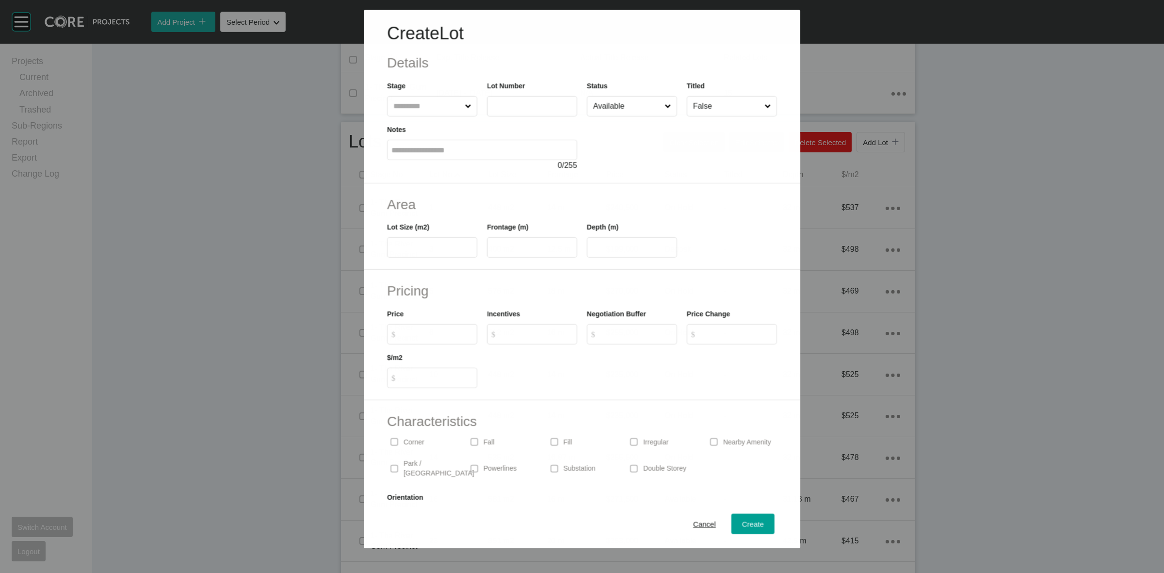
click at [416, 103] on input "text" at bounding box center [426, 105] width 71 height 19
type input "**"
type input "***"
type input "*****"
type input "**"
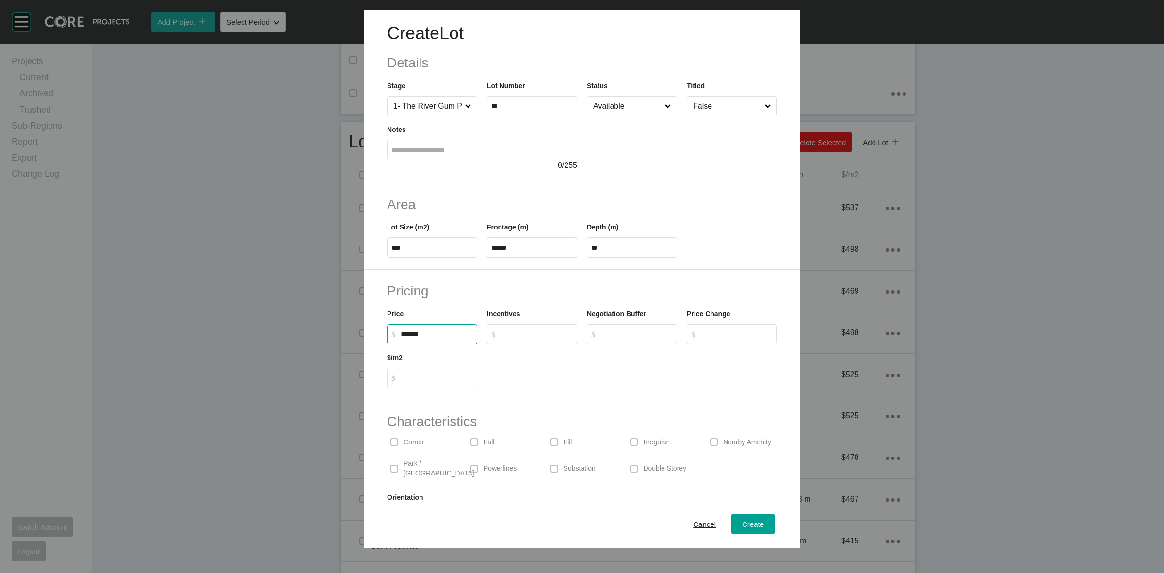
type input "*******"
type input "***"
type input "*"
click at [650, 112] on input "Available" at bounding box center [627, 105] width 72 height 19
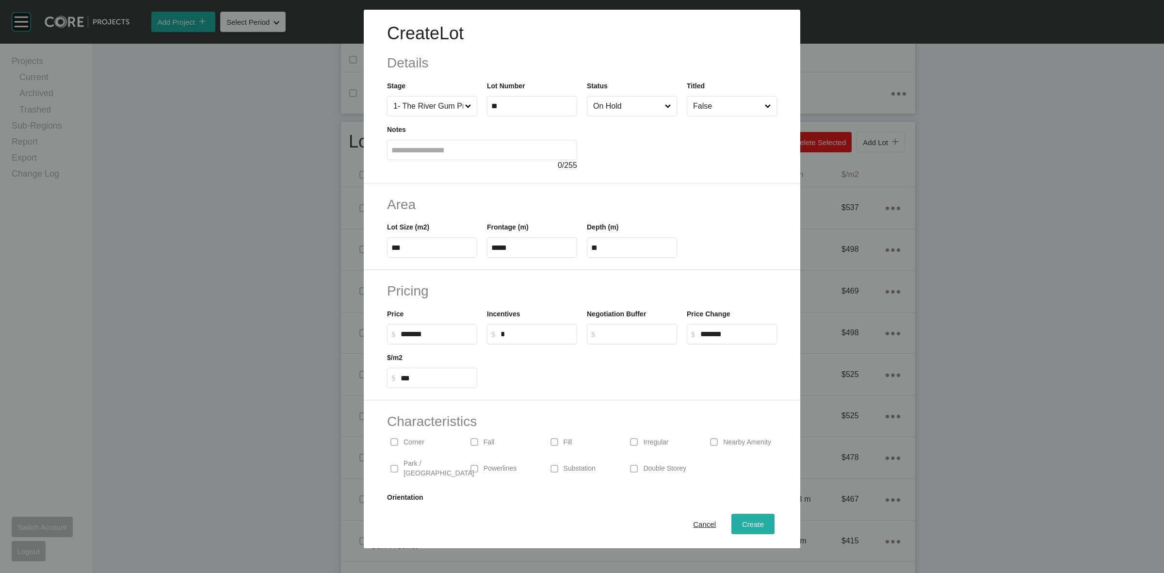
click at [744, 525] on span "Create" at bounding box center [753, 524] width 22 height 8
type input "*"
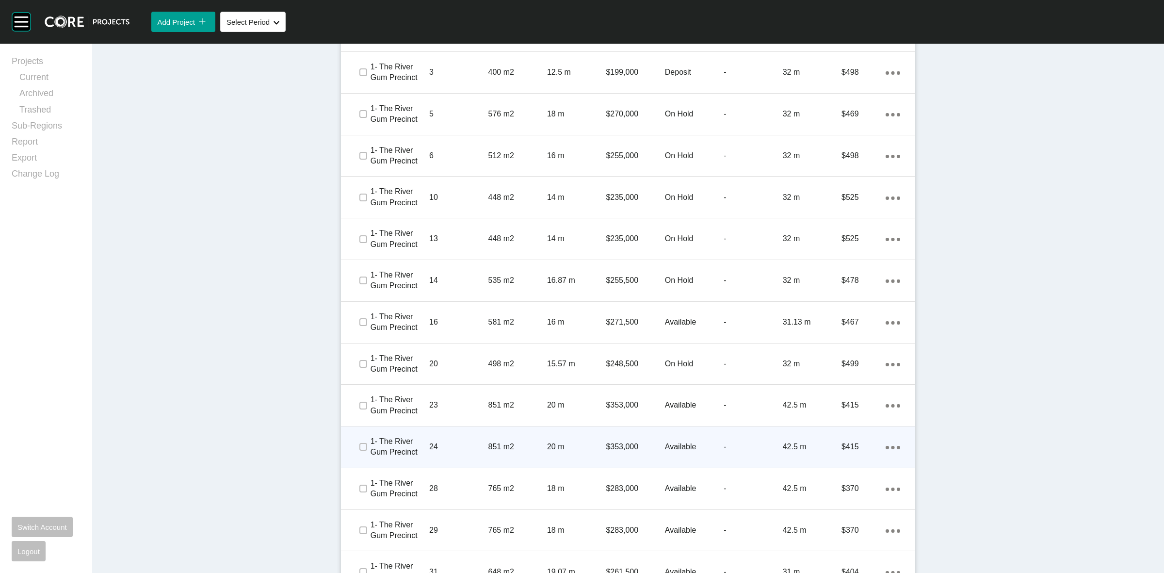
scroll to position [588, 0]
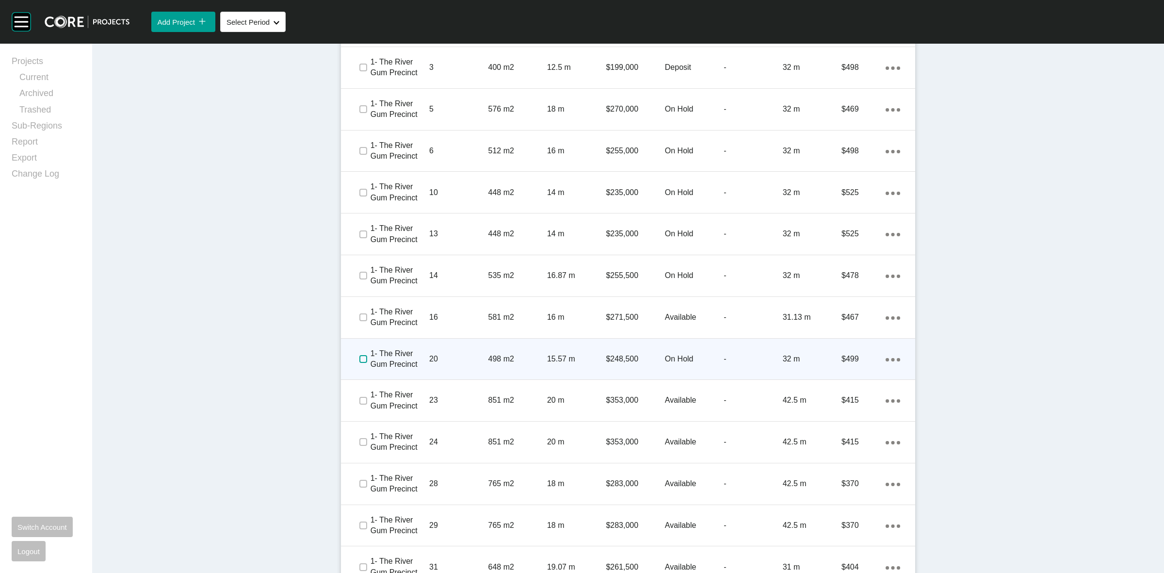
click at [359, 355] on label at bounding box center [363, 359] width 8 height 8
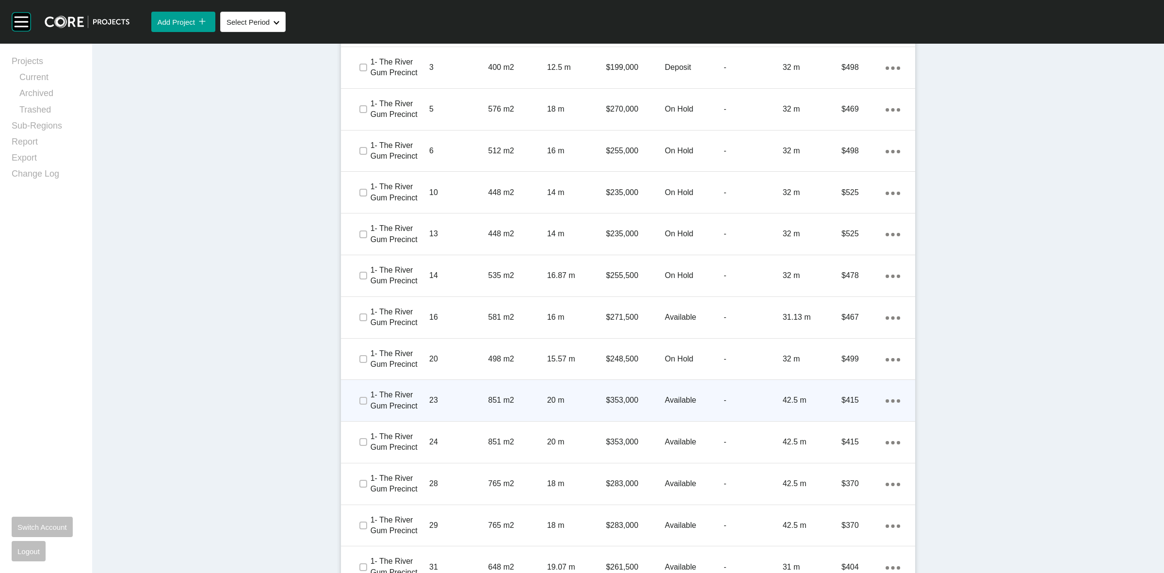
click at [885, 401] on icon "Action Menu Dots Copy 6 Created with Sketch." at bounding box center [892, 400] width 15 height 3
click at [845, 403] on link "Duplicate" at bounding box center [848, 402] width 36 height 15
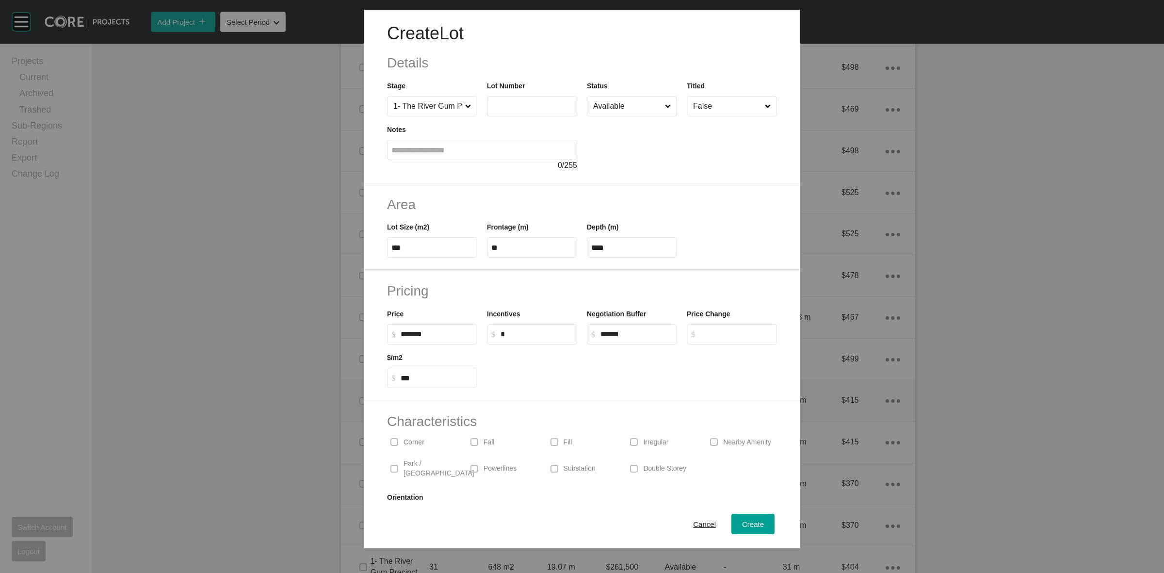
click at [528, 104] on input "text" at bounding box center [531, 106] width 81 height 8
type input "**"
click at [595, 154] on div at bounding box center [682, 143] width 190 height 55
type input "*"
click at [749, 525] on span "Create" at bounding box center [753, 524] width 22 height 8
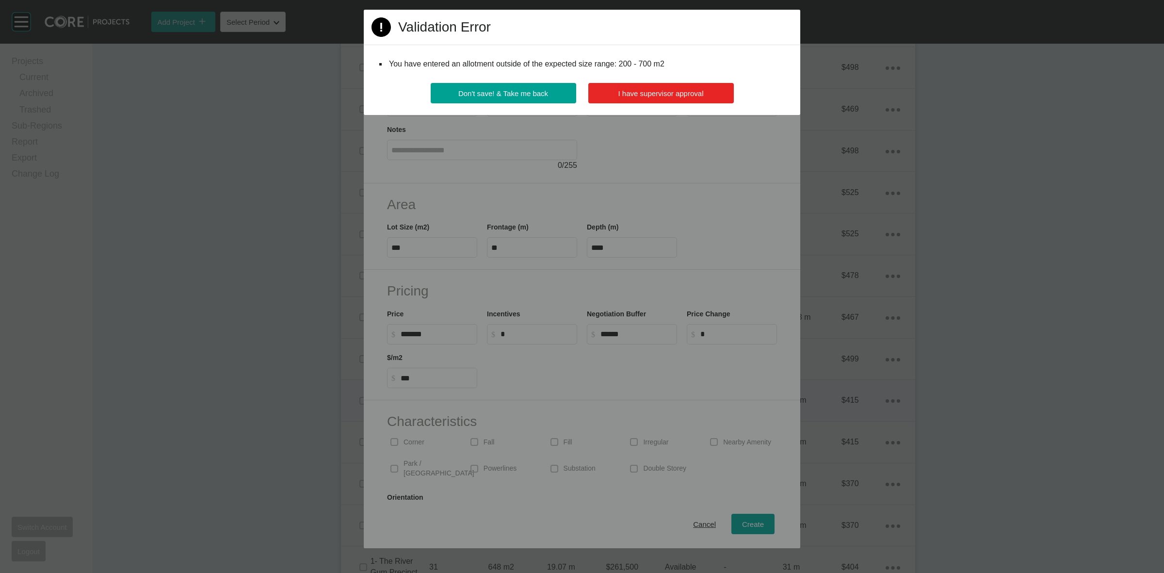
click at [630, 92] on span "I have supervisor approval" at bounding box center [660, 93] width 85 height 8
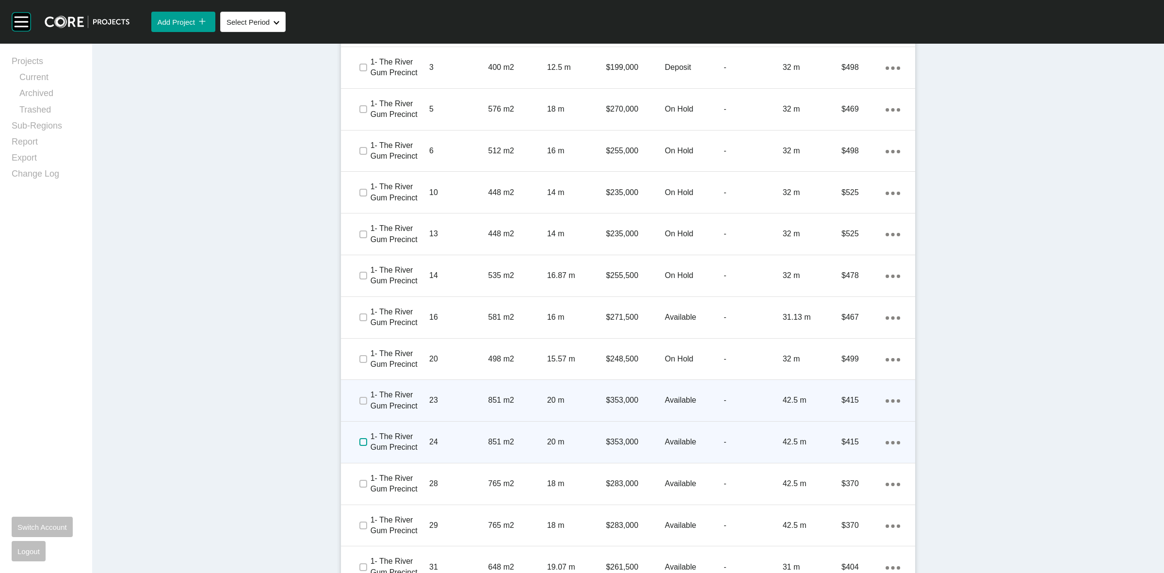
click at [359, 441] on label at bounding box center [363, 442] width 8 height 8
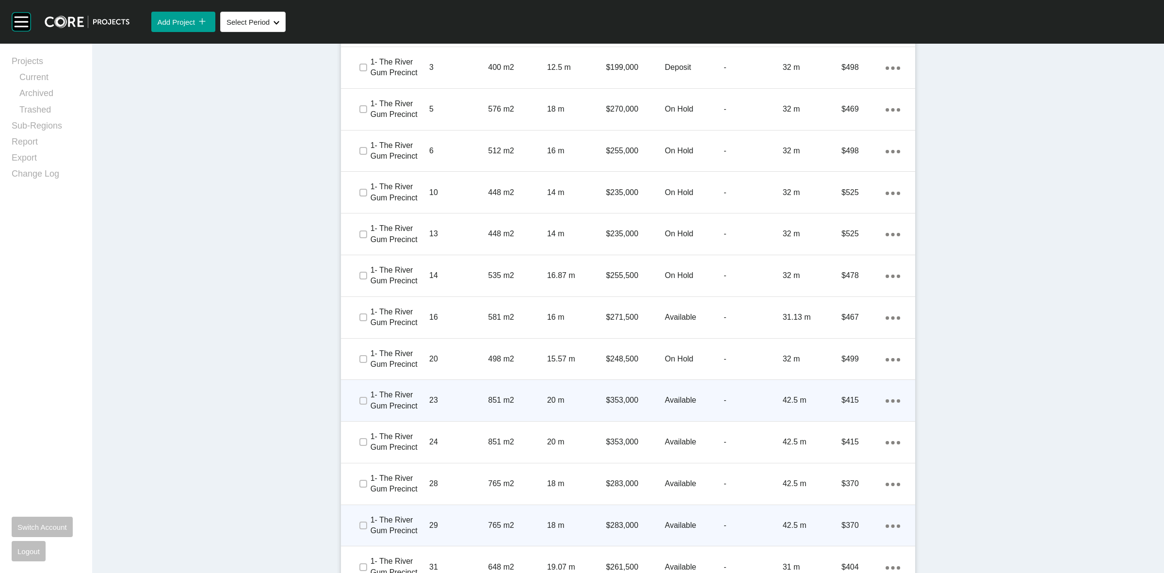
click at [355, 523] on span at bounding box center [362, 525] width 15 height 15
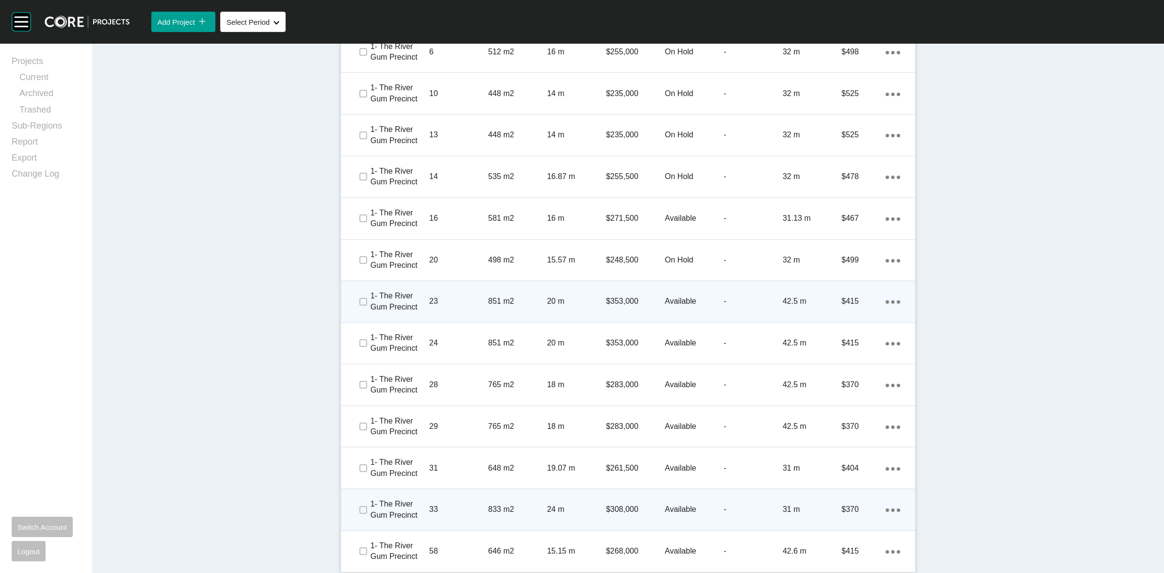
scroll to position [690, 0]
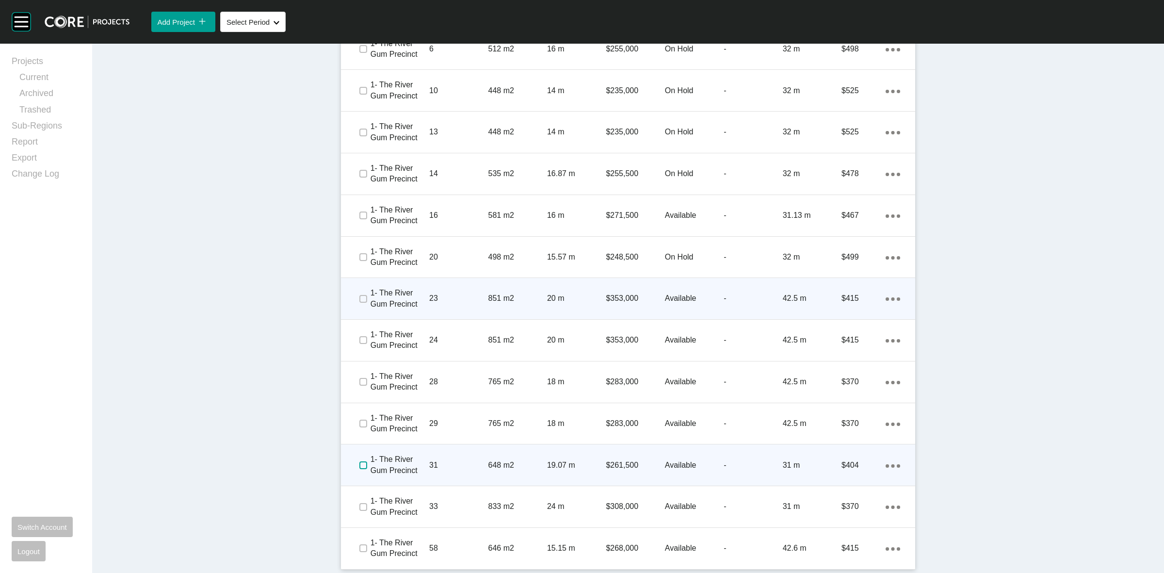
click at [359, 461] on label at bounding box center [363, 465] width 8 height 8
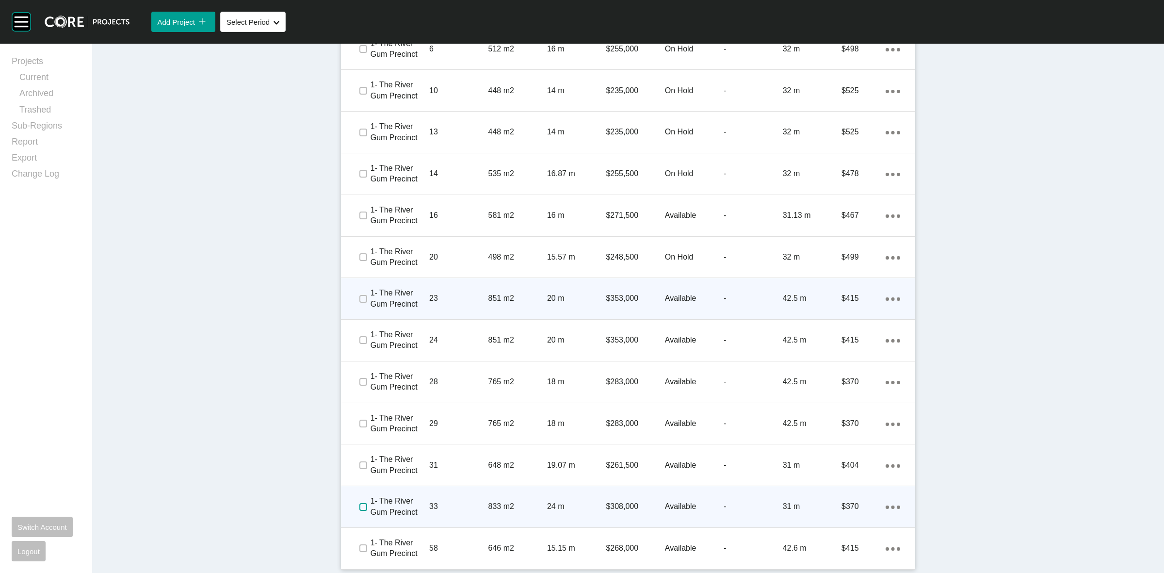
click at [359, 508] on label at bounding box center [363, 507] width 8 height 8
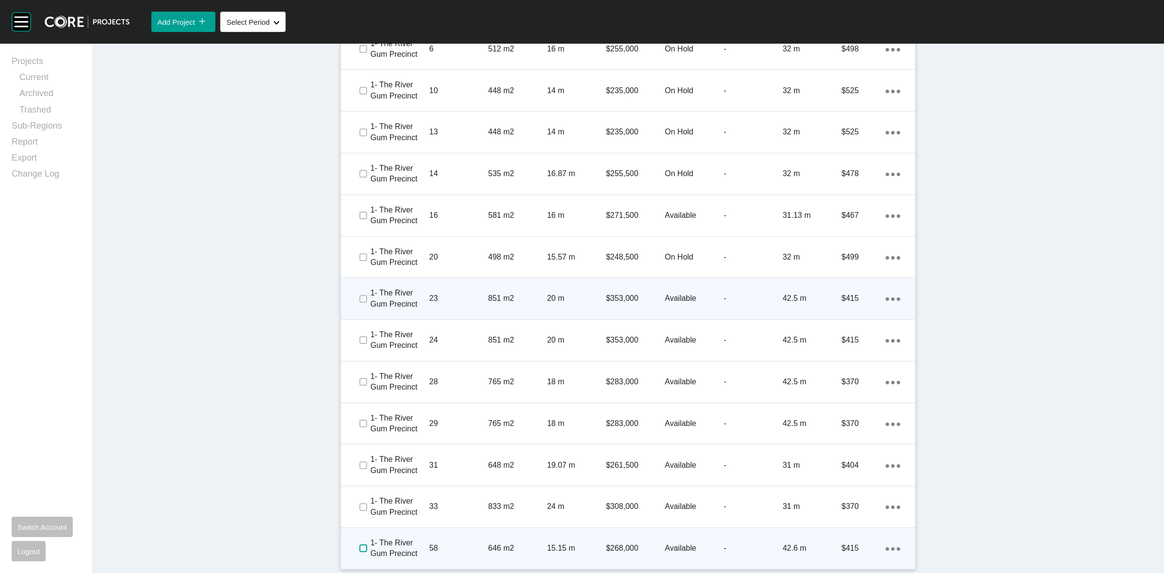
click at [359, 544] on label at bounding box center [363, 548] width 8 height 8
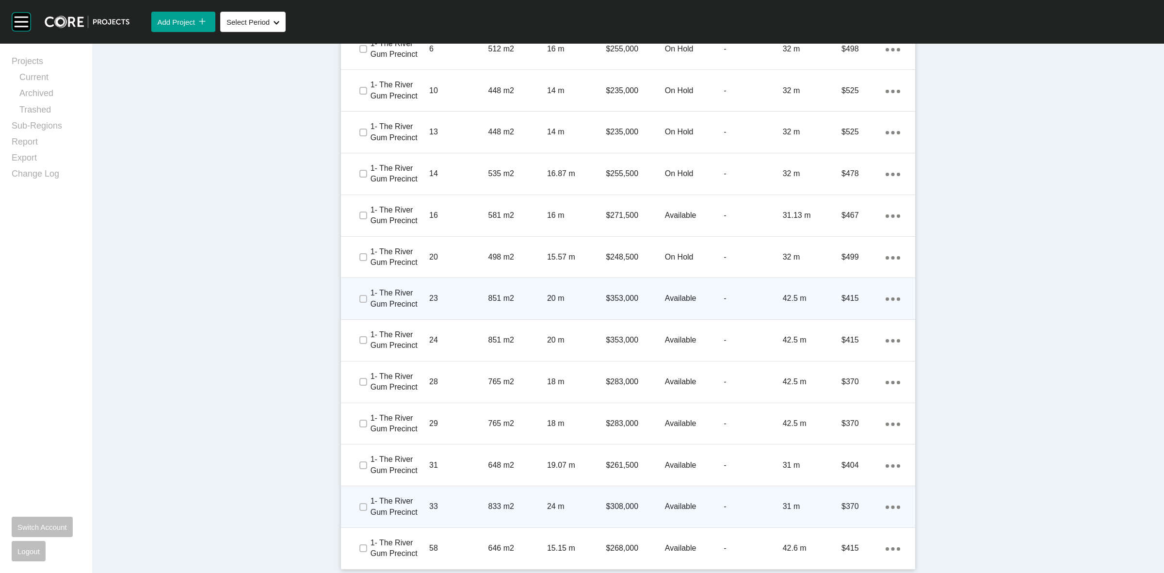
click at [473, 498] on div "33" at bounding box center [458, 506] width 59 height 30
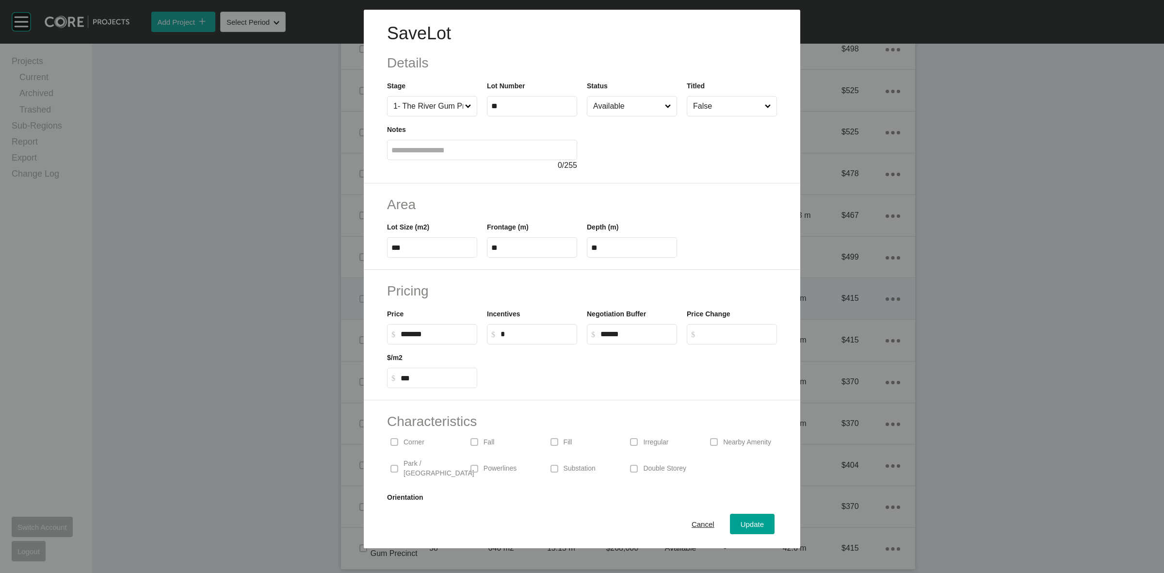
click at [418, 462] on p "Park / [GEOGRAPHIC_DATA]" at bounding box center [438, 468] width 71 height 19
click at [752, 525] on span "Update" at bounding box center [751, 524] width 23 height 8
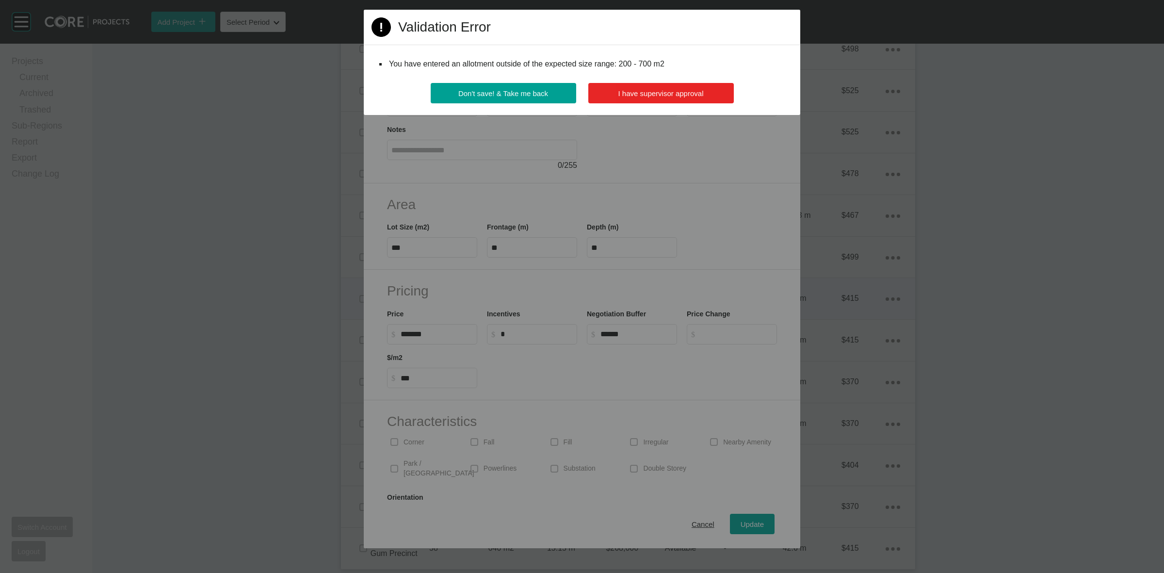
click at [651, 89] on span "I have supervisor approval" at bounding box center [660, 93] width 85 height 8
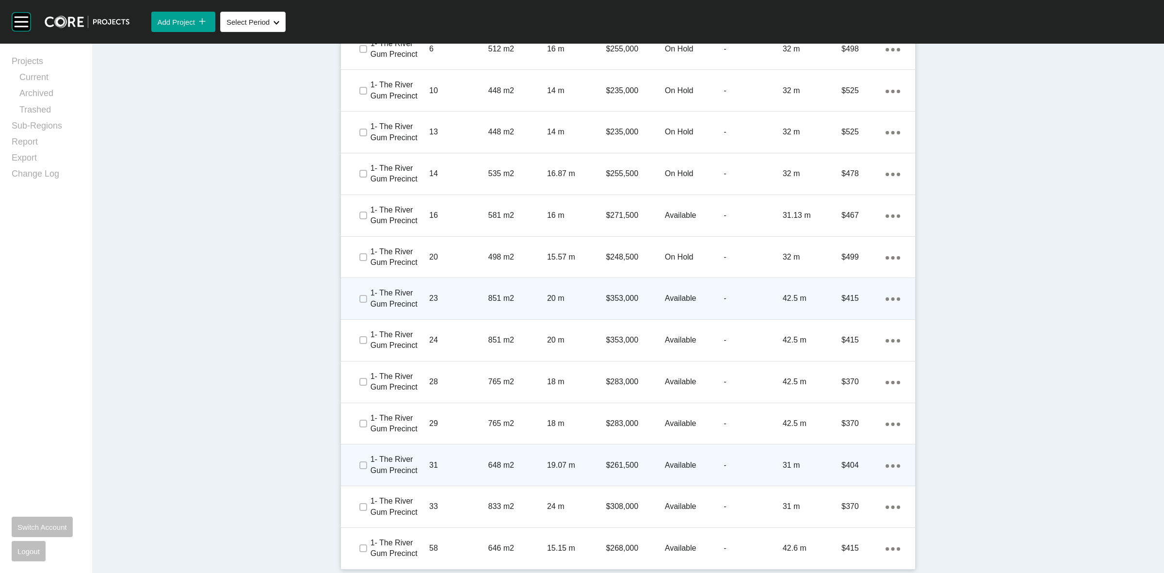
click at [399, 467] on p "1- The River Gum Precinct" at bounding box center [399, 465] width 59 height 22
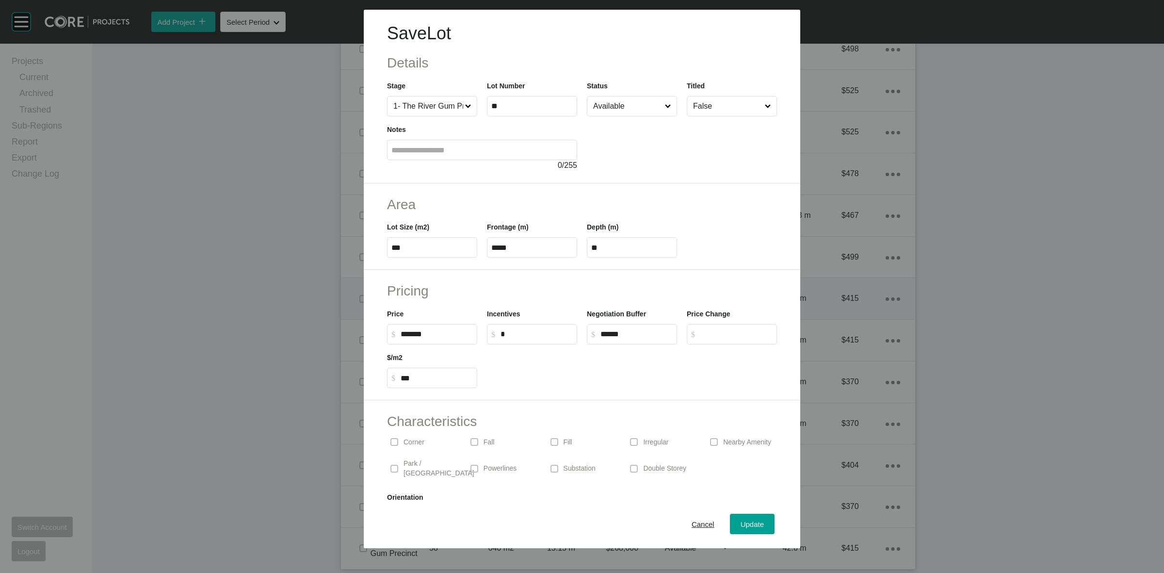
click at [402, 462] on div "Park / [GEOGRAPHIC_DATA]" at bounding box center [431, 468] width 89 height 31
click at [746, 522] on span "Update" at bounding box center [751, 524] width 23 height 8
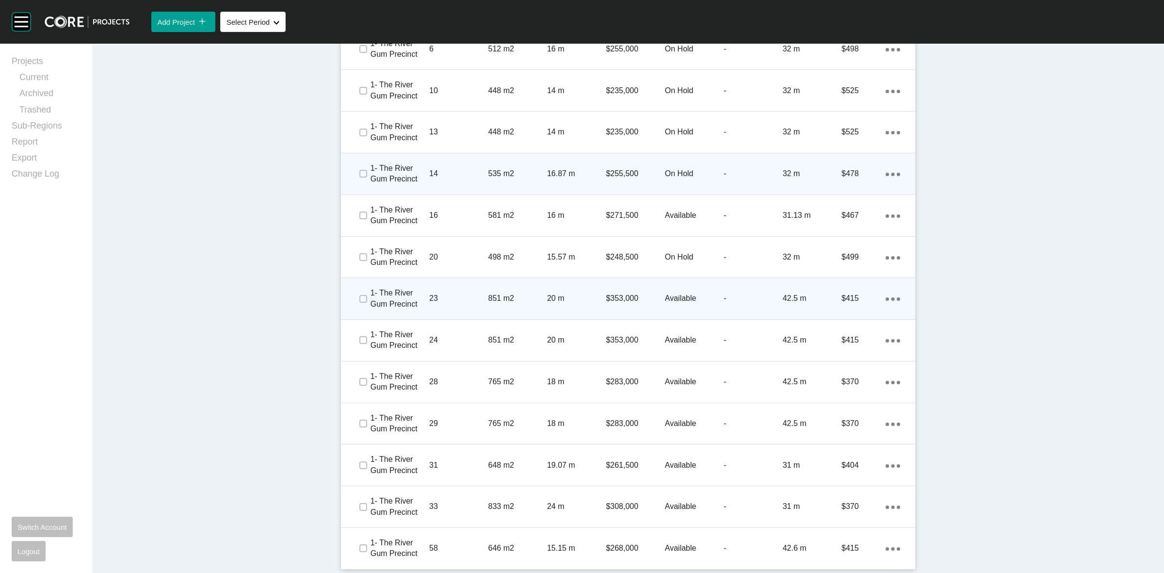
click at [452, 169] on p "14" at bounding box center [458, 173] width 59 height 11
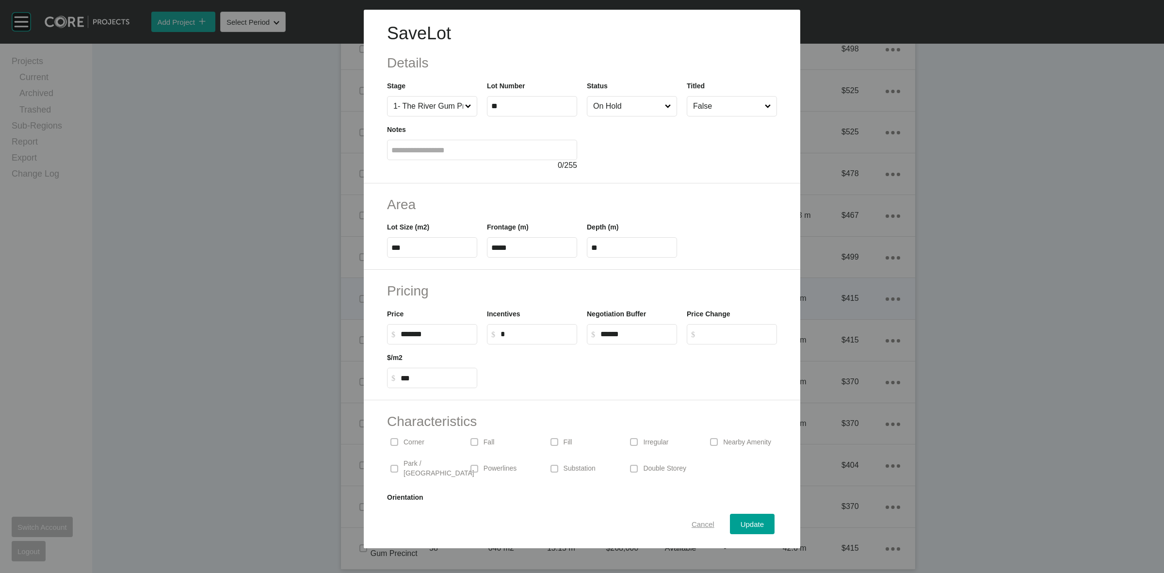
click at [692, 522] on span "Cancel" at bounding box center [702, 524] width 23 height 8
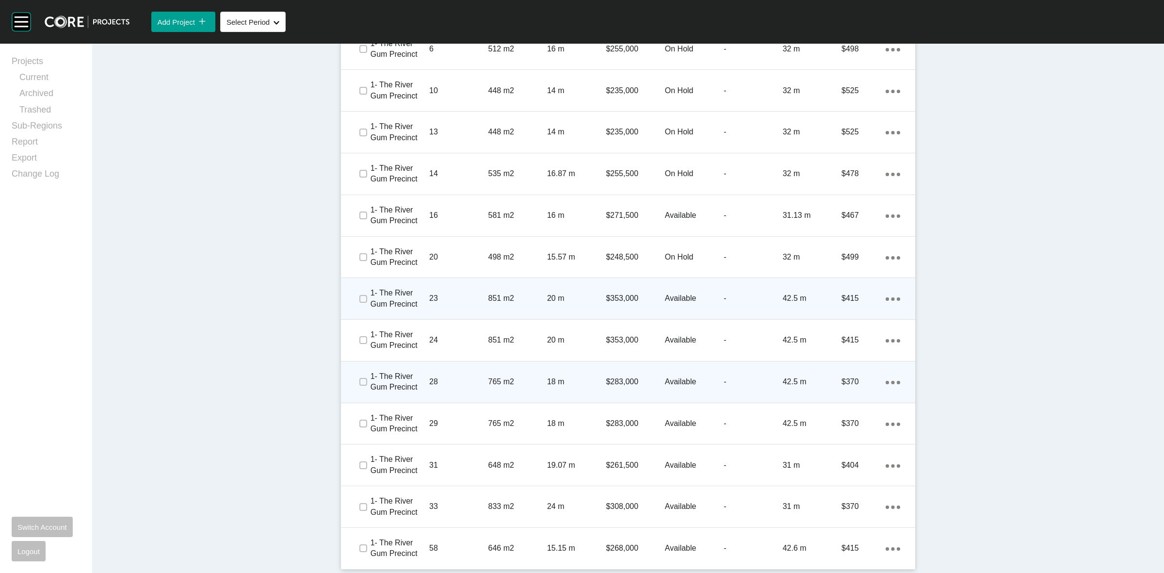
click at [521, 375] on div "765 m2" at bounding box center [517, 382] width 59 height 30
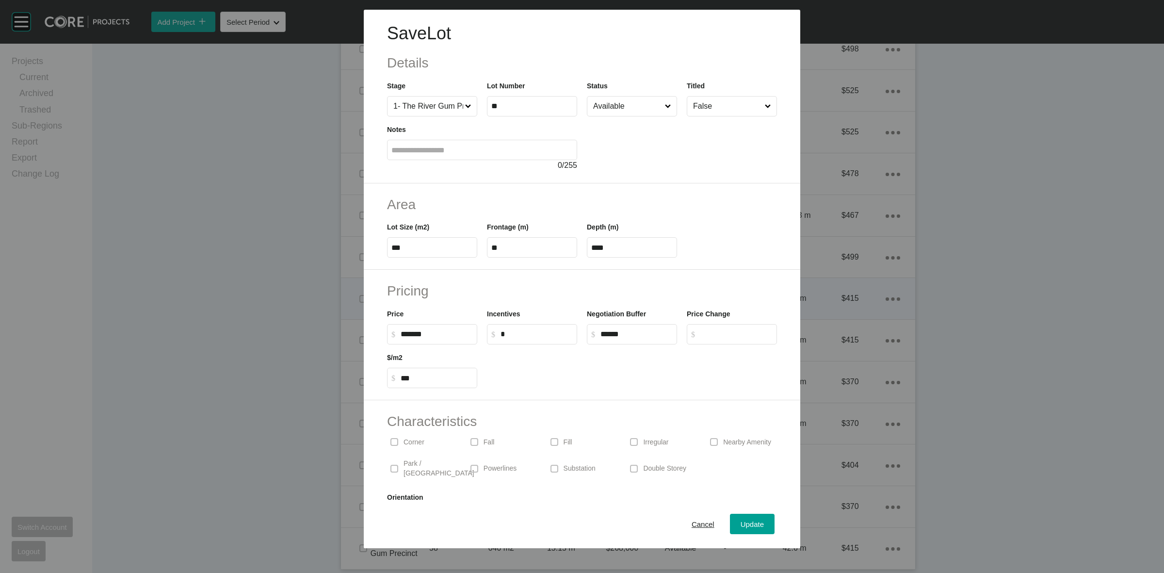
click at [607, 107] on input "Available" at bounding box center [627, 105] width 72 height 19
click at [755, 525] on div "Update" at bounding box center [752, 523] width 28 height 13
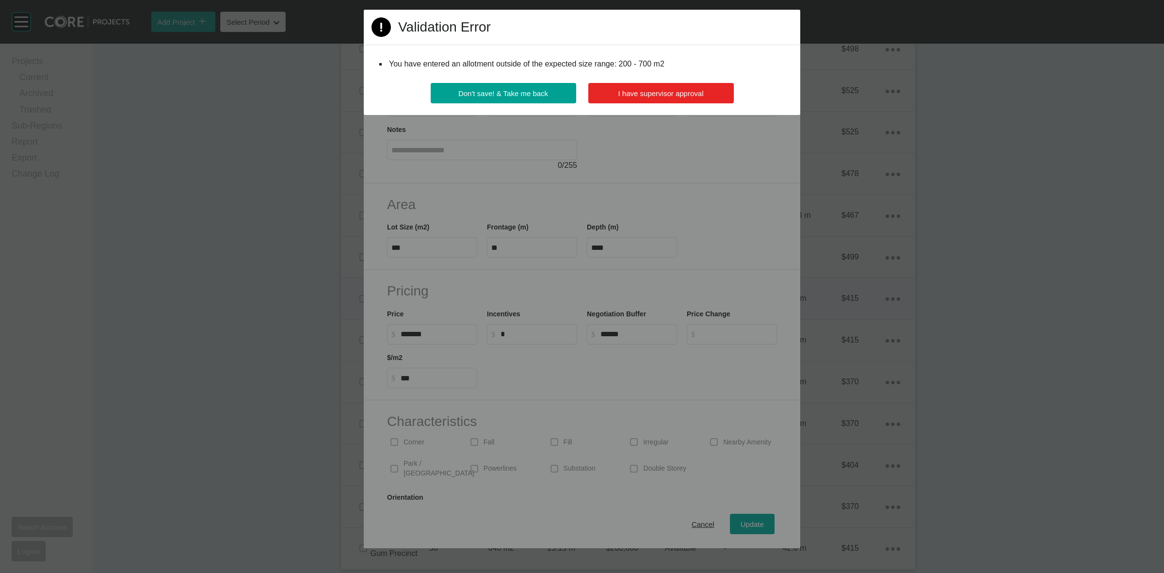
click at [625, 100] on button "I have supervisor approval" at bounding box center [660, 93] width 145 height 20
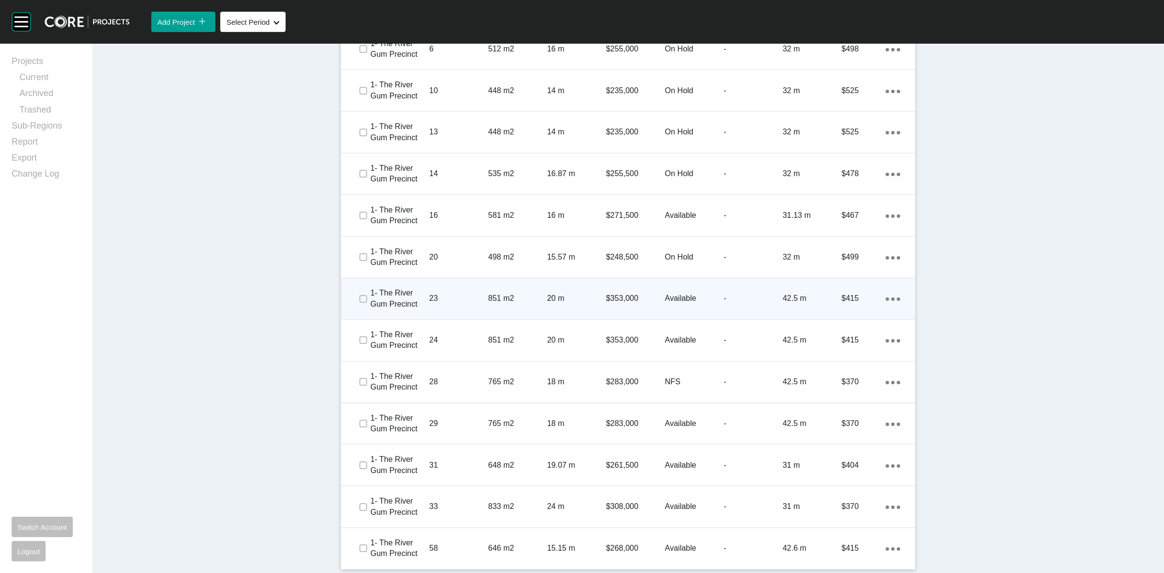
click at [398, 288] on p "1- The River Gum Precinct" at bounding box center [399, 299] width 59 height 22
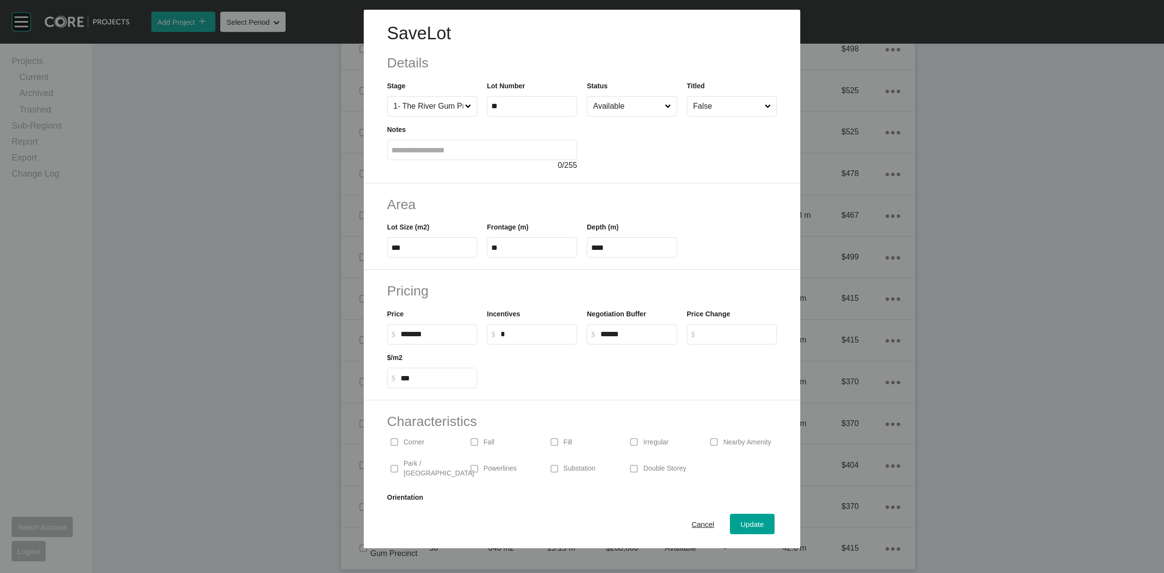
click at [631, 106] on input "Available" at bounding box center [627, 105] width 72 height 19
click at [755, 527] on div "Update" at bounding box center [752, 523] width 28 height 13
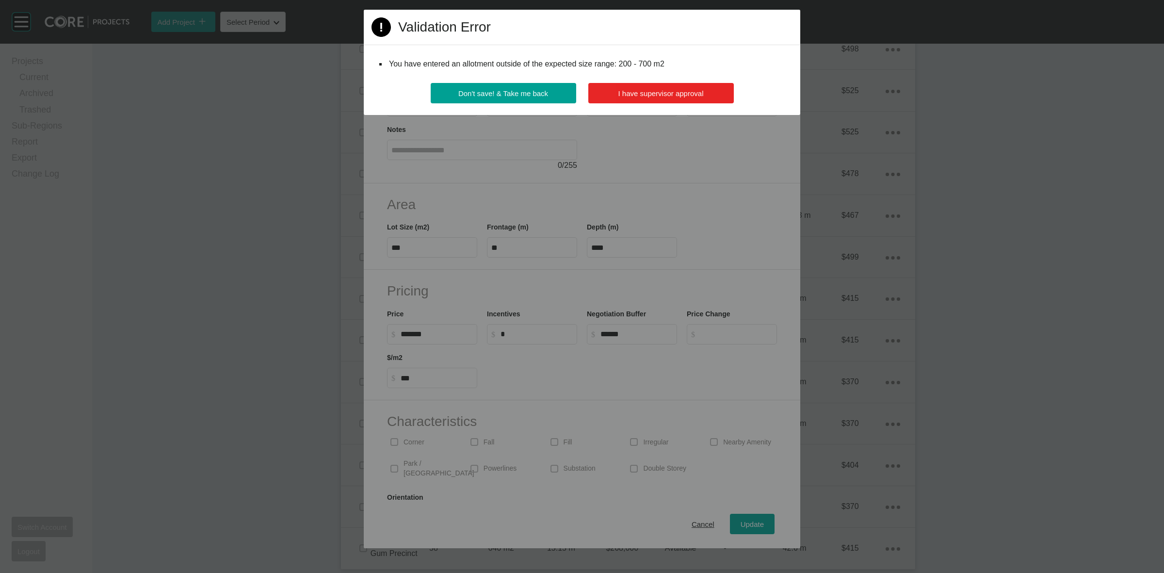
click at [665, 85] on button "I have supervisor approval" at bounding box center [660, 93] width 145 height 20
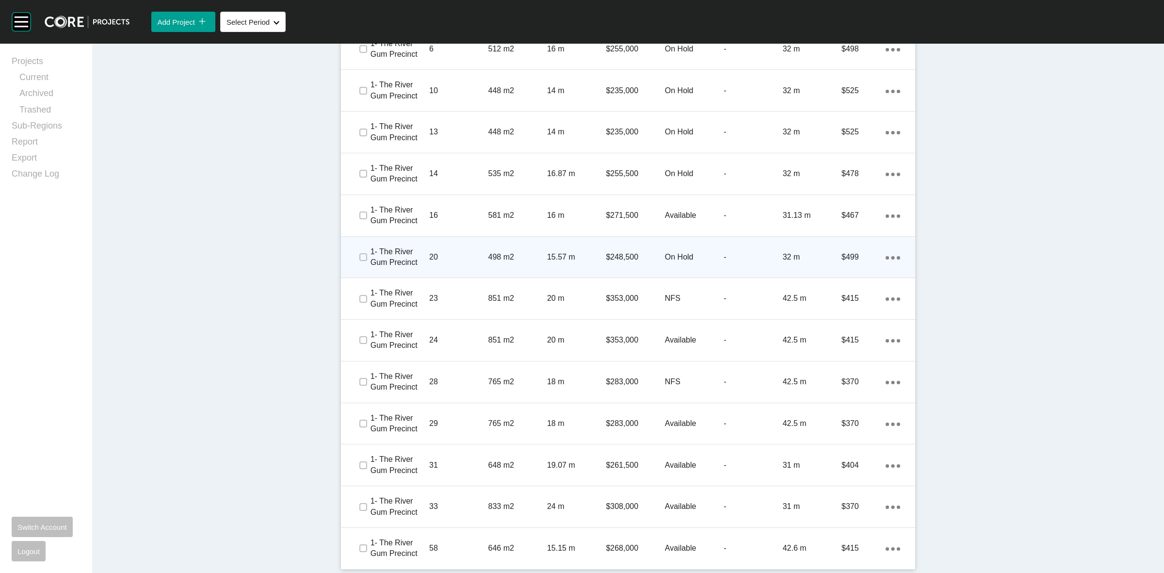
click at [469, 250] on div "20" at bounding box center [458, 257] width 59 height 30
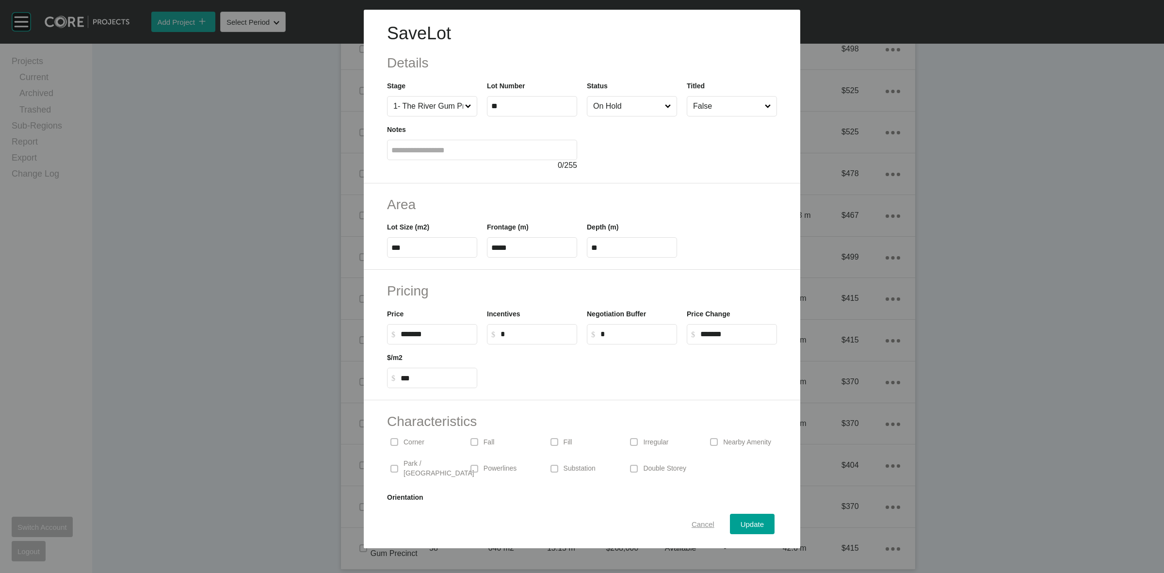
click at [695, 522] on span "Cancel" at bounding box center [702, 524] width 23 height 8
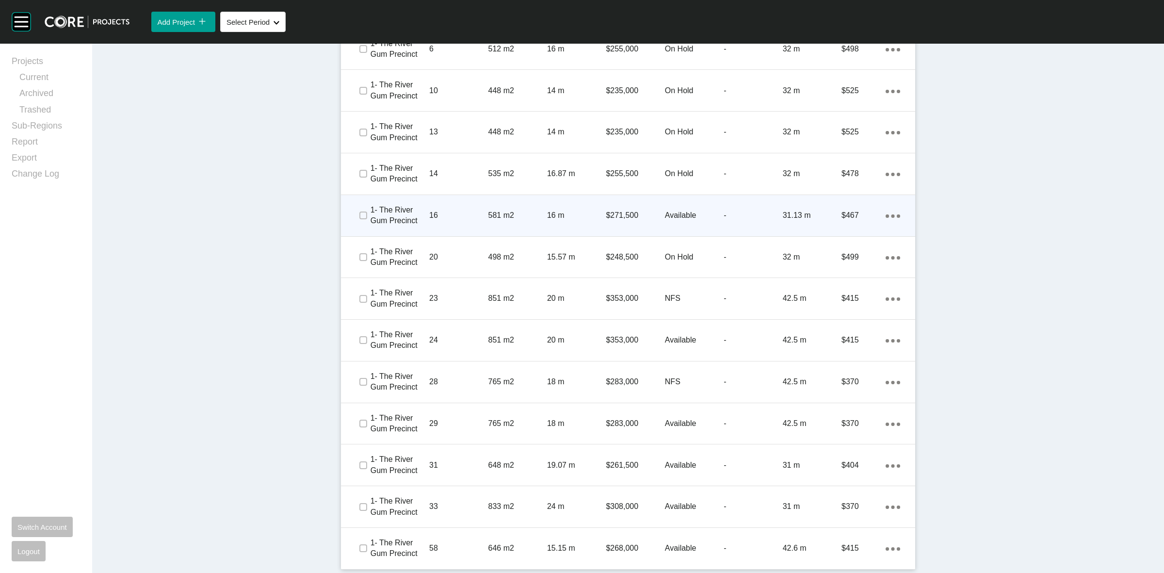
click at [527, 211] on p "581 m2" at bounding box center [517, 215] width 59 height 11
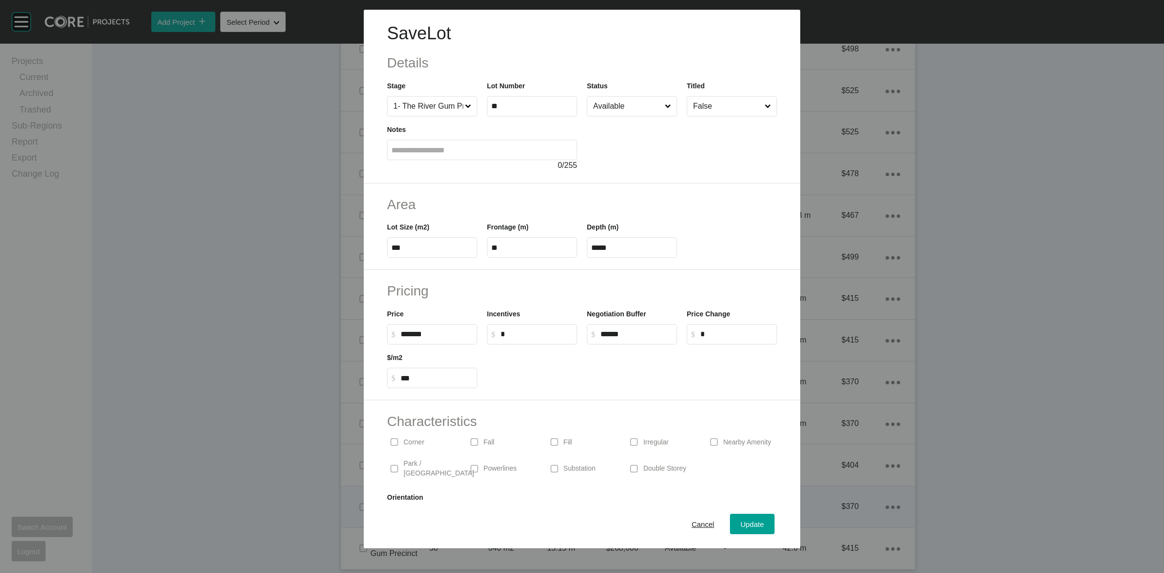
click at [691, 525] on span "Cancel" at bounding box center [702, 524] width 23 height 8
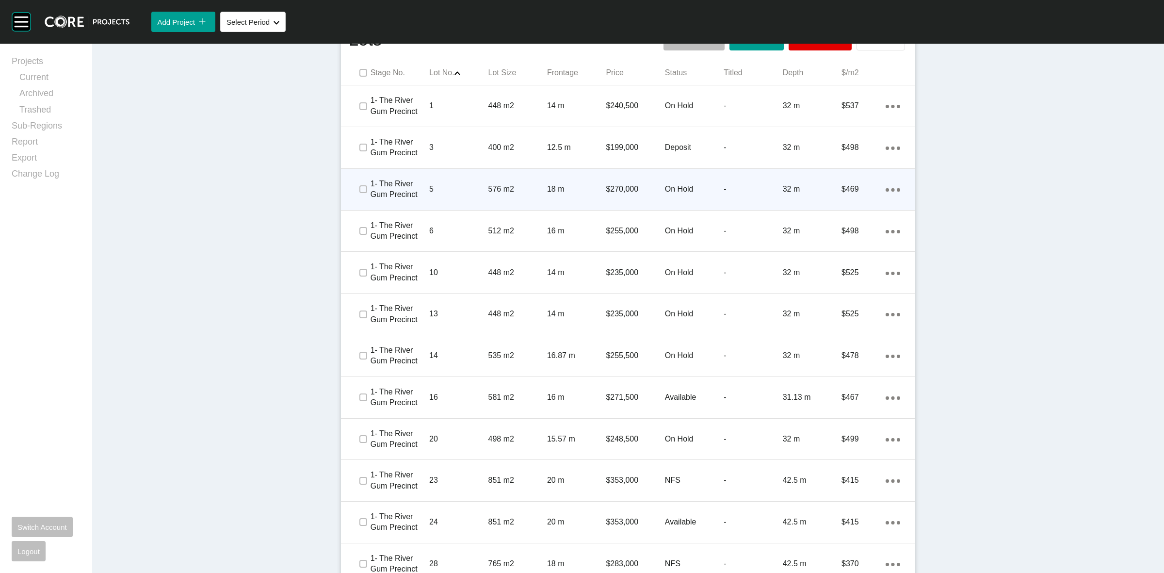
scroll to position [386, 0]
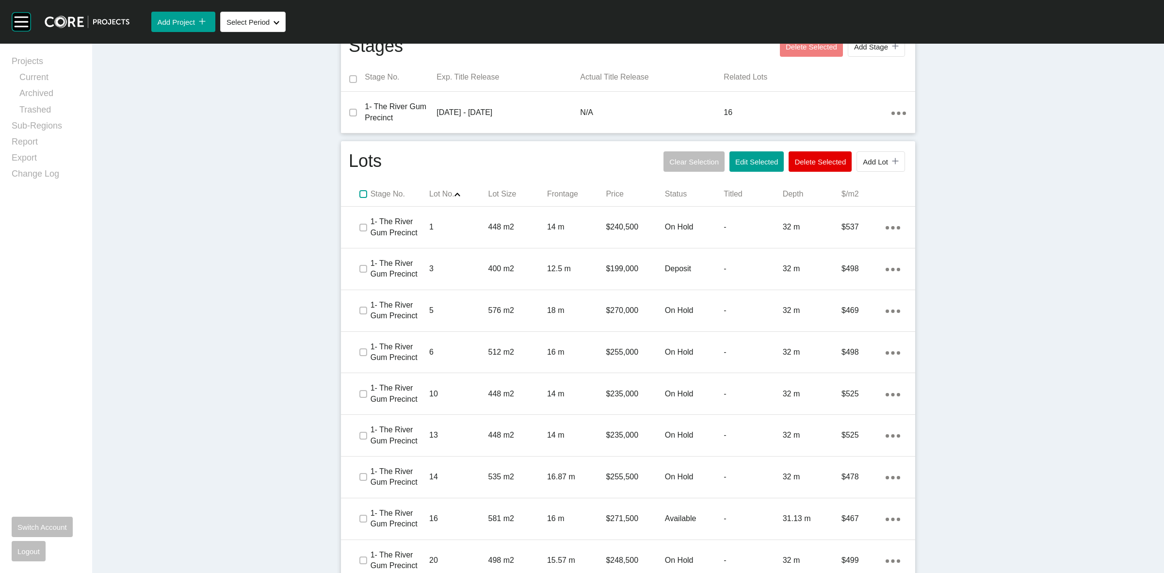
click at [359, 193] on label at bounding box center [363, 194] width 8 height 8
click at [754, 159] on span "Edit Selected" at bounding box center [756, 162] width 43 height 8
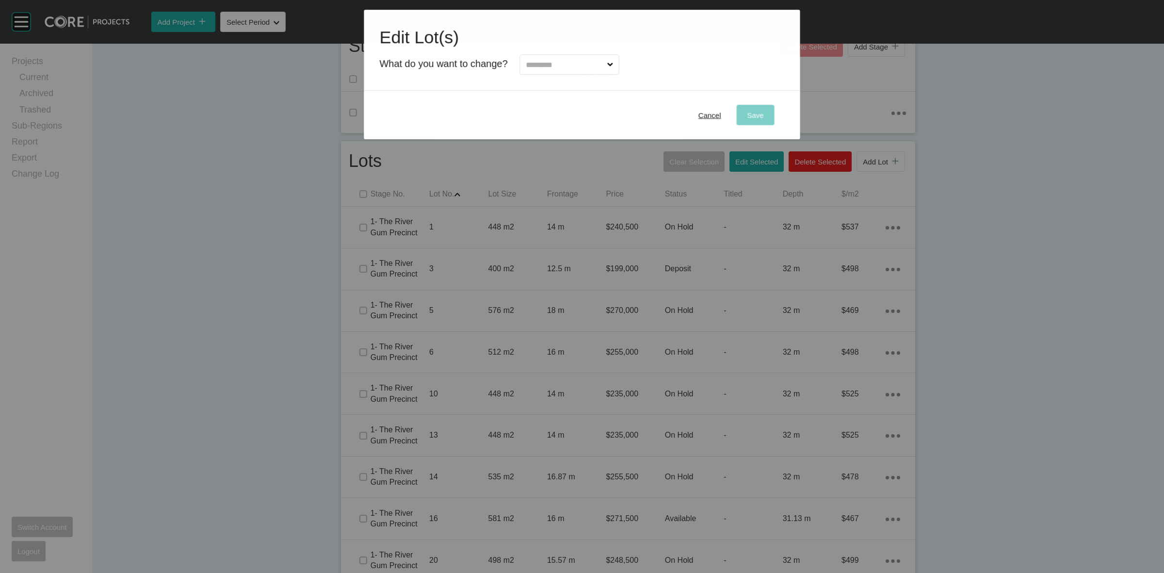
click at [566, 66] on input "text" at bounding box center [564, 64] width 81 height 19
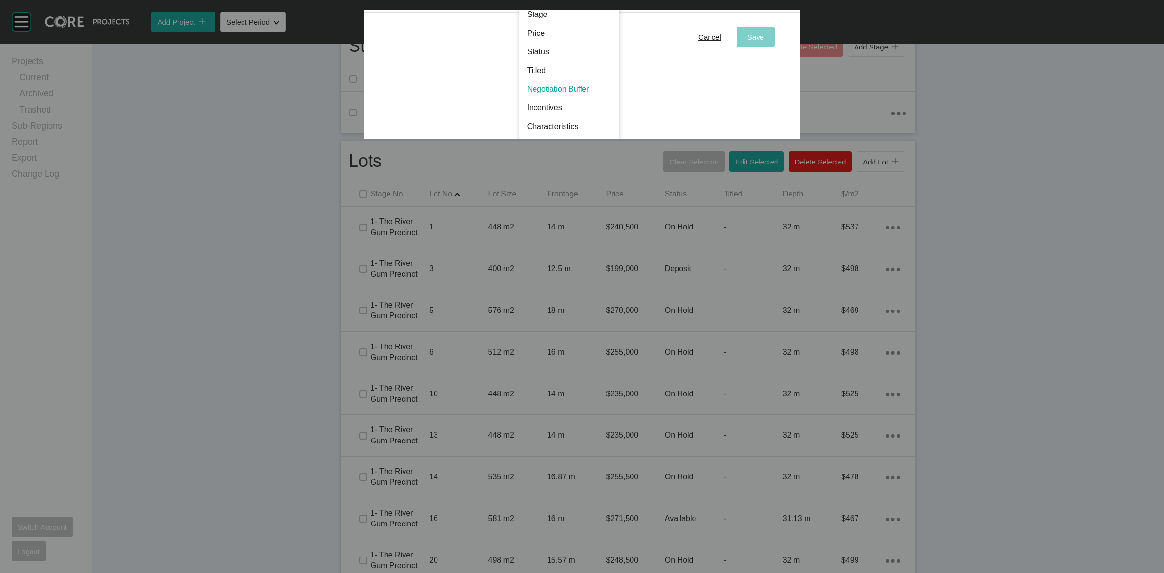
scroll to position [0, 0]
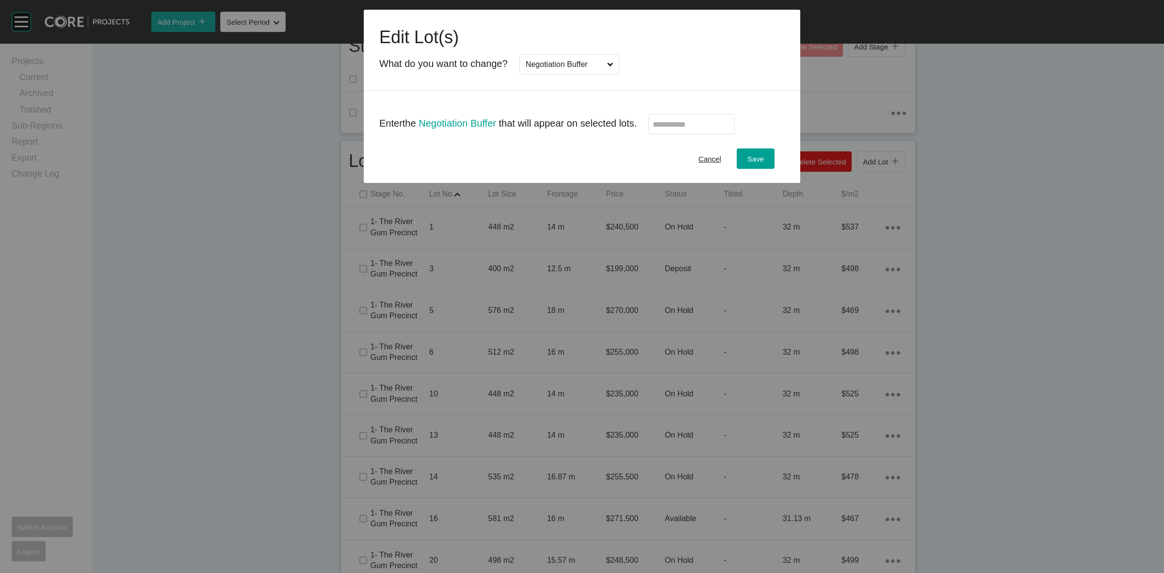
click at [663, 129] on label at bounding box center [691, 124] width 86 height 20
click at [663, 128] on input "text" at bounding box center [692, 124] width 78 height 8
type input "******"
drag, startPoint x: 764, startPoint y: 156, endPoint x: 754, endPoint y: 151, distance: 11.3
click at [762, 156] on div "Save" at bounding box center [755, 158] width 21 height 13
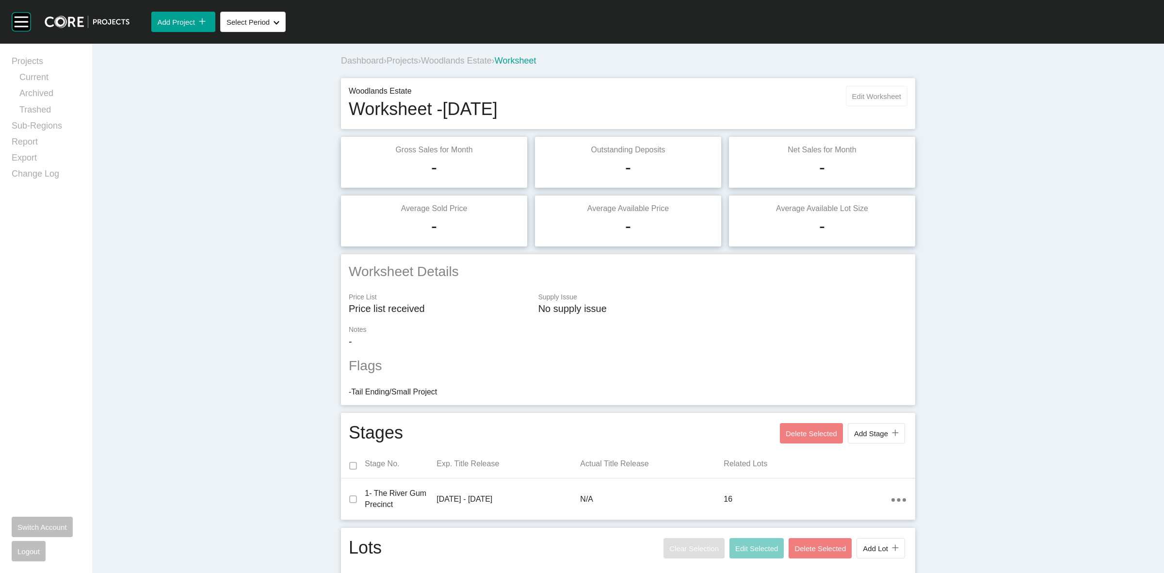
click at [879, 95] on span "Edit Worksheet" at bounding box center [876, 96] width 49 height 8
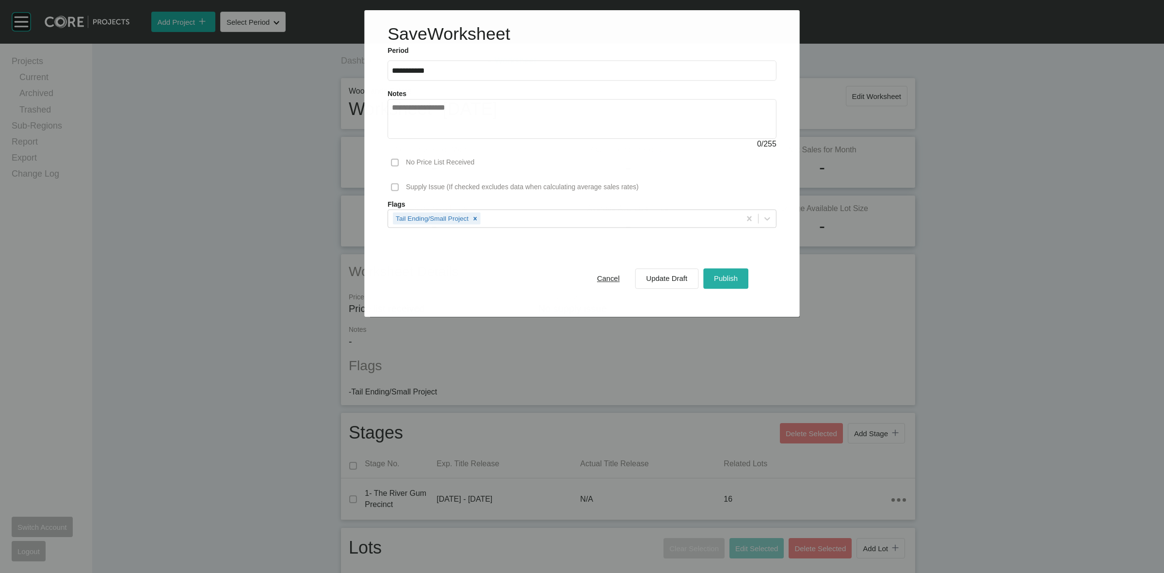
click at [728, 279] on span "Publish" at bounding box center [726, 278] width 24 height 8
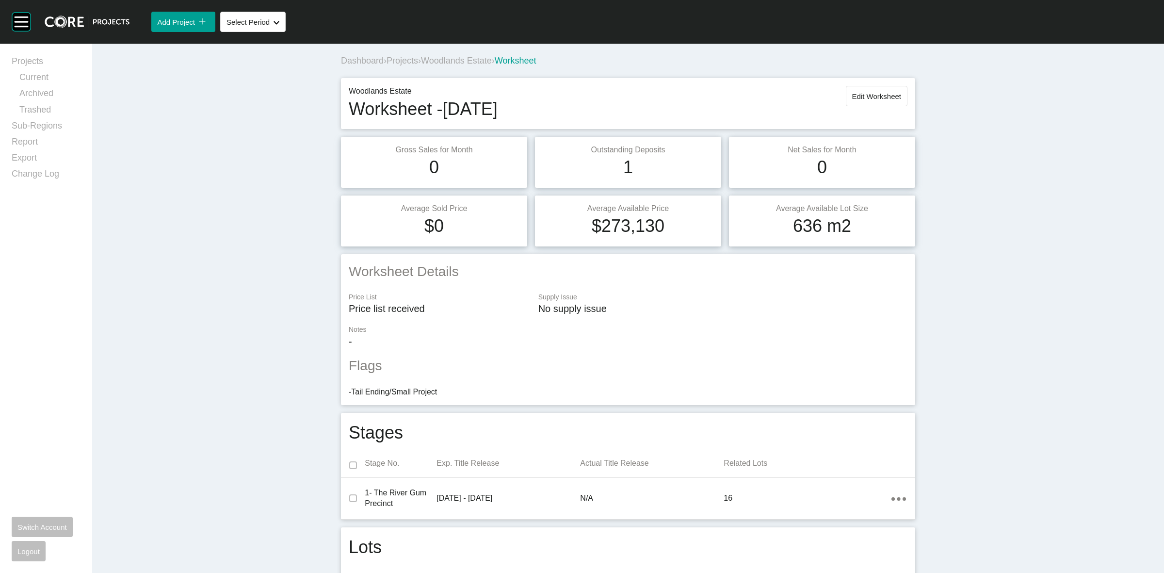
click at [449, 58] on span "Woodlands Estate" at bounding box center [456, 61] width 71 height 10
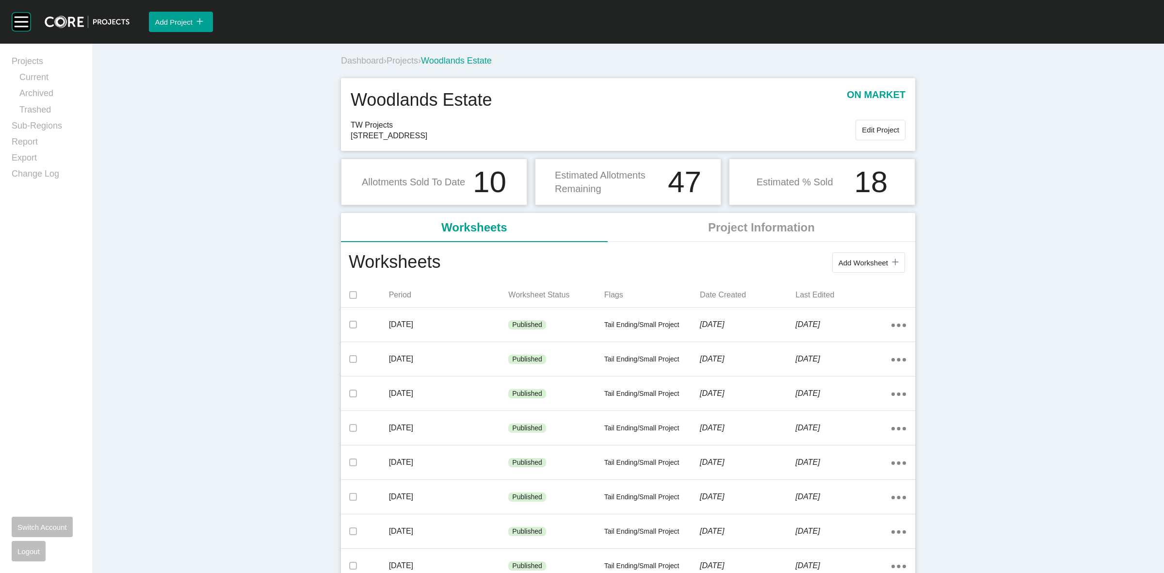
click at [402, 61] on span "Projects" at bounding box center [402, 61] width 32 height 10
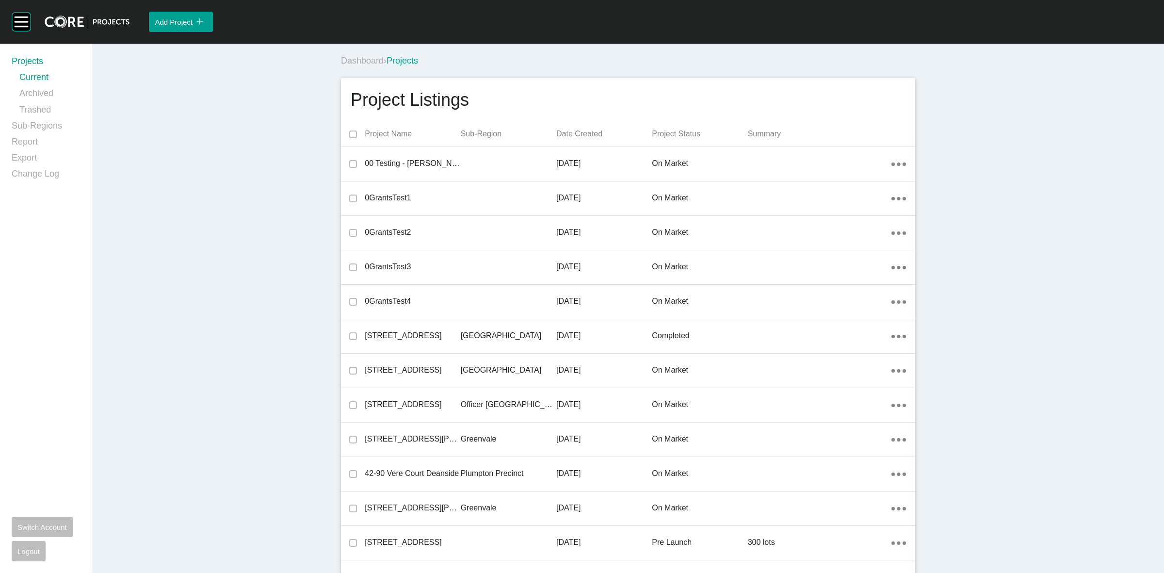
scroll to position [3387, 0]
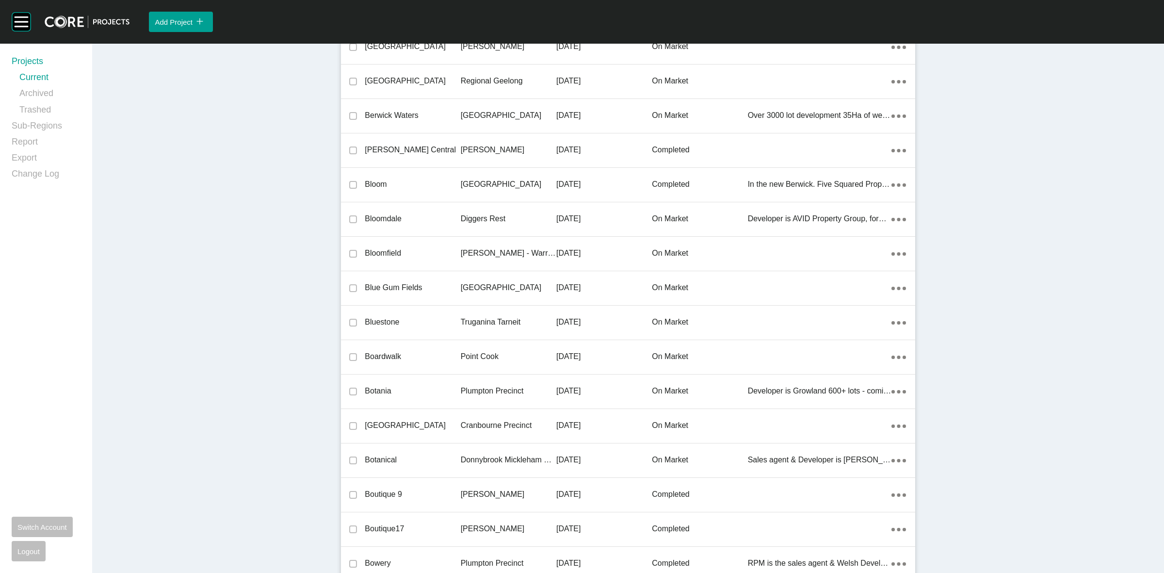
drag, startPoint x: 457, startPoint y: 287, endPoint x: 975, endPoint y: 570, distance: 590.0
click at [461, 287] on p "[GEOGRAPHIC_DATA]" at bounding box center [509, 287] width 96 height 11
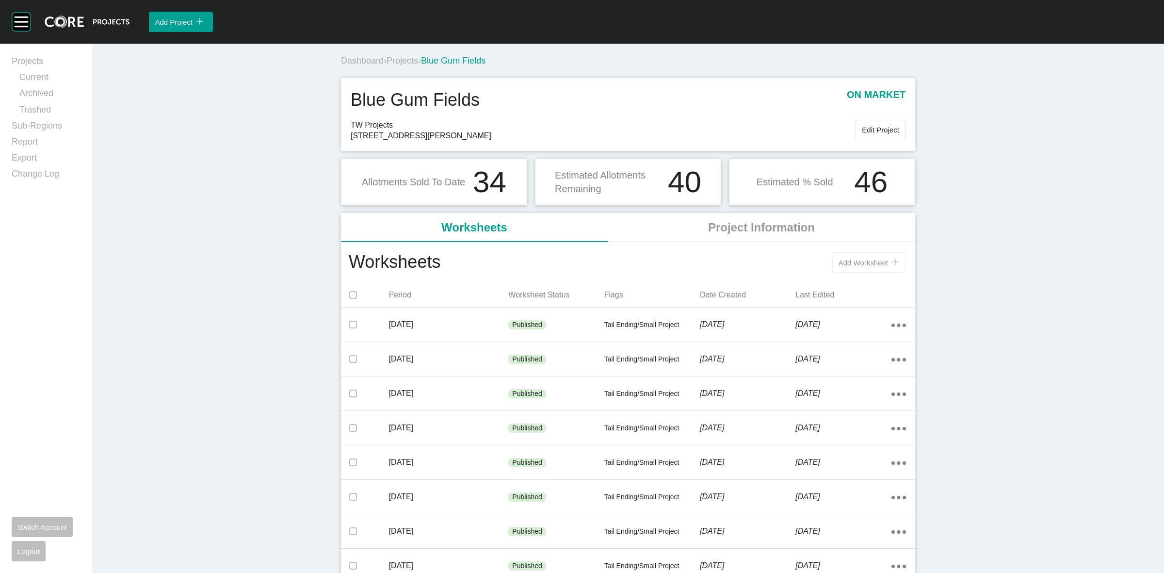
click at [852, 262] on span "Add Worksheet" at bounding box center [862, 262] width 49 height 8
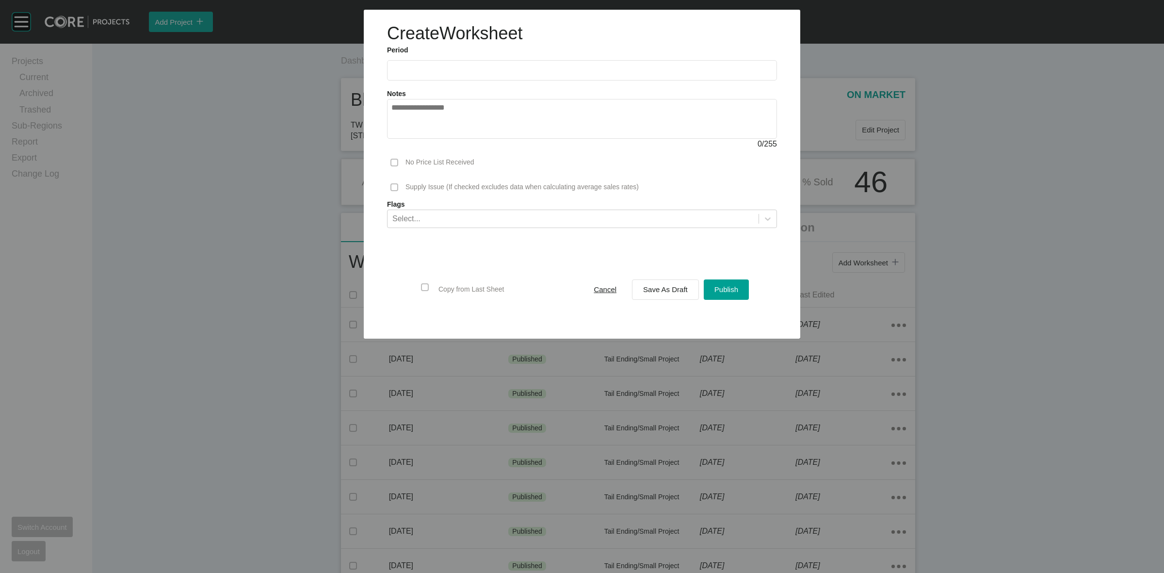
click at [474, 68] on input "text" at bounding box center [581, 70] width 381 height 8
click at [445, 141] on li "Aug" at bounding box center [438, 141] width 32 height 16
type input "**********"
click at [648, 287] on span "Save As Draft" at bounding box center [665, 289] width 45 height 8
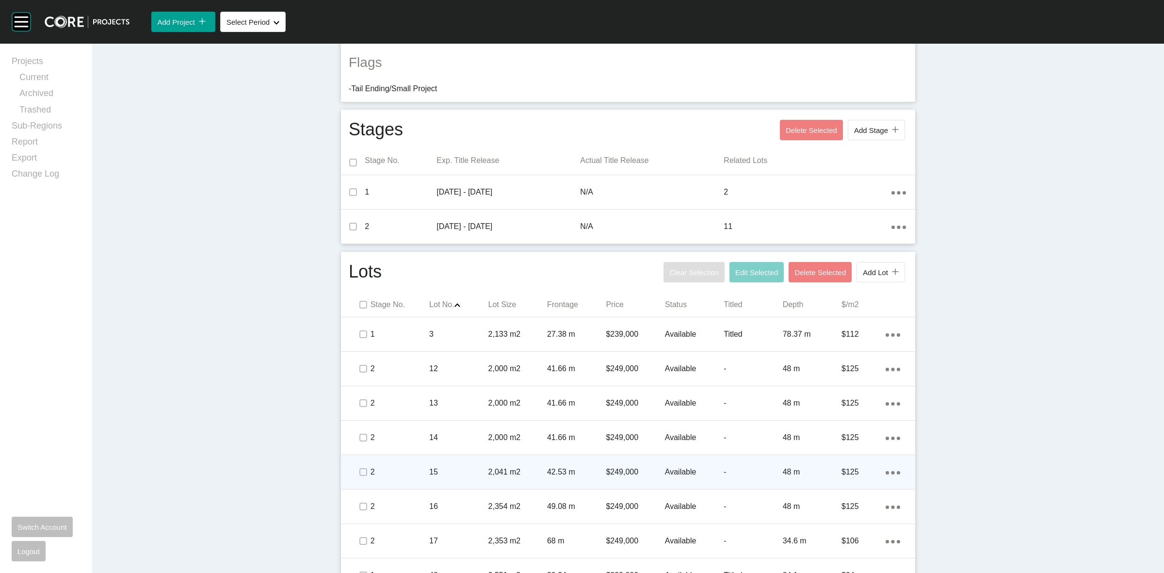
scroll to position [364, 0]
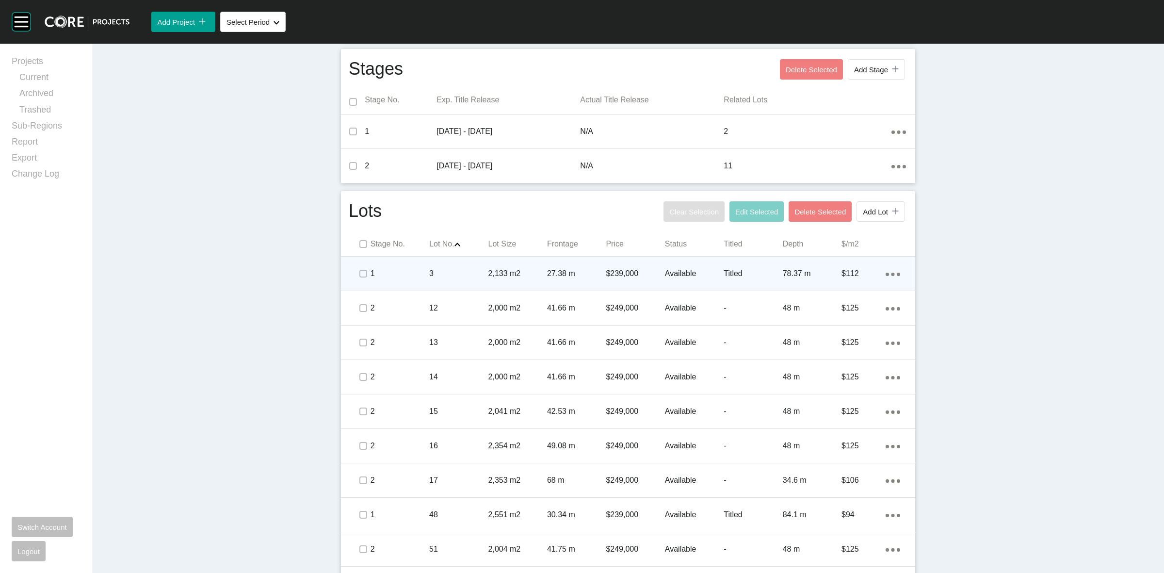
click at [462, 272] on p "3" at bounding box center [458, 273] width 59 height 11
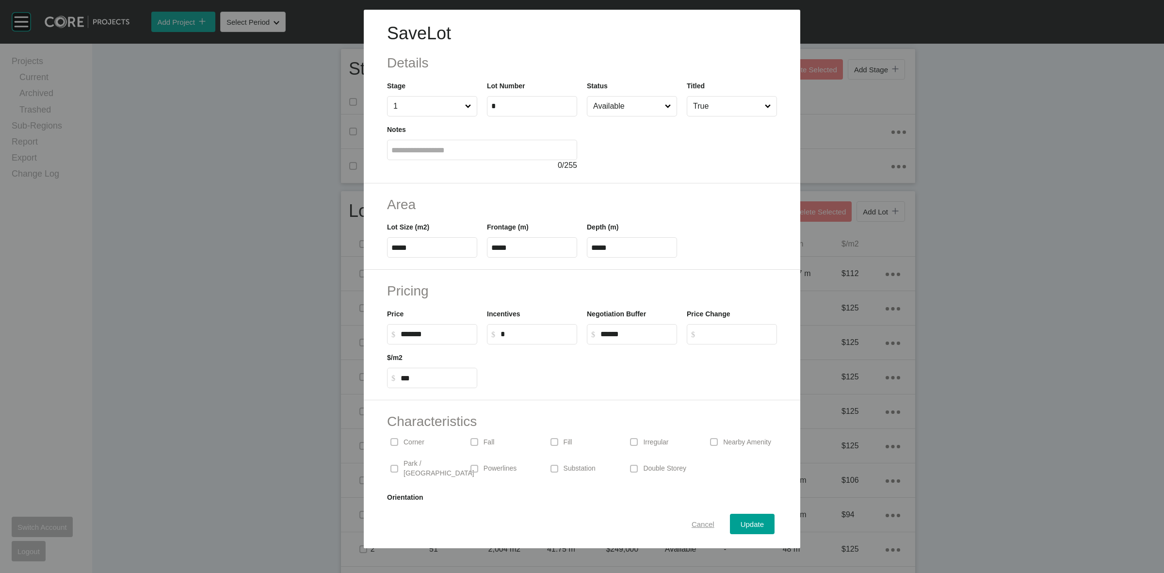
click at [691, 524] on span "Cancel" at bounding box center [702, 524] width 23 height 8
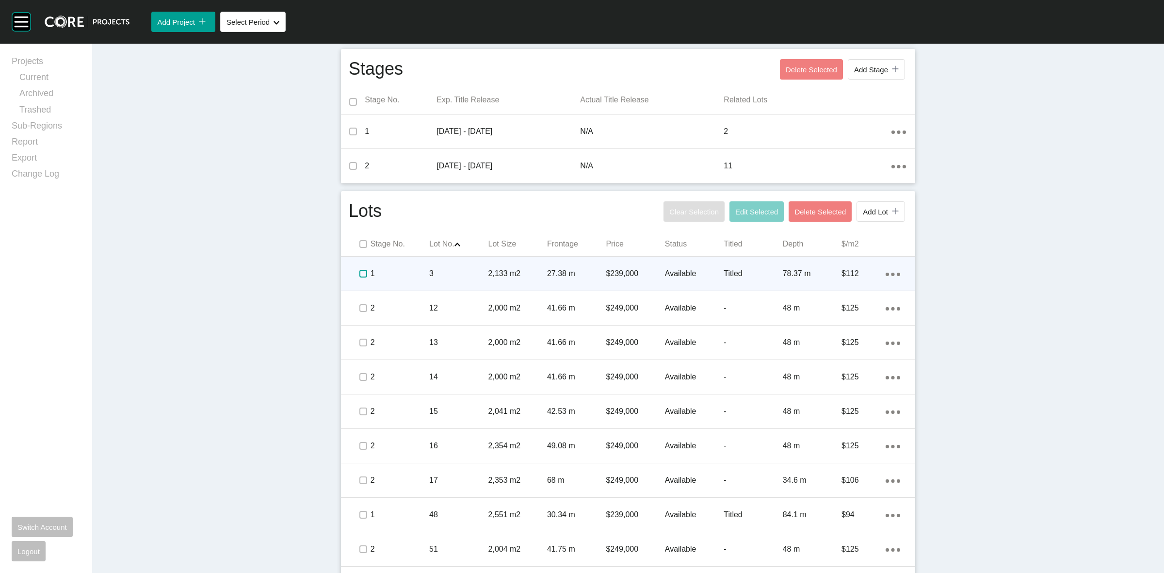
click at [359, 272] on label at bounding box center [363, 274] width 8 height 8
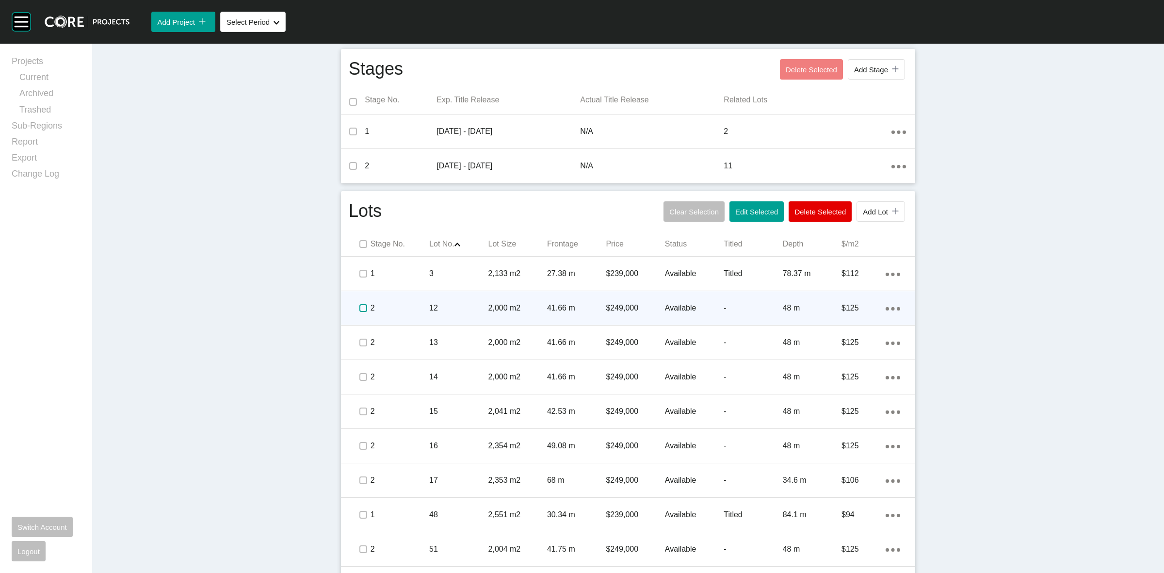
drag, startPoint x: 361, startPoint y: 309, endPoint x: 404, endPoint y: 313, distance: 42.8
click at [359, 309] on label at bounding box center [363, 308] width 8 height 8
click at [401, 309] on p "2" at bounding box center [399, 308] width 59 height 11
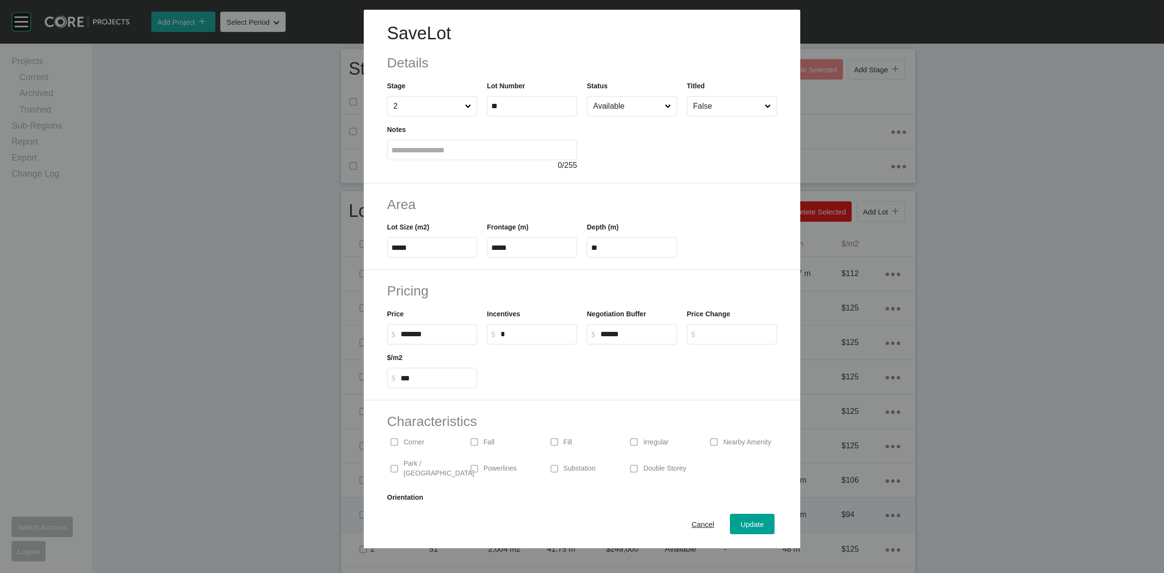
click at [704, 527] on span "Cancel" at bounding box center [702, 524] width 23 height 8
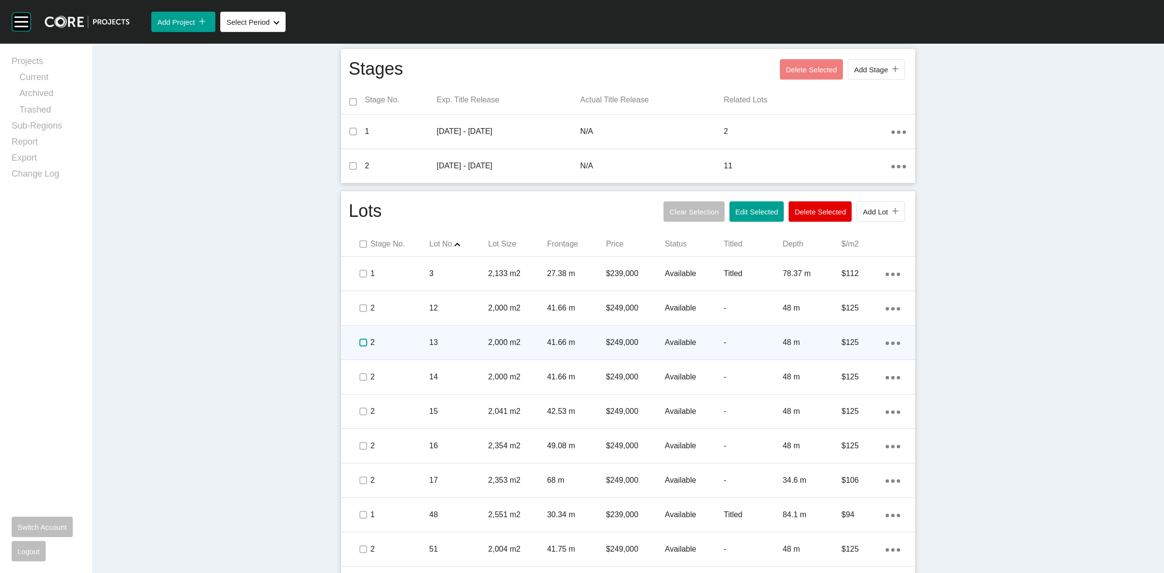
click at [359, 341] on label at bounding box center [363, 342] width 8 height 8
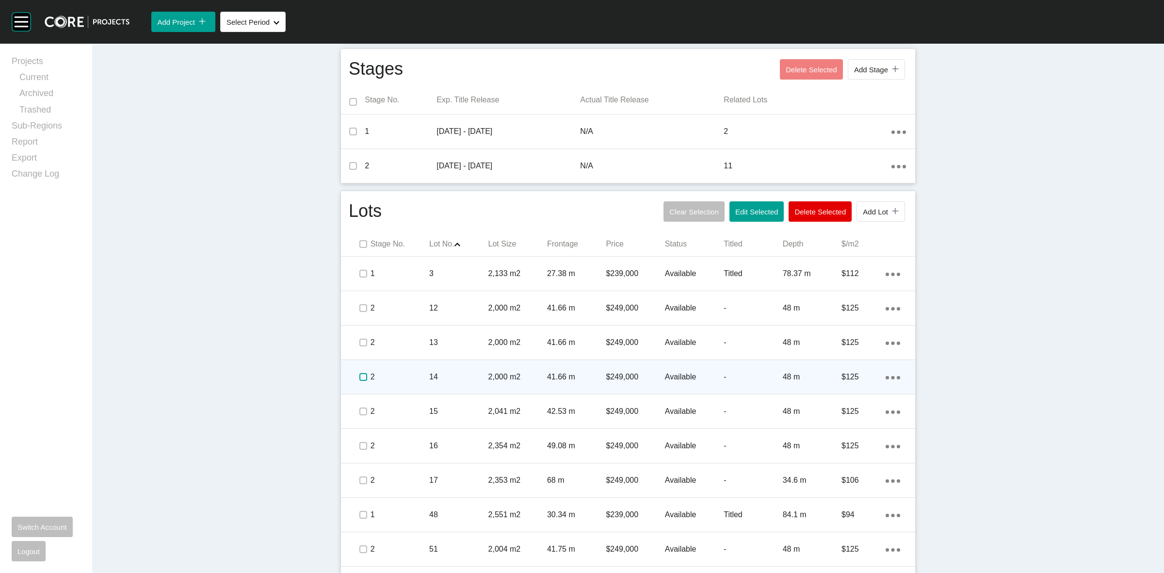
click at [359, 373] on label at bounding box center [363, 377] width 8 height 8
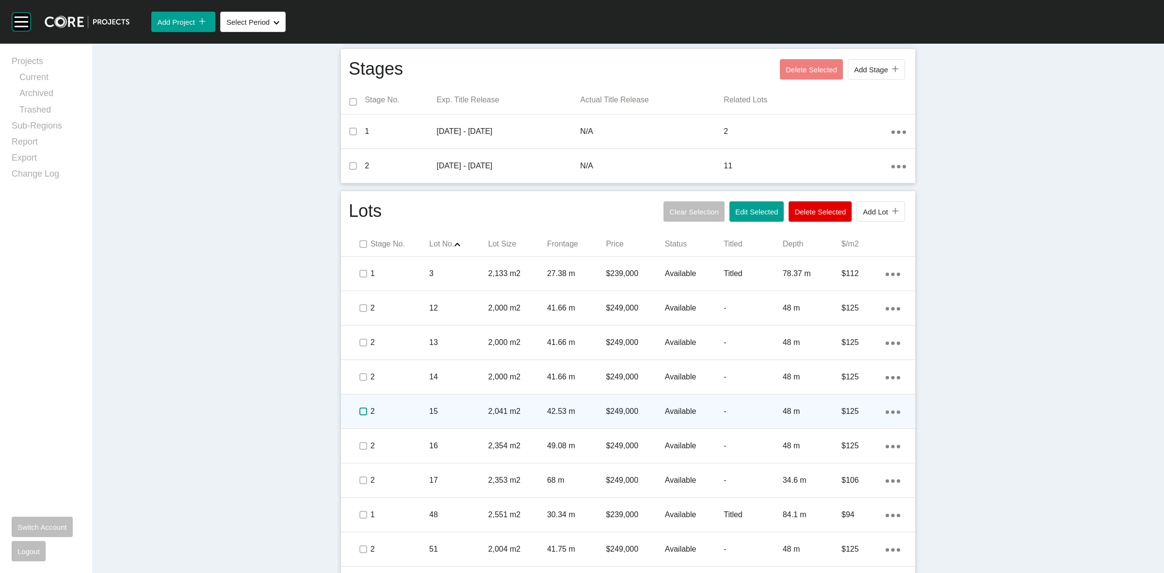
click at [359, 407] on label at bounding box center [363, 411] width 8 height 8
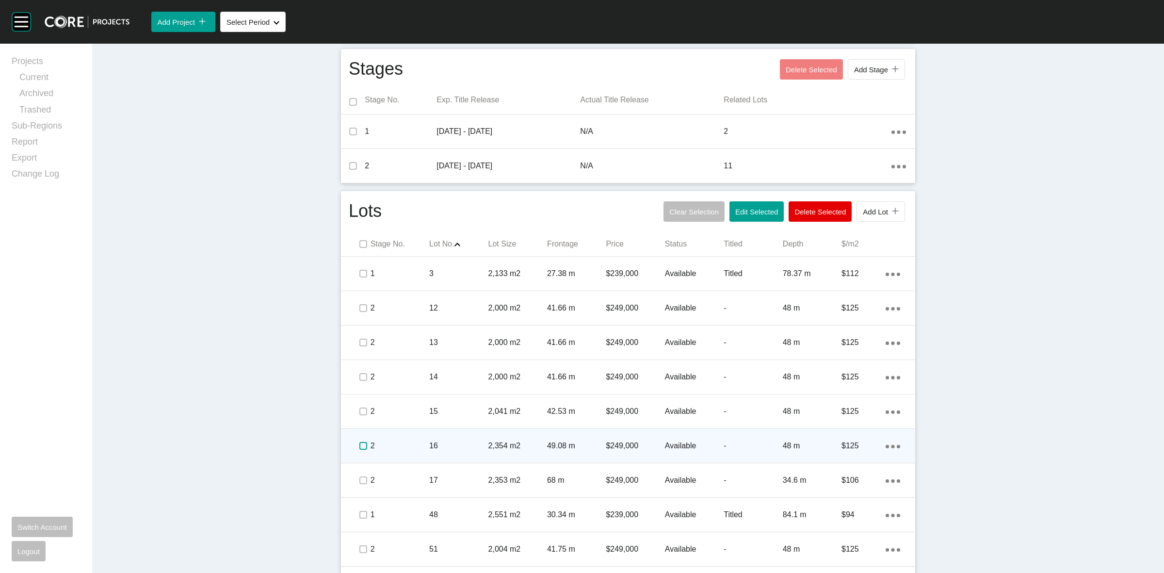
click at [360, 442] on label at bounding box center [363, 446] width 8 height 8
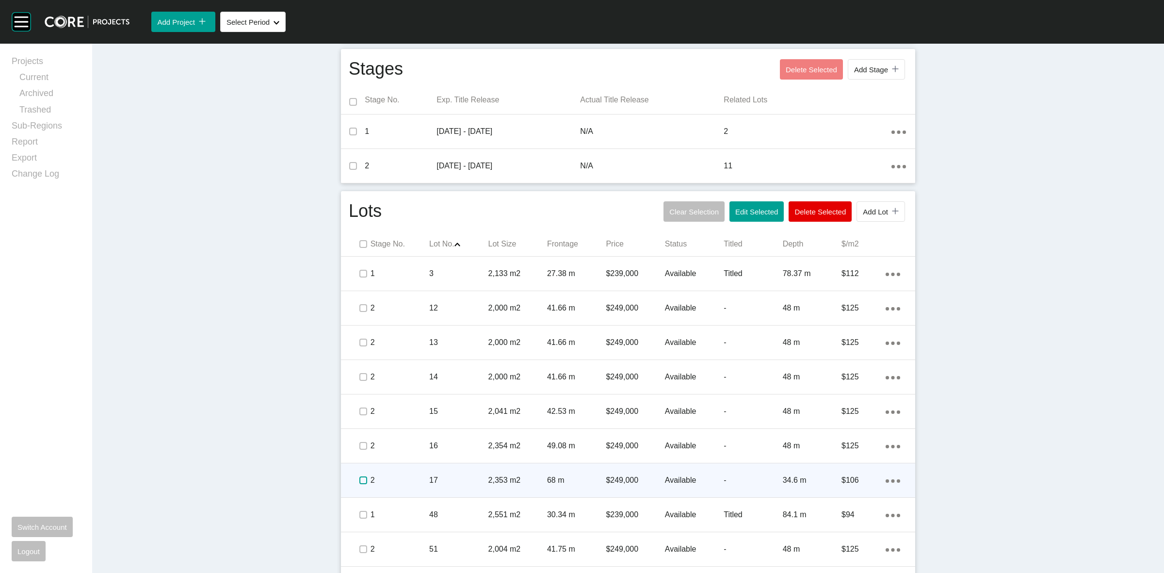
click at [363, 477] on label at bounding box center [363, 480] width 8 height 8
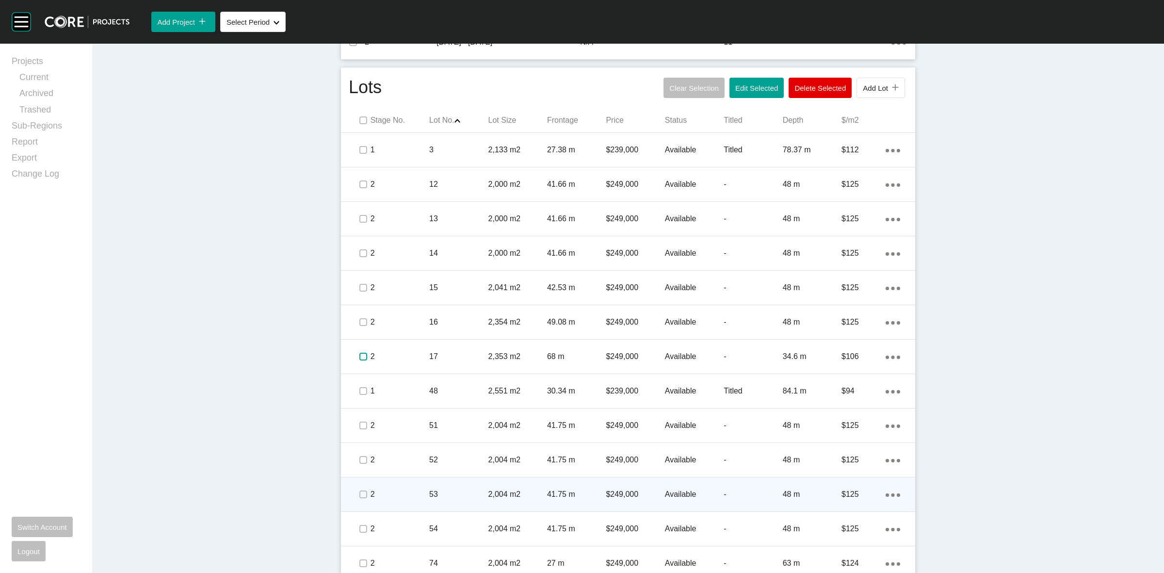
scroll to position [499, 0]
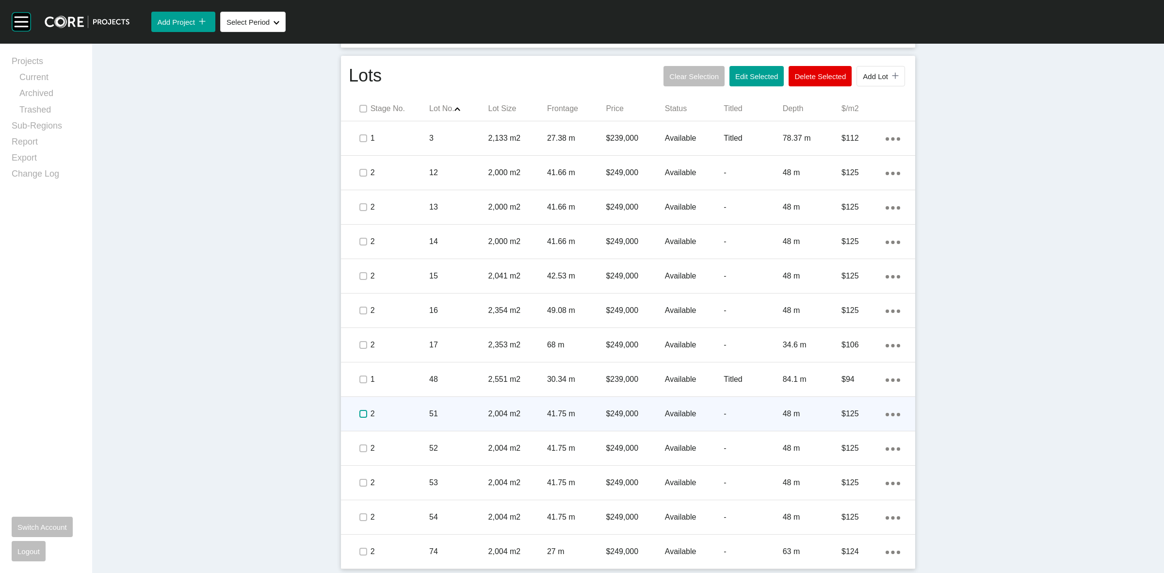
click at [359, 413] on label at bounding box center [363, 414] width 8 height 8
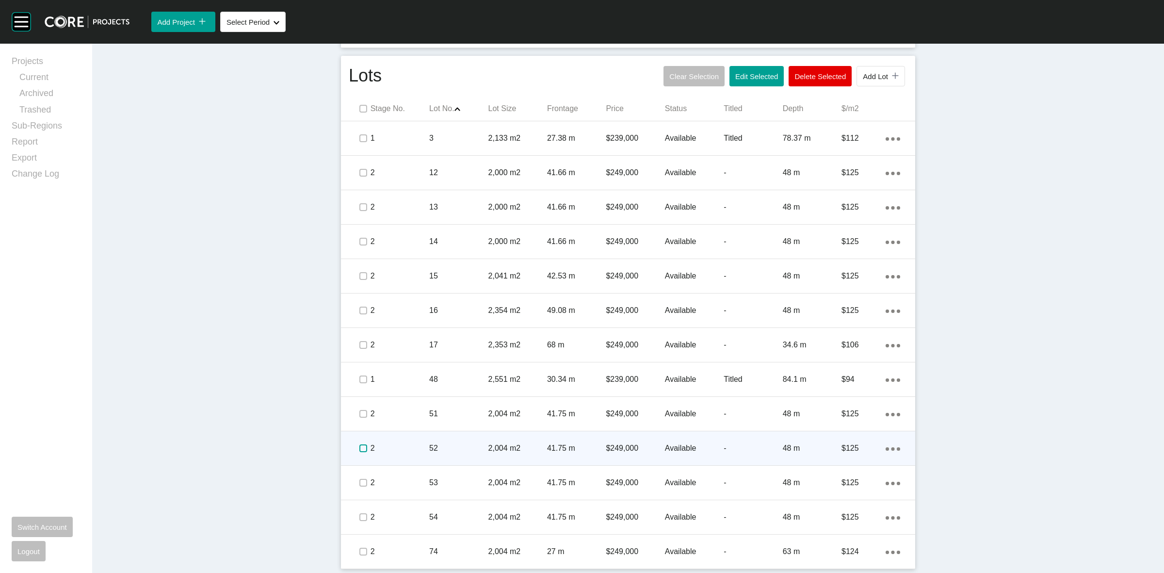
click at [359, 449] on label at bounding box center [363, 448] width 8 height 8
click at [382, 445] on p "2" at bounding box center [399, 448] width 59 height 11
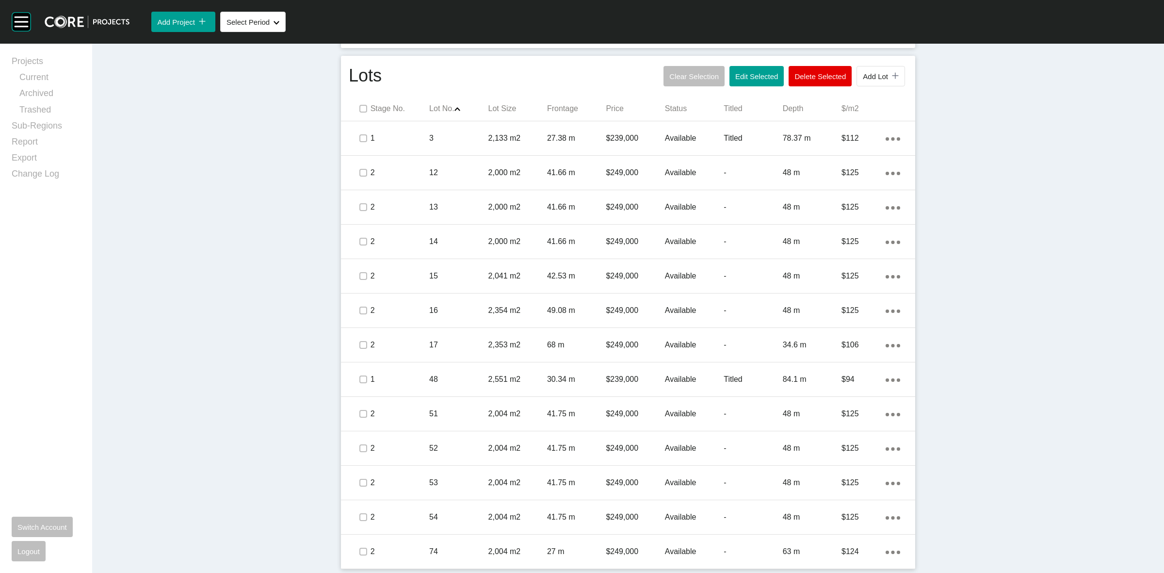
scroll to position [498, 0]
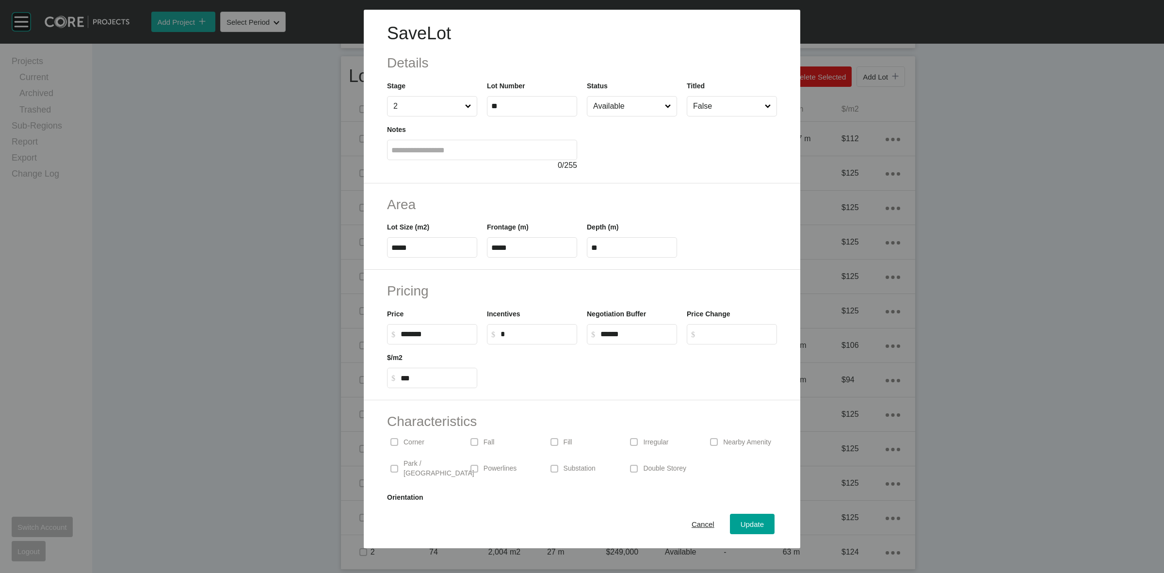
click at [637, 110] on input "Available" at bounding box center [627, 105] width 72 height 19
click at [744, 524] on span "Update" at bounding box center [751, 524] width 23 height 8
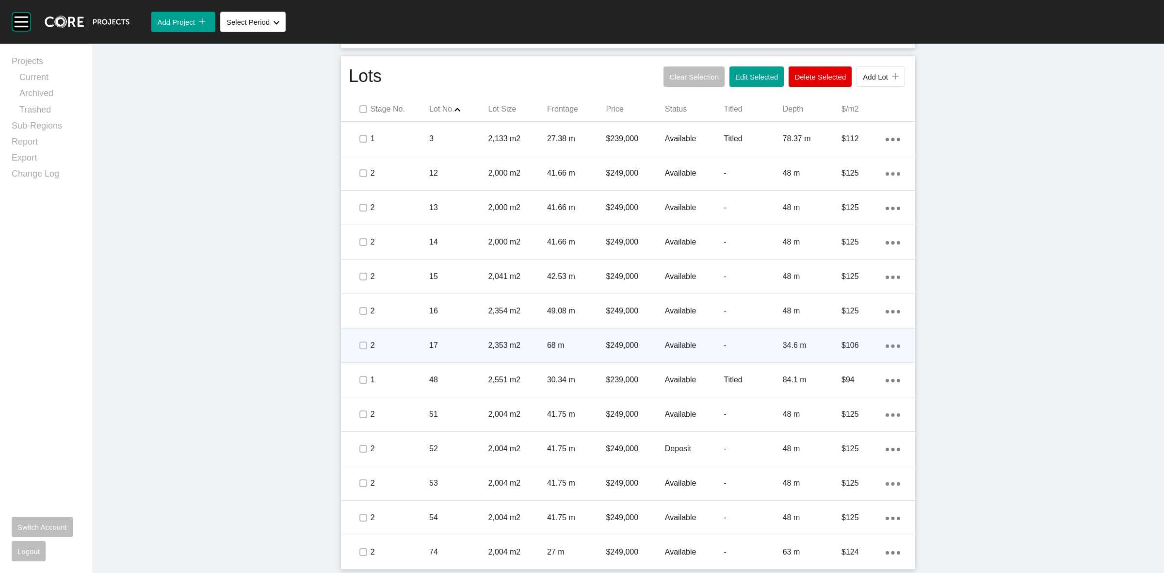
scroll to position [499, 0]
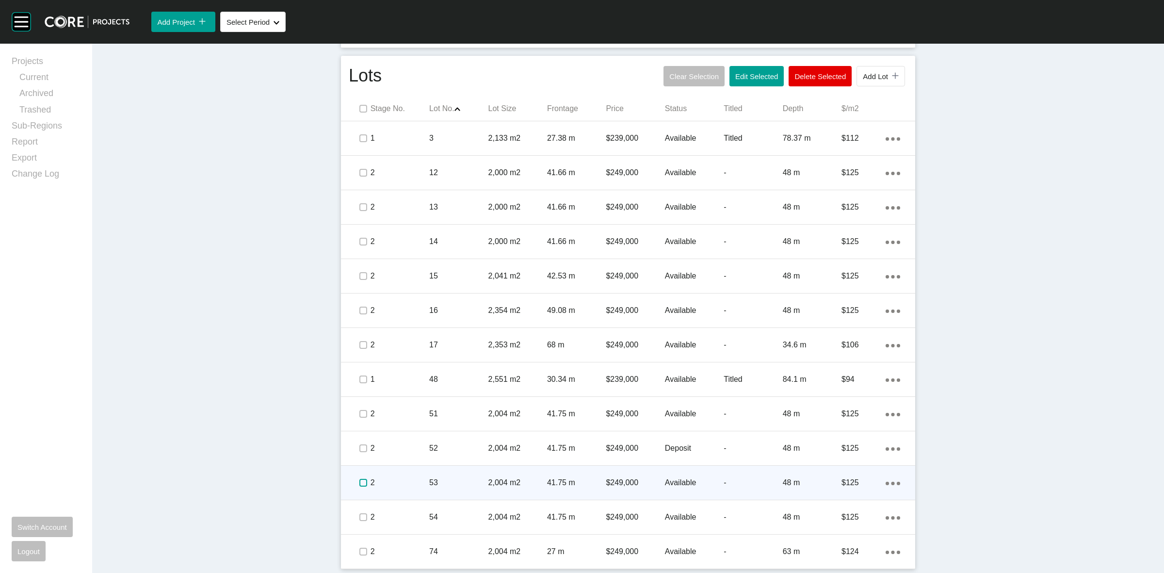
click at [359, 481] on label at bounding box center [363, 483] width 8 height 8
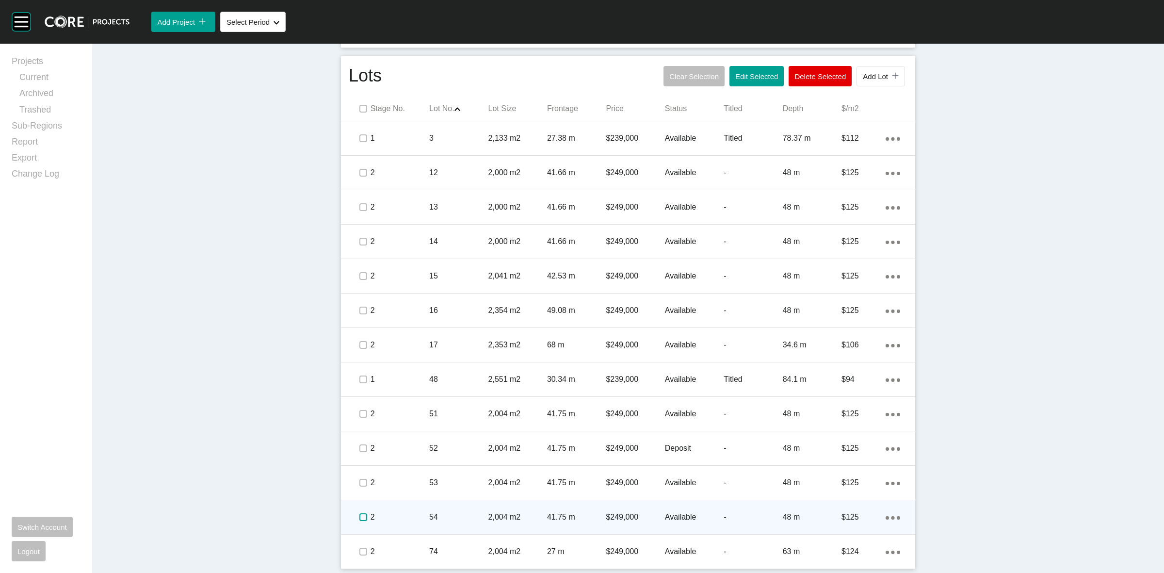
click at [361, 513] on label at bounding box center [363, 517] width 8 height 8
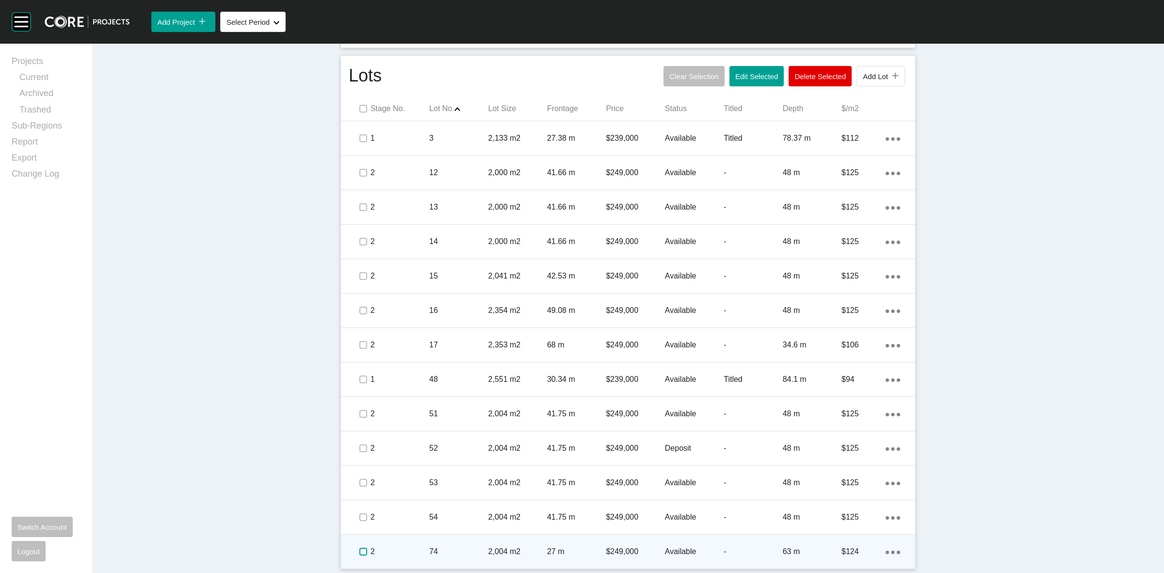
click at [359, 548] on label at bounding box center [363, 551] width 8 height 8
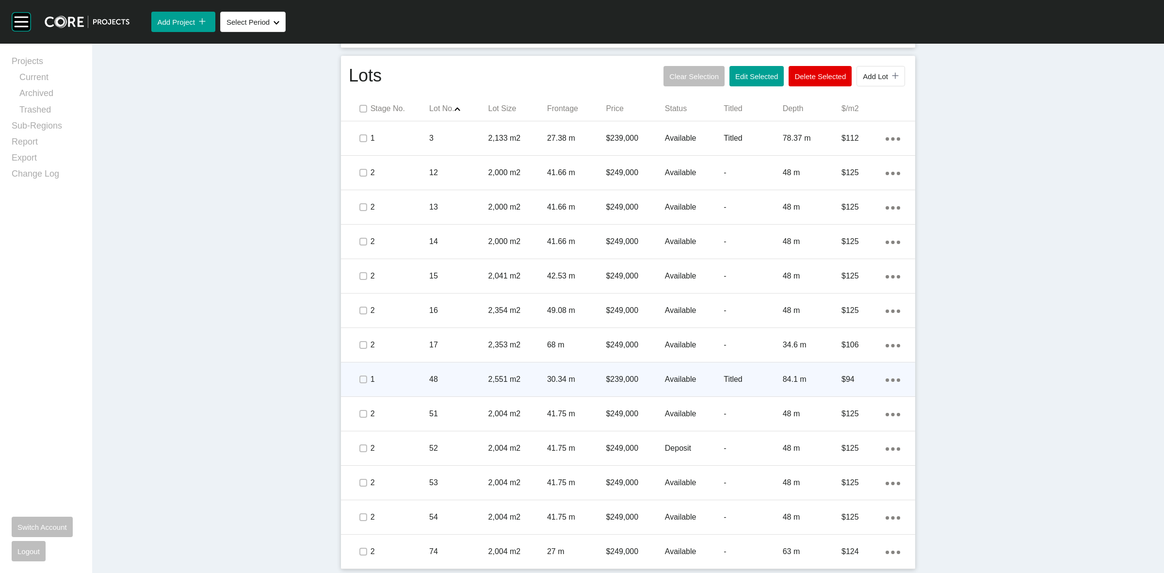
click at [446, 381] on p "48" at bounding box center [458, 379] width 59 height 11
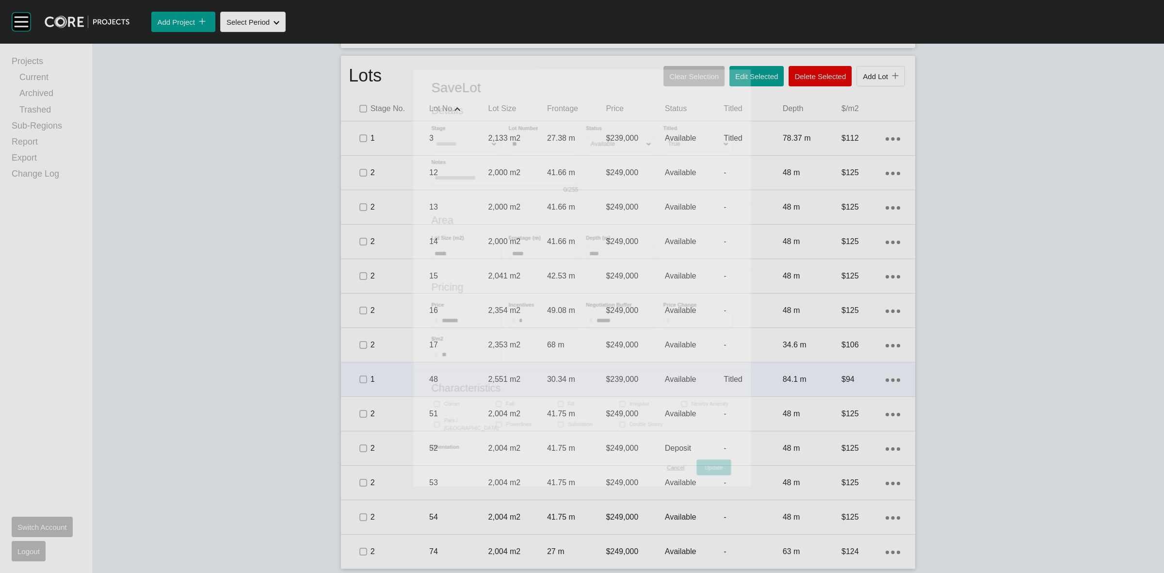
scroll to position [498, 0]
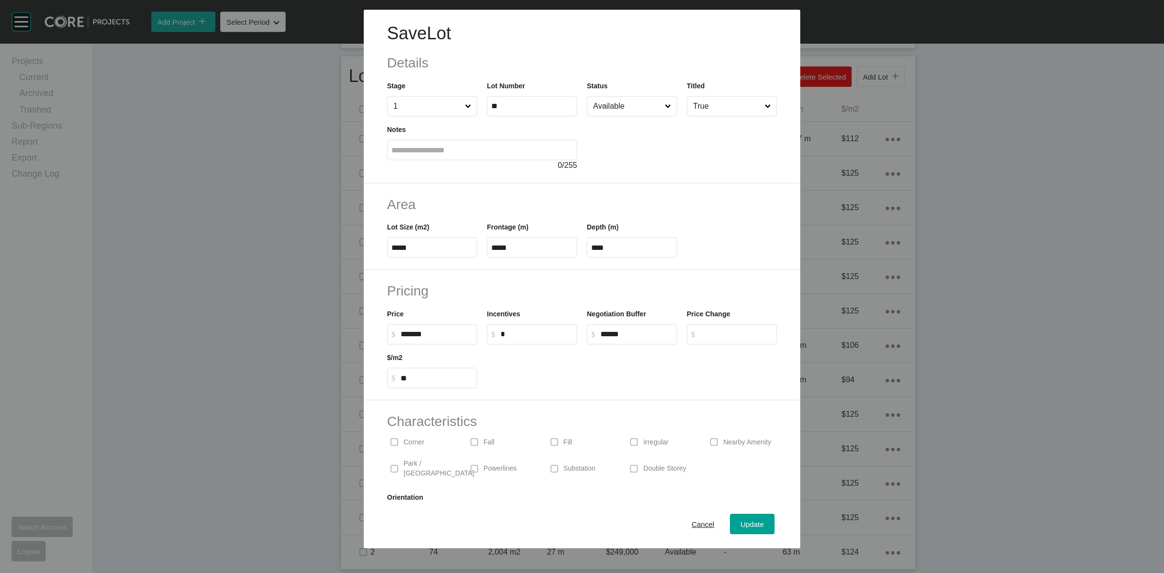
click at [405, 440] on p "Corner" at bounding box center [413, 442] width 21 height 10
click at [614, 116] on div at bounding box center [682, 143] width 190 height 55
click at [610, 106] on input "Available" at bounding box center [627, 105] width 72 height 19
drag, startPoint x: 604, startPoint y: 187, endPoint x: 626, endPoint y: 212, distance: 33.0
click at [745, 525] on span "Update" at bounding box center [751, 524] width 23 height 8
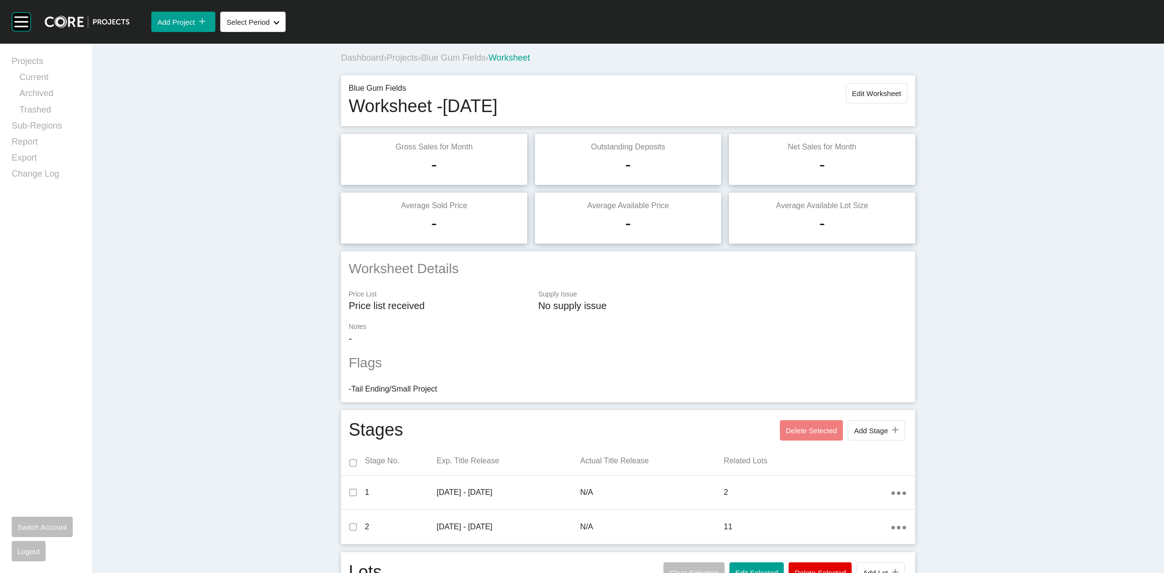
scroll to position [0, 0]
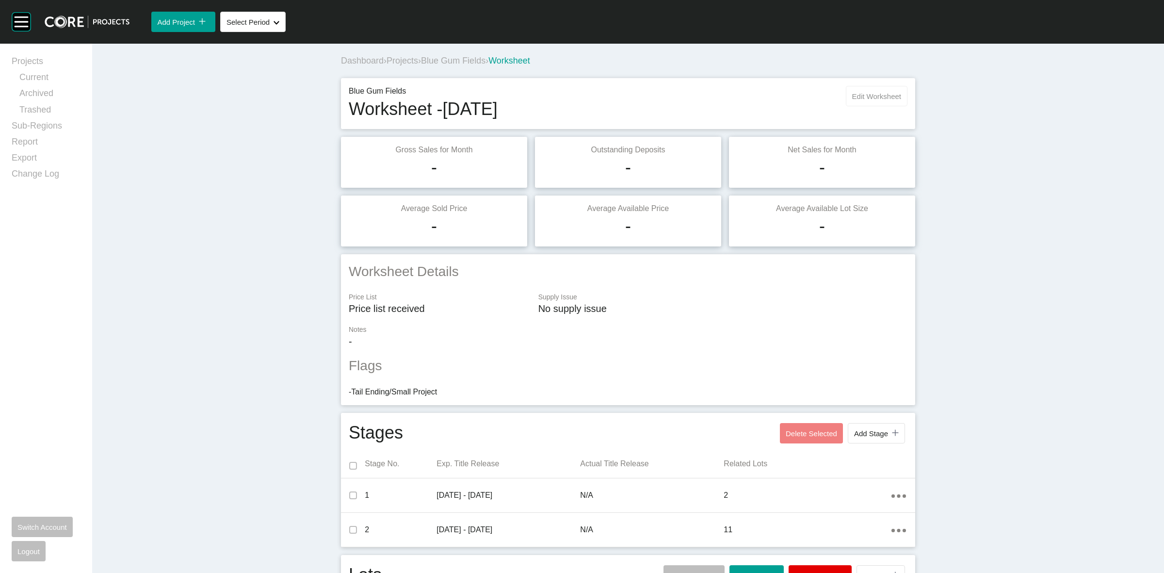
click at [864, 98] on span "Edit Worksheet" at bounding box center [876, 96] width 49 height 8
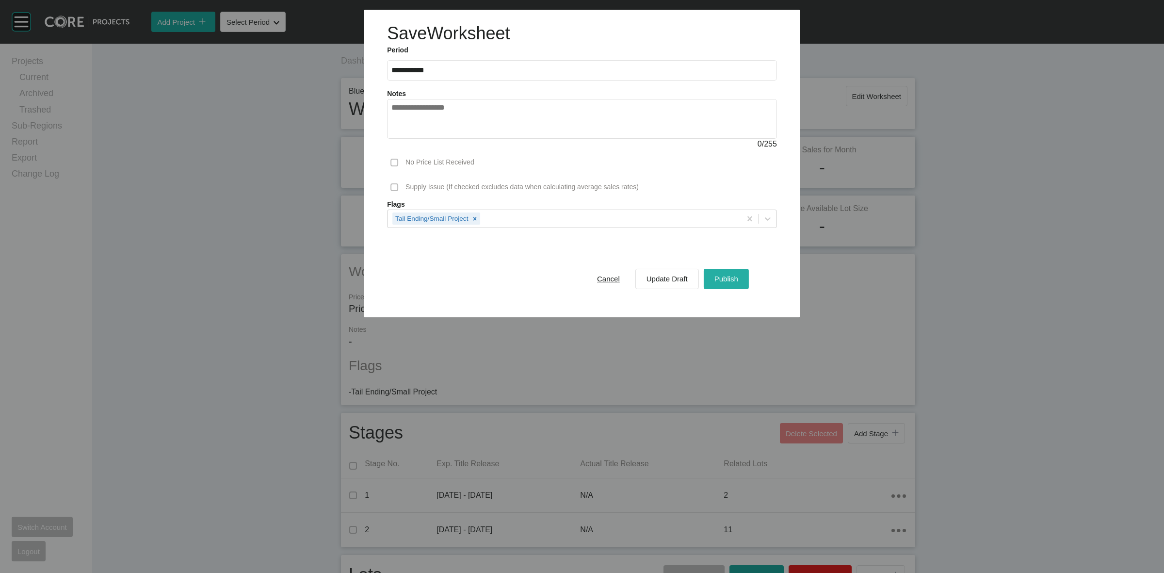
click at [736, 277] on span "Publish" at bounding box center [726, 278] width 24 height 8
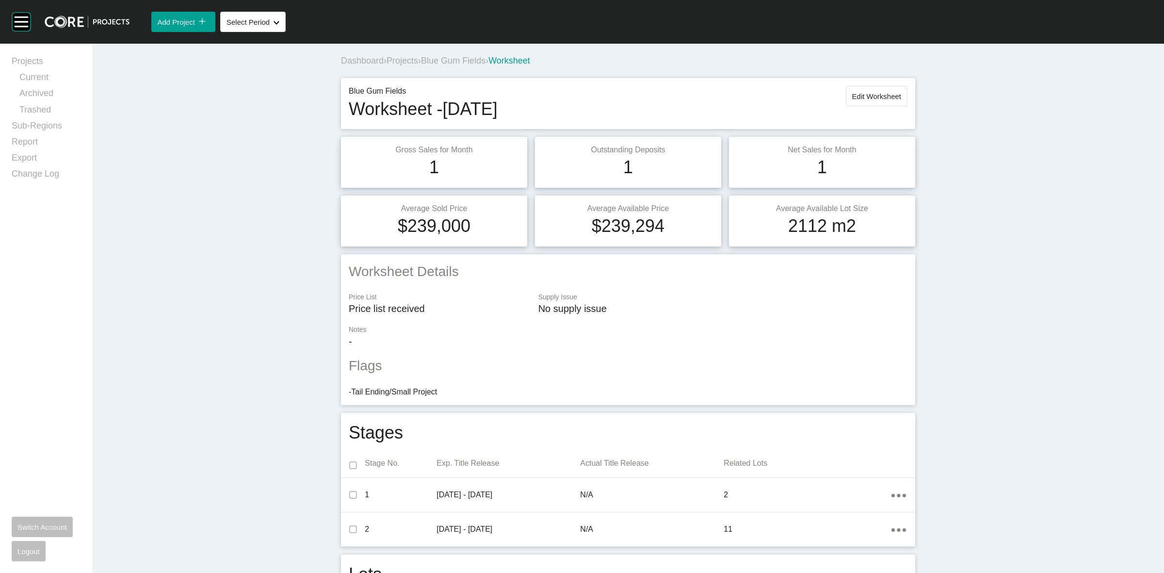
click at [398, 59] on span "Projects" at bounding box center [402, 61] width 32 height 10
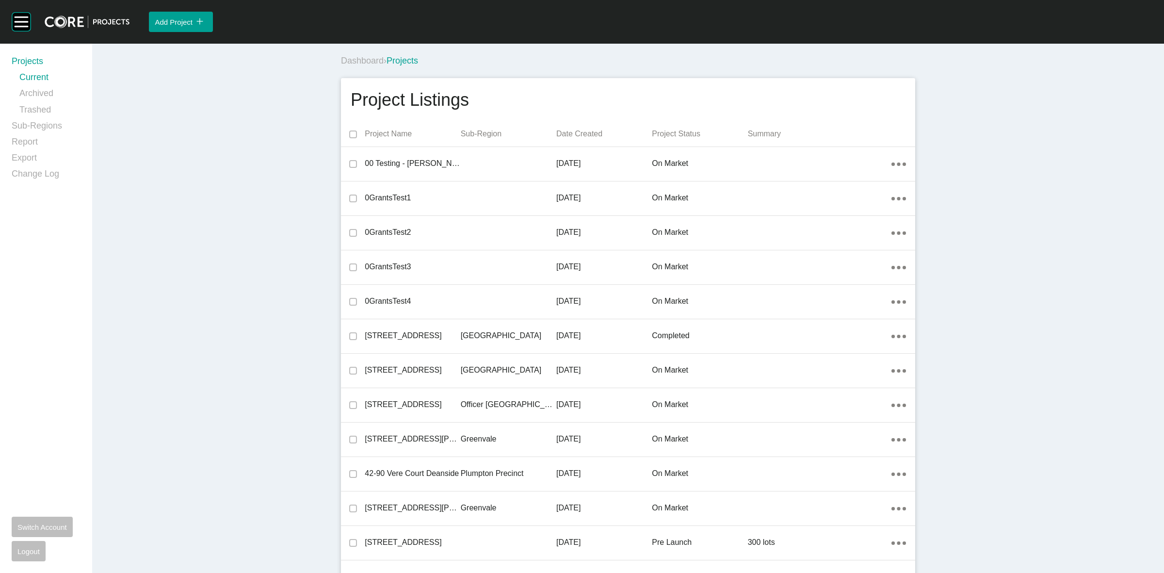
scroll to position [6485, 0]
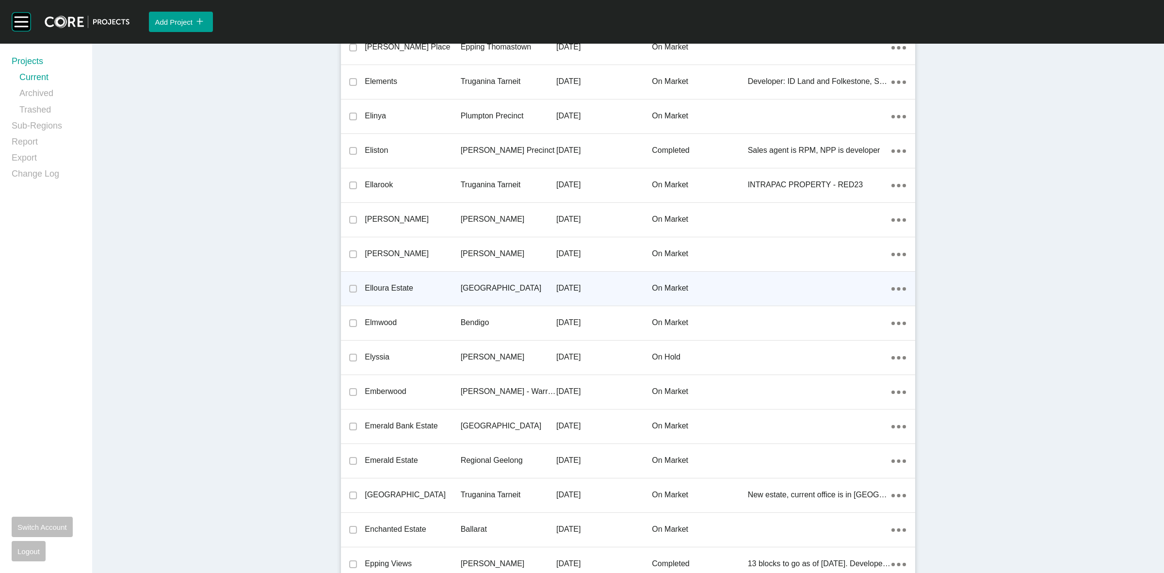
click at [477, 289] on p "[GEOGRAPHIC_DATA]" at bounding box center [509, 288] width 96 height 11
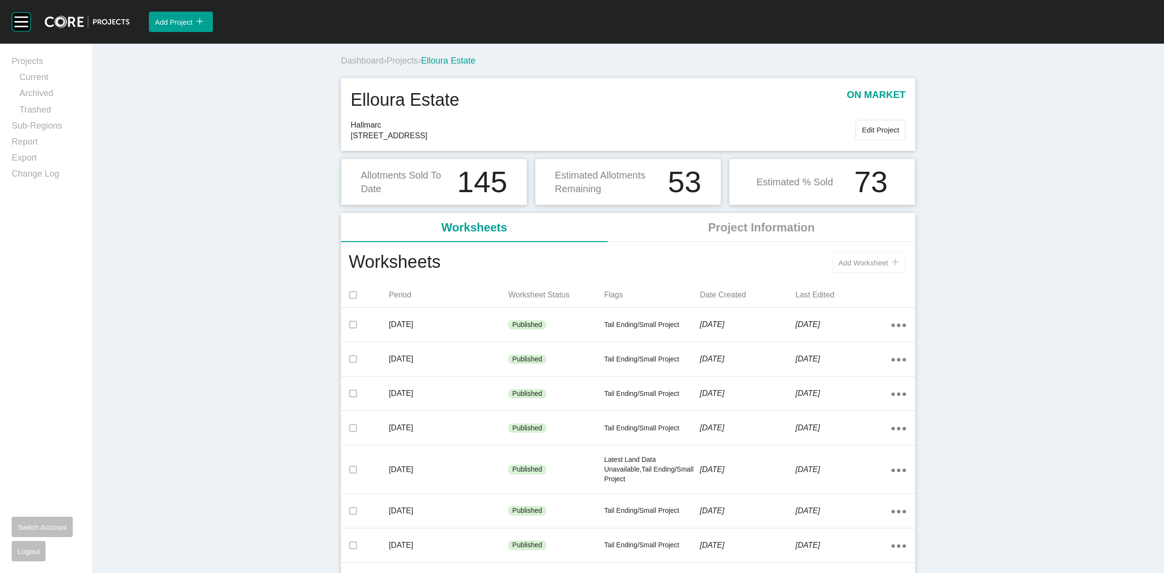
click at [867, 252] on button "Add Worksheet icon/tick copy 11 Created with Sketch." at bounding box center [868, 262] width 73 height 20
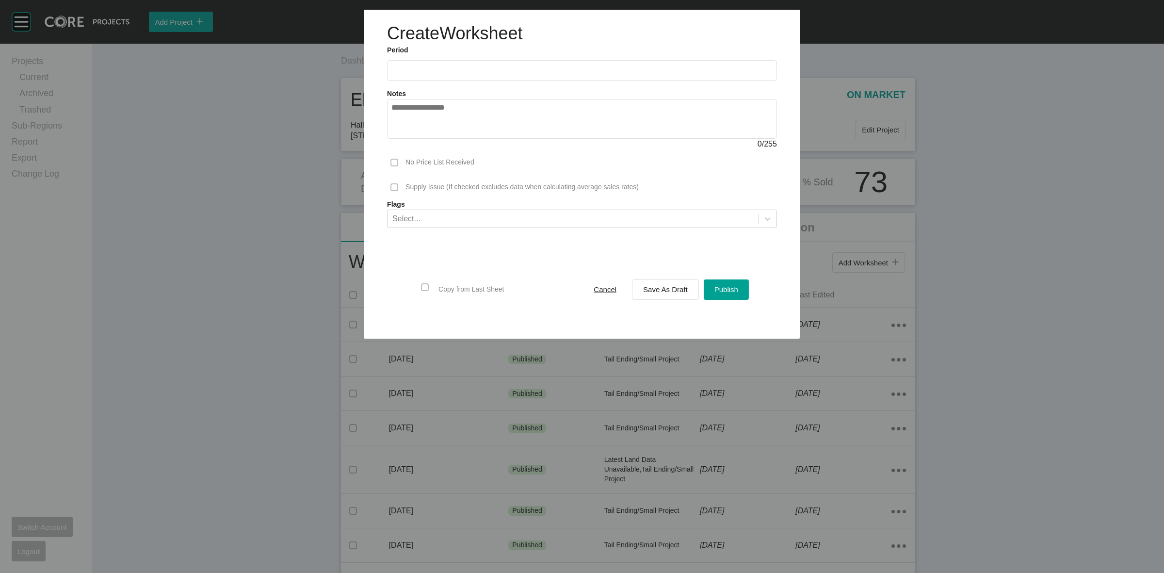
click at [486, 69] on input "text" at bounding box center [581, 70] width 381 height 8
click at [431, 139] on li "Aug" at bounding box center [438, 141] width 32 height 16
type input "**********"
click at [722, 288] on span "Publish" at bounding box center [726, 289] width 24 height 8
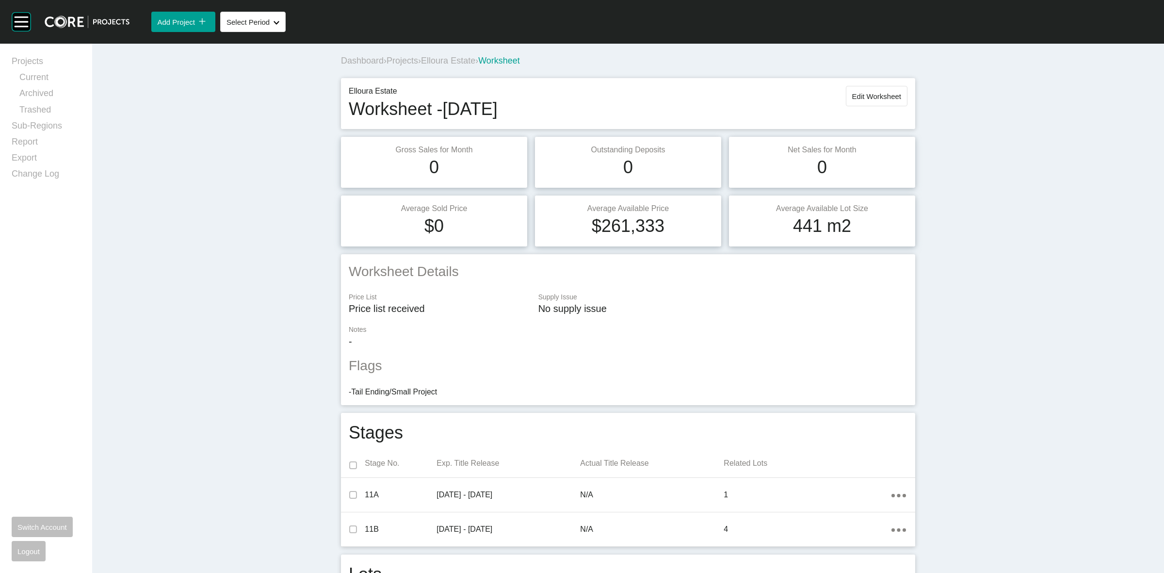
click at [409, 62] on span "Projects" at bounding box center [402, 61] width 32 height 10
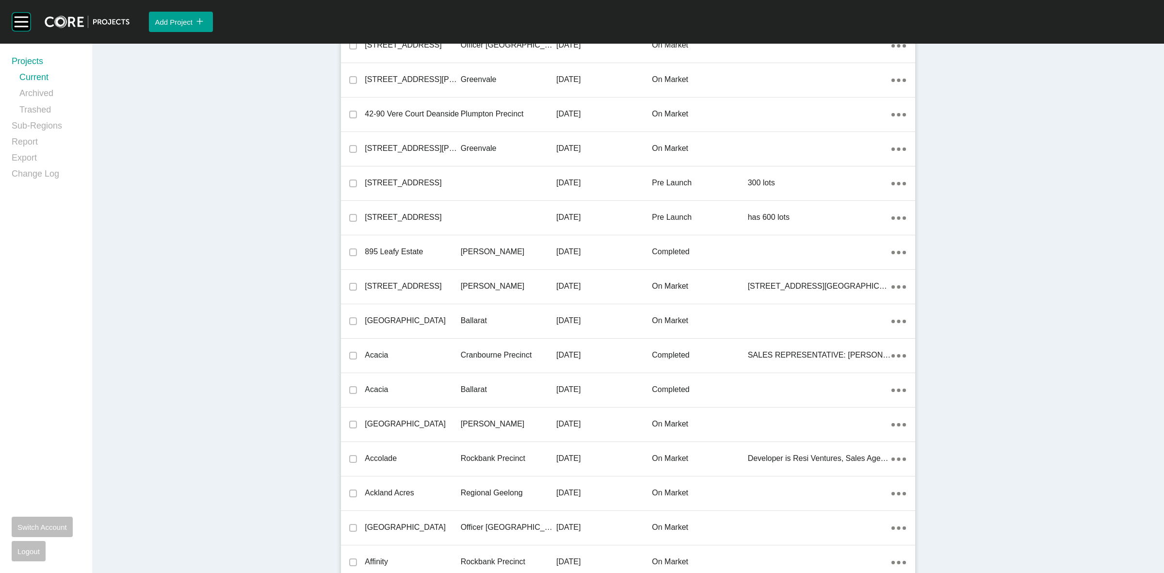
scroll to position [6106, 0]
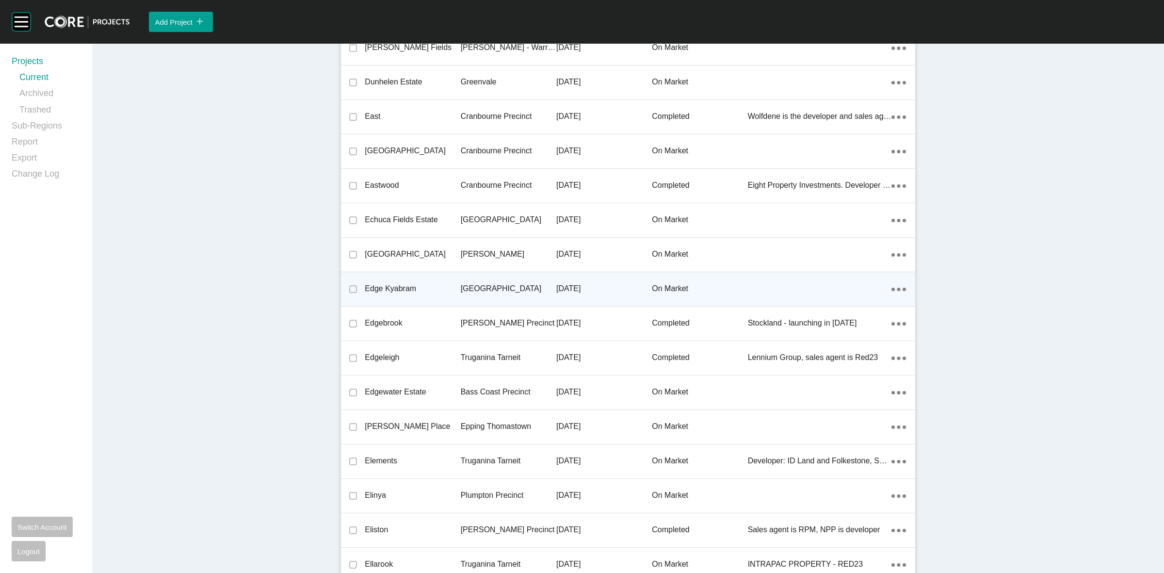
click at [473, 283] on p "[GEOGRAPHIC_DATA]" at bounding box center [509, 288] width 96 height 11
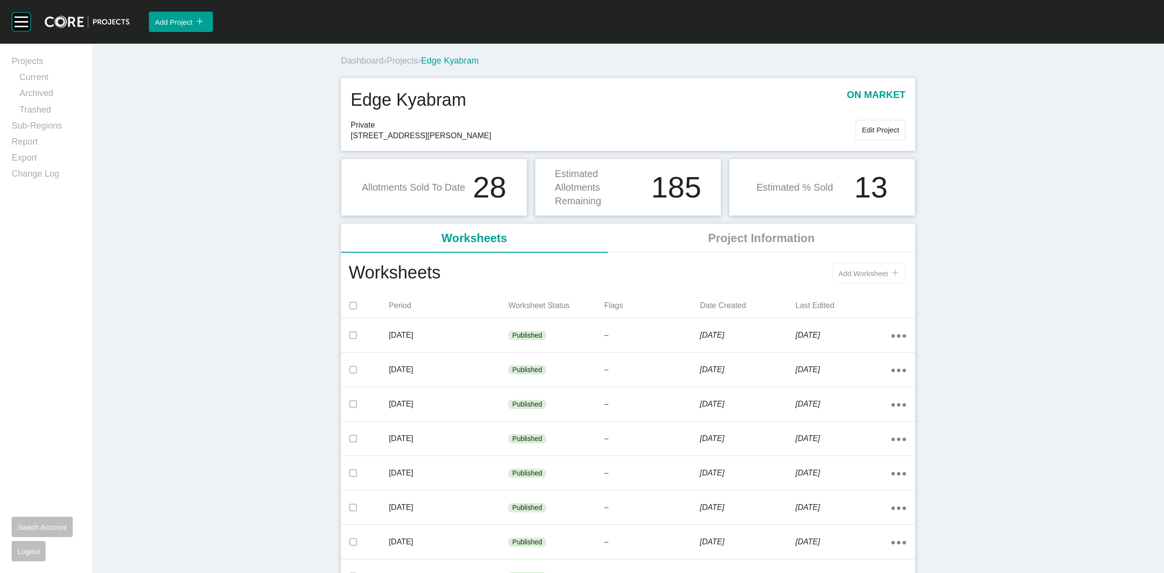
click at [859, 273] on span "Add Worksheet" at bounding box center [862, 273] width 49 height 8
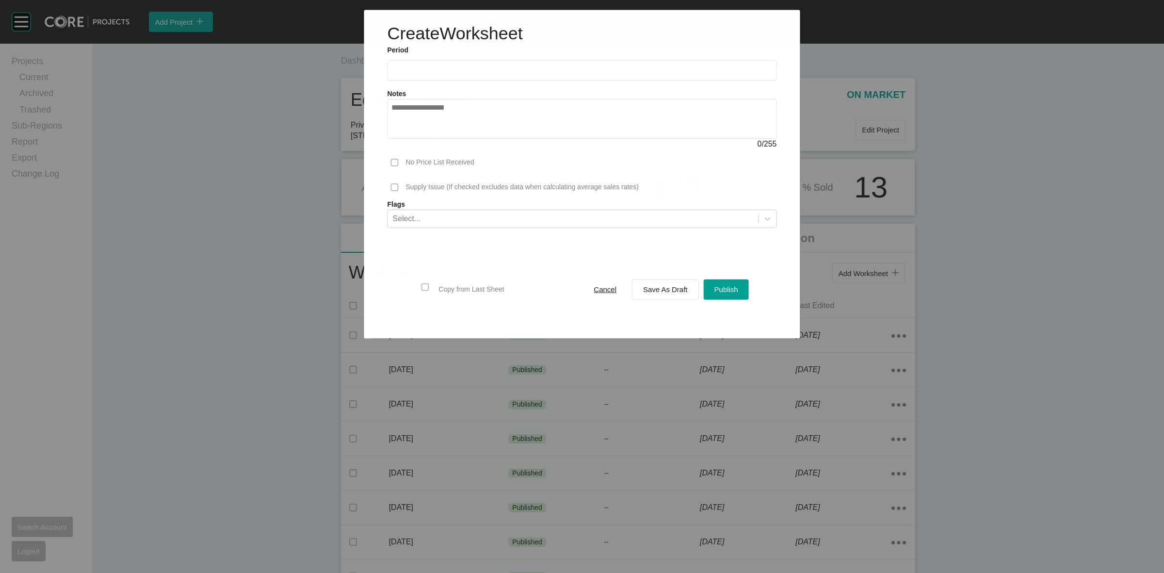
click at [458, 78] on label at bounding box center [581, 70] width 389 height 20
click at [458, 75] on input "text" at bounding box center [581, 70] width 381 height 8
click at [442, 136] on li "Aug" at bounding box center [438, 141] width 32 height 16
type input "**********"
click at [650, 285] on span "Save As Draft" at bounding box center [665, 289] width 45 height 8
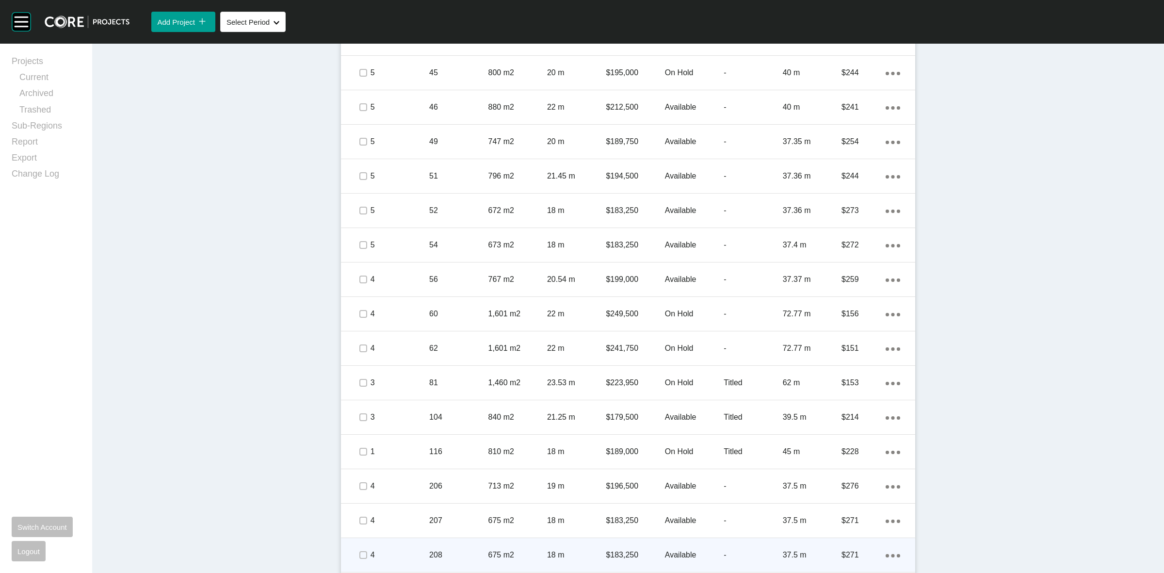
scroll to position [828, 0]
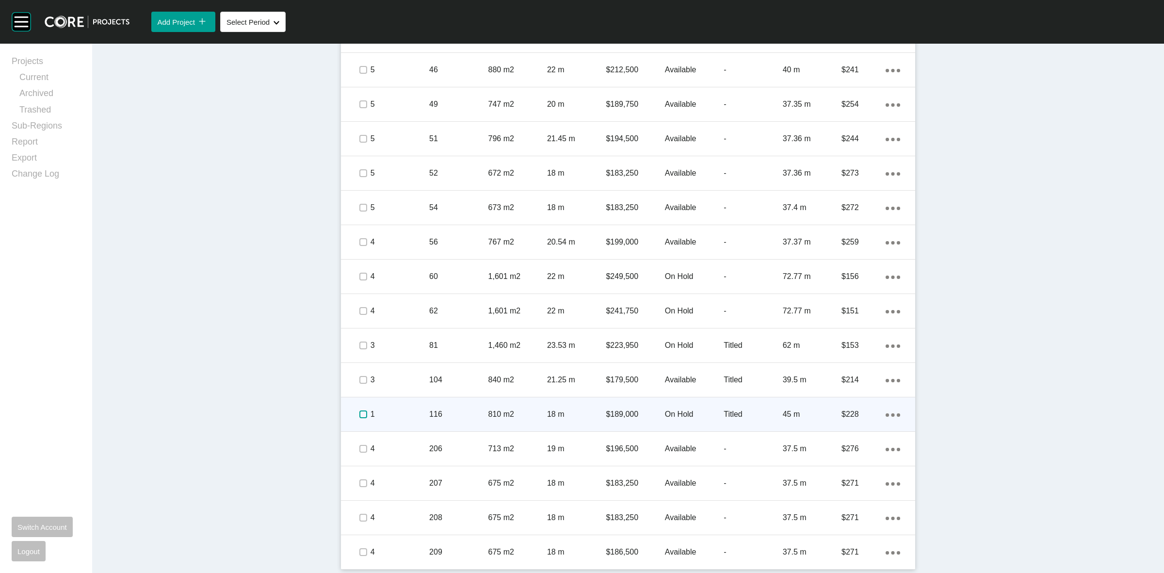
click at [359, 414] on label at bounding box center [363, 414] width 8 height 8
click at [475, 409] on p "116" at bounding box center [458, 414] width 59 height 11
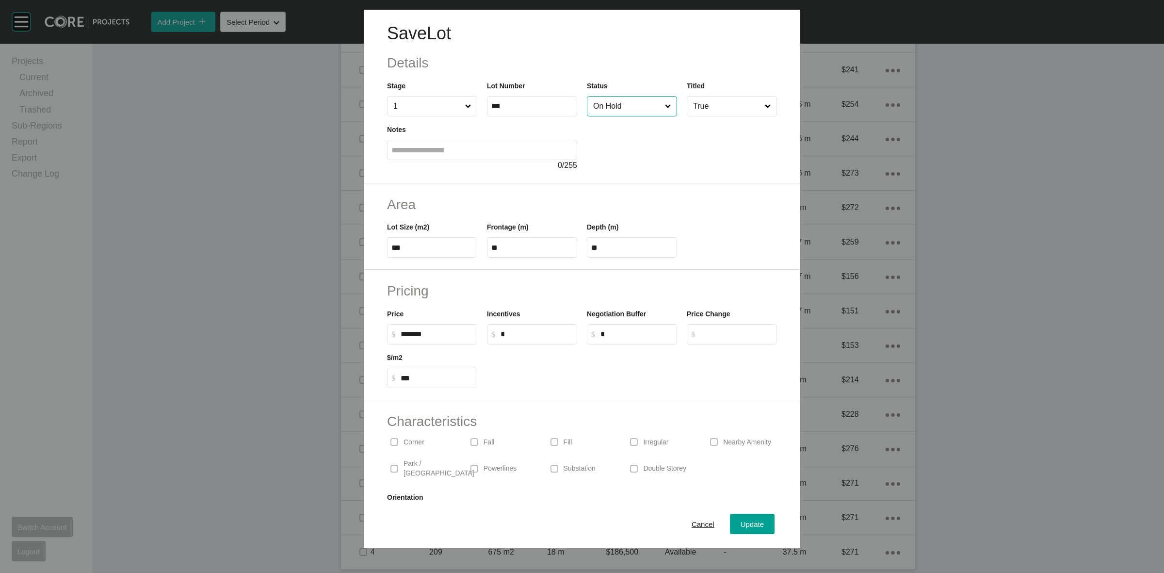
click at [617, 113] on input "On Hold" at bounding box center [627, 105] width 72 height 19
click at [738, 519] on div "Update" at bounding box center [752, 523] width 28 height 13
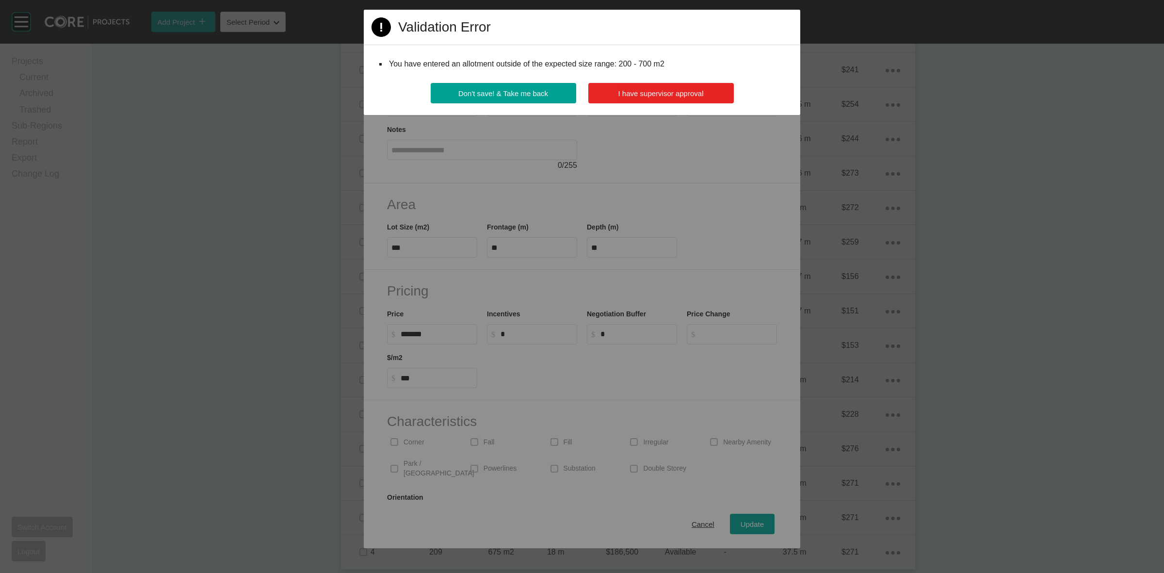
click at [636, 88] on button "I have supervisor approval" at bounding box center [660, 93] width 145 height 20
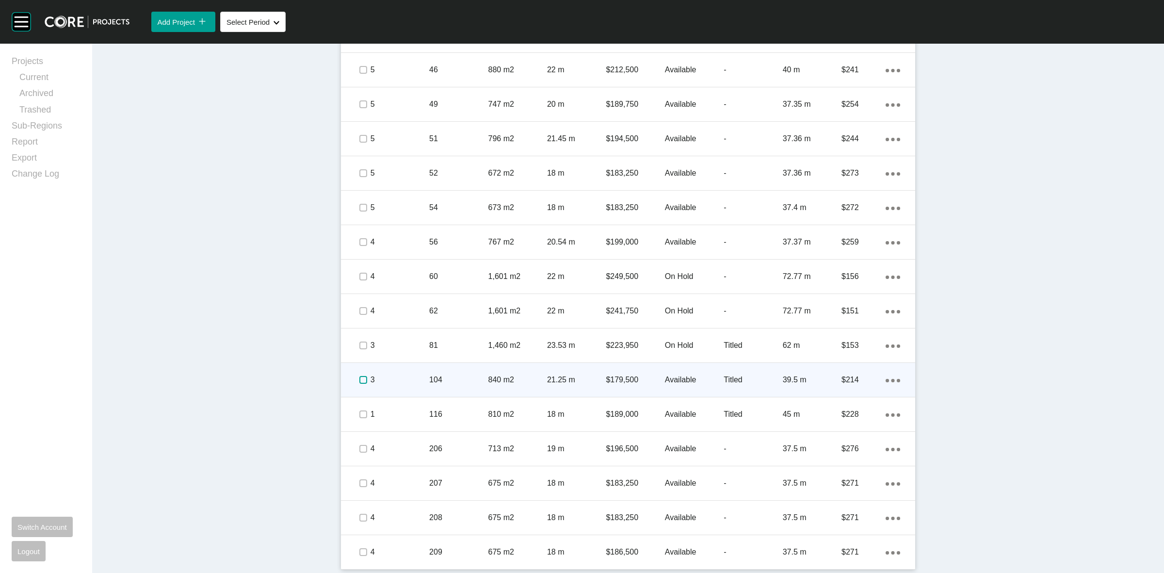
click at [359, 379] on label at bounding box center [363, 380] width 8 height 8
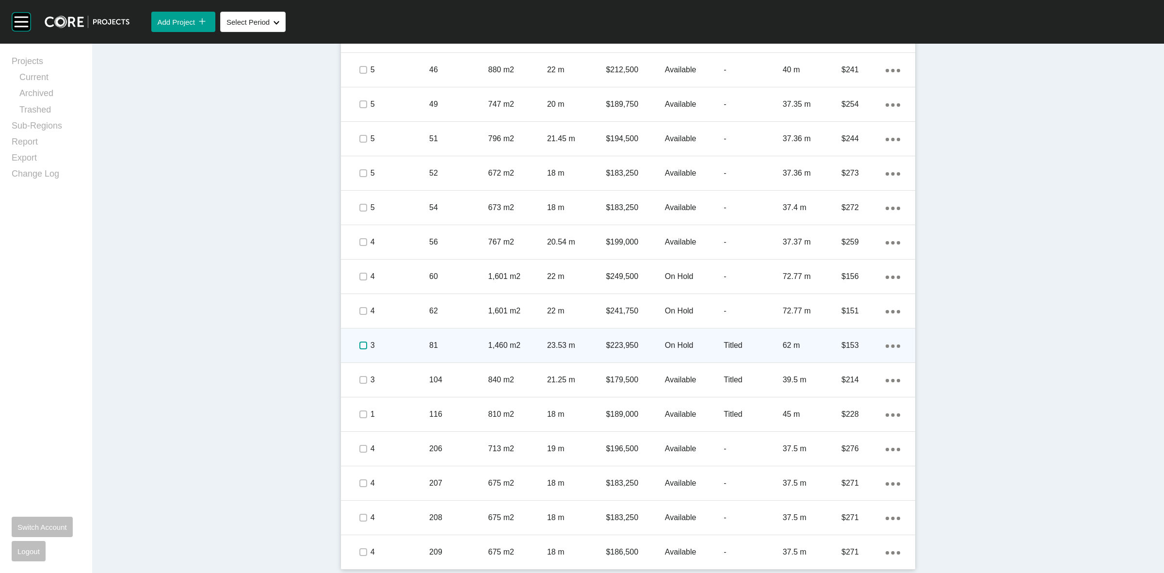
click at [359, 345] on label at bounding box center [363, 345] width 8 height 8
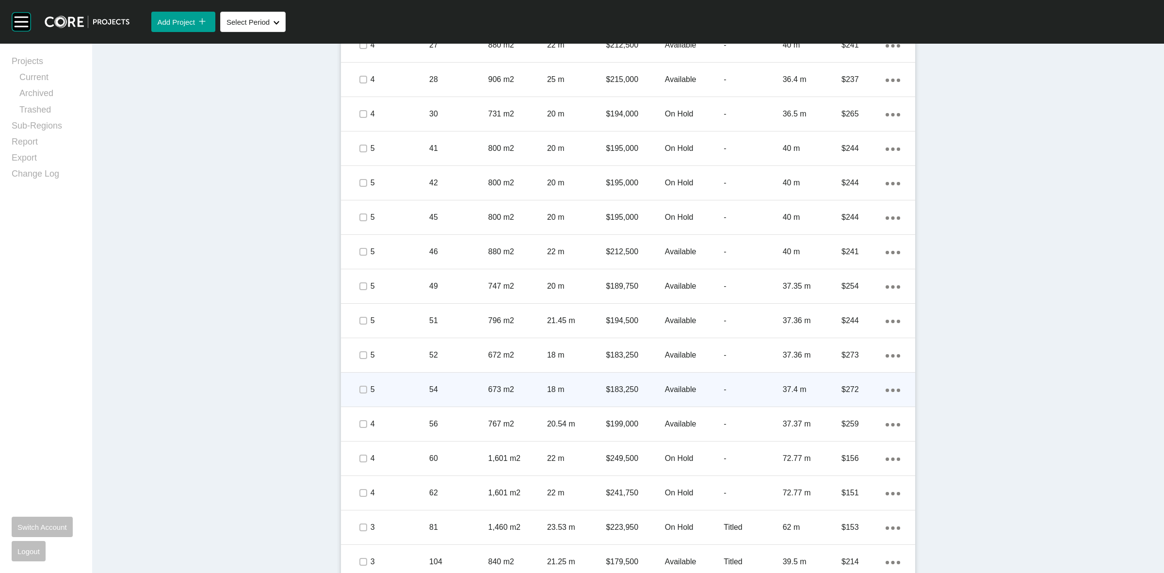
scroll to position [525, 0]
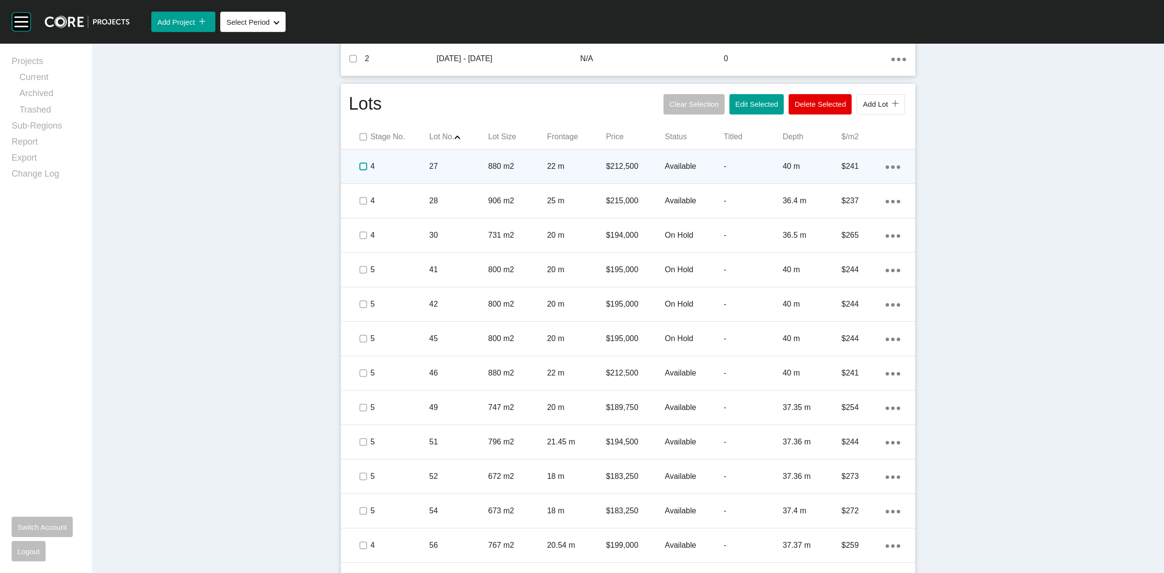
click at [359, 165] on label at bounding box center [363, 166] width 8 height 8
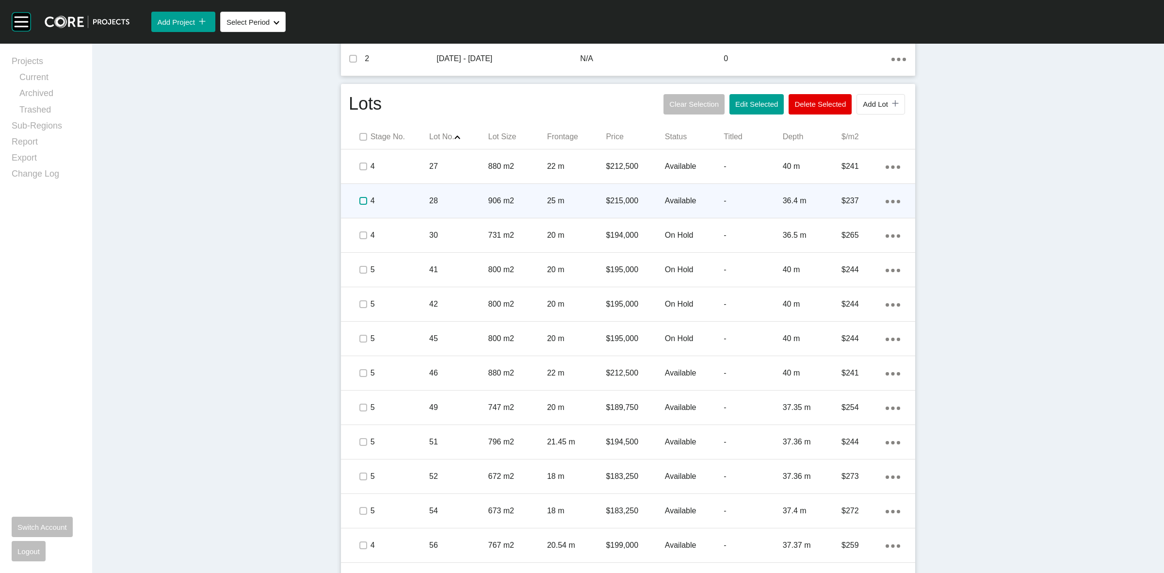
click at [359, 200] on label at bounding box center [363, 201] width 8 height 8
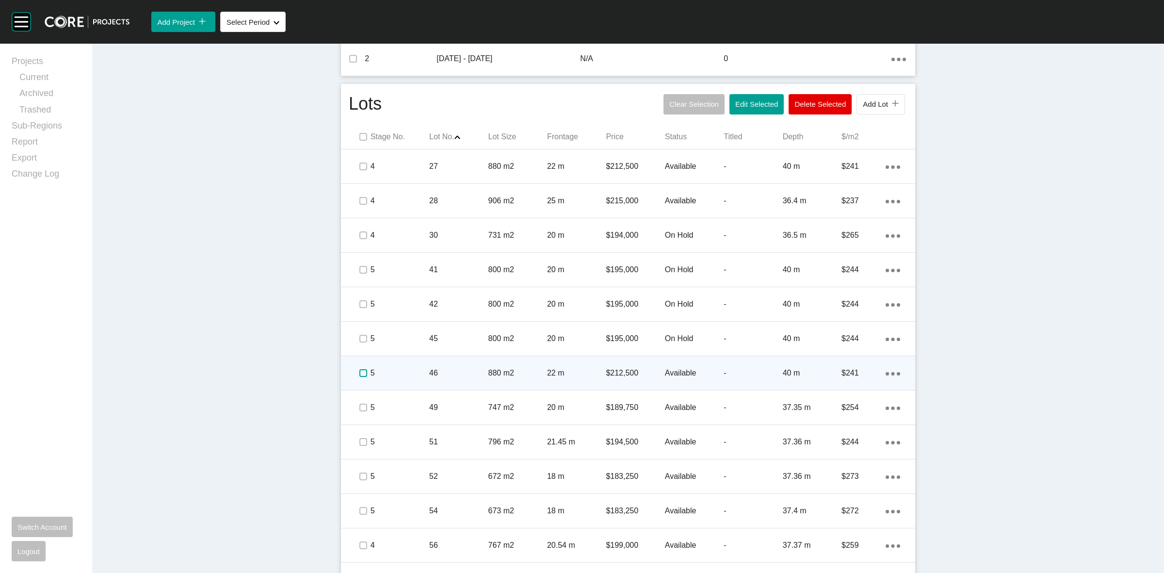
click at [359, 372] on label at bounding box center [363, 373] width 8 height 8
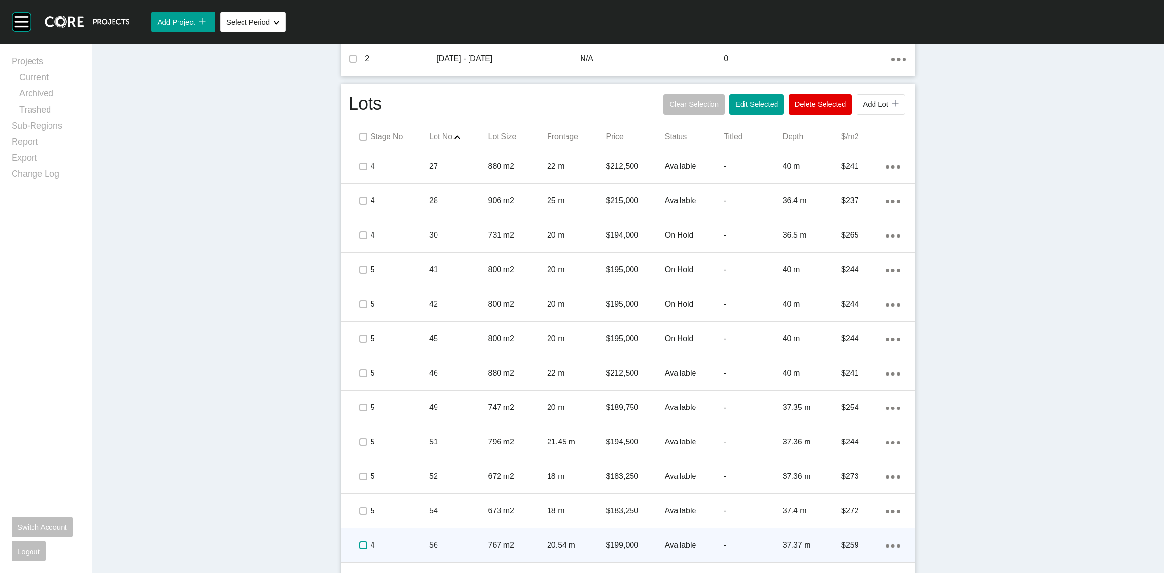
click at [359, 545] on label at bounding box center [363, 545] width 8 height 8
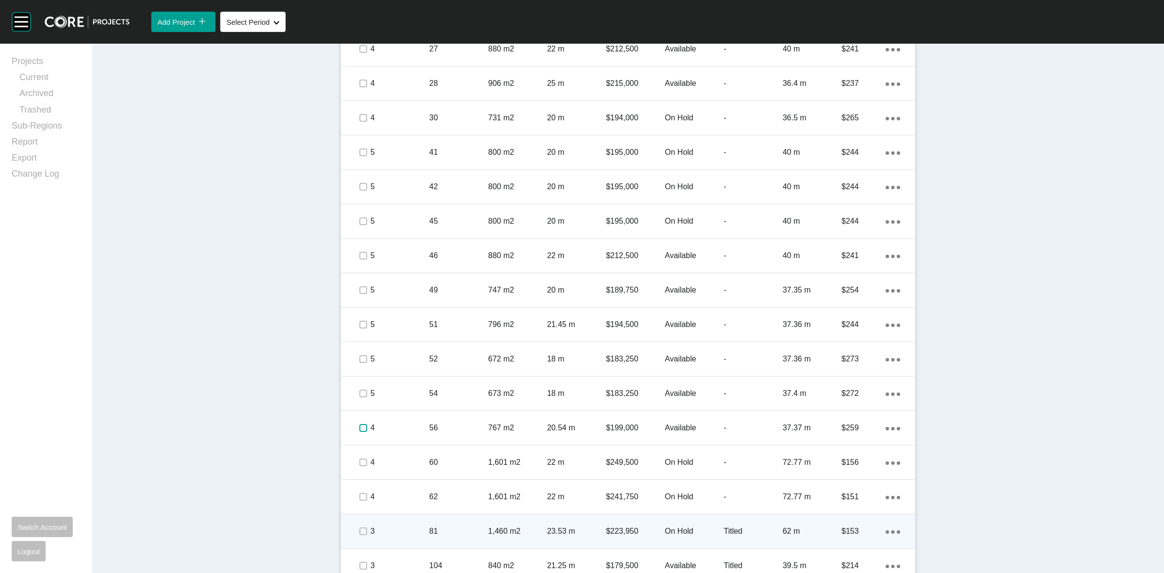
scroll to position [646, 0]
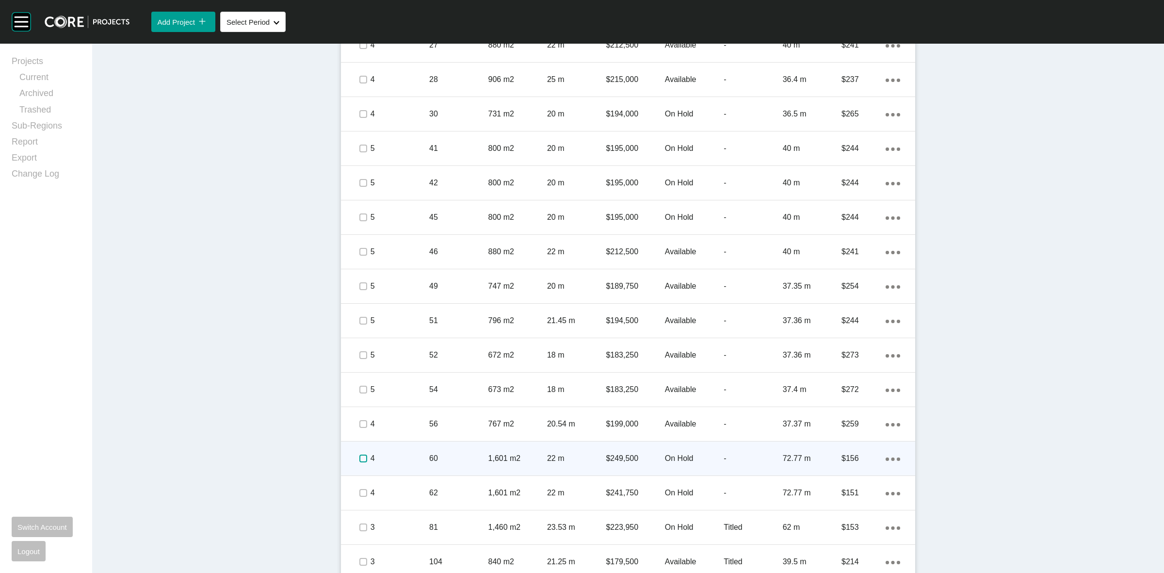
click at [359, 459] on label at bounding box center [363, 458] width 8 height 8
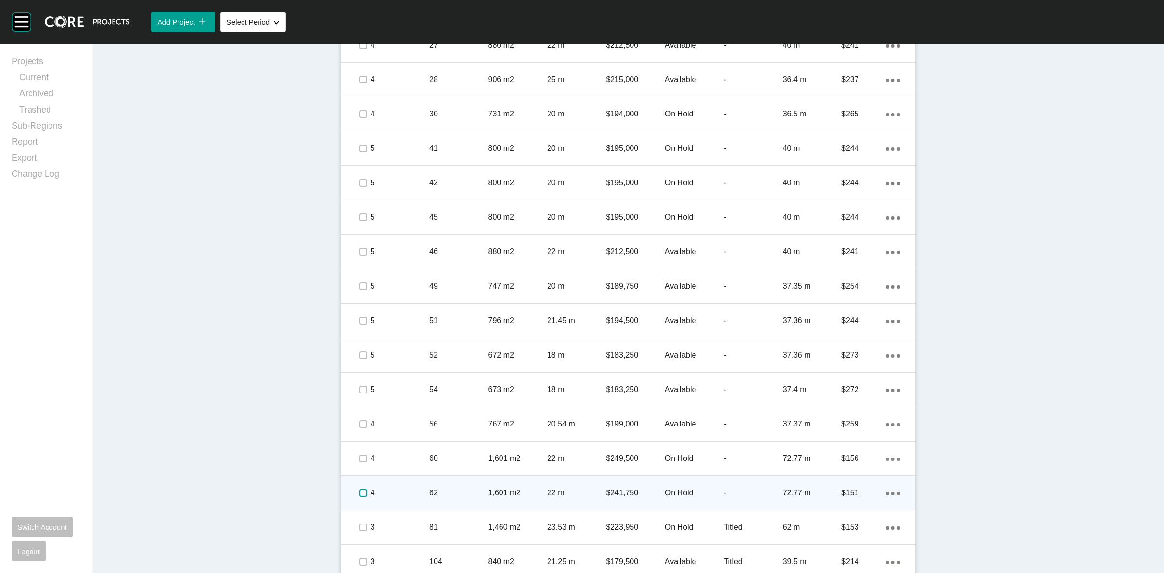
click at [359, 495] on label at bounding box center [363, 493] width 8 height 8
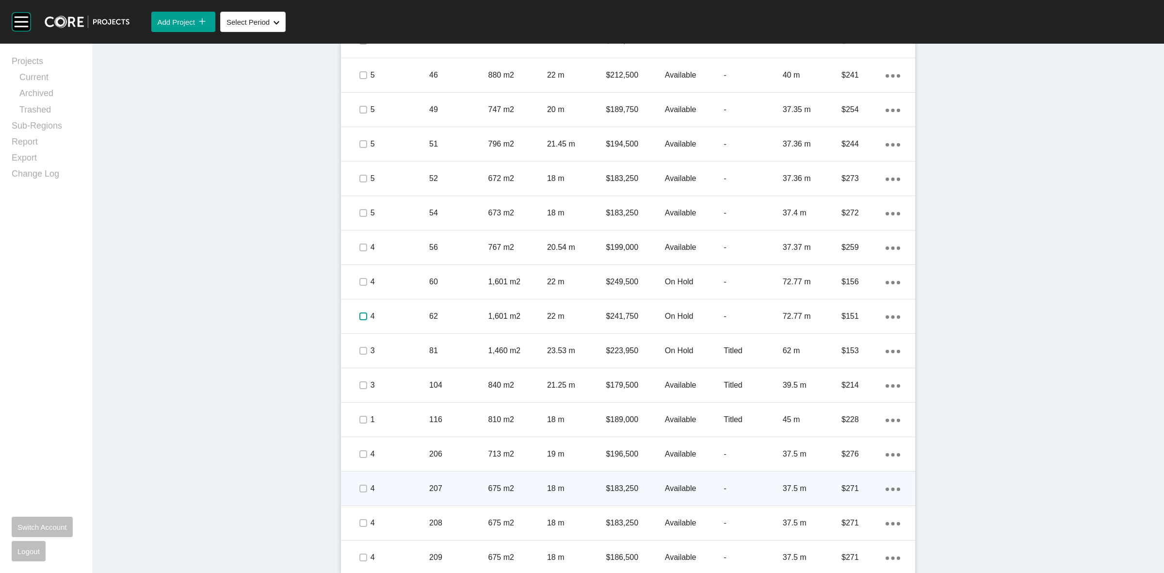
scroll to position [828, 0]
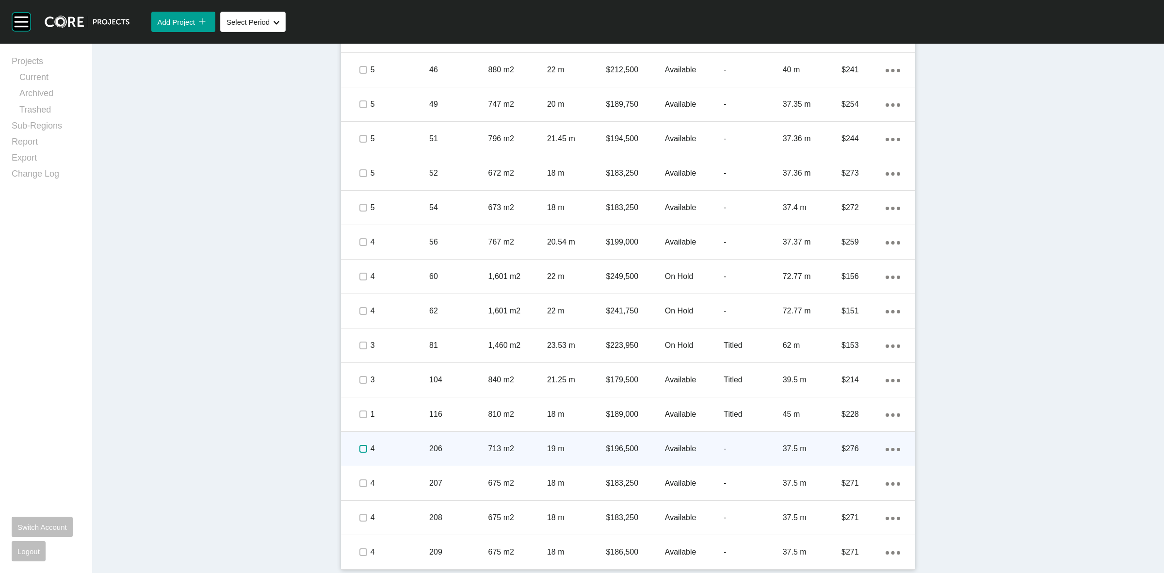
click at [359, 446] on label at bounding box center [363, 449] width 8 height 8
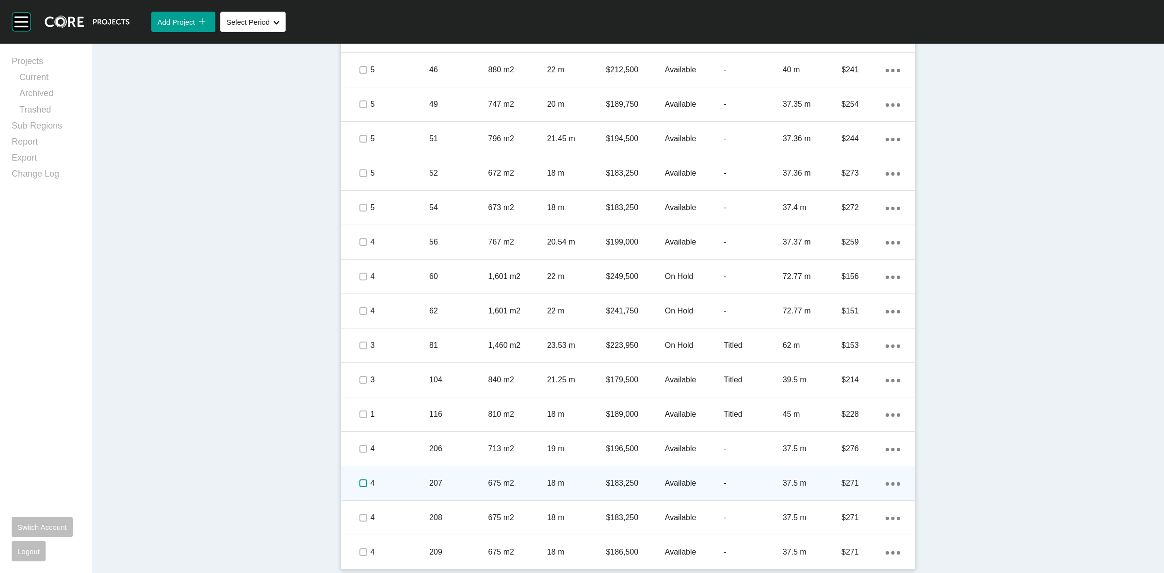
click at [360, 482] on label at bounding box center [363, 483] width 8 height 8
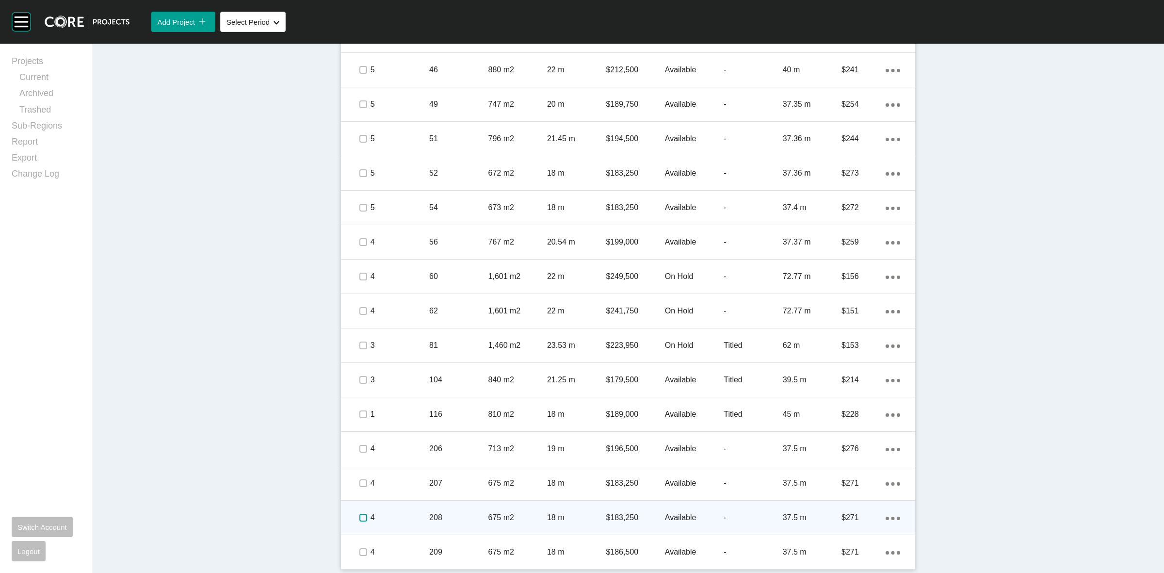
click at [359, 514] on label at bounding box center [363, 518] width 8 height 8
click at [398, 515] on p "4" at bounding box center [399, 517] width 59 height 11
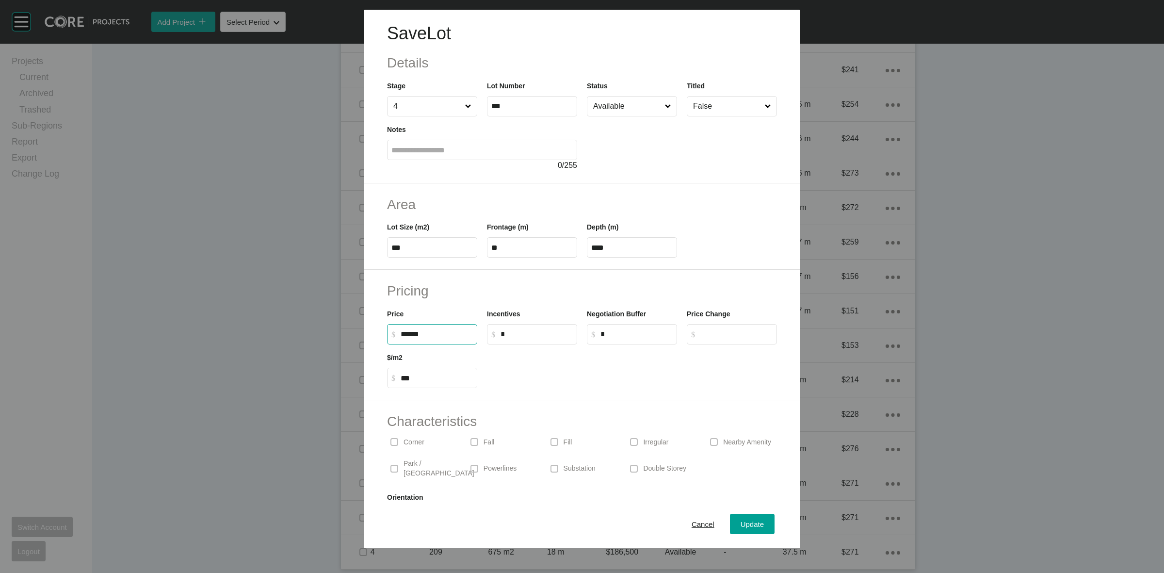
click at [418, 335] on input "******" at bounding box center [437, 334] width 72 height 8
click at [508, 307] on div "Save Lot Details Stage 4 Lot Number *** Status Available Titled False Notes 0 /…" at bounding box center [582, 286] width 1164 height 573
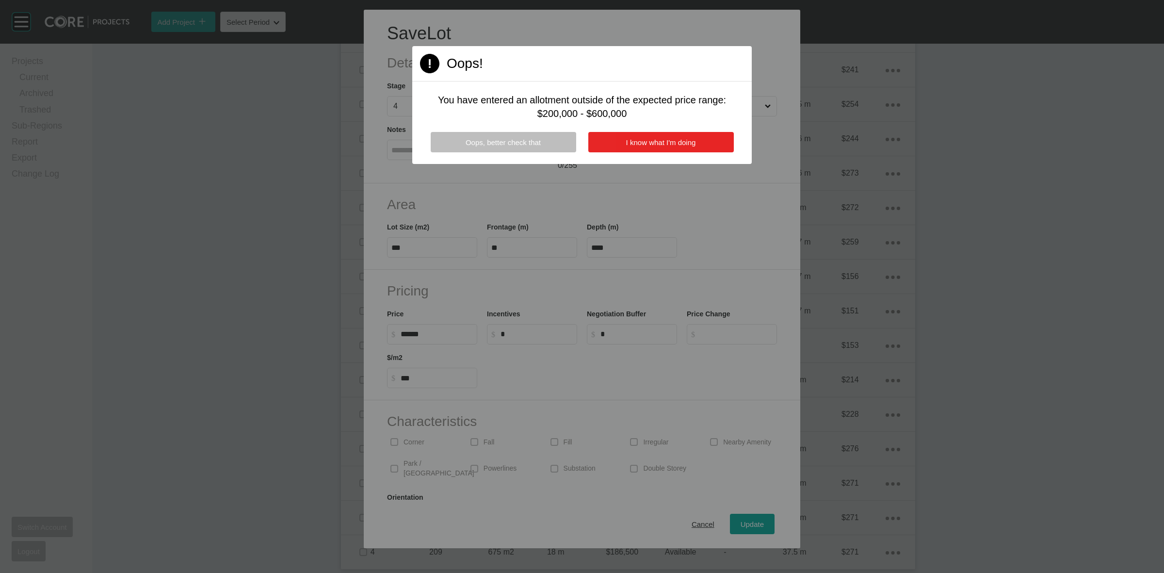
click at [656, 141] on span "I know what I'm doing" at bounding box center [661, 142] width 70 height 8
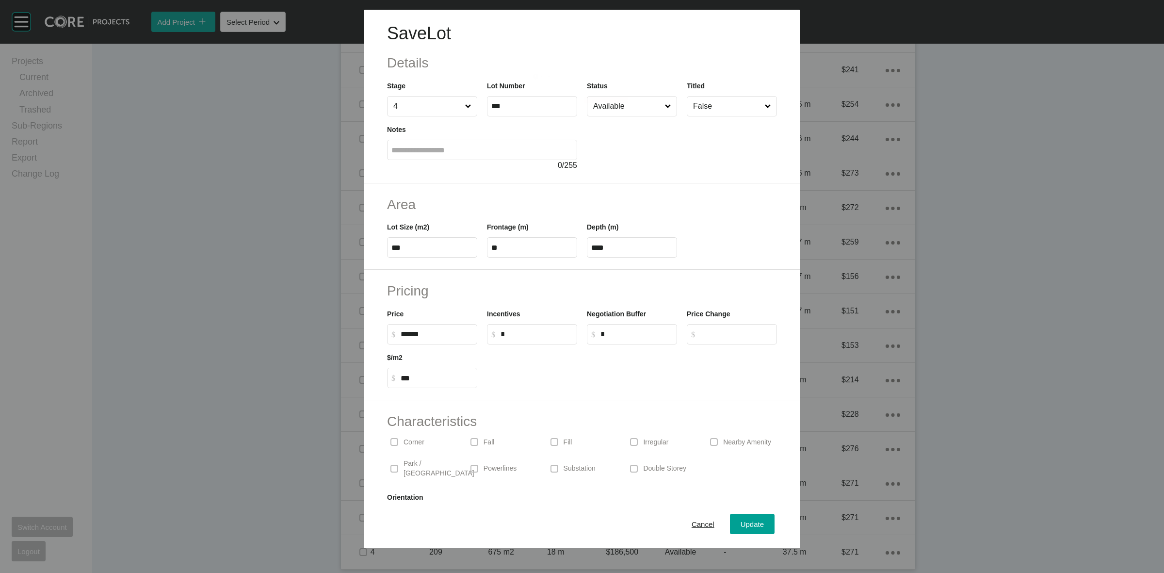
click at [459, 328] on label "$ Created with Sketch. $ ******" at bounding box center [432, 334] width 90 height 20
click at [459, 330] on input "******" at bounding box center [437, 334] width 72 height 8
type input "*******"
type input "*****"
type input "***"
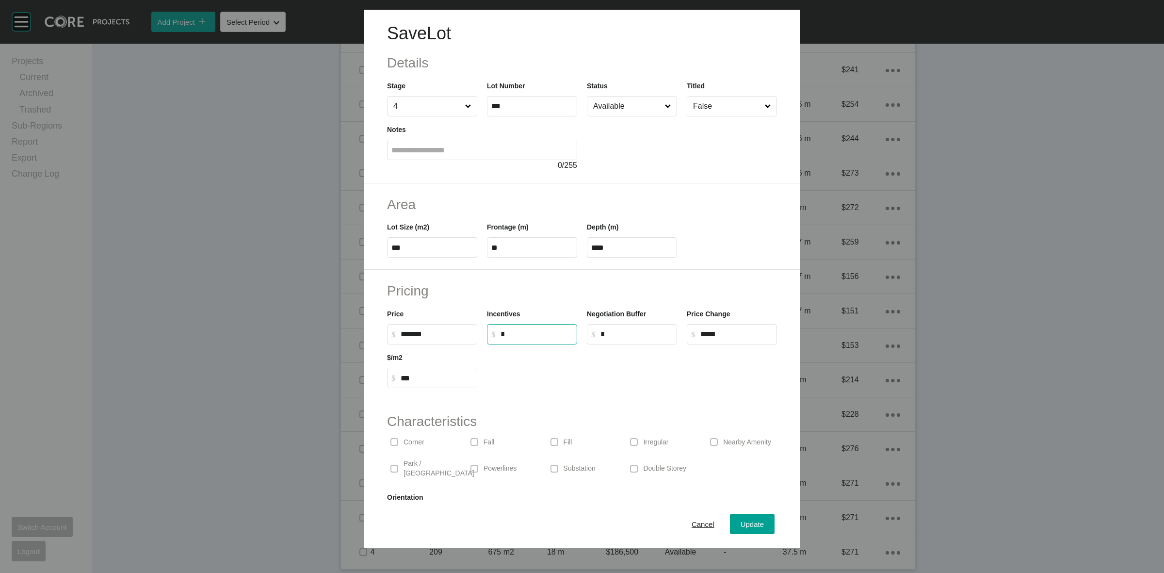
click at [532, 335] on input "*" at bounding box center [536, 334] width 72 height 8
click at [741, 529] on div "Update" at bounding box center [752, 523] width 28 height 13
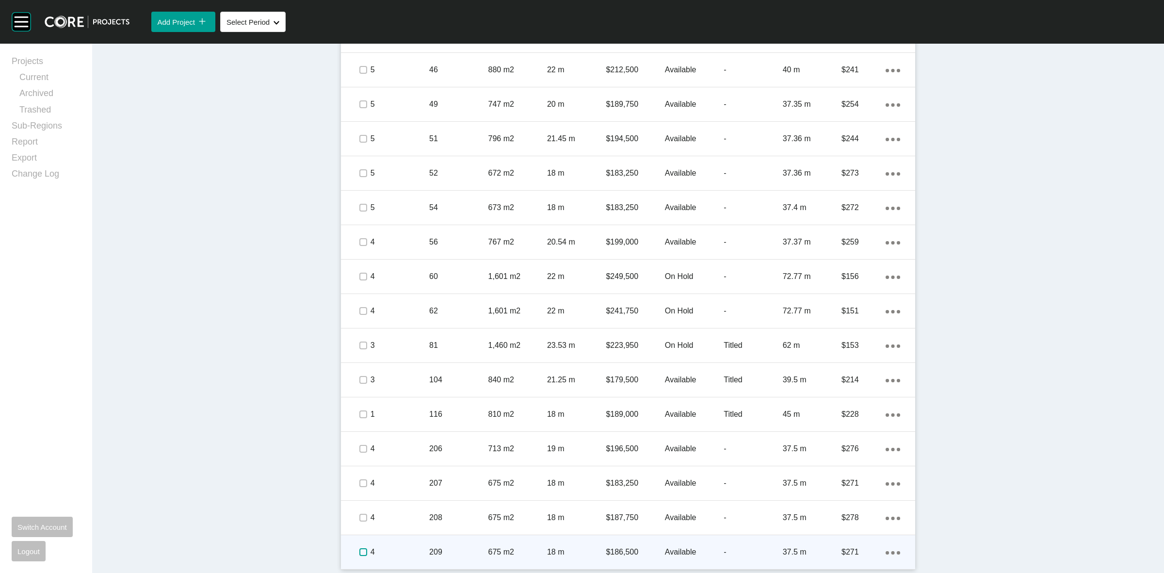
drag, startPoint x: 353, startPoint y: 551, endPoint x: 374, endPoint y: 549, distance: 21.4
click at [359, 551] on label at bounding box center [363, 552] width 8 height 8
click at [394, 549] on p "4" at bounding box center [399, 551] width 59 height 11
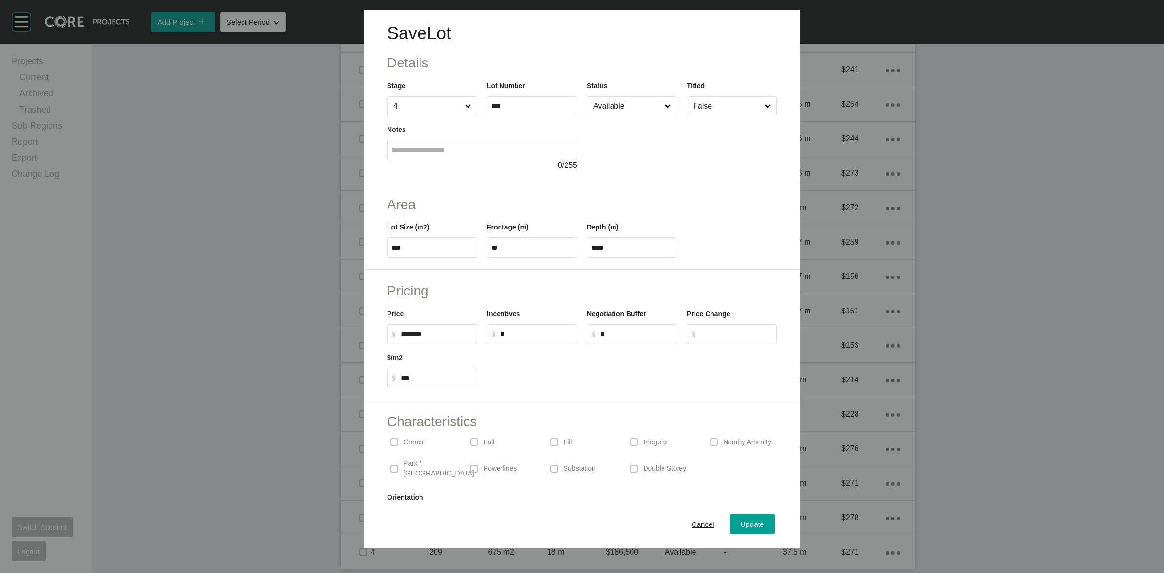
click at [633, 105] on input "Available" at bounding box center [627, 105] width 72 height 19
click at [740, 521] on span "Update" at bounding box center [751, 524] width 23 height 8
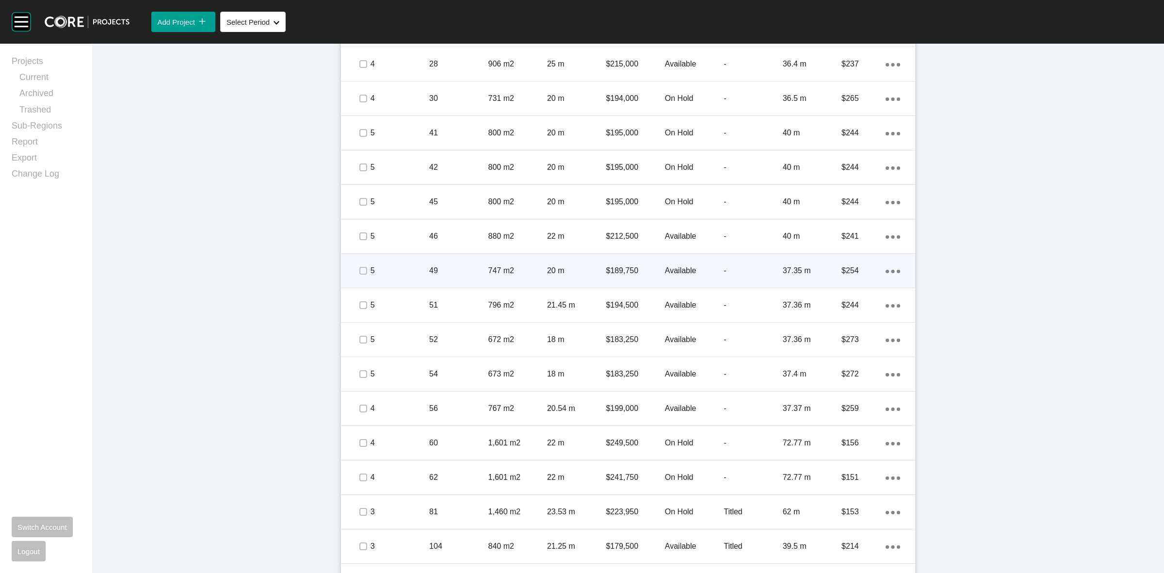
scroll to position [646, 0]
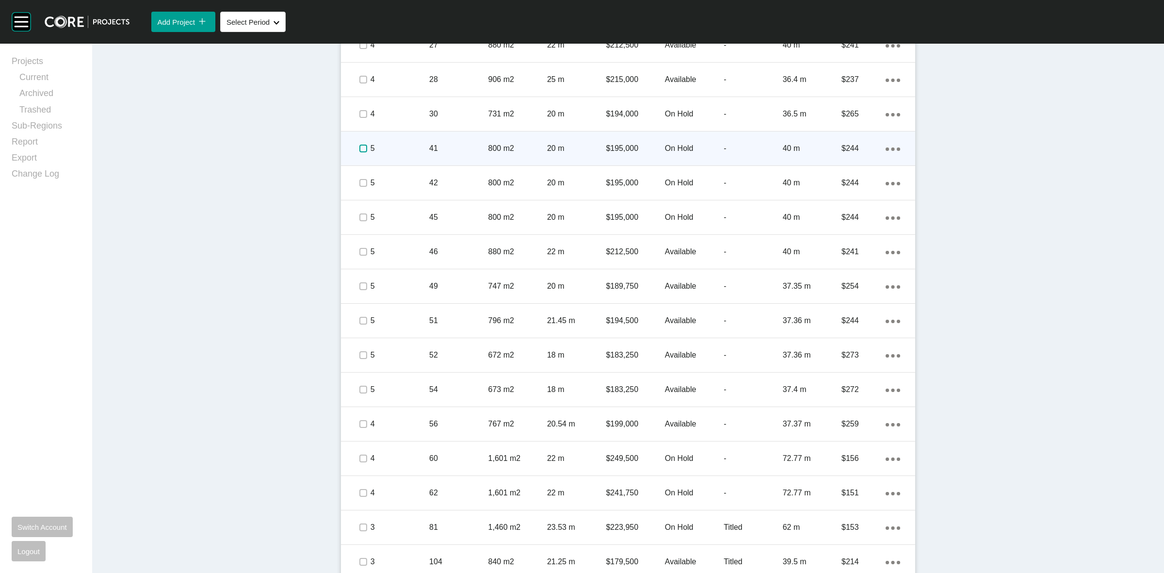
click at [359, 146] on label at bounding box center [363, 148] width 8 height 8
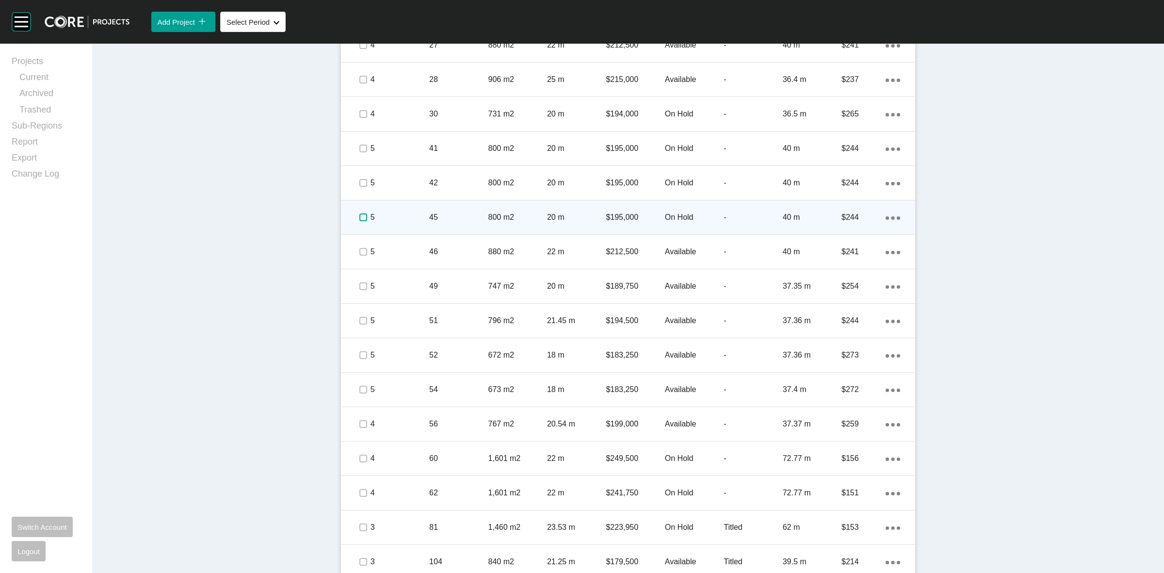
click at [359, 214] on label at bounding box center [363, 217] width 8 height 8
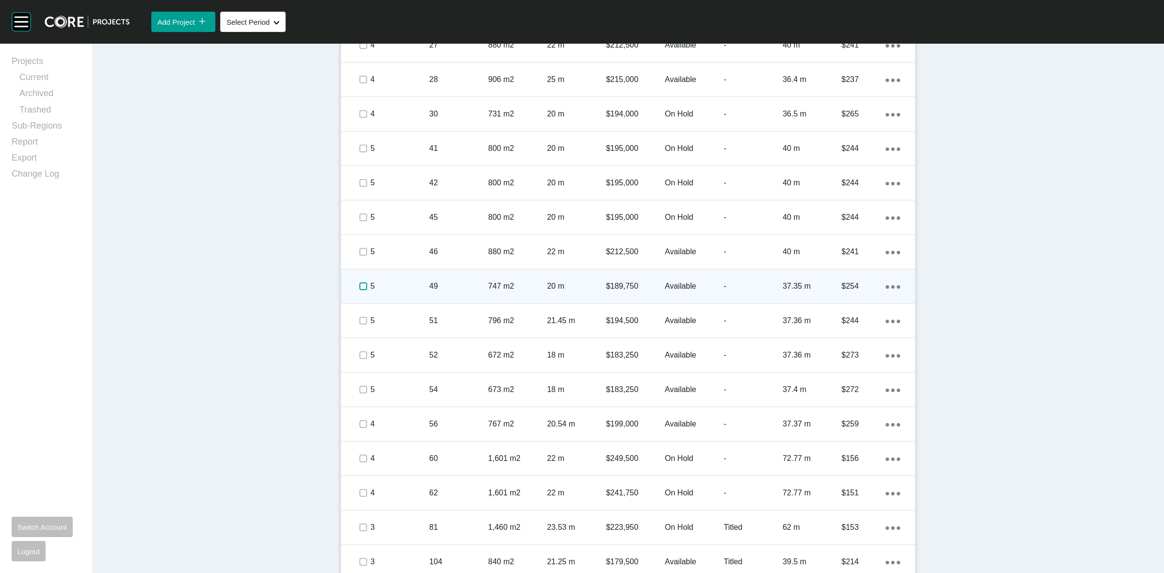
click at [360, 285] on label at bounding box center [363, 286] width 8 height 8
click at [393, 284] on p "5" at bounding box center [399, 286] width 59 height 11
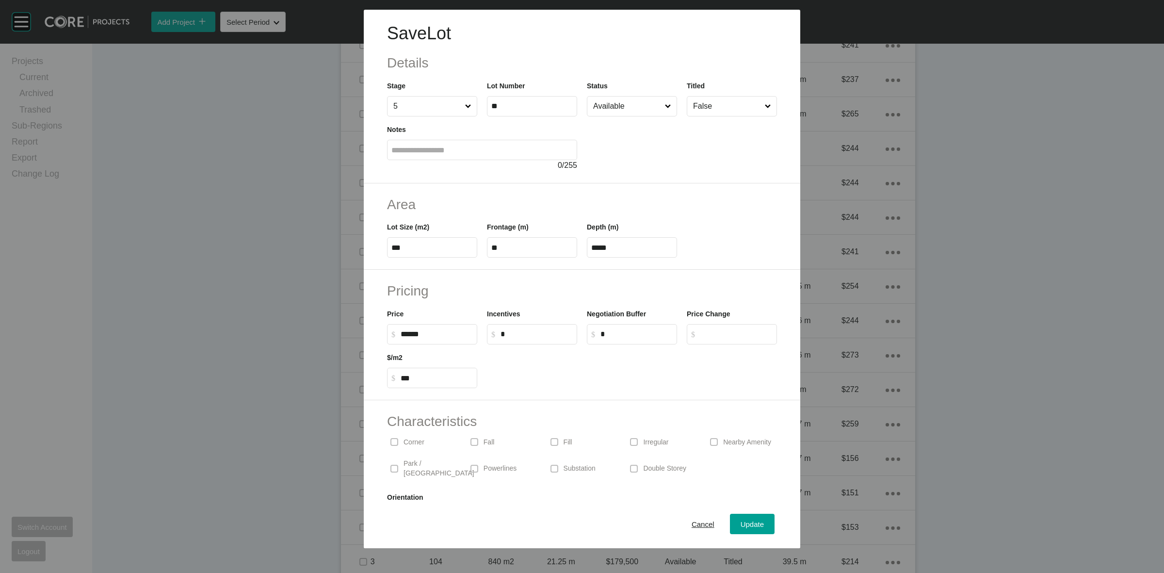
click at [420, 335] on input "******" at bounding box center [437, 334] width 72 height 8
click at [589, 330] on div "Save Lot Details Stage 5 Lot Number ** Status Available Titled False Notes 0 / …" at bounding box center [582, 286] width 1164 height 573
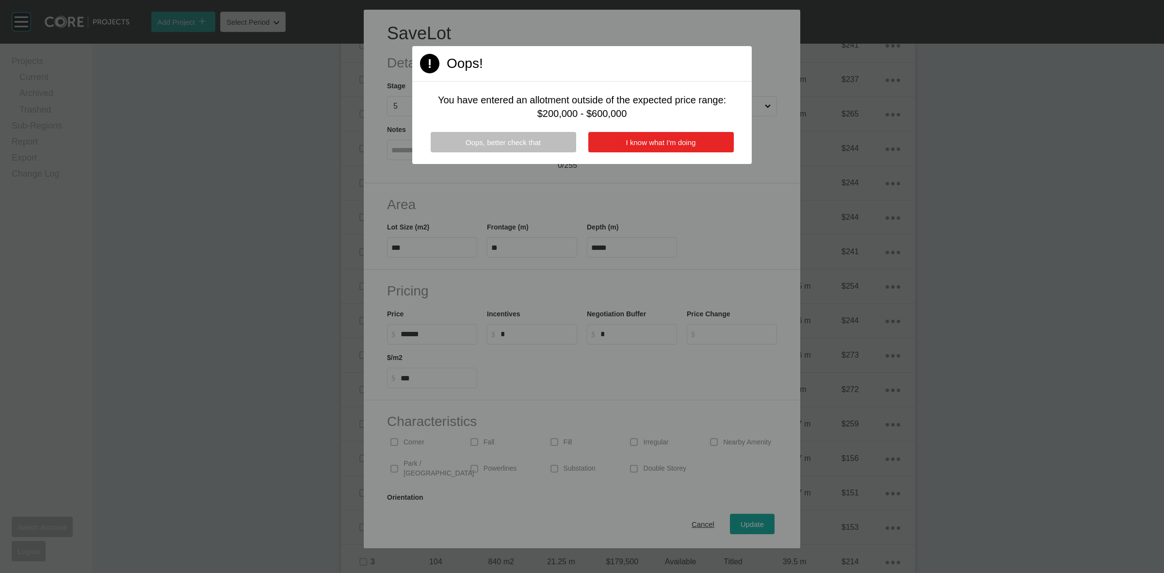
click at [641, 146] on span "I know what I'm doing" at bounding box center [661, 142] width 70 height 8
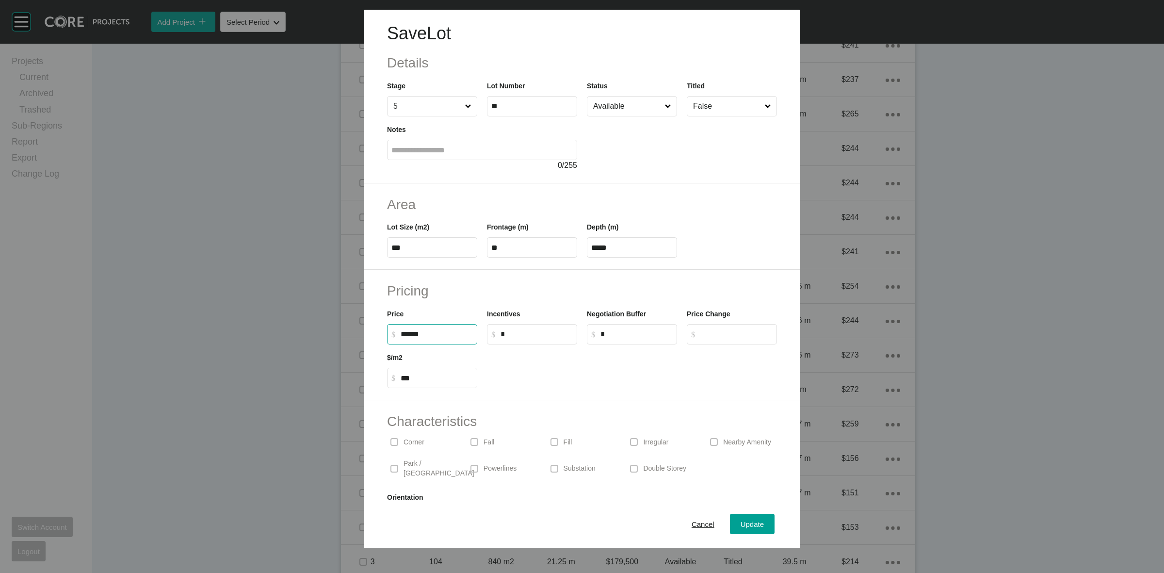
click at [457, 336] on input "******" at bounding box center [437, 334] width 72 height 8
type input "*******"
type input "*****"
type input "***"
drag, startPoint x: 517, startPoint y: 340, endPoint x: 656, endPoint y: 397, distance: 150.1
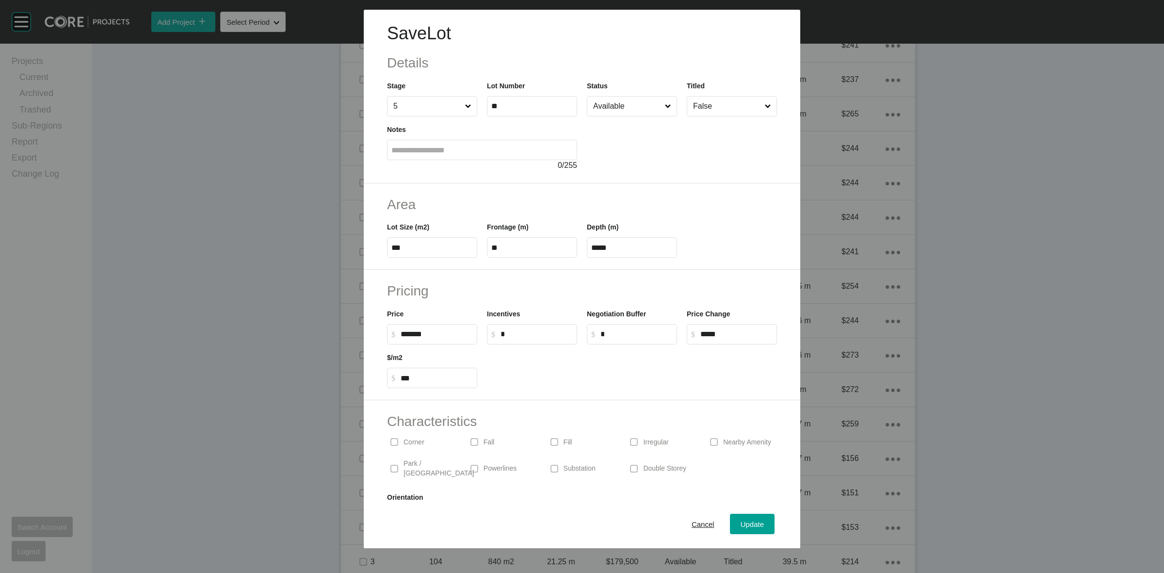
click at [530, 340] on label "$ Created with Sketch. $ *" at bounding box center [532, 334] width 90 height 20
click at [530, 338] on input "*" at bounding box center [536, 334] width 72 height 8
click at [738, 521] on div "Update" at bounding box center [752, 523] width 28 height 13
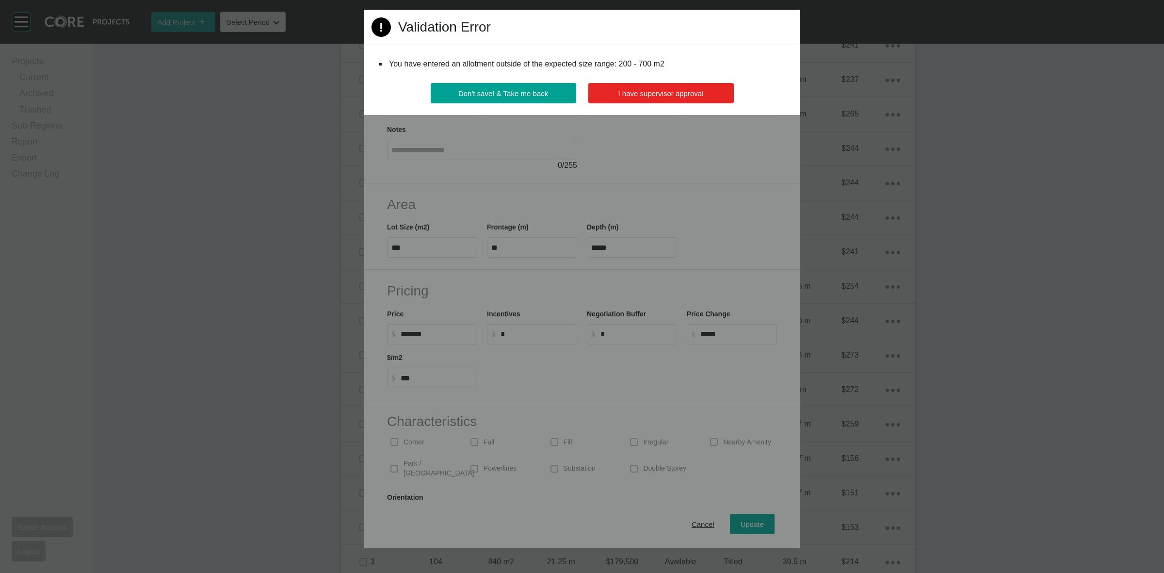
click at [658, 101] on button "I have supervisor approval" at bounding box center [660, 93] width 145 height 20
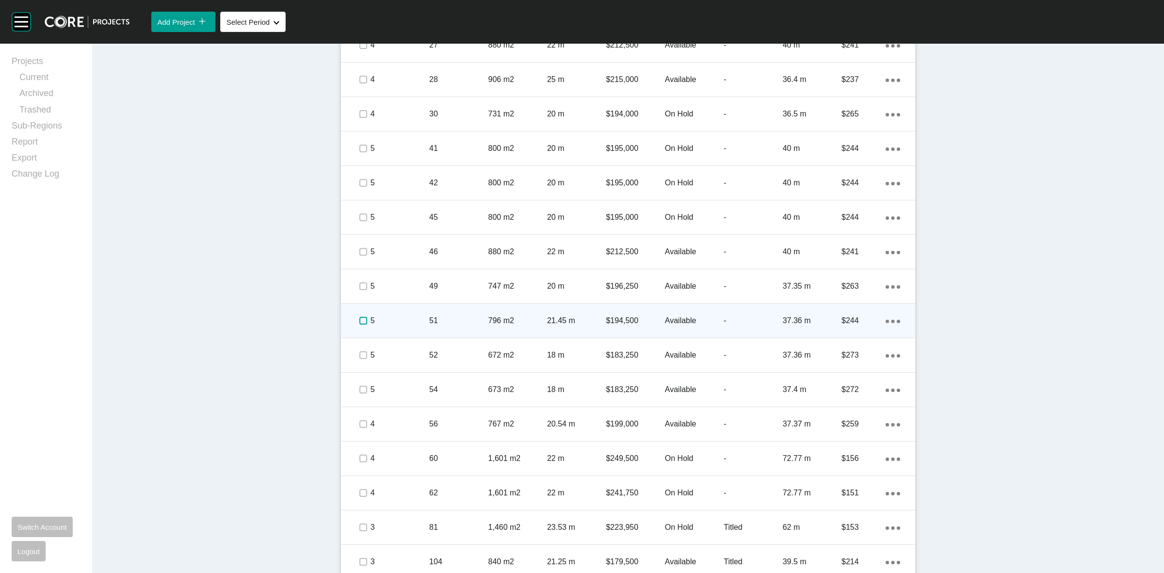
click at [360, 322] on label at bounding box center [363, 321] width 8 height 8
click at [413, 319] on p "5" at bounding box center [399, 320] width 59 height 11
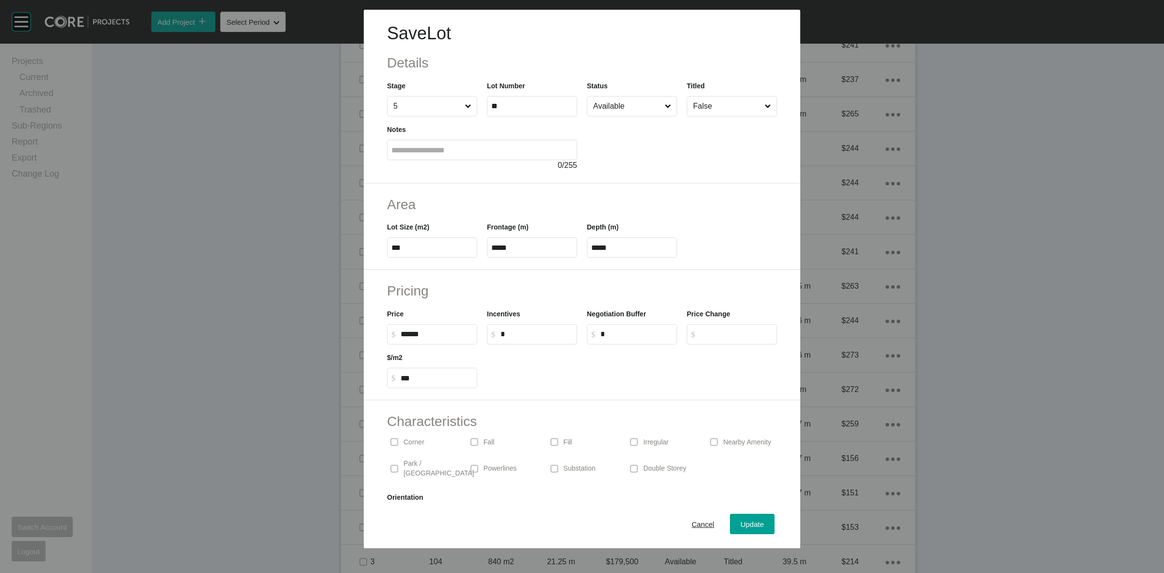
click at [420, 333] on input "******" at bounding box center [437, 334] width 72 height 8
type input "******"
click at [731, 520] on div "Save Lot Details Stage 5 Lot Number ** Status Available Titled False Notes 0 / …" at bounding box center [582, 286] width 1164 height 573
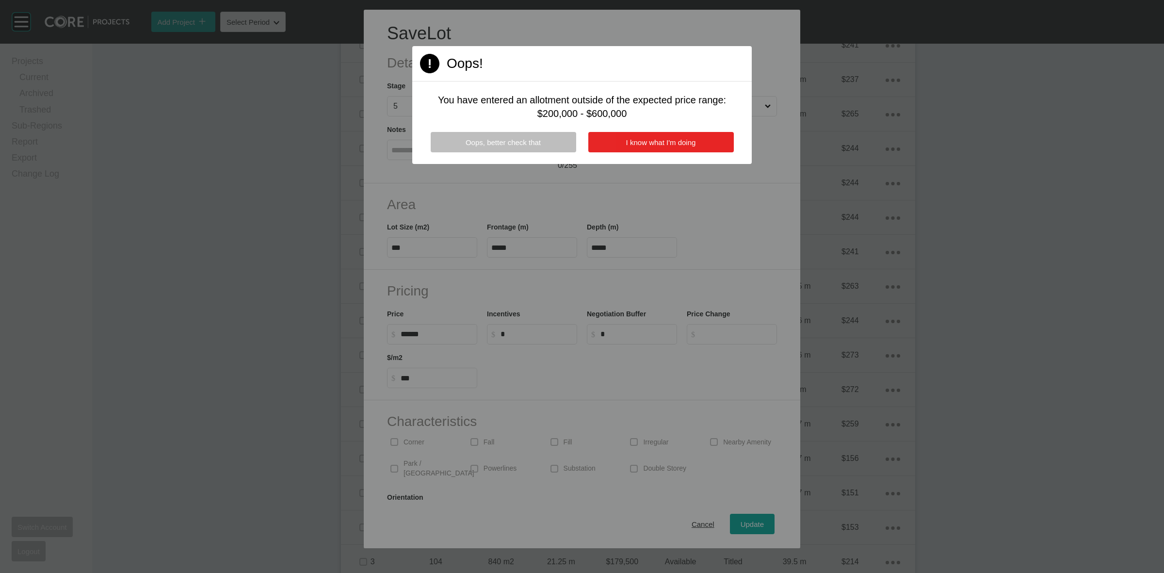
click at [682, 136] on button "I know what I'm doing" at bounding box center [660, 142] width 145 height 20
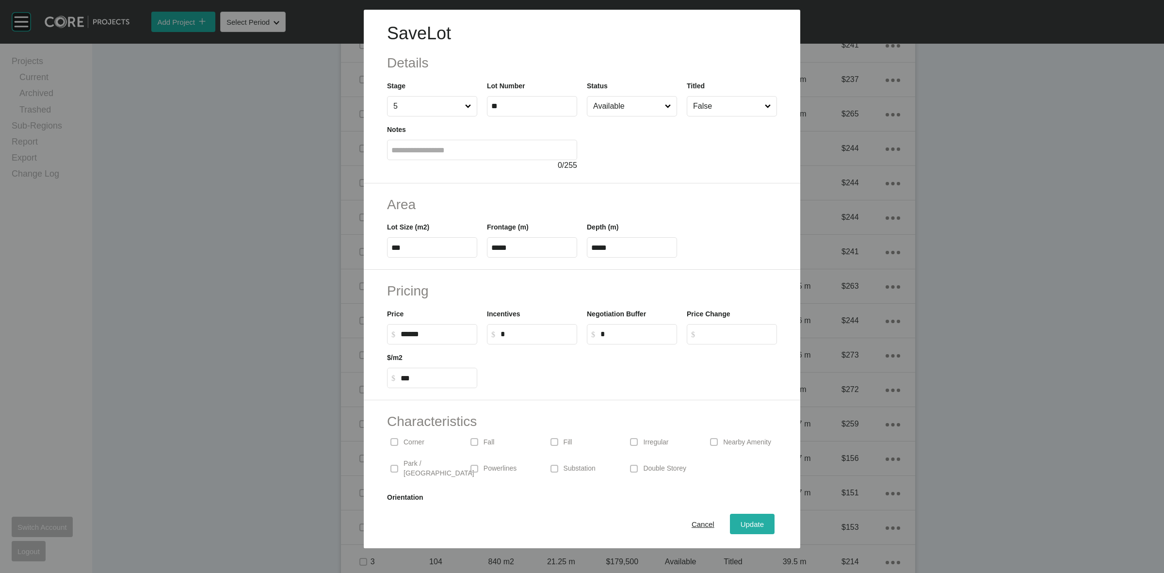
click at [744, 528] on span "Update" at bounding box center [751, 524] width 23 height 8
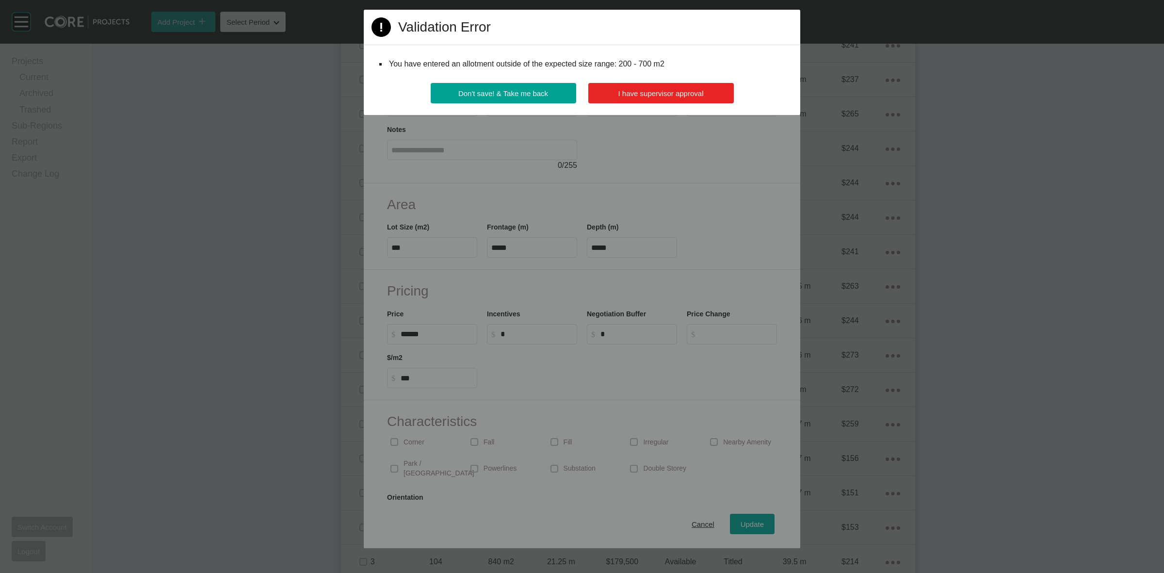
click at [634, 93] on span "I have supervisor approval" at bounding box center [660, 93] width 85 height 8
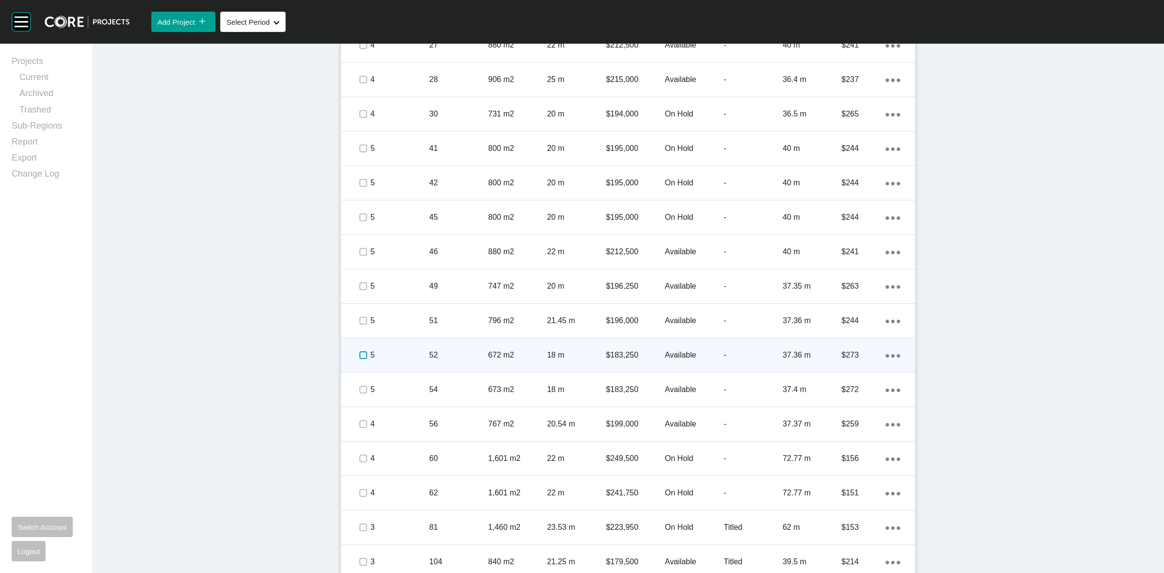
click at [359, 352] on label at bounding box center [363, 355] width 8 height 8
click at [384, 351] on p "5" at bounding box center [399, 355] width 59 height 11
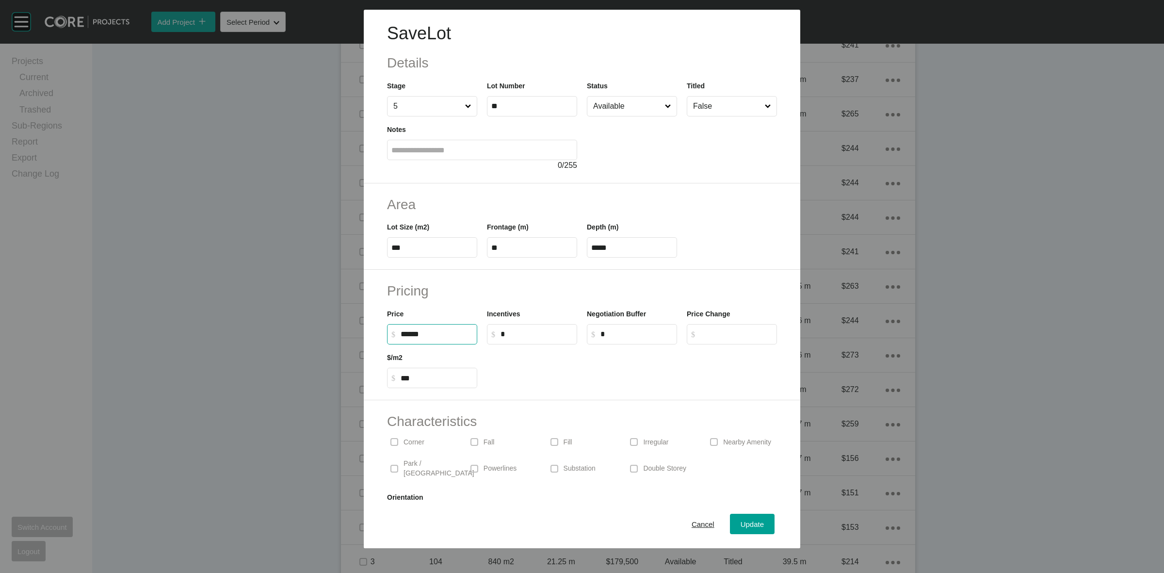
click at [422, 336] on input "******" at bounding box center [437, 334] width 72 height 8
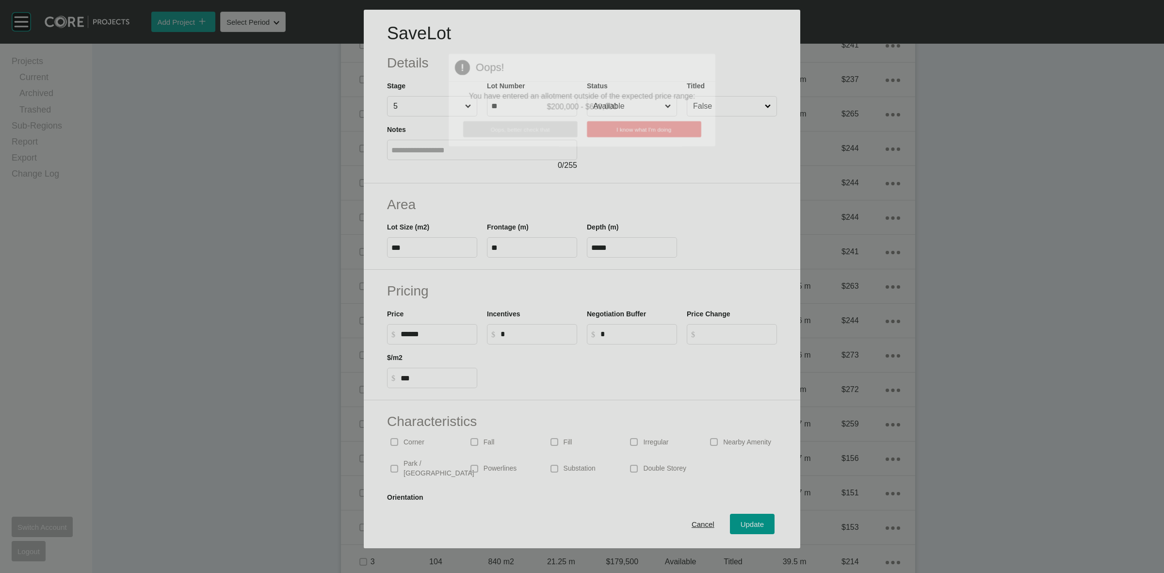
click at [515, 341] on div "Save Lot Details Stage 5 Lot Number ** Status Available Titled False Notes 0 / …" at bounding box center [582, 286] width 1164 height 573
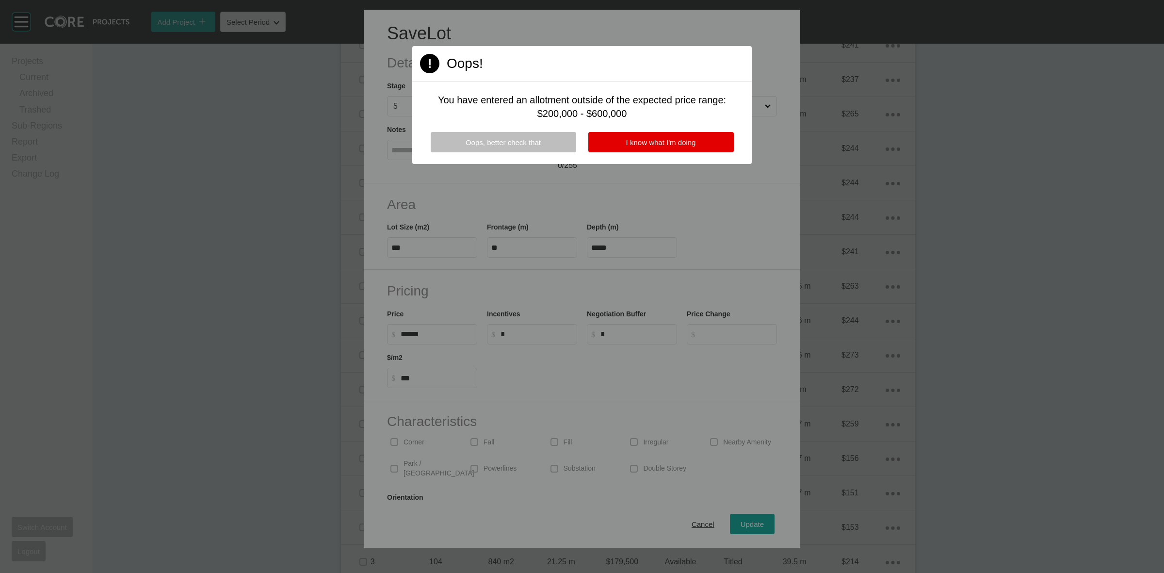
click at [617, 130] on div "Page 1 Created with Sketch. Oops! You have entered an allotment outside of the …" at bounding box center [581, 105] width 339 height 118
click at [636, 144] on span "I know what I'm doing" at bounding box center [661, 142] width 70 height 8
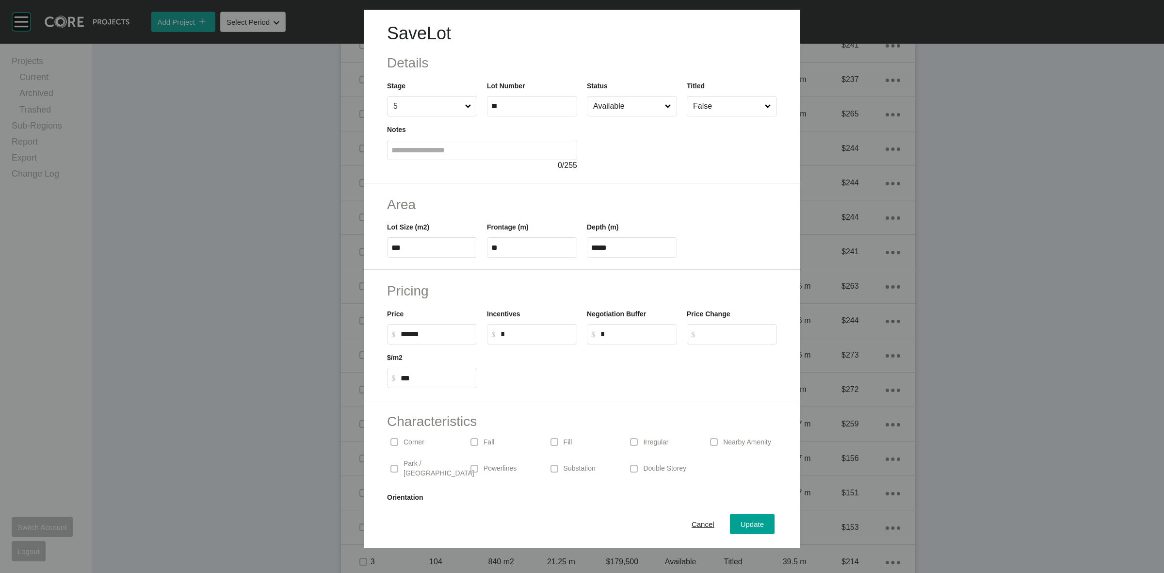
click at [449, 338] on label "$ Created with Sketch. $ ******" at bounding box center [432, 334] width 90 height 20
click at [449, 338] on input "******" at bounding box center [437, 334] width 72 height 8
type input "*******"
type input "*****"
type input "***"
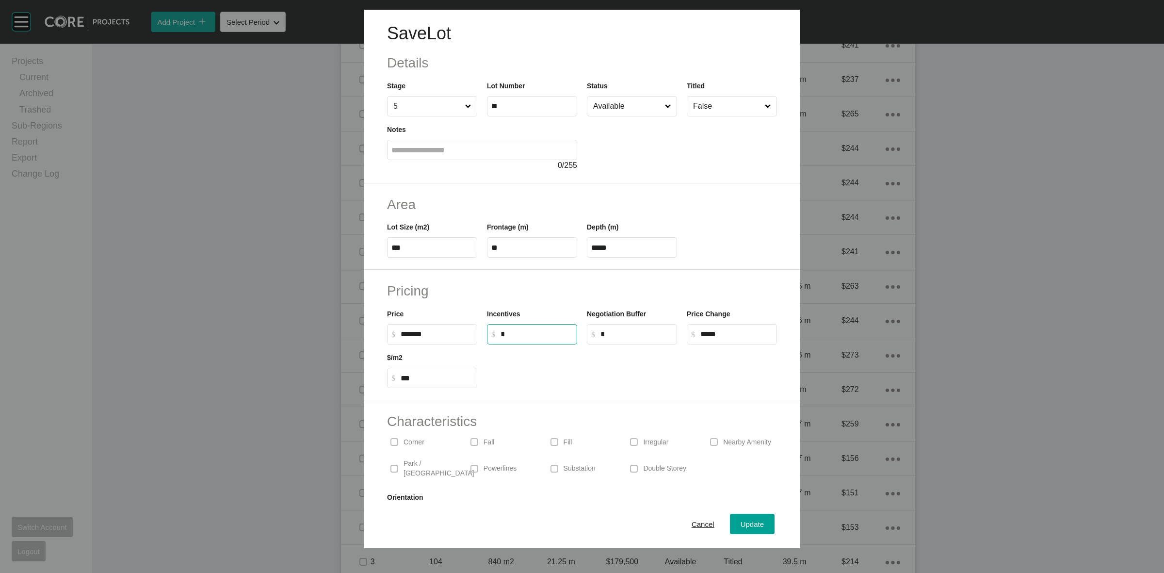
click at [531, 338] on input "*" at bounding box center [536, 334] width 72 height 8
click at [740, 527] on span "Update" at bounding box center [751, 524] width 23 height 8
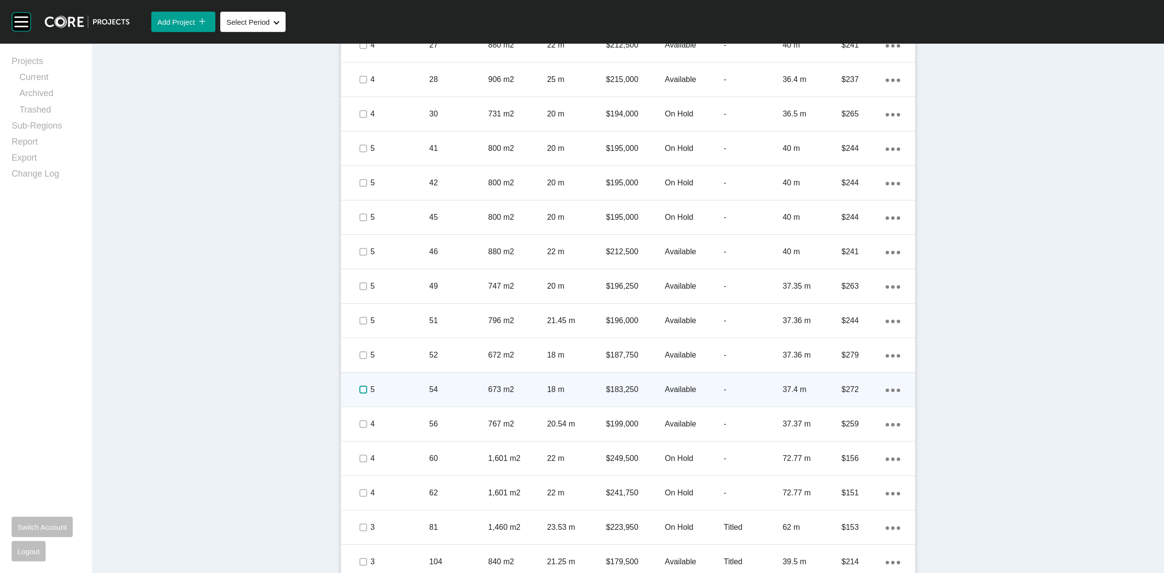
click at [359, 387] on label at bounding box center [363, 389] width 8 height 8
click at [406, 387] on p "5" at bounding box center [399, 389] width 59 height 11
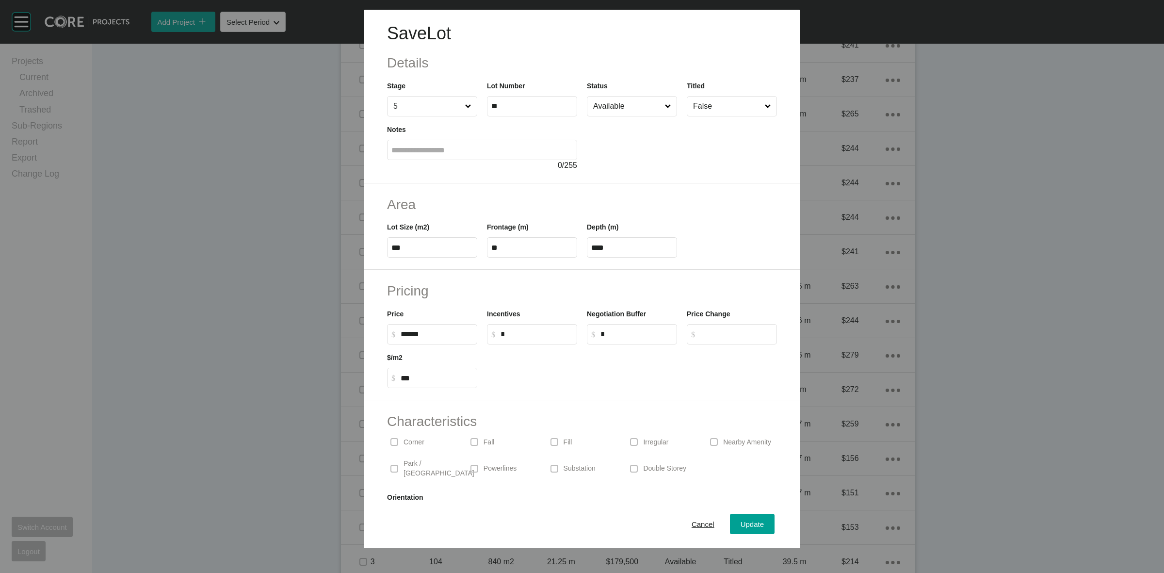
click at [422, 332] on input "******" at bounding box center [437, 334] width 72 height 8
click at [479, 329] on div "Save Lot Details Stage 5 Lot Number ** Status Available Titled False Notes 0 / …" at bounding box center [582, 286] width 1164 height 573
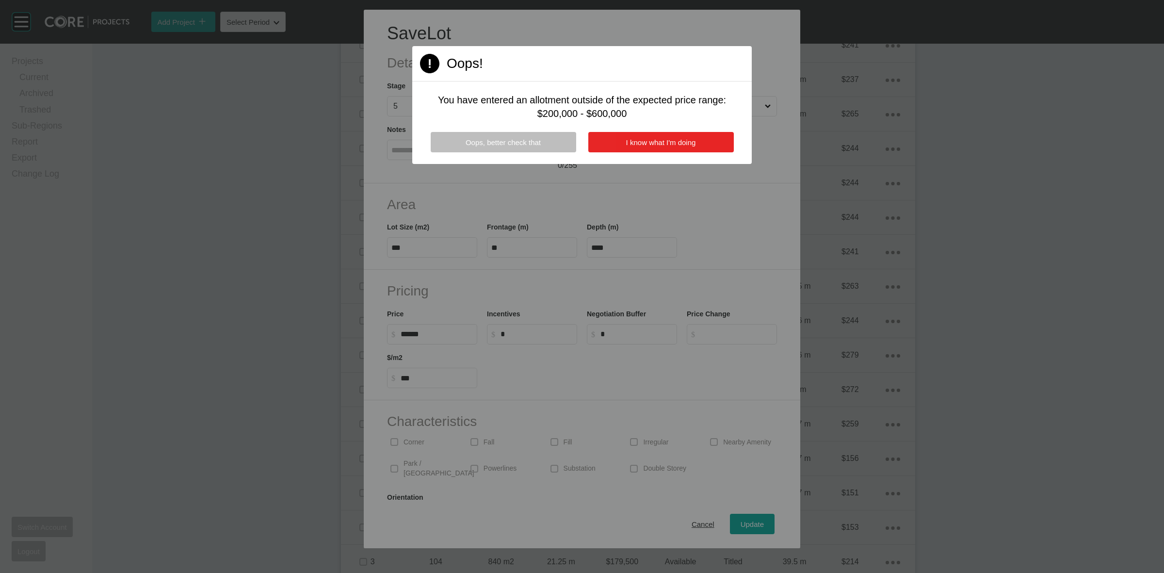
click at [626, 144] on span "I know what I'm doing" at bounding box center [661, 142] width 70 height 8
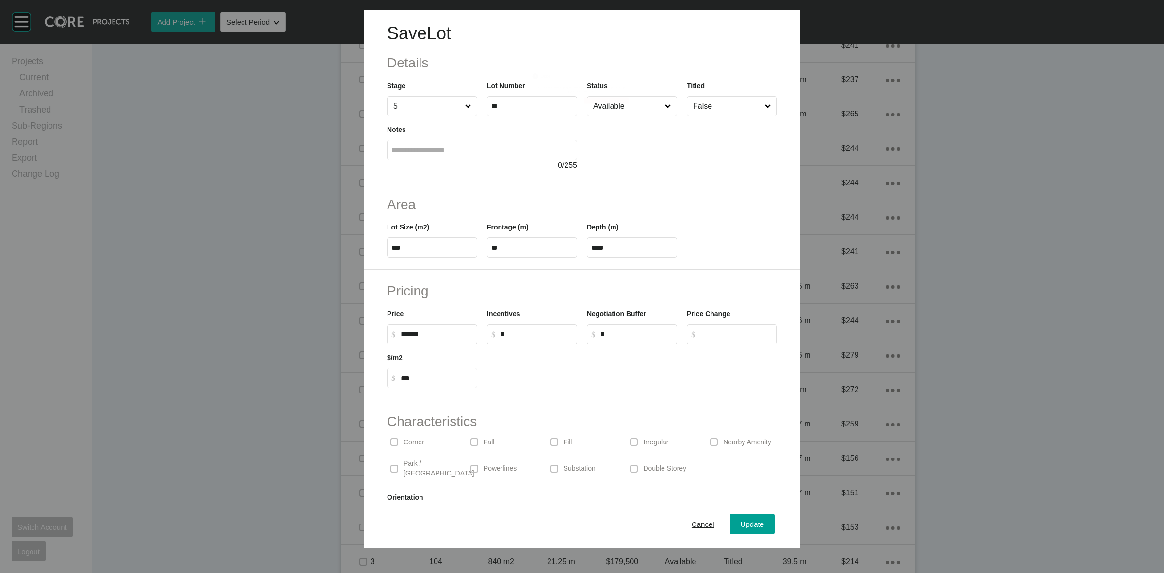
click at [453, 341] on label "$ Created with Sketch. $ ******" at bounding box center [432, 334] width 90 height 20
click at [453, 338] on input "******" at bounding box center [437, 334] width 72 height 8
type input "*******"
type input "*****"
type input "***"
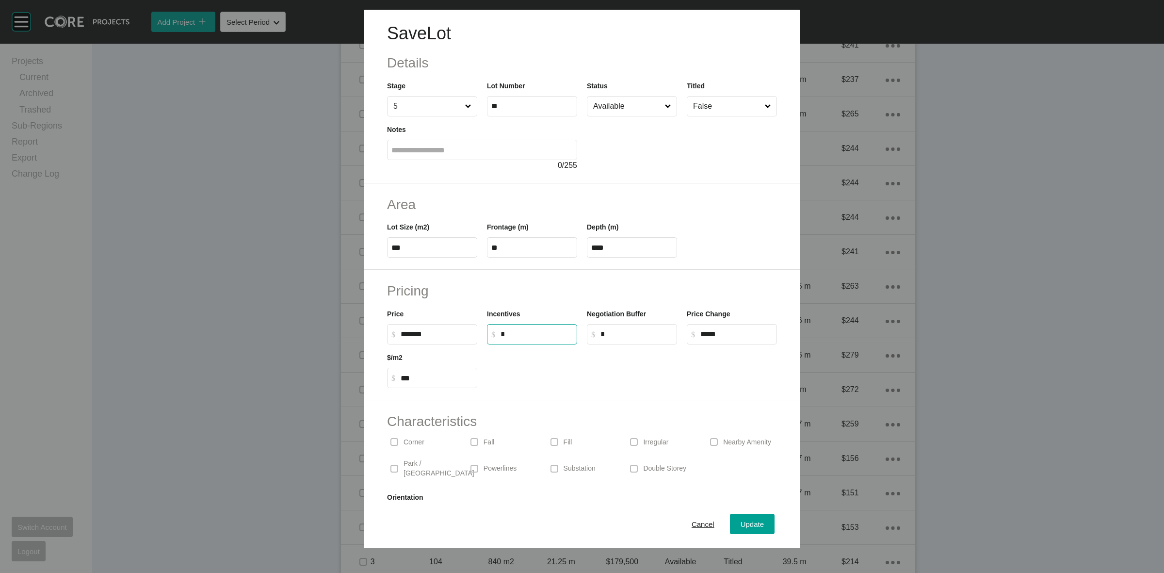
click at [537, 337] on input "*" at bounding box center [536, 334] width 72 height 8
click at [740, 519] on div "Update" at bounding box center [752, 523] width 28 height 13
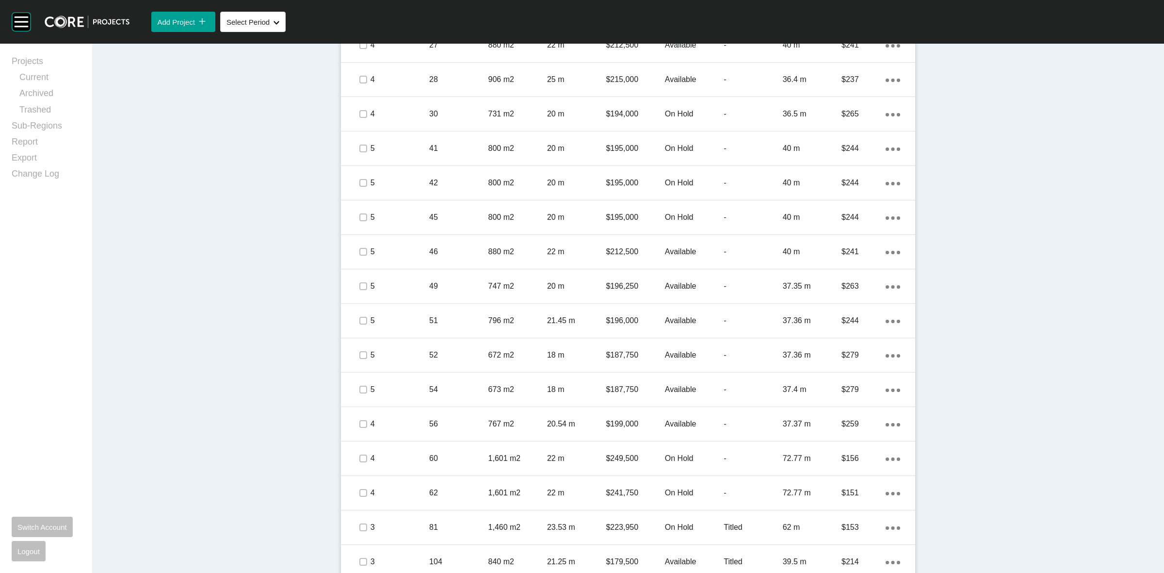
click at [1000, 515] on div "Dashboard › Projects › Edge Kyabram › Worksheet Edge Kyabram Worksheet - August…" at bounding box center [628, 76] width 1072 height 1358
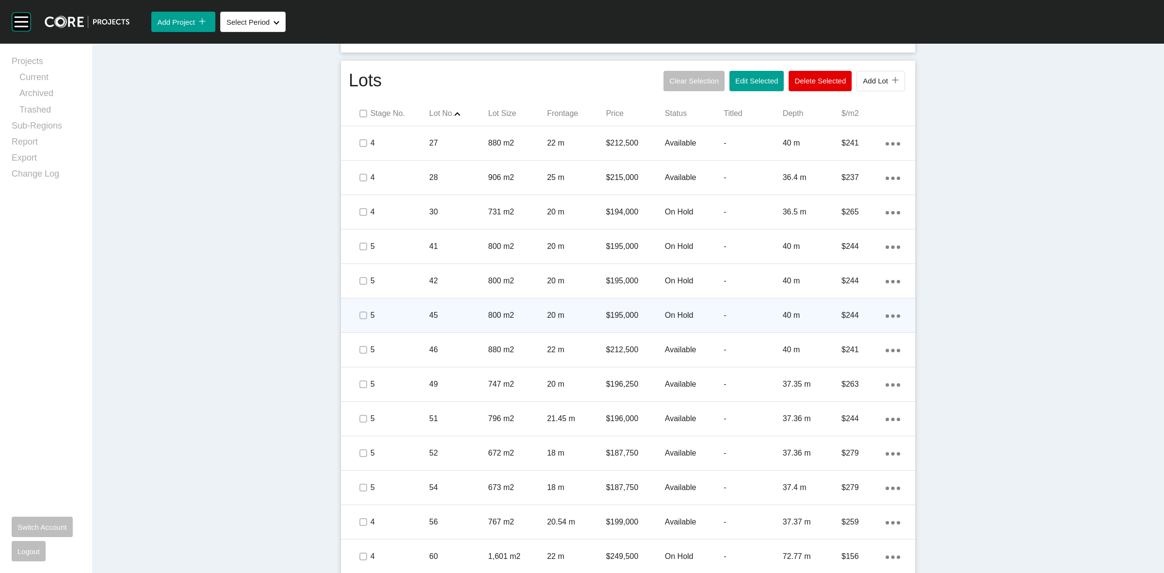
scroll to position [525, 0]
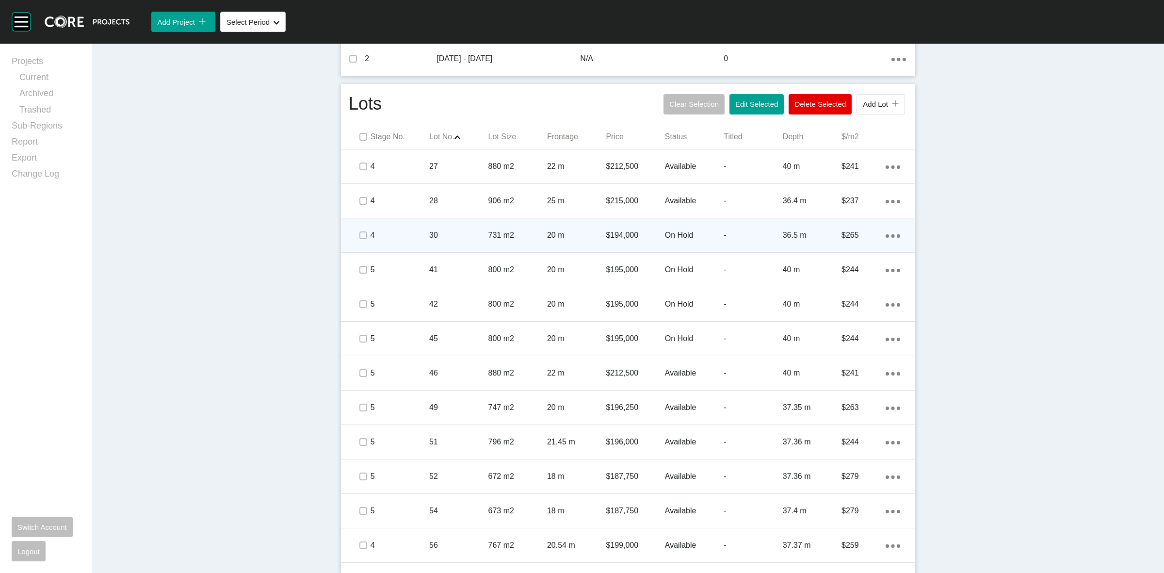
click at [458, 231] on p "30" at bounding box center [458, 235] width 59 height 11
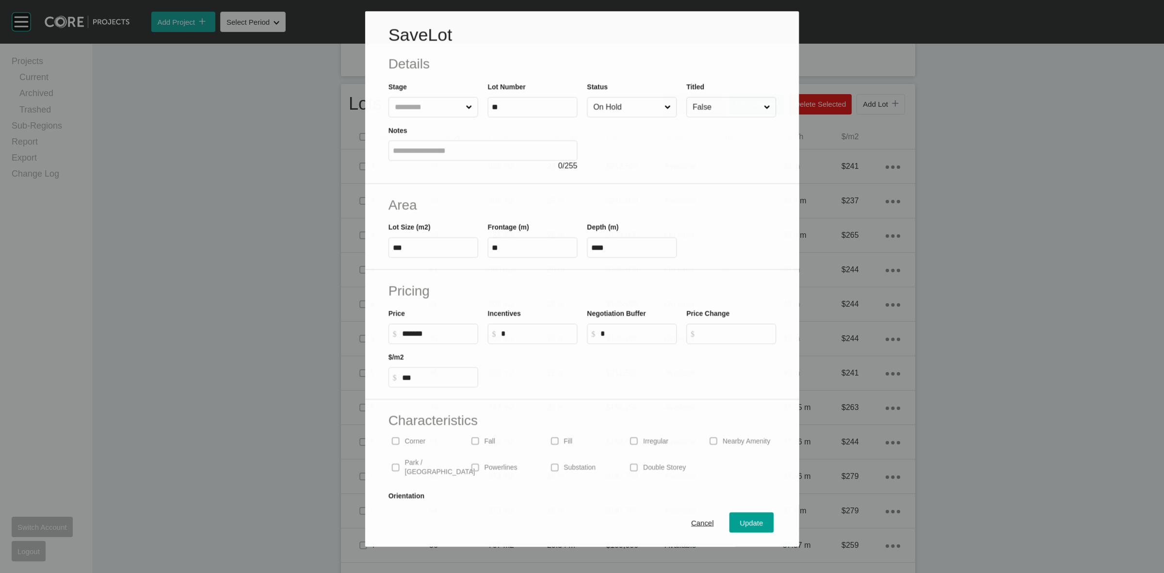
click at [636, 112] on input "On Hold" at bounding box center [626, 106] width 71 height 19
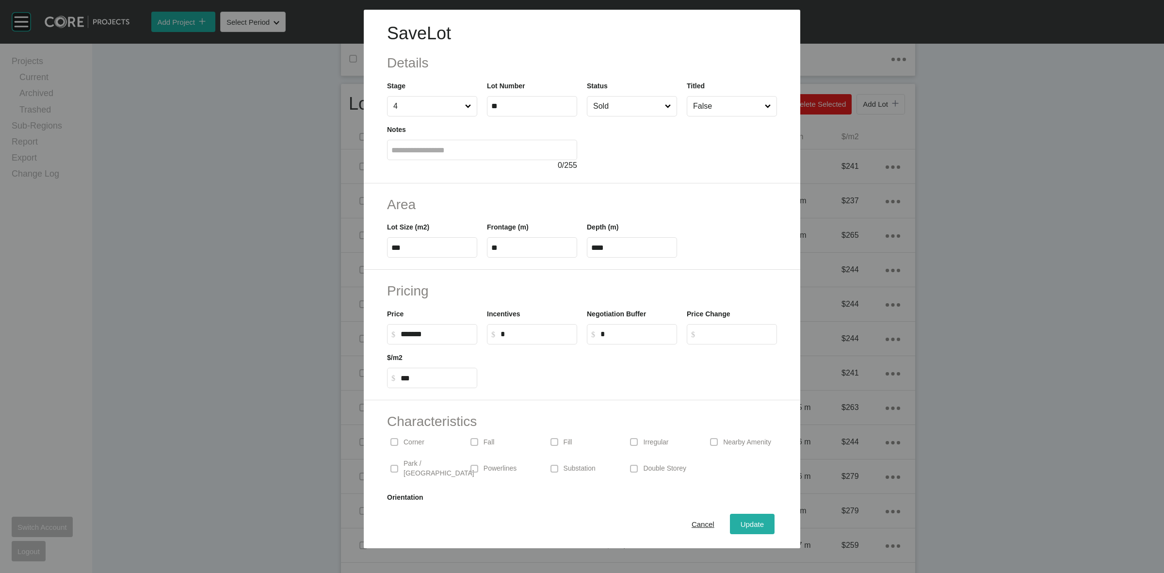
click at [740, 524] on span "Update" at bounding box center [751, 524] width 23 height 8
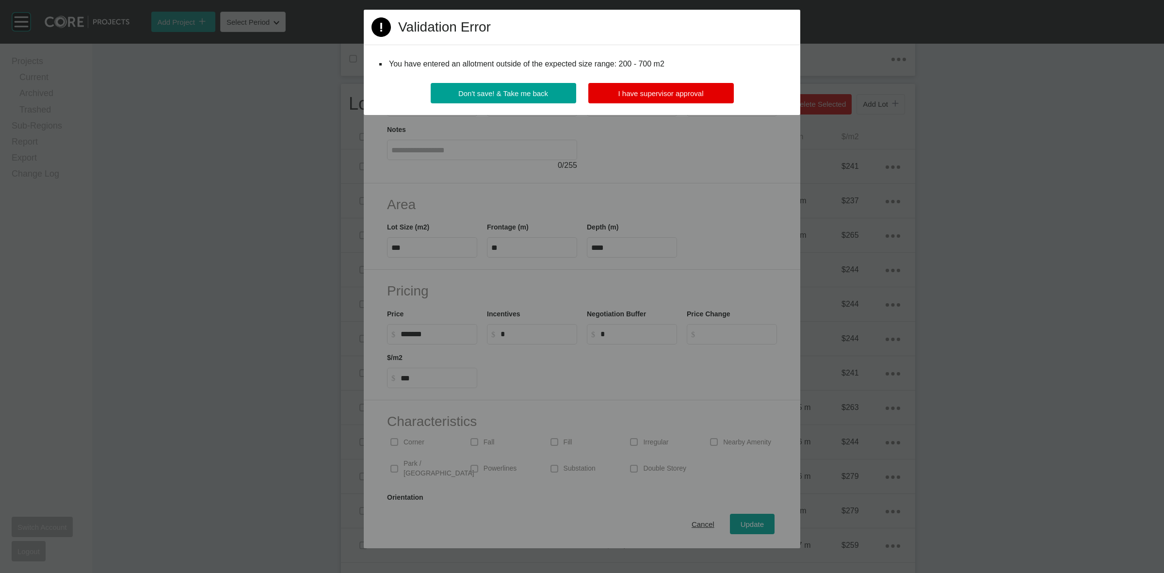
drag, startPoint x: 633, startPoint y: 92, endPoint x: 621, endPoint y: 121, distance: 31.3
click at [633, 92] on span "I have supervisor approval" at bounding box center [660, 93] width 85 height 8
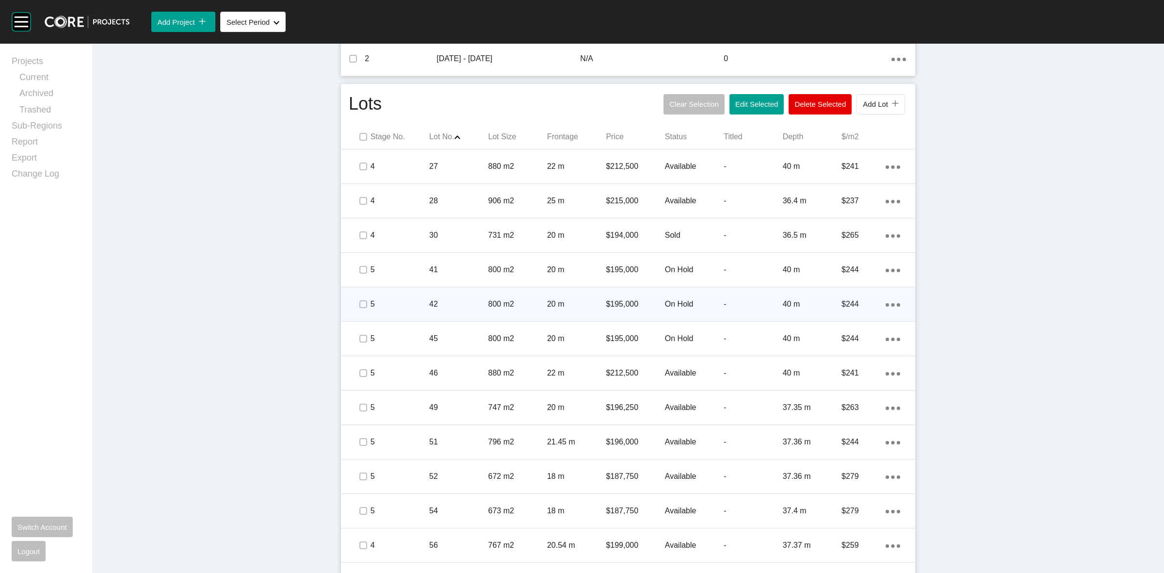
click at [440, 306] on p "42" at bounding box center [458, 304] width 59 height 11
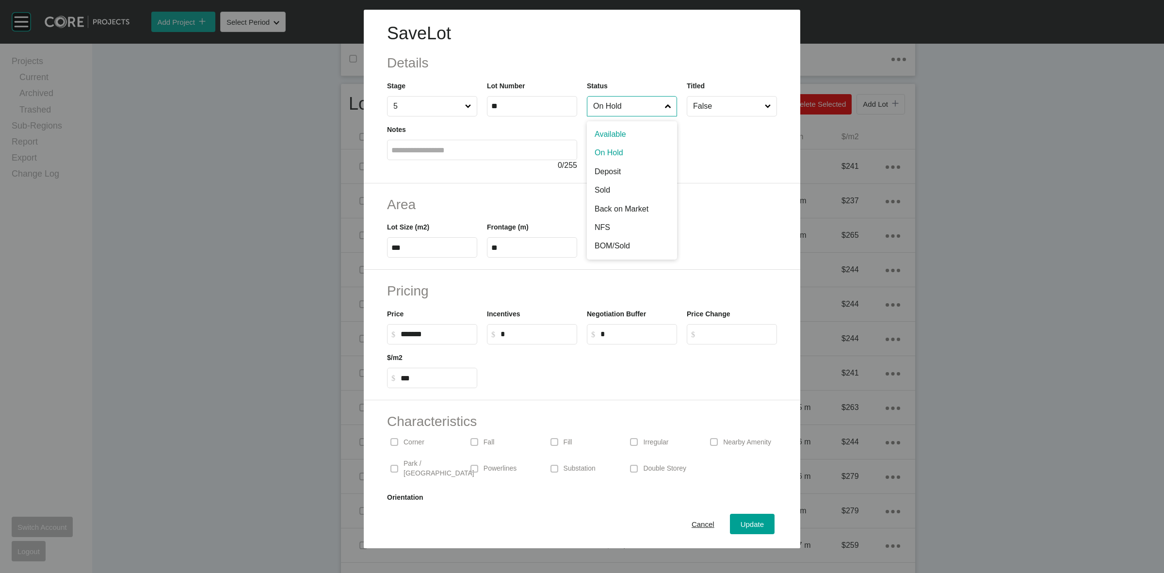
click at [644, 99] on input "On Hold" at bounding box center [627, 105] width 72 height 19
click at [743, 522] on span "Update" at bounding box center [751, 524] width 23 height 8
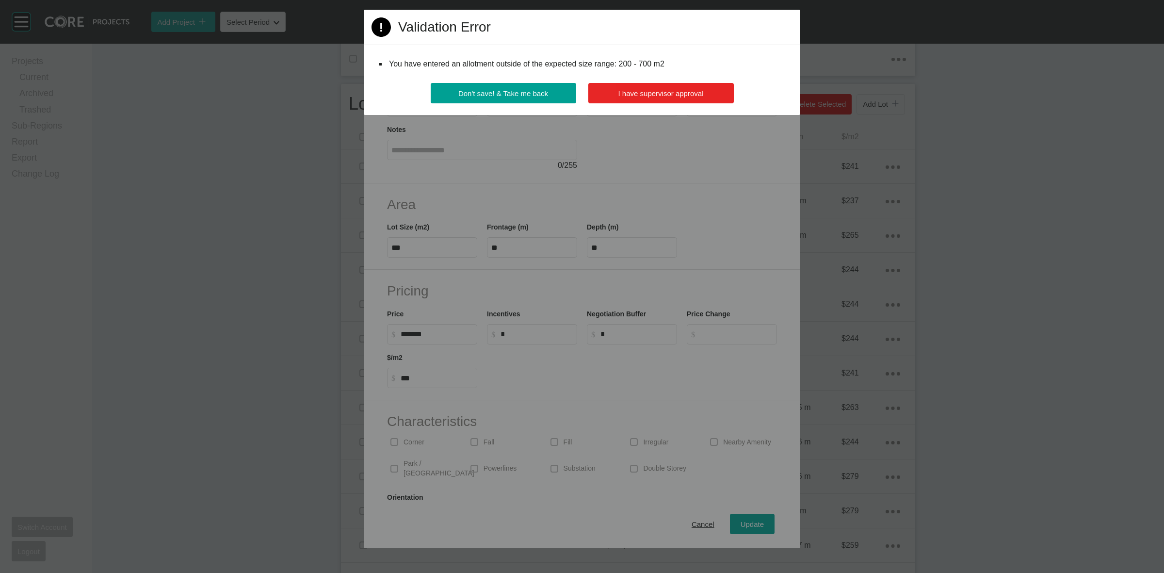
click at [662, 88] on button "I have supervisor approval" at bounding box center [660, 93] width 145 height 20
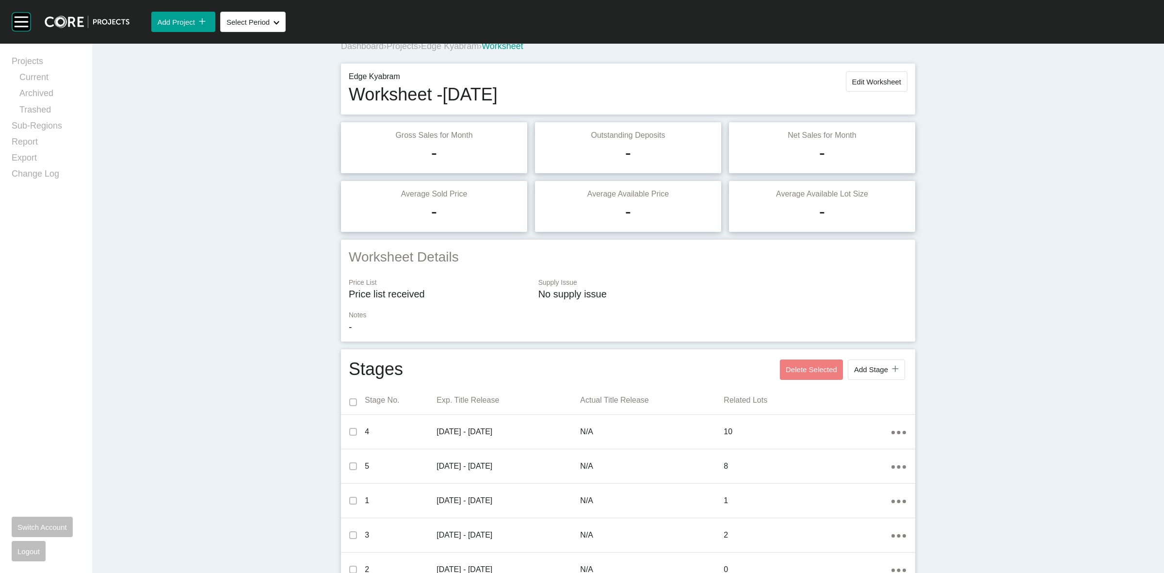
scroll to position [0, 0]
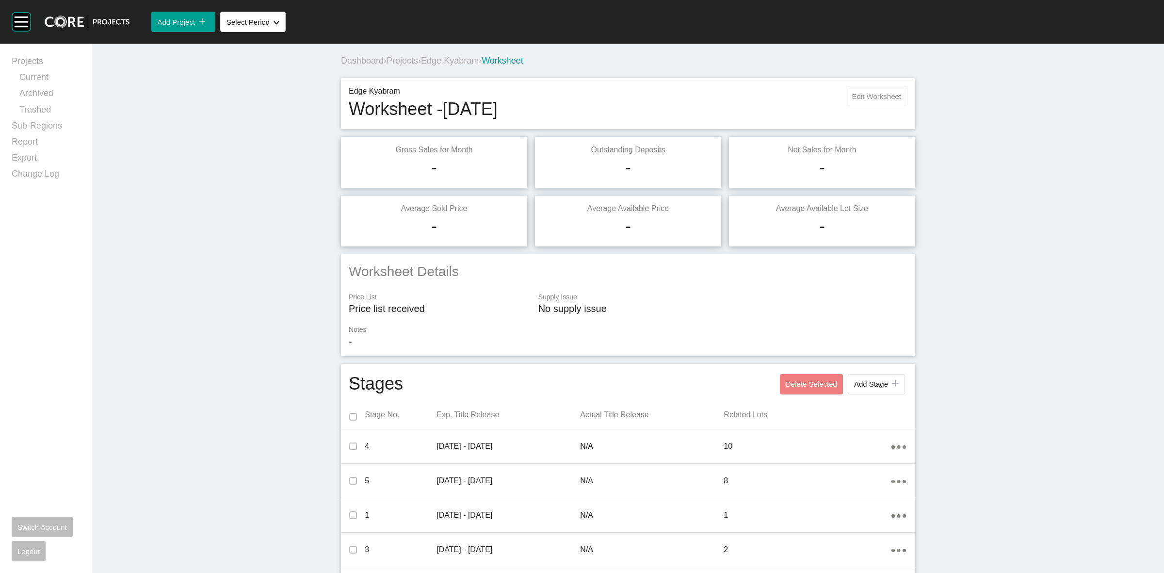
click at [856, 105] on button "Edit Worksheet" at bounding box center [877, 96] width 62 height 20
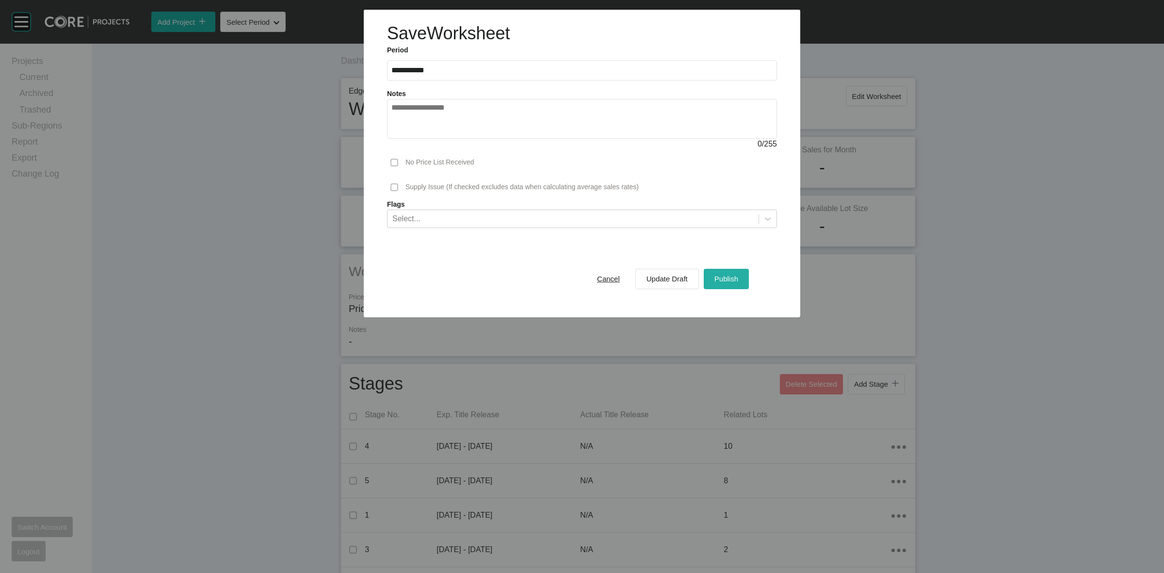
click at [724, 277] on span "Publish" at bounding box center [726, 278] width 24 height 8
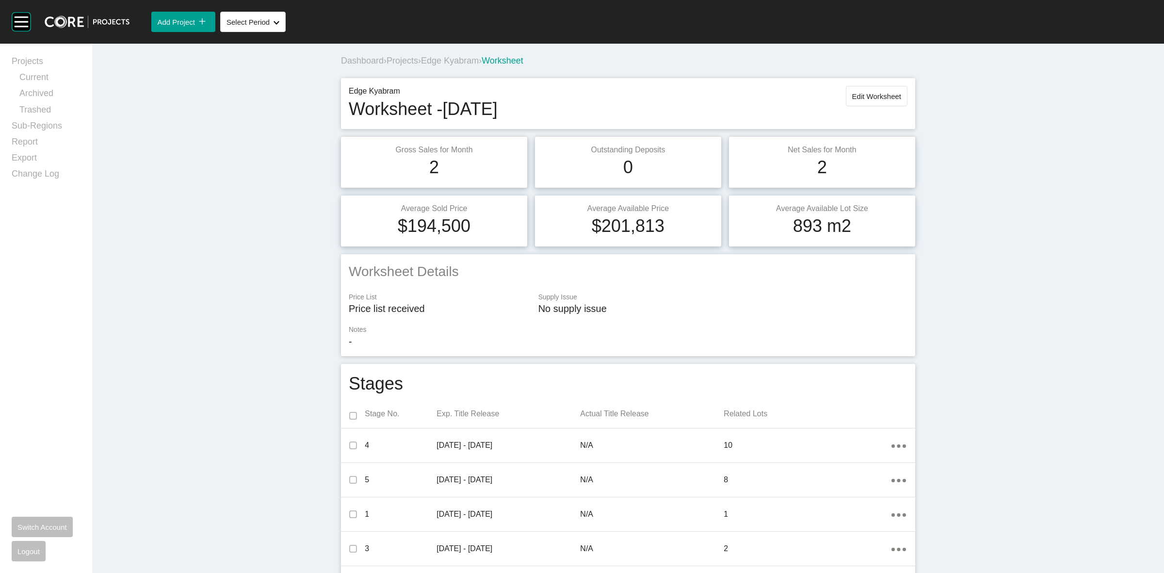
click at [450, 59] on span "Edge Kyabram" at bounding box center [450, 61] width 58 height 10
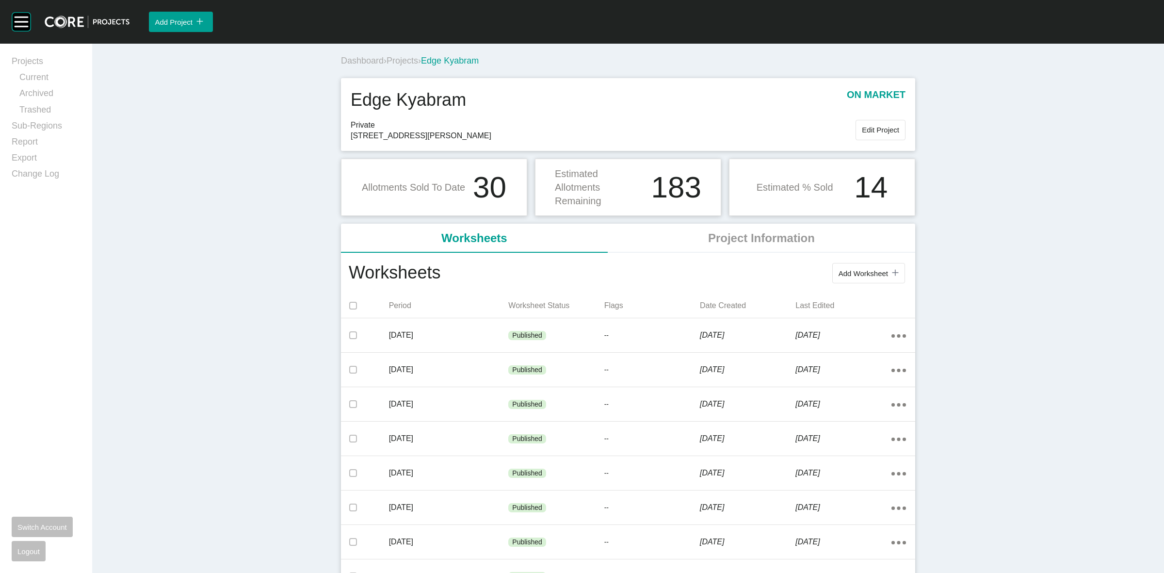
click at [407, 62] on span "Projects" at bounding box center [402, 61] width 32 height 10
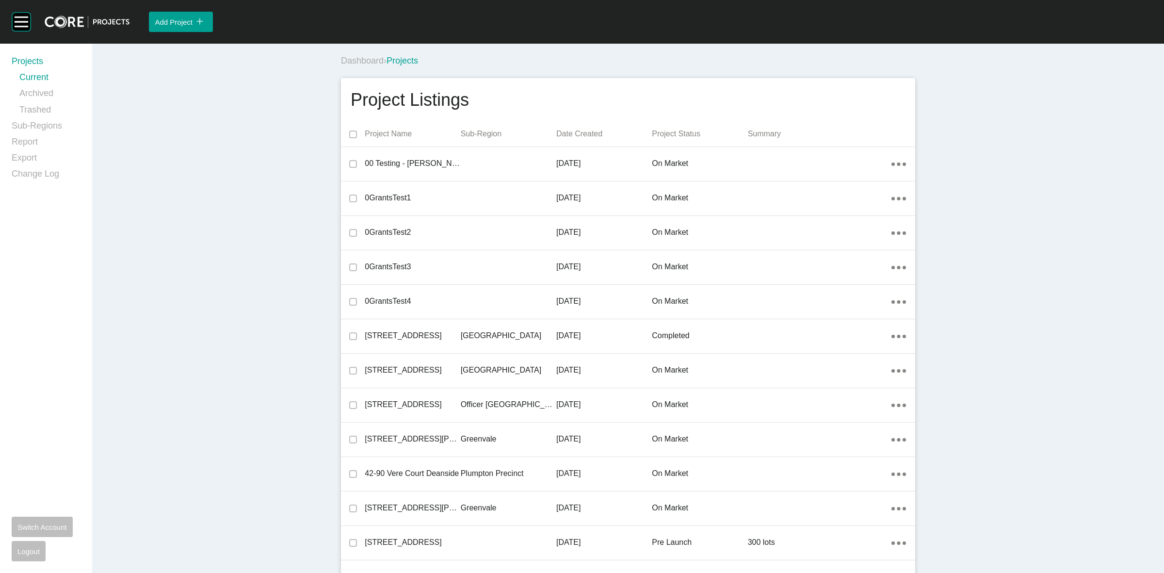
scroll to position [23290, 0]
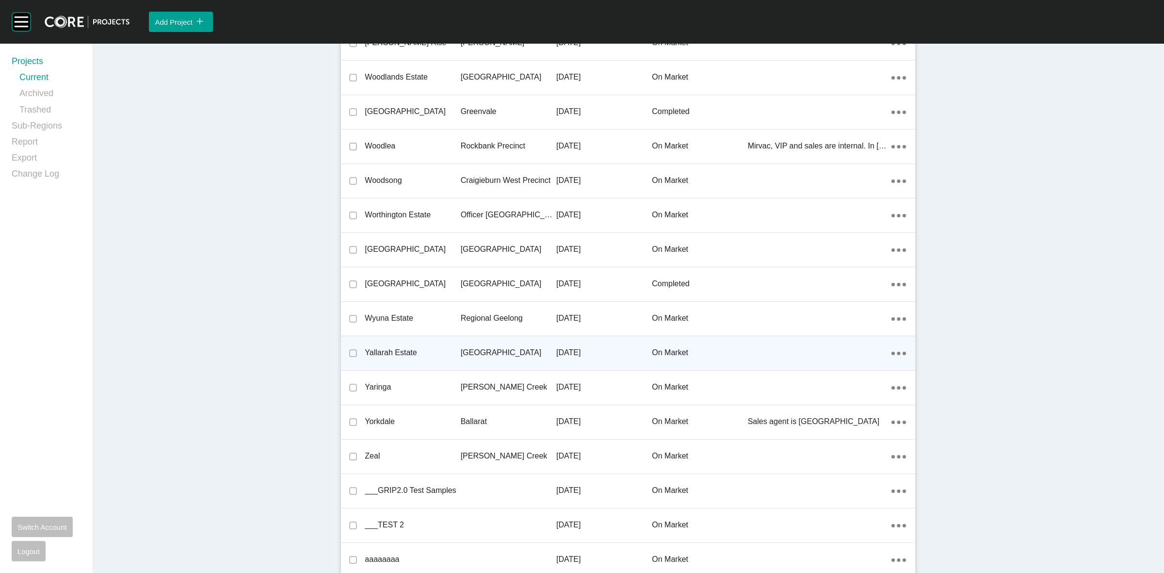
click at [488, 347] on p "[GEOGRAPHIC_DATA]" at bounding box center [509, 352] width 96 height 11
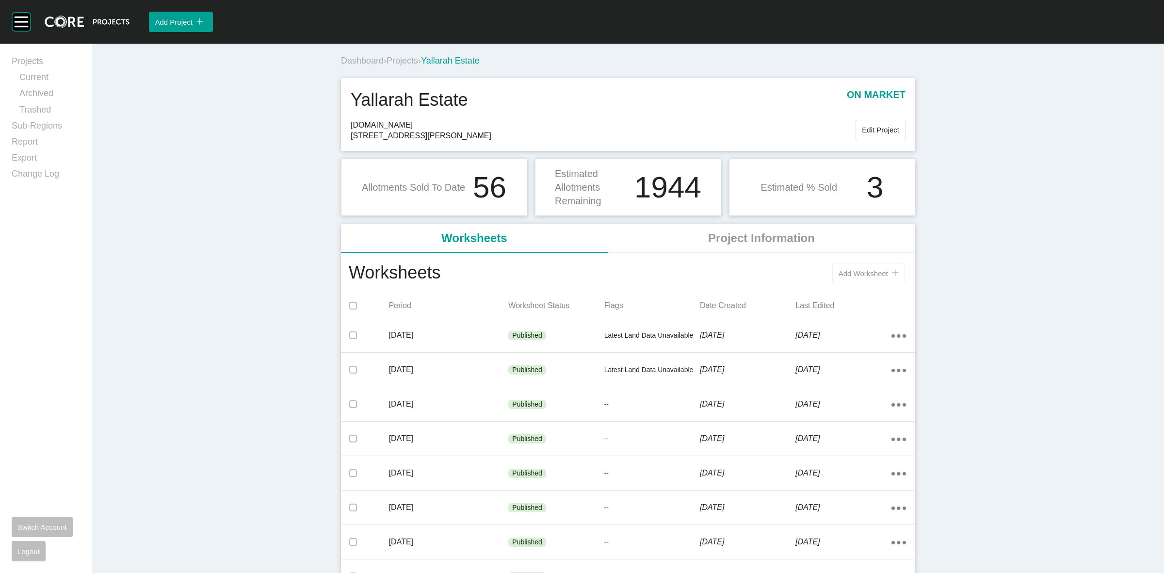
click at [840, 270] on span "Add Worksheet" at bounding box center [862, 273] width 49 height 8
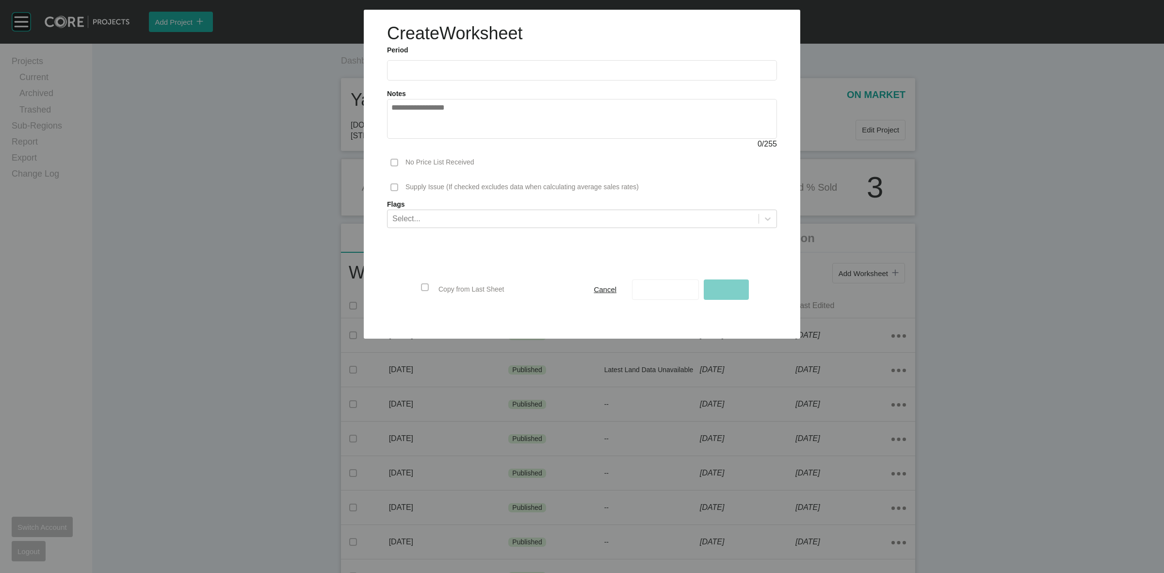
drag, startPoint x: 477, startPoint y: 74, endPoint x: 476, endPoint y: 81, distance: 7.3
click at [477, 73] on input "text" at bounding box center [581, 70] width 381 height 8
click at [430, 134] on li "Aug" at bounding box center [438, 141] width 32 height 16
type input "**********"
click at [403, 160] on div "No Price List Received" at bounding box center [582, 162] width 390 height 25
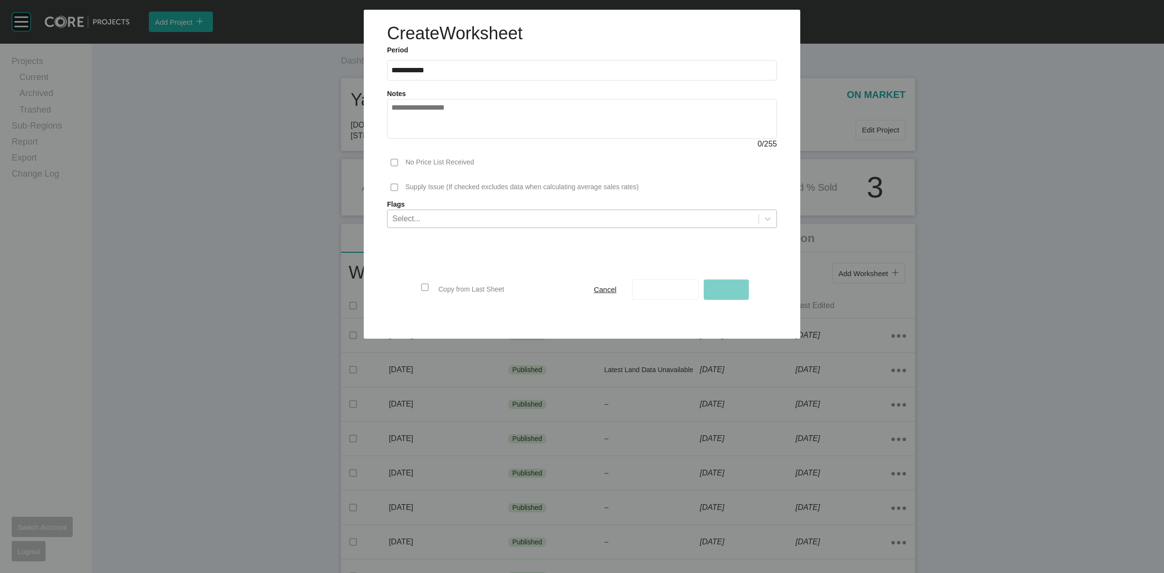
click at [427, 222] on div "Select..." at bounding box center [572, 218] width 371 height 16
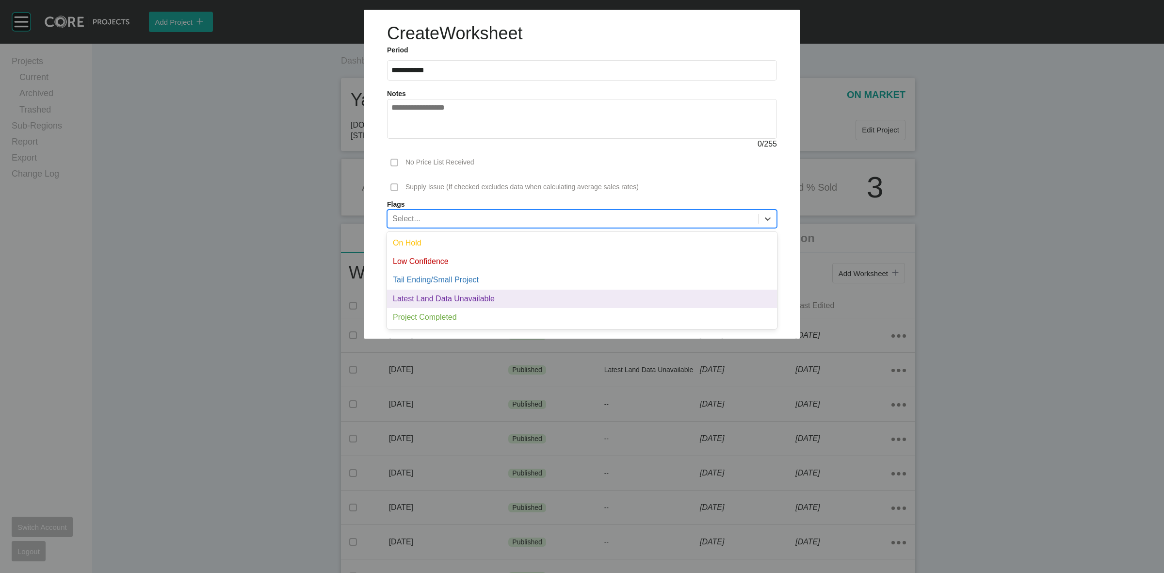
drag, startPoint x: 428, startPoint y: 294, endPoint x: 590, endPoint y: 287, distance: 162.6
click at [428, 294] on div "Latest Land Data Unavailable" at bounding box center [582, 298] width 390 height 18
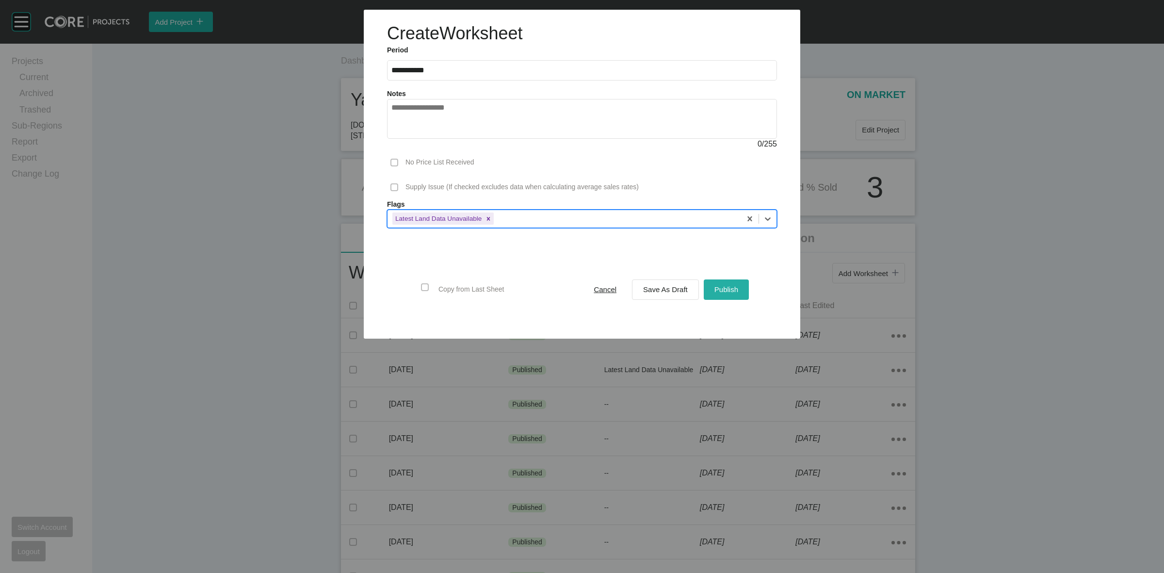
click at [727, 287] on span "Publish" at bounding box center [726, 289] width 24 height 8
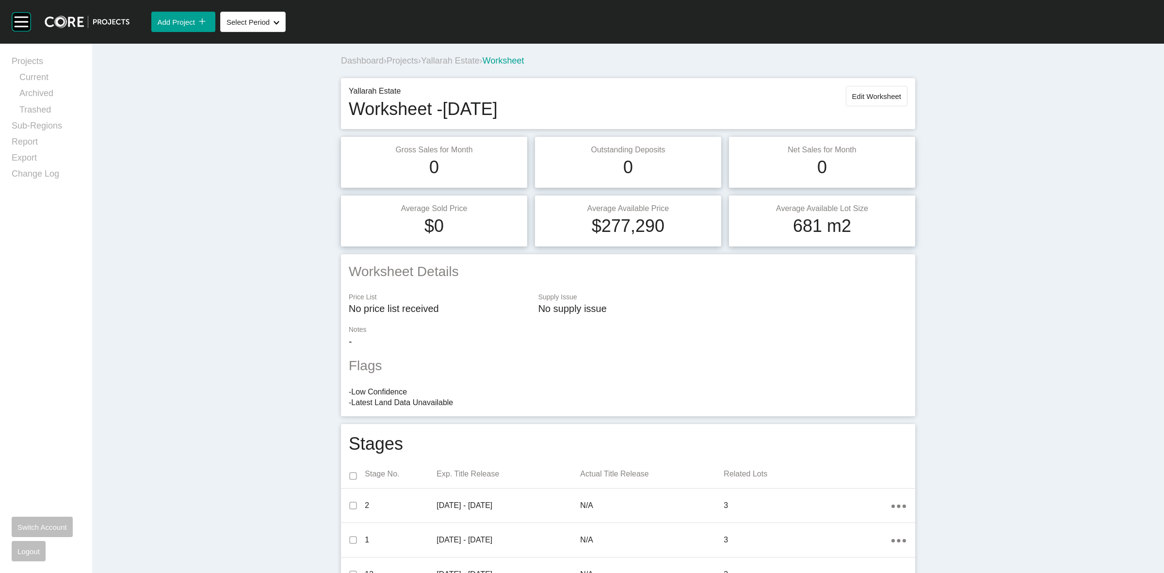
click at [453, 56] on span "Yallarah Estate" at bounding box center [450, 61] width 59 height 10
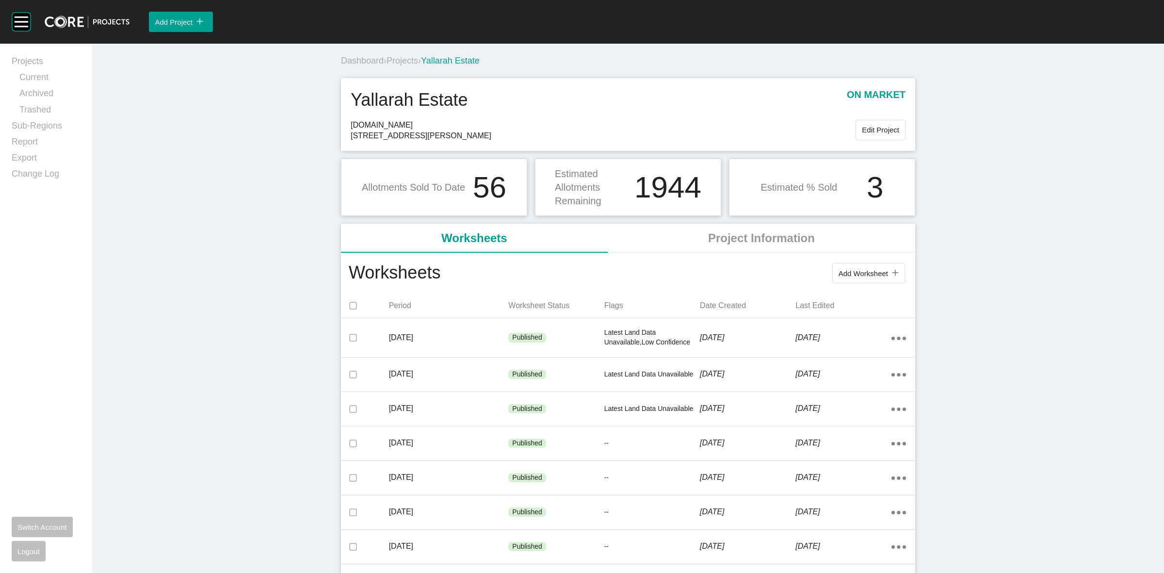
click at [407, 61] on span "Projects" at bounding box center [402, 61] width 32 height 10
